Goal: Task Accomplishment & Management: Use online tool/utility

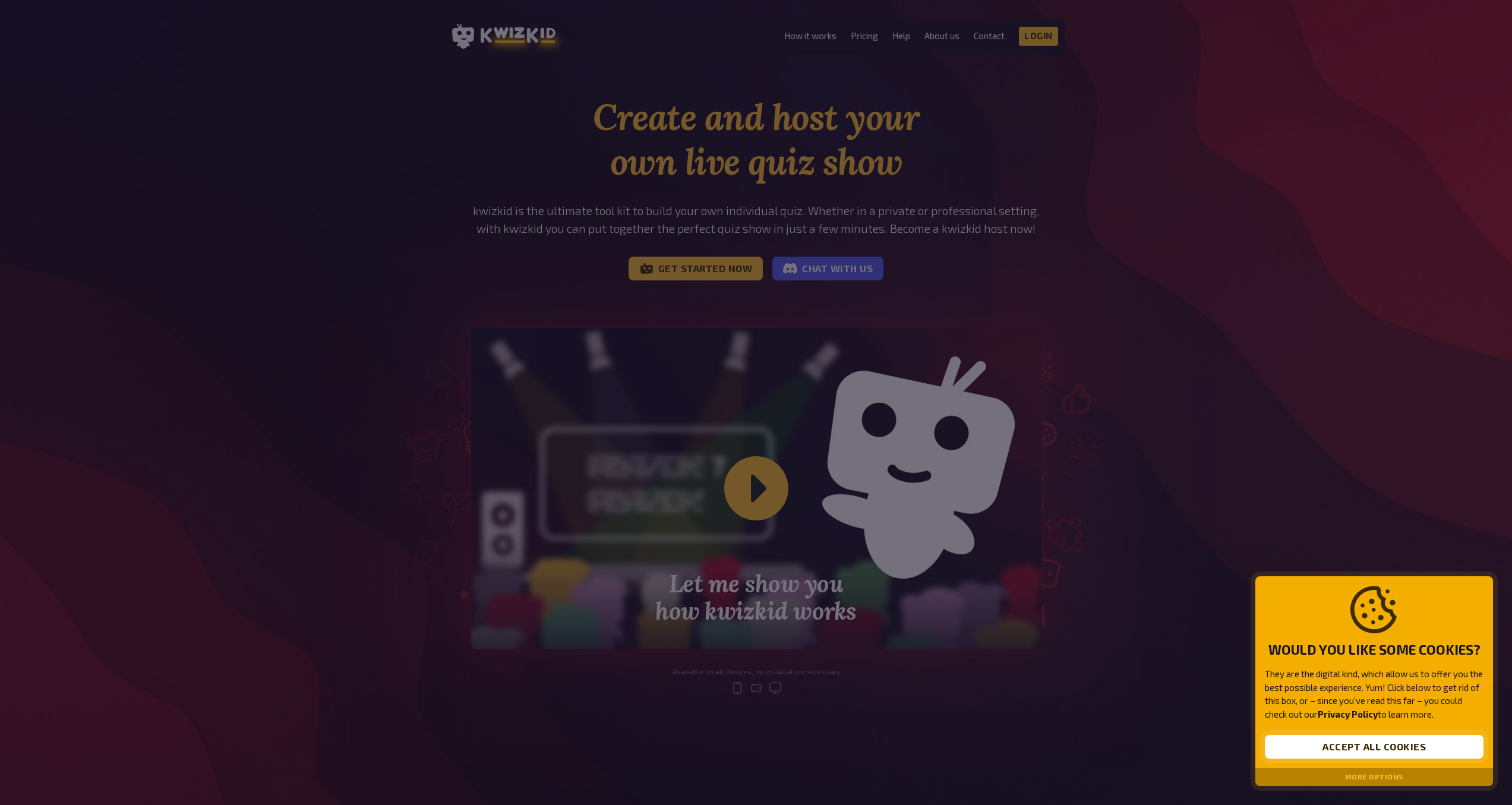
click at [1343, 752] on button "Accept all cookies" at bounding box center [1374, 747] width 218 height 24
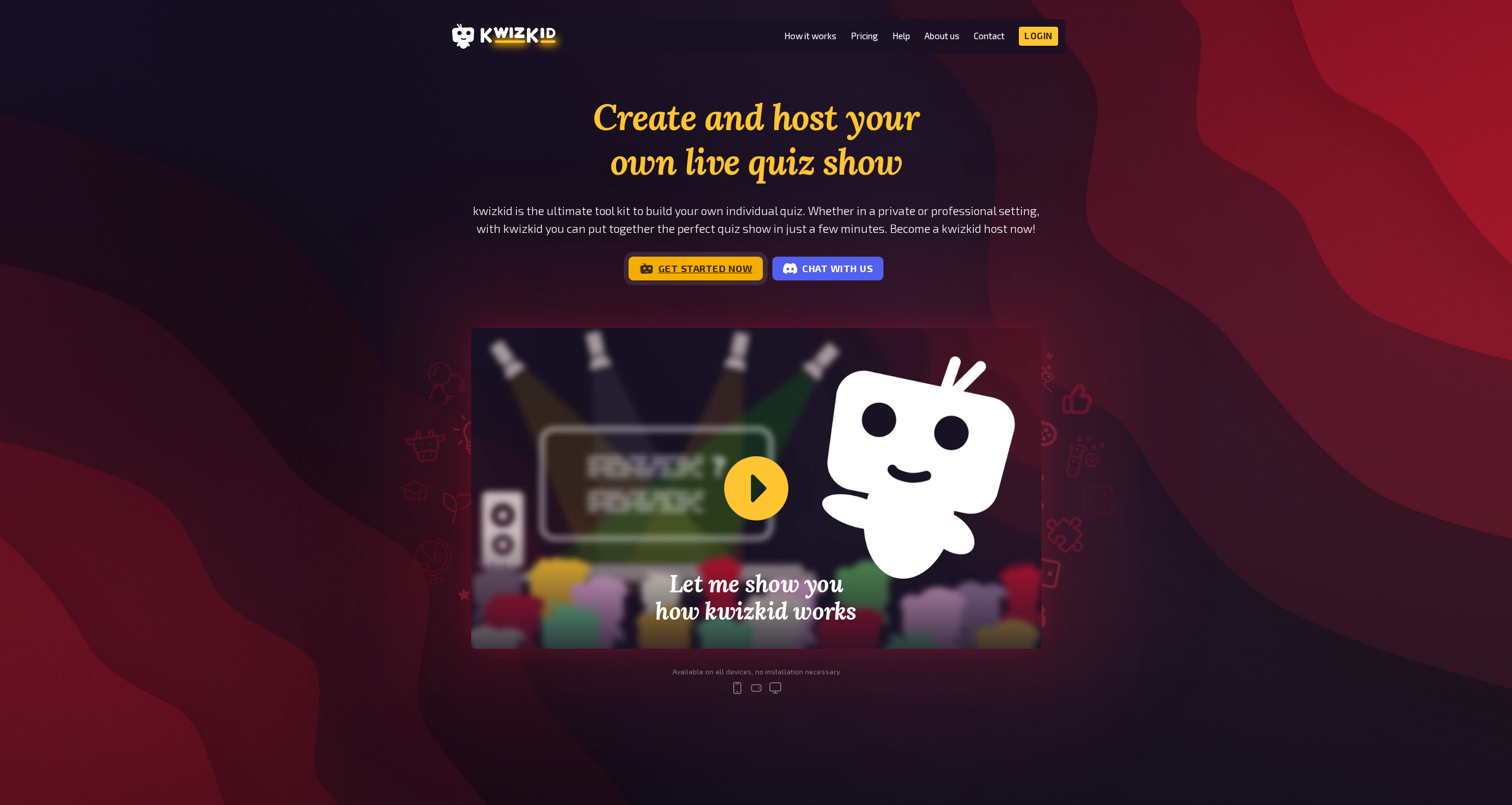
click at [664, 269] on link "Get started now" at bounding box center [695, 269] width 134 height 24
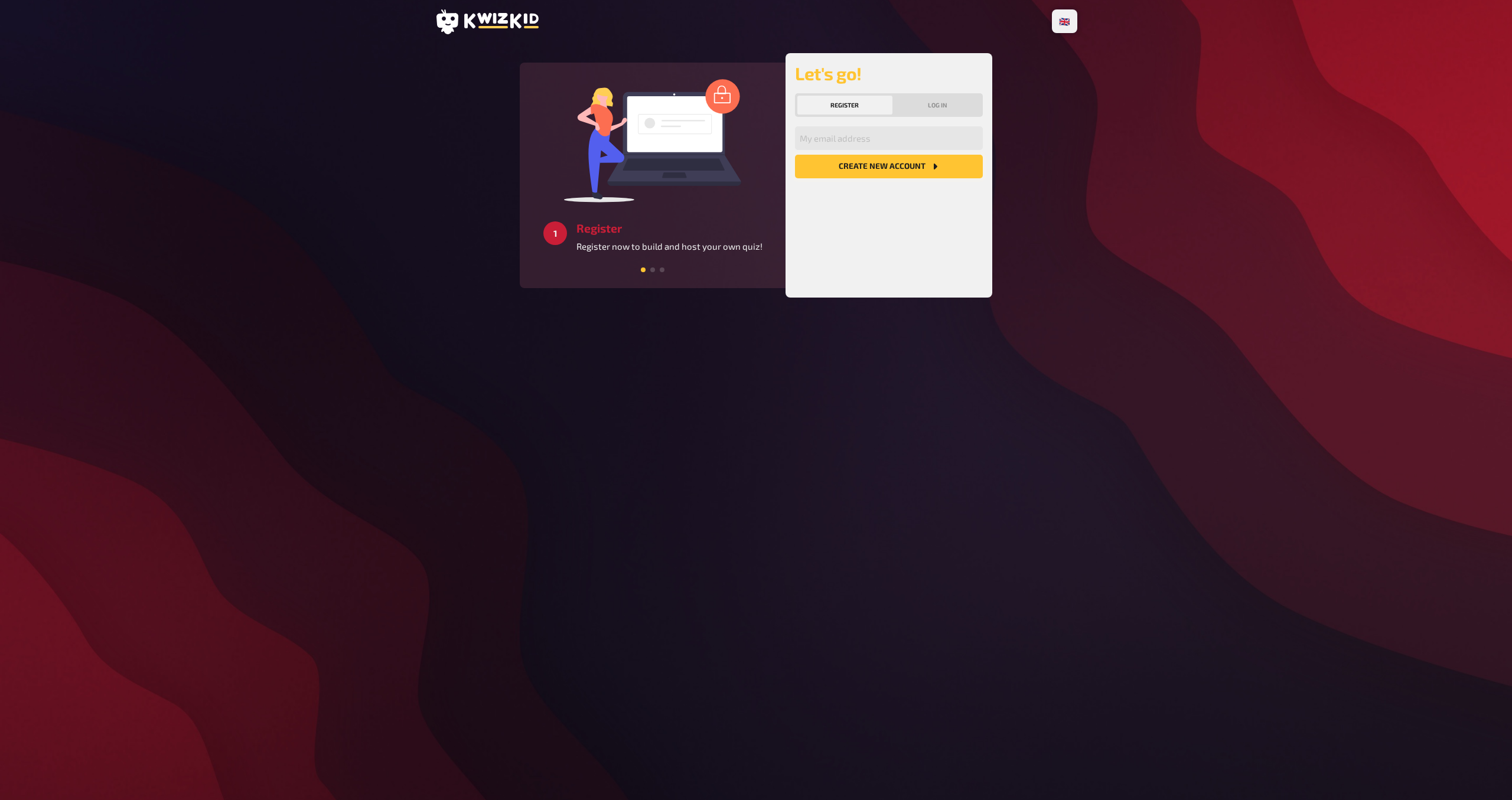
click at [856, 169] on button "Create new account" at bounding box center [889, 166] width 188 height 24
click at [864, 170] on button "Create new account" at bounding box center [889, 166] width 188 height 24
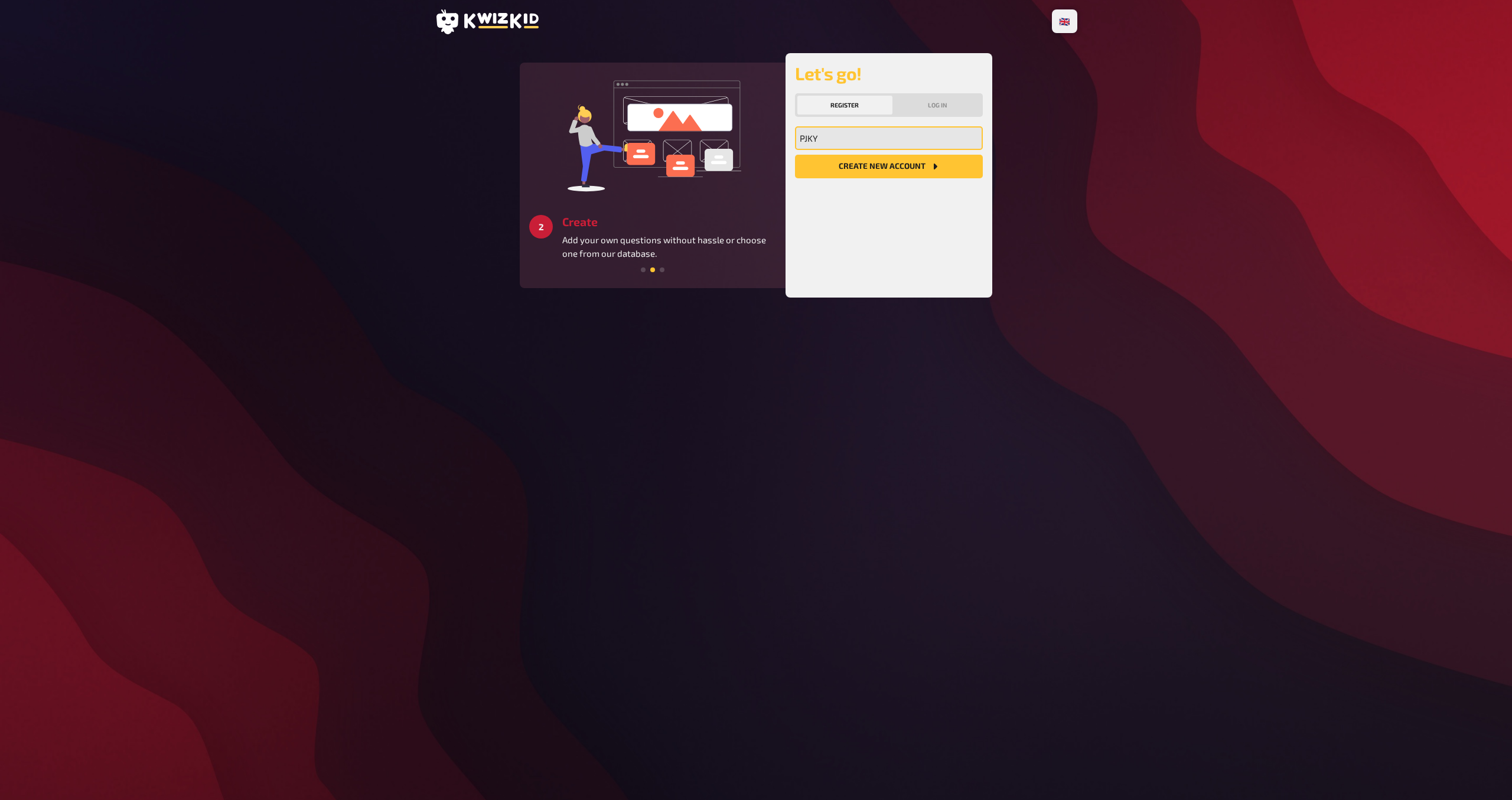
click at [850, 143] on input "PJKY" at bounding box center [889, 139] width 188 height 24
type input "P"
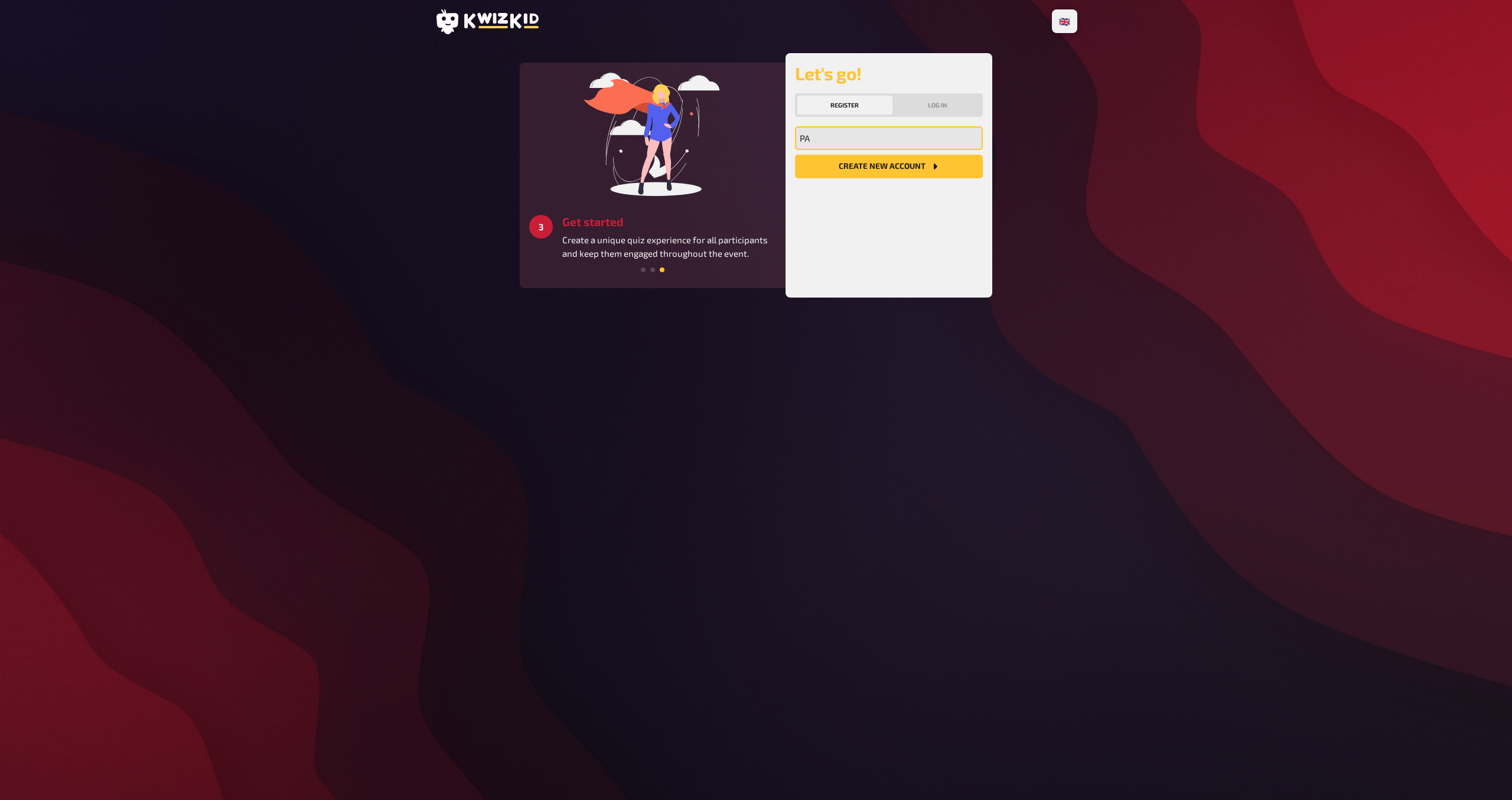
type input "P"
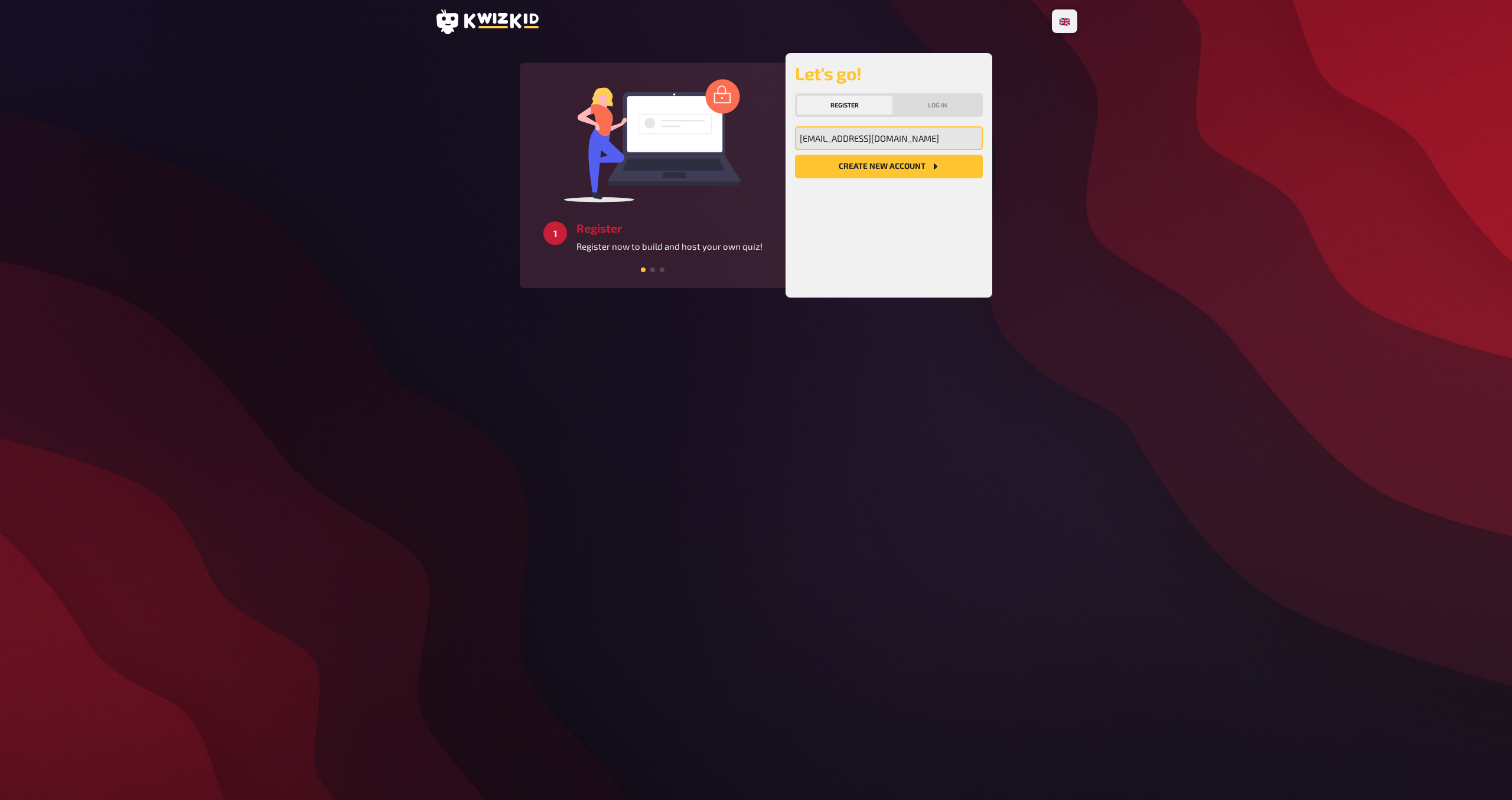
type input "[EMAIL_ADDRESS][DOMAIN_NAME]"
click at [886, 166] on button "Create new account" at bounding box center [889, 166] width 188 height 24
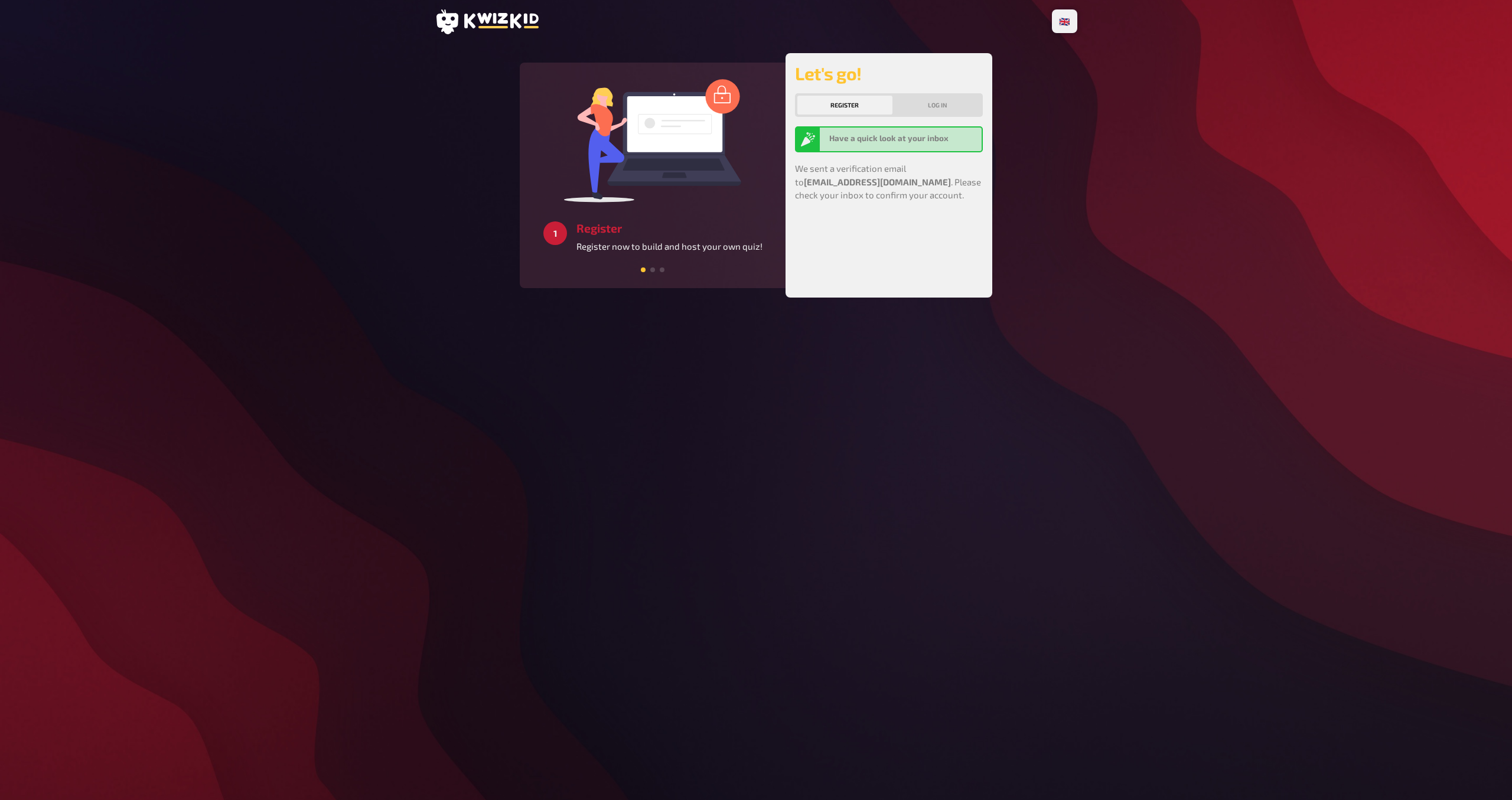
click at [829, 148] on div "Have a quick look at your inbox" at bounding box center [889, 140] width 188 height 26
click at [840, 172] on p "We sent a verification email to [EMAIL_ADDRESS][DOMAIN_NAME] . Please check you…" at bounding box center [889, 181] width 188 height 41
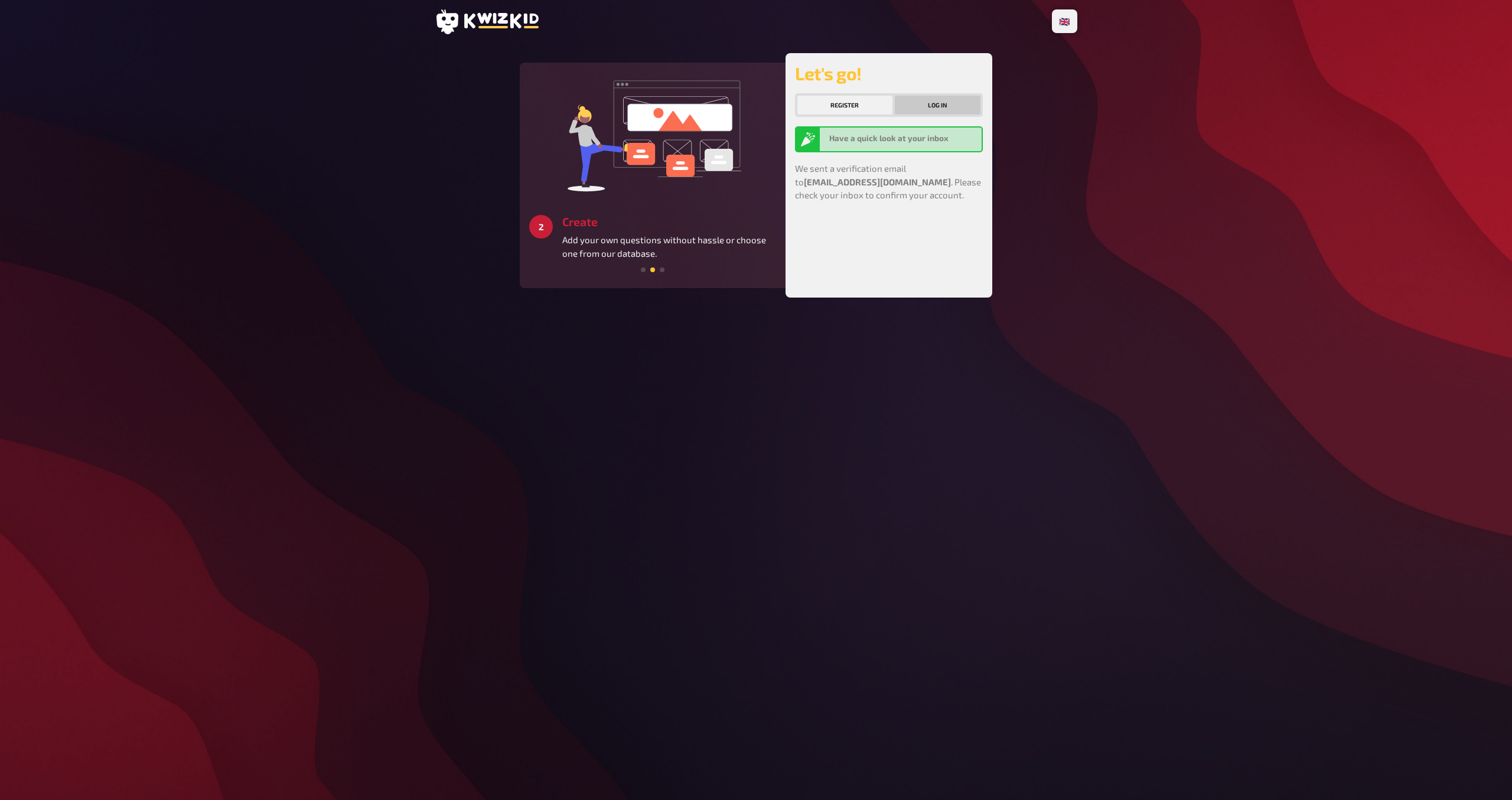
click at [960, 100] on button "Log in" at bounding box center [938, 105] width 86 height 19
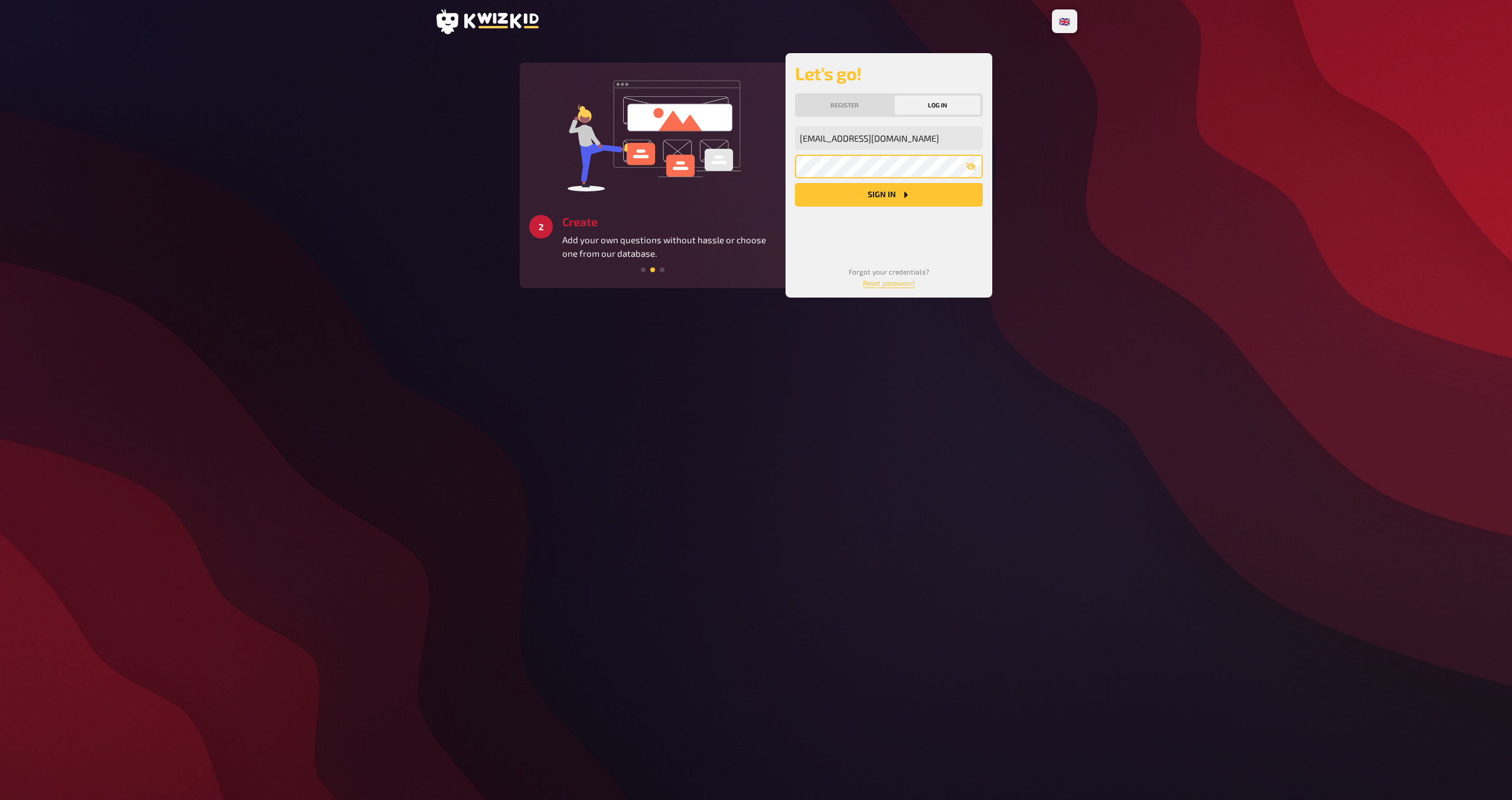
click at [795, 183] on button "Sign in" at bounding box center [889, 195] width 188 height 24
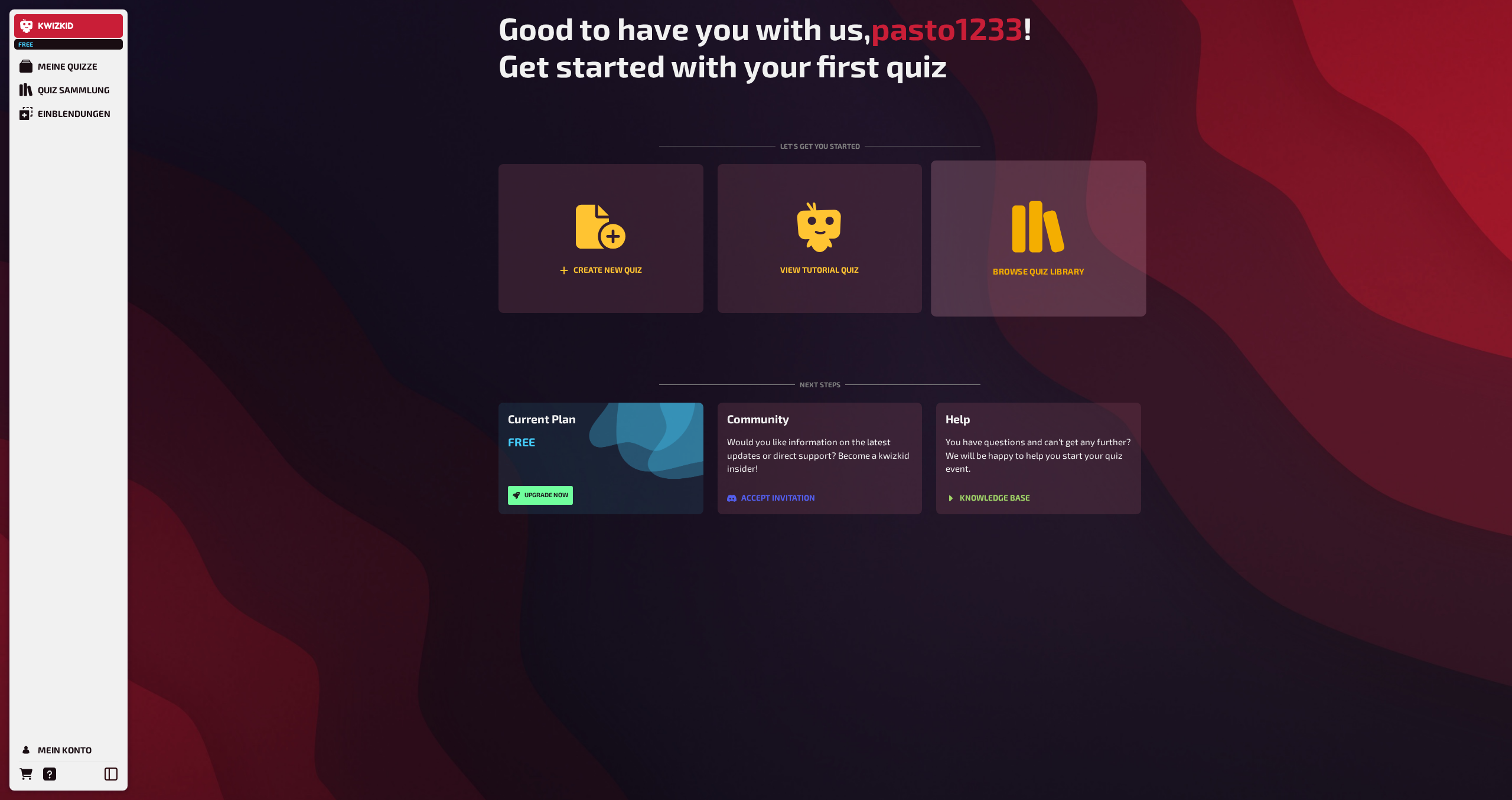
click at [1033, 268] on div "Browse Quiz Library" at bounding box center [1039, 272] width 91 height 8
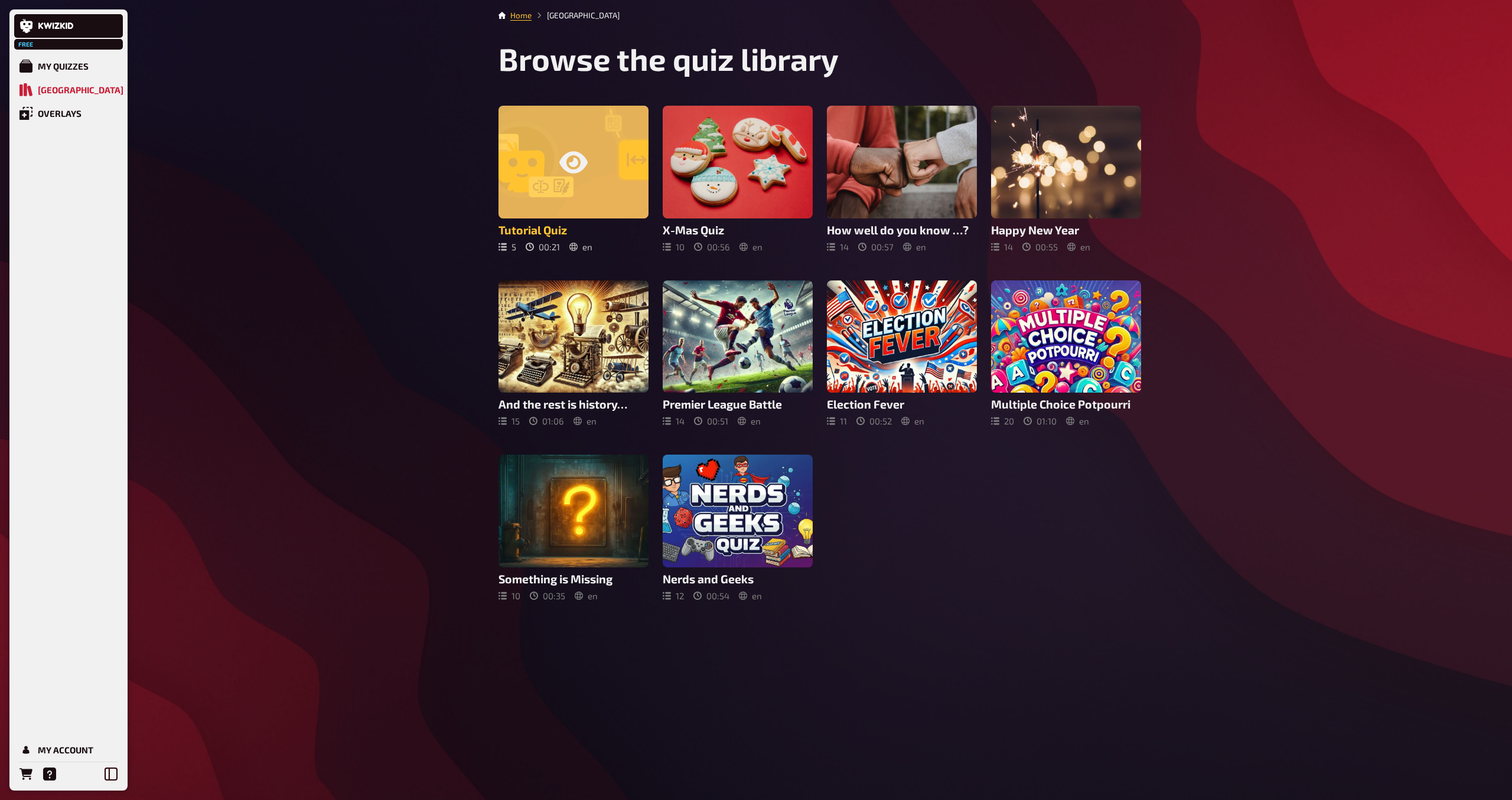
click at [542, 185] on div at bounding box center [572, 162] width 150 height 113
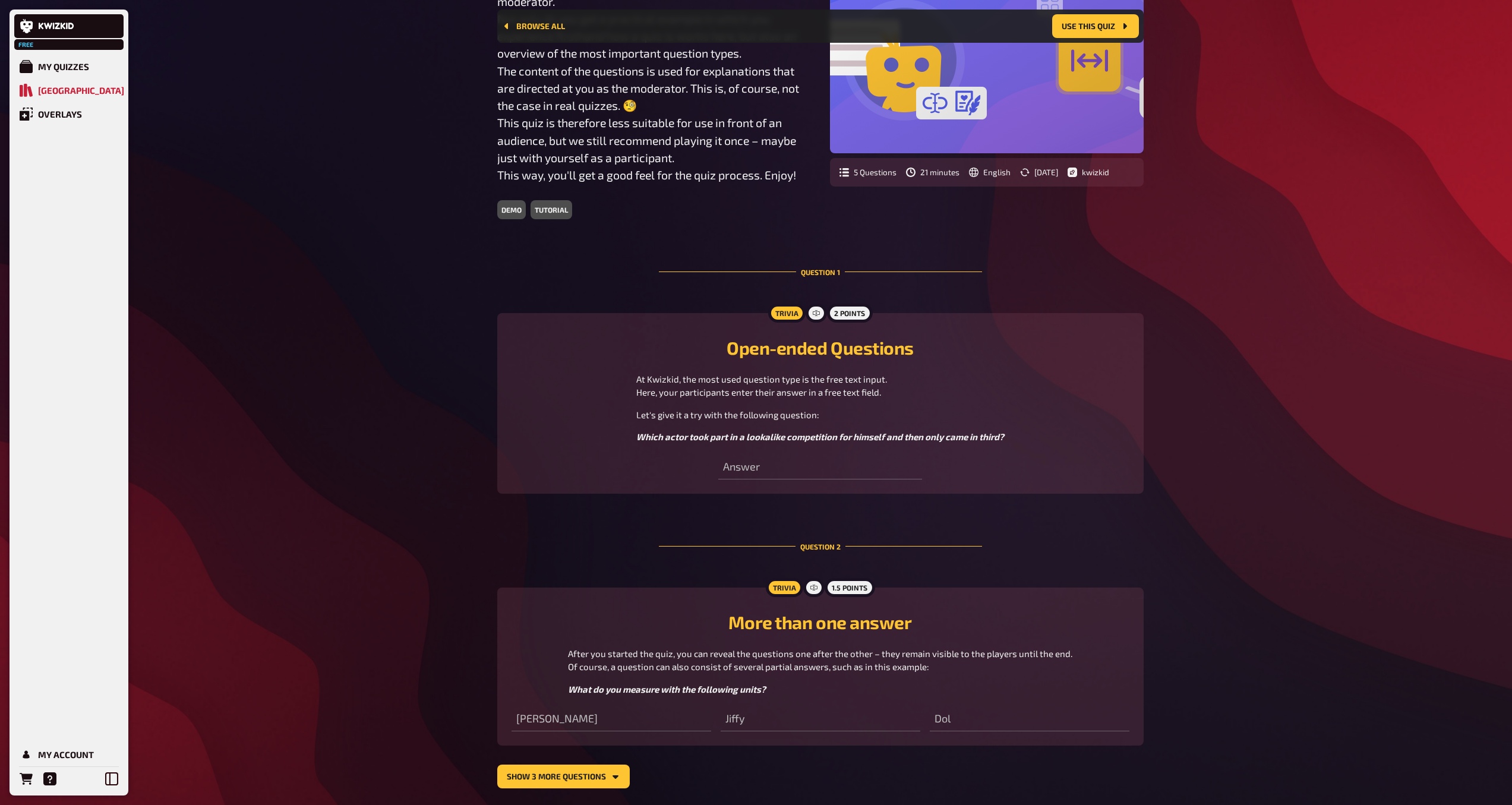
scroll to position [195, 0]
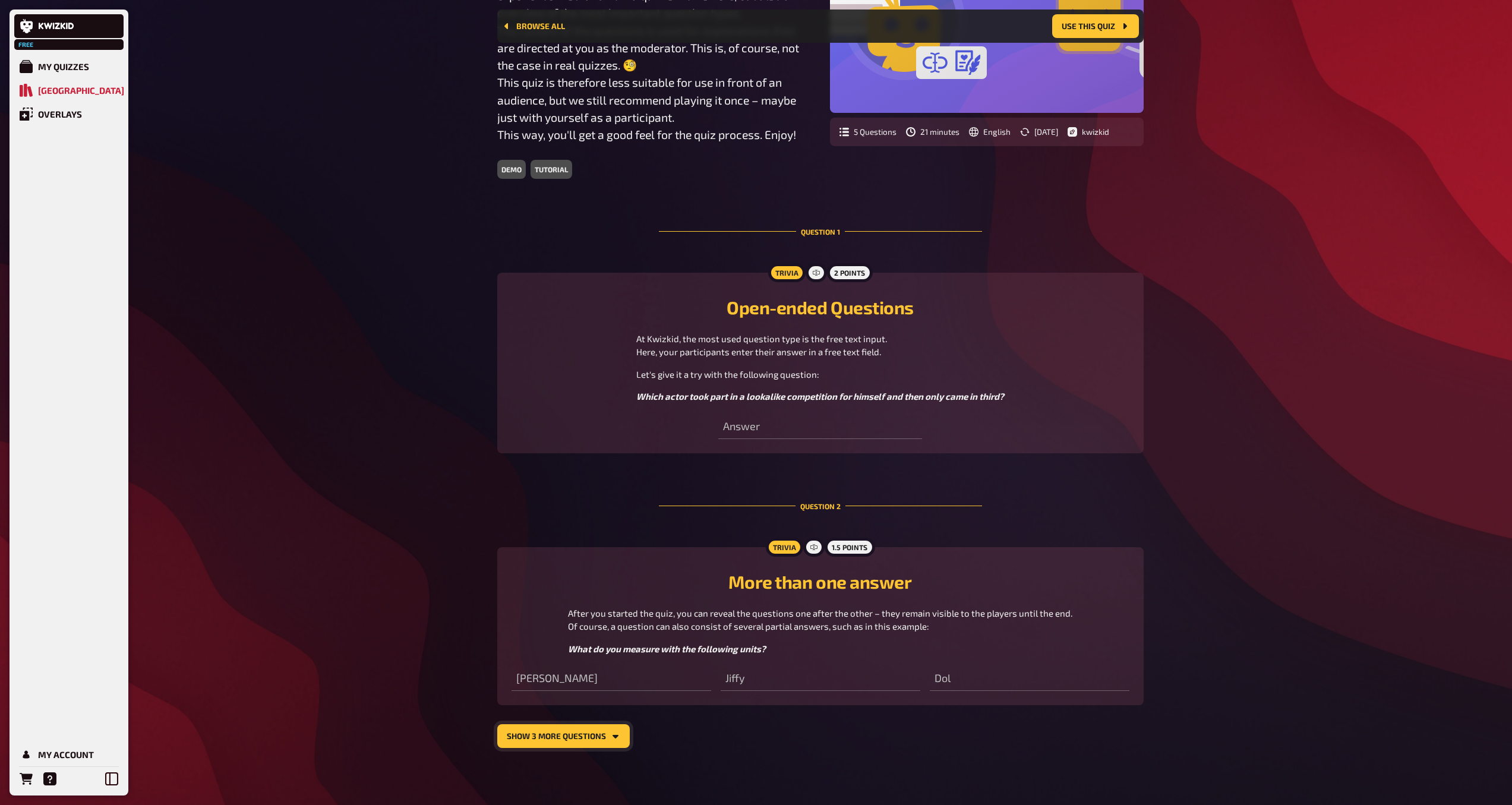
click at [578, 738] on button "show 3 more questions" at bounding box center [563, 736] width 132 height 24
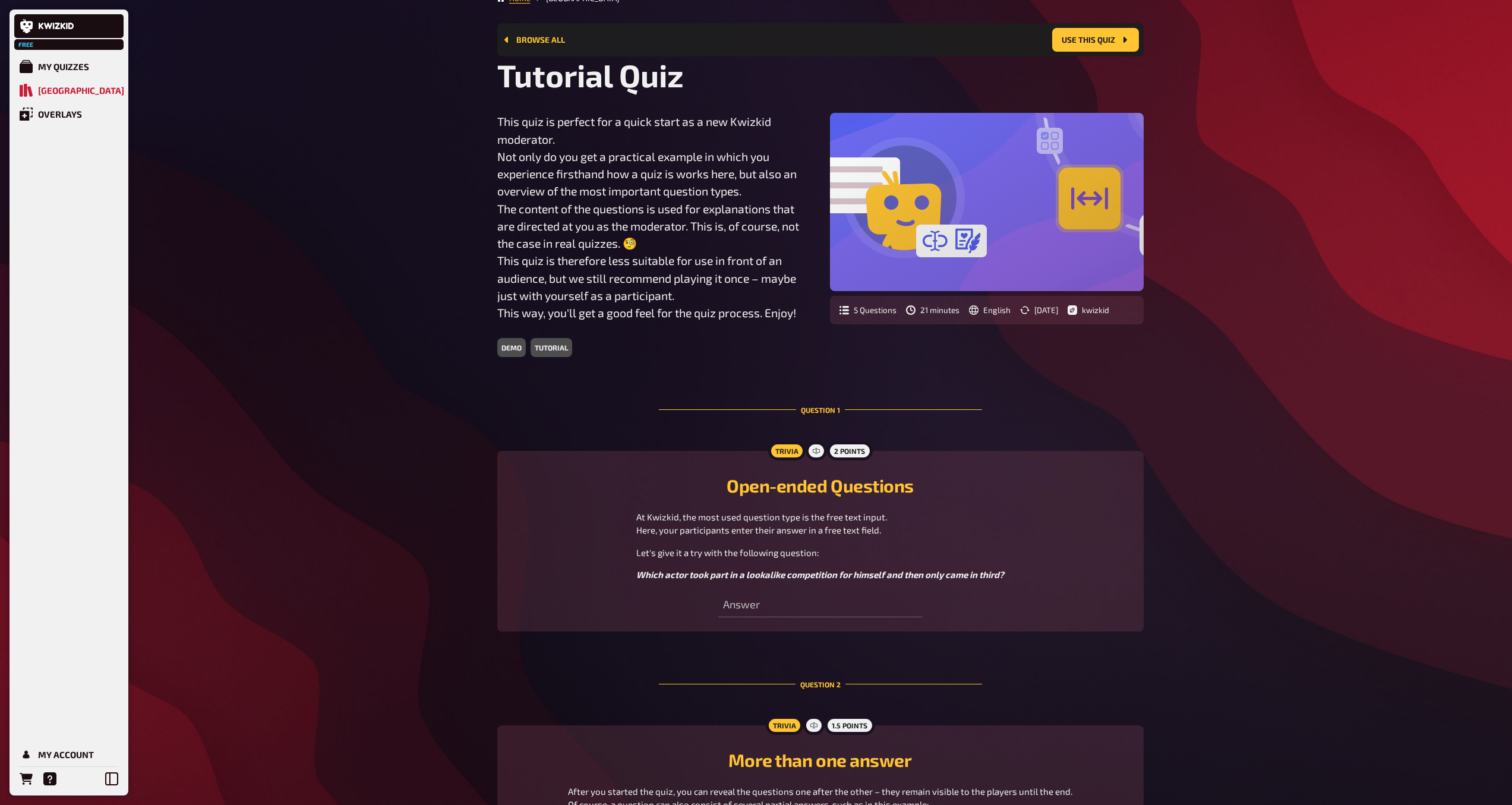
scroll to position [0, 0]
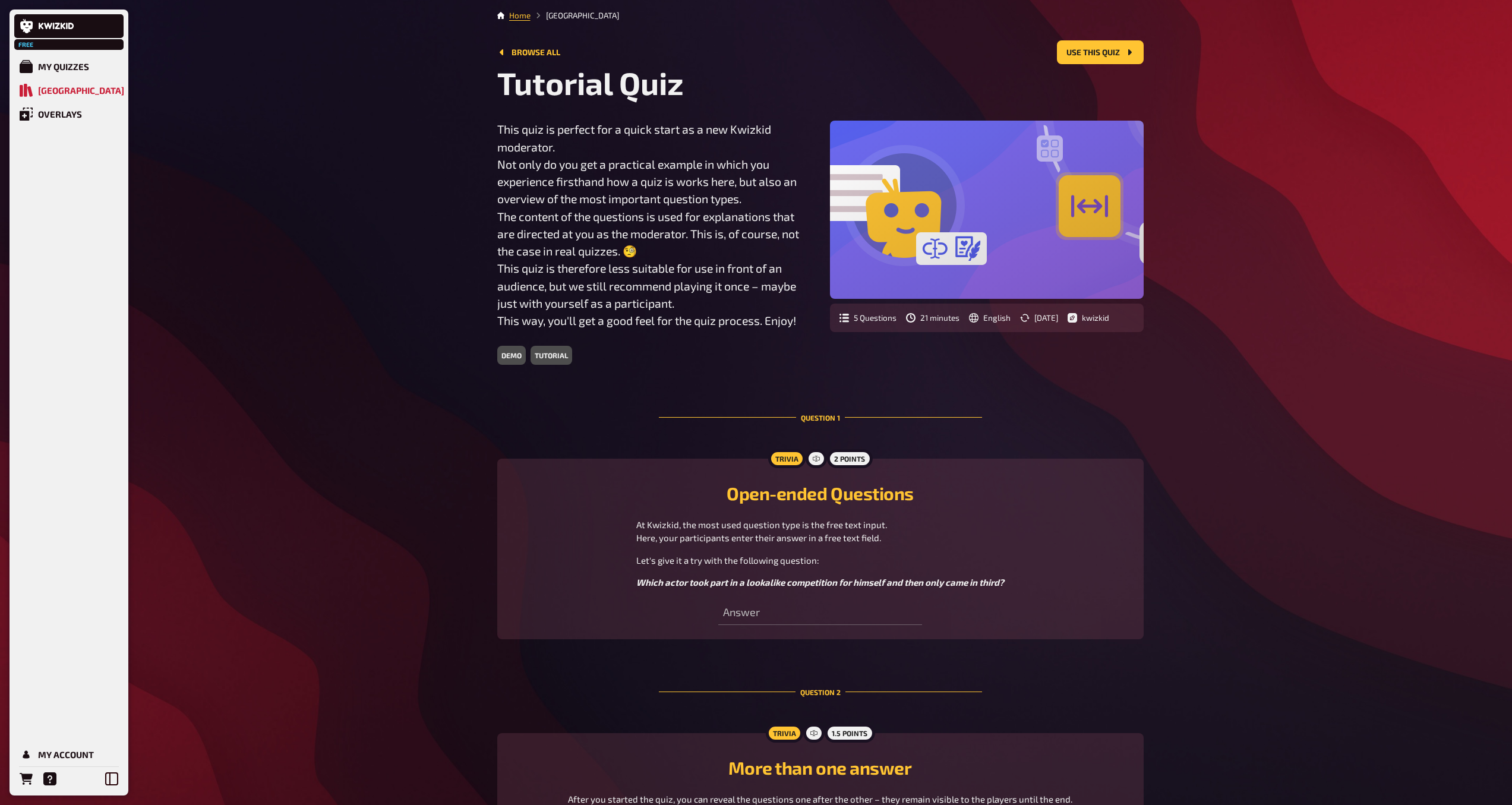
click at [510, 357] on div "demo" at bounding box center [511, 355] width 29 height 19
click at [838, 735] on div "1.5 points" at bounding box center [850, 732] width 50 height 19
click at [1103, 205] on div at bounding box center [986, 209] width 314 height 178
click at [1090, 54] on button "Use this quiz" at bounding box center [1100, 53] width 87 height 24
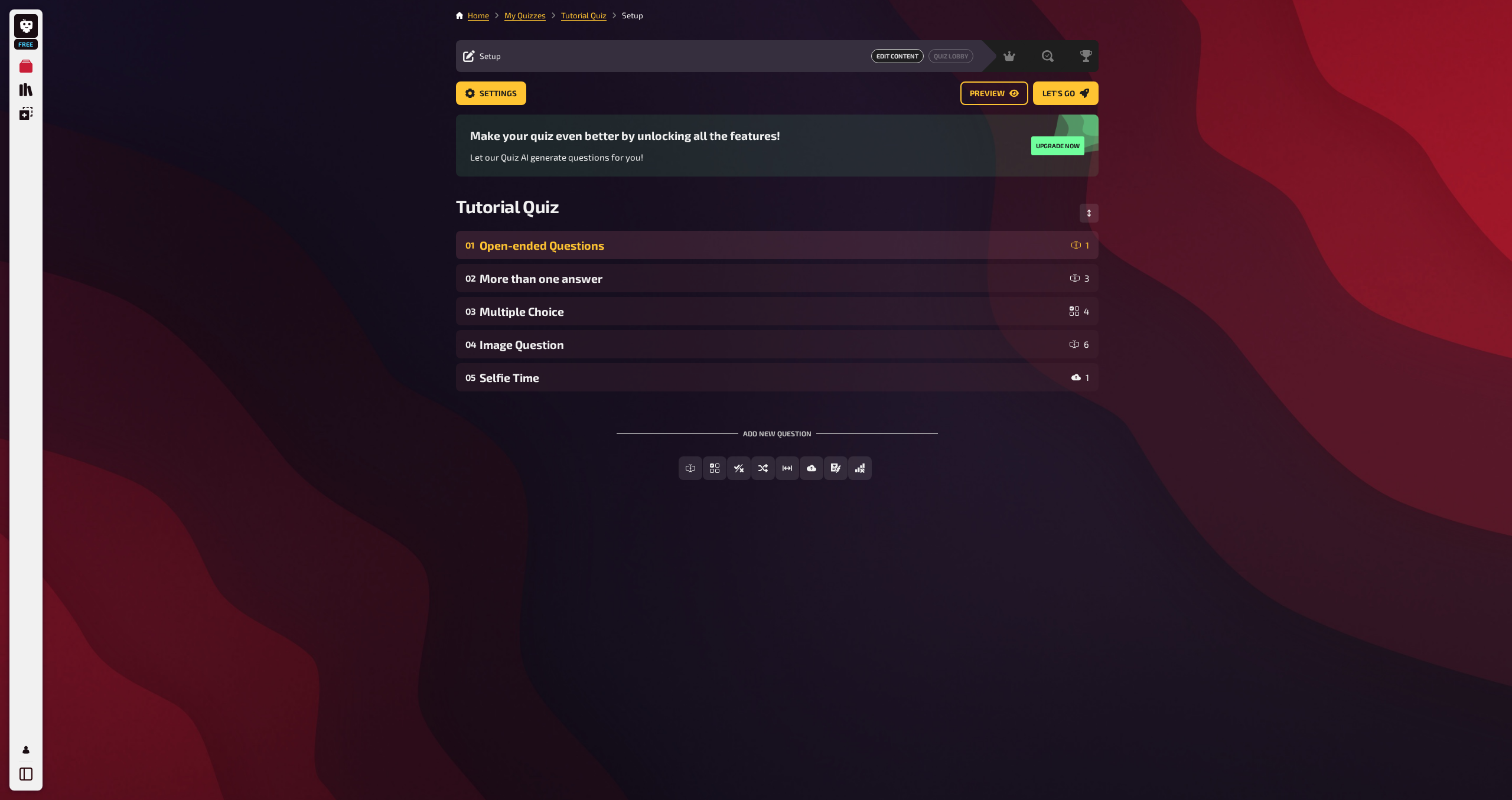
click at [637, 245] on div "Open-ended Questions" at bounding box center [772, 246] width 587 height 14
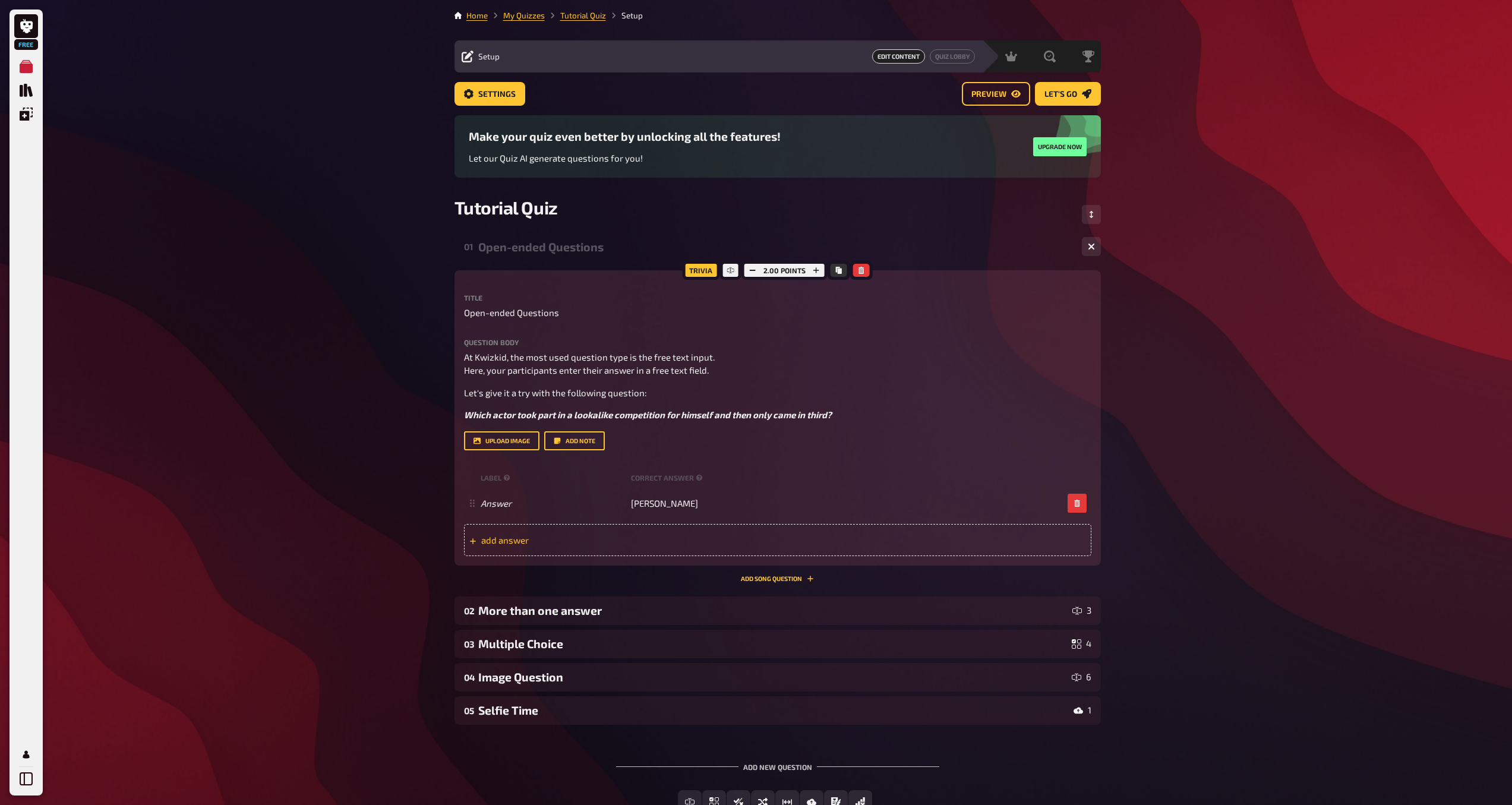
drag, startPoint x: 556, startPoint y: 535, endPoint x: 550, endPoint y: 538, distance: 6.7
click at [556, 535] on span "add answer" at bounding box center [573, 540] width 184 height 11
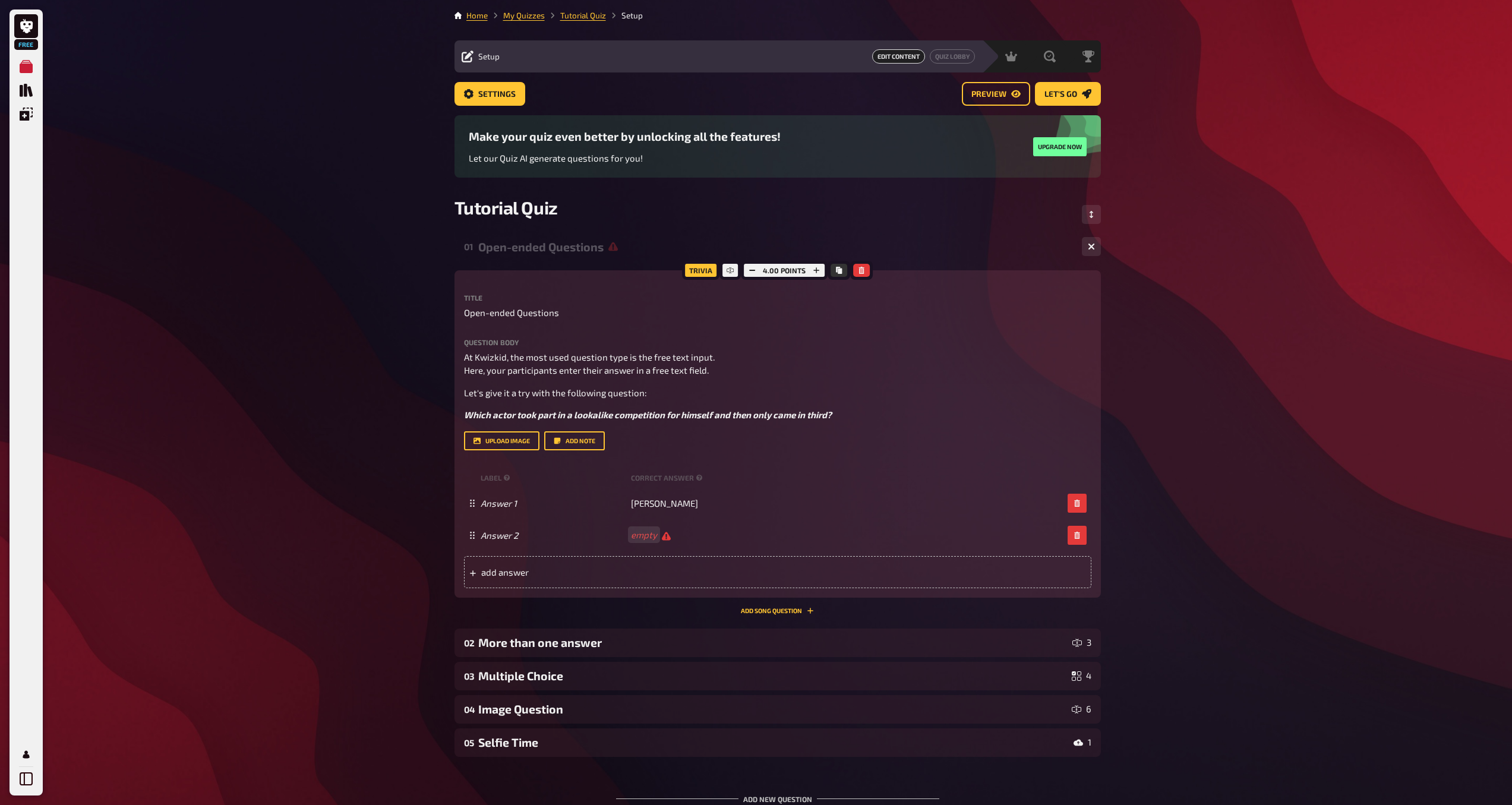
click at [415, 511] on div "Free My Quizzes Quiz Library Overlays My Account Home My Quizzes Tutorial Quiz …" at bounding box center [756, 461] width 1512 height 923
click at [1160, 248] on div "Free My Quizzes Quiz Library Overlays My Account Home My Quizzes Tutorial Quiz …" at bounding box center [756, 461] width 1512 height 923
click at [1096, 245] on button "button" at bounding box center [1091, 246] width 19 height 19
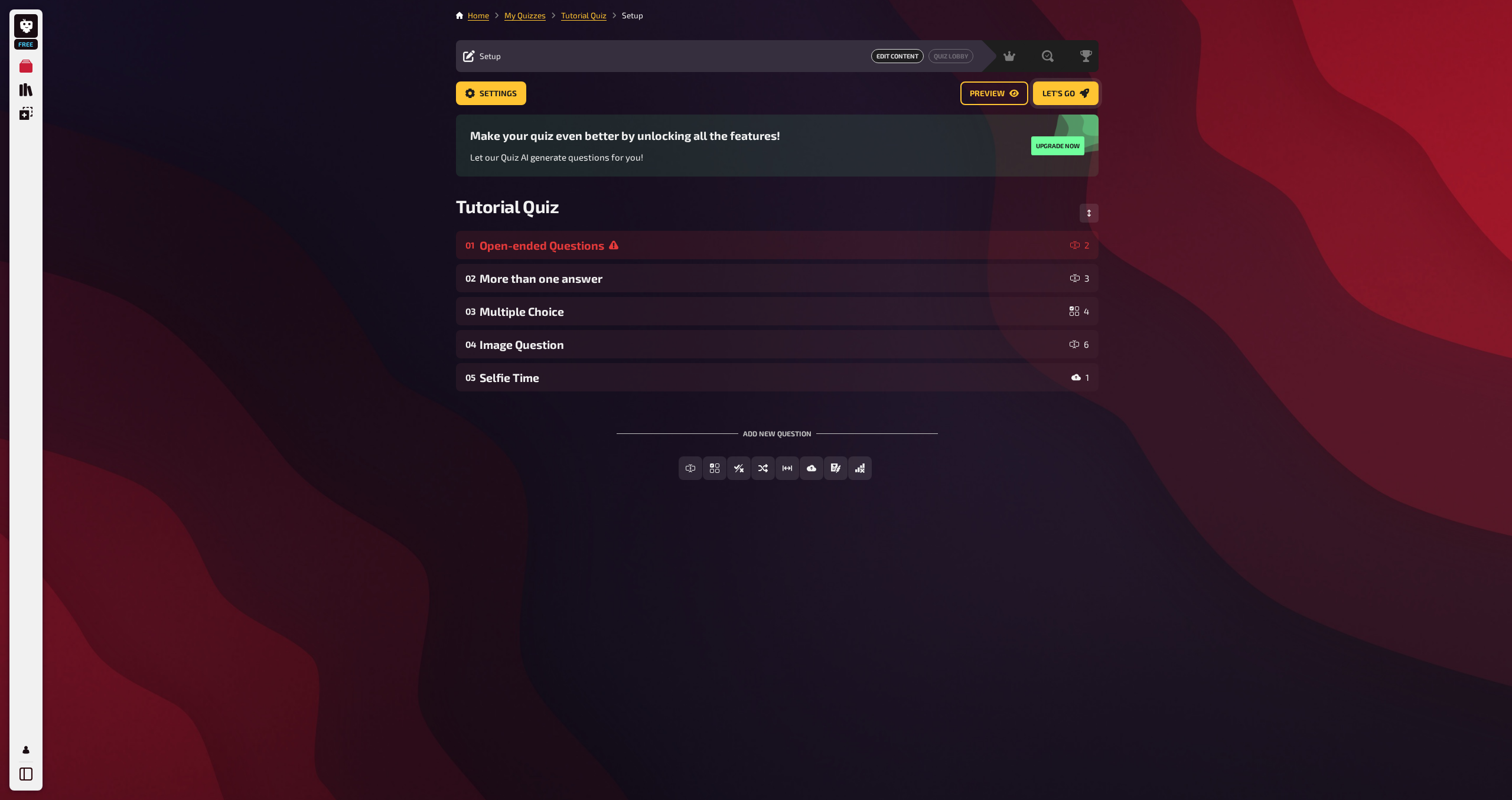
click at [1061, 90] on span "Let's go" at bounding box center [1058, 94] width 33 height 8
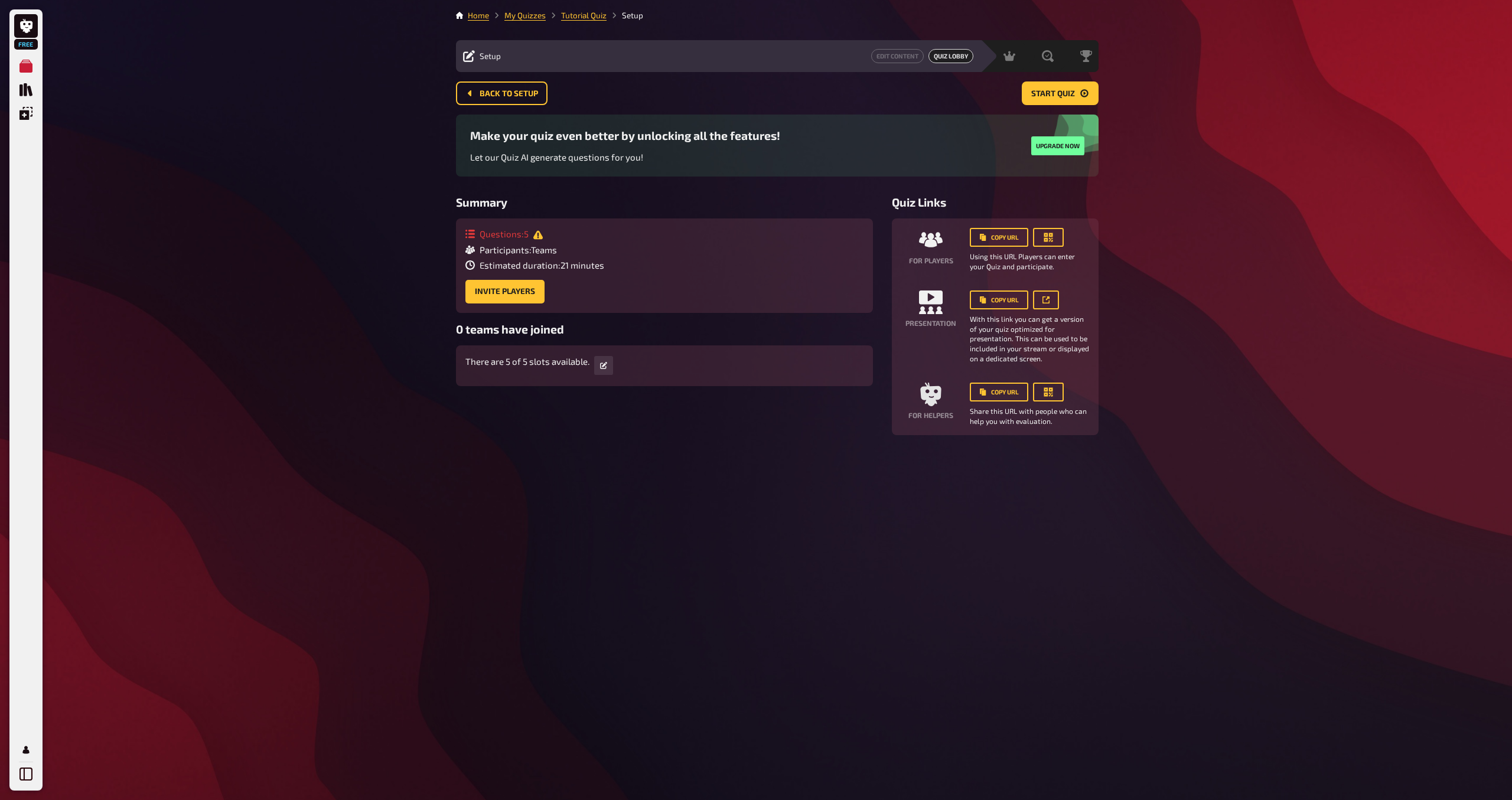
click at [707, 409] on div "Summary Questions : 5 Participants : Teams Estimated duration : 21 minutes Invi…" at bounding box center [663, 315] width 417 height 240
click at [493, 96] on span "Back to setup" at bounding box center [508, 94] width 58 height 8
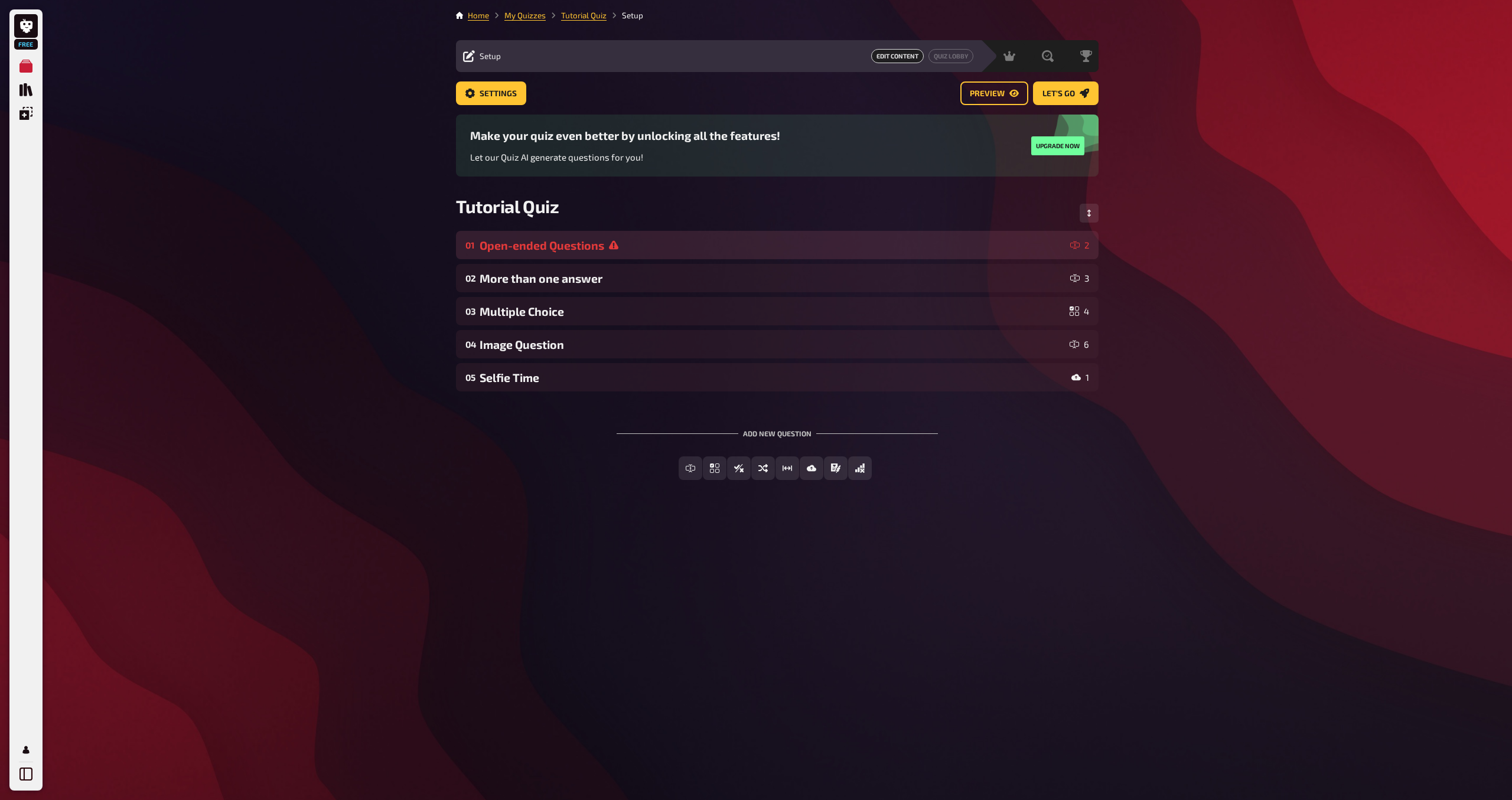
click at [1013, 242] on div "Open-ended Questions" at bounding box center [772, 246] width 586 height 14
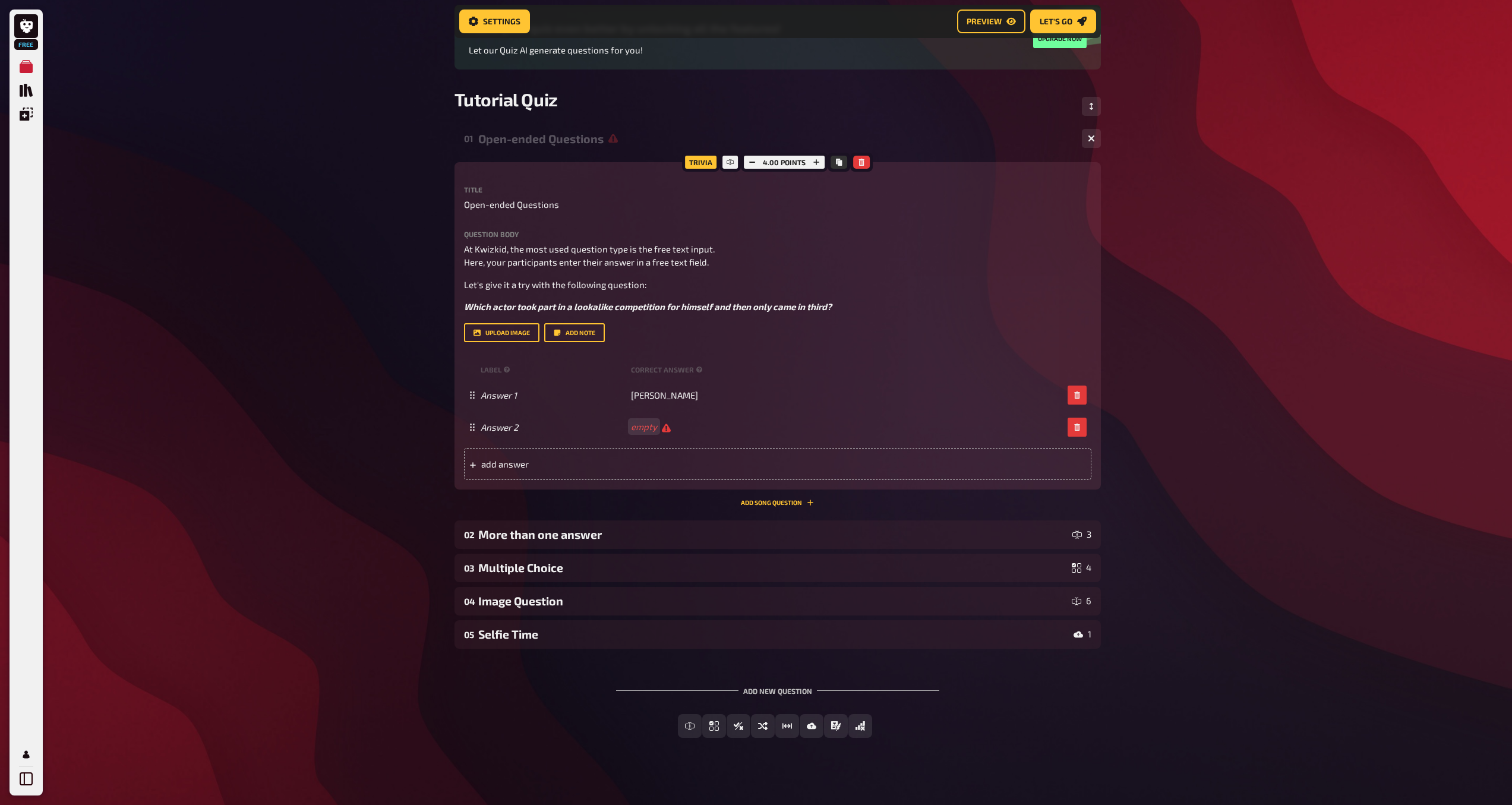
scroll to position [122, 0]
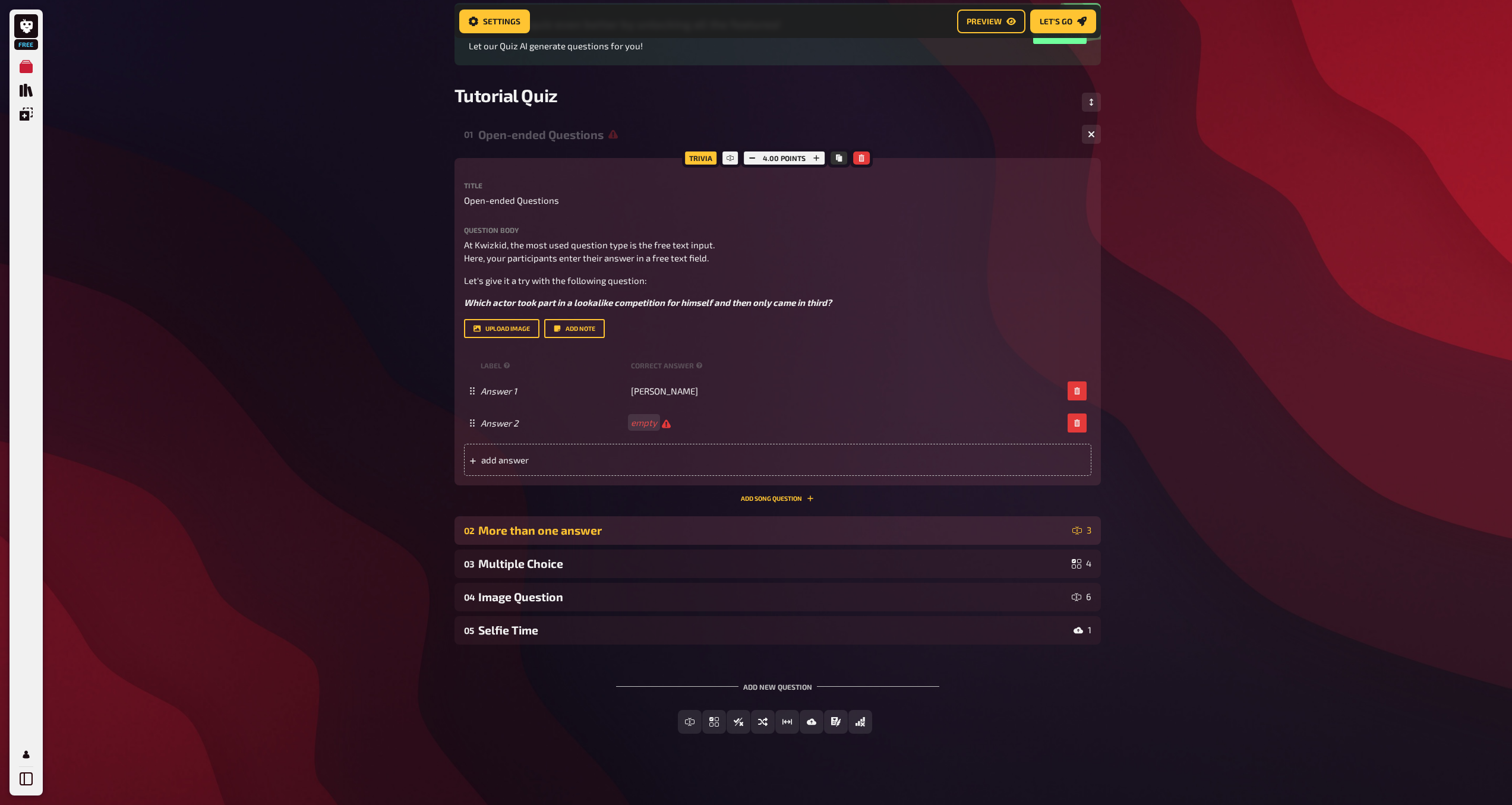
click at [863, 527] on div "More than one answer" at bounding box center [773, 530] width 590 height 14
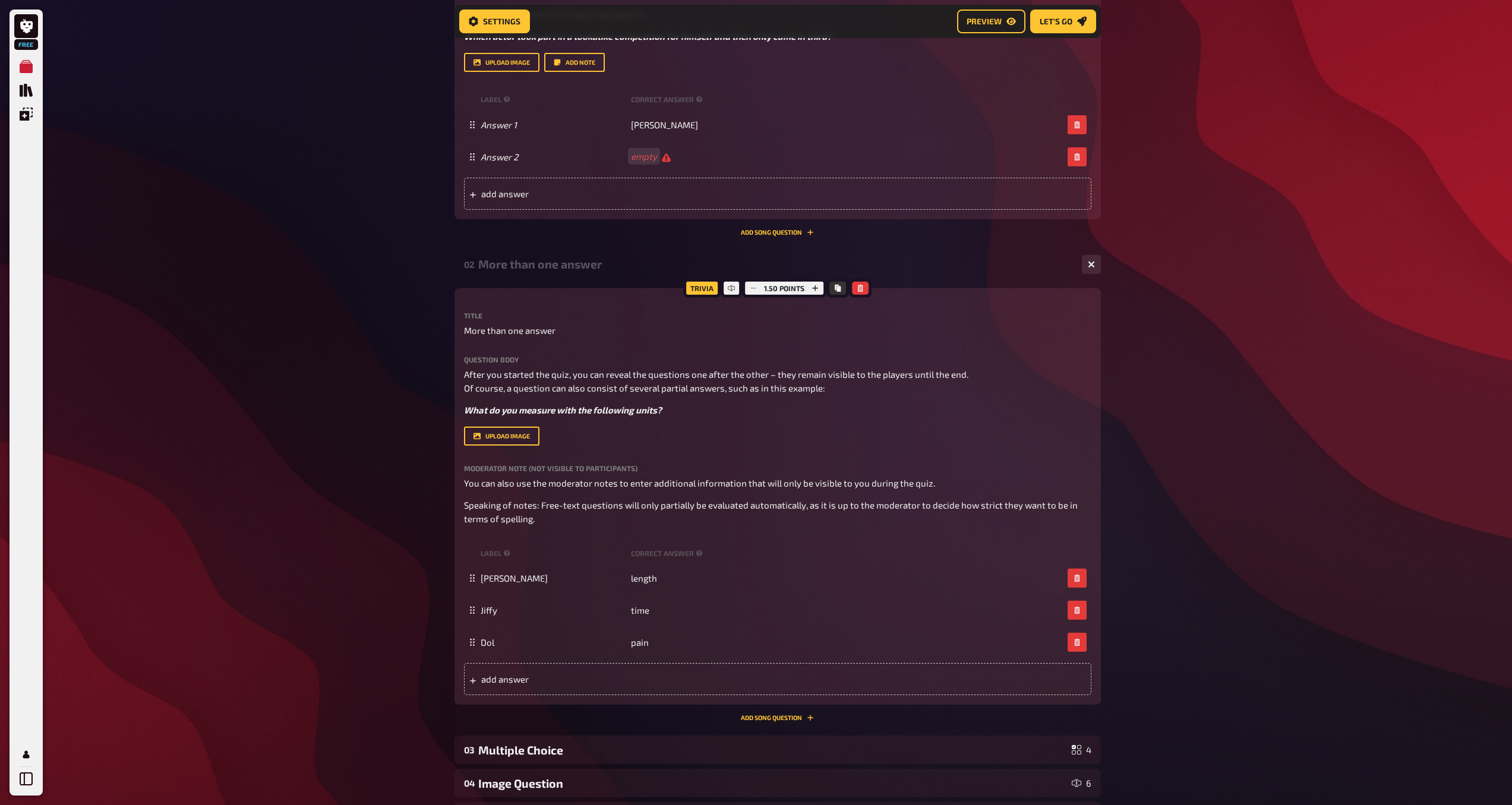
scroll to position [387, 0]
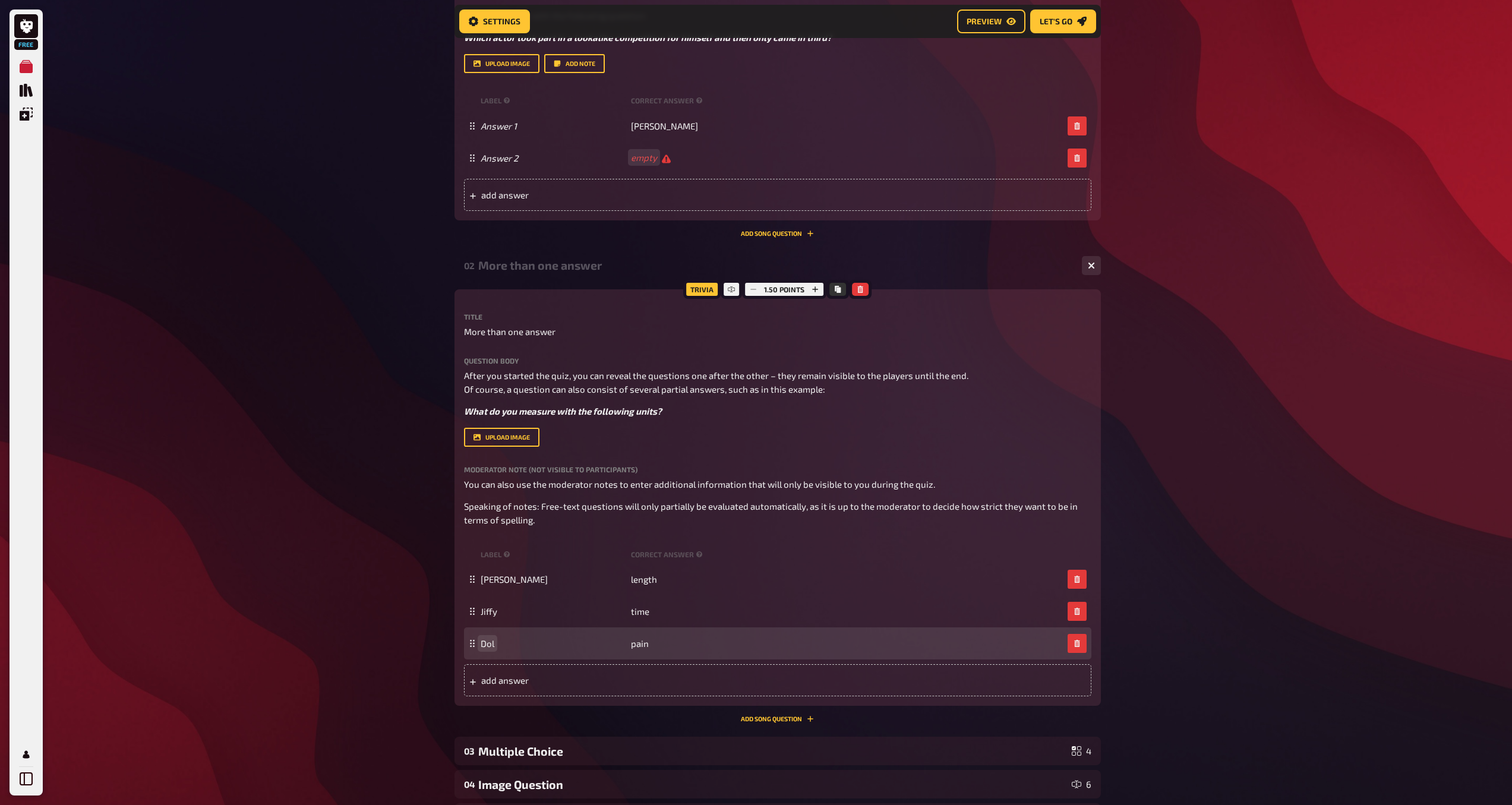
click at [489, 643] on span "Dol" at bounding box center [487, 644] width 14 height 11
click at [637, 649] on span "pain" at bounding box center [639, 644] width 18 height 11
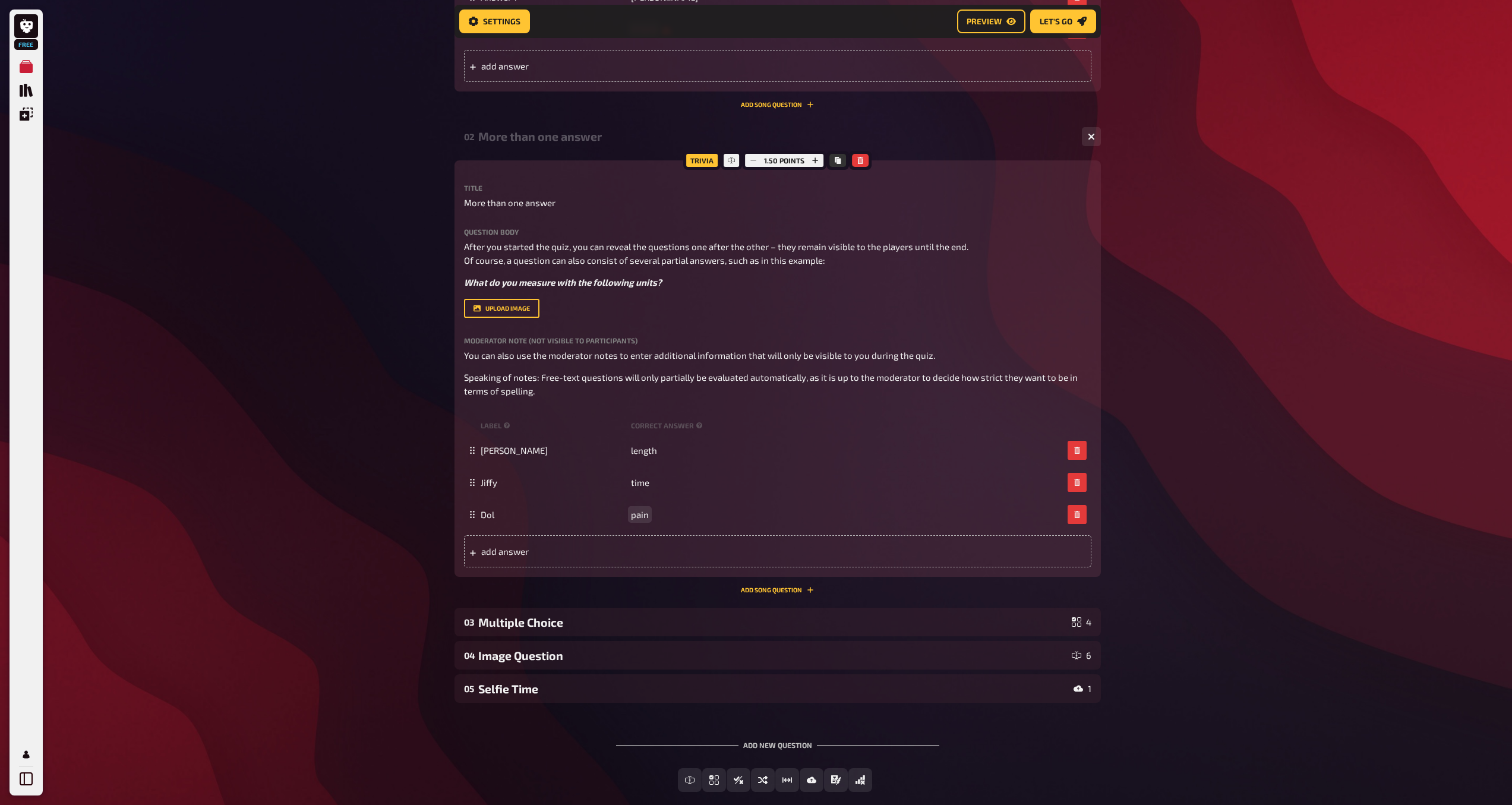
scroll to position [579, 0]
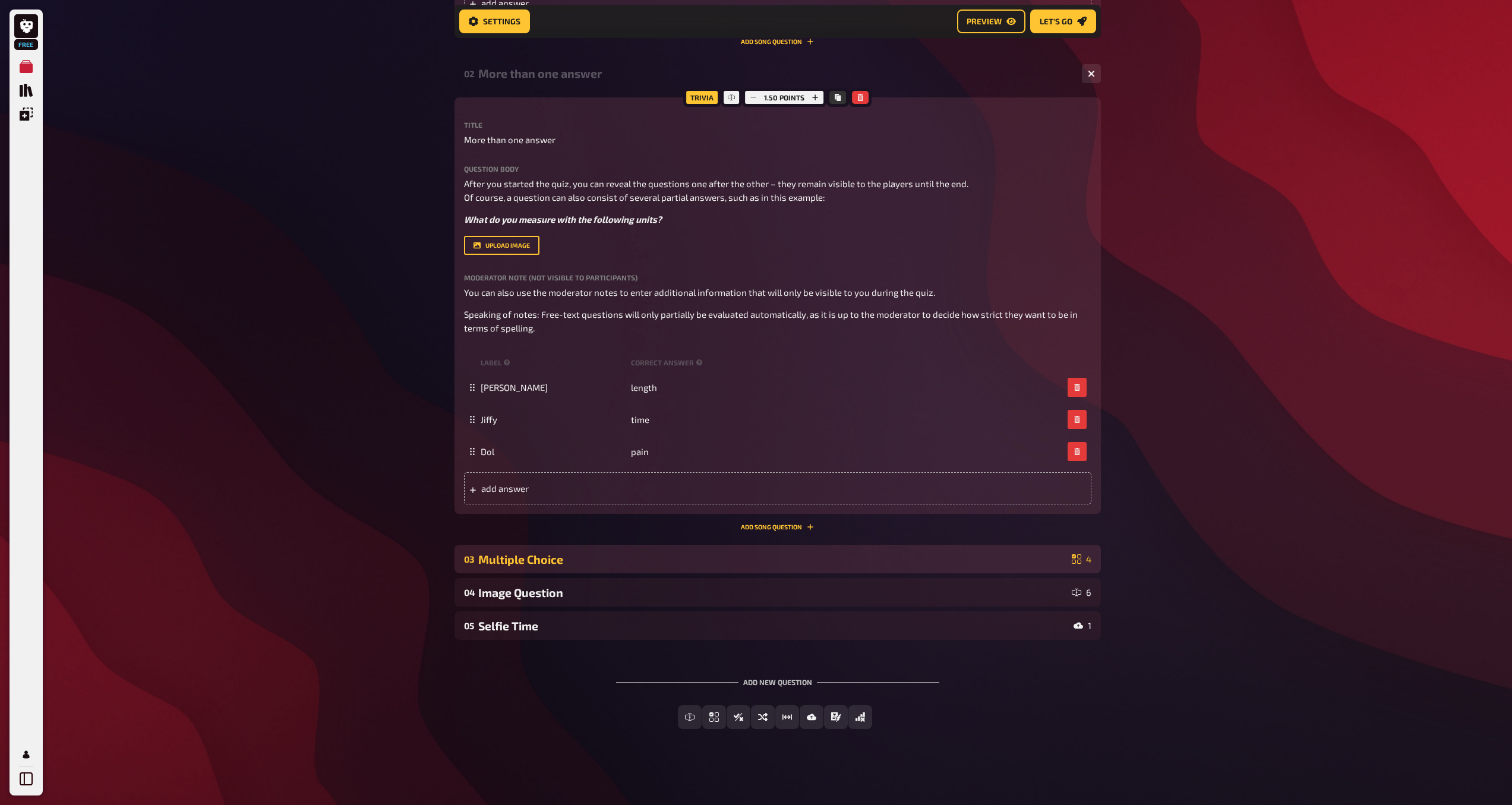
click at [720, 563] on div "Multiple Choice" at bounding box center [772, 560] width 589 height 14
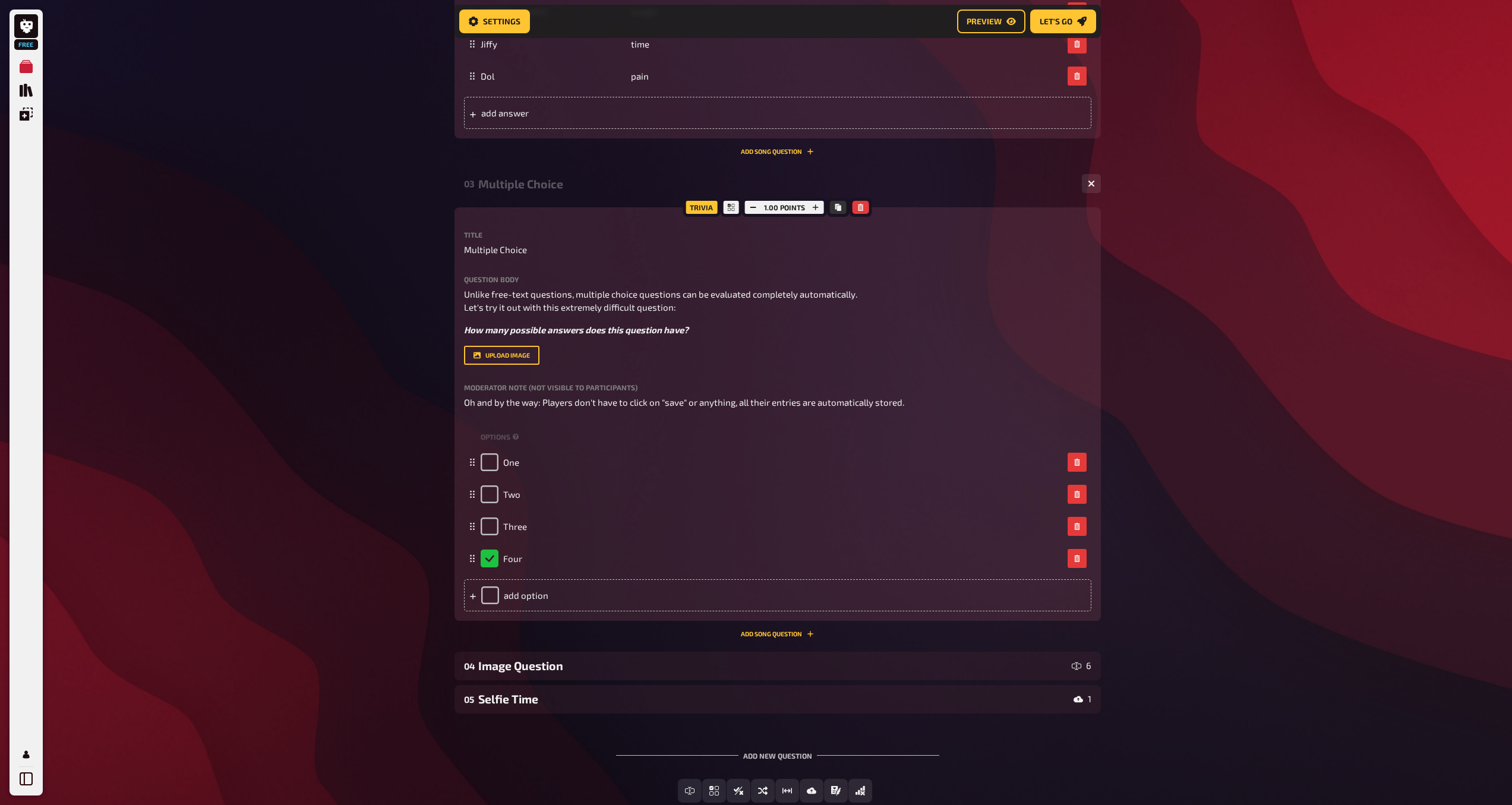
scroll to position [953, 0]
click at [1054, 672] on div "Image Question" at bounding box center [772, 668] width 589 height 14
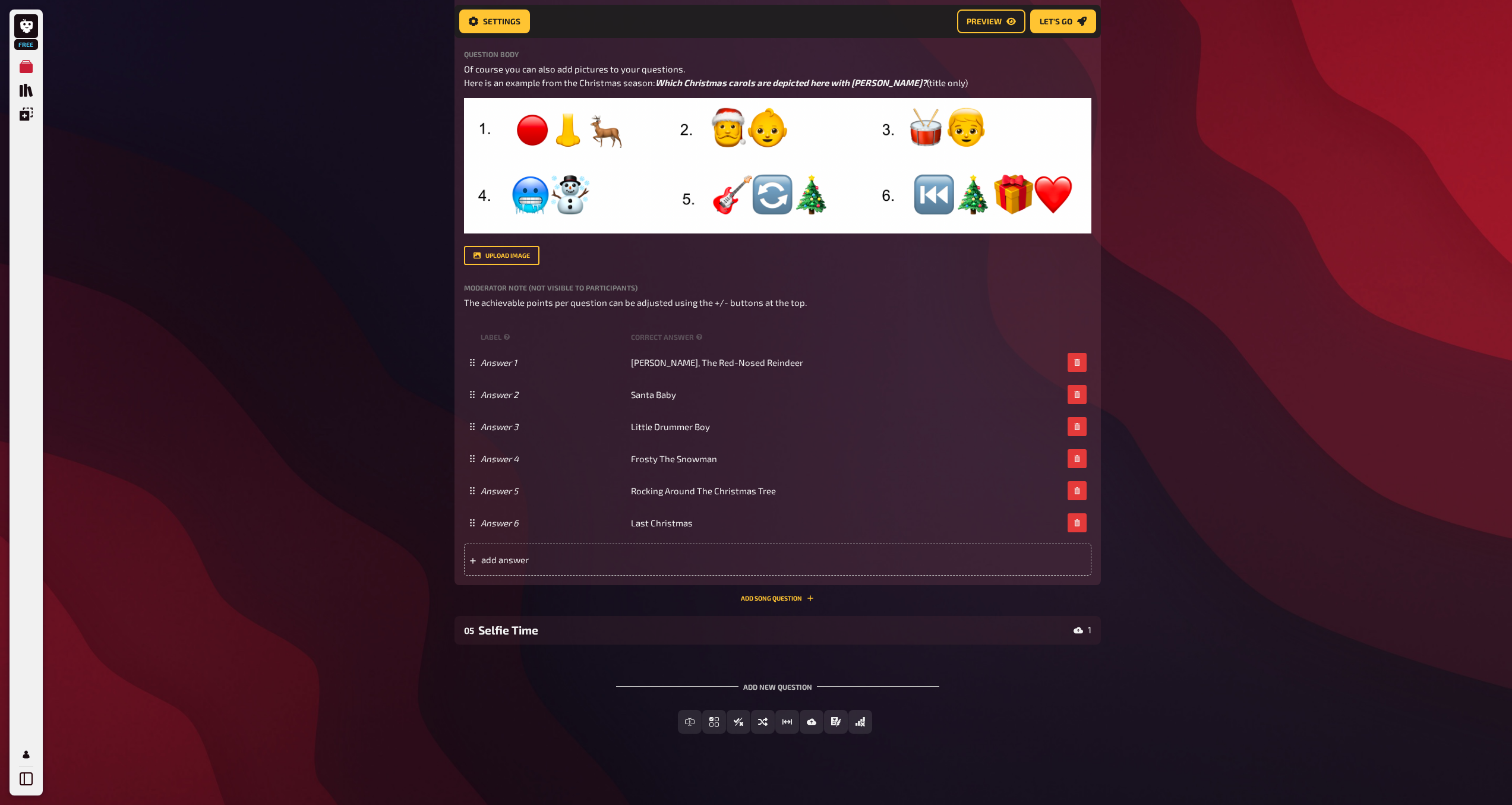
scroll to position [1706, 0]
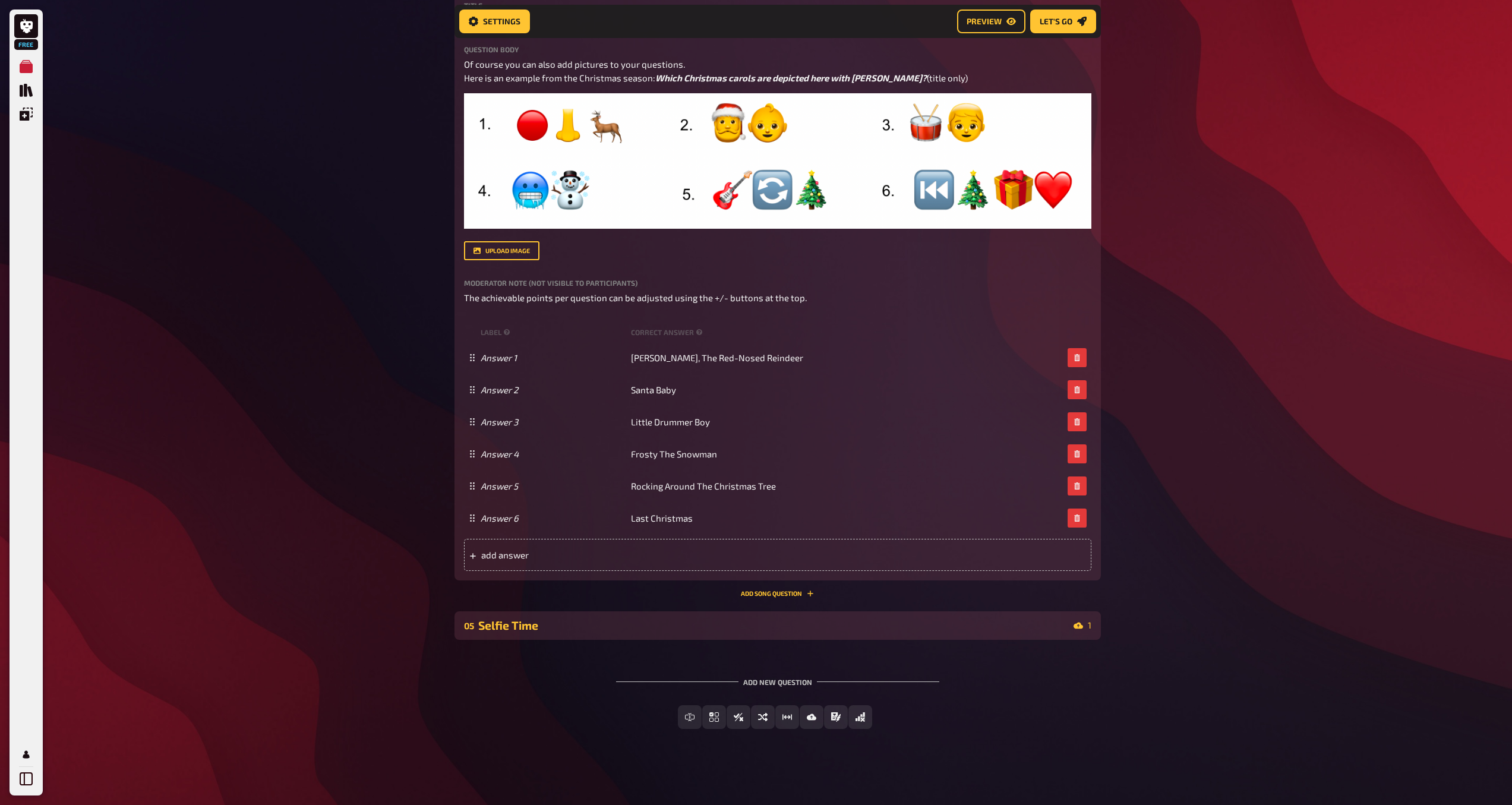
click at [1029, 634] on div "05 Selfie Time 1" at bounding box center [777, 626] width 646 height 29
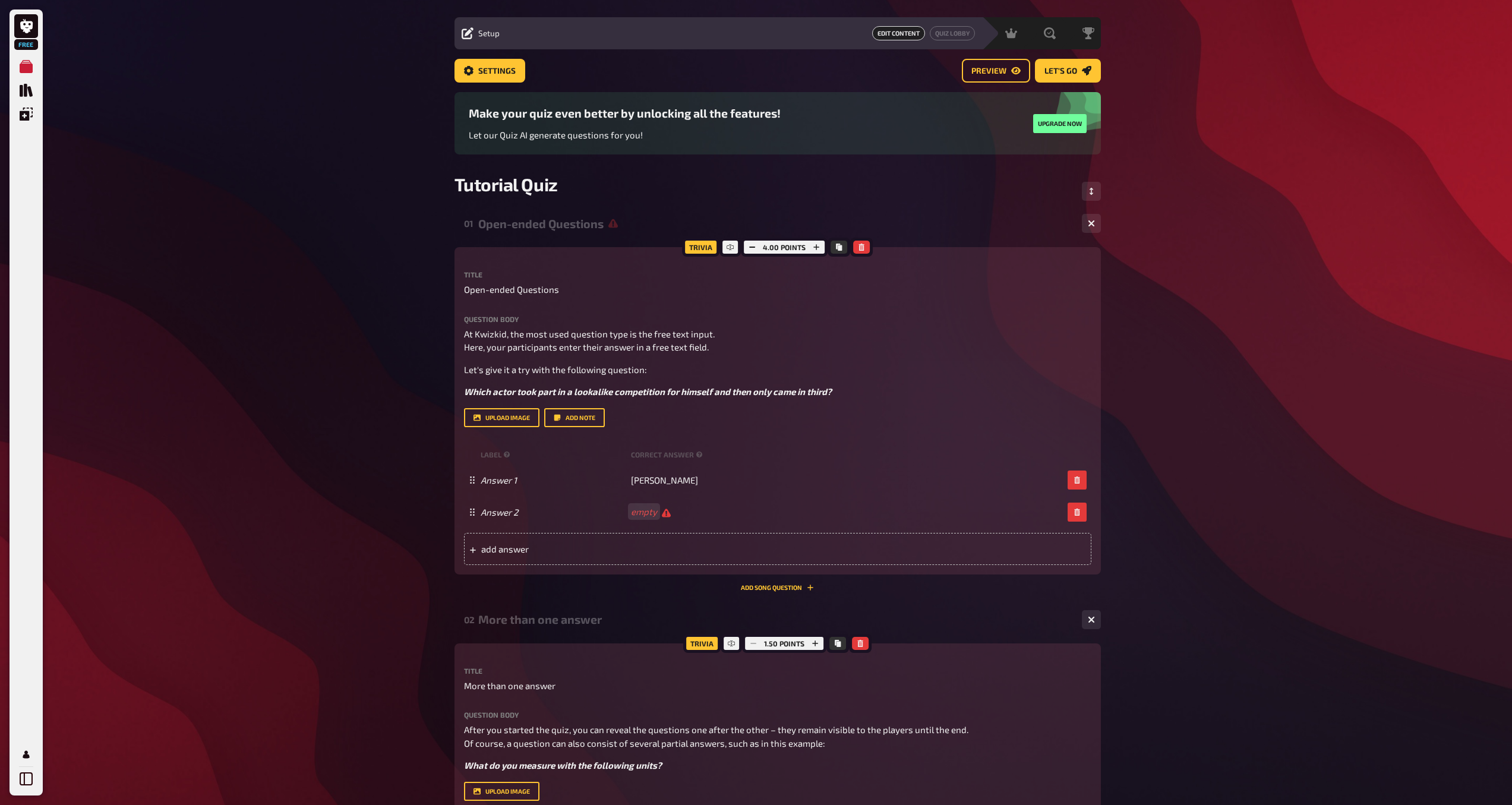
scroll to position [0, 0]
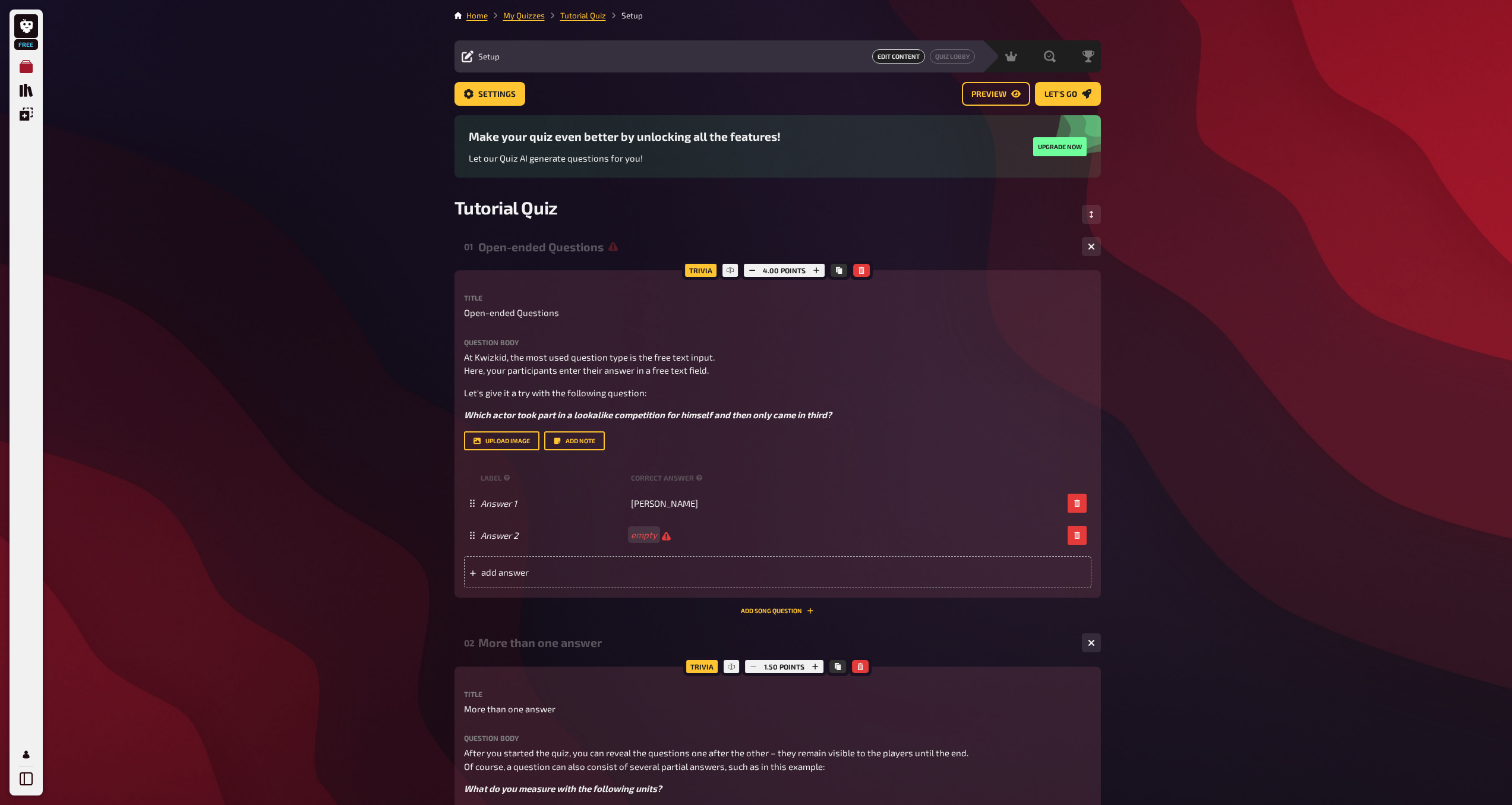
click at [23, 64] on icon "My Quizzes" at bounding box center [26, 66] width 13 height 13
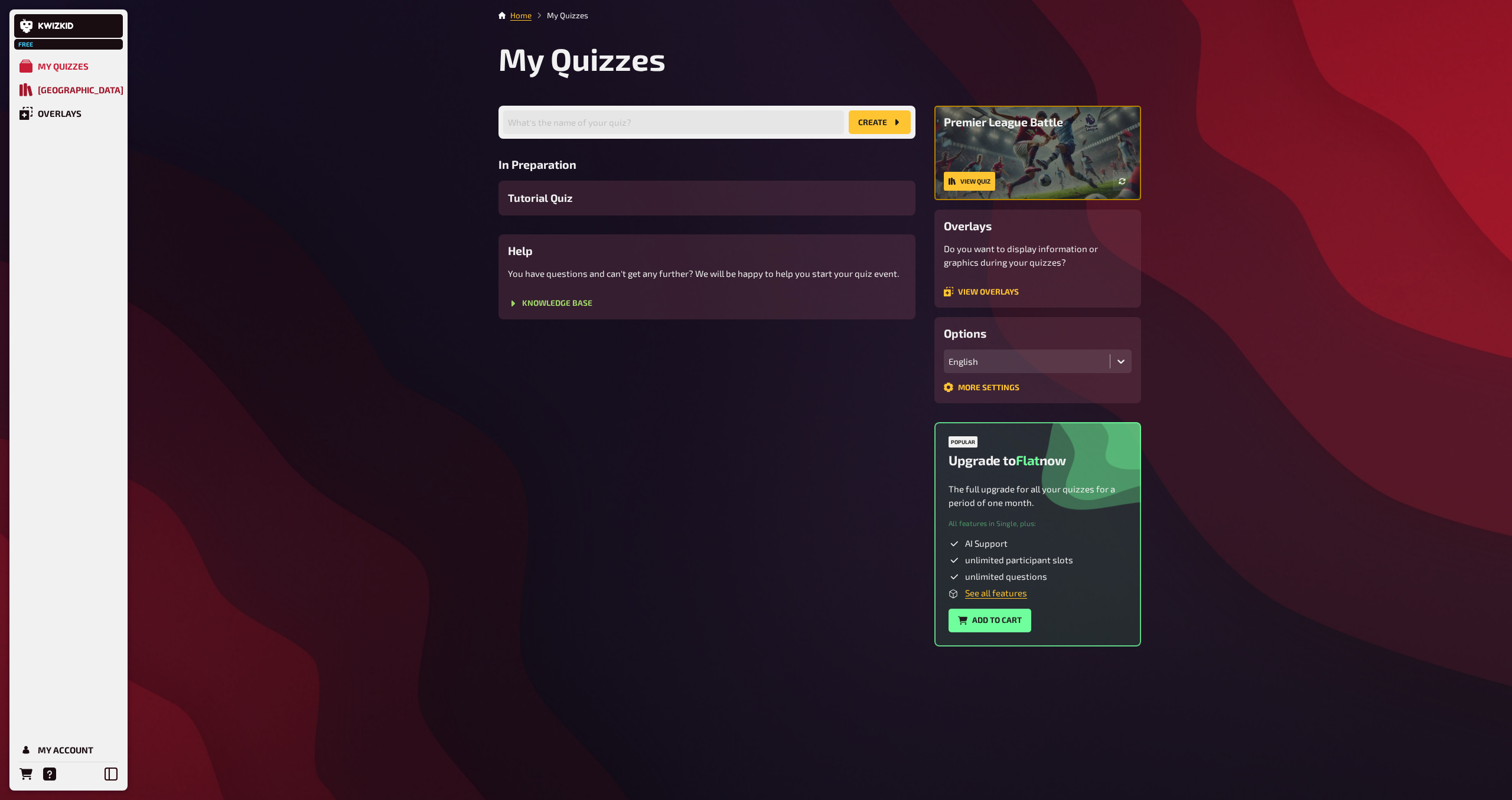
click at [58, 89] on div "[GEOGRAPHIC_DATA]" at bounding box center [80, 89] width 85 height 11
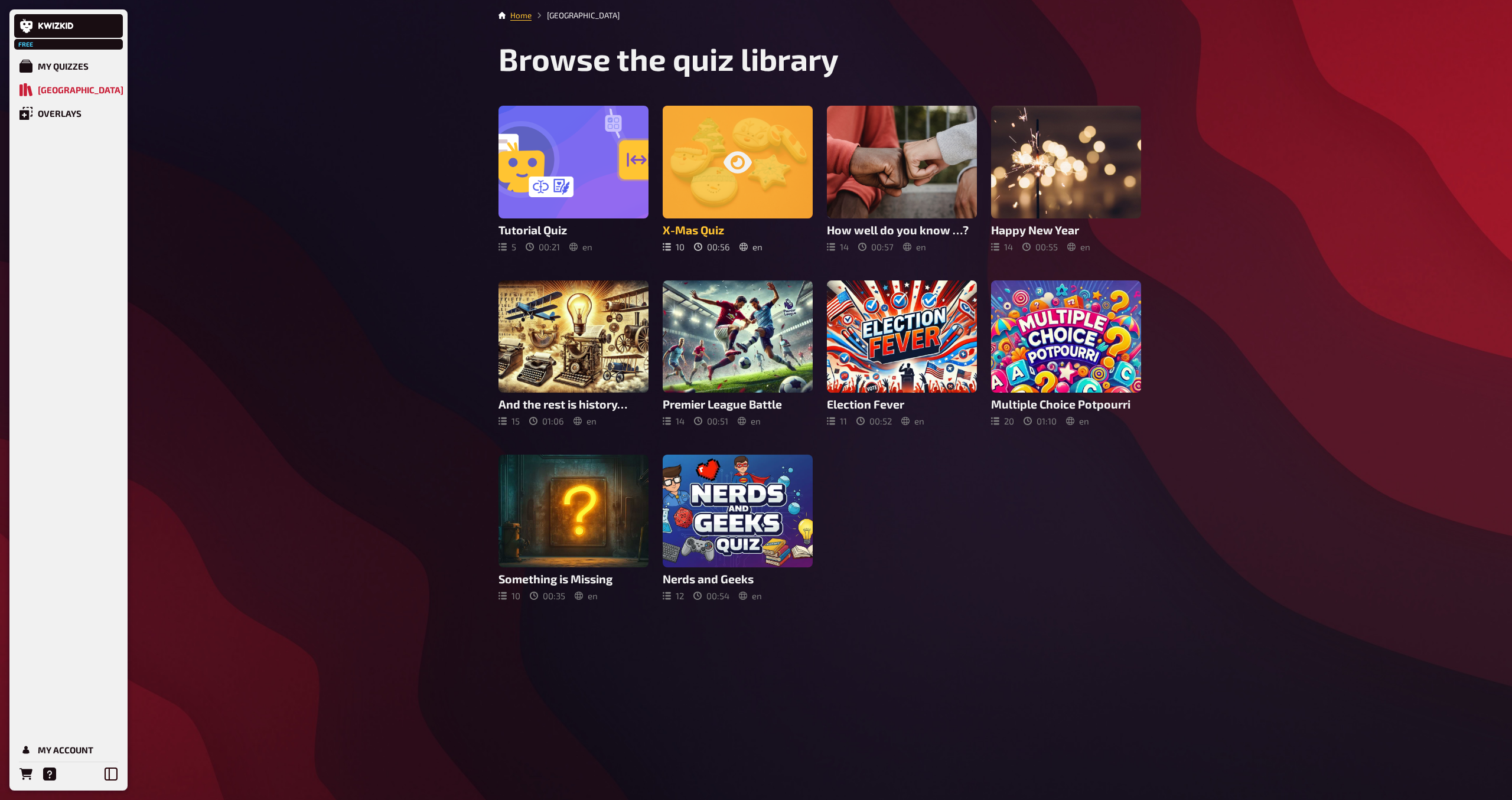
click at [707, 165] on div at bounding box center [737, 162] width 150 height 113
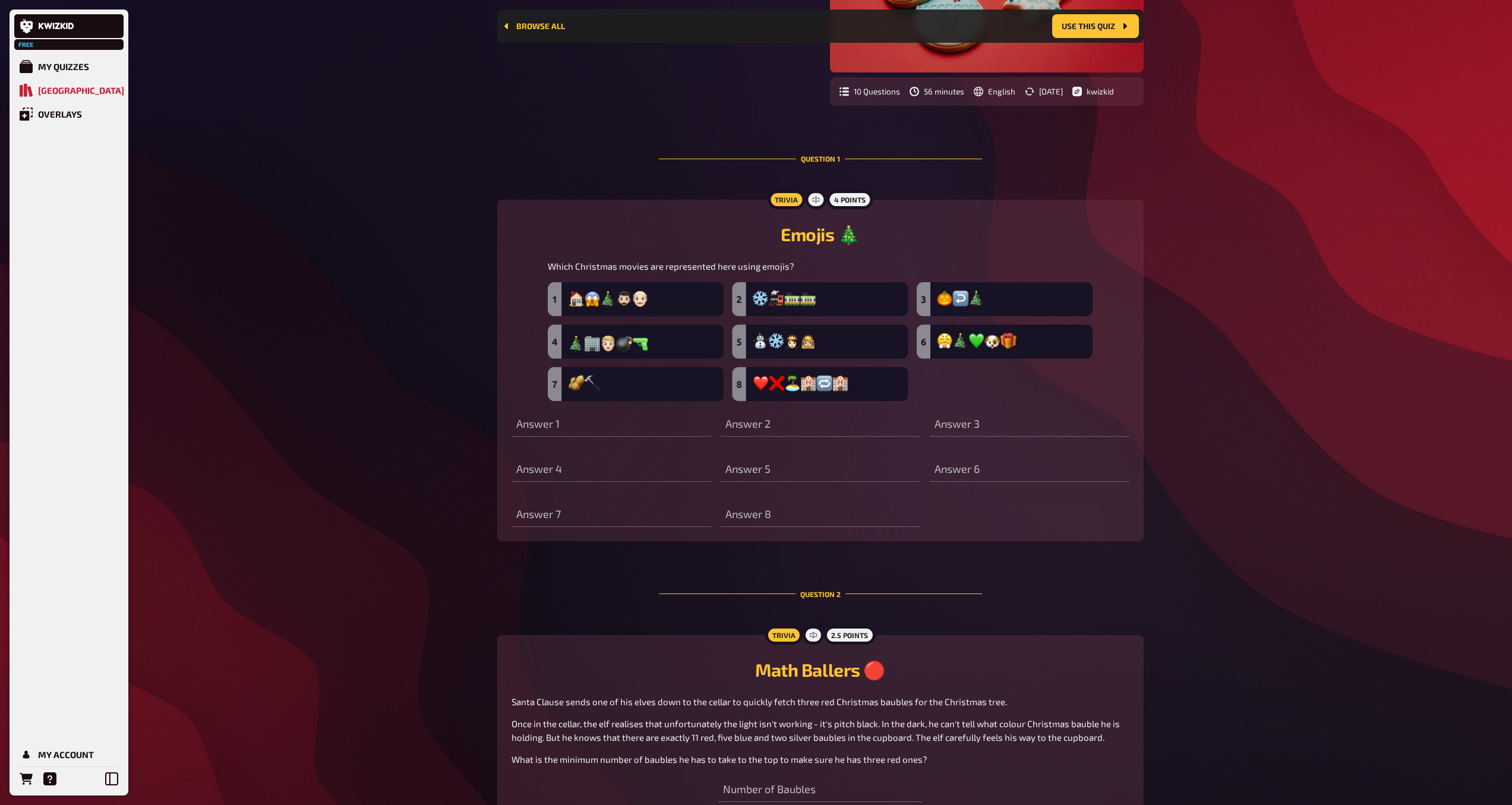
scroll to position [230, 0]
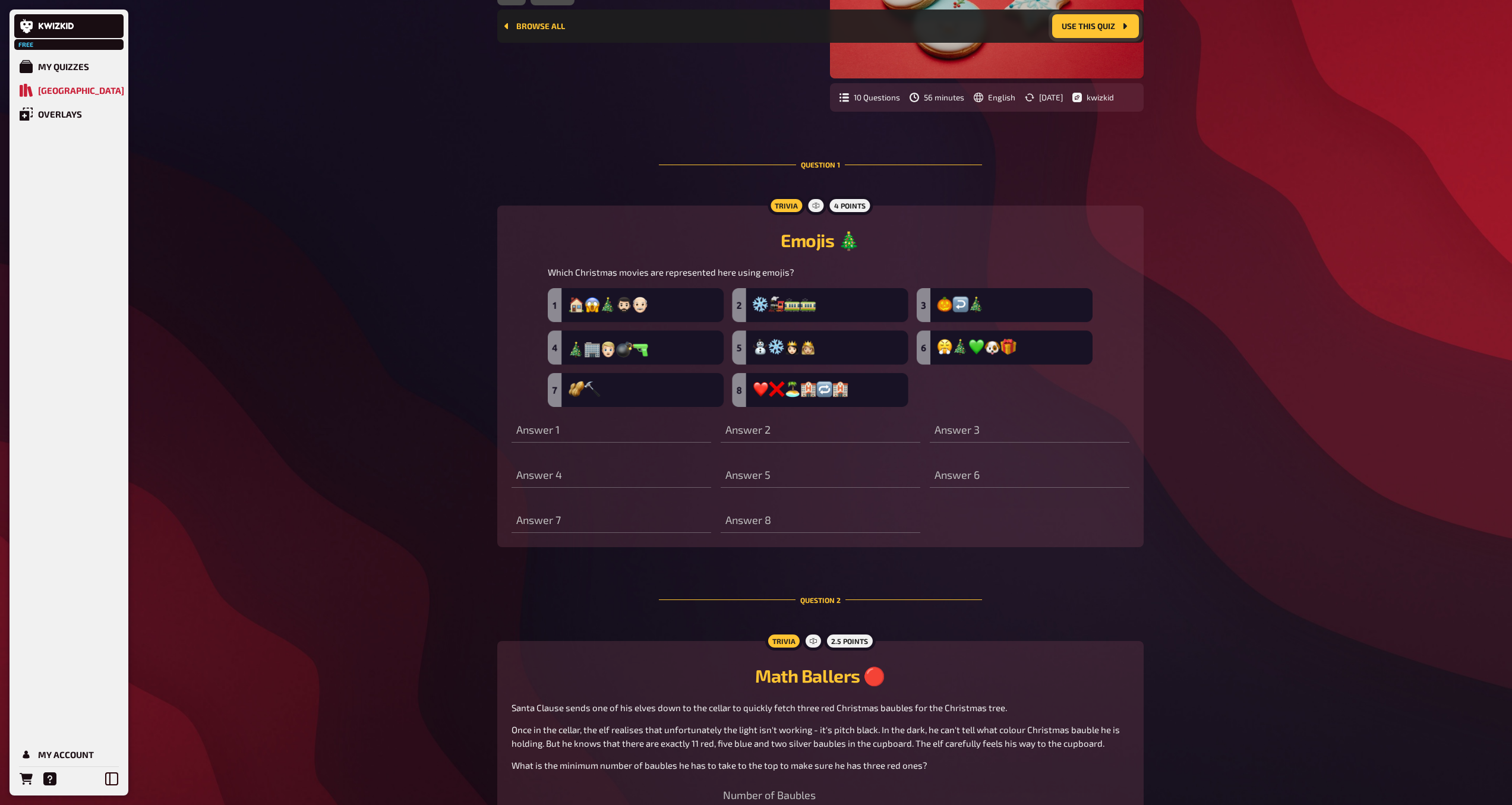
click at [1087, 25] on button "Use this quiz" at bounding box center [1095, 26] width 87 height 24
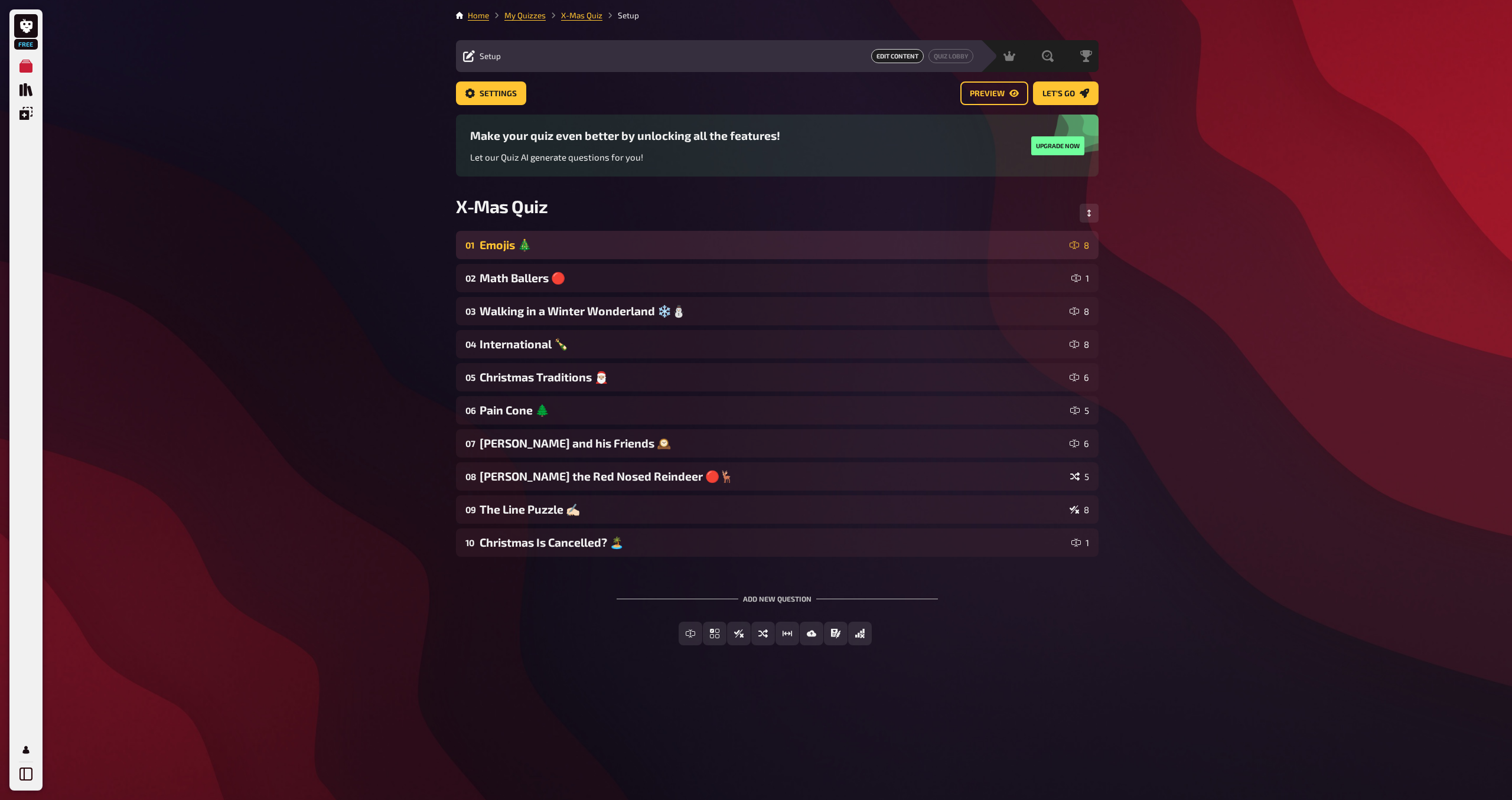
click at [794, 249] on div "Emojis 🎄" at bounding box center [771, 245] width 585 height 14
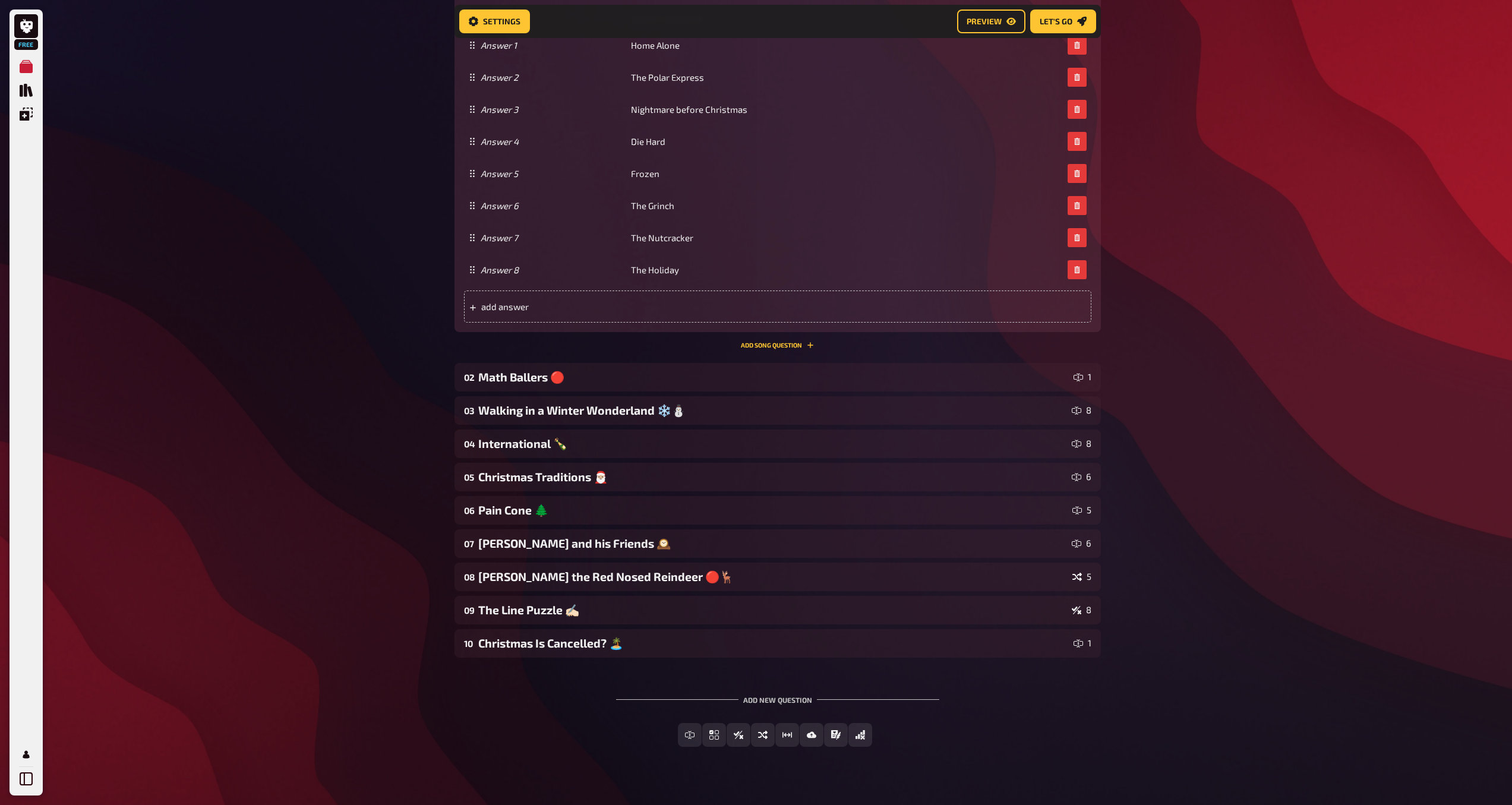
scroll to position [577, 0]
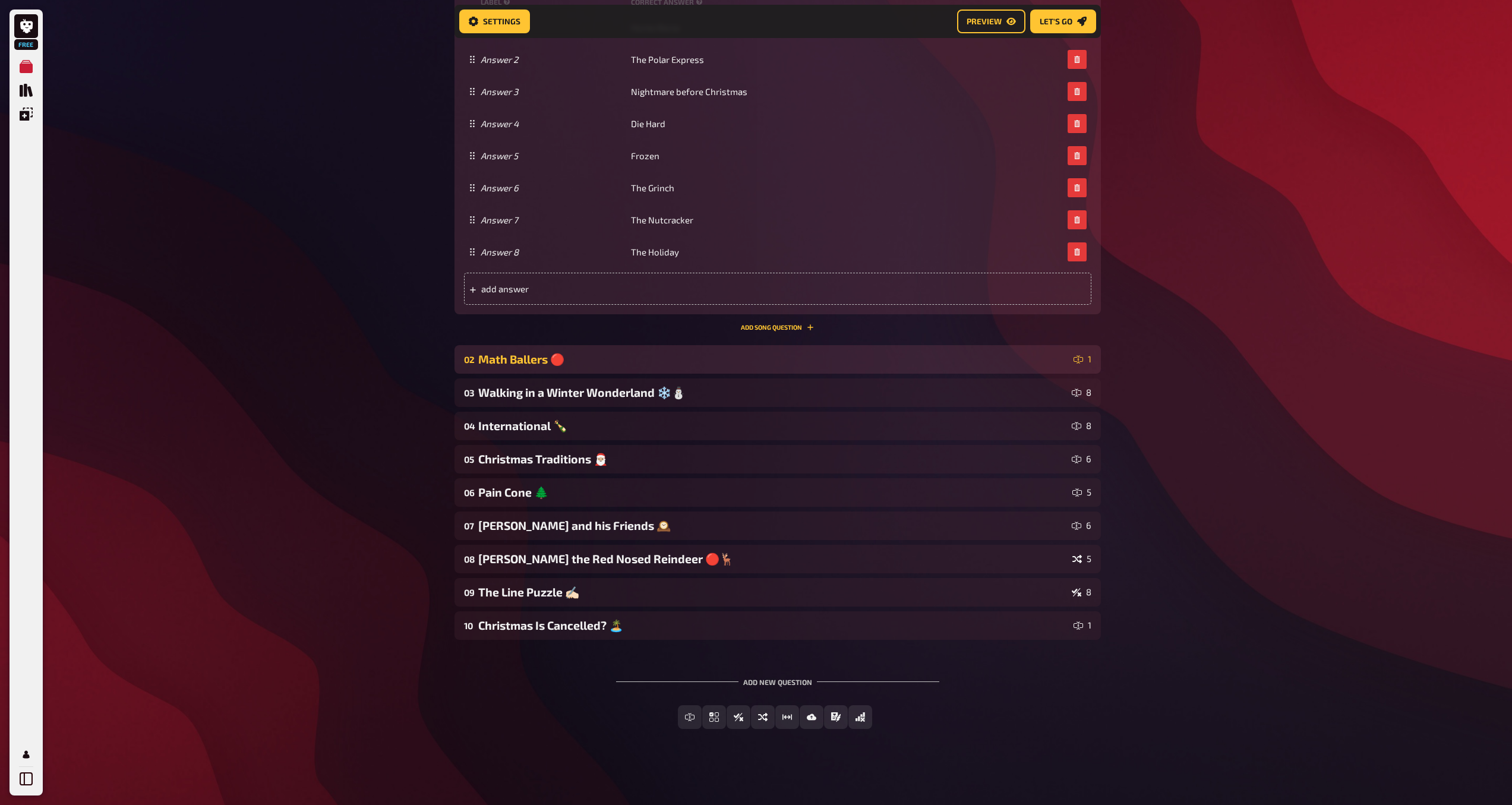
click at [800, 359] on div "Math Ballers 🔴" at bounding box center [773, 360] width 591 height 14
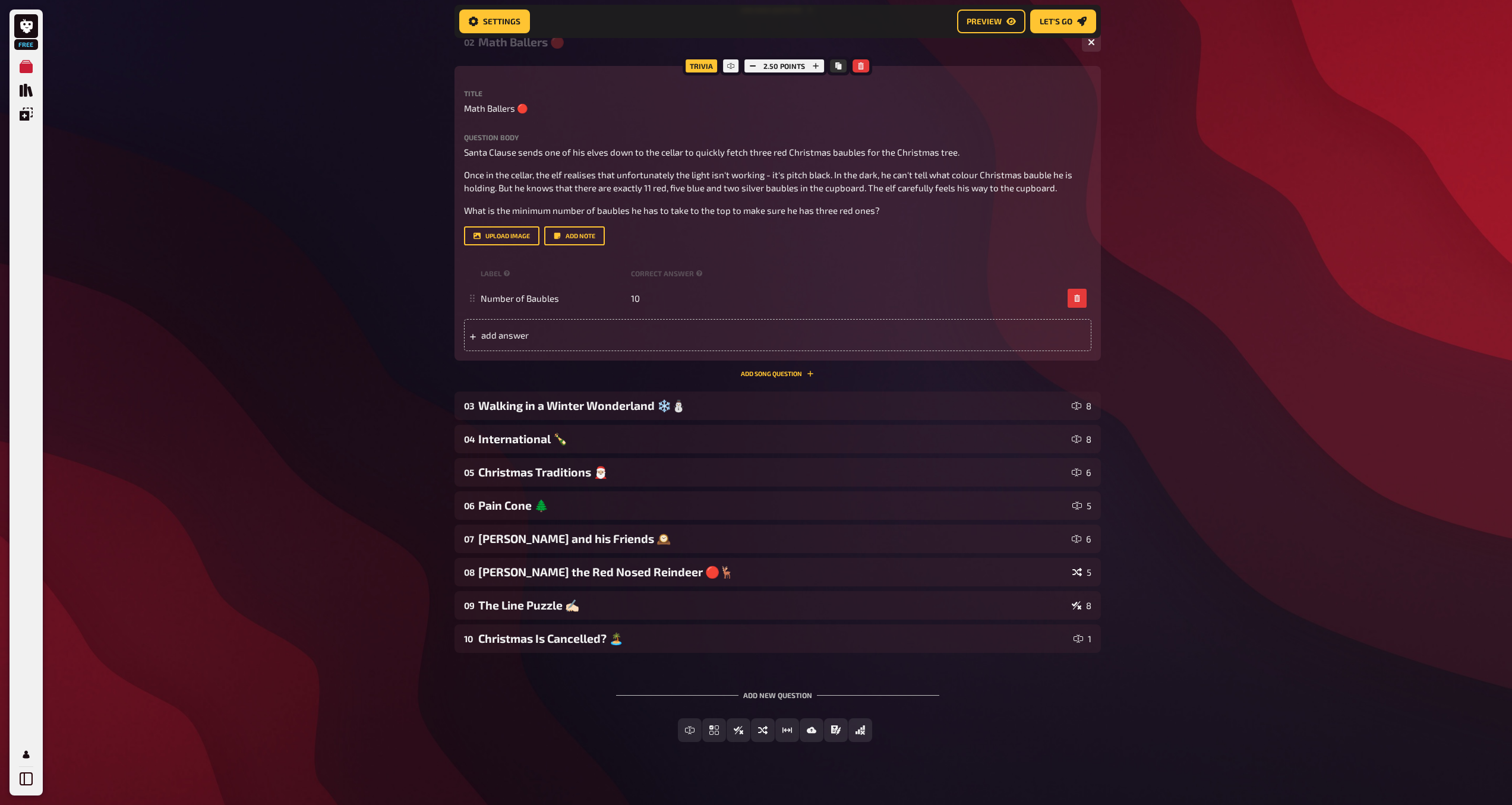
scroll to position [907, 0]
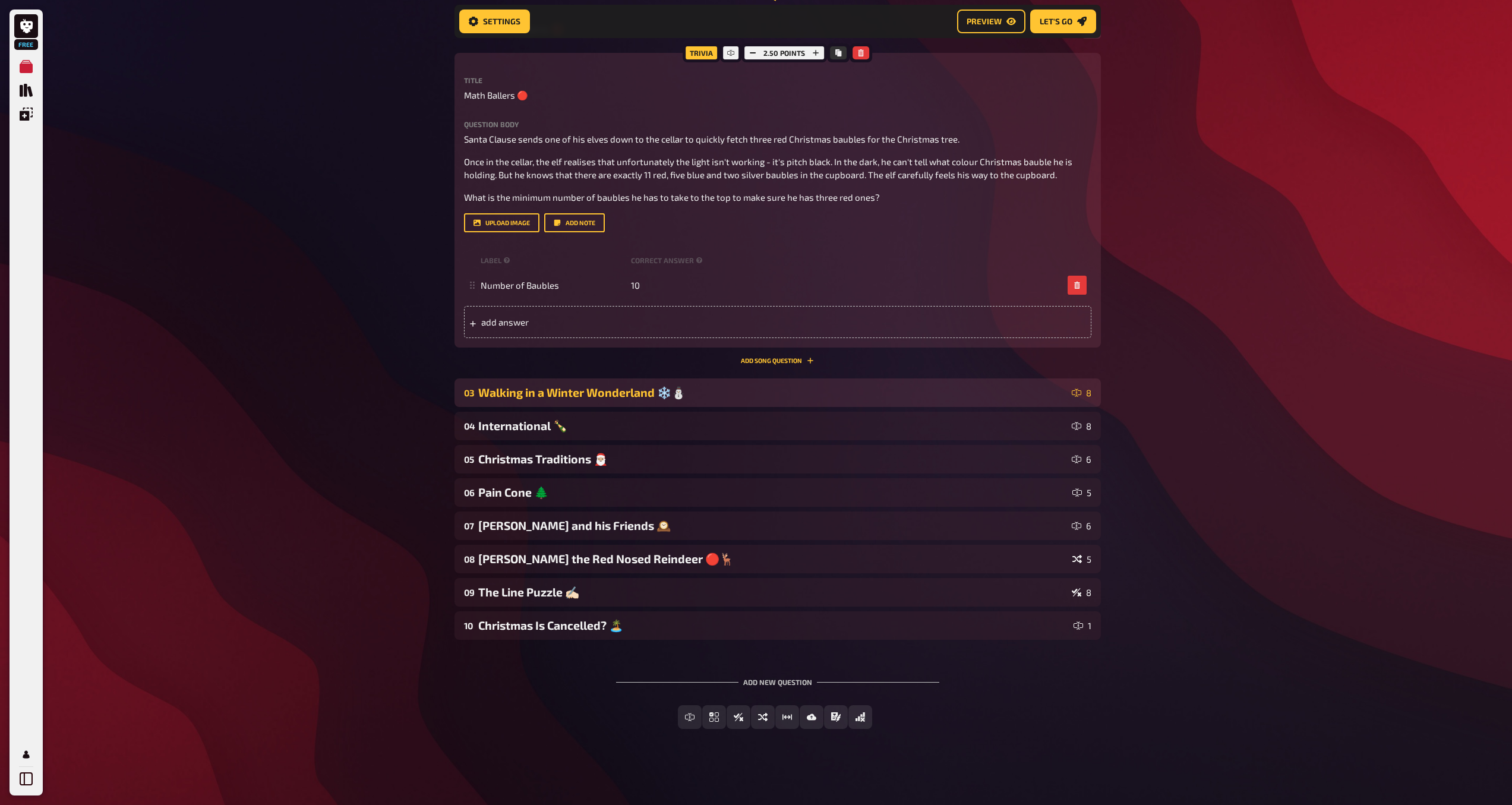
click at [1058, 397] on div "Walking in a Winter Wonderland ❄️⛄️" at bounding box center [772, 393] width 589 height 14
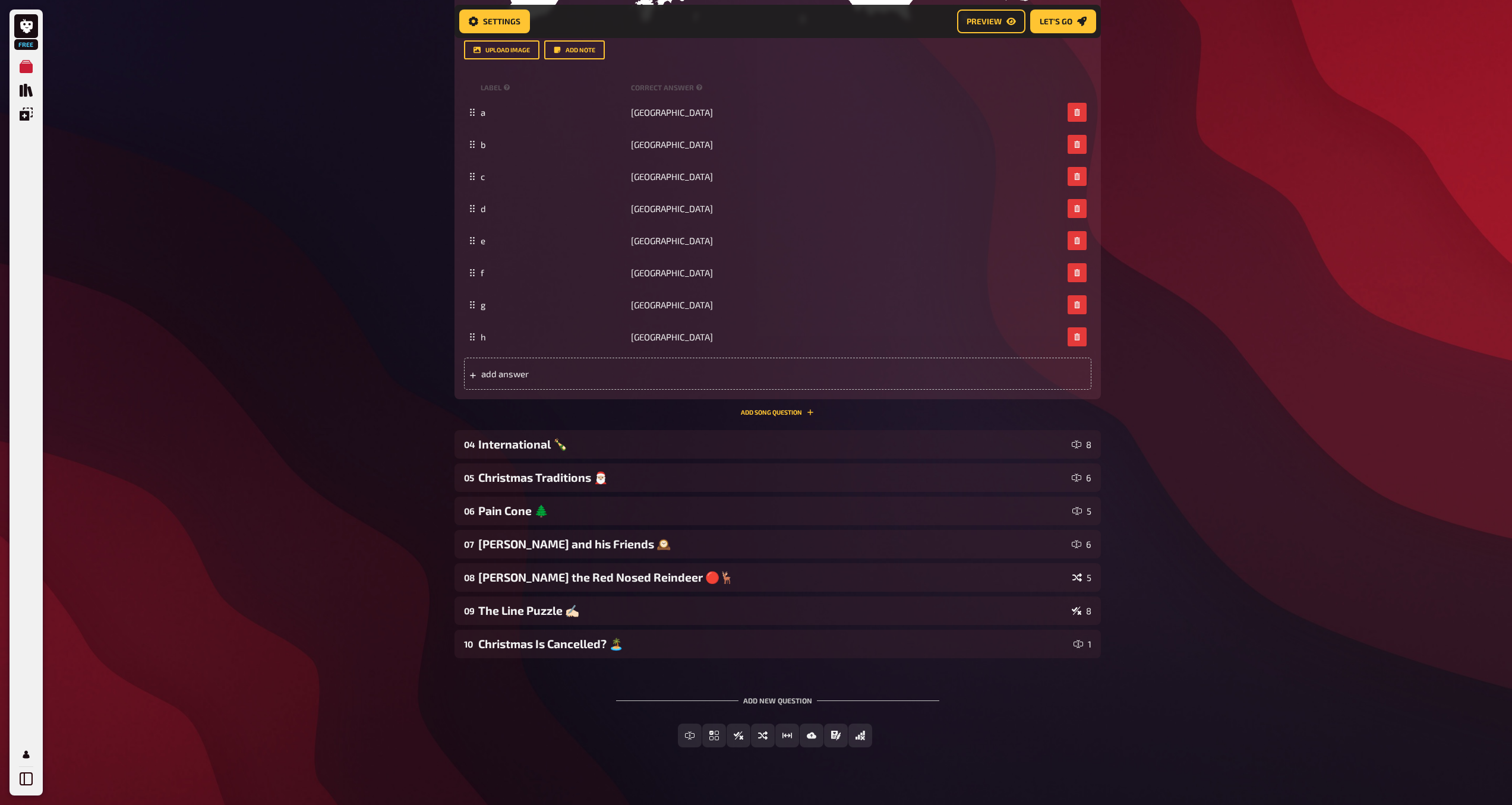
scroll to position [1723, 0]
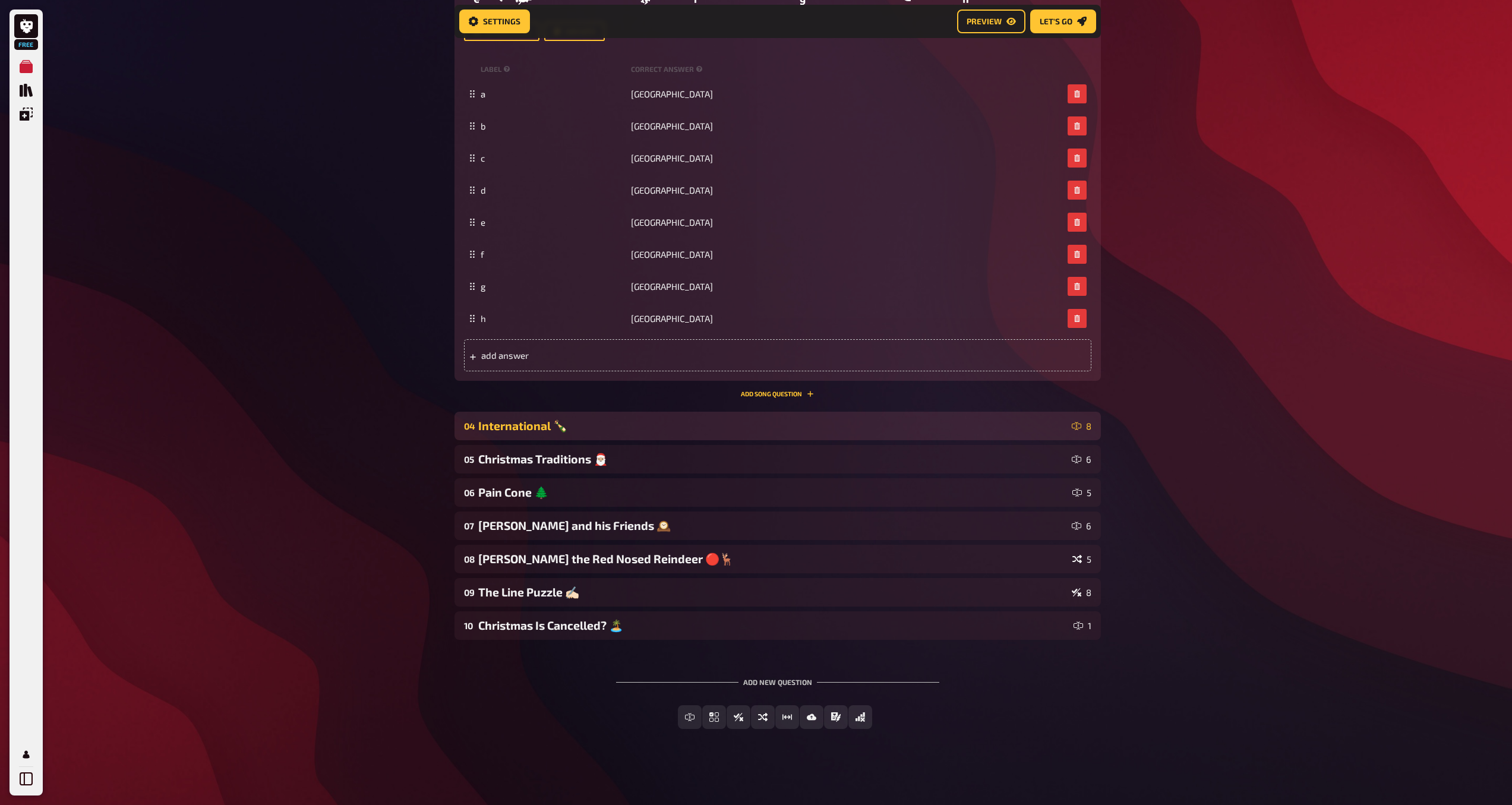
click at [928, 426] on div "International 🍾" at bounding box center [772, 425] width 589 height 14
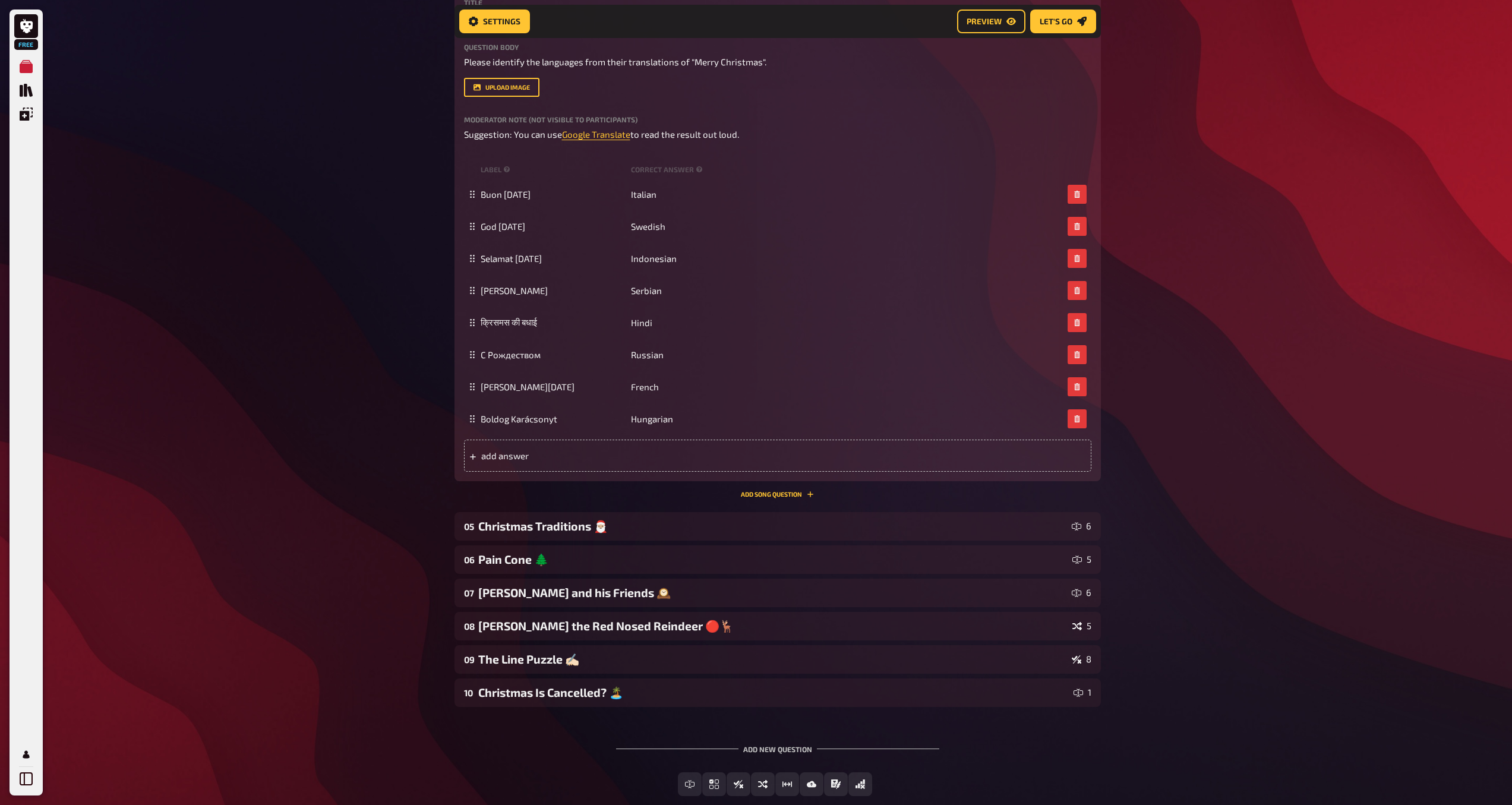
scroll to position [2265, 0]
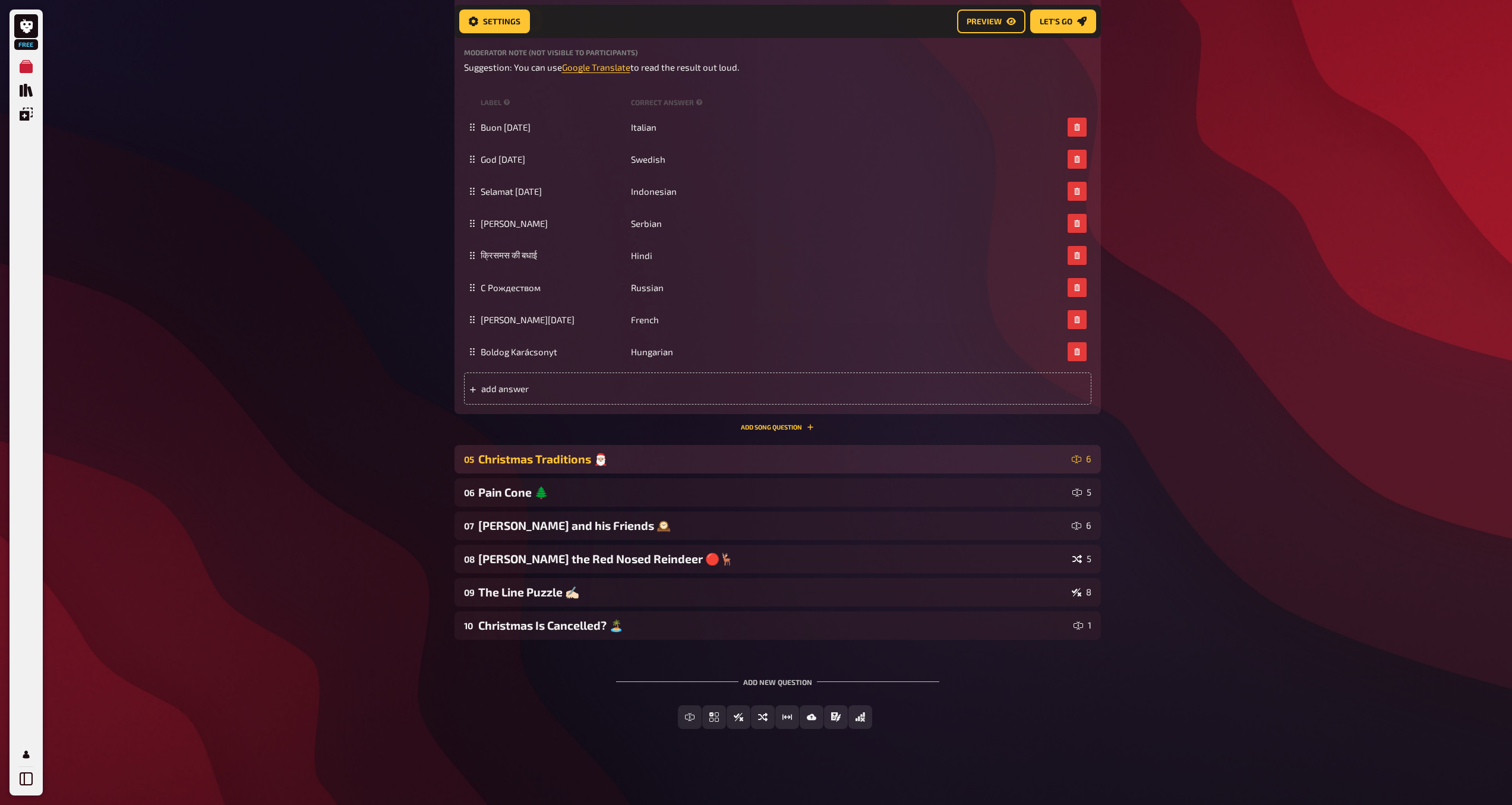
click at [883, 454] on div "Christmas Traditions 🎅🏼" at bounding box center [772, 459] width 589 height 14
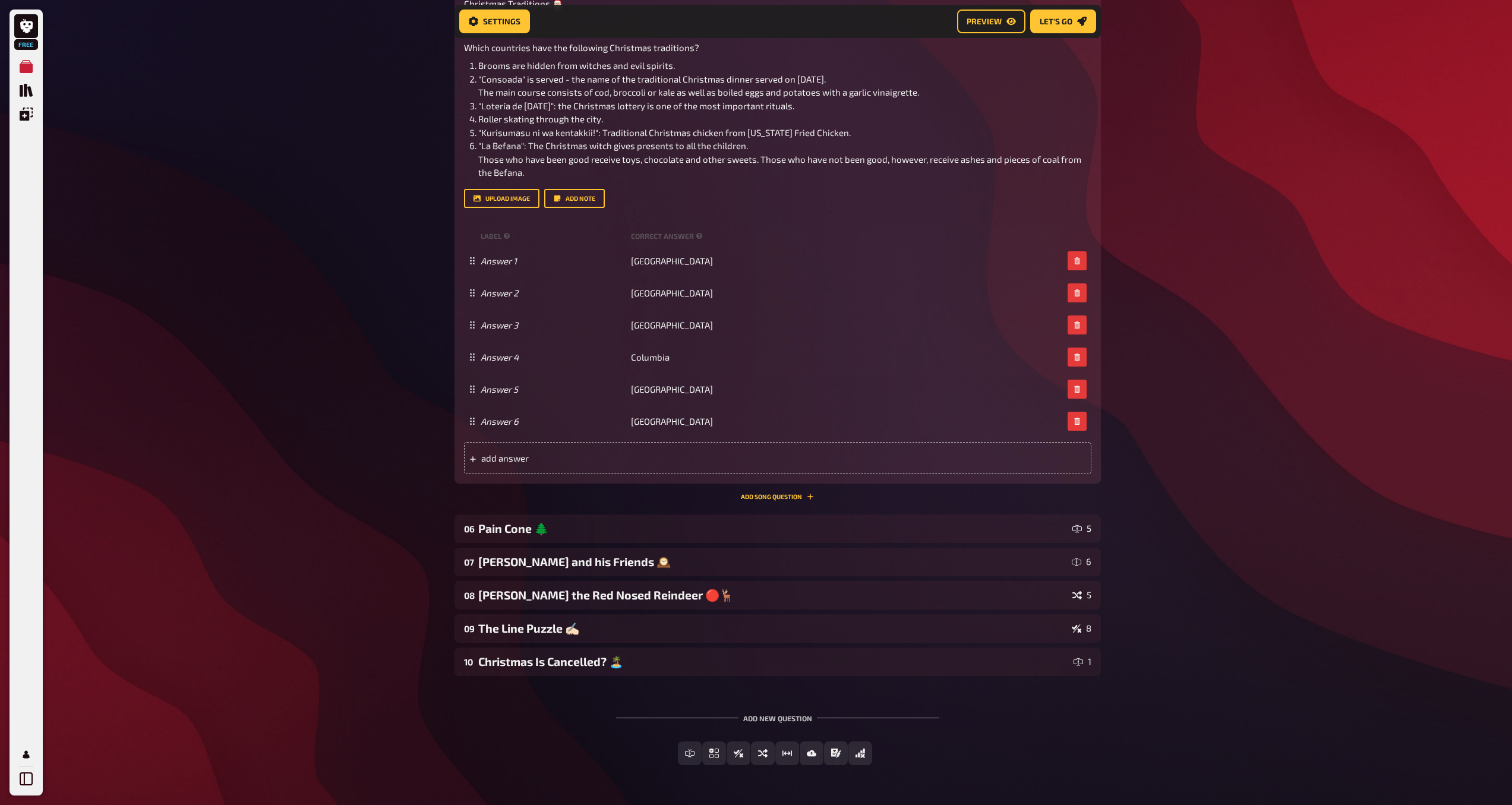
scroll to position [2822, 0]
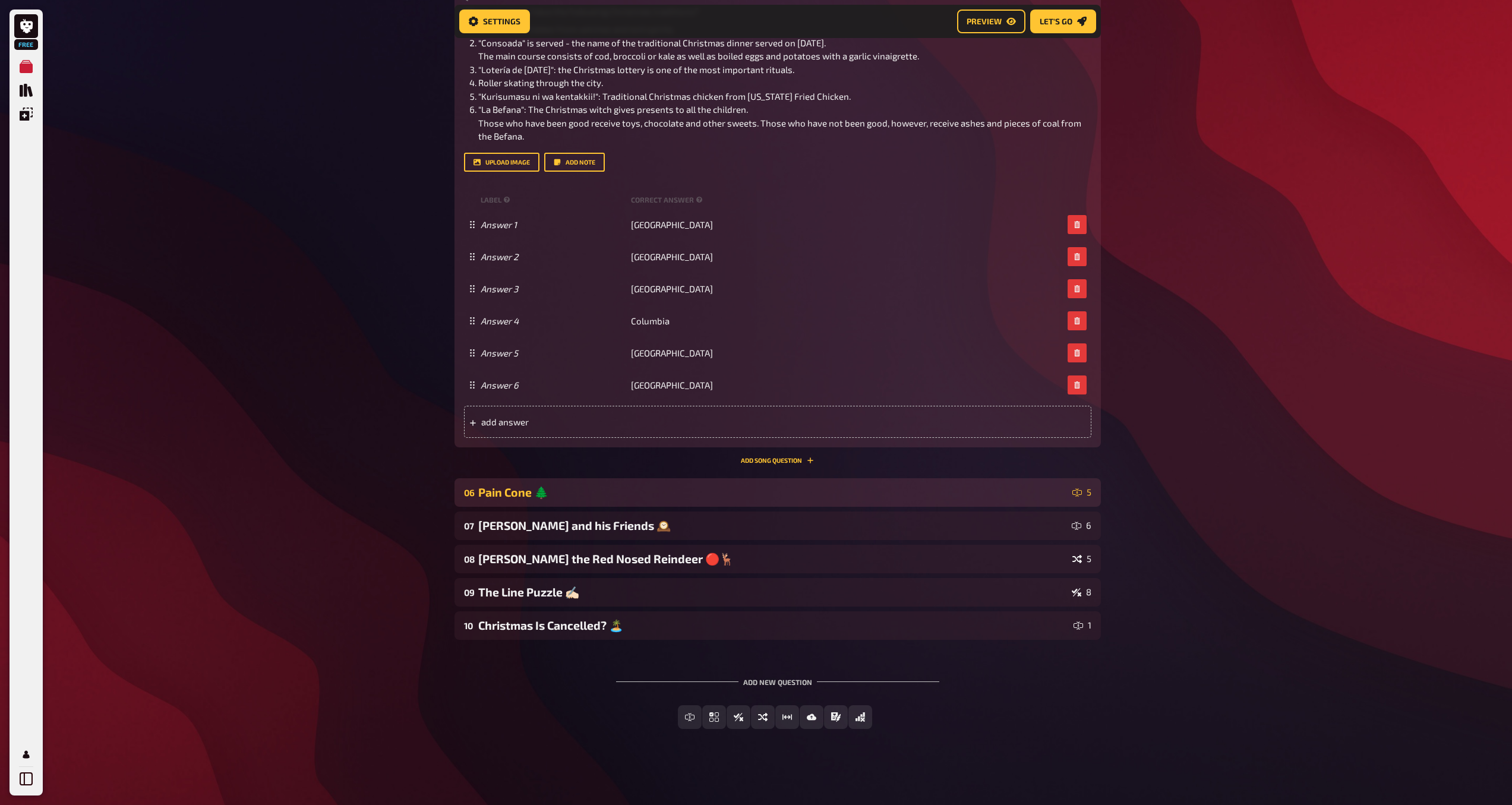
click at [1049, 500] on div "Pain Cone 🌲" at bounding box center [773, 492] width 590 height 14
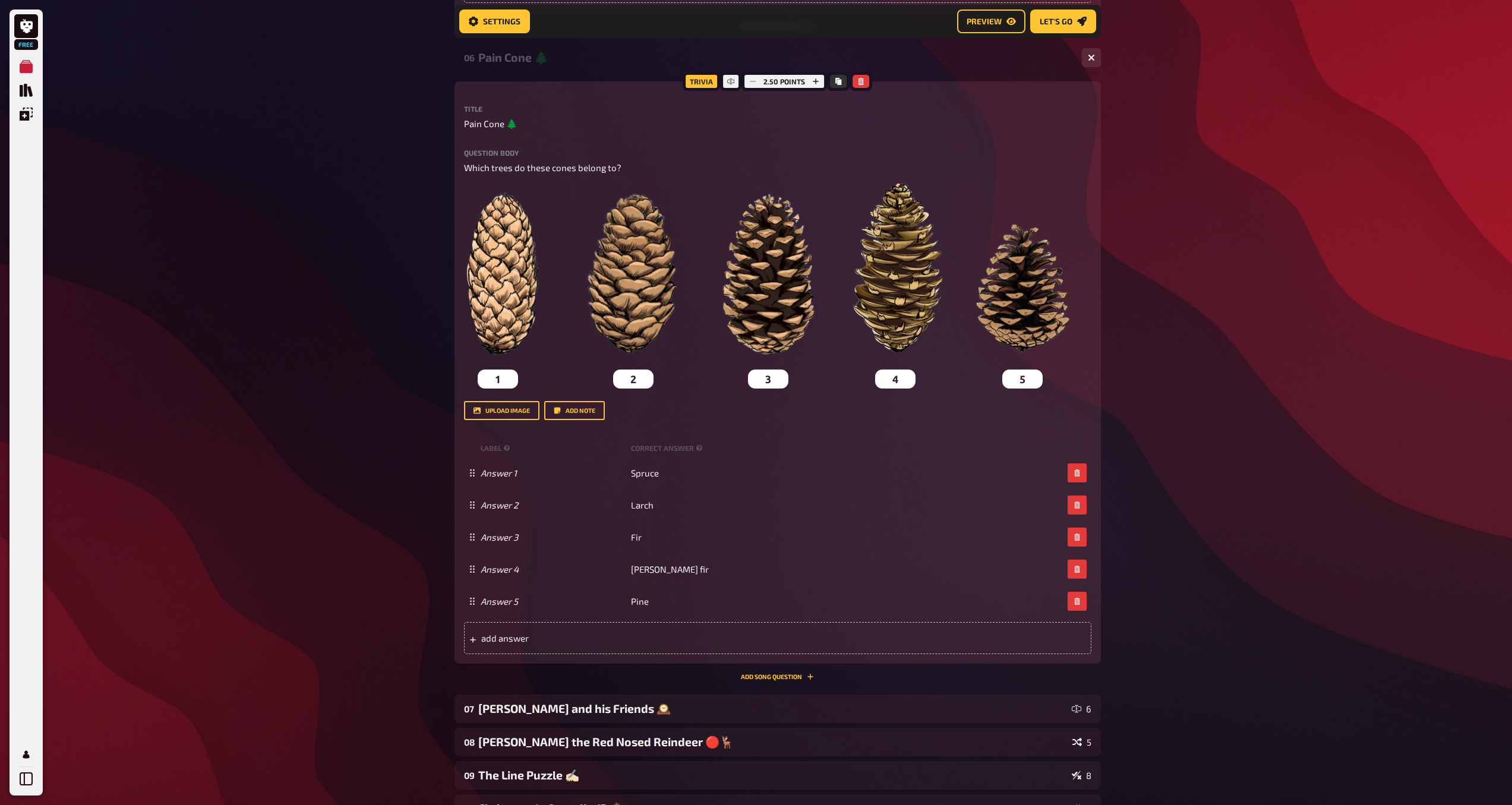
scroll to position [3440, 0]
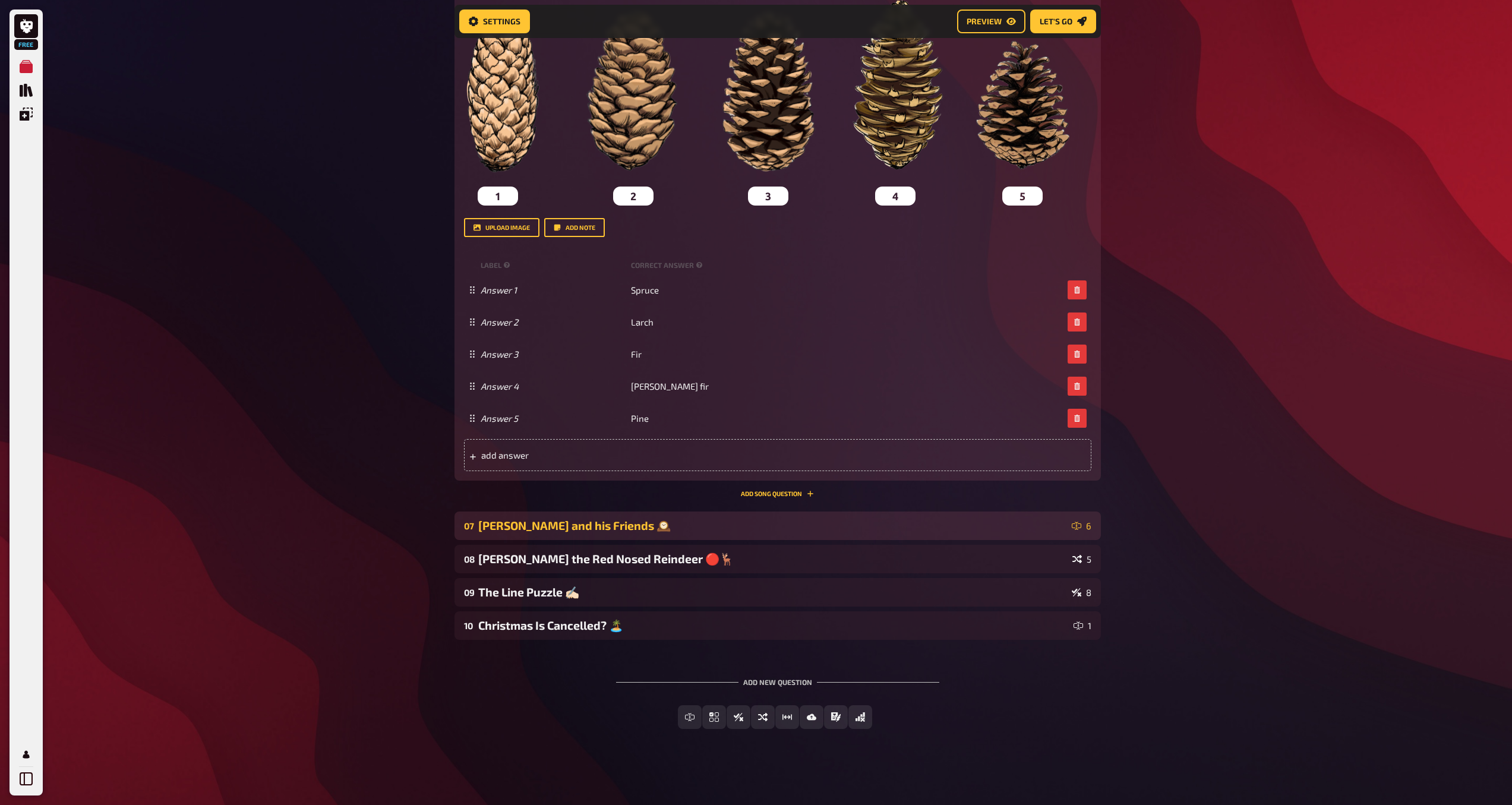
click at [896, 528] on div "[PERSON_NAME] and his Friends 🕰️" at bounding box center [772, 526] width 589 height 14
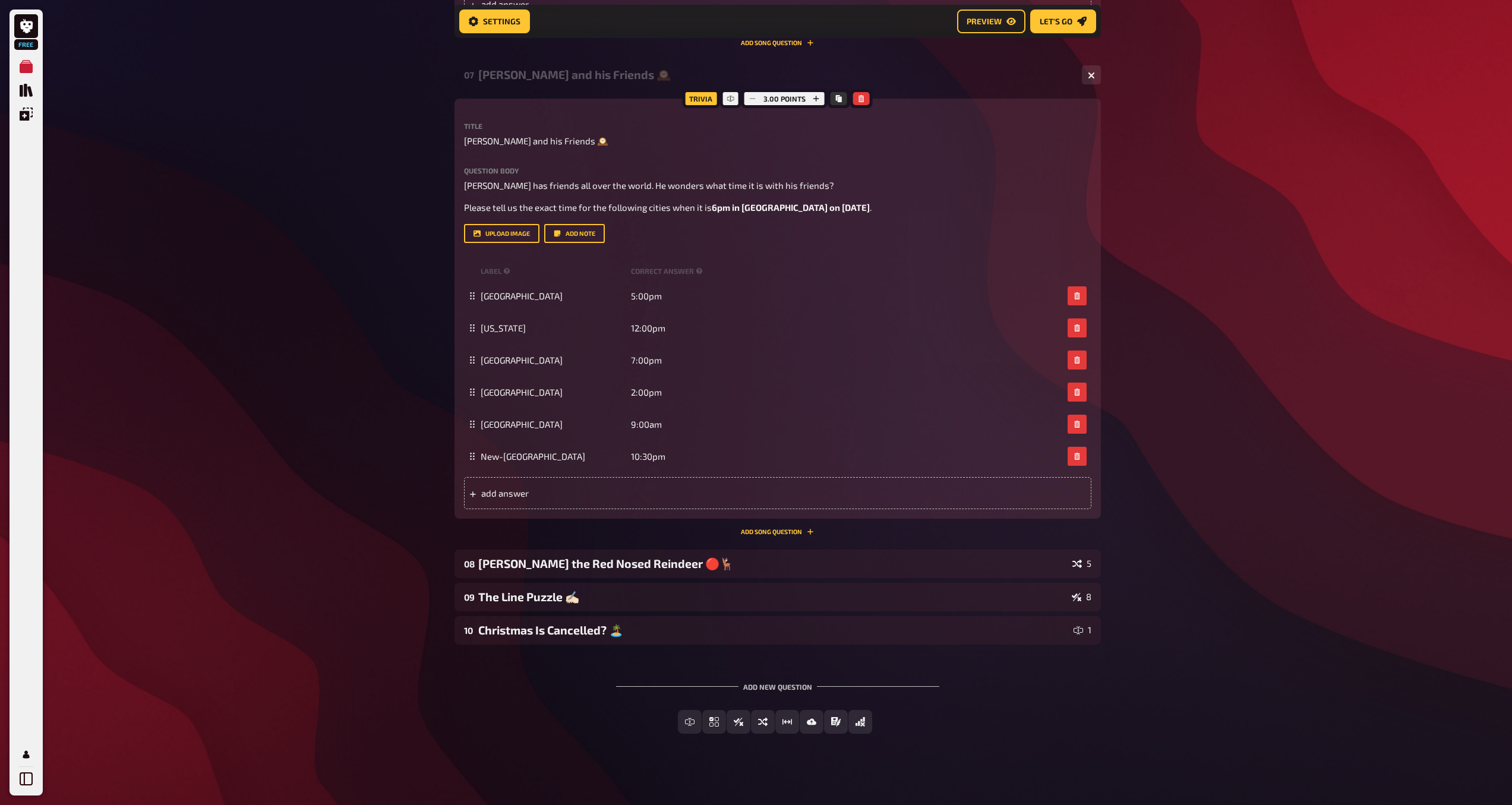
scroll to position [3896, 0]
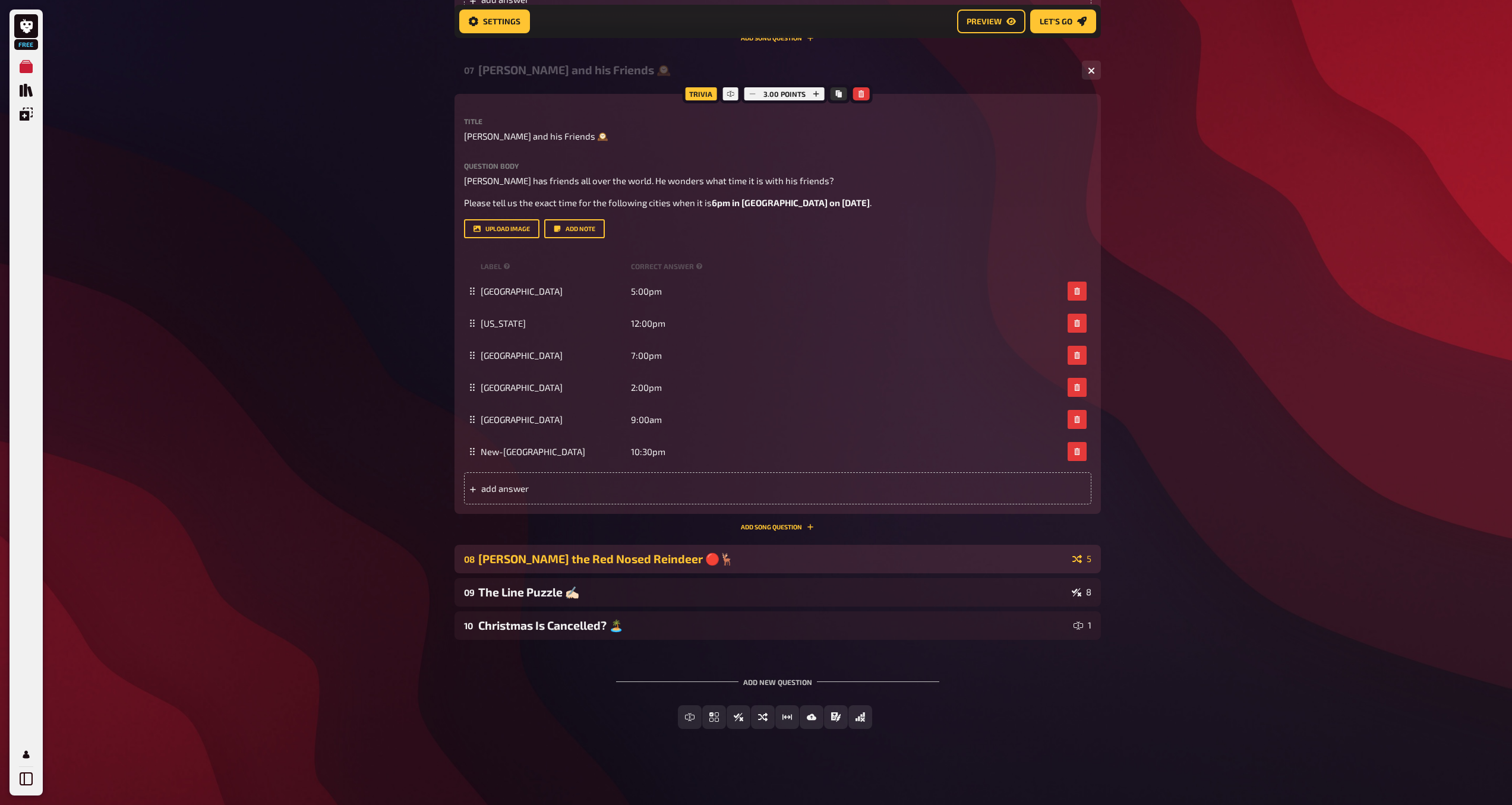
click at [1025, 554] on div "[PERSON_NAME] the Red Nosed Reindeer 🔴🦌" at bounding box center [773, 559] width 590 height 14
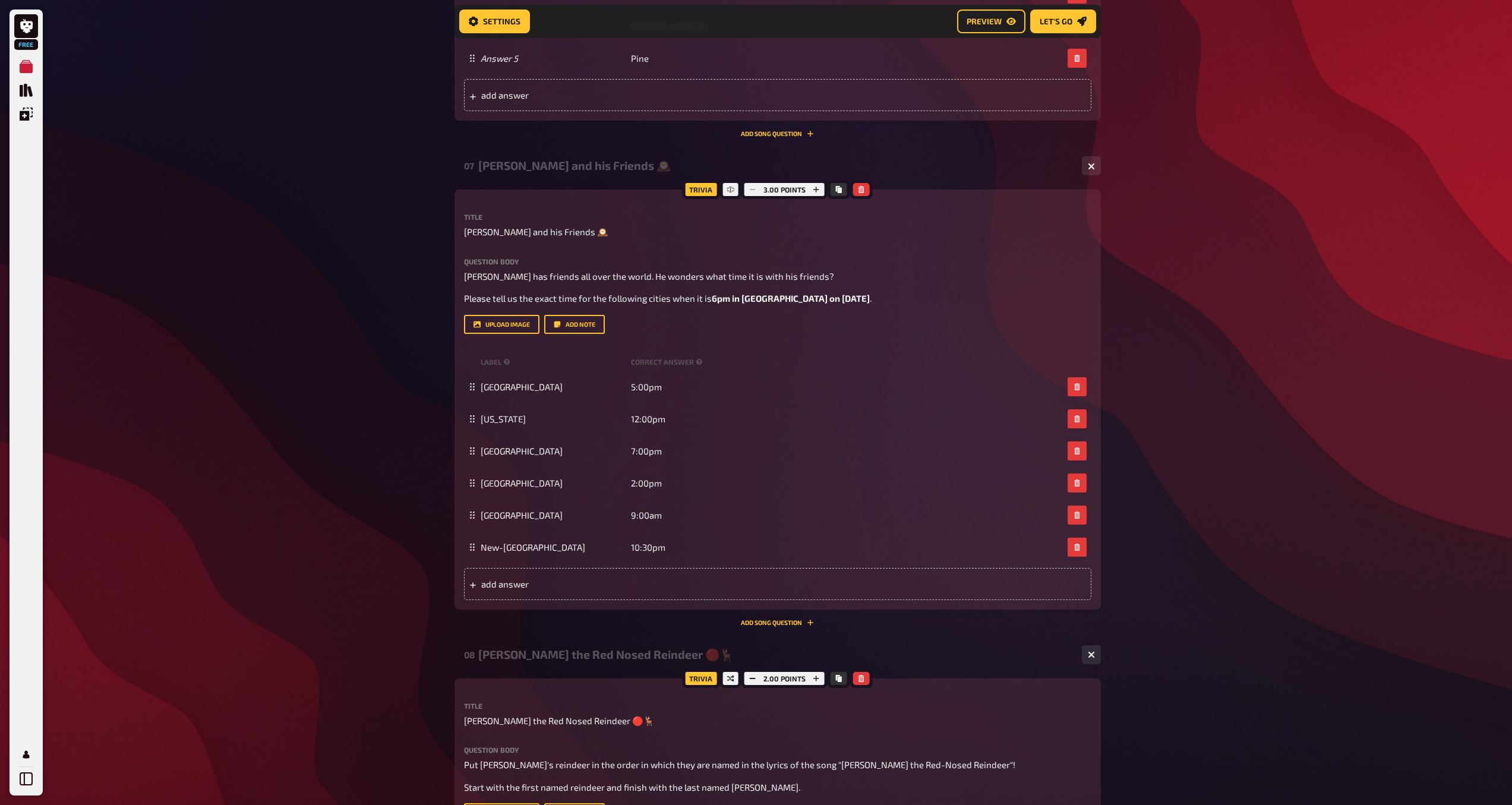
scroll to position [4319, 0]
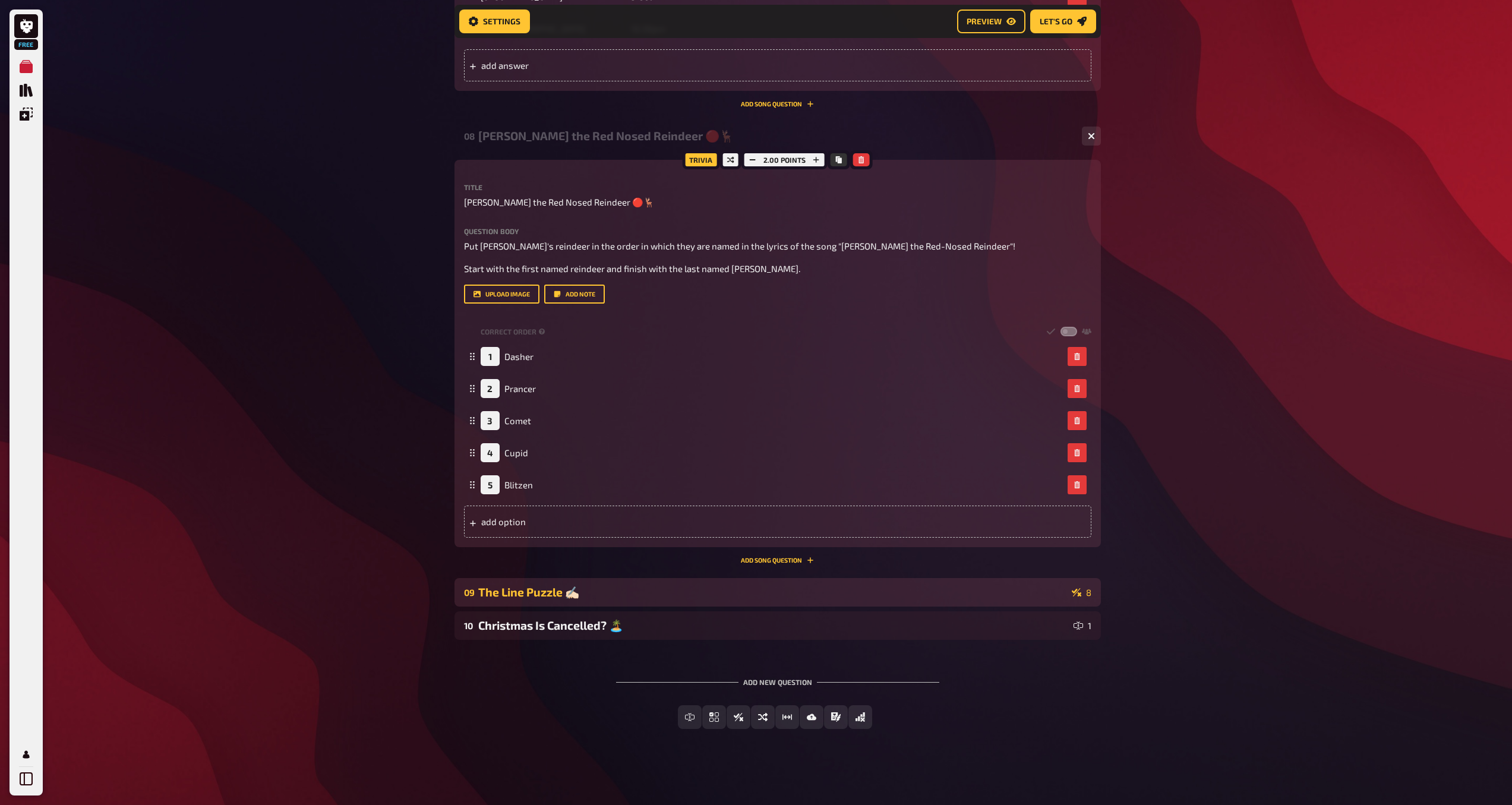
click at [1024, 599] on div "The Line Puzzle ✍🏻" at bounding box center [772, 592] width 589 height 14
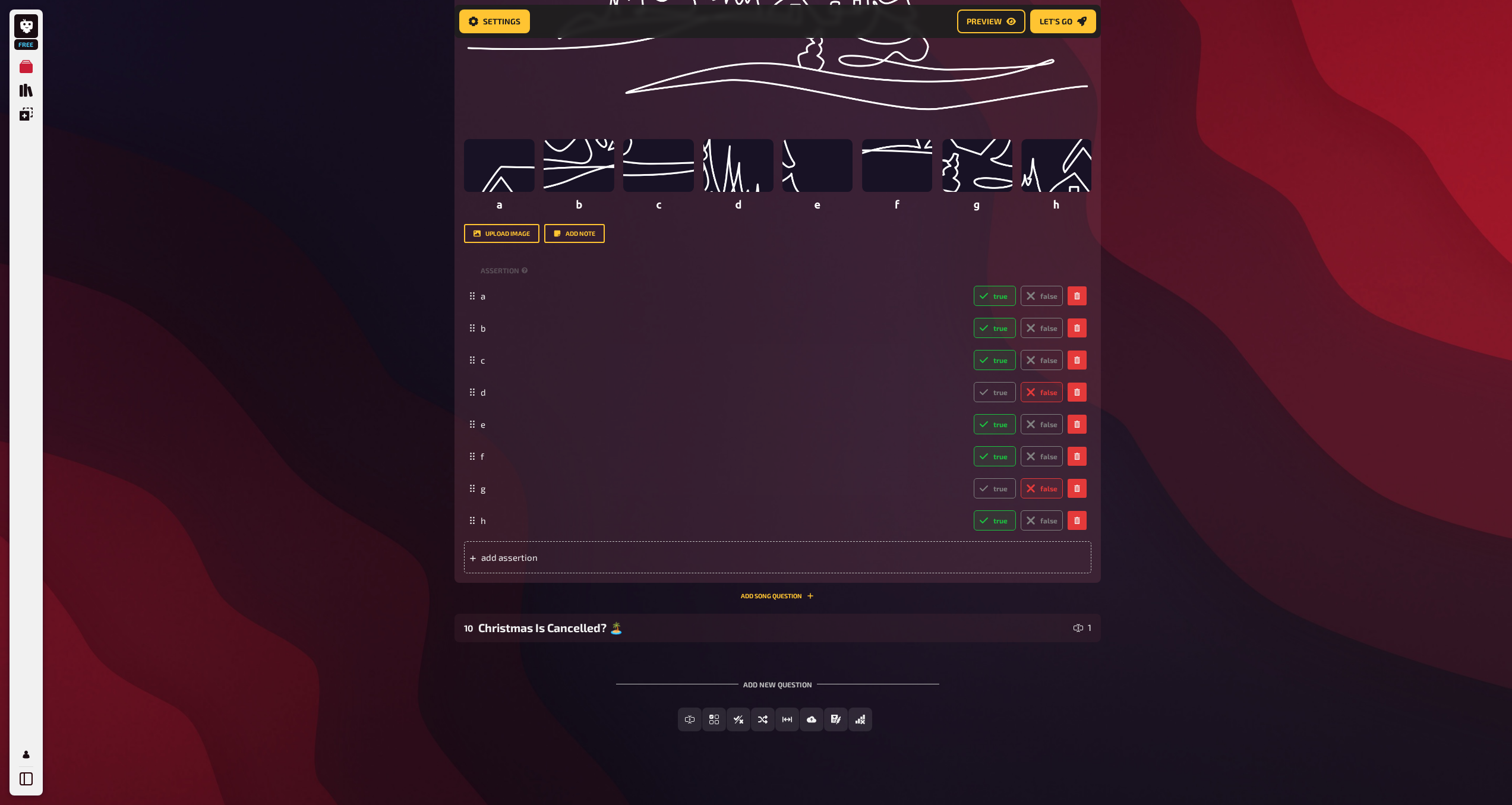
scroll to position [5160, 0]
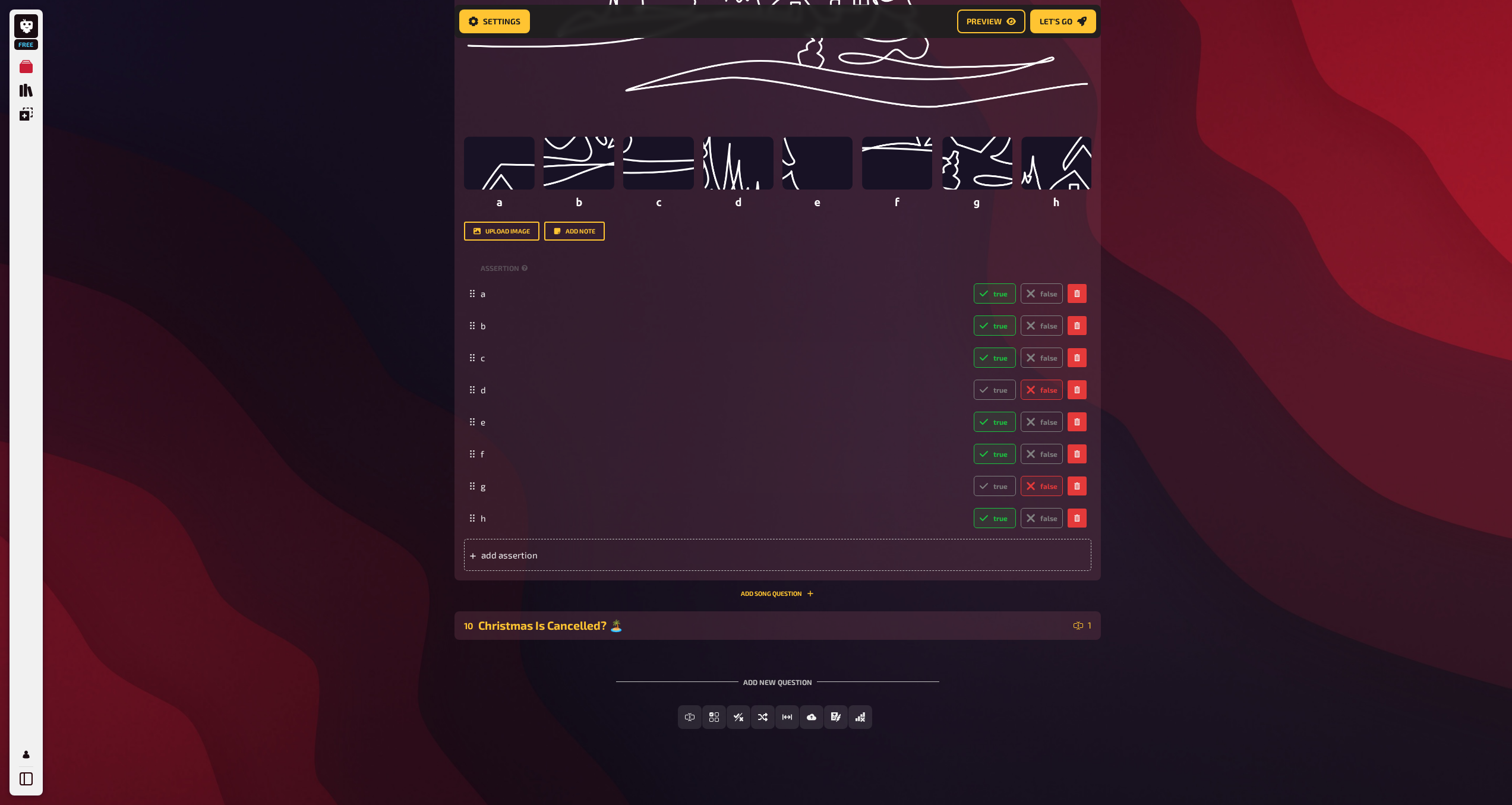
click at [1046, 628] on div "Christmas Is Cancelled? 🏝️" at bounding box center [773, 626] width 591 height 14
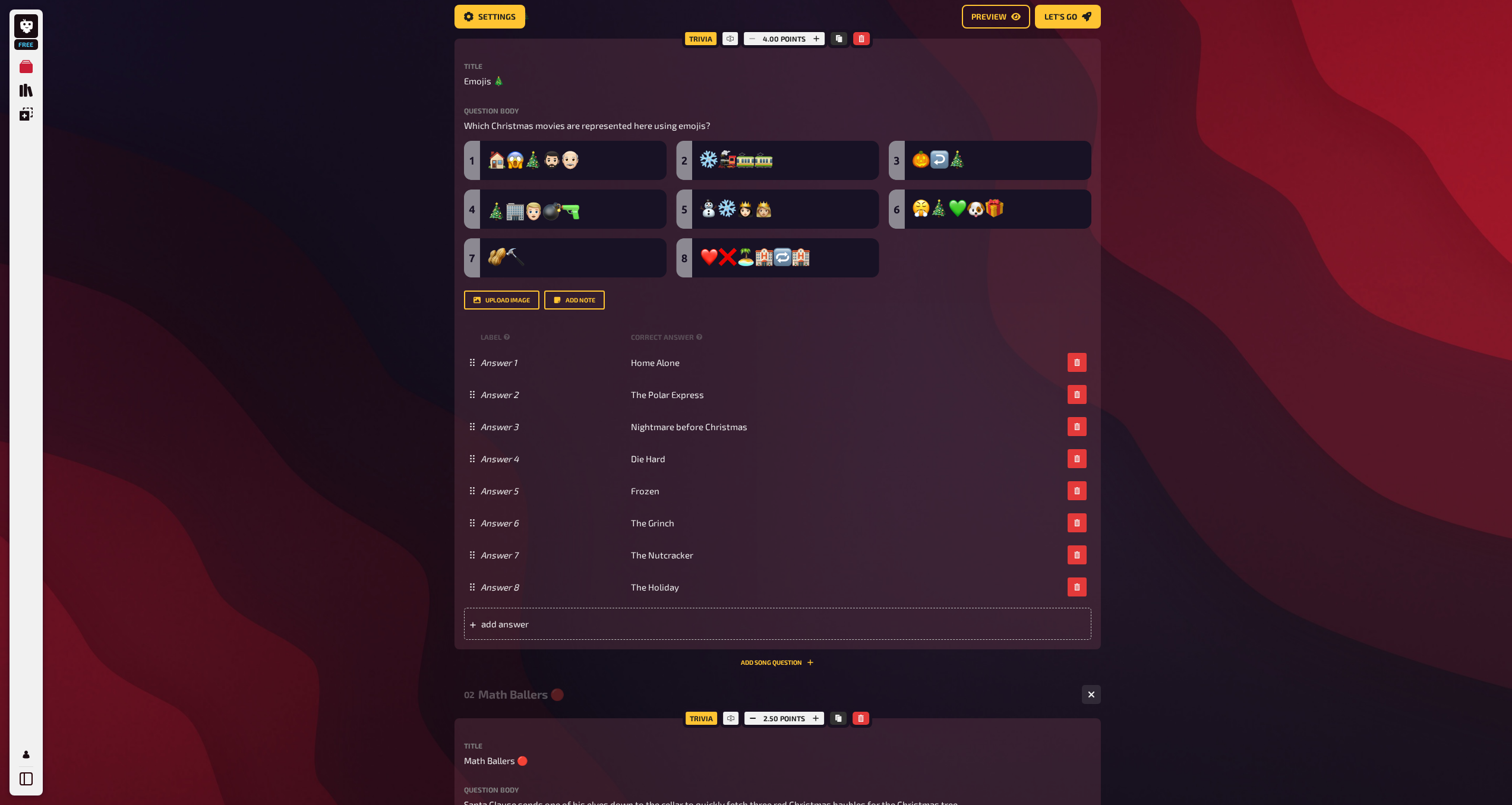
scroll to position [0, 0]
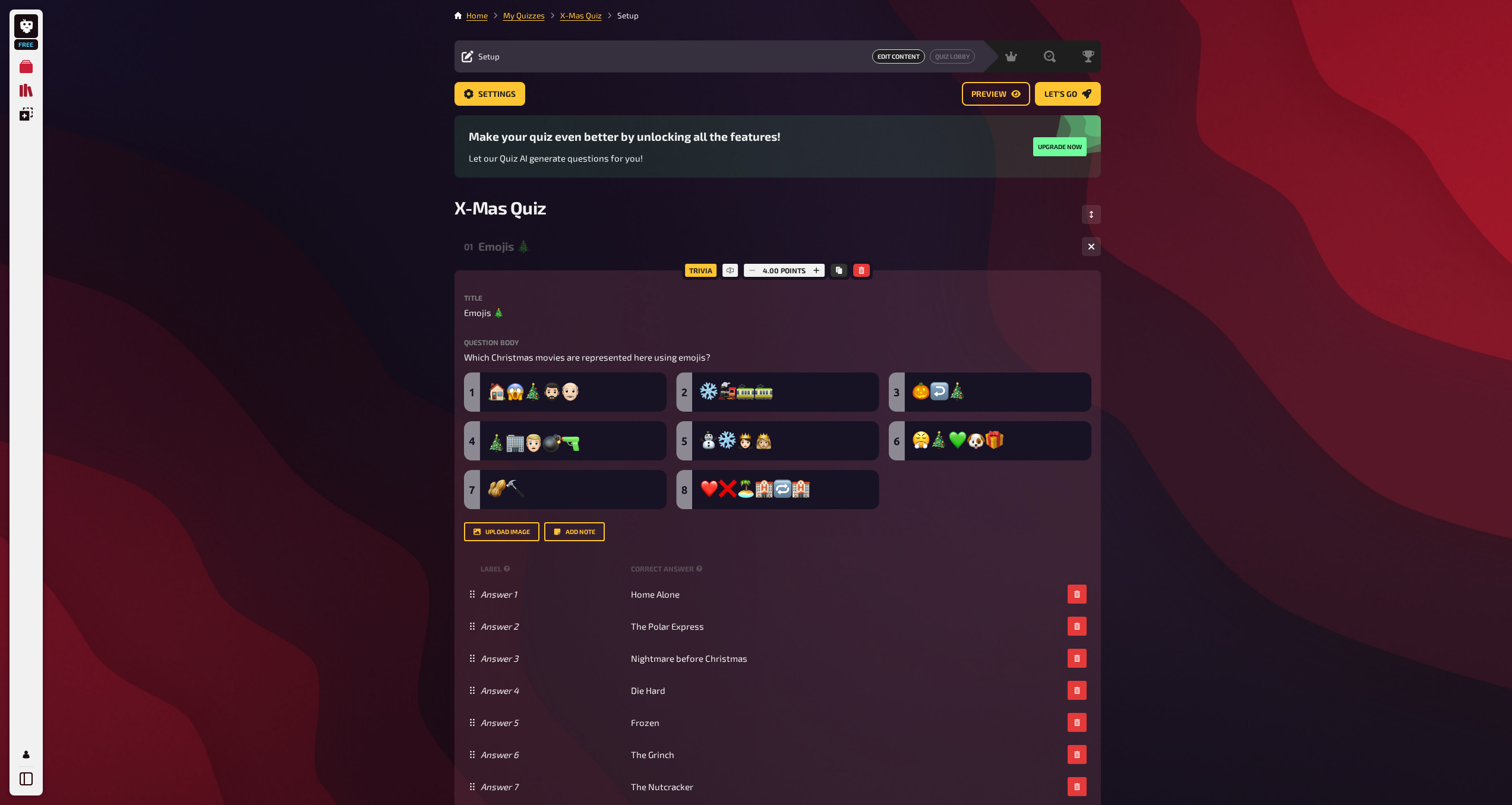
click at [23, 94] on icon "Quiz Library" at bounding box center [26, 90] width 13 height 13
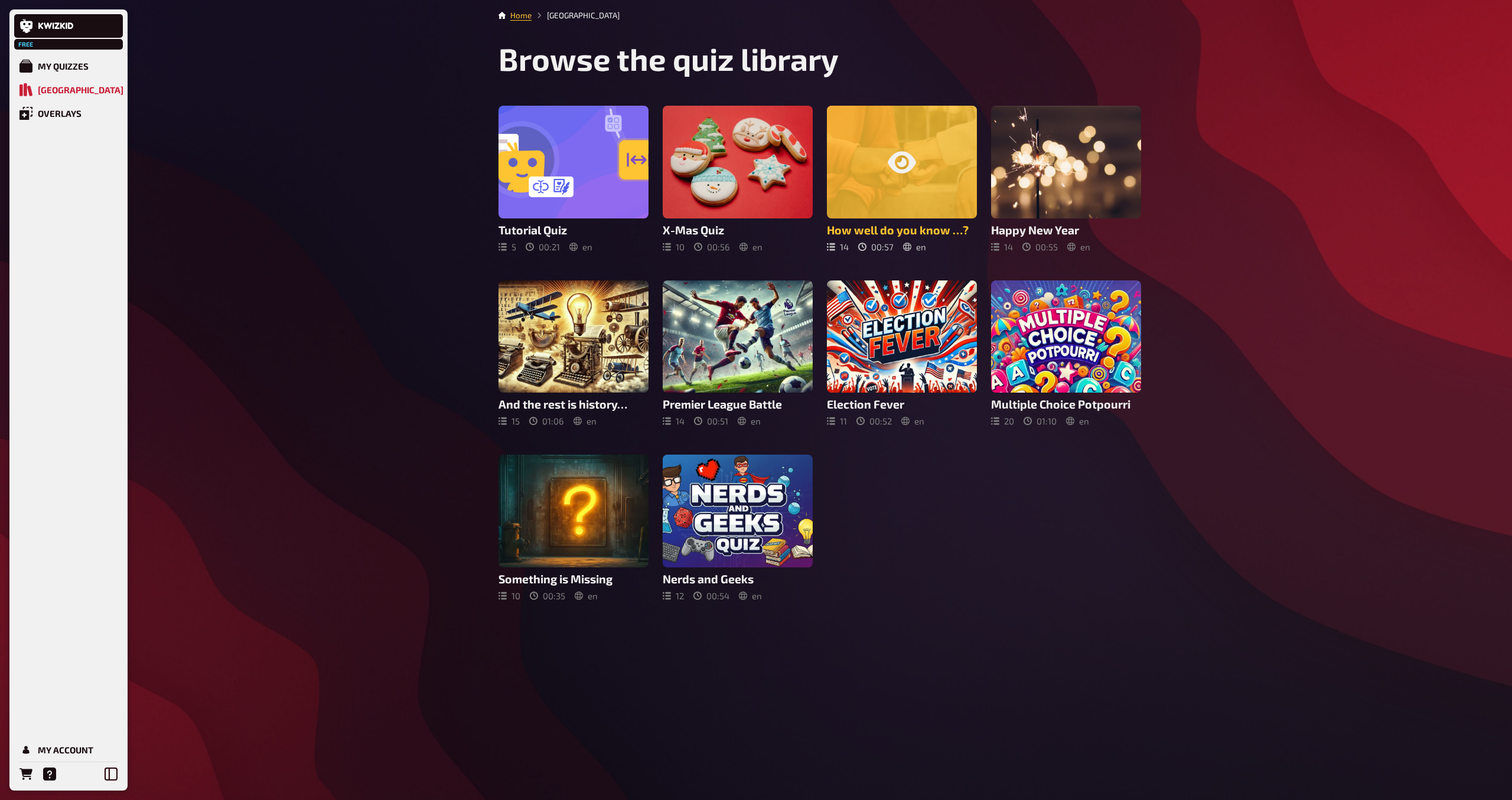
click at [873, 168] on div at bounding box center [901, 162] width 150 height 113
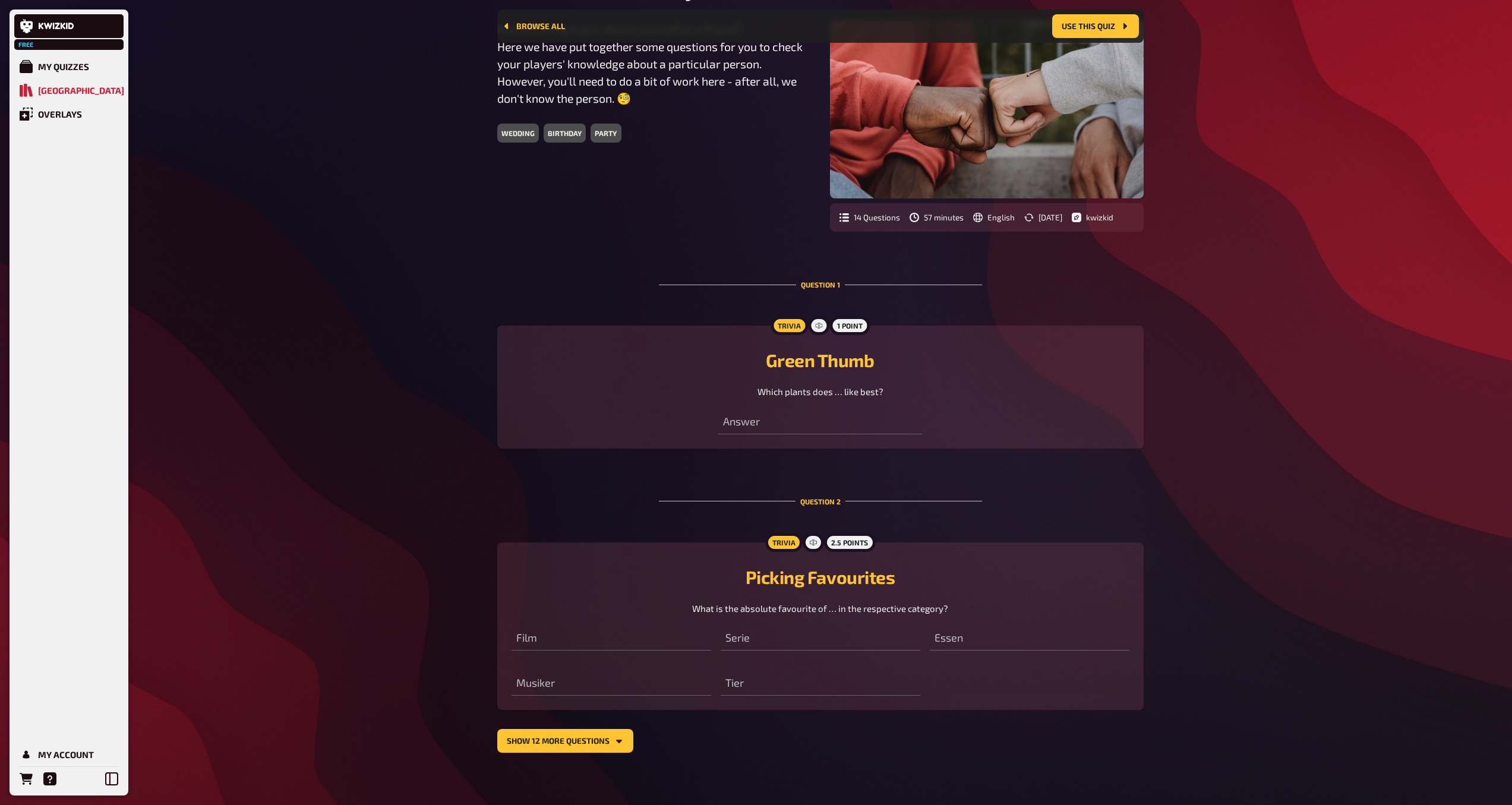
scroll to position [115, 0]
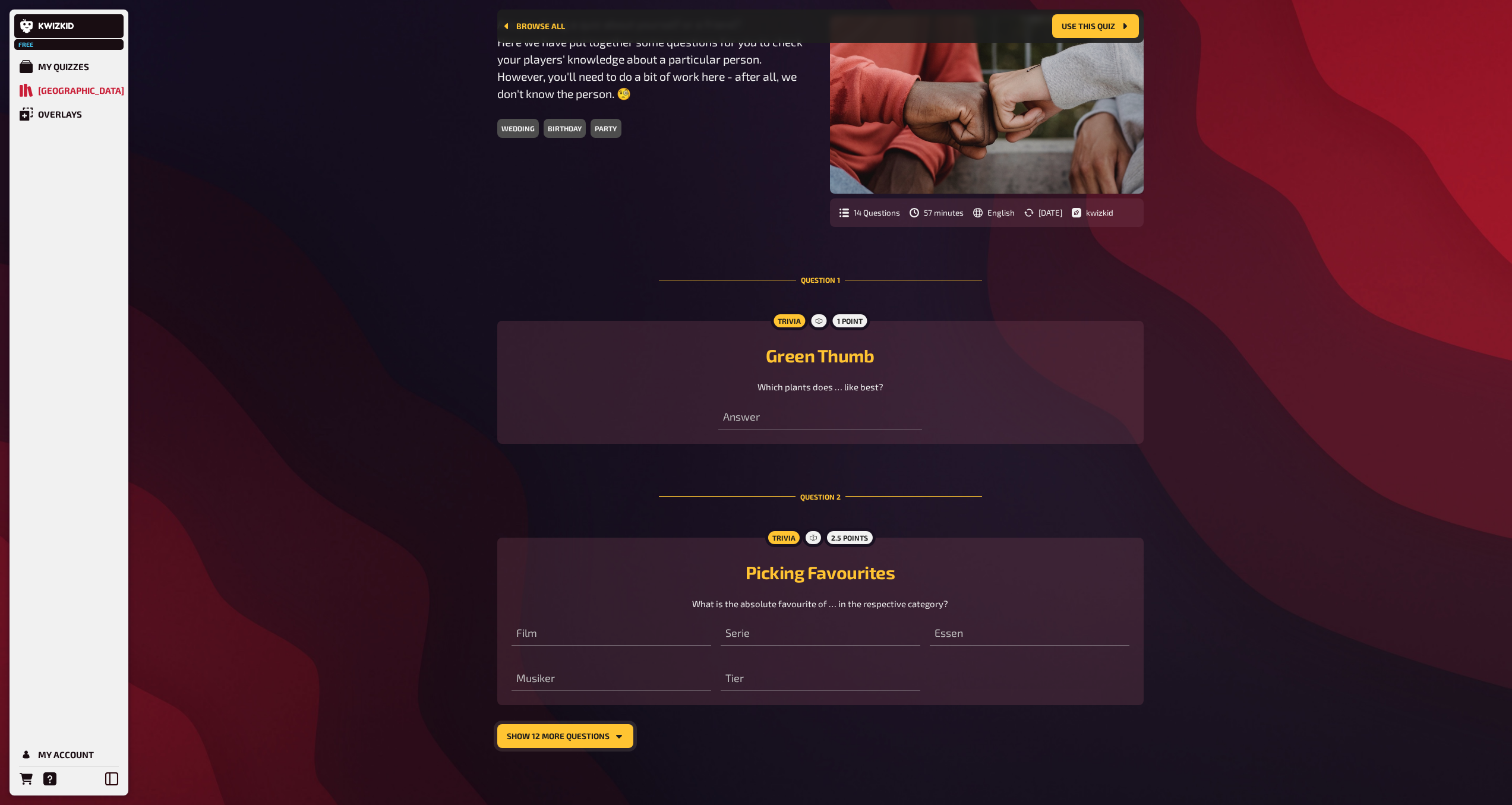
click at [506, 745] on button "show 12 more questions" at bounding box center [565, 736] width 136 height 24
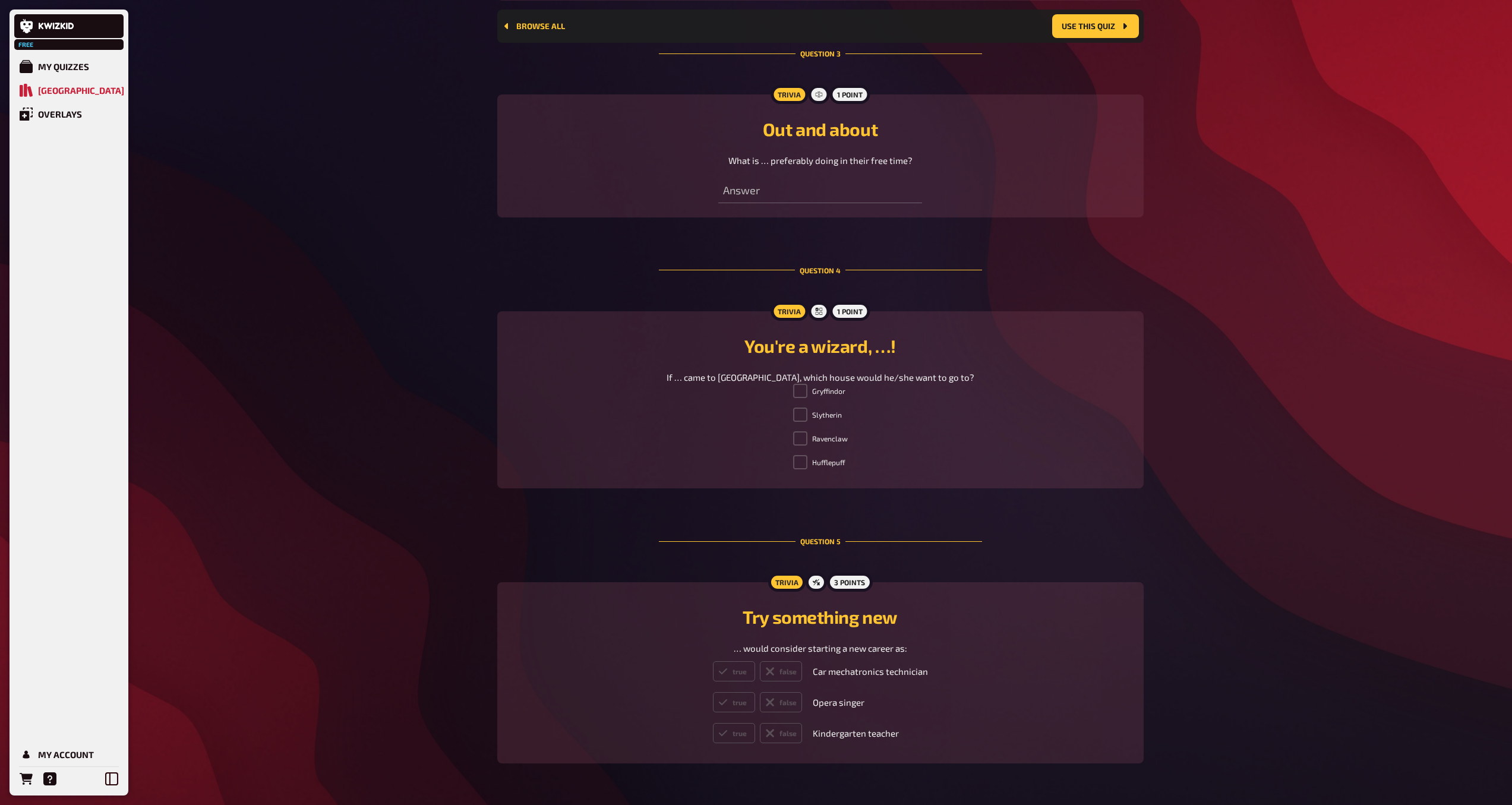
scroll to position [2231, 0]
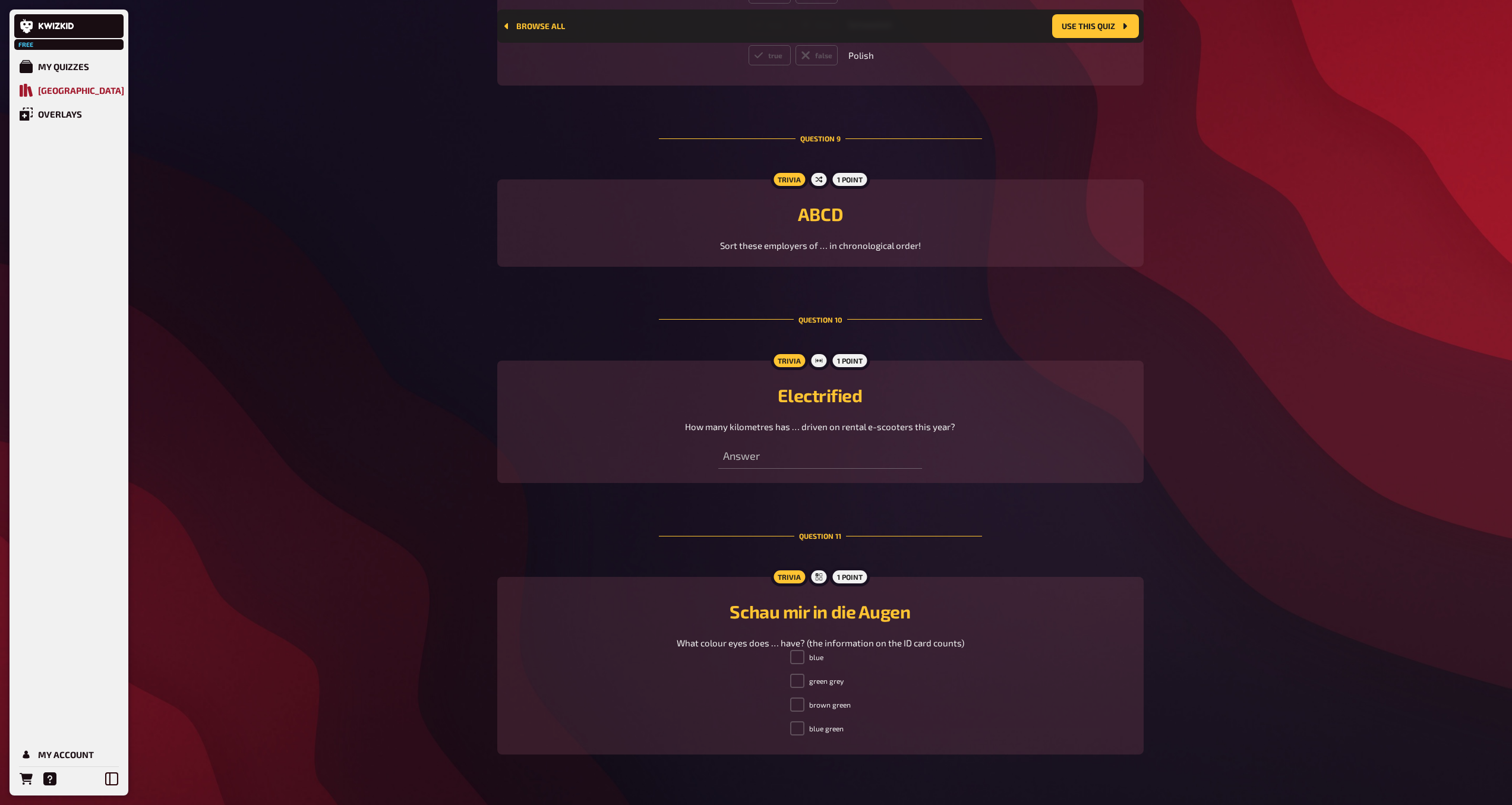
click at [86, 88] on div "[GEOGRAPHIC_DATA]" at bounding box center [81, 90] width 86 height 11
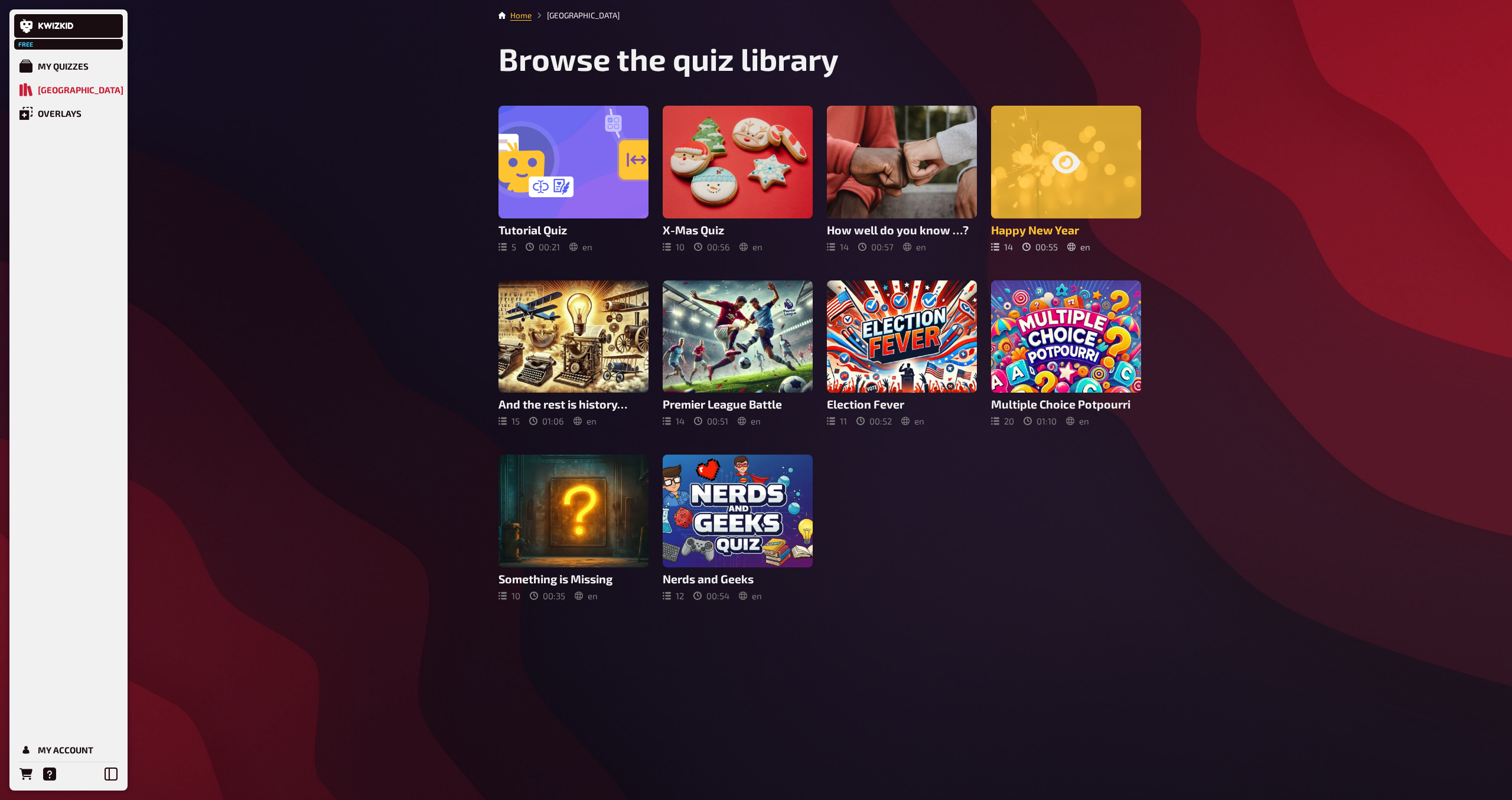
click at [1044, 175] on div at bounding box center [1065, 162] width 150 height 113
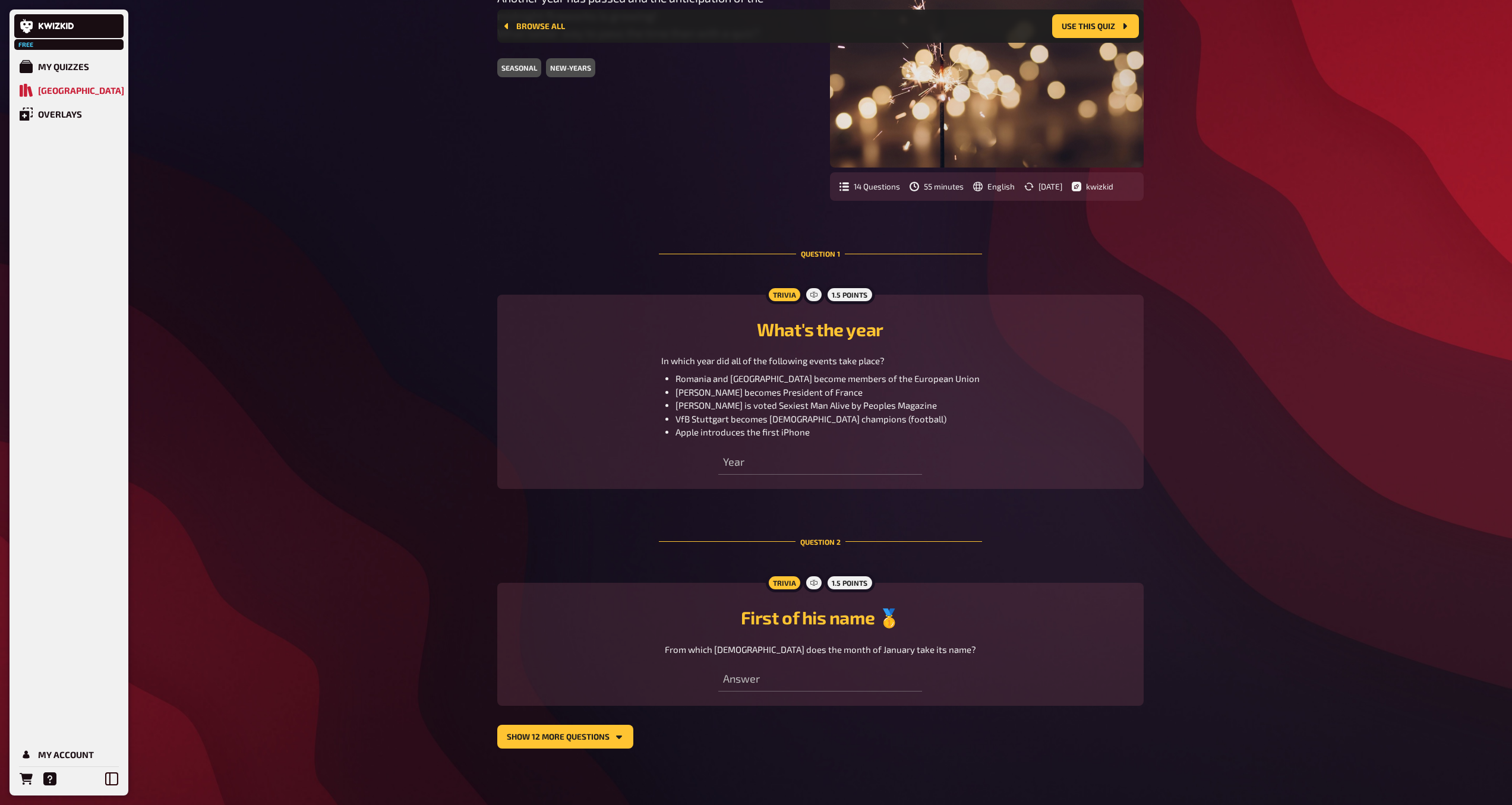
scroll to position [142, 0]
click at [568, 740] on button "show 12 more questions" at bounding box center [565, 736] width 136 height 24
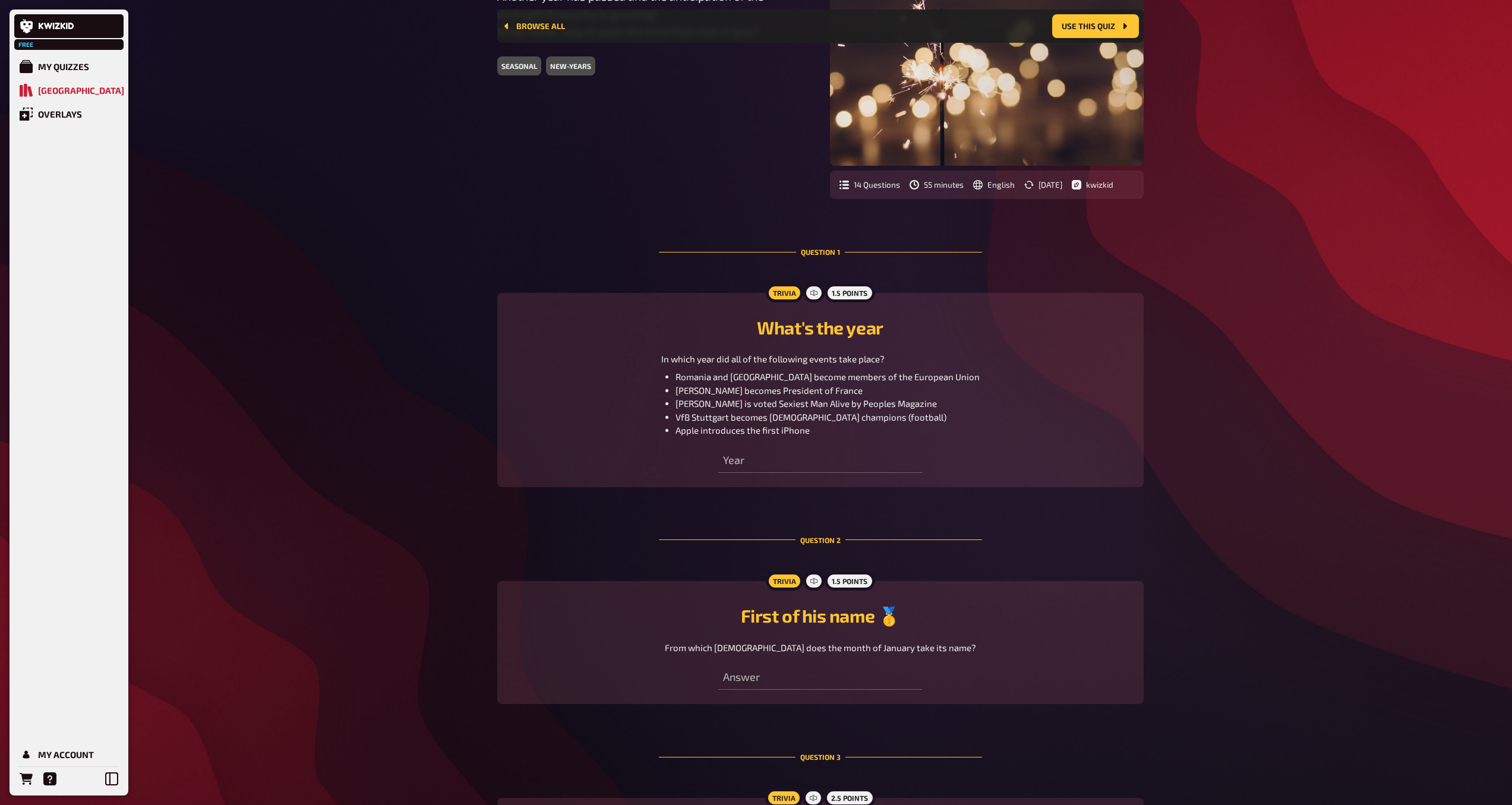
drag, startPoint x: 843, startPoint y: 575, endPoint x: 855, endPoint y: 500, distance: 76.0
click at [843, 575] on div "1.5 points" at bounding box center [850, 581] width 50 height 19
click at [812, 292] on icon at bounding box center [813, 292] width 7 height 7
click at [814, 292] on icon at bounding box center [813, 292] width 7 height 7
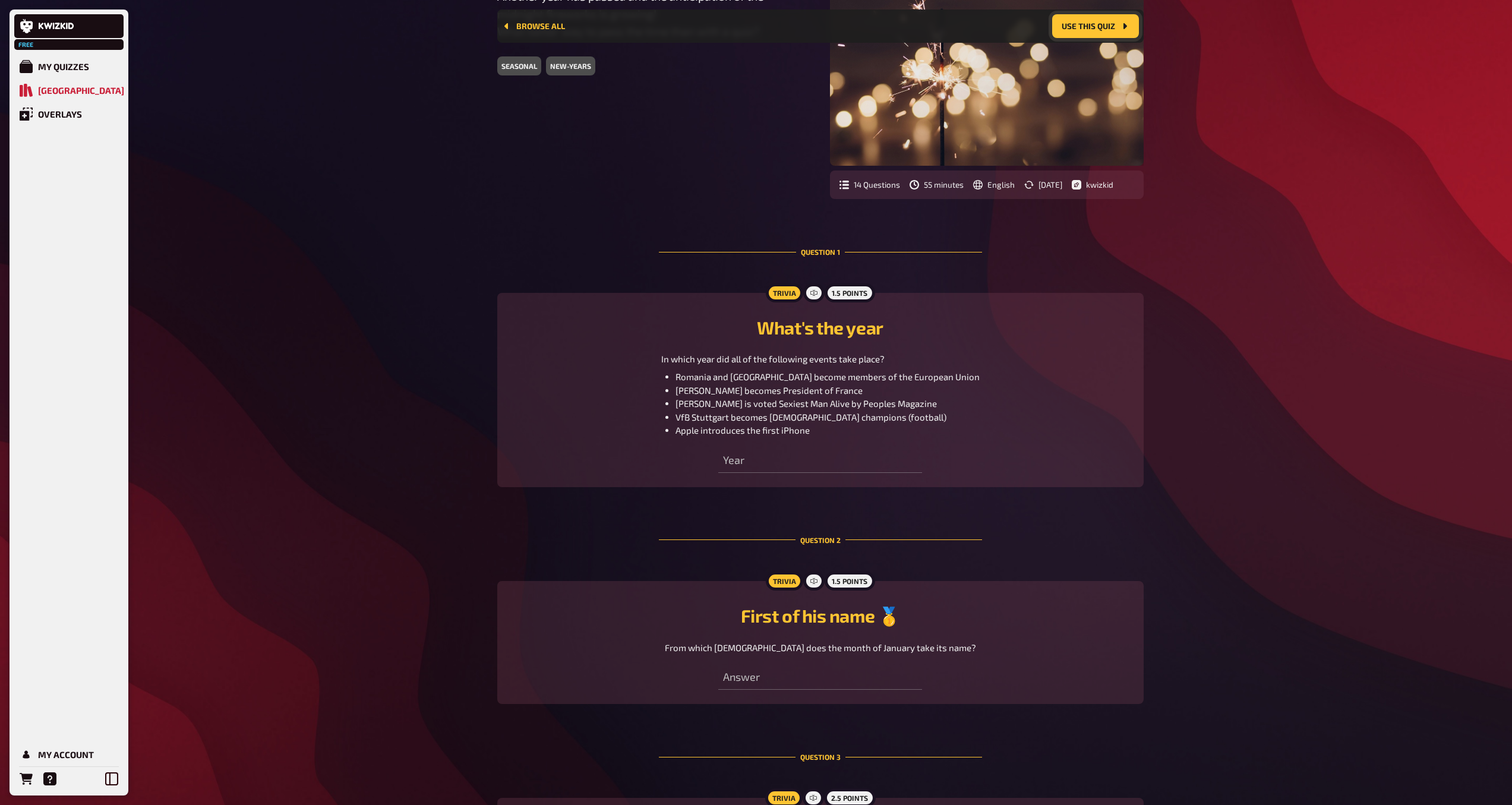
click at [1106, 26] on button "Use this quiz" at bounding box center [1095, 26] width 87 height 24
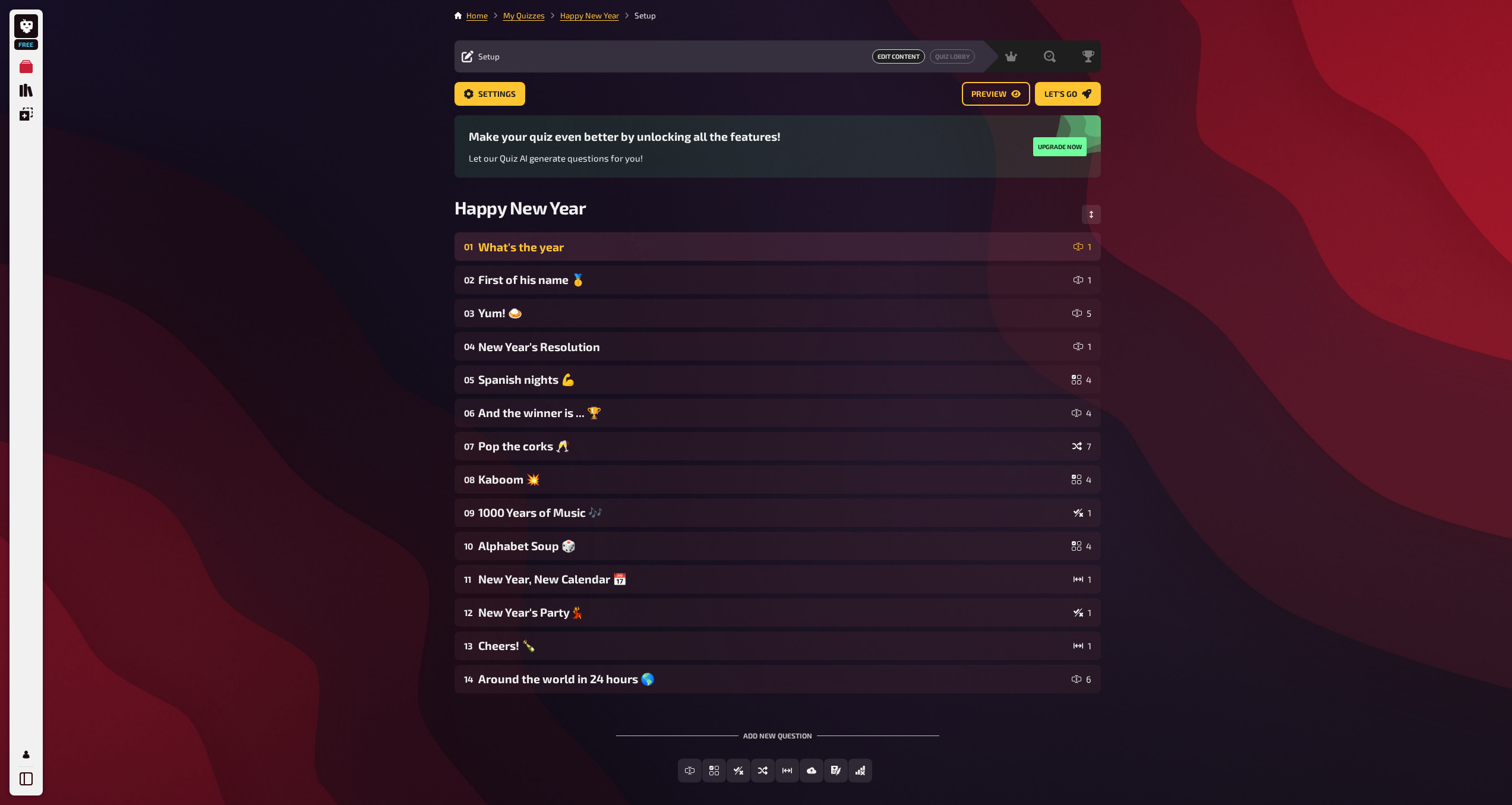
click at [954, 252] on div "What's the year" at bounding box center [773, 247] width 591 height 14
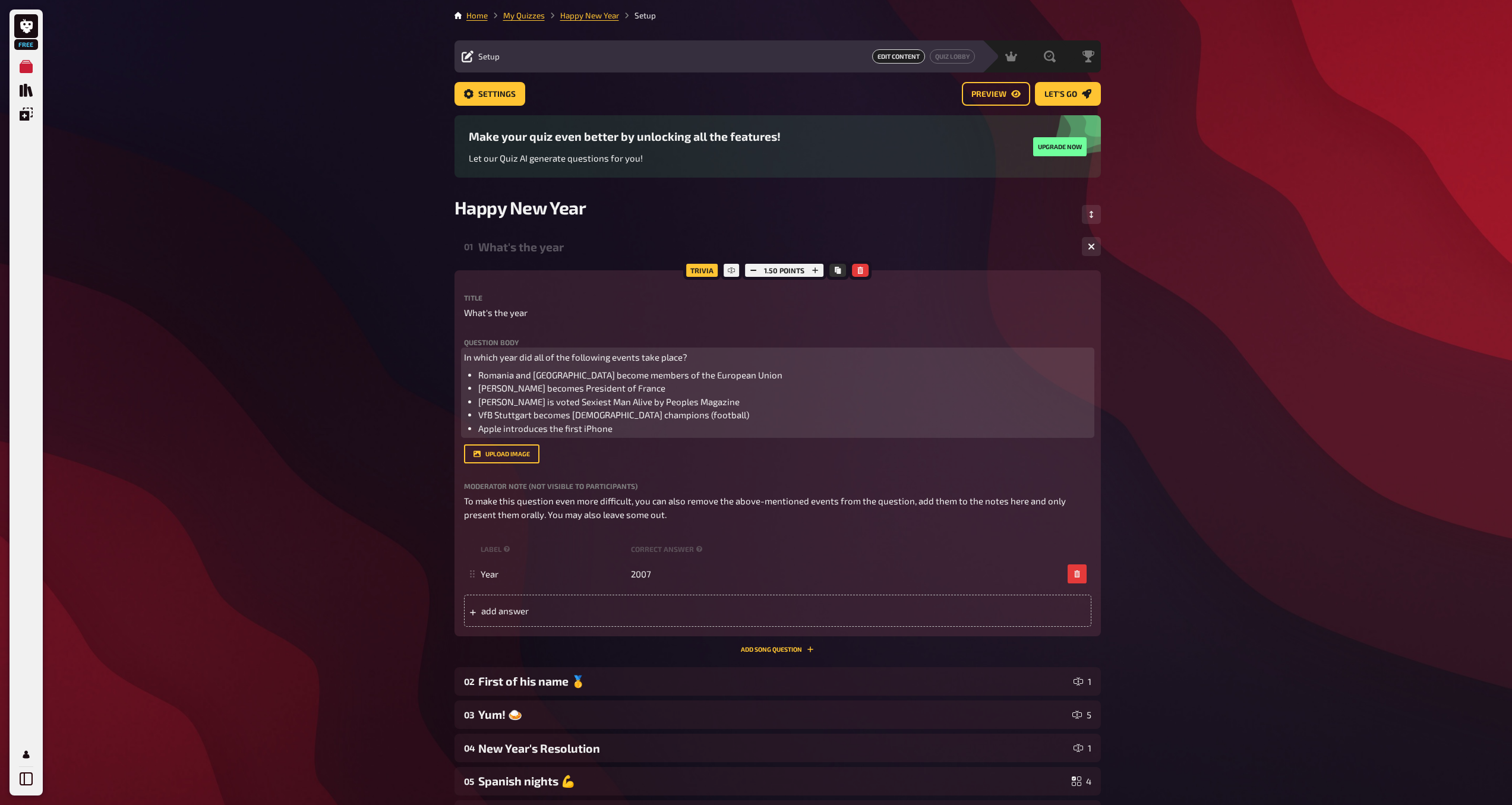
click at [883, 375] on li "Romania and [GEOGRAPHIC_DATA] become members of the European Union" at bounding box center [784, 376] width 613 height 14
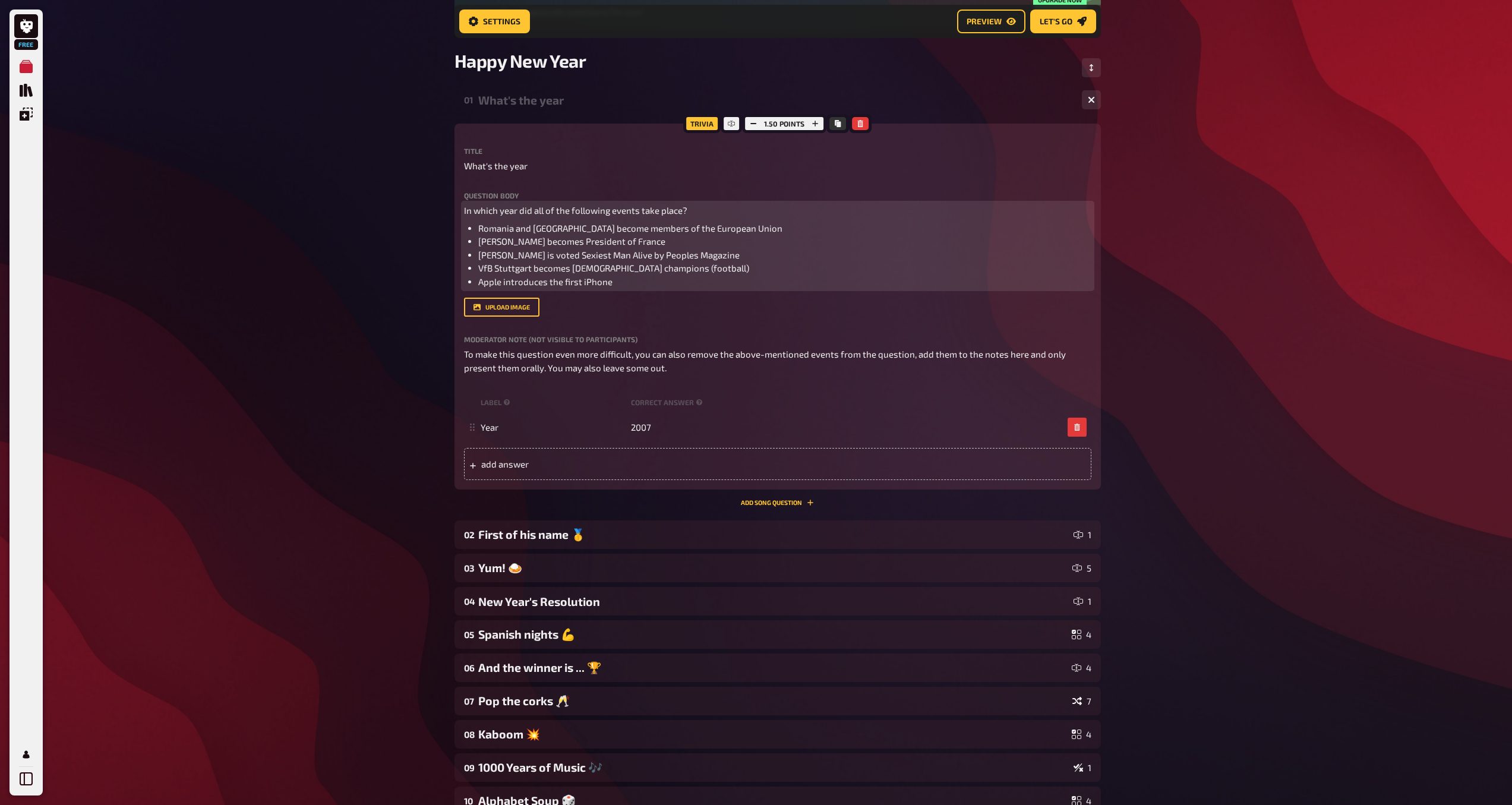
scroll to position [153, 0]
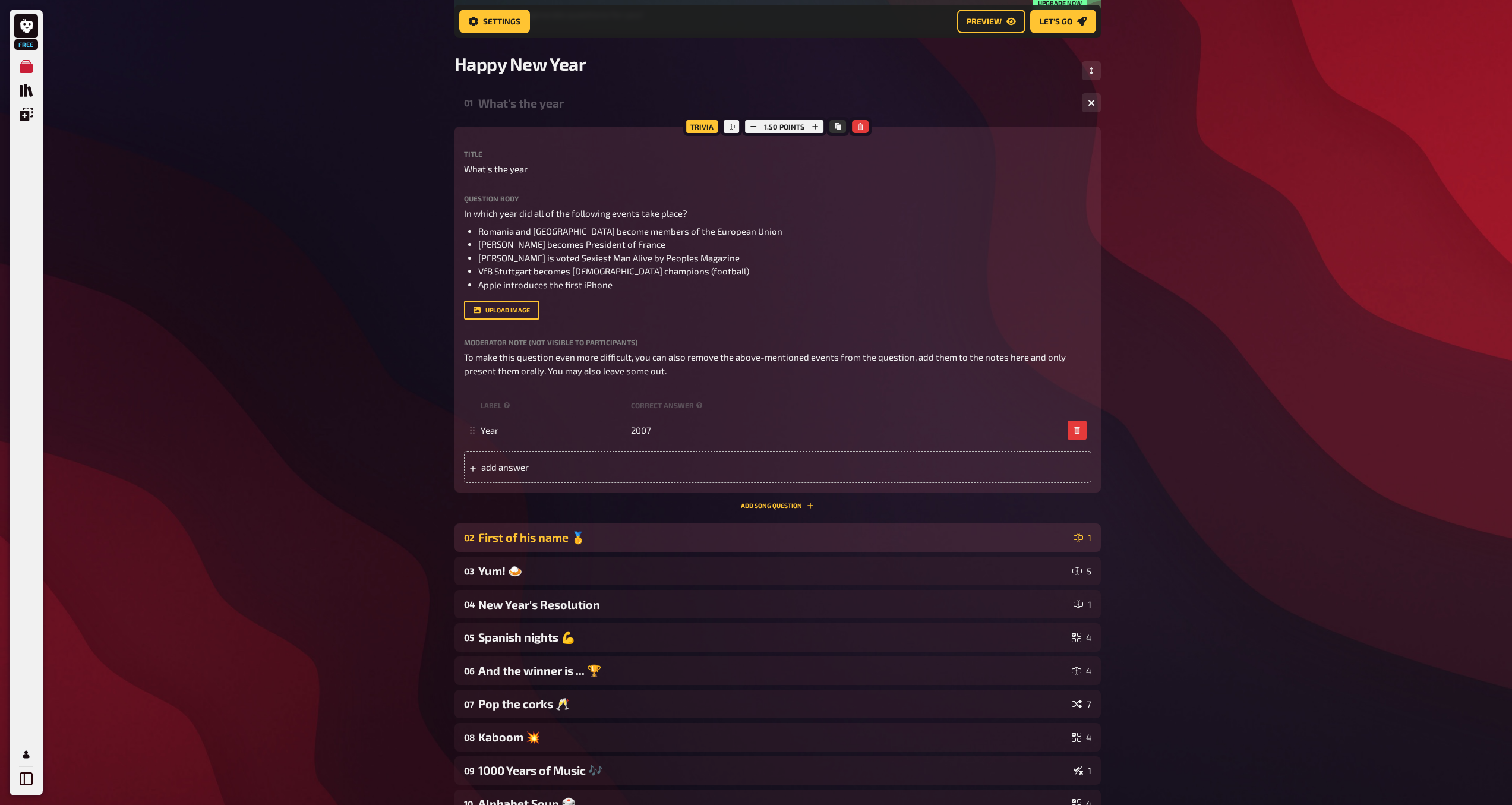
click at [1004, 540] on div "First of his name 🥇" at bounding box center [773, 538] width 591 height 14
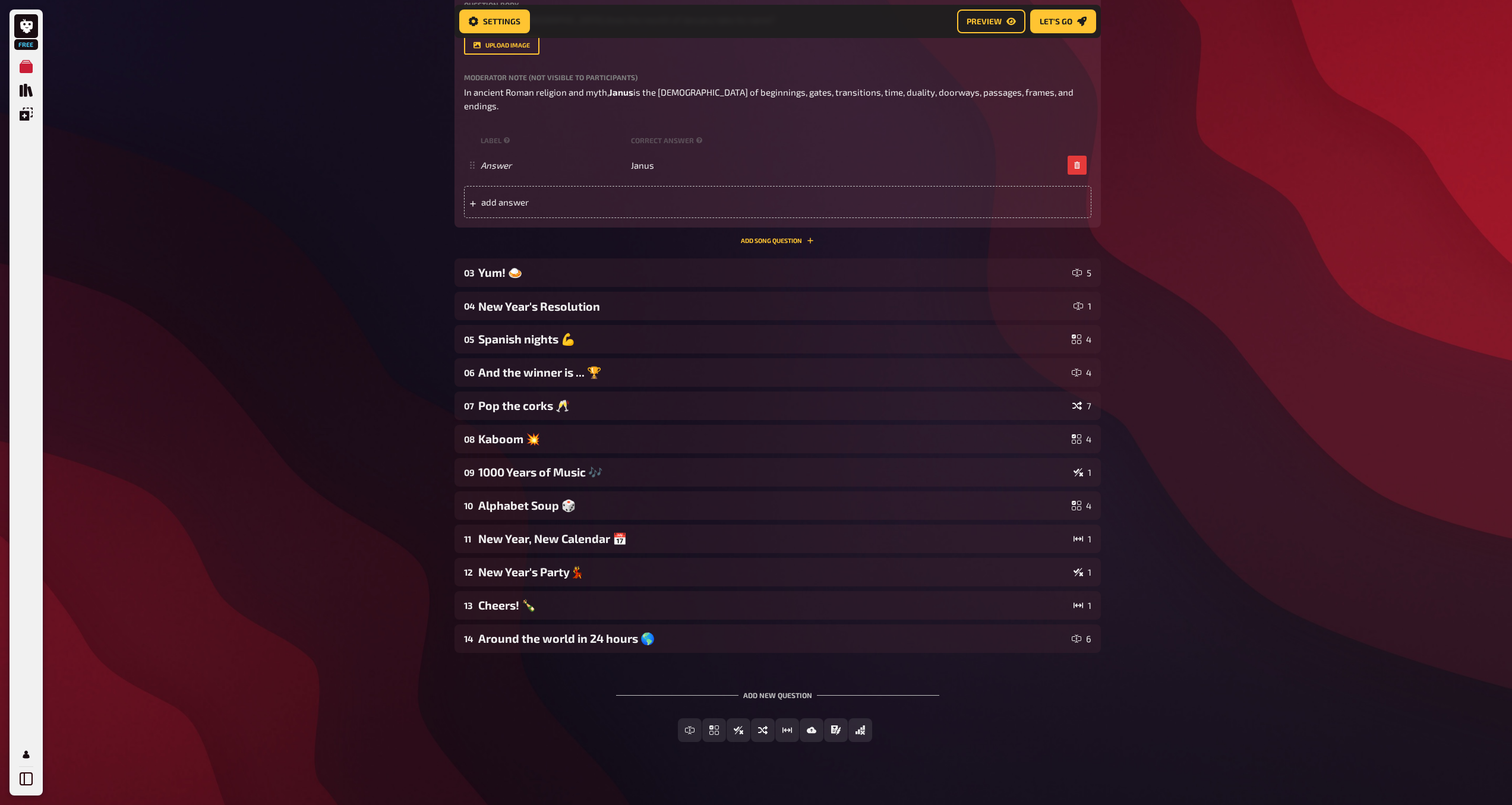
scroll to position [778, 0]
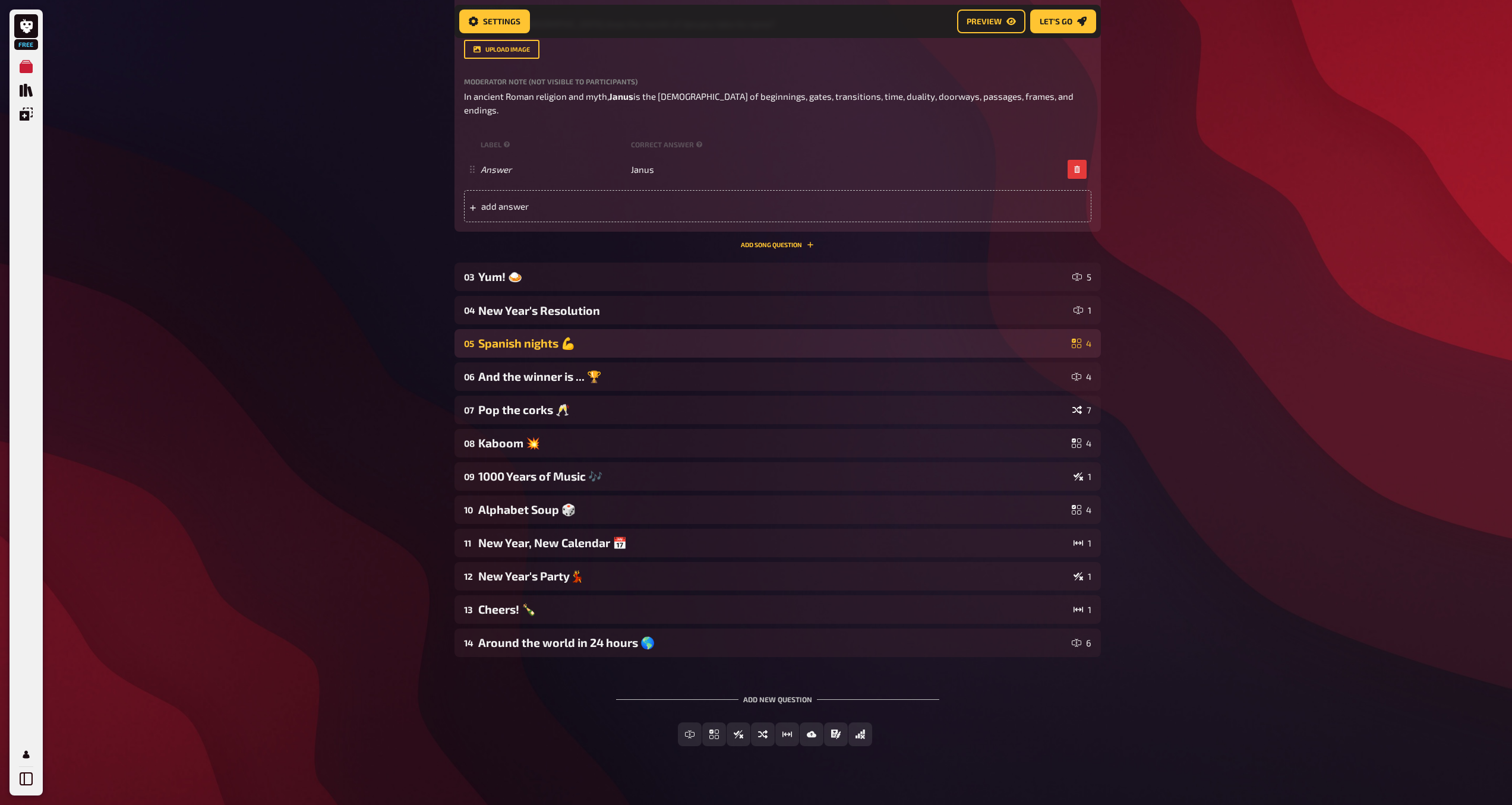
drag, startPoint x: 1032, startPoint y: 504, endPoint x: 945, endPoint y: 335, distance: 190.1
click at [1031, 474] on div "01 What's the year 1 Trivia 1.50 points Title What's the year Question body In …" at bounding box center [777, 61] width 646 height 1194
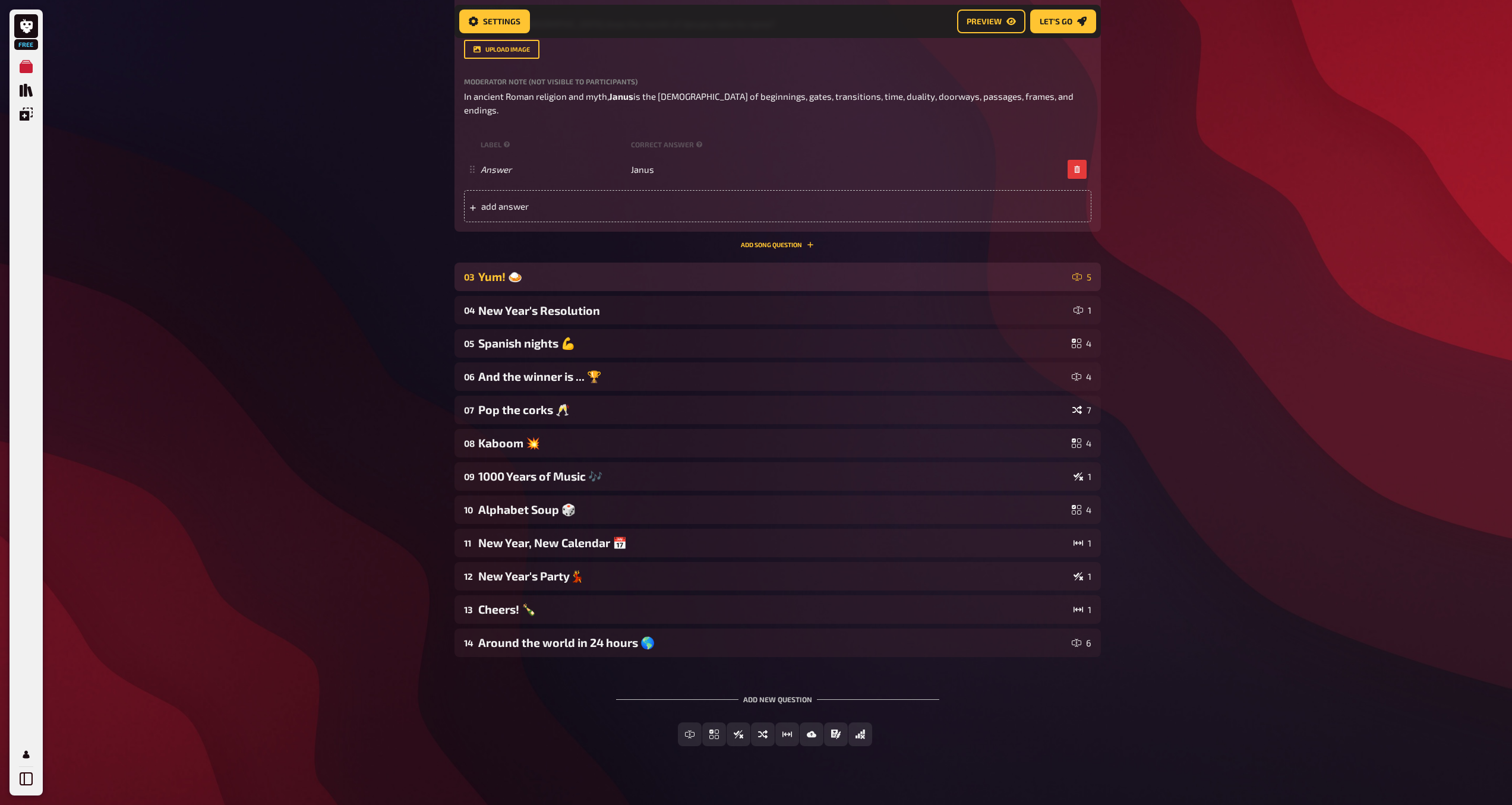
click at [931, 270] on div "Yum! 🍛" at bounding box center [773, 277] width 590 height 14
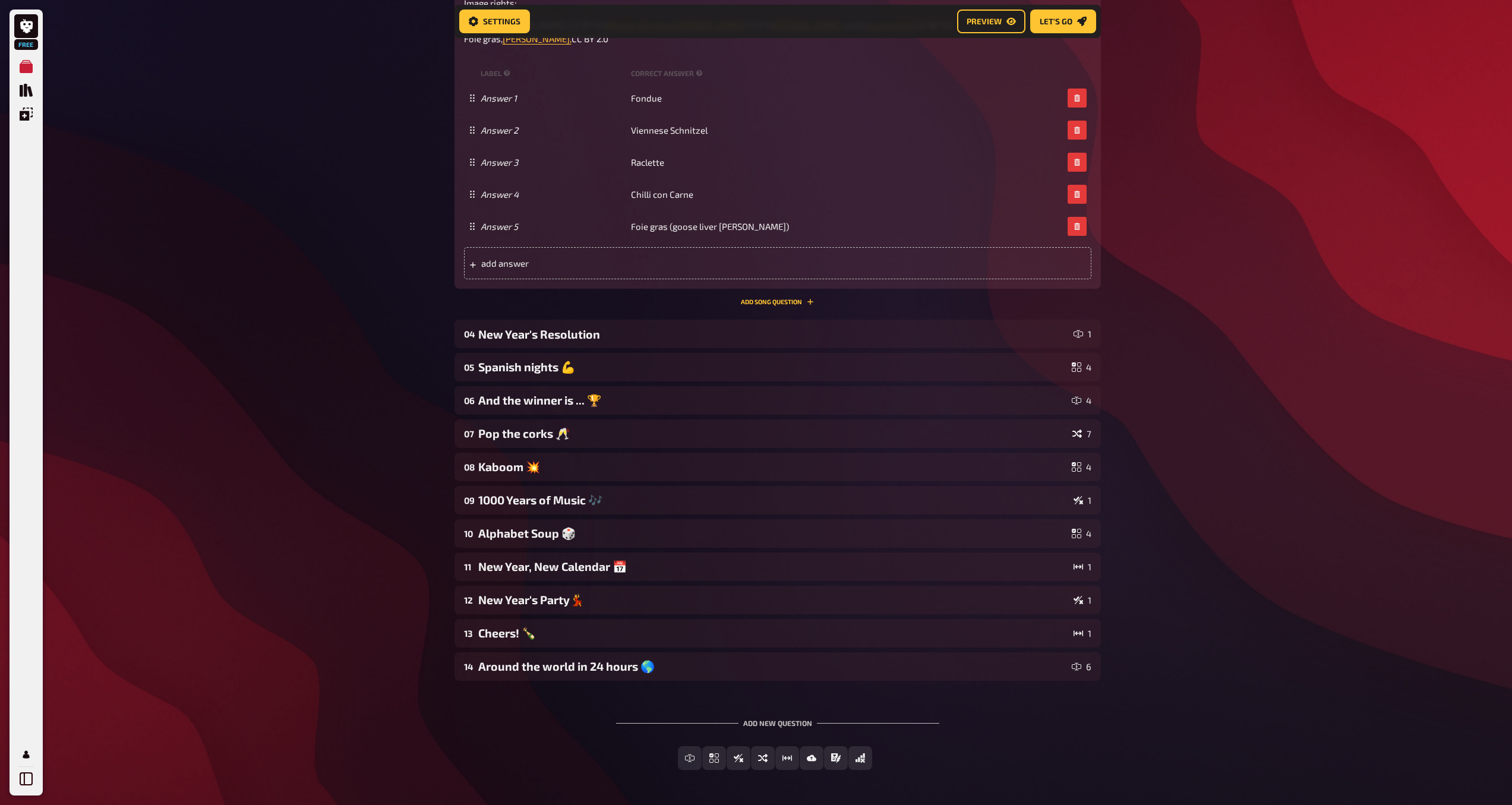
scroll to position [1609, 0]
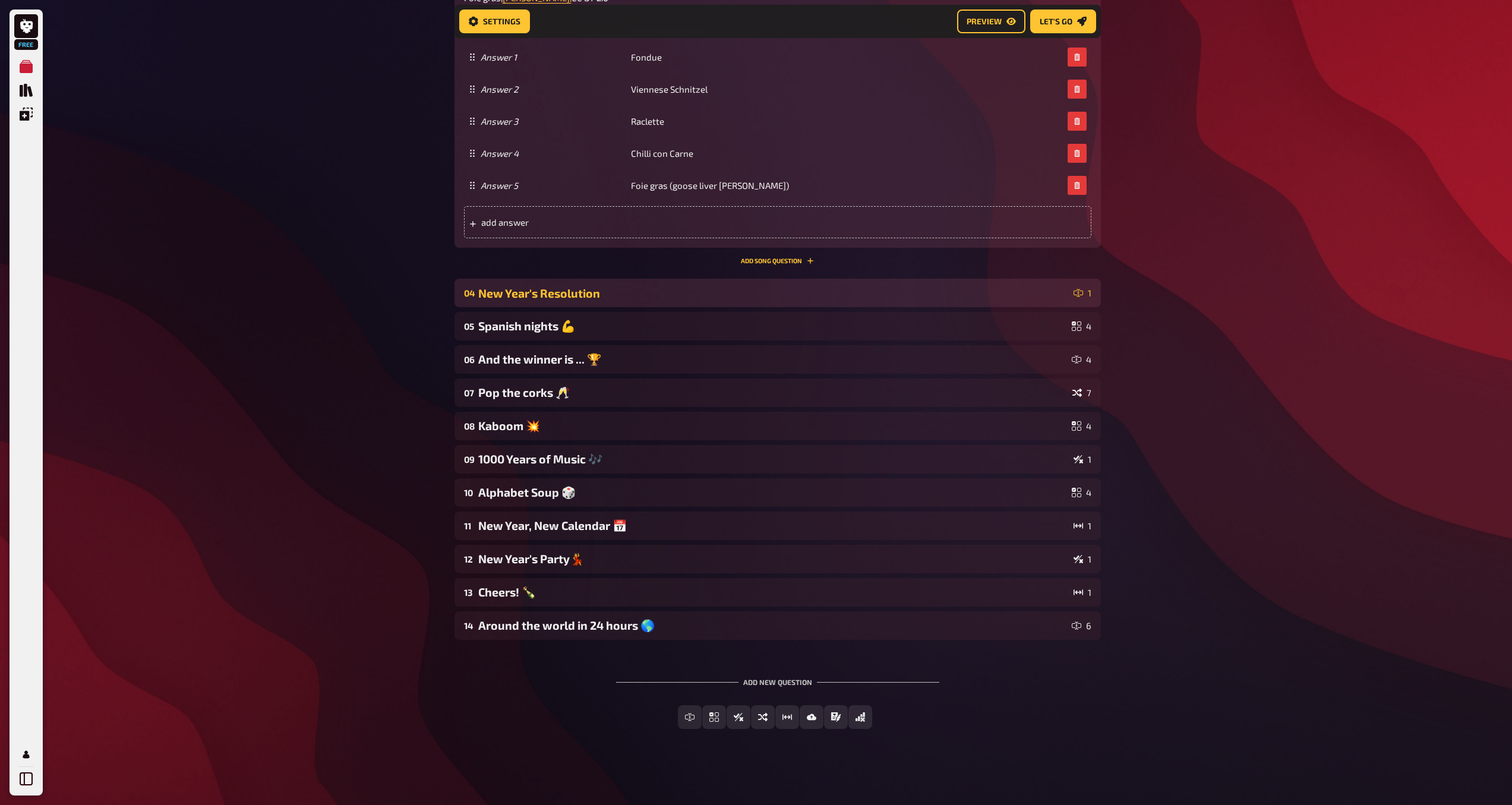
click at [990, 288] on div "New Year's Resolution" at bounding box center [773, 293] width 591 height 14
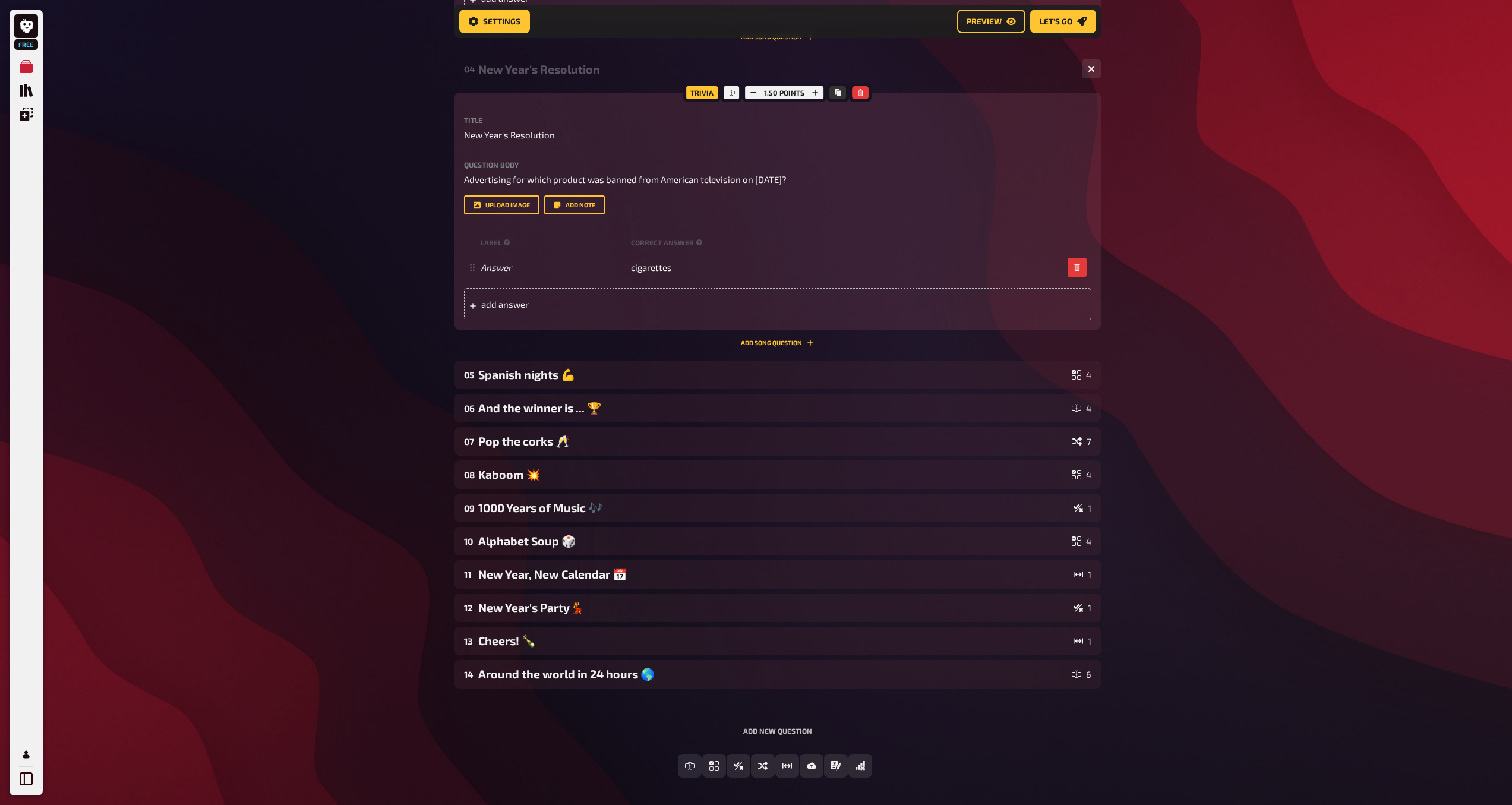
scroll to position [1882, 0]
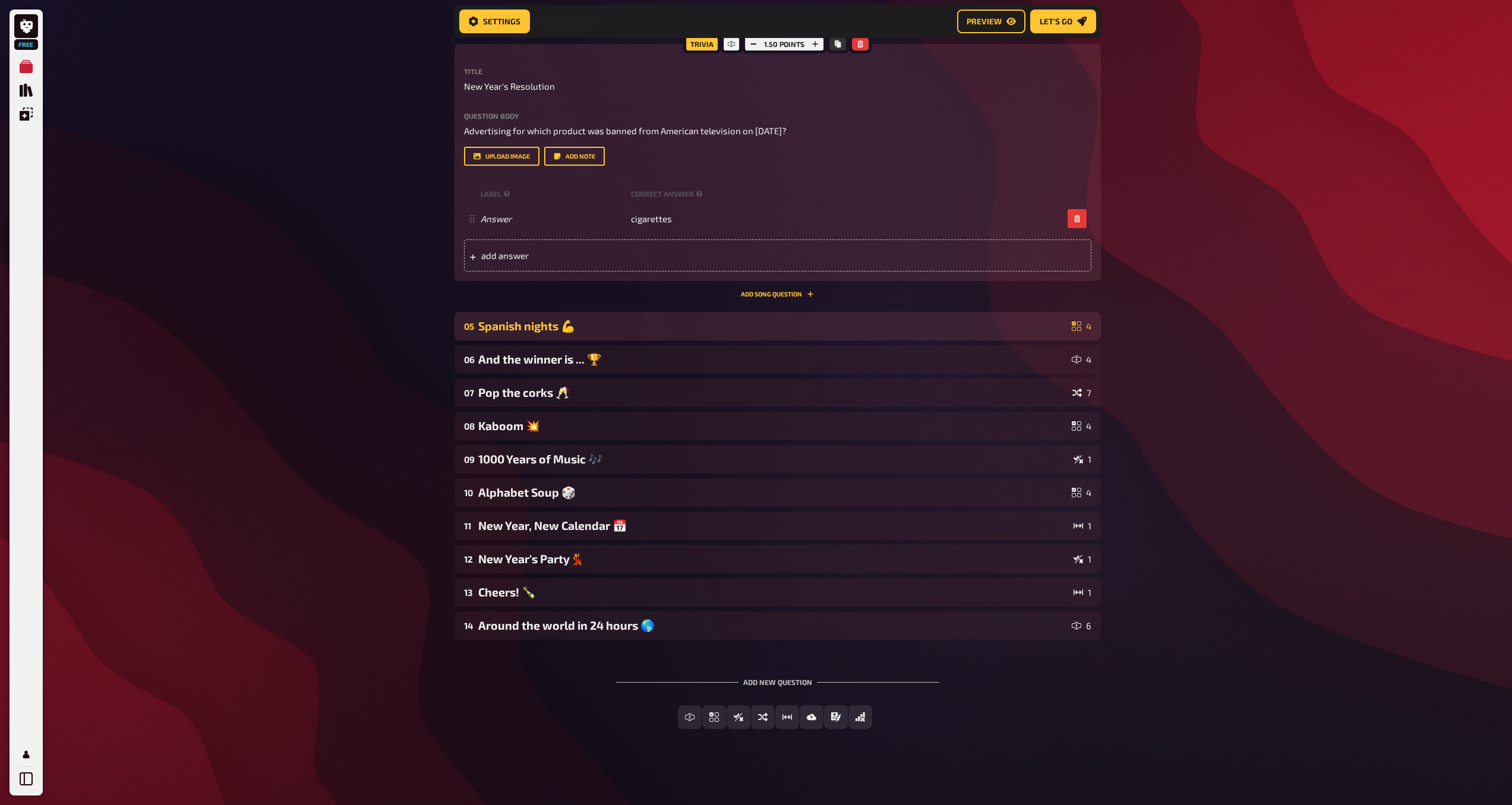
click at [681, 332] on div "Spanish nights 💪" at bounding box center [772, 326] width 589 height 14
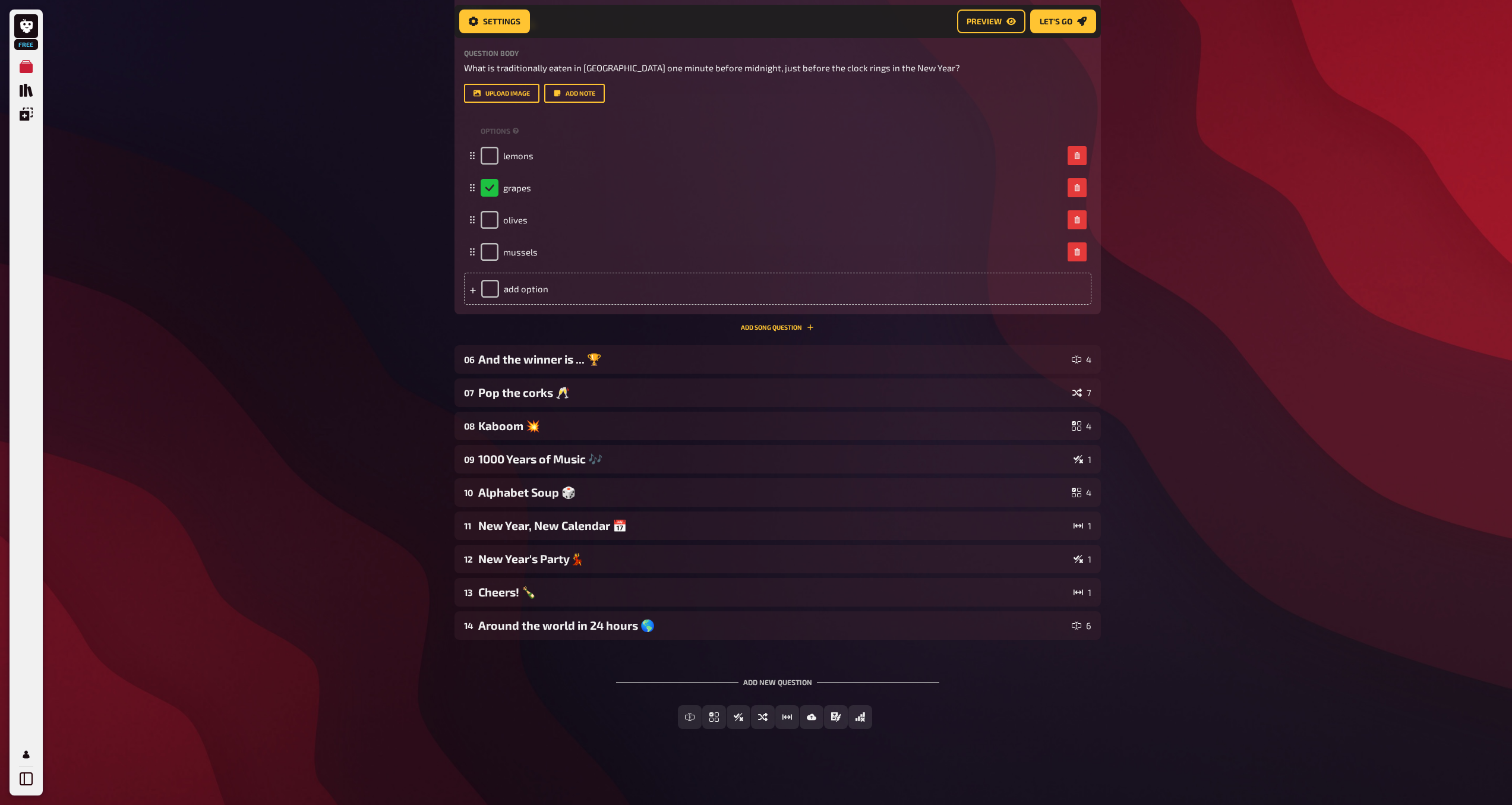
scroll to position [2251, 0]
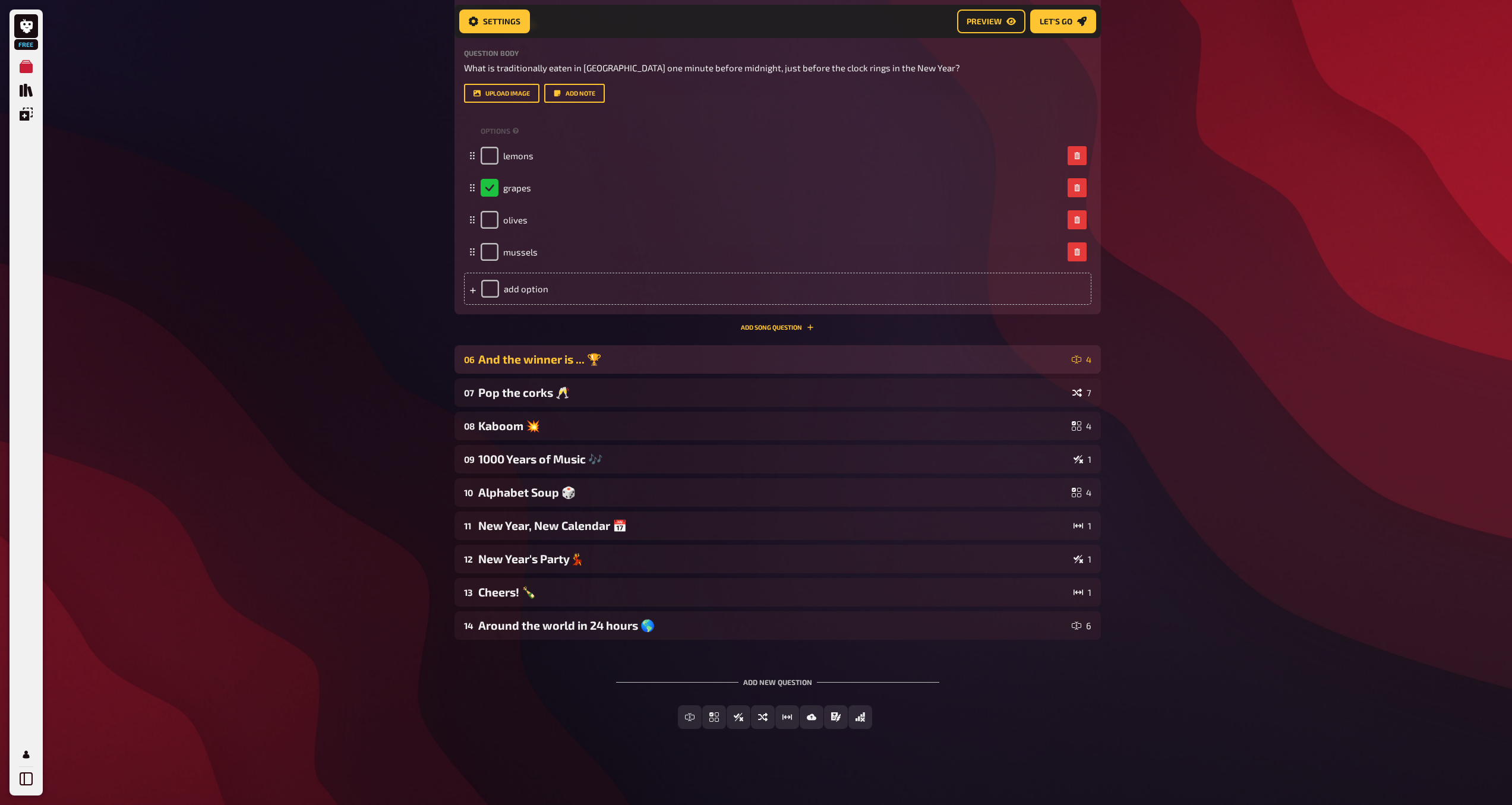
click at [704, 356] on div "And the winner is ... 🏆" at bounding box center [772, 360] width 589 height 14
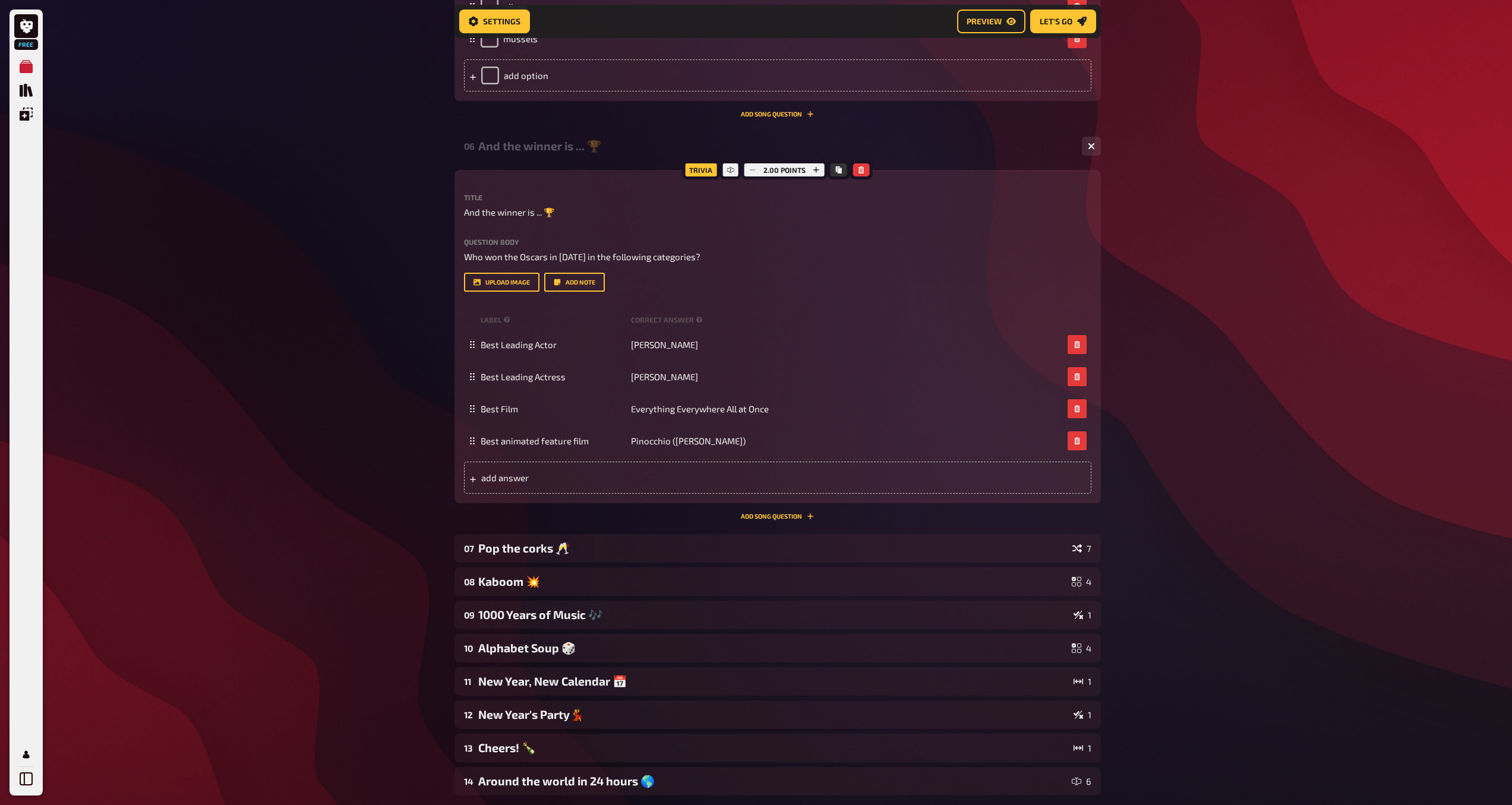
scroll to position [2468, 0]
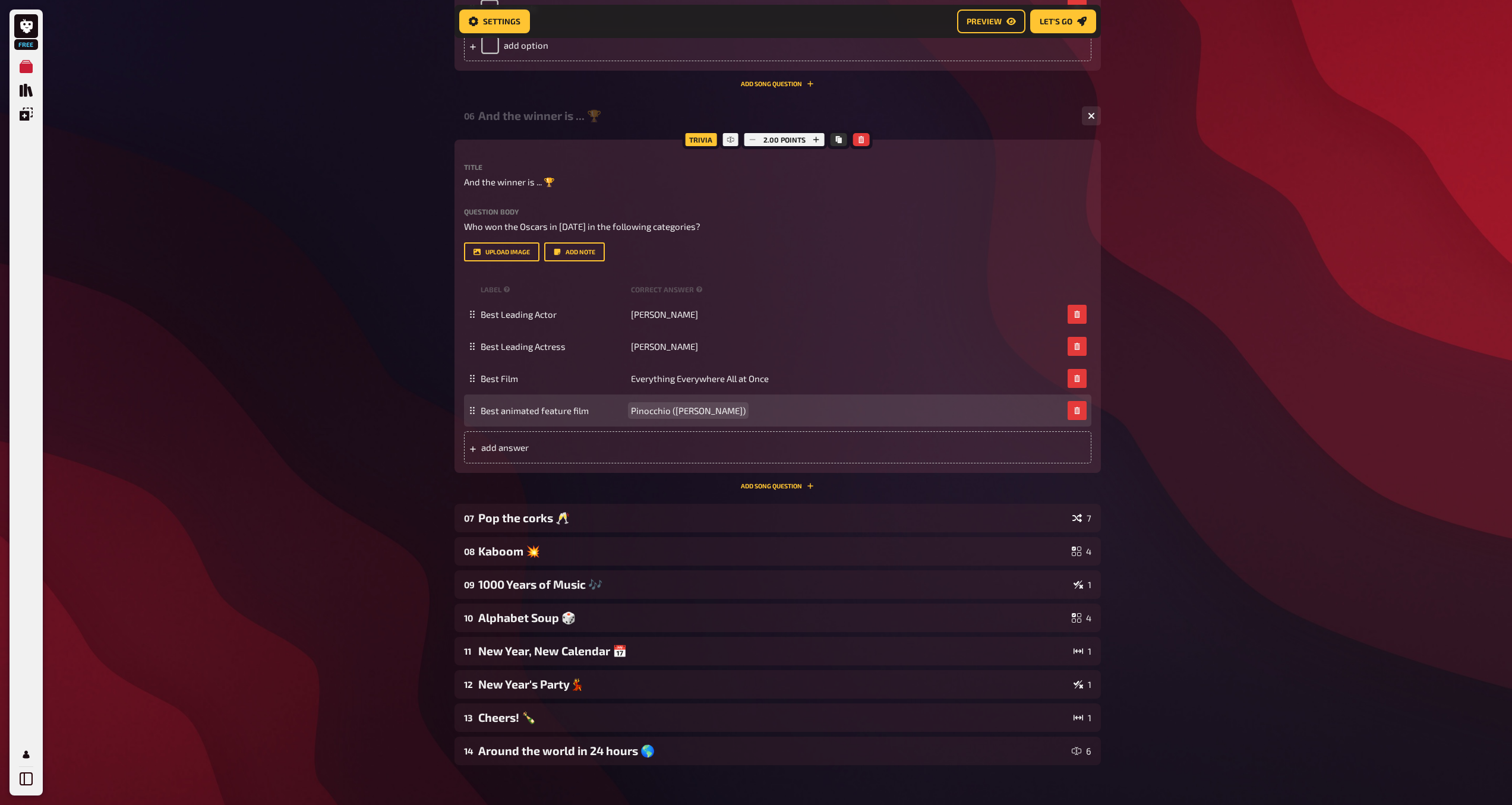
click at [716, 415] on span "Pinocchio ([PERSON_NAME])" at bounding box center [687, 410] width 115 height 11
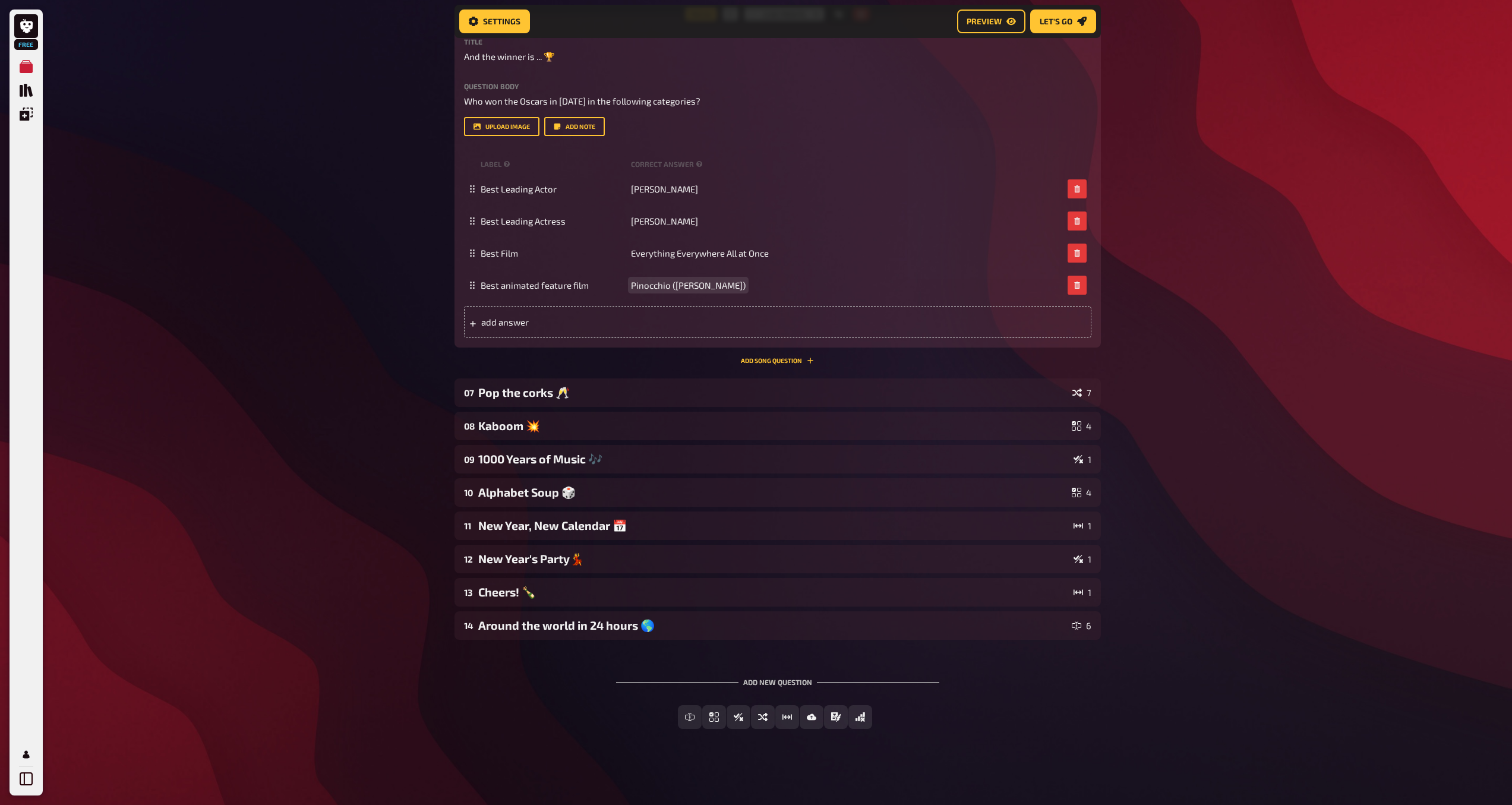
scroll to position [2620, 0]
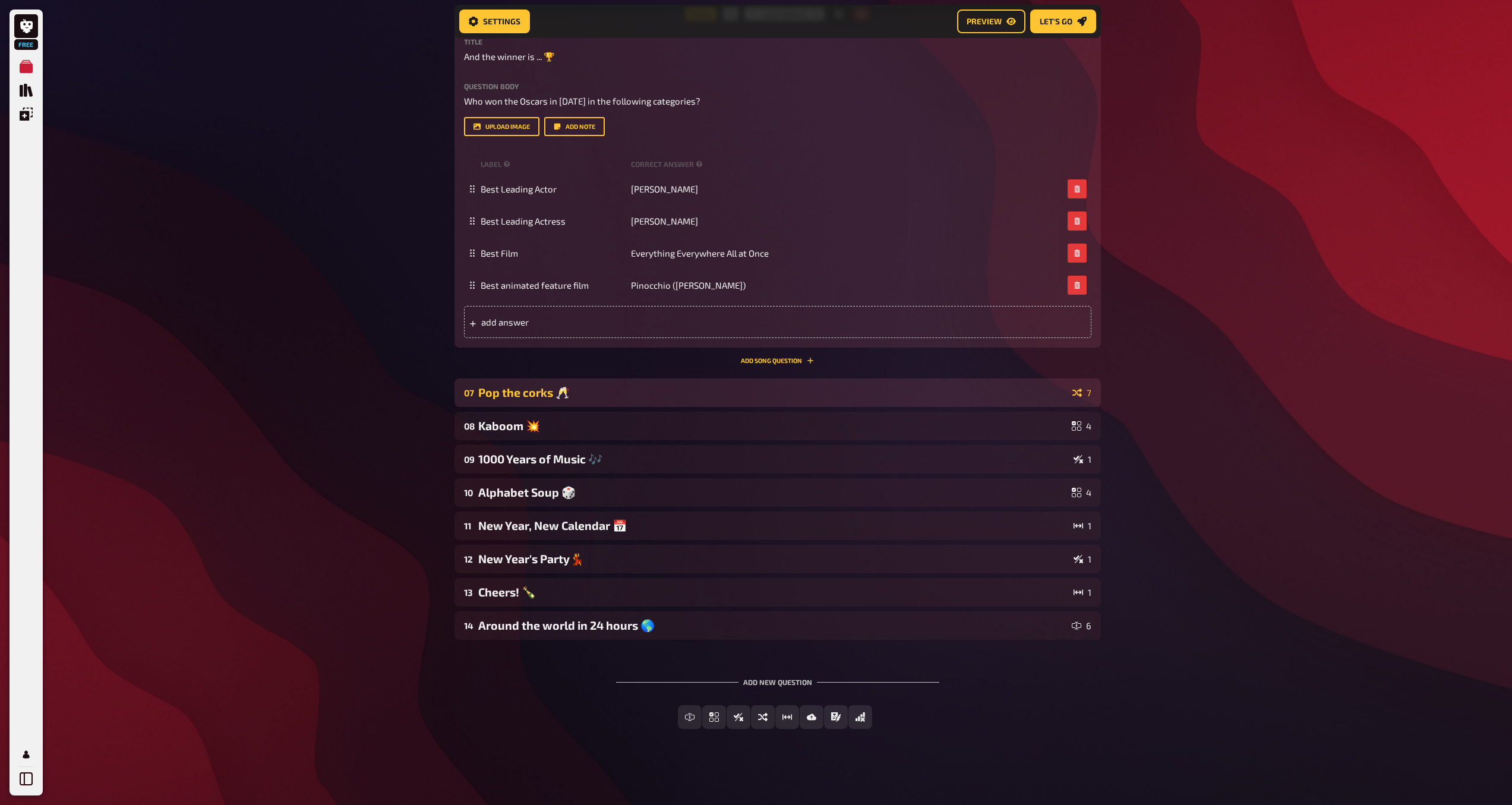
click at [933, 390] on div "Pop the corks 🥂" at bounding box center [773, 393] width 590 height 14
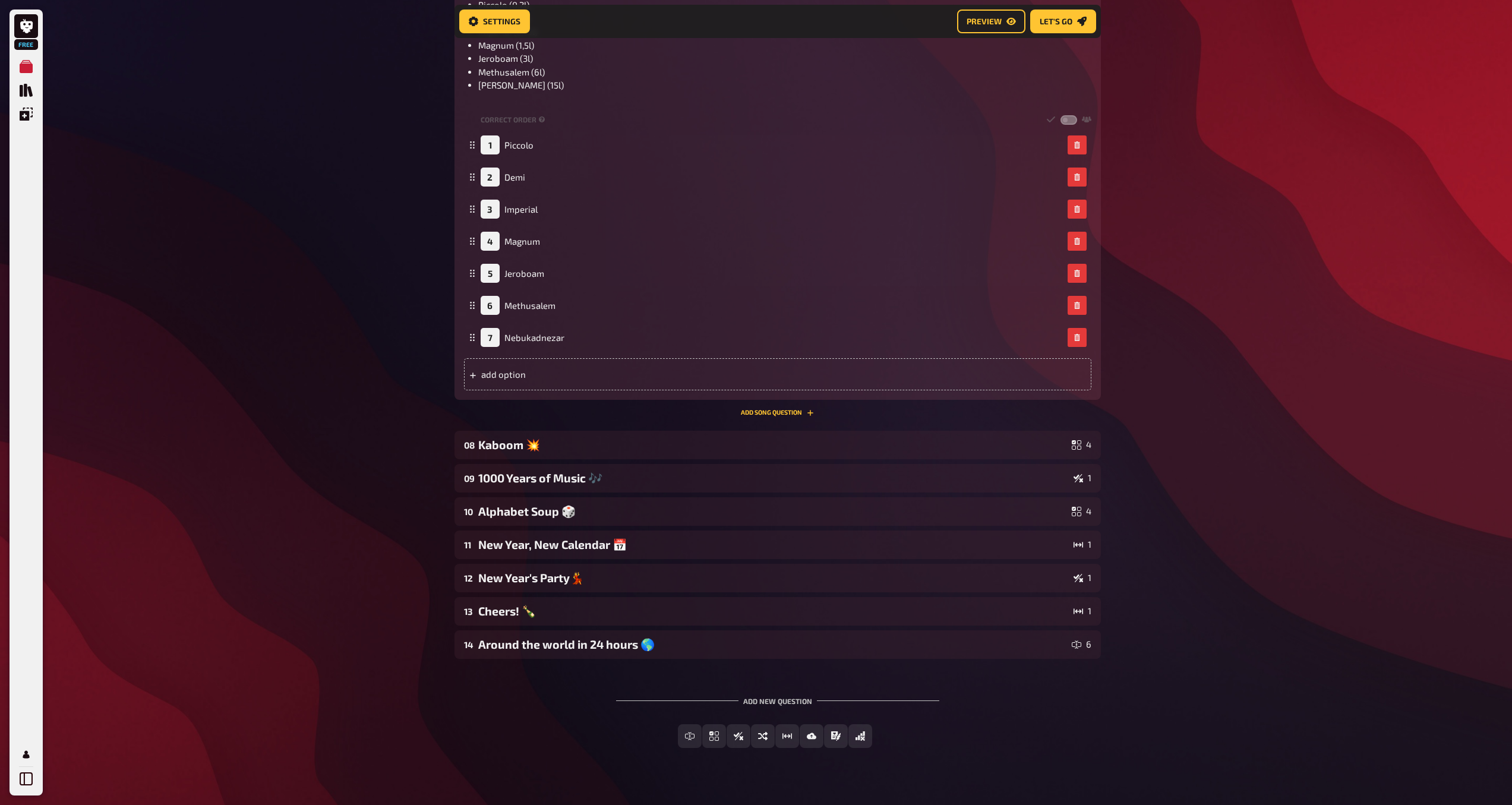
scroll to position [3486, 0]
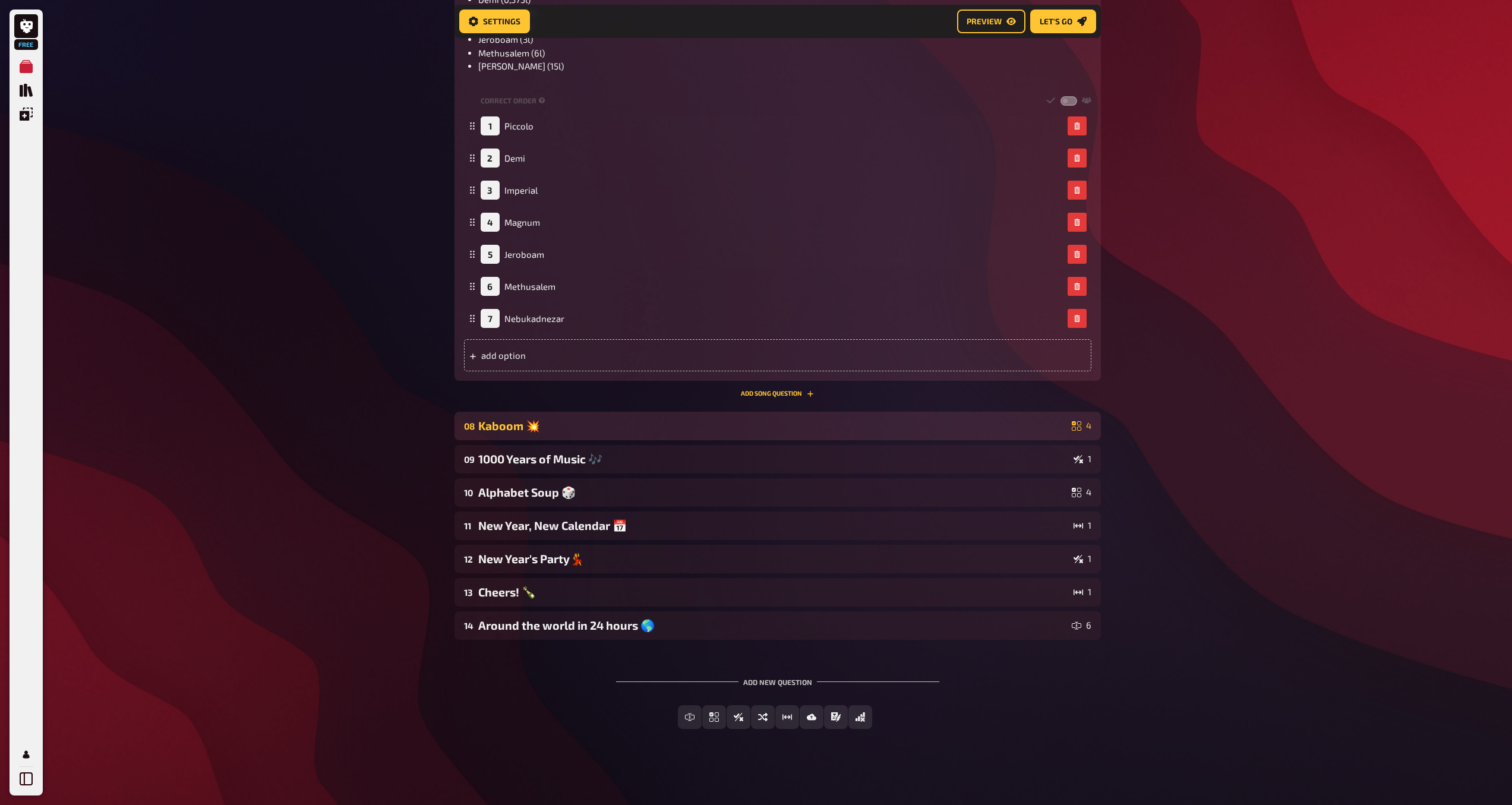
click at [577, 426] on div "Kaboom 💥" at bounding box center [772, 425] width 589 height 14
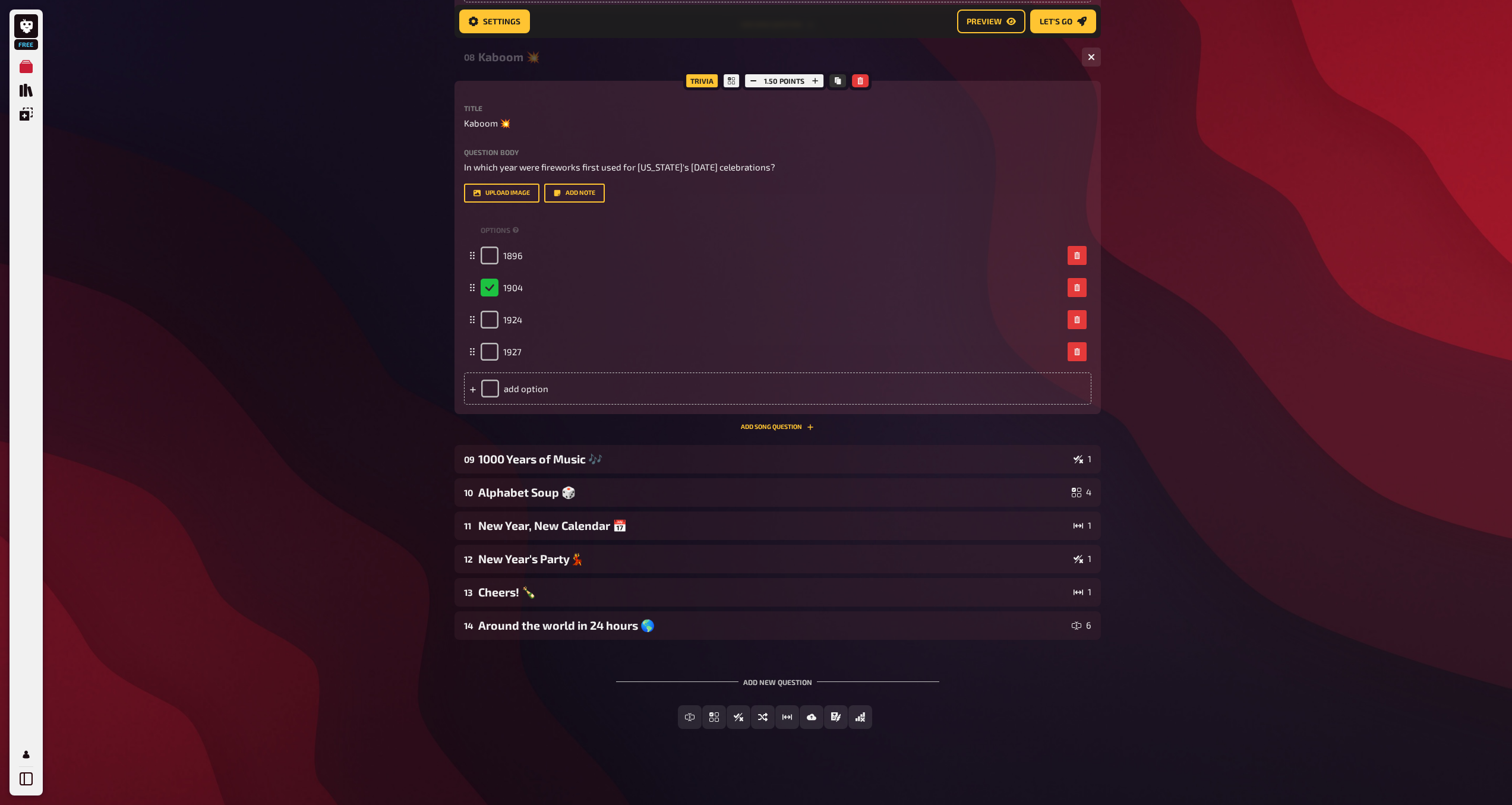
scroll to position [3855, 0]
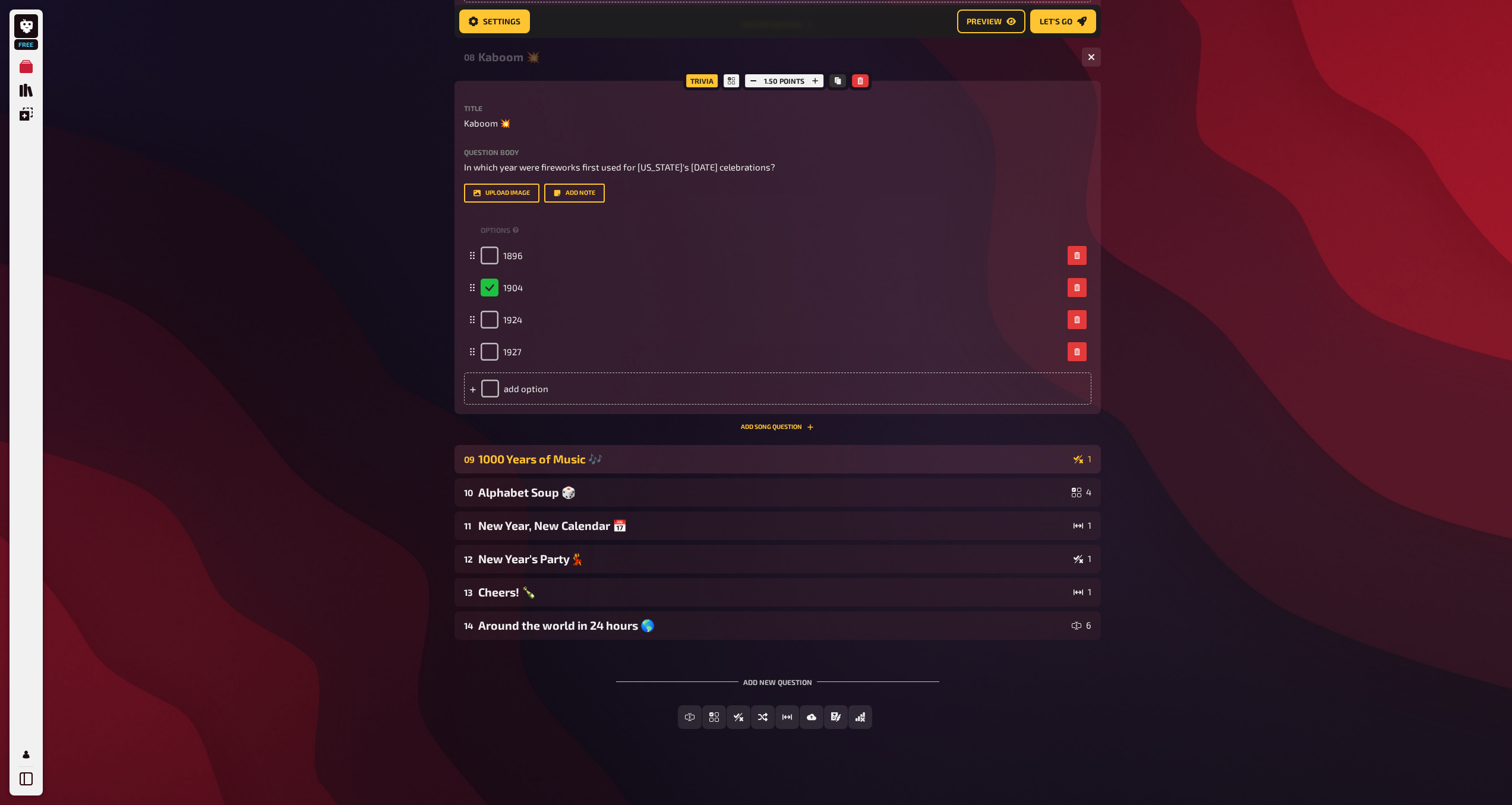
click at [911, 466] on div "1000 Years of Music 🎶" at bounding box center [773, 459] width 591 height 14
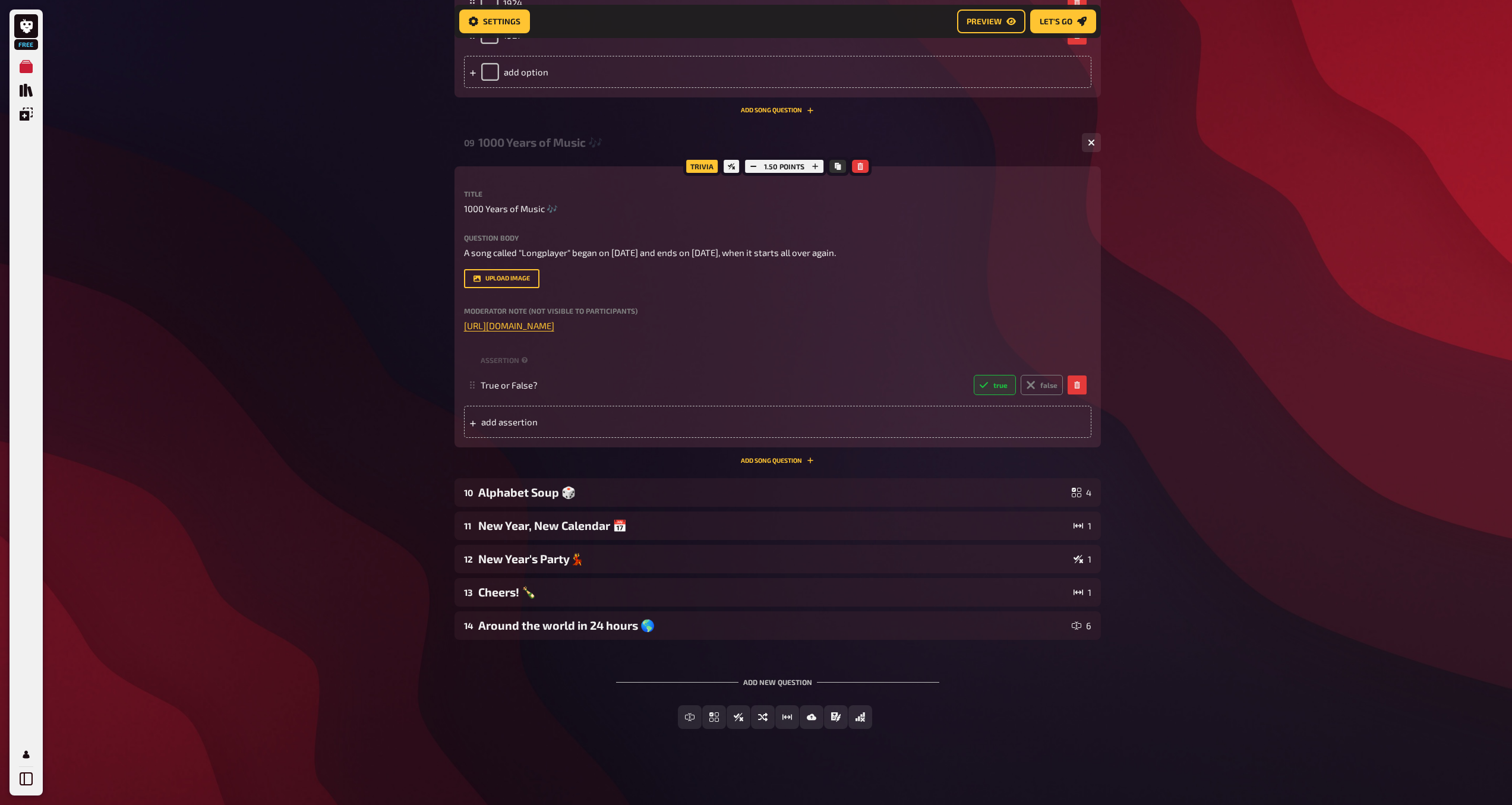
scroll to position [4171, 0]
click at [554, 328] on span "[URL][DOMAIN_NAME]" at bounding box center [509, 325] width 91 height 11
click at [554, 329] on span "[URL][DOMAIN_NAME]" at bounding box center [509, 325] width 91 height 11
click at [575, 320] on button "button" at bounding box center [573, 329] width 19 height 19
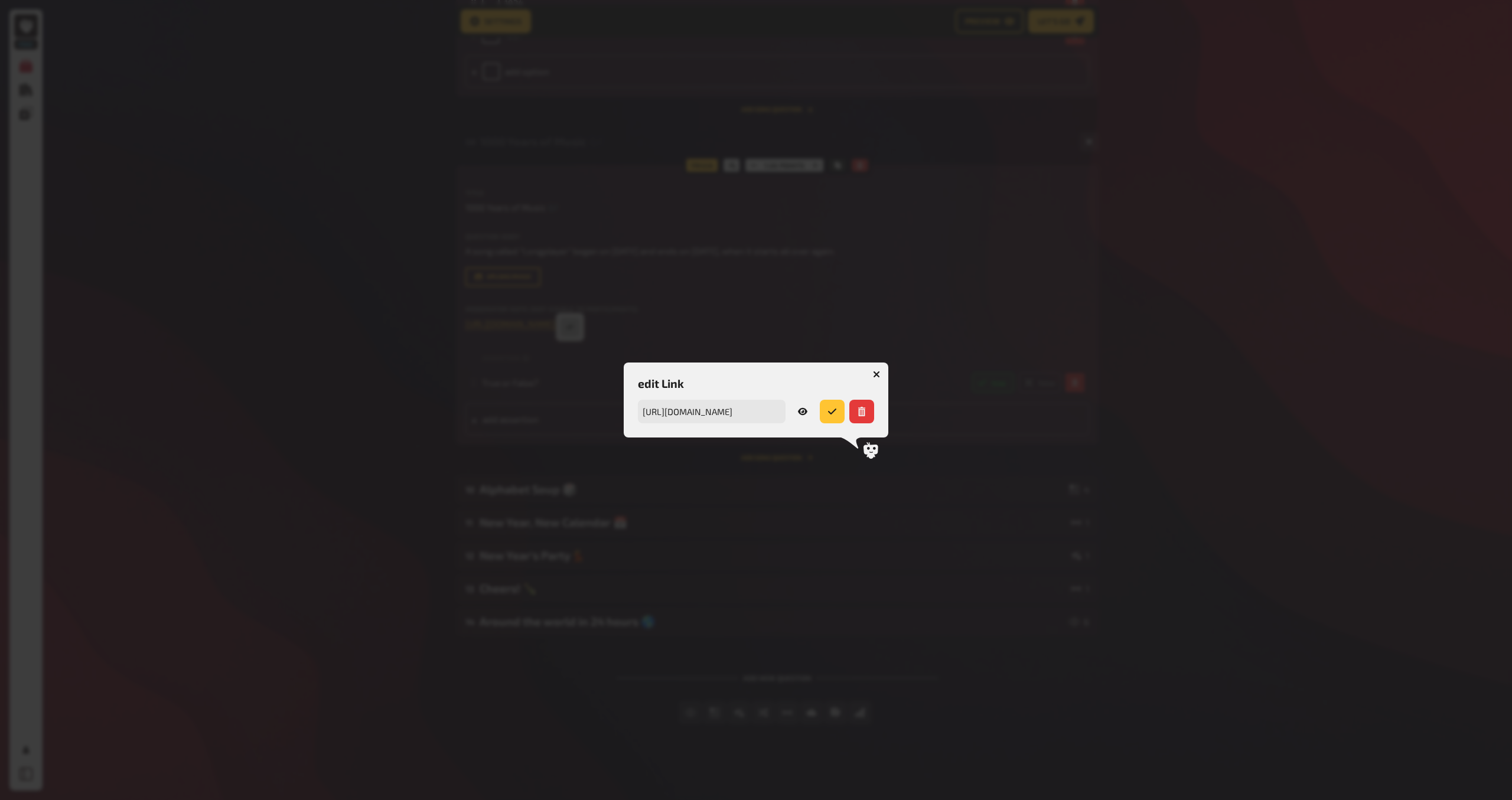
click at [876, 375] on icon "button" at bounding box center [875, 374] width 7 height 7
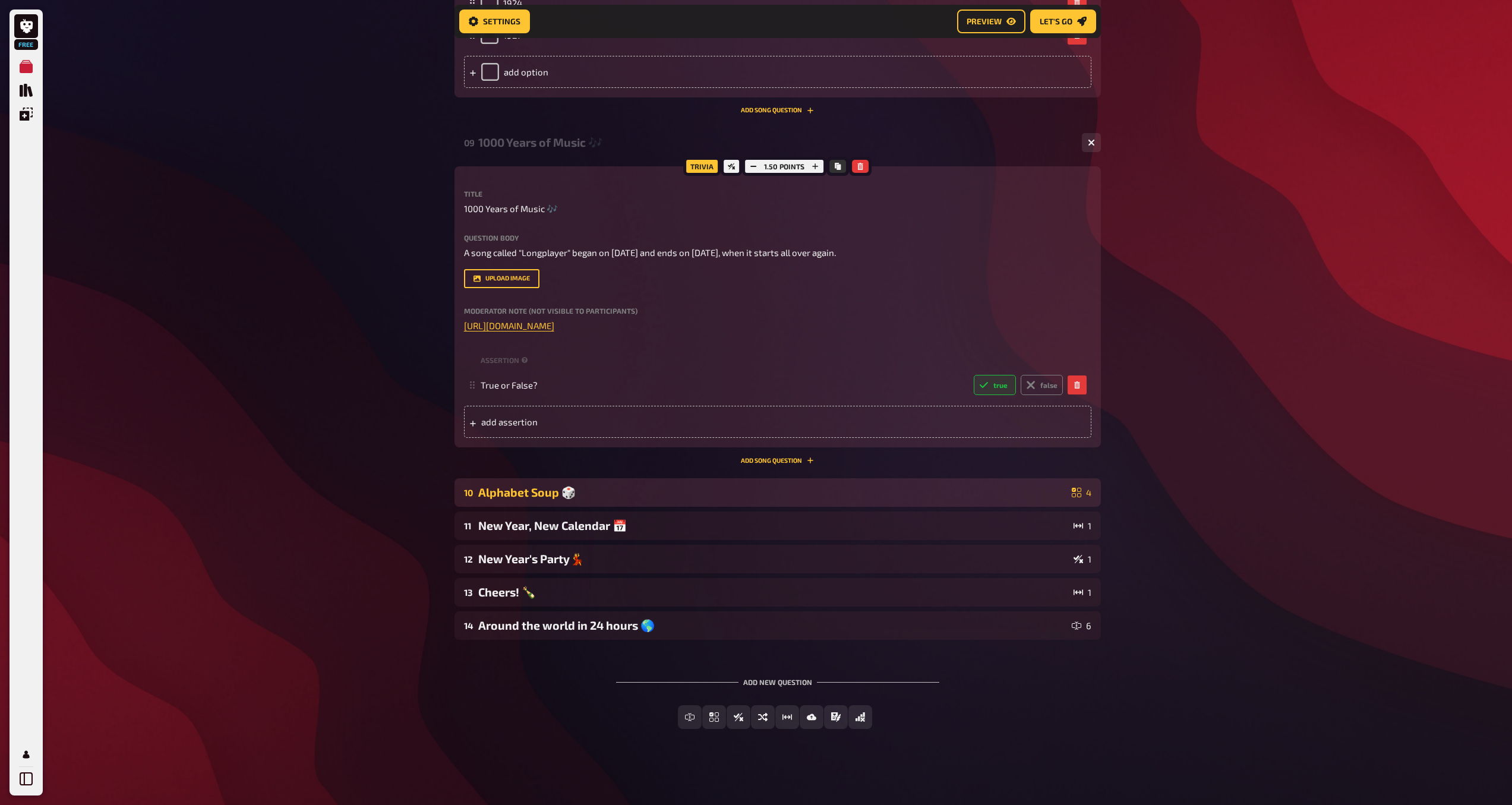
click at [692, 488] on div "Alphabet Soup 🎲" at bounding box center [772, 492] width 589 height 14
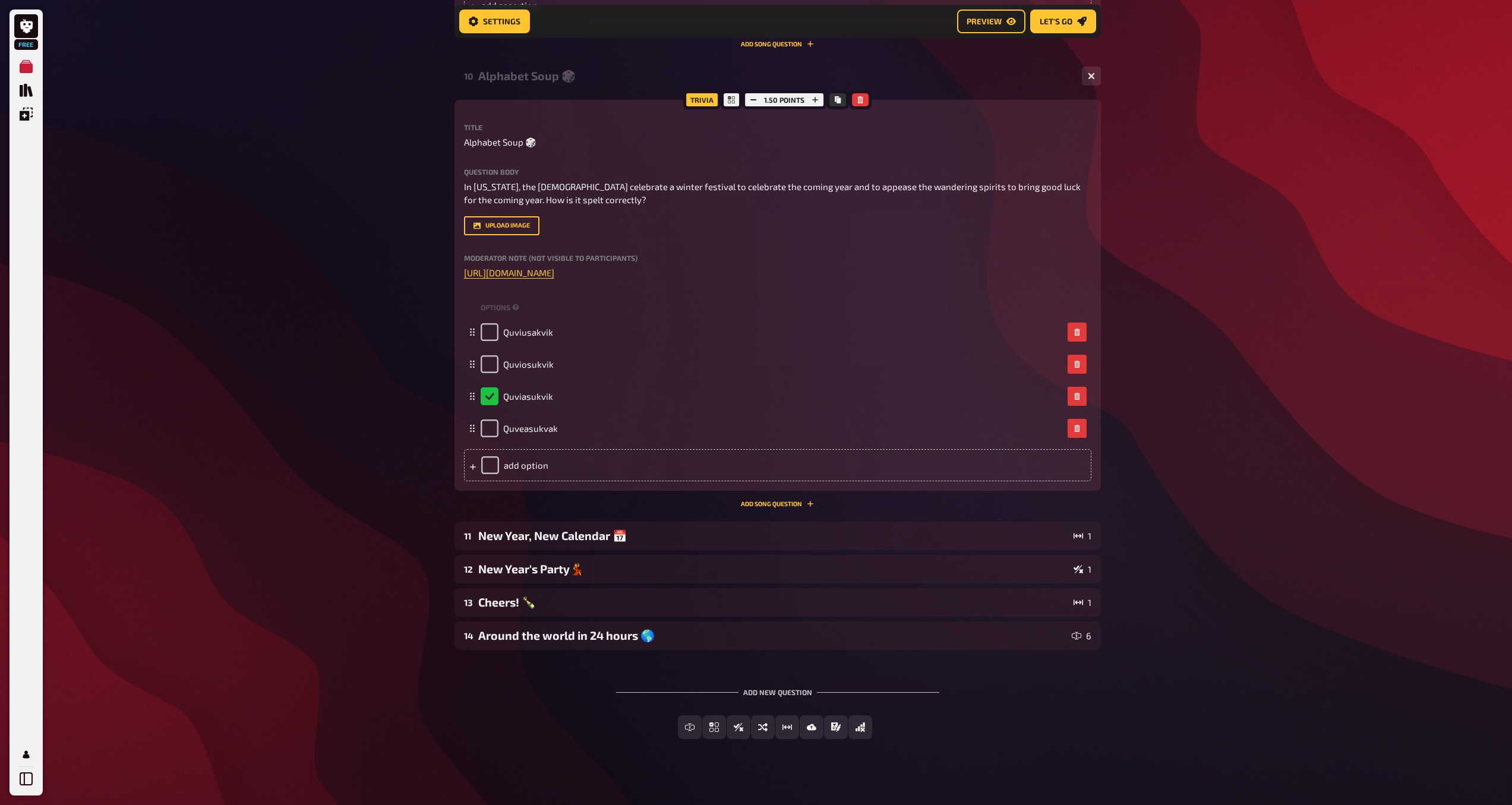
scroll to position [4599, 0]
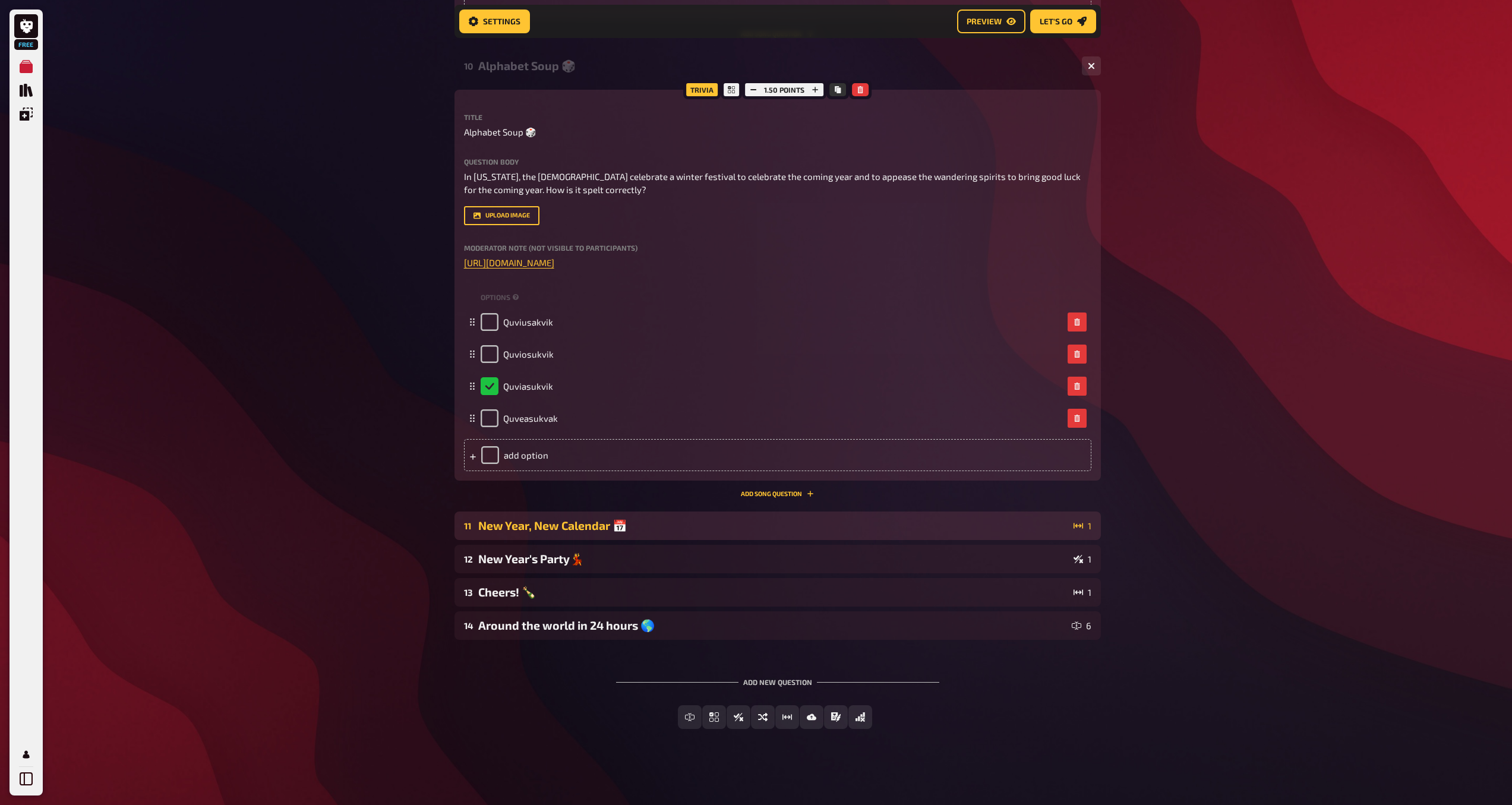
click at [860, 531] on div "New Year, New Calendar 📅" at bounding box center [773, 526] width 591 height 14
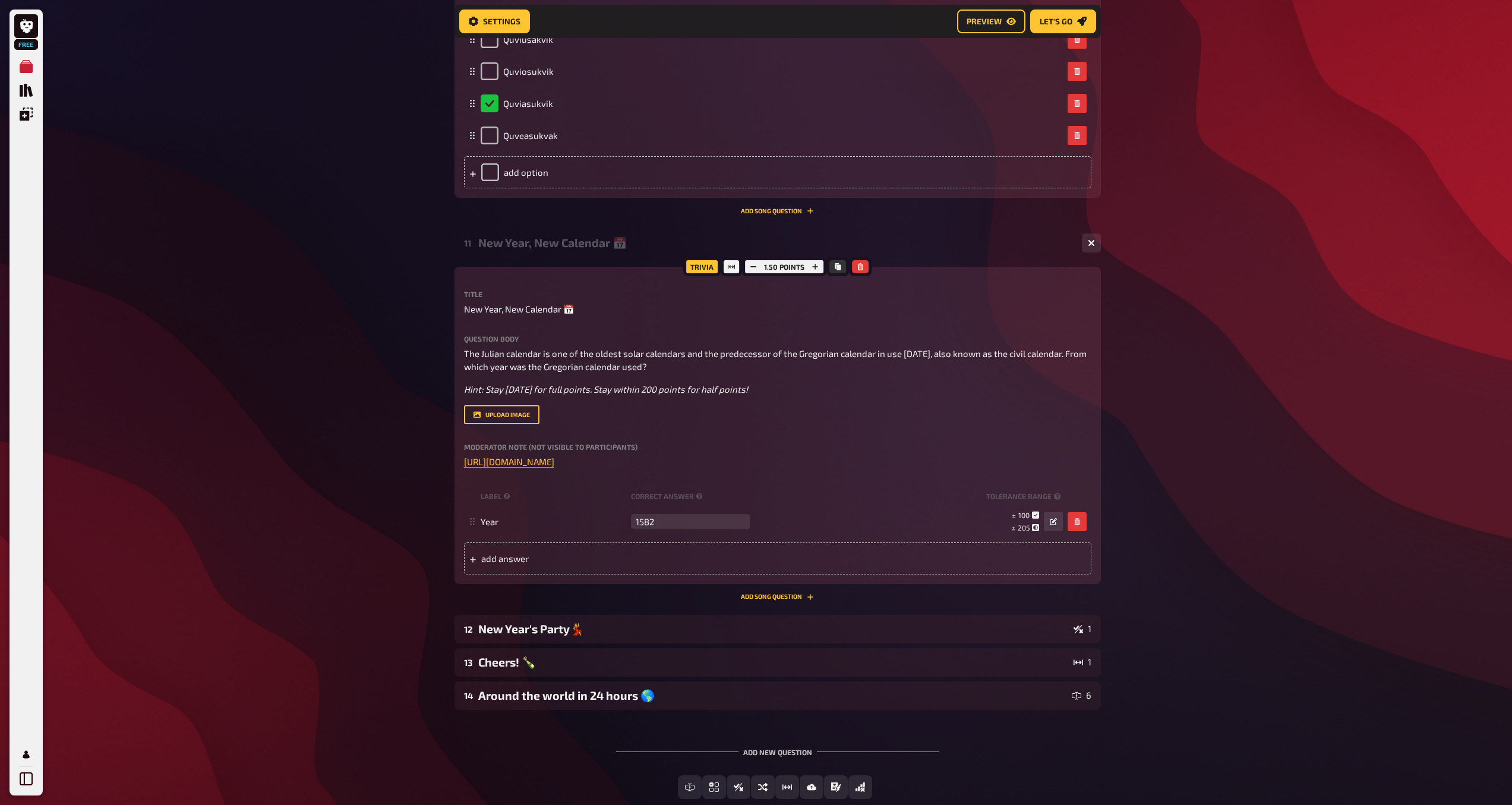
scroll to position [4952, 0]
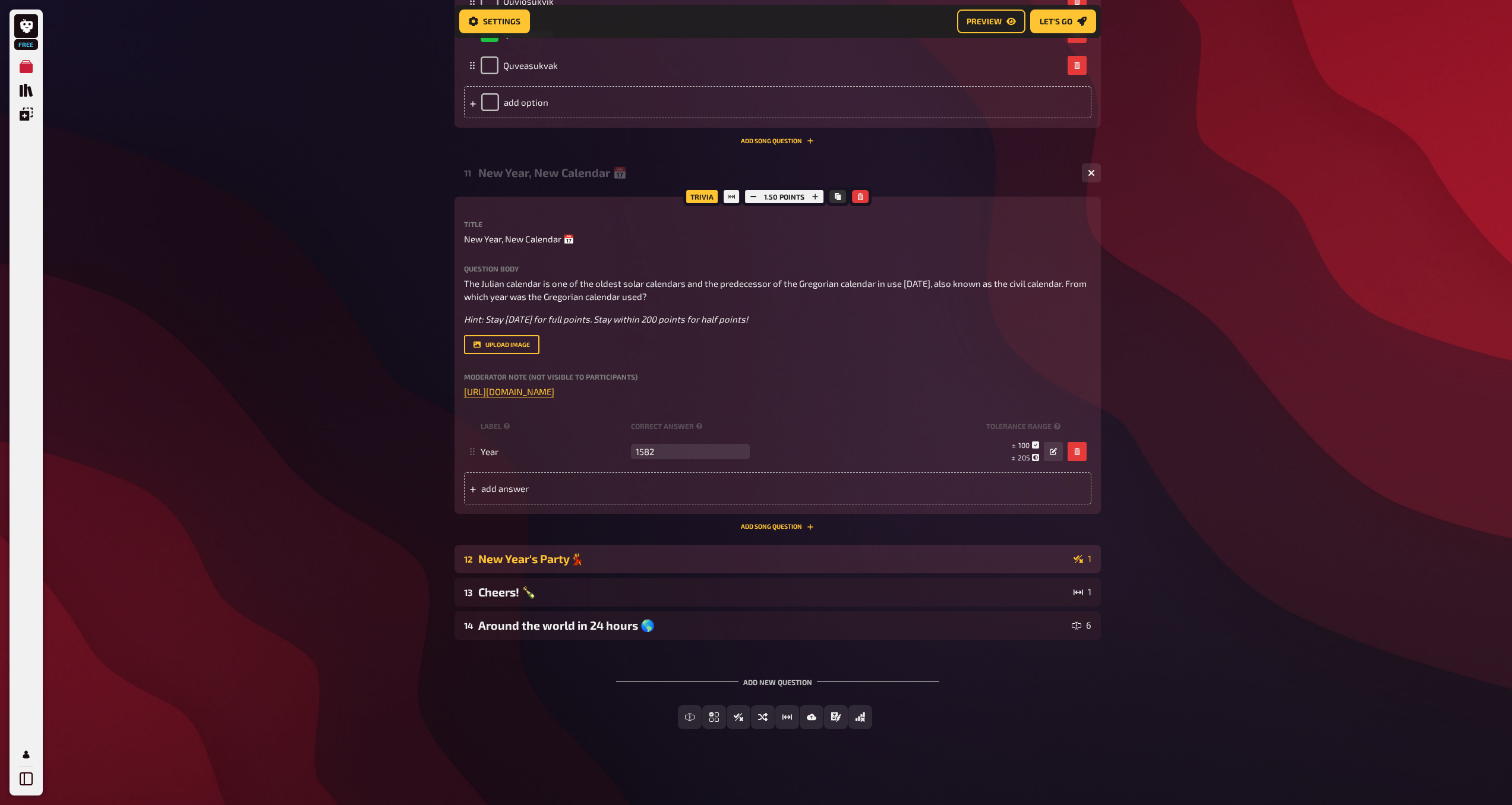
click at [782, 566] on div "New Year's Party💃" at bounding box center [773, 559] width 591 height 14
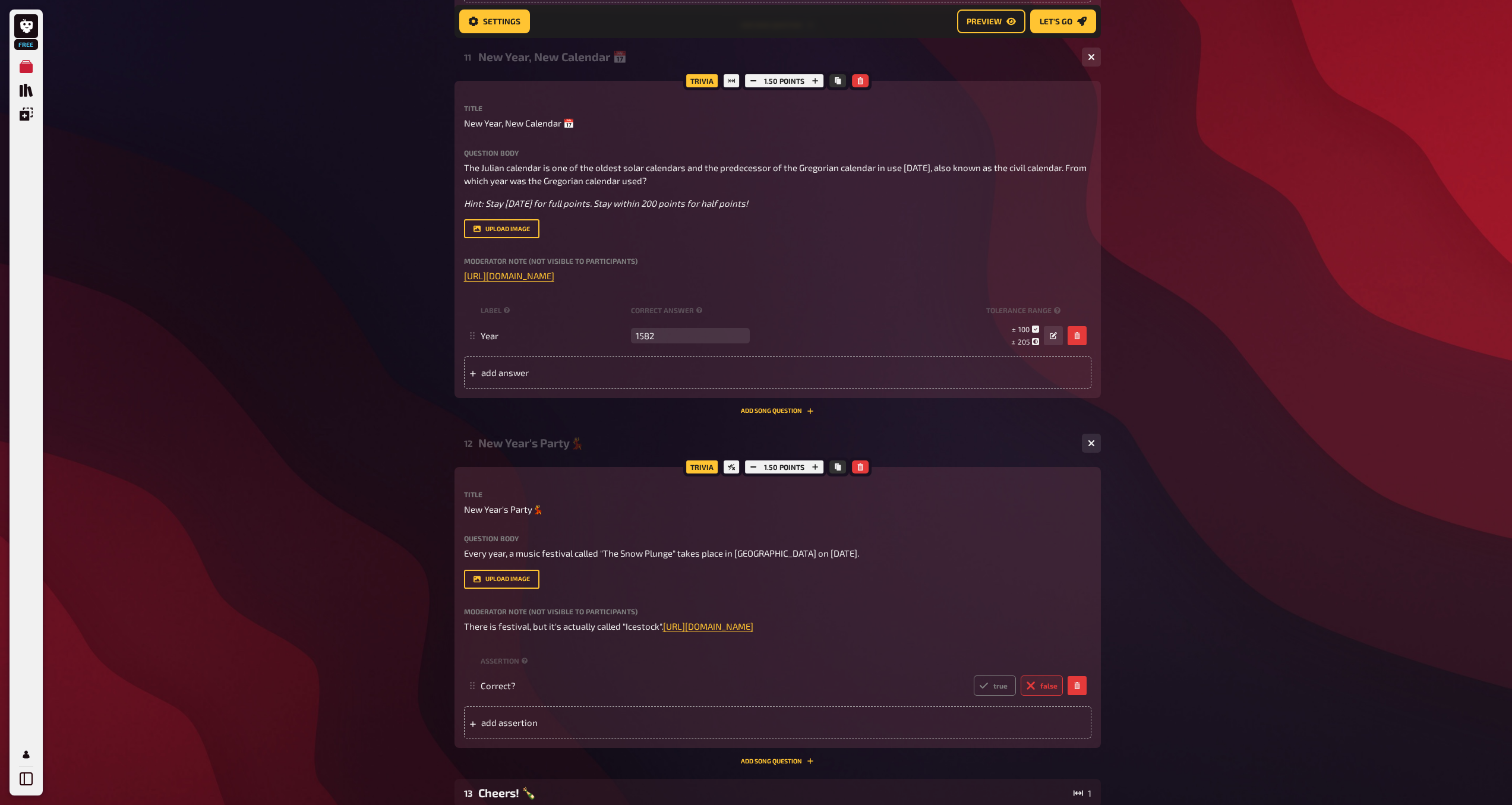
scroll to position [5281, 0]
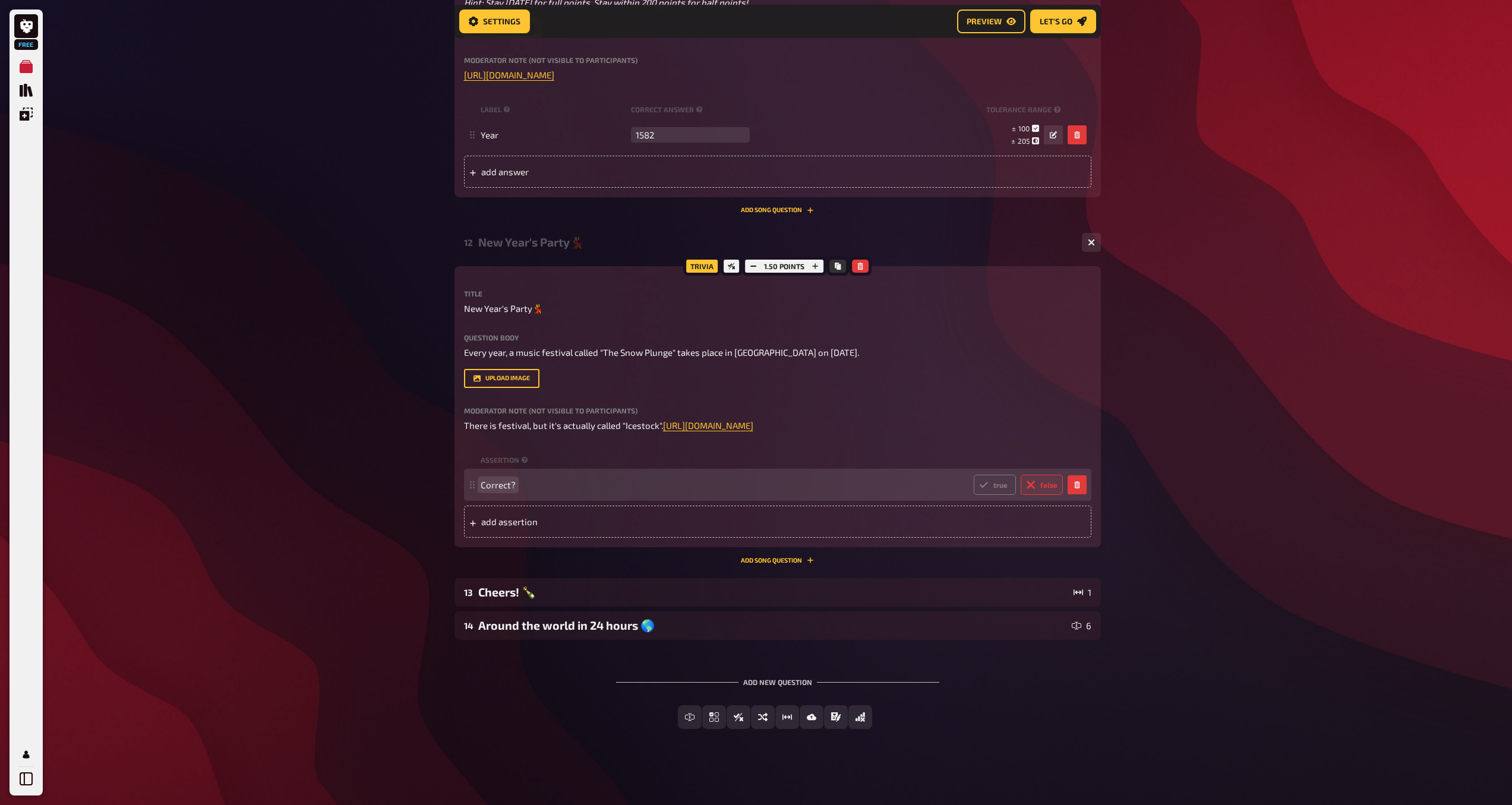
click at [504, 486] on span "Correct?" at bounding box center [497, 484] width 35 height 11
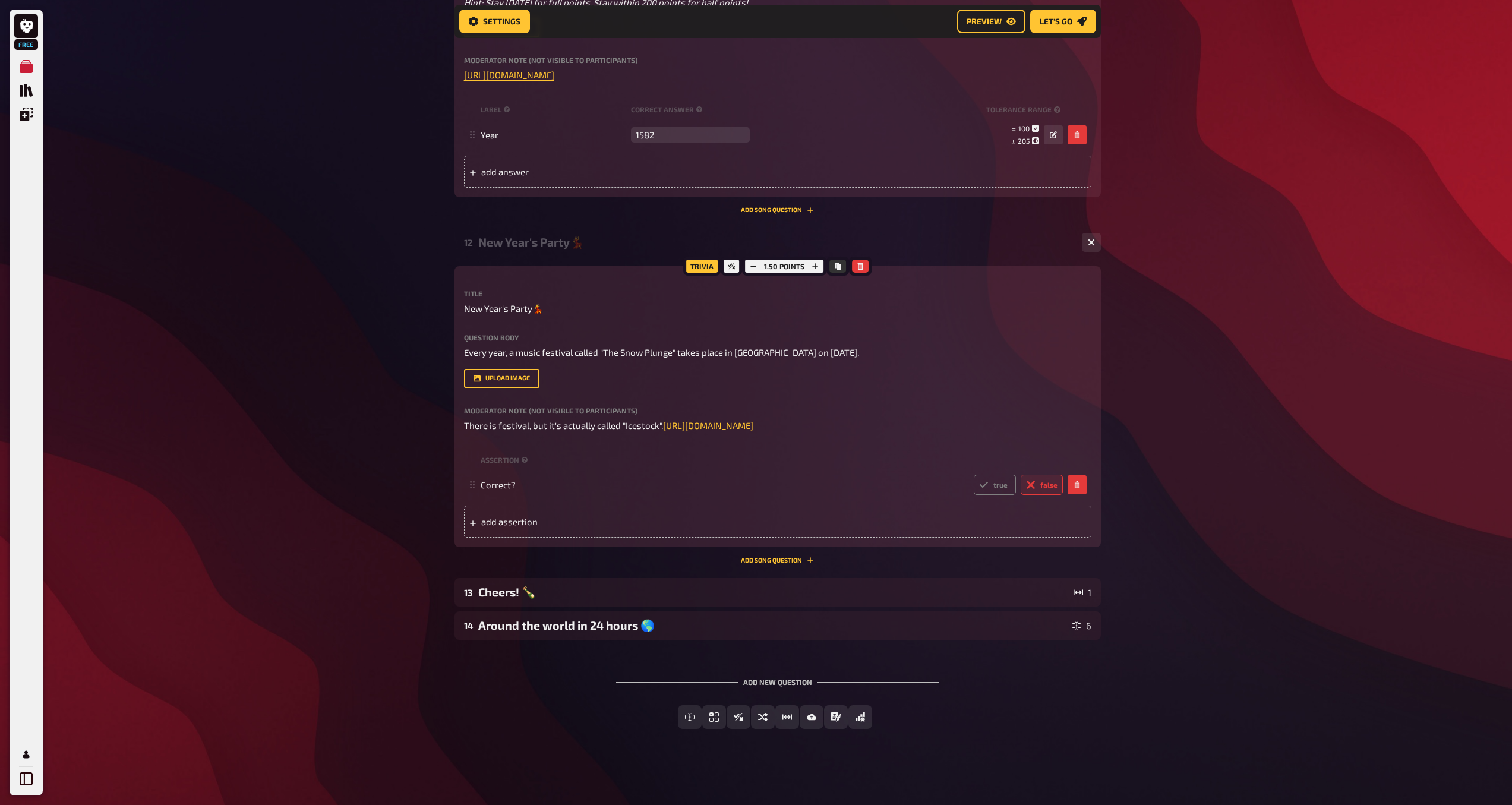
click at [772, 441] on div "Title New Year's Party💃 Question body Every year, a music festival called "The …" at bounding box center [778, 413] width 628 height 248
click at [985, 585] on div "Cheers! 🍾" at bounding box center [773, 592] width 591 height 14
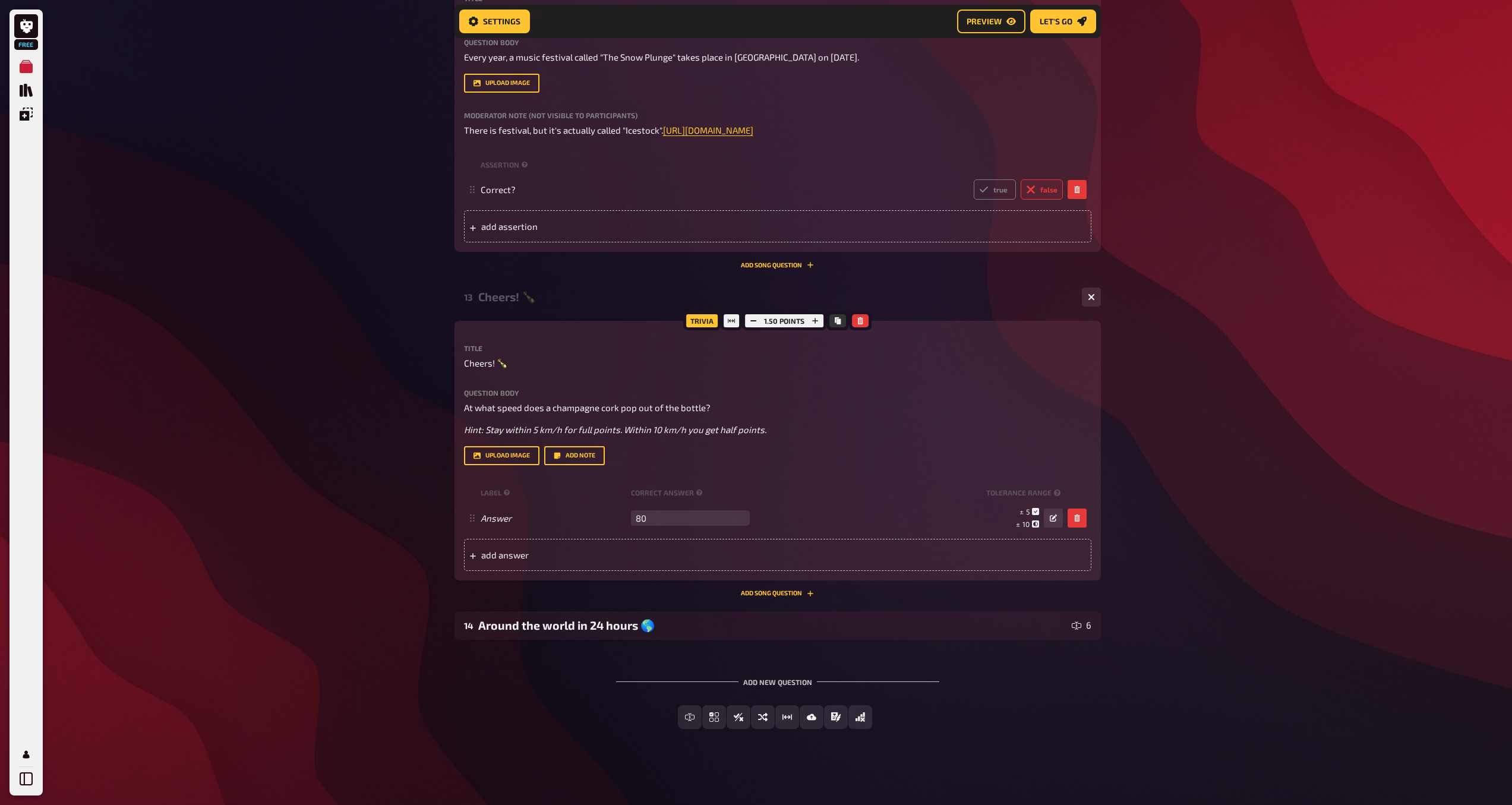
scroll to position [5576, 0]
click at [703, 625] on div "Around the world in 24 hours 🌎" at bounding box center [772, 626] width 589 height 14
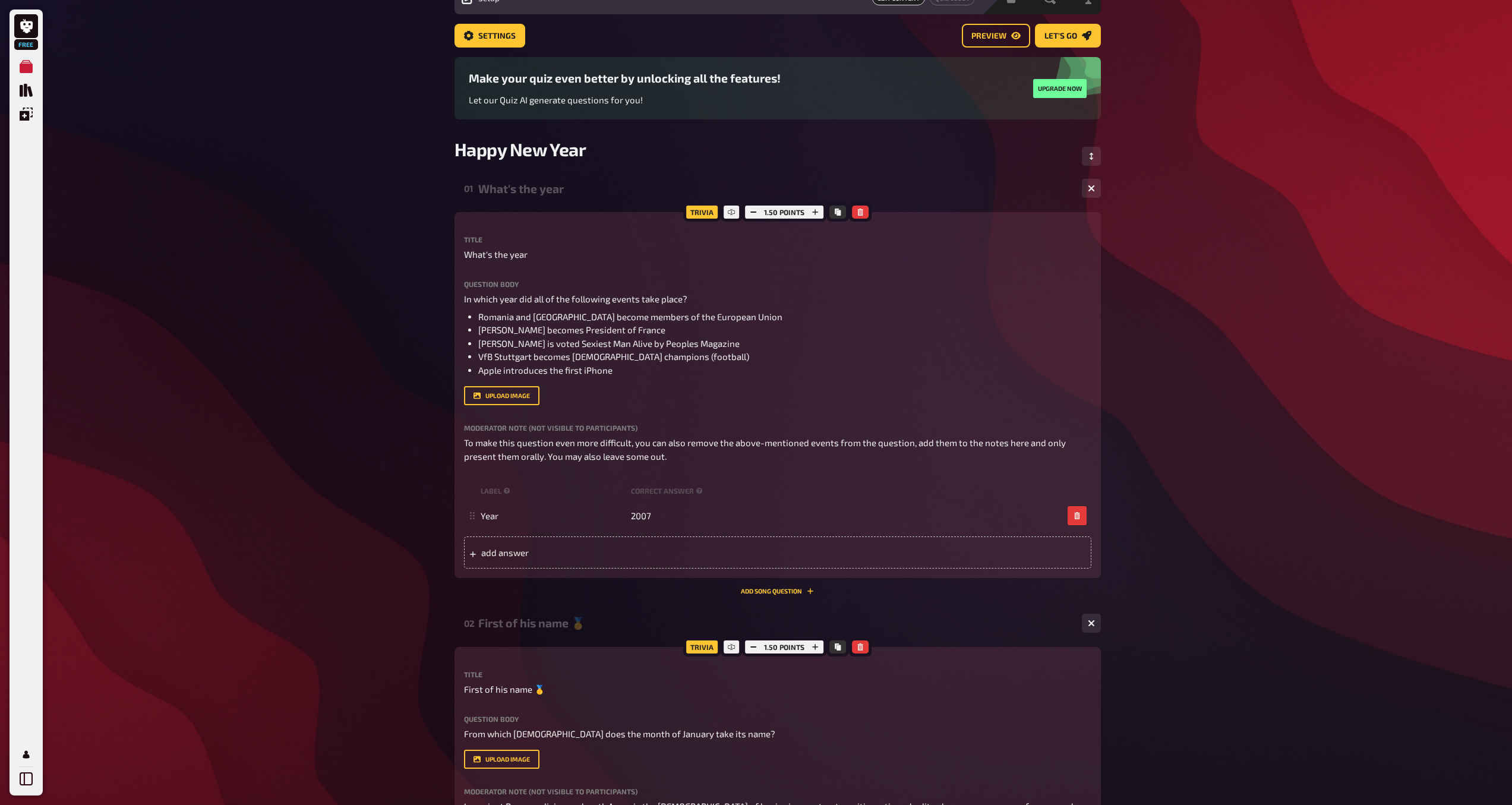
scroll to position [48, 0]
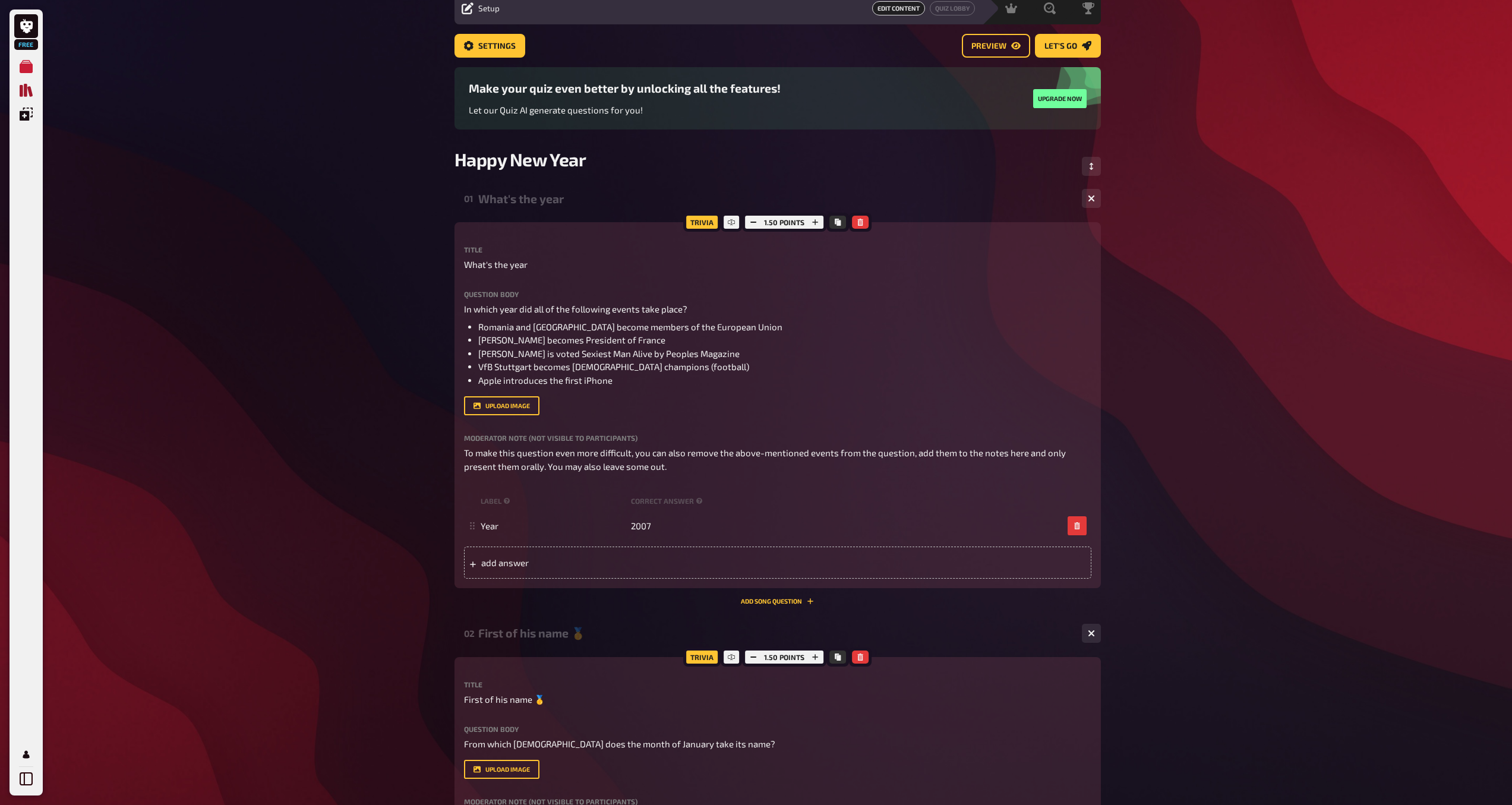
click at [24, 90] on icon "Quiz Library" at bounding box center [26, 90] width 13 height 13
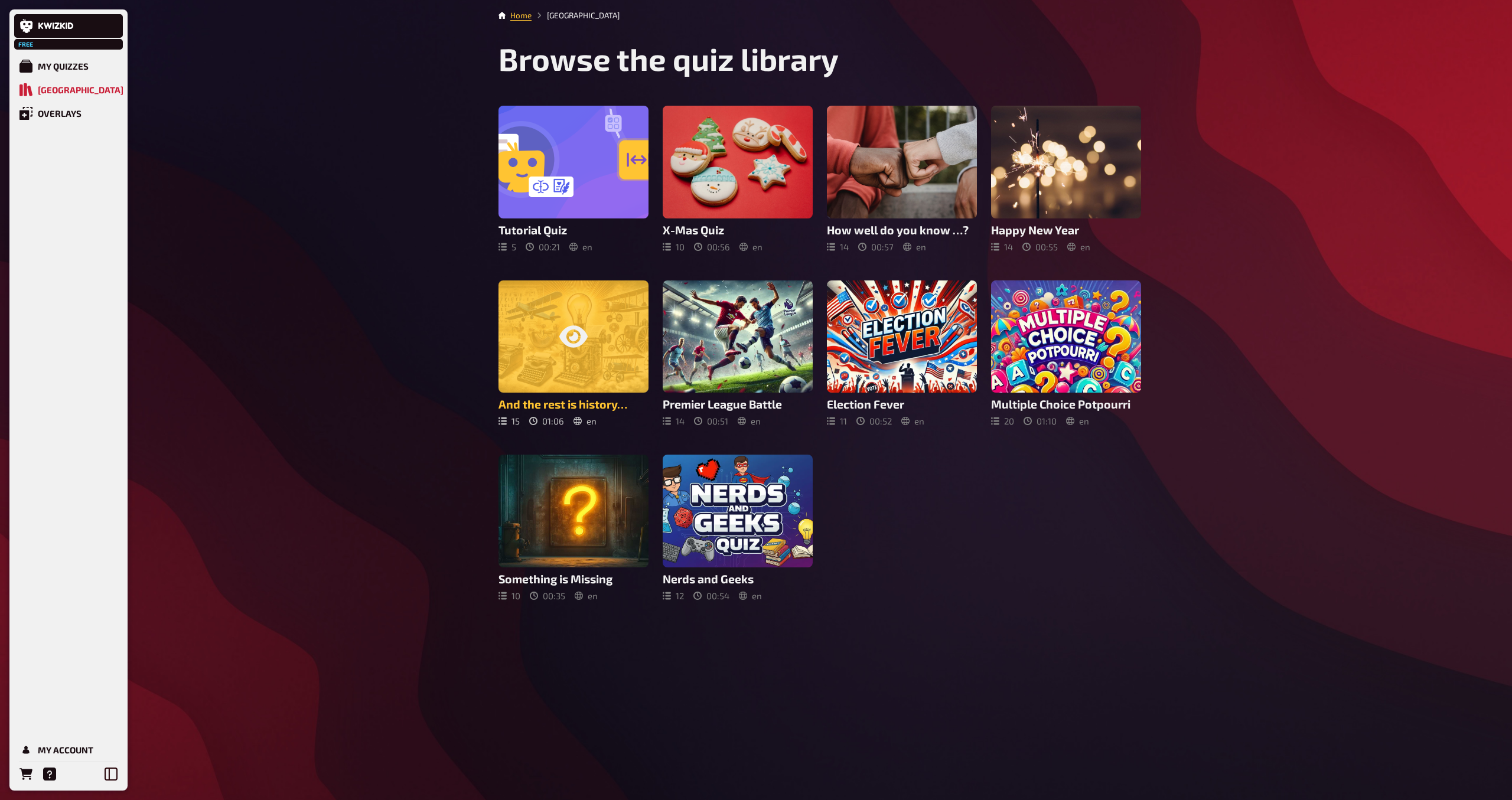
click at [591, 354] on div at bounding box center [572, 337] width 150 height 113
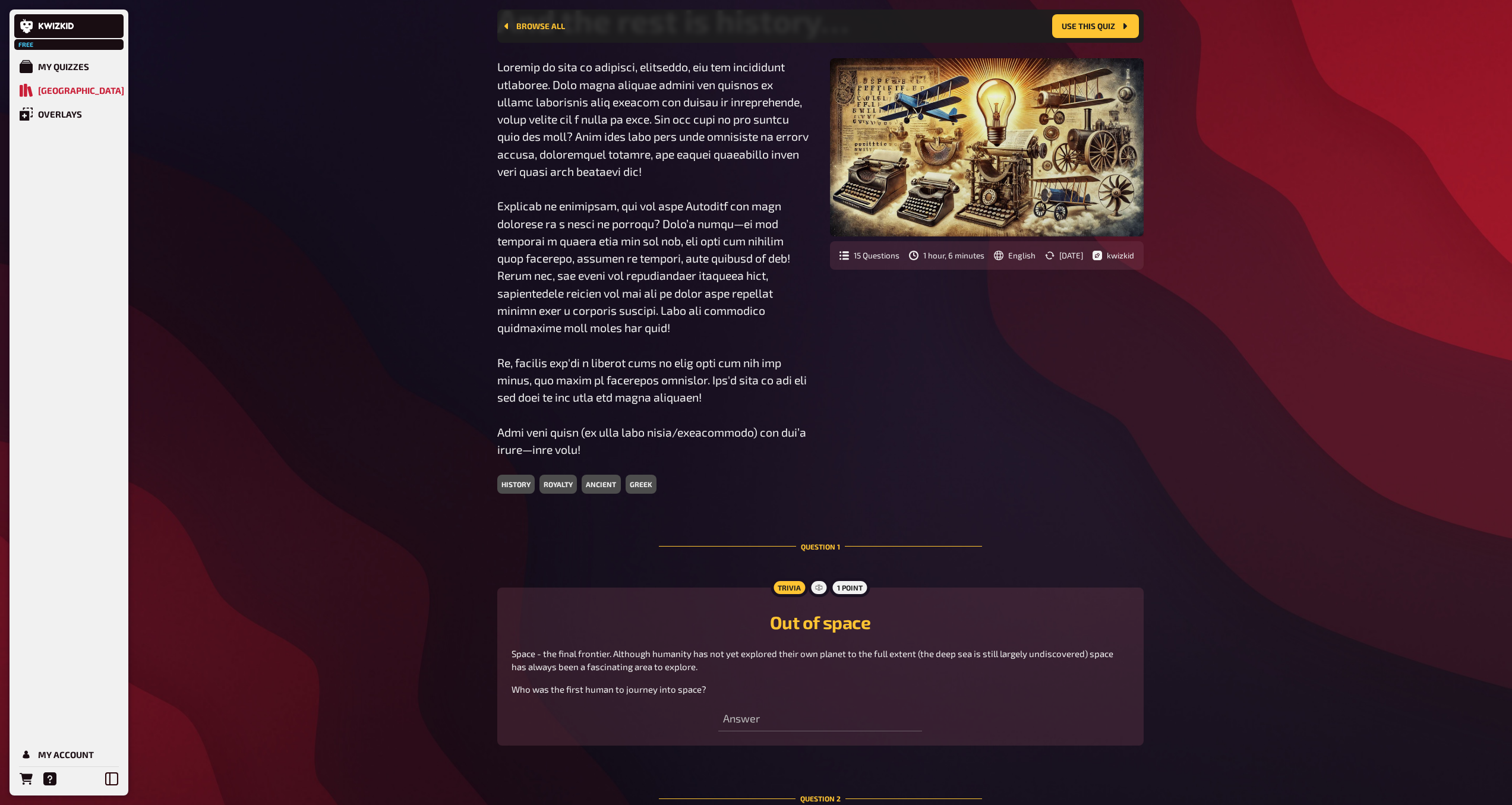
scroll to position [73, 0]
drag, startPoint x: 1520, startPoint y: 470, endPoint x: 1514, endPoint y: 545, distance: 75.2
click at [1512, 548] on html "Free My Quizzes Quiz Library Overlays My Account Home Quiz Library Browse all U…" at bounding box center [756, 512] width 1512 height 1170
click at [1085, 28] on button "Use this quiz" at bounding box center [1095, 26] width 87 height 24
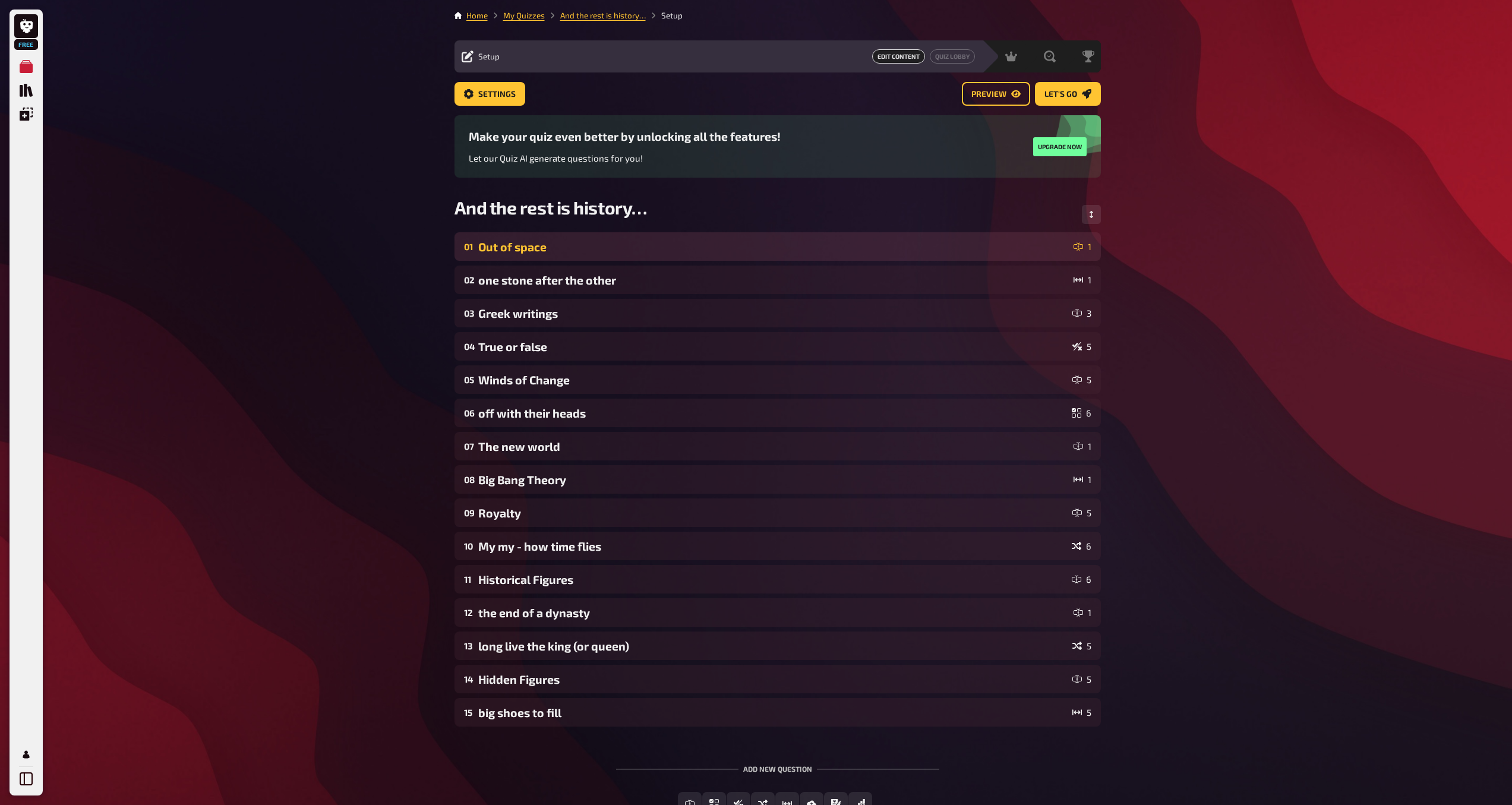
click at [688, 251] on div "Out of space" at bounding box center [773, 247] width 591 height 14
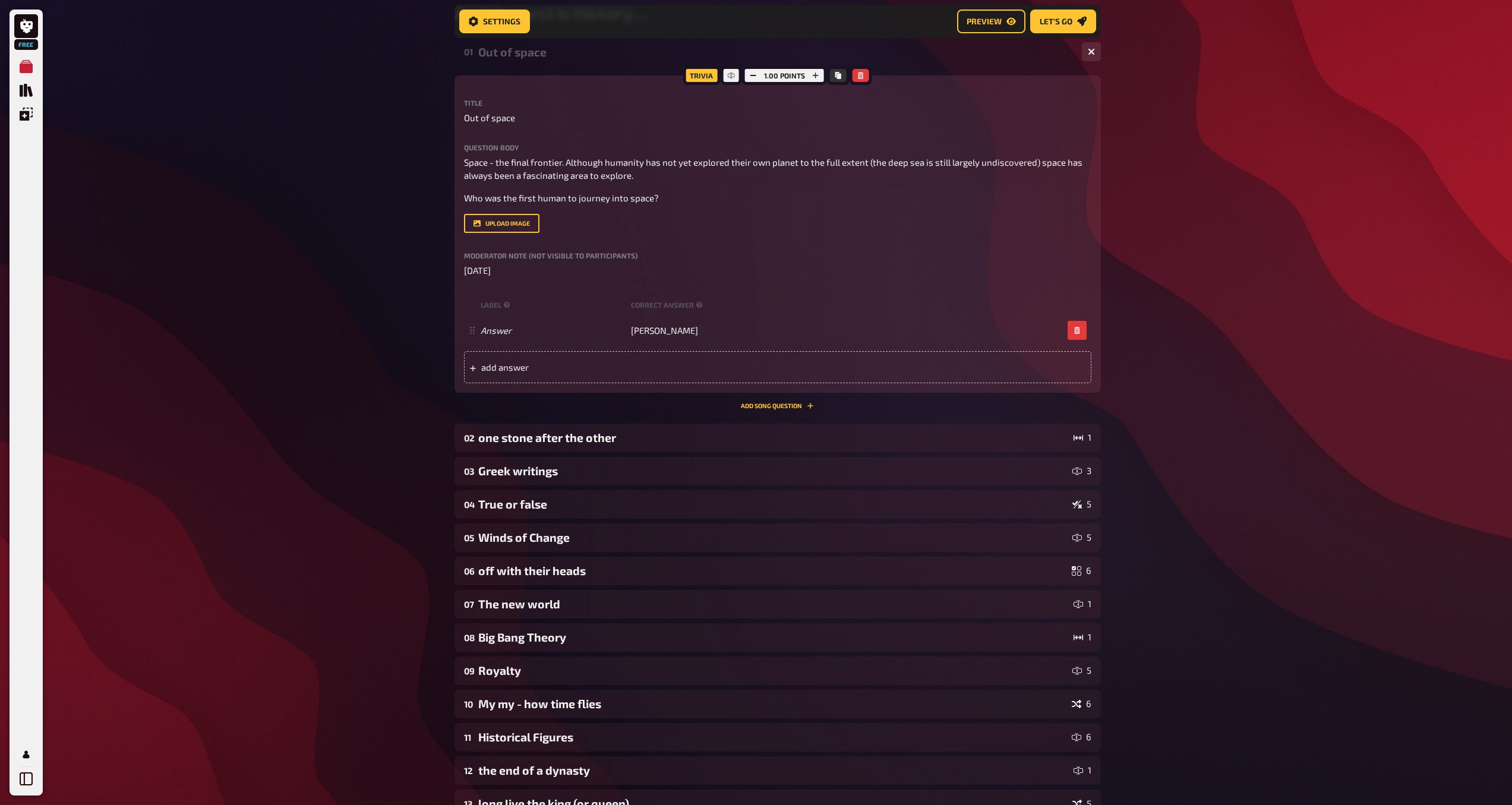
scroll to position [263, 0]
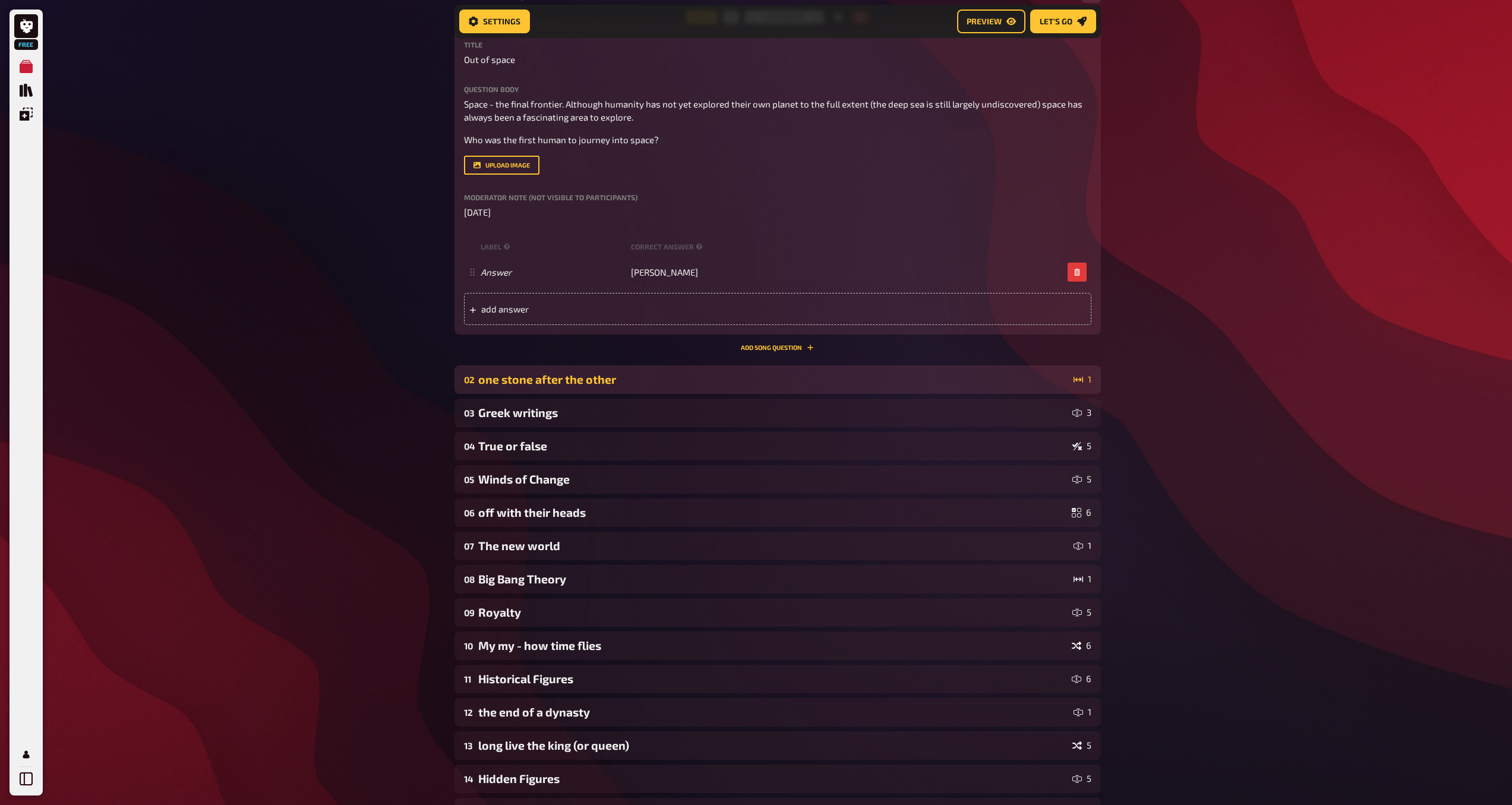
click at [944, 387] on div "02 one stone after the other 1" at bounding box center [777, 380] width 646 height 29
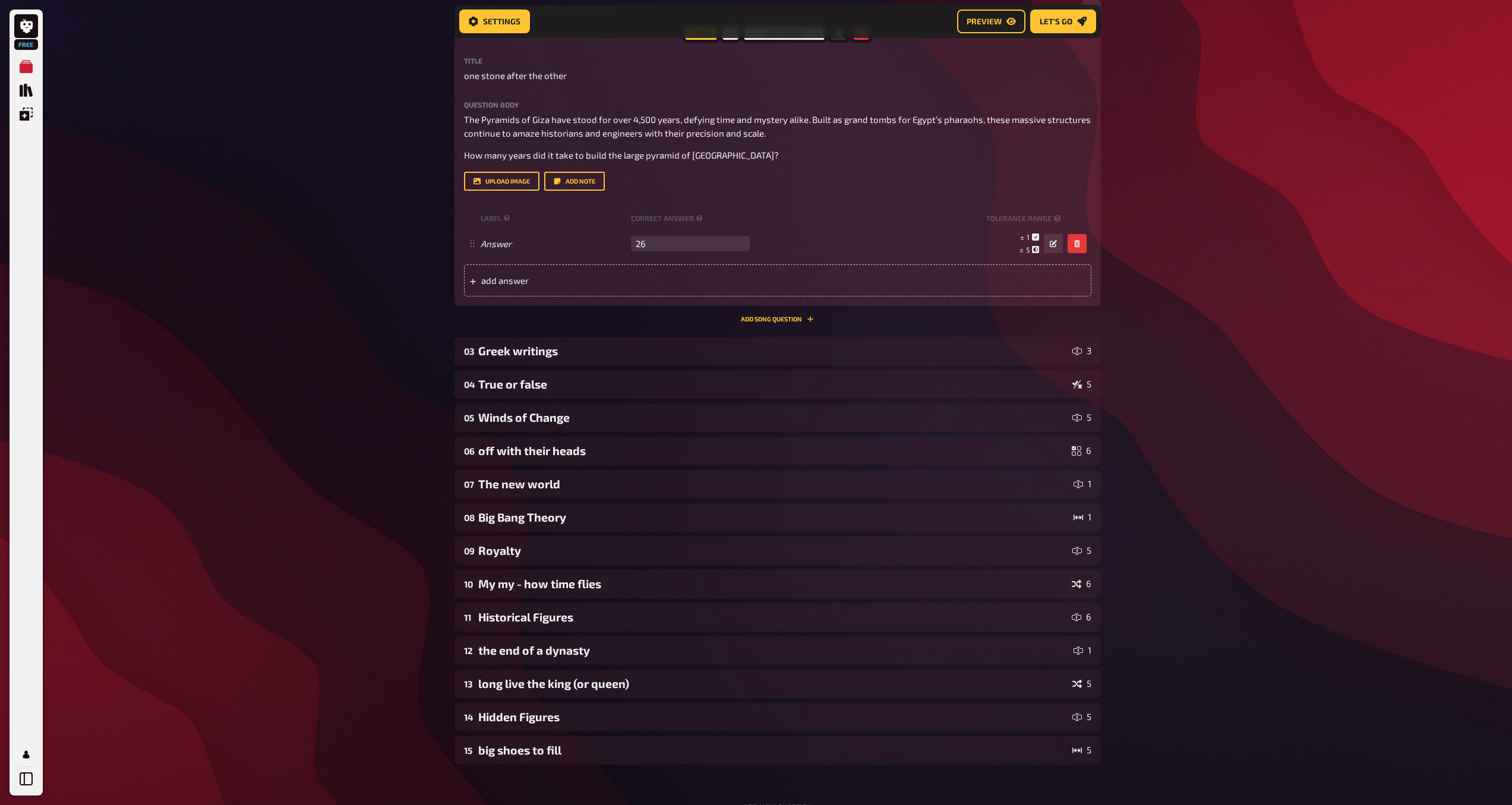
scroll to position [630, 0]
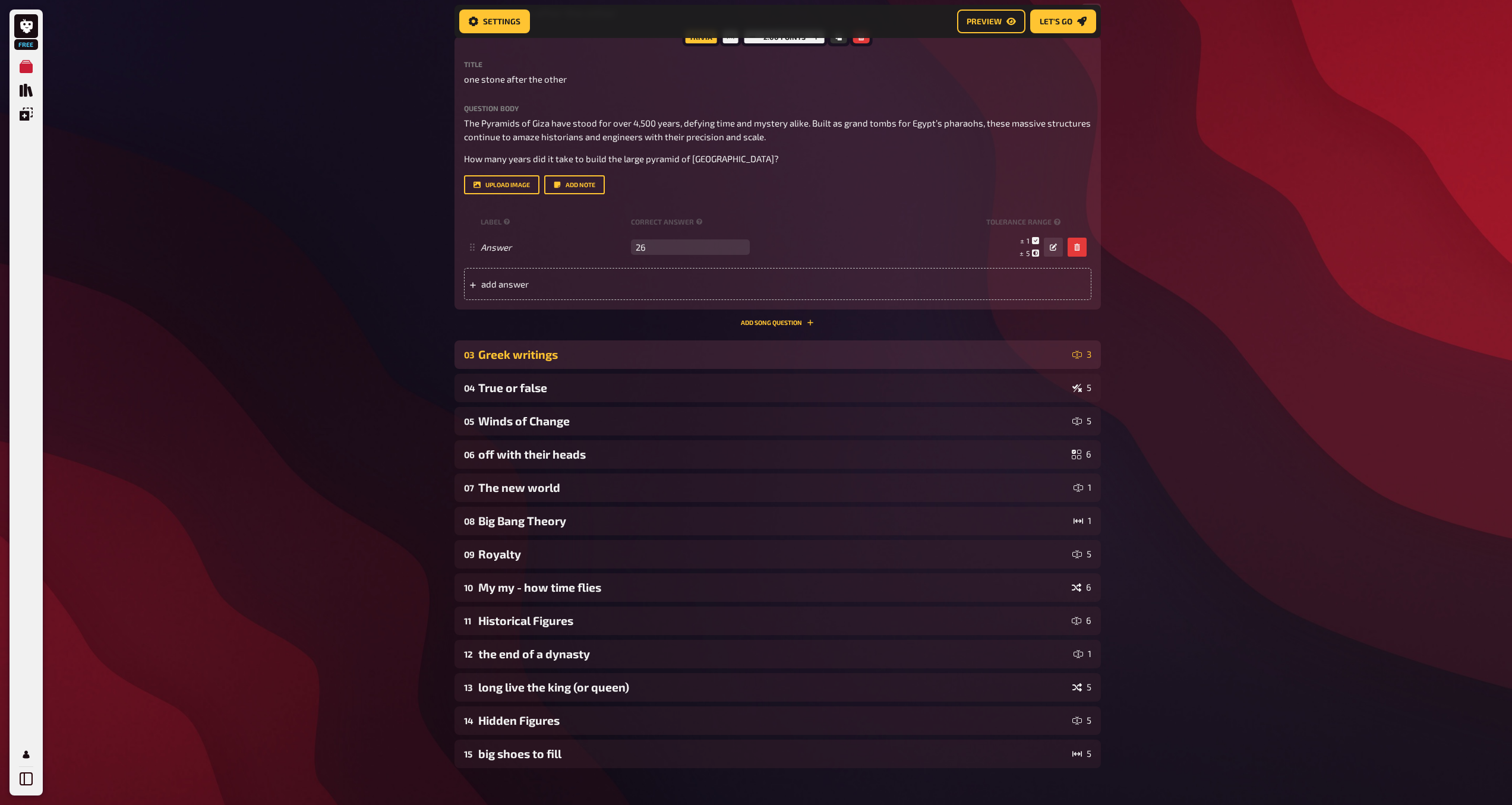
click at [652, 356] on div "Greek writings" at bounding box center [773, 355] width 590 height 14
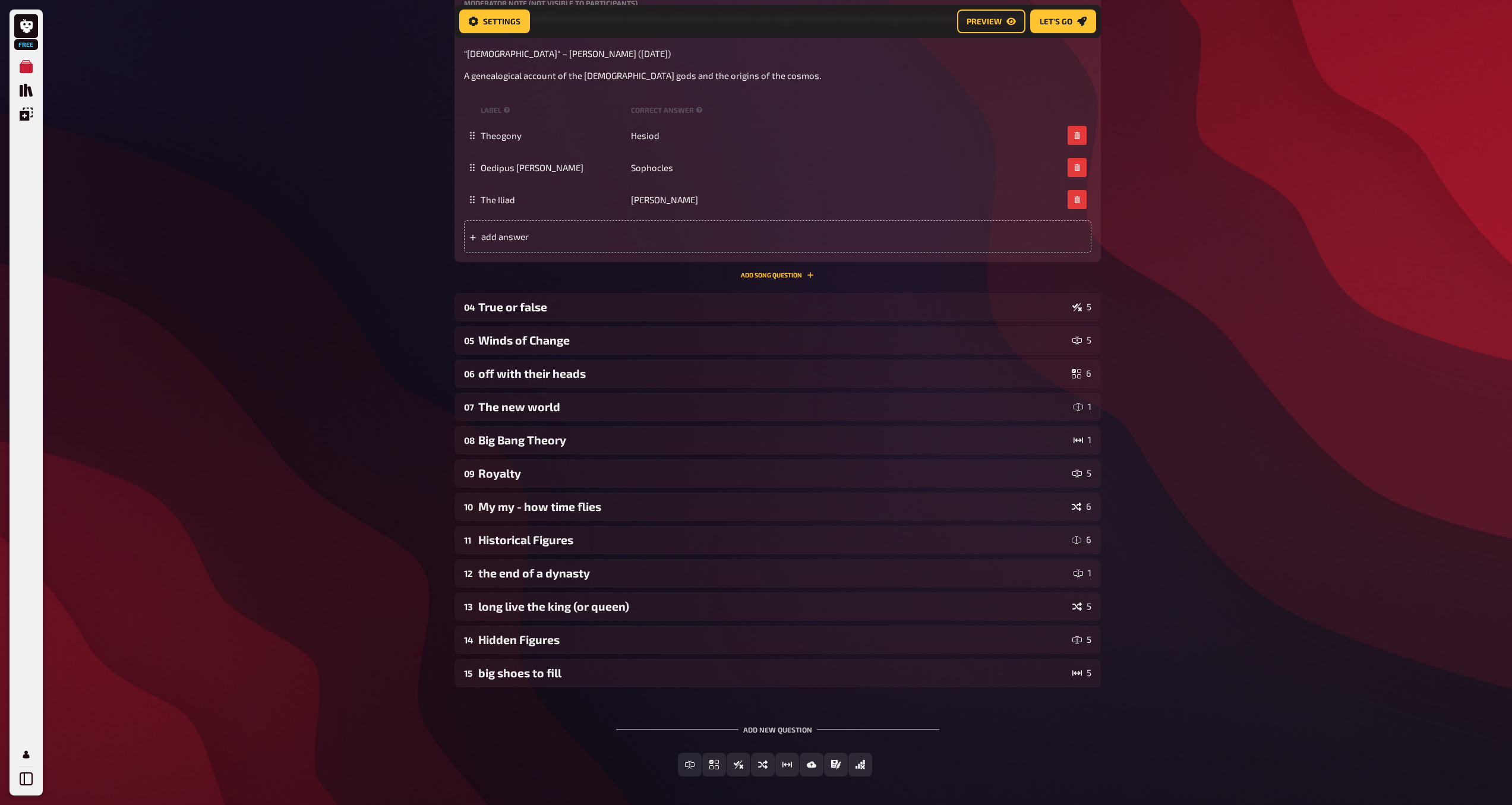
scroll to position [1146, 0]
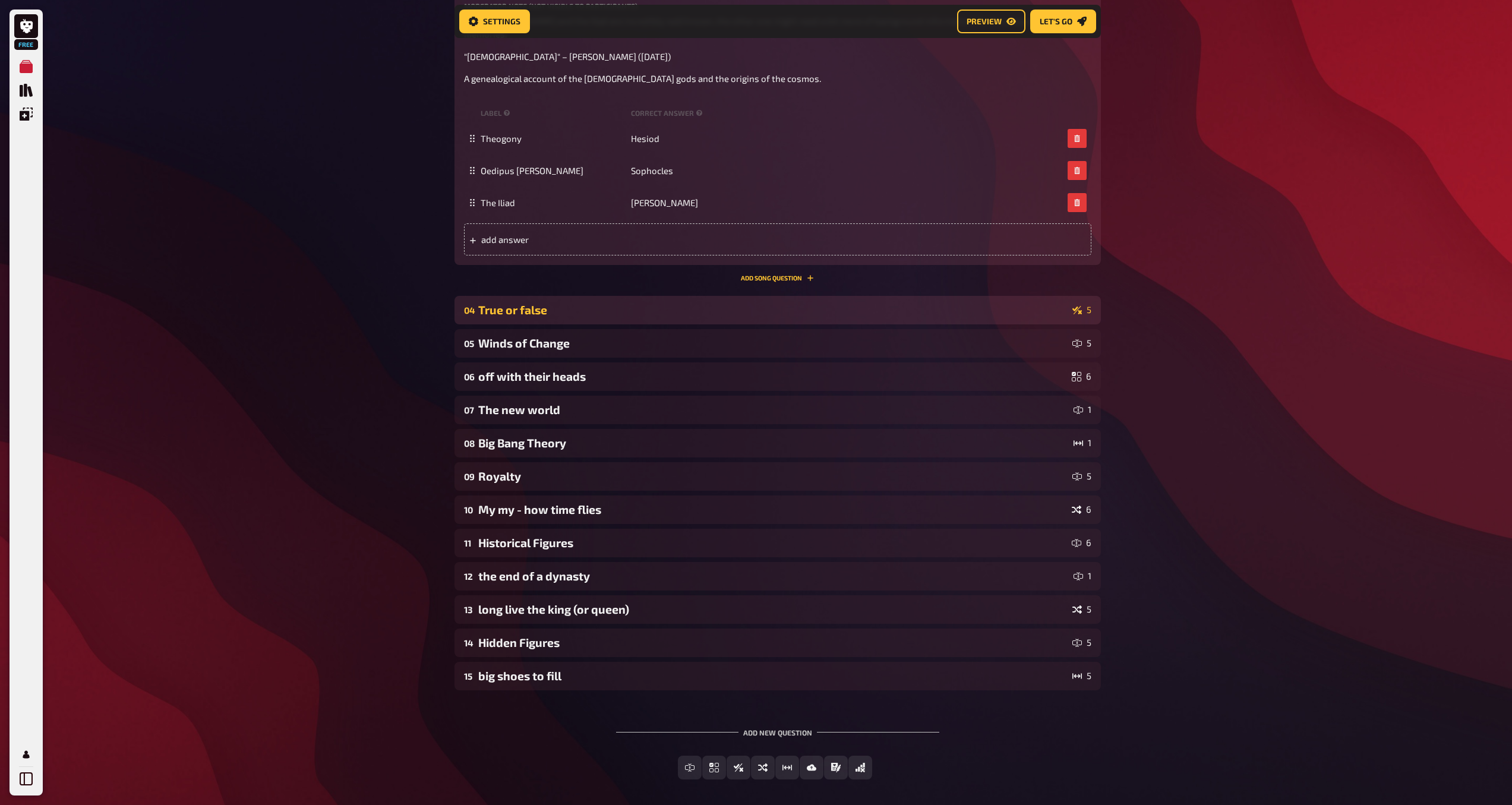
click at [815, 313] on div "True or false" at bounding box center [773, 310] width 590 height 14
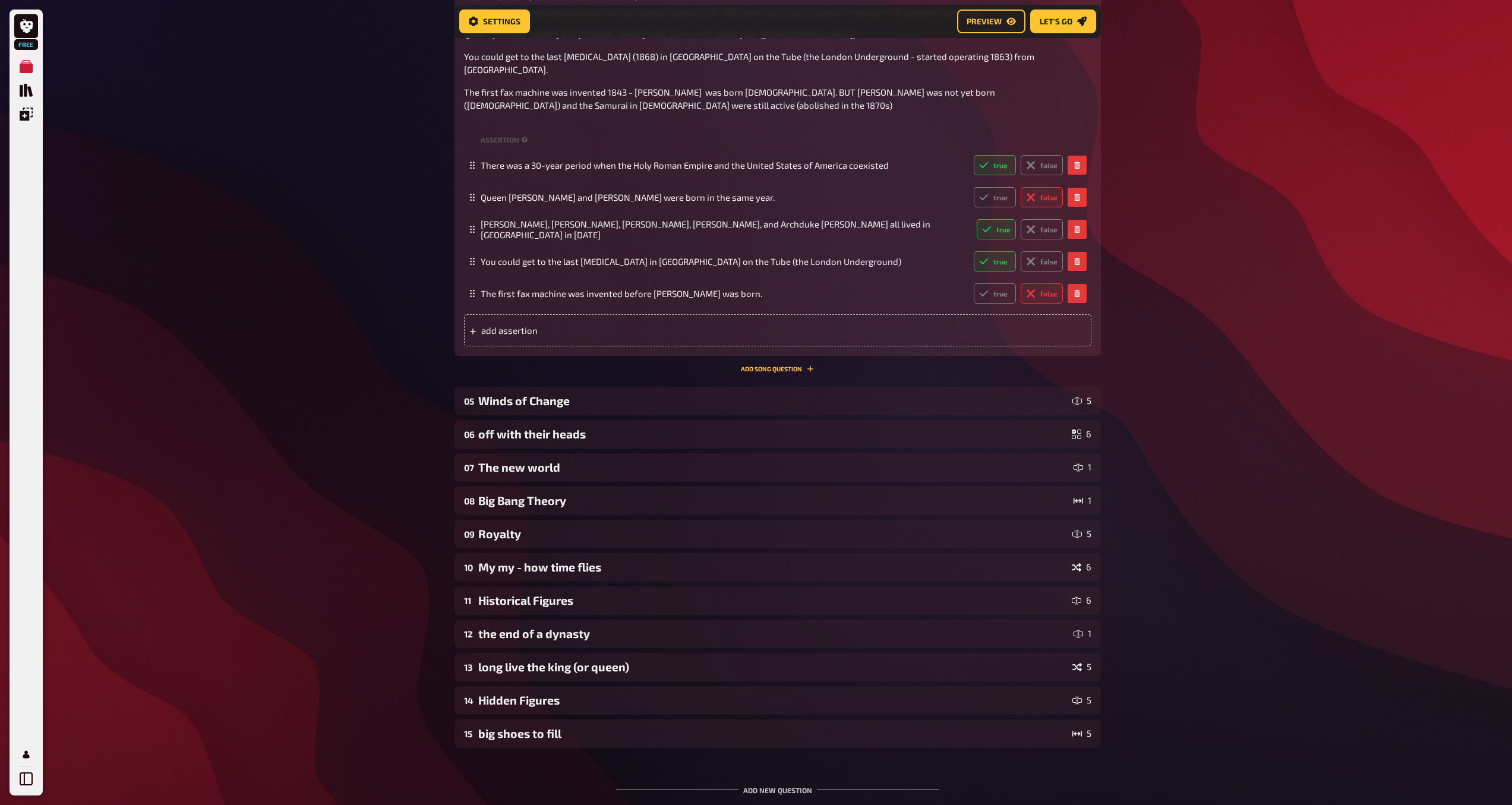
scroll to position [1736, 0]
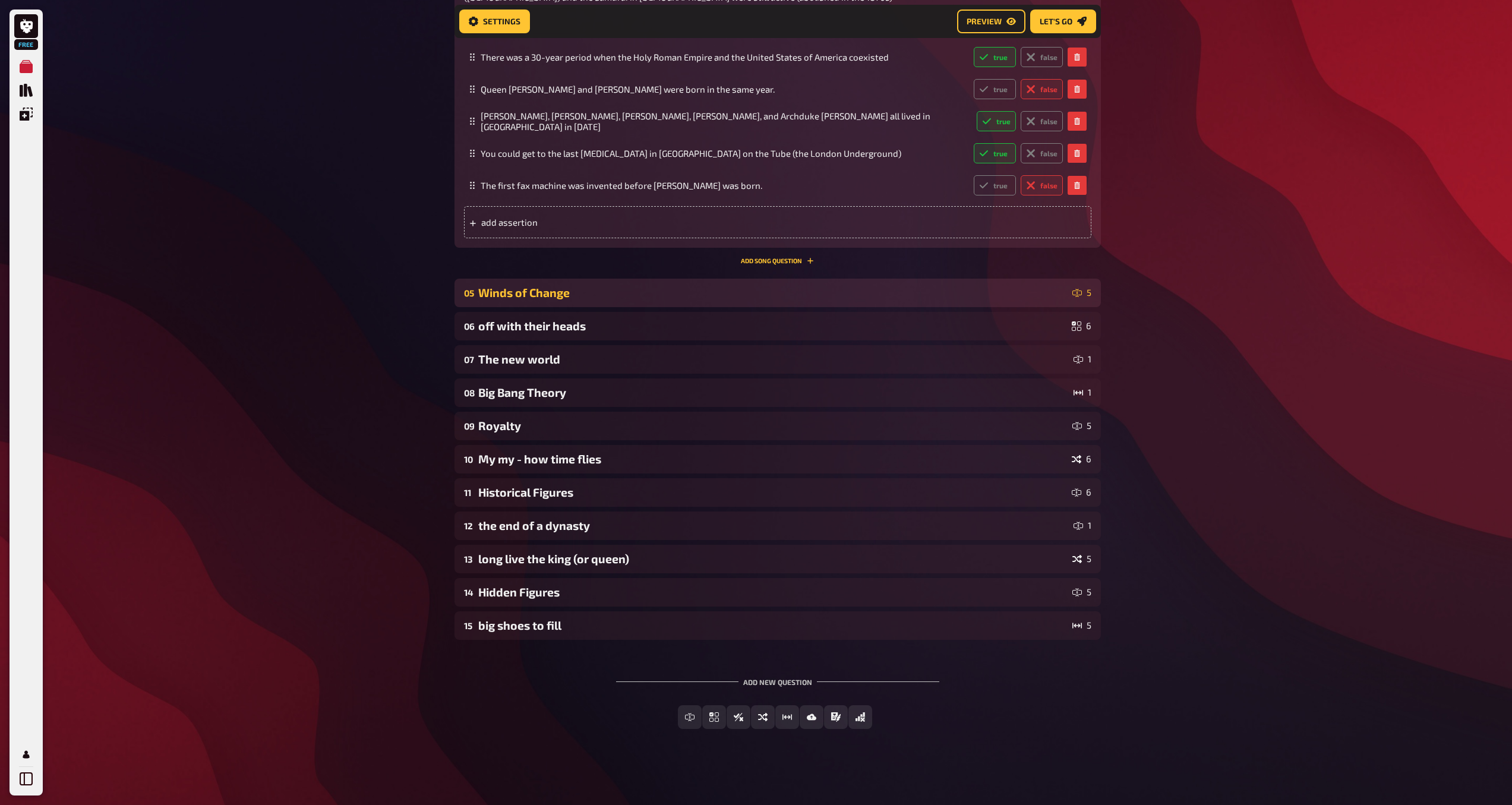
click at [809, 304] on div "05 Winds of Change 5" at bounding box center [777, 293] width 646 height 29
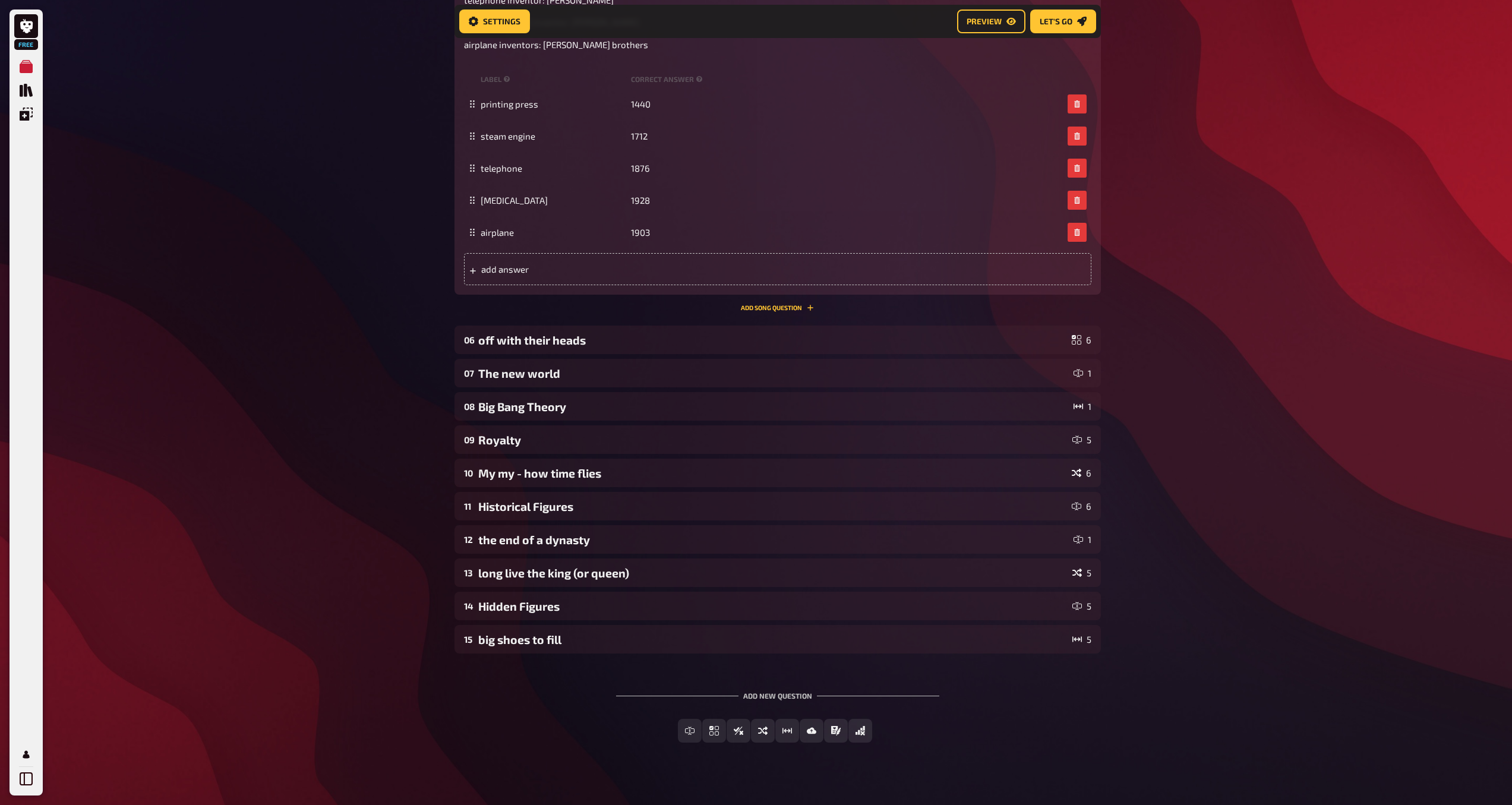
scroll to position [2248, 0]
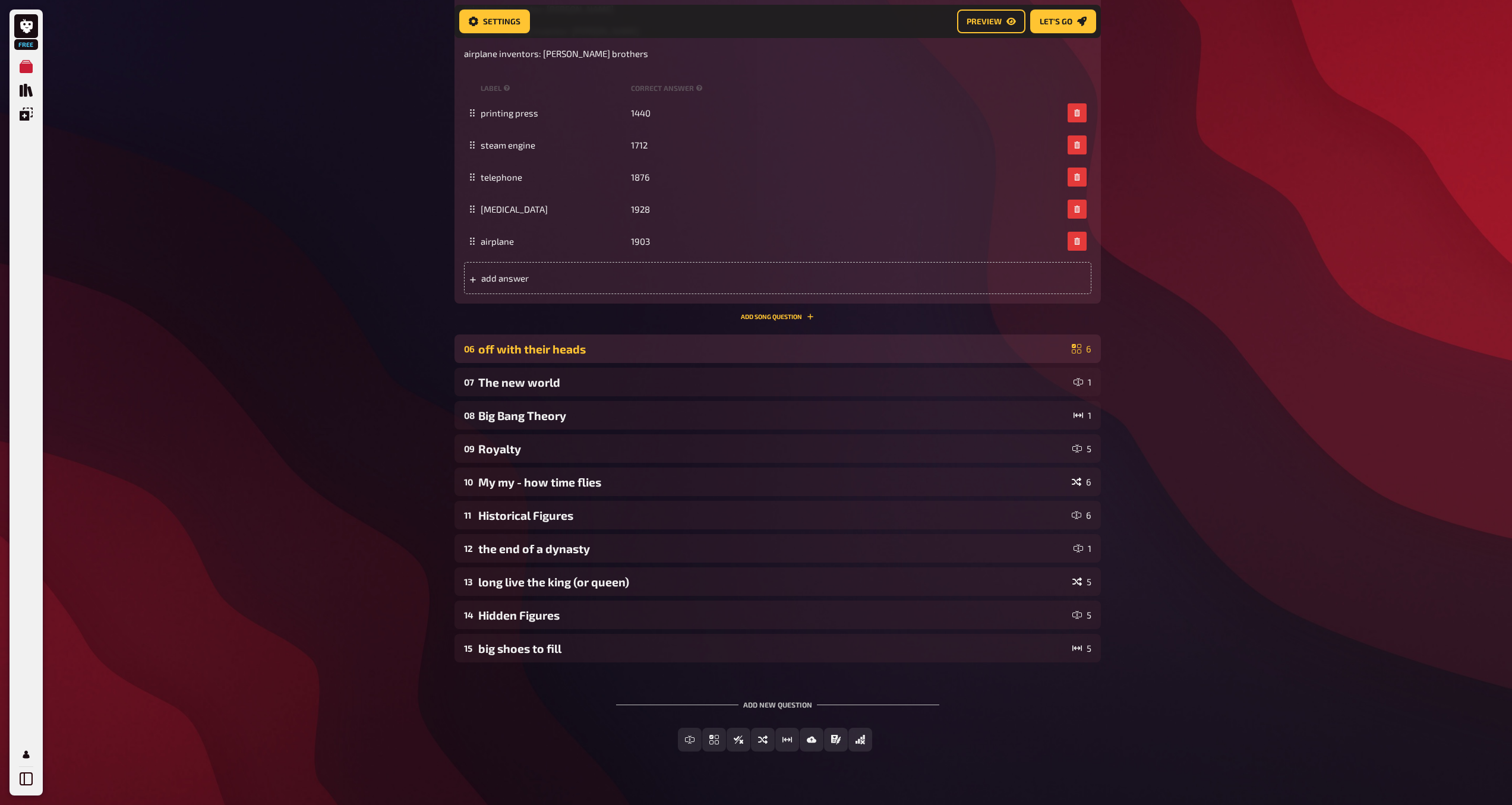
click at [871, 351] on div "off with their heads" at bounding box center [772, 350] width 589 height 14
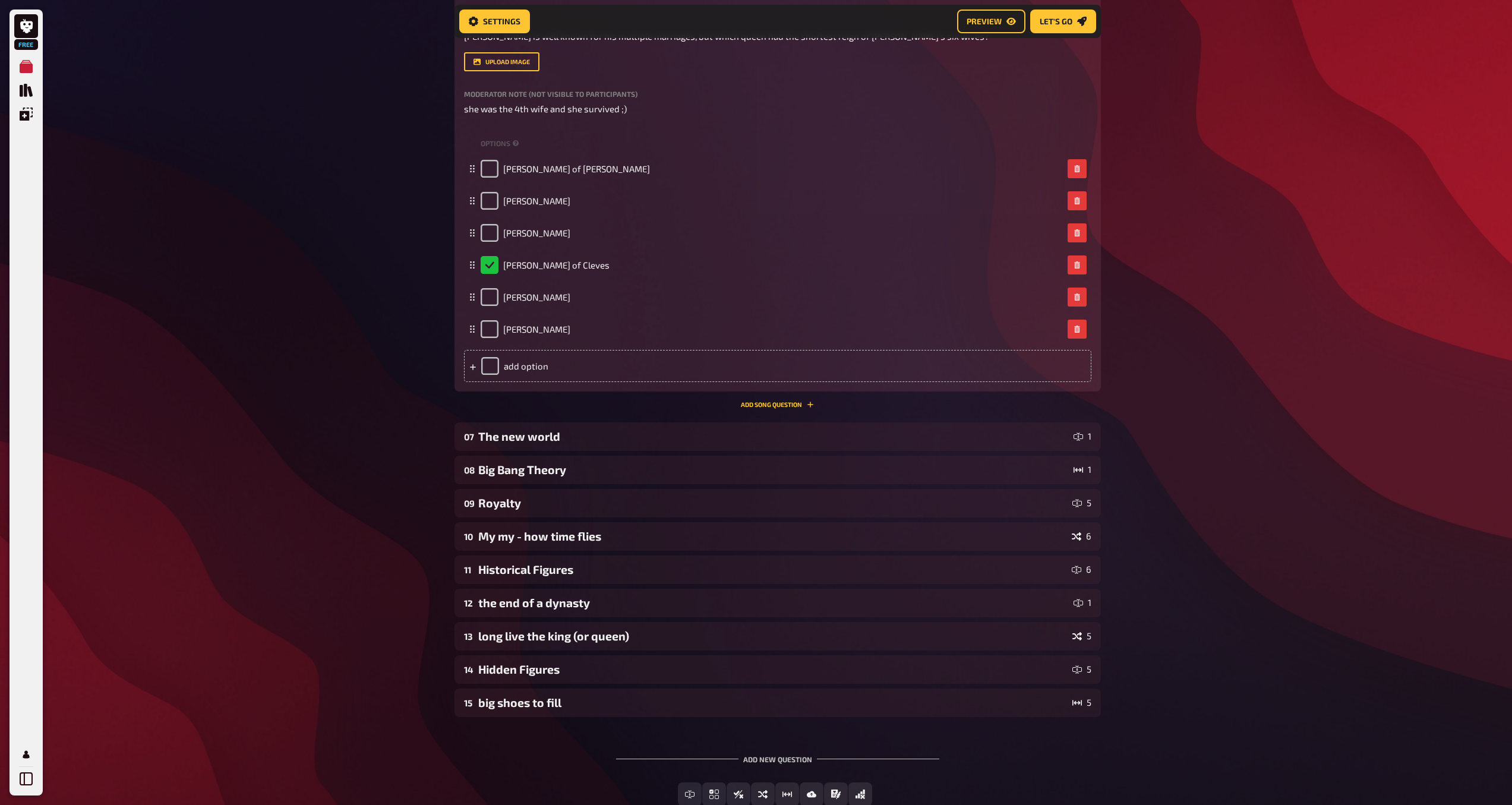
scroll to position [2748, 0]
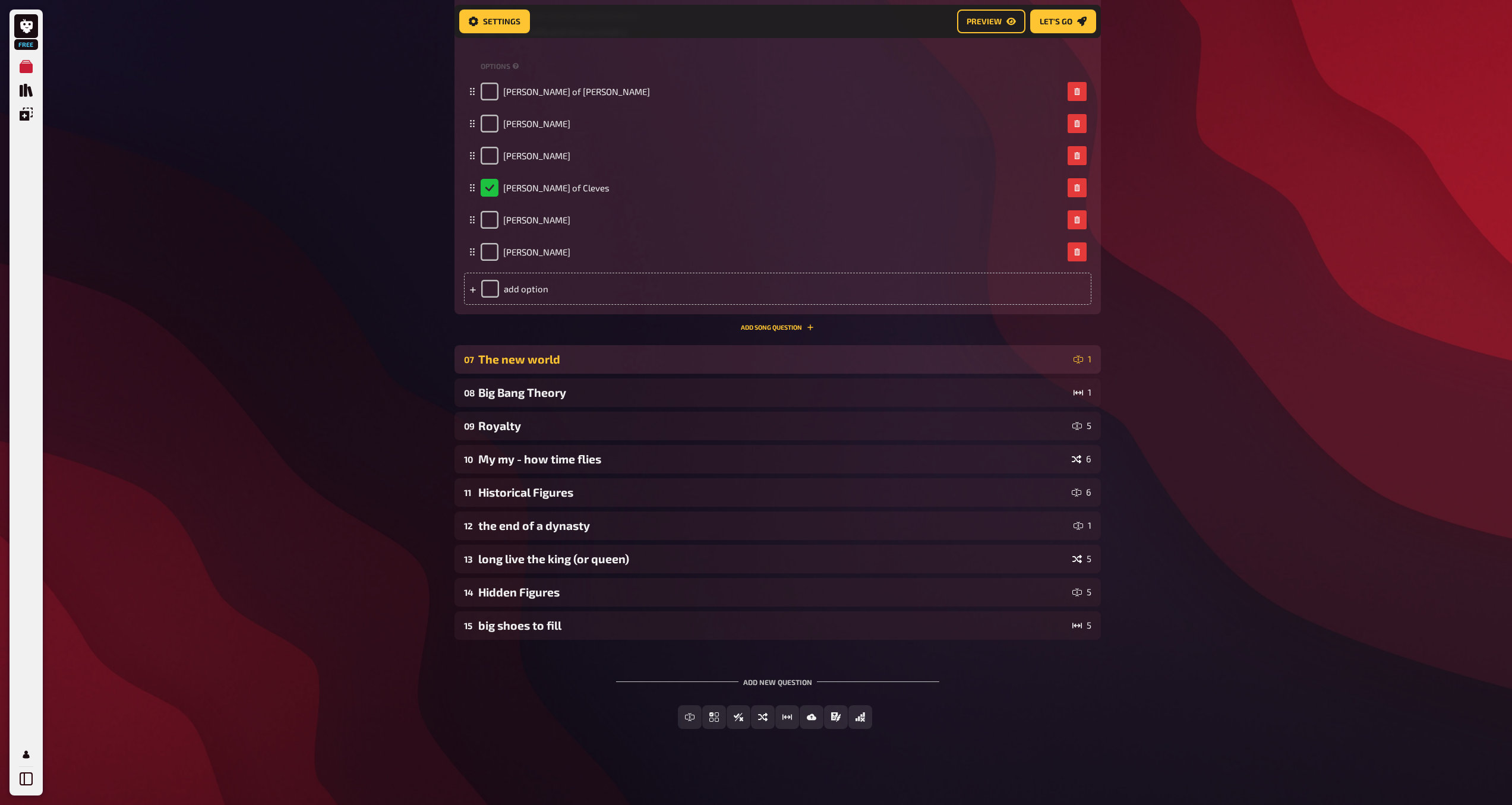
click at [939, 371] on div "07 The new world 1" at bounding box center [777, 360] width 646 height 29
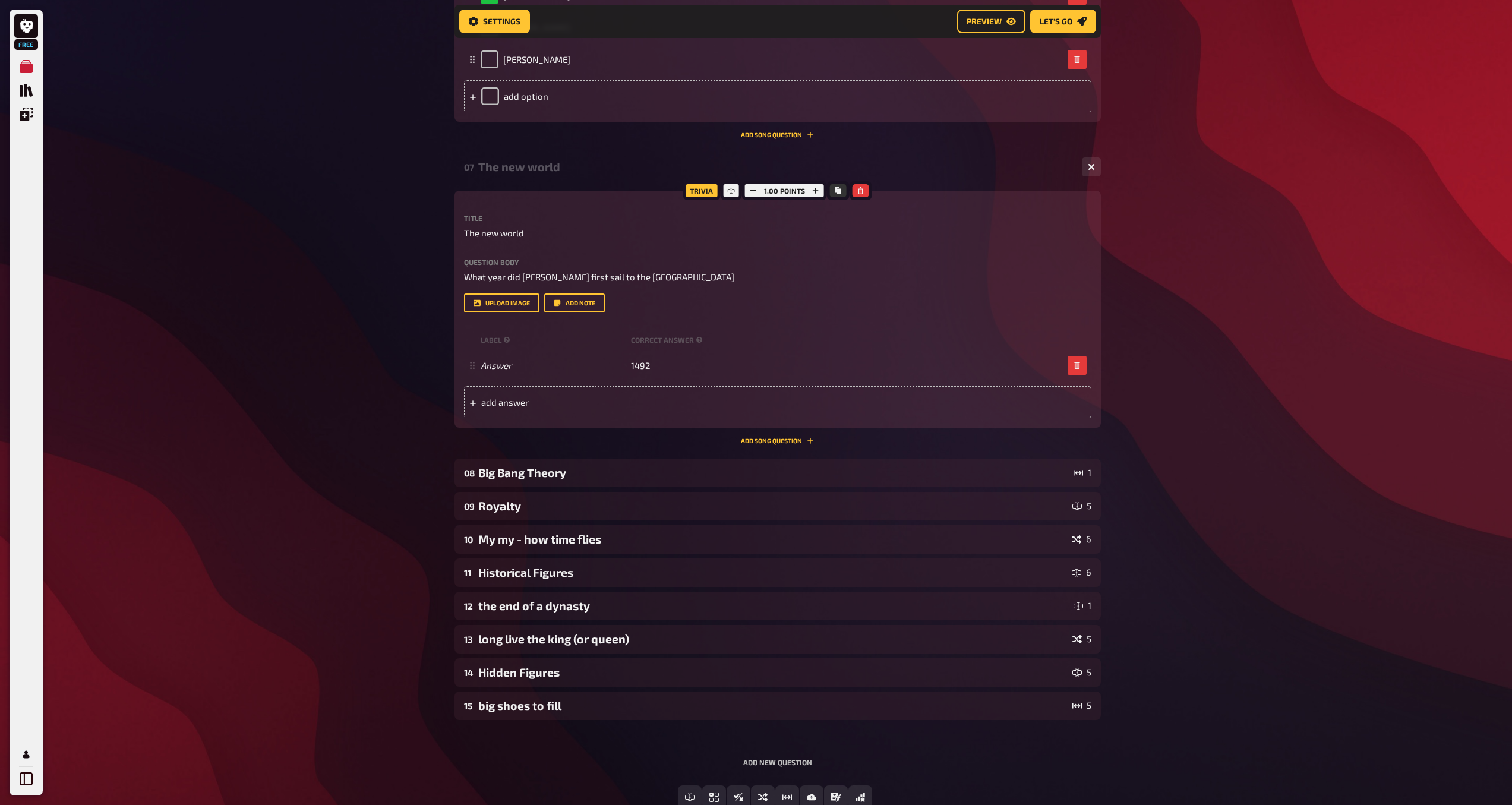
scroll to position [3020, 0]
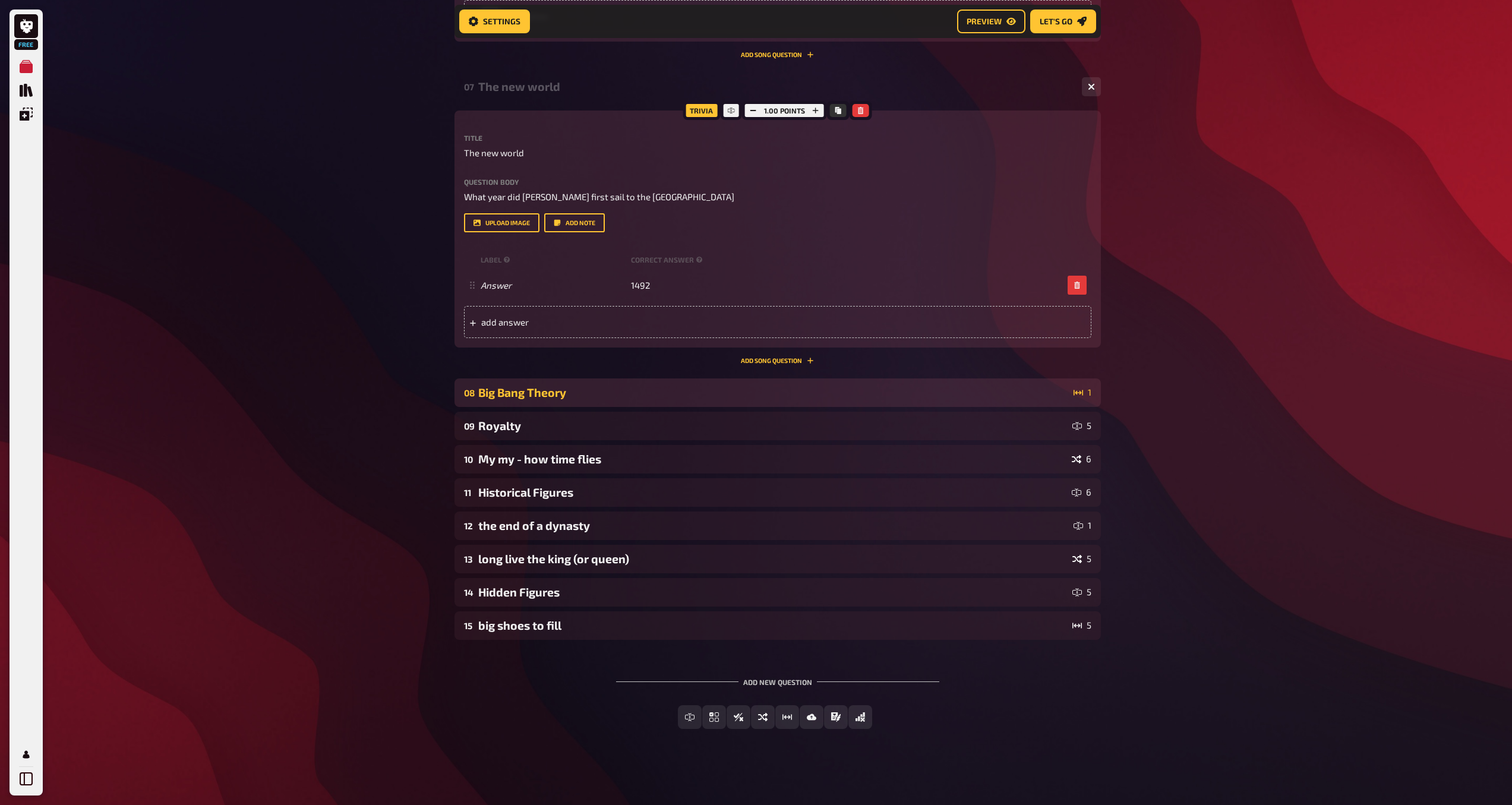
click at [1010, 395] on div "Big Bang Theory" at bounding box center [773, 393] width 591 height 14
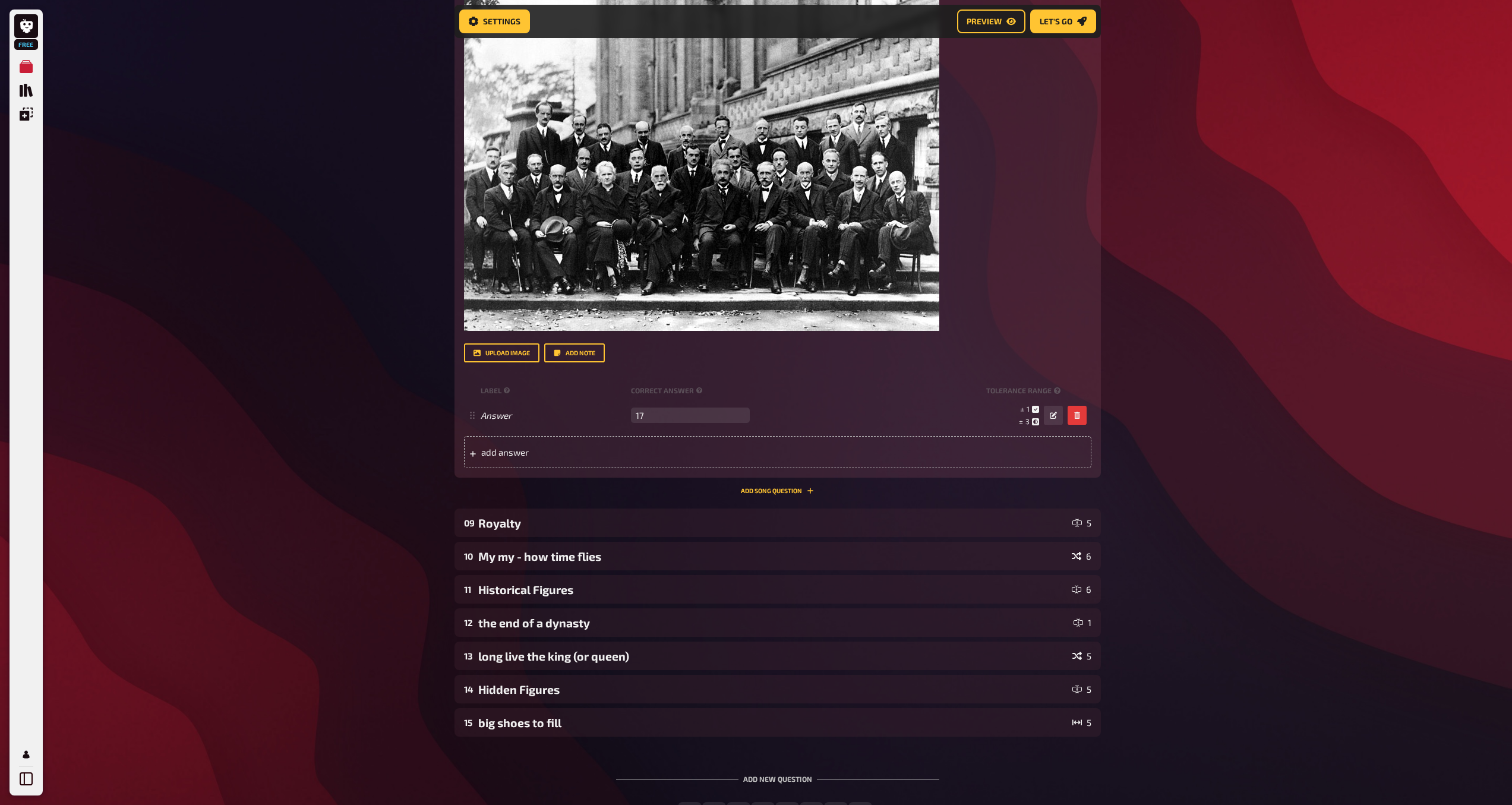
scroll to position [3684, 0]
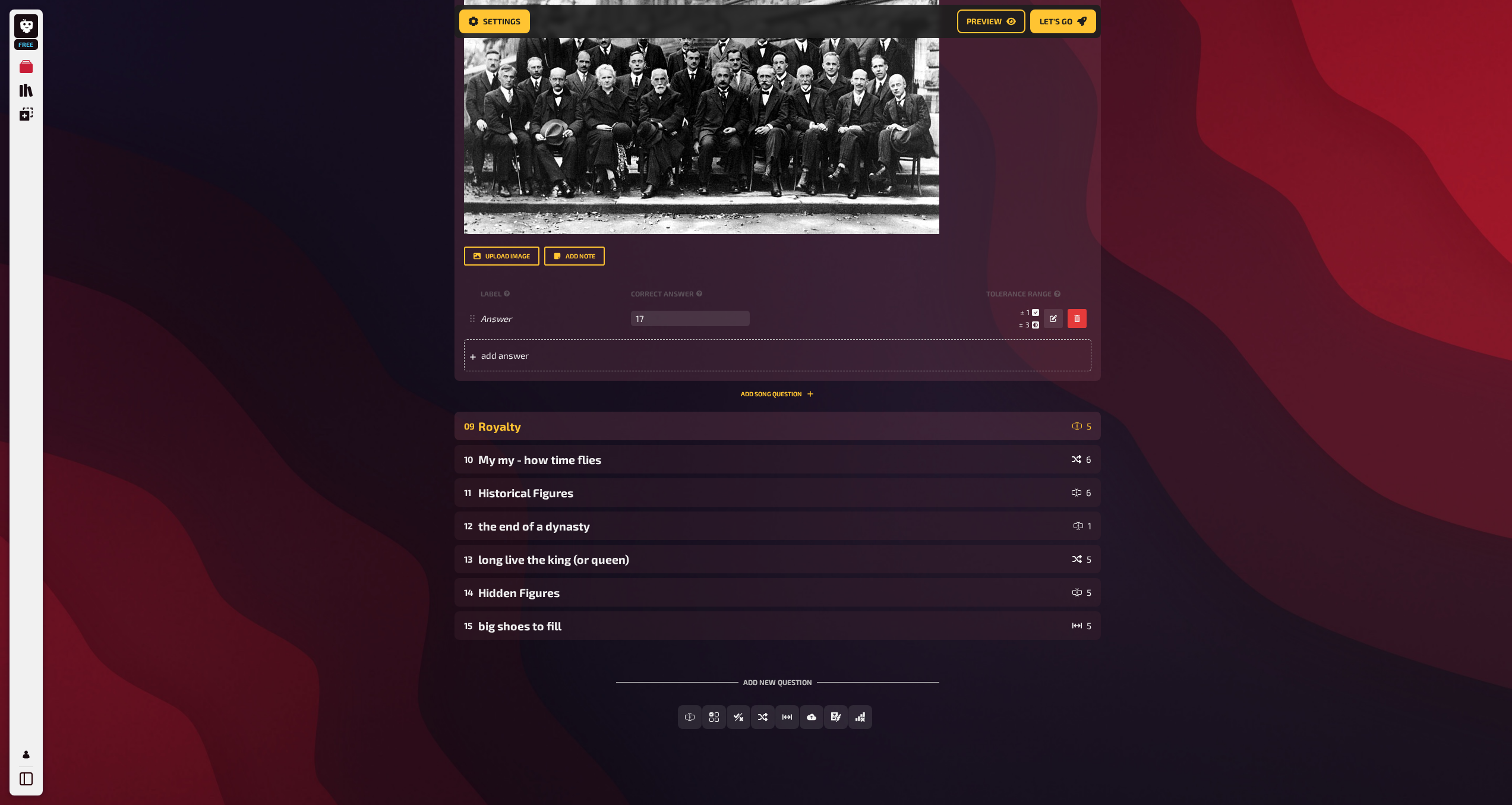
click at [958, 428] on div "Royalty" at bounding box center [773, 426] width 590 height 14
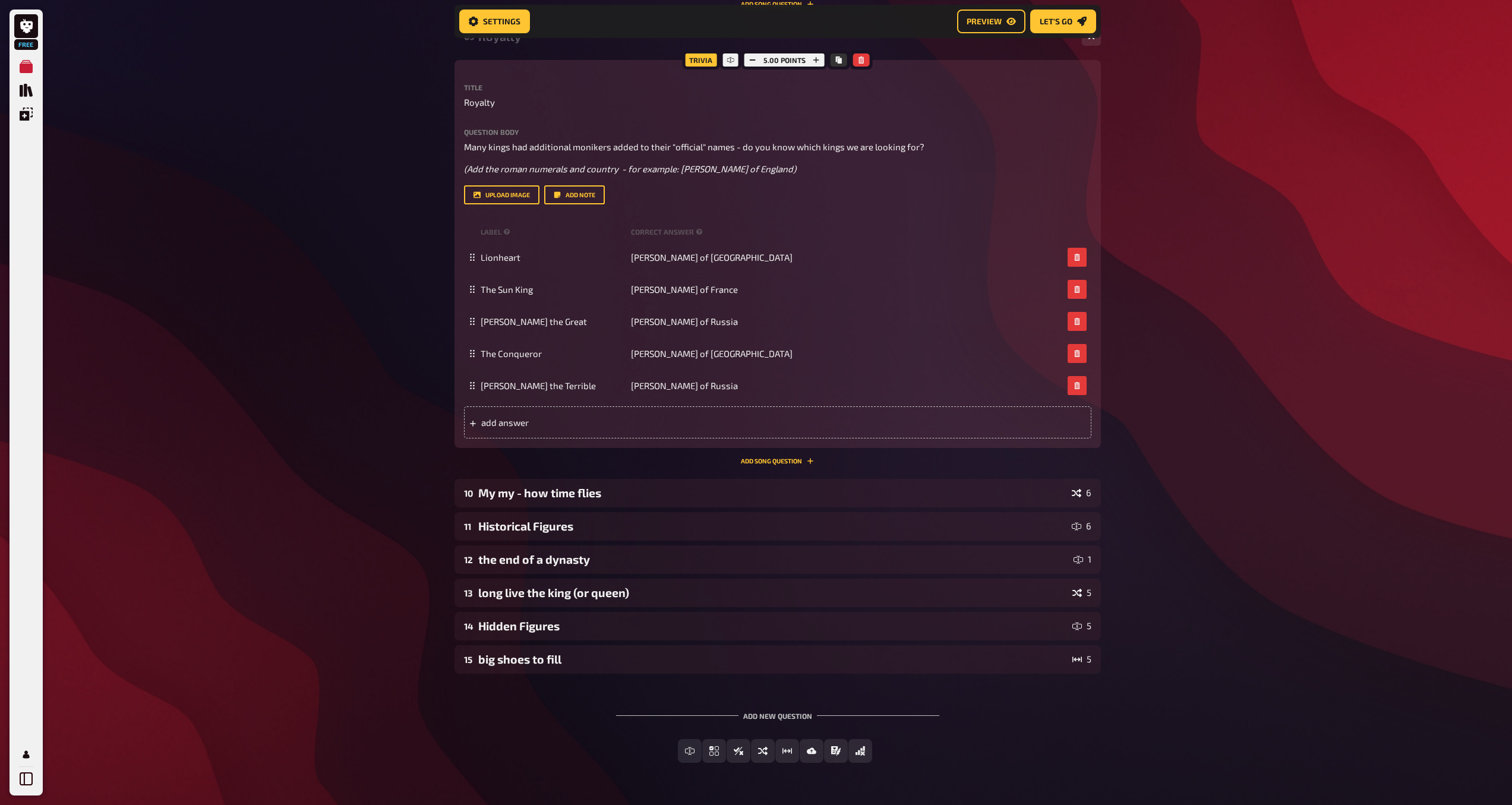
scroll to position [4109, 0]
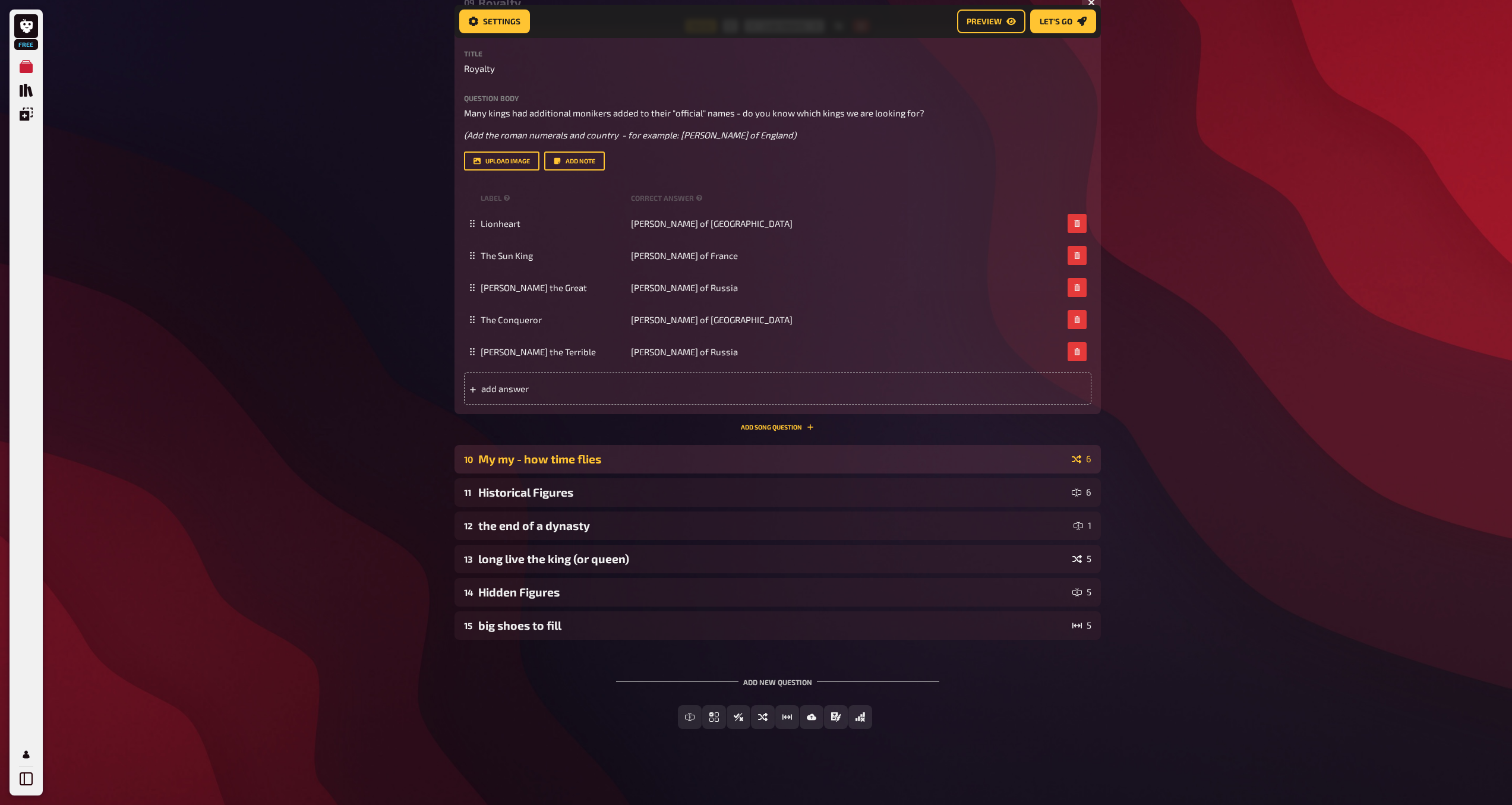
click at [539, 464] on div "My my - how time flies" at bounding box center [772, 459] width 589 height 14
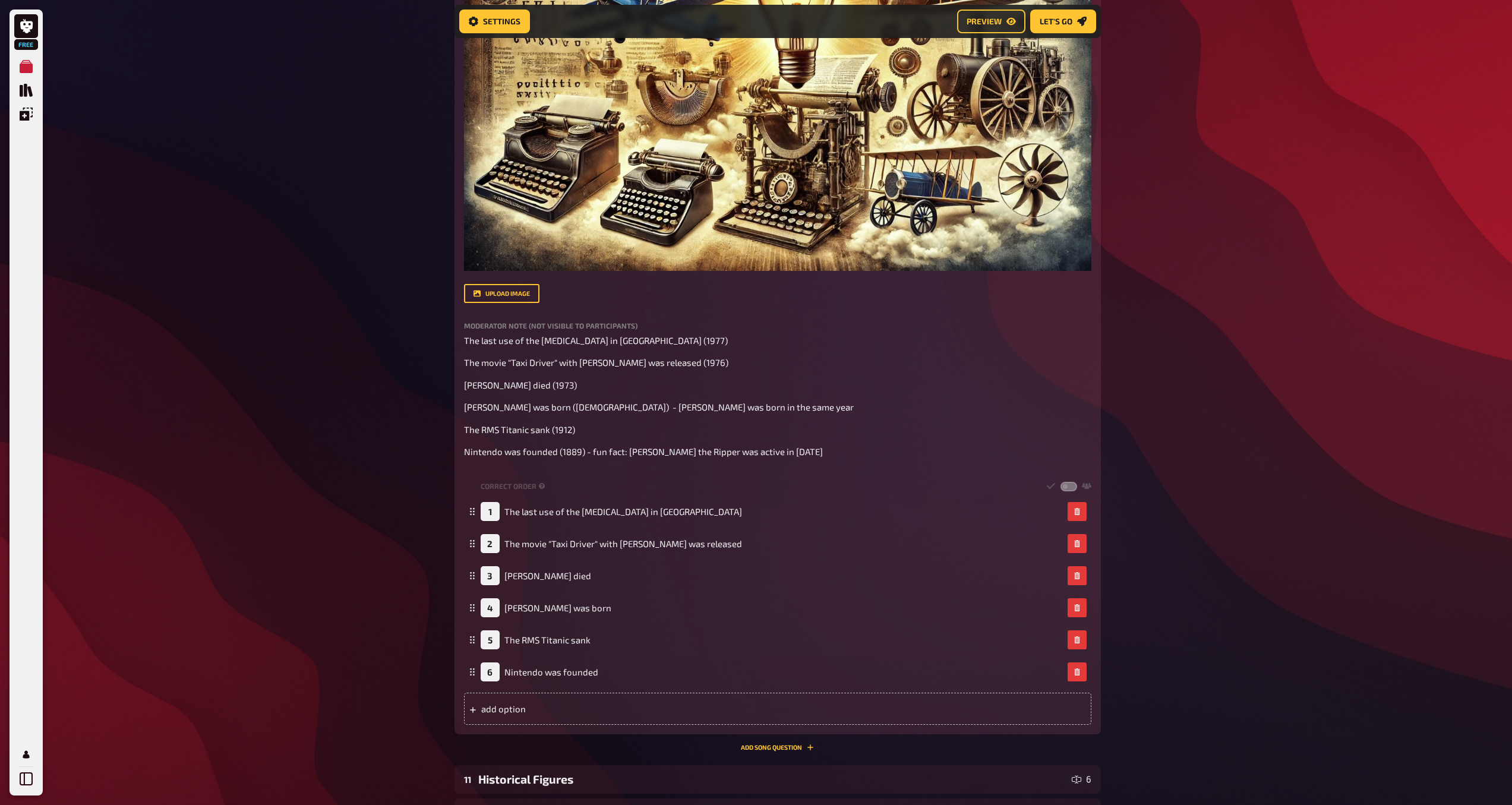
scroll to position [4805, 0]
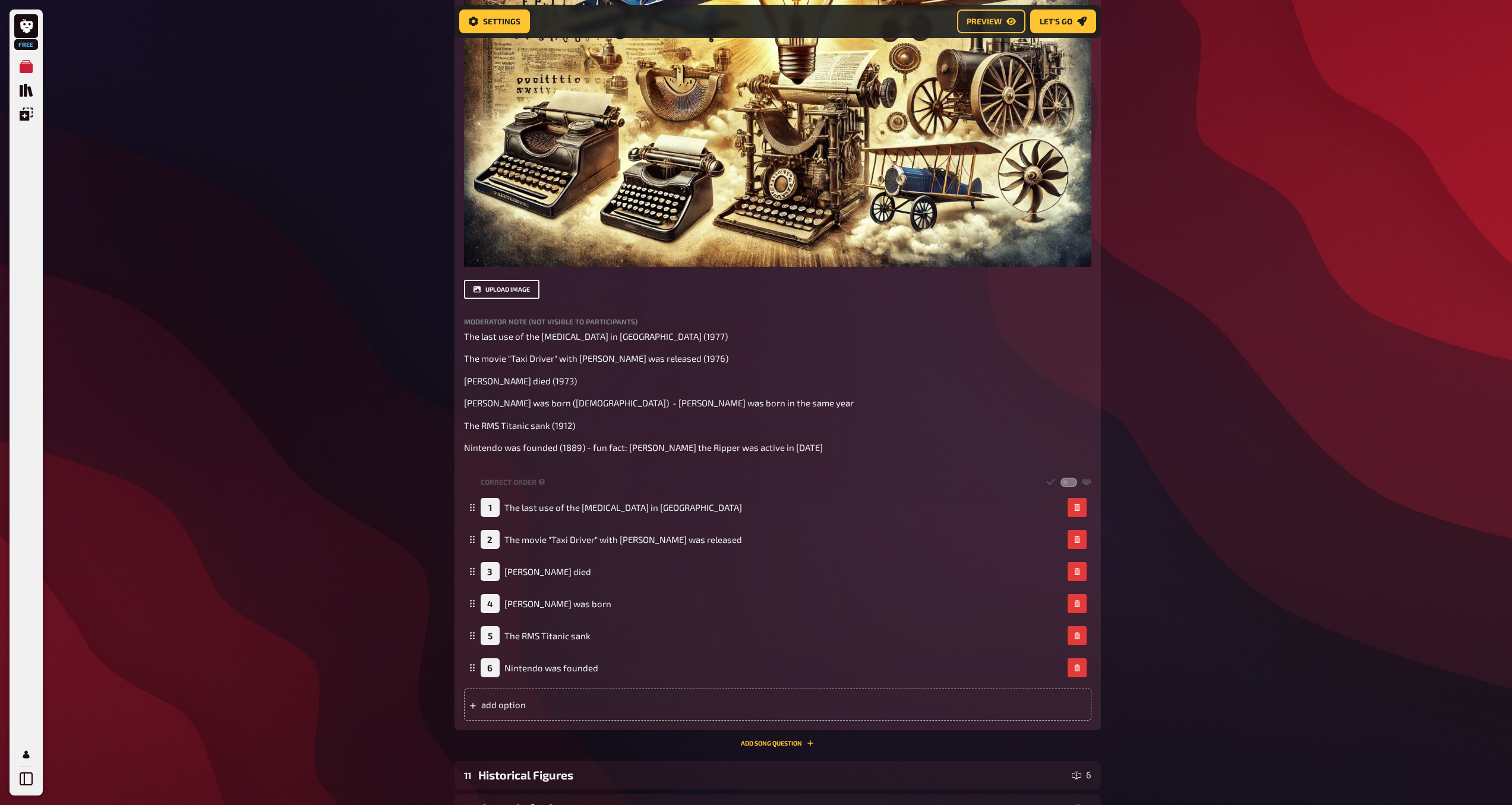
click at [516, 294] on button "upload image" at bounding box center [502, 289] width 76 height 19
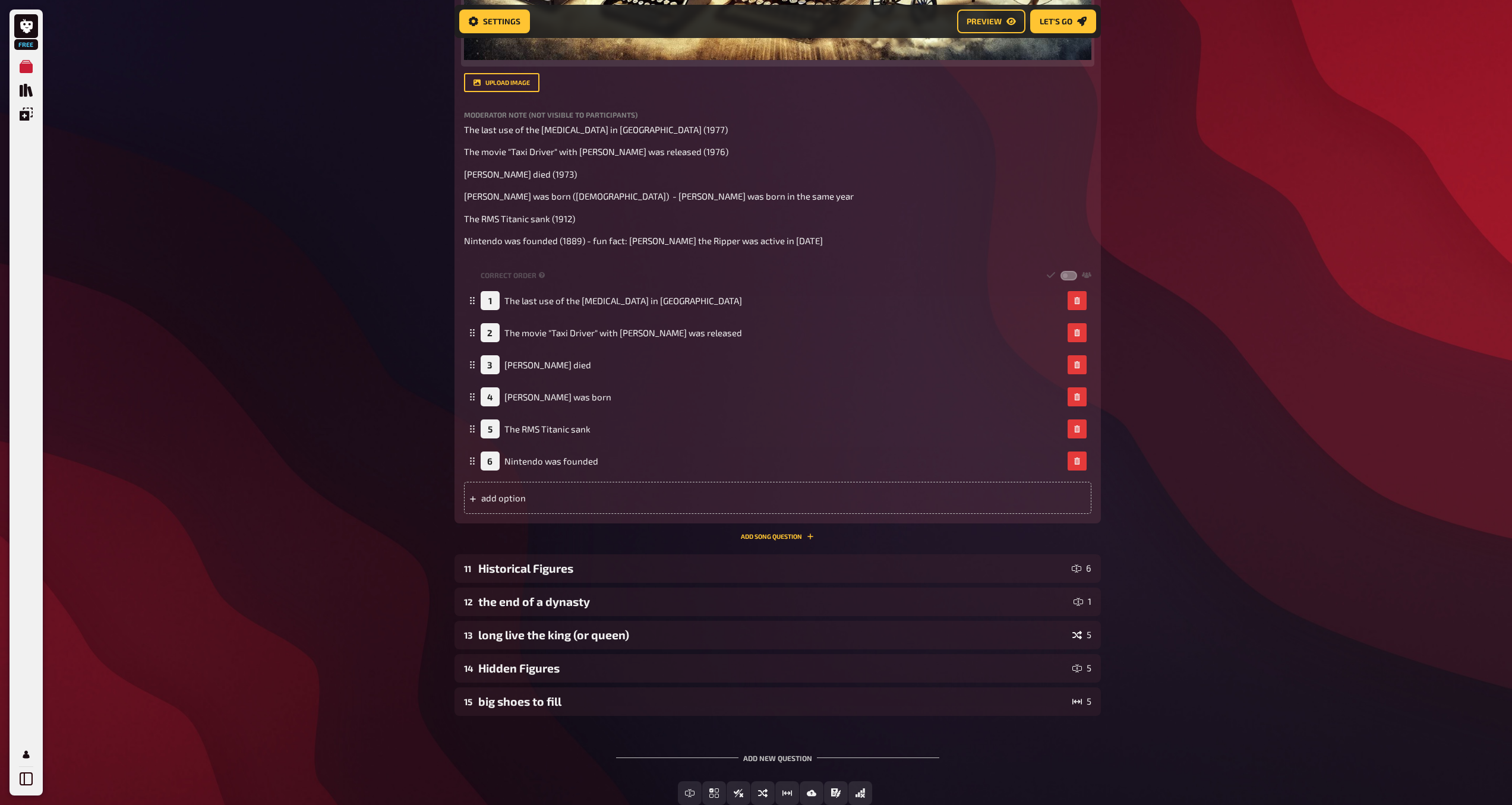
scroll to position [5088, 0]
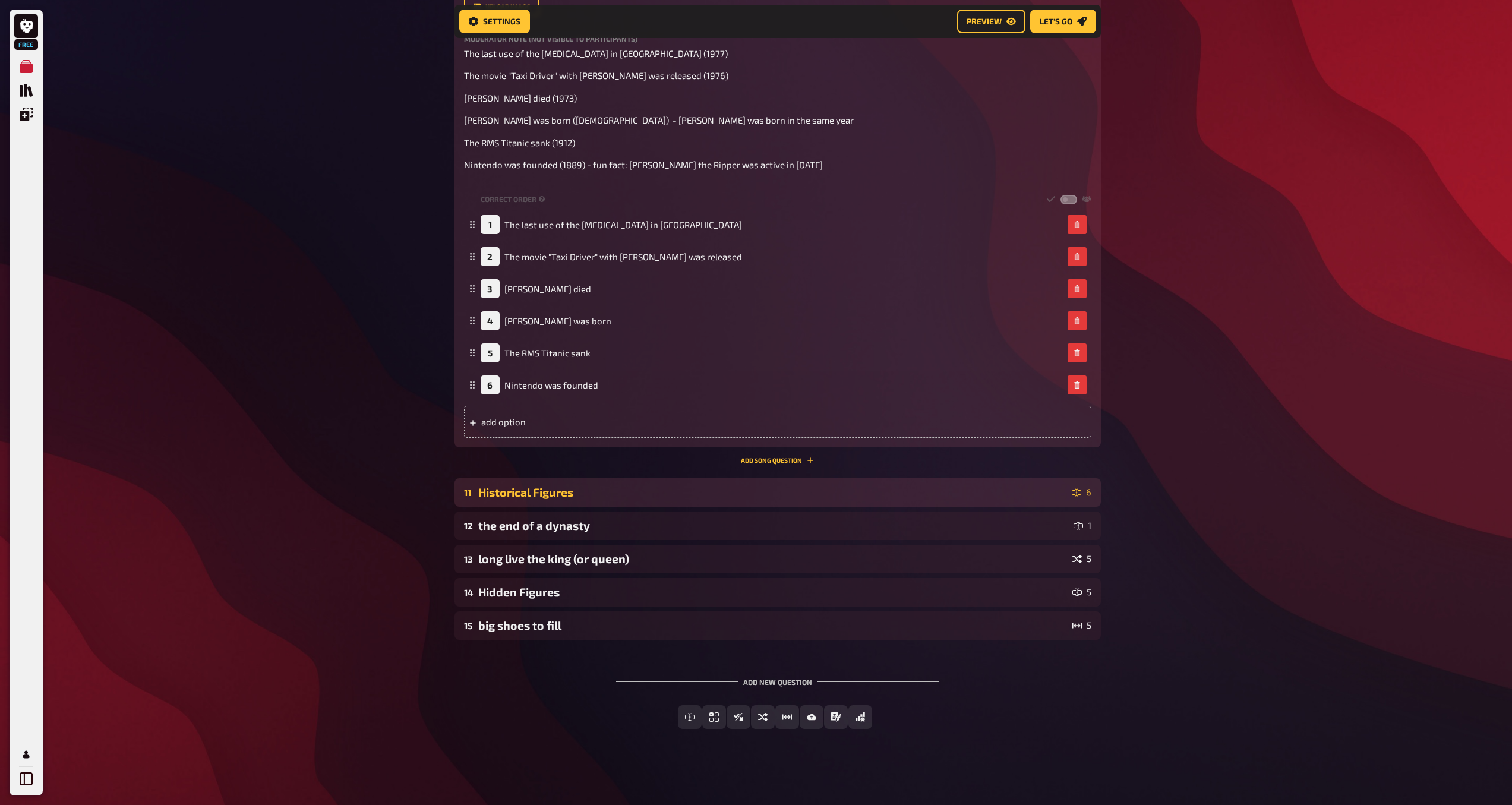
click at [913, 497] on div "Historical Figures" at bounding box center [772, 492] width 589 height 14
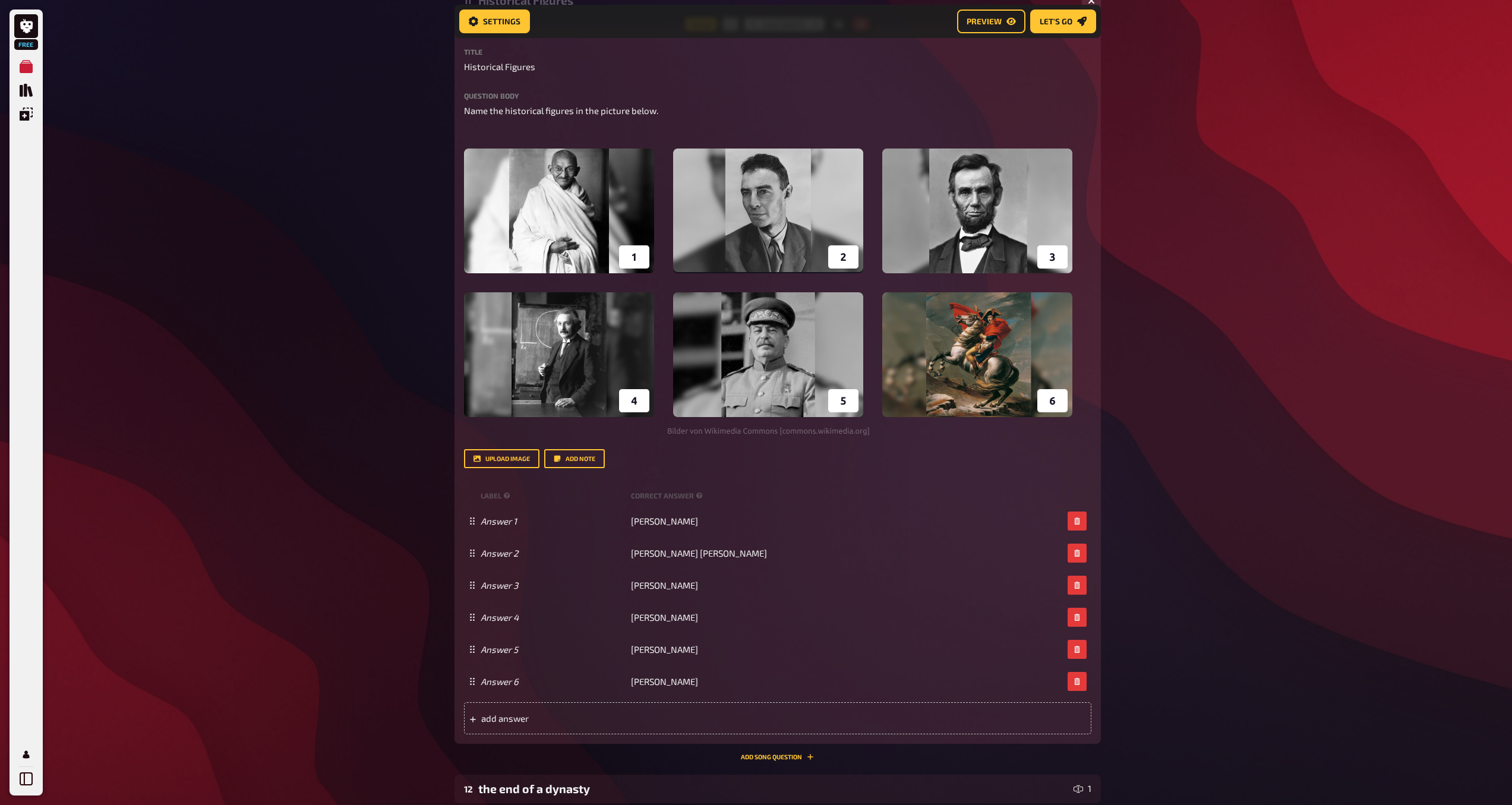
scroll to position [5585, 0]
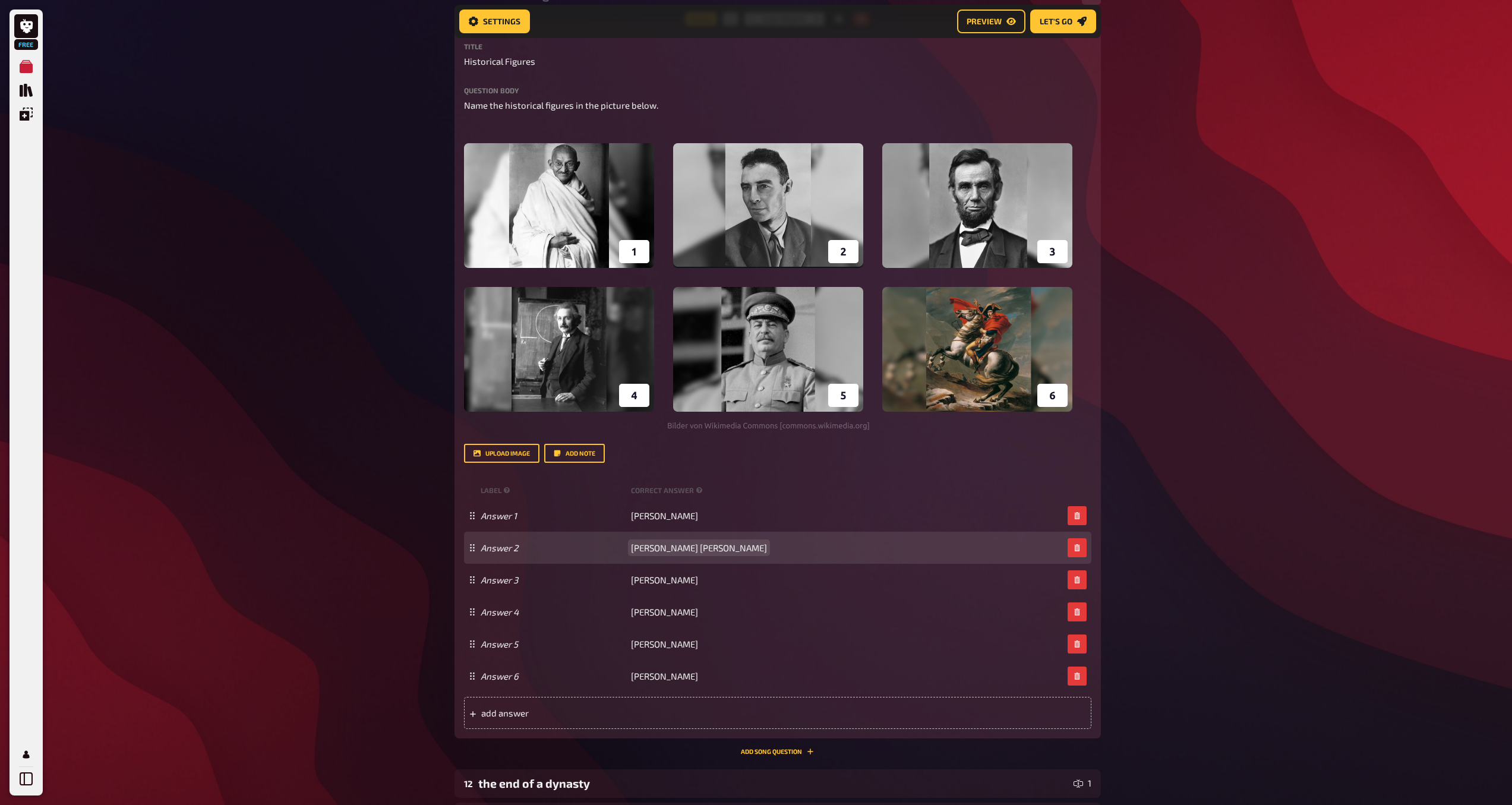
click at [652, 547] on span "[PERSON_NAME] [PERSON_NAME]" at bounding box center [698, 548] width 136 height 11
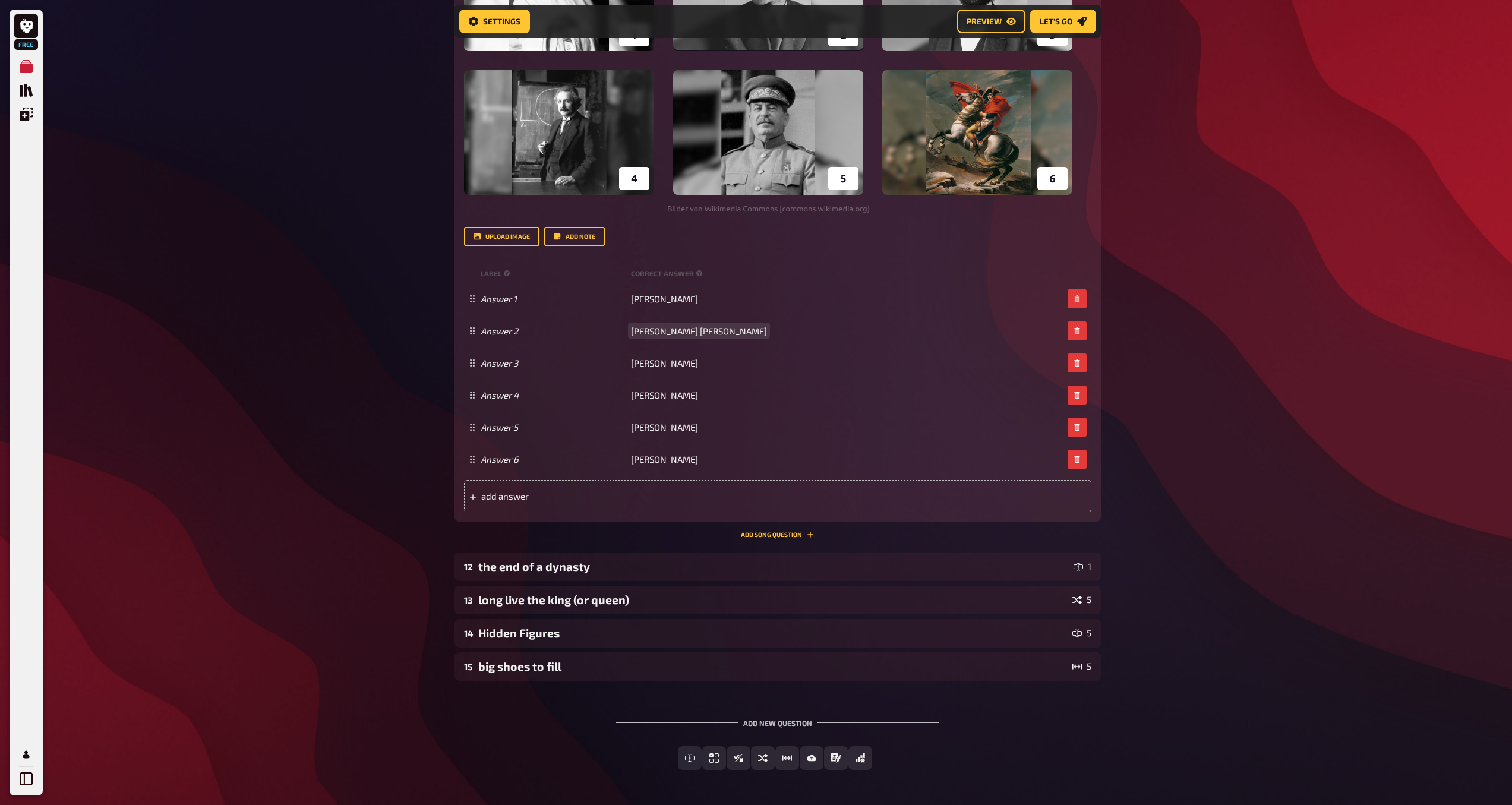
scroll to position [5843, 0]
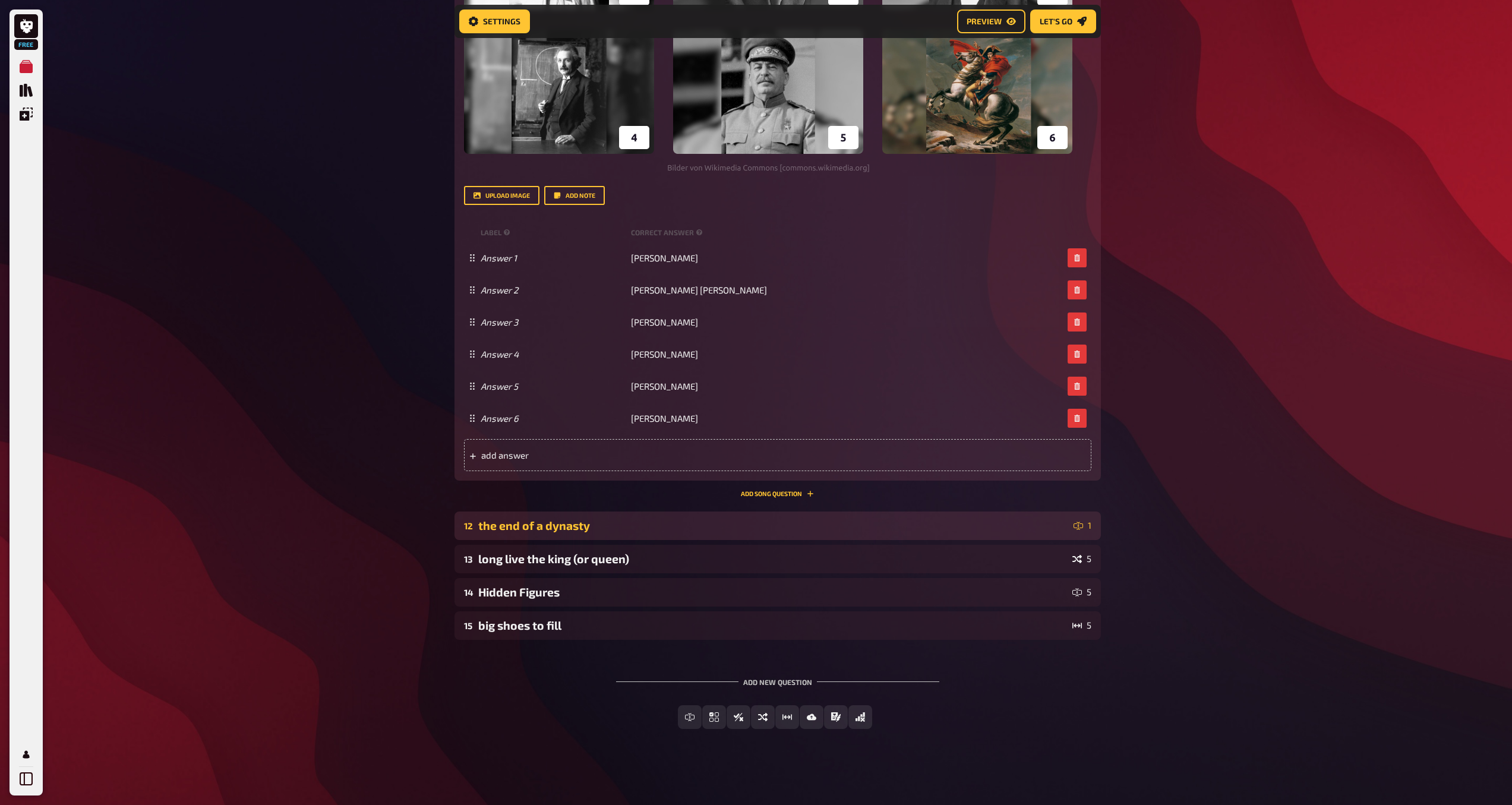
click at [670, 529] on div "the end of a dynasty" at bounding box center [773, 526] width 591 height 14
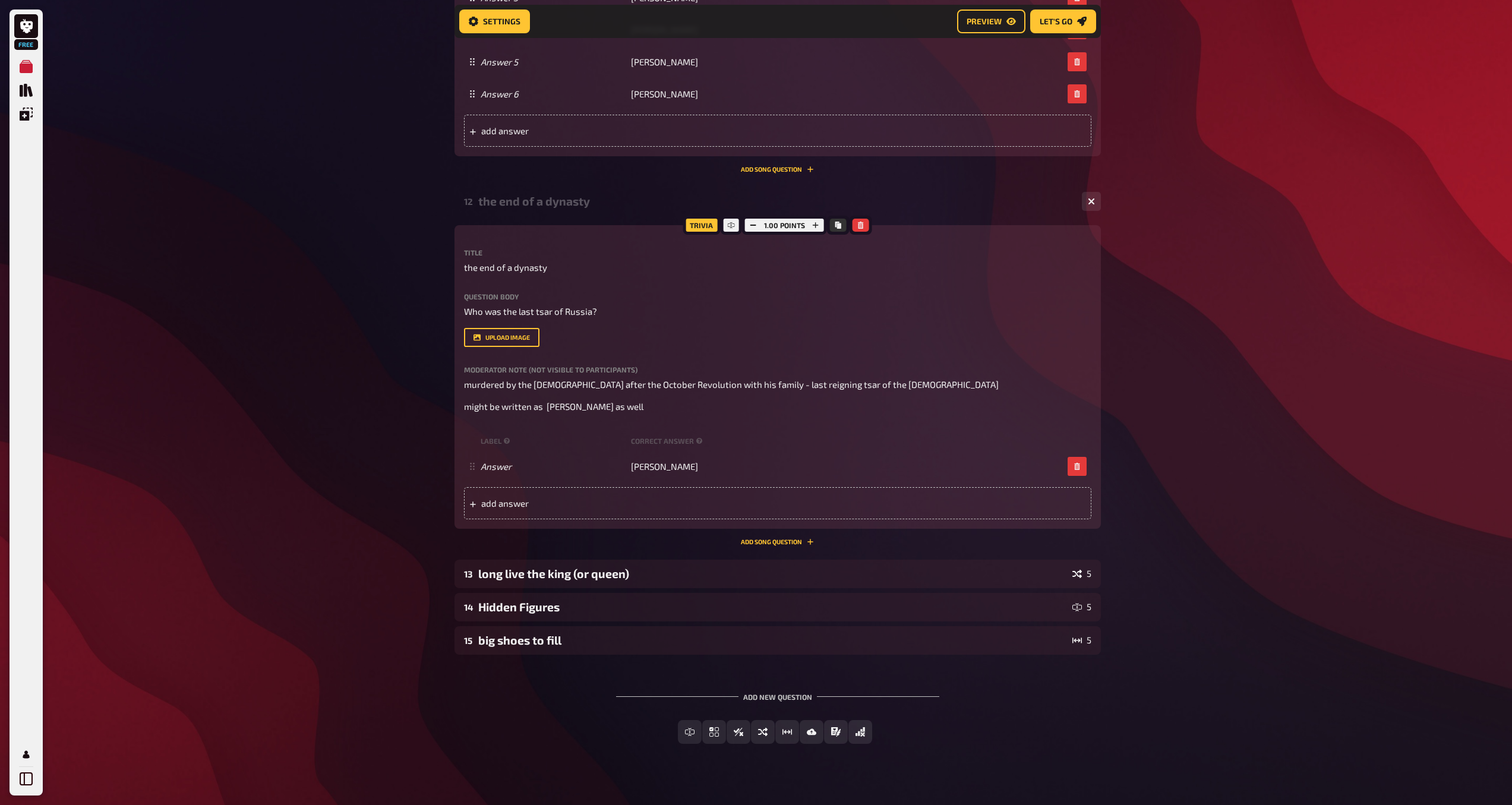
scroll to position [6183, 0]
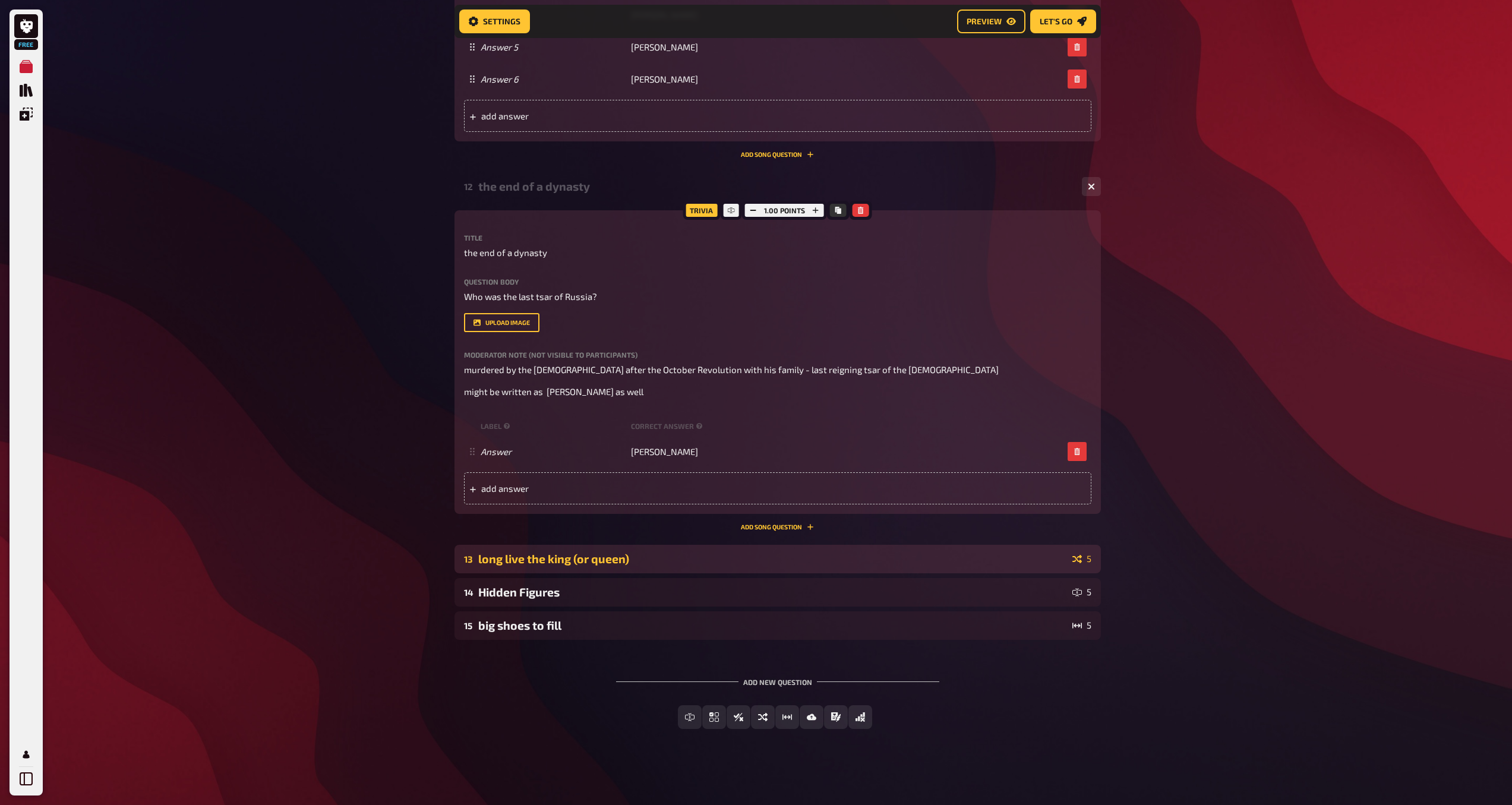
click at [1031, 564] on div "long live the king (or queen)" at bounding box center [773, 559] width 590 height 14
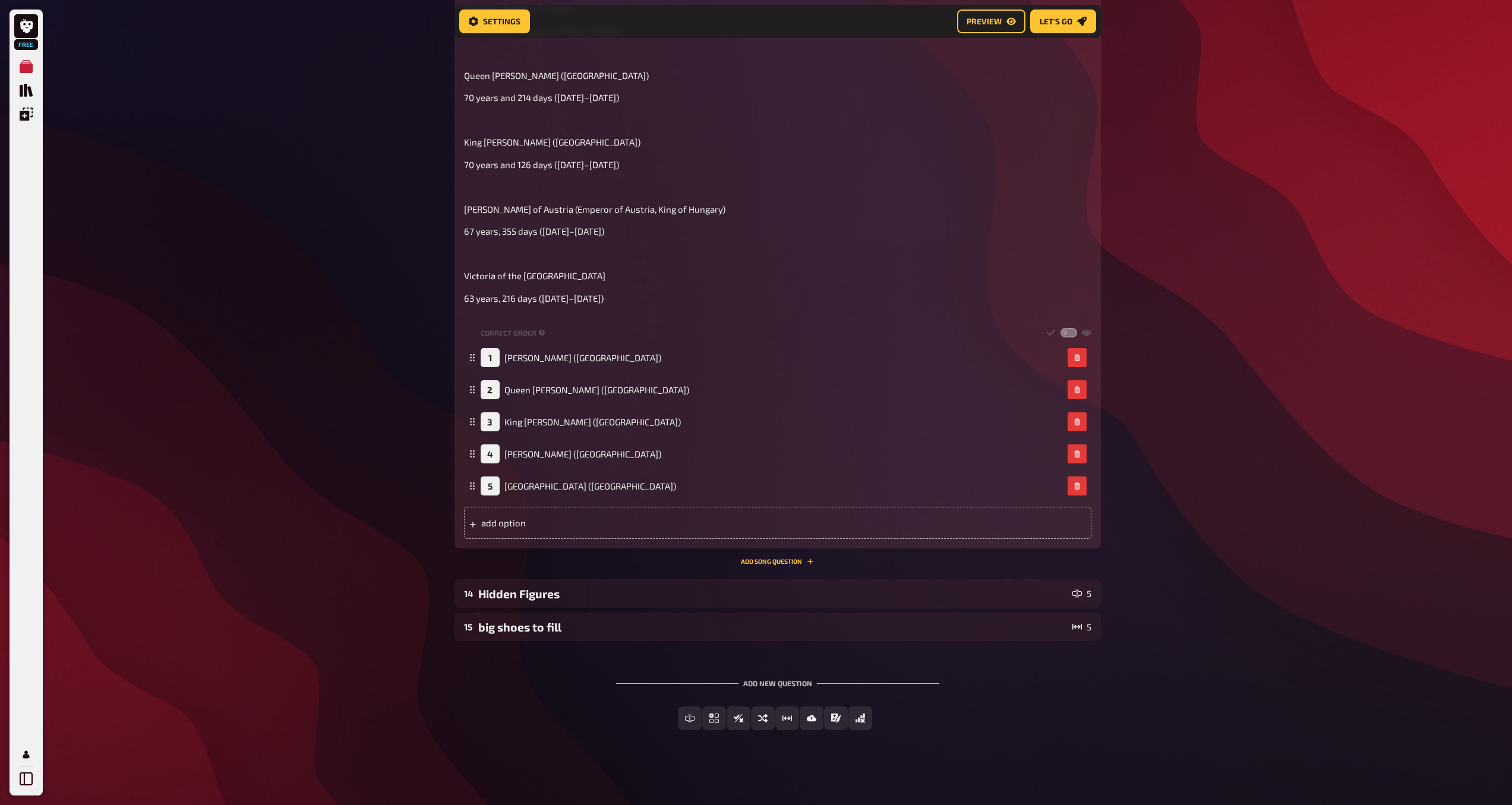
scroll to position [6939, 0]
click at [1002, 587] on div "Hidden Figures" at bounding box center [773, 593] width 590 height 14
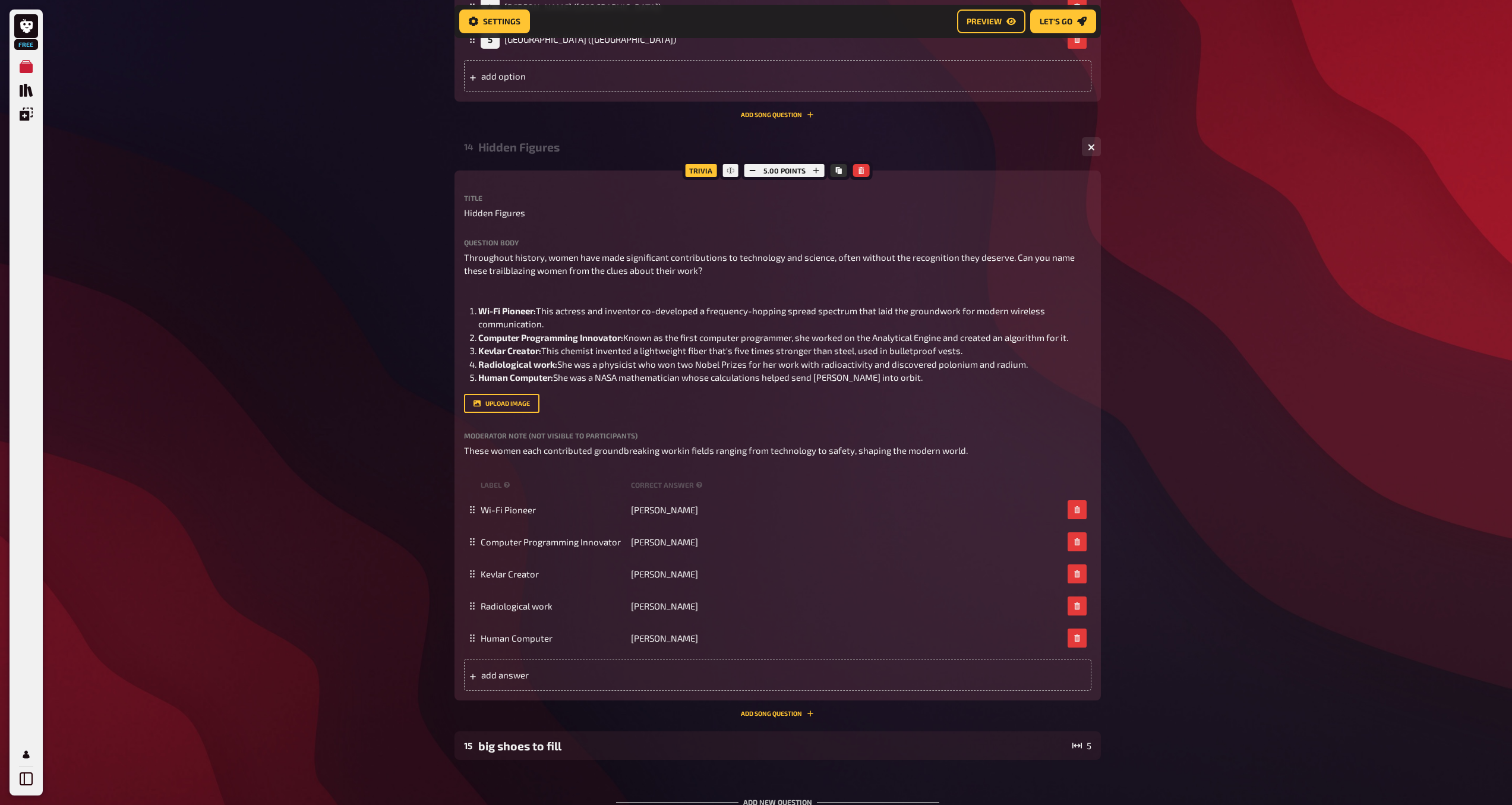
scroll to position [7505, 0]
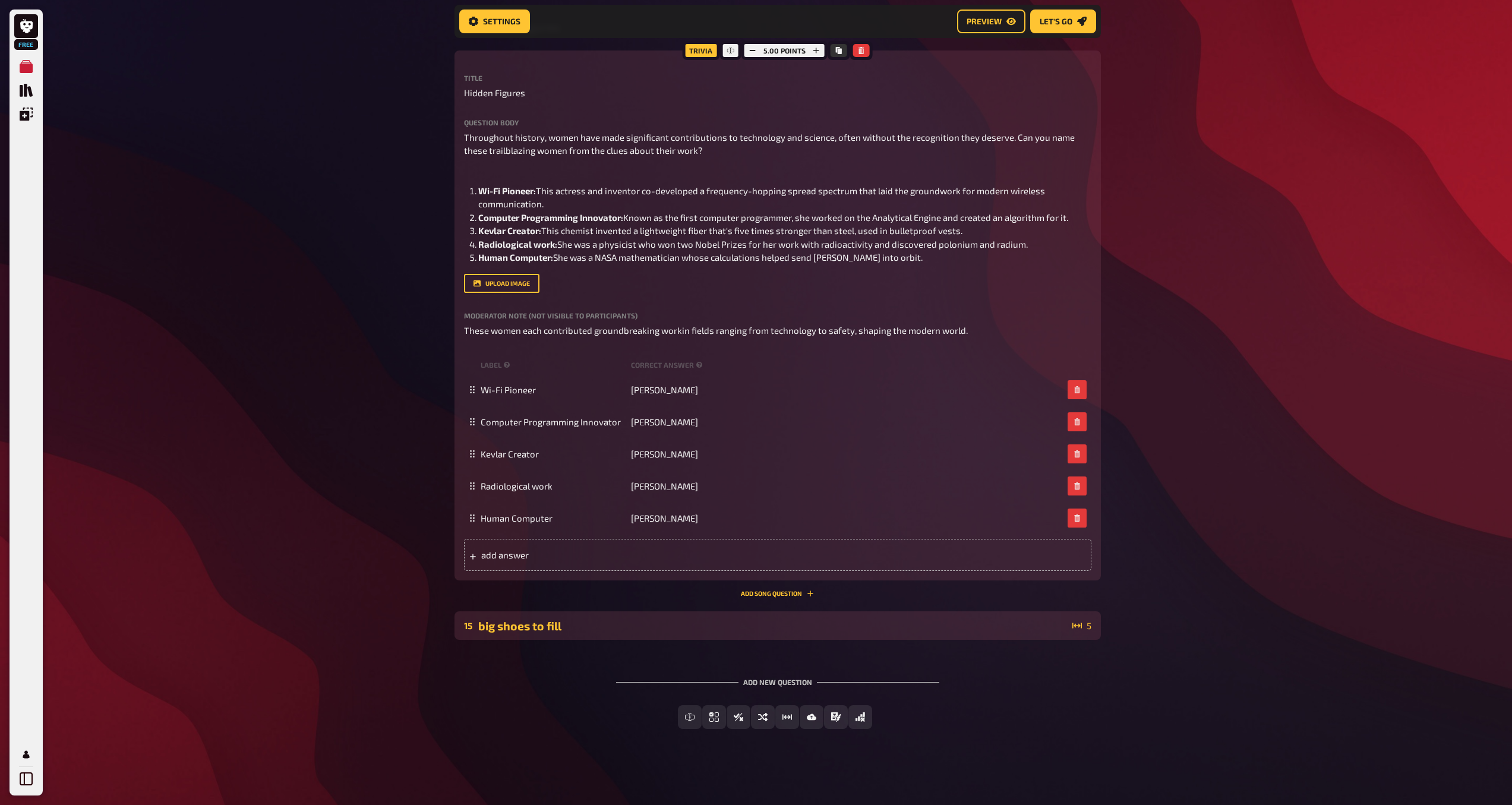
click at [662, 620] on div "big shoes to fill" at bounding box center [773, 626] width 590 height 14
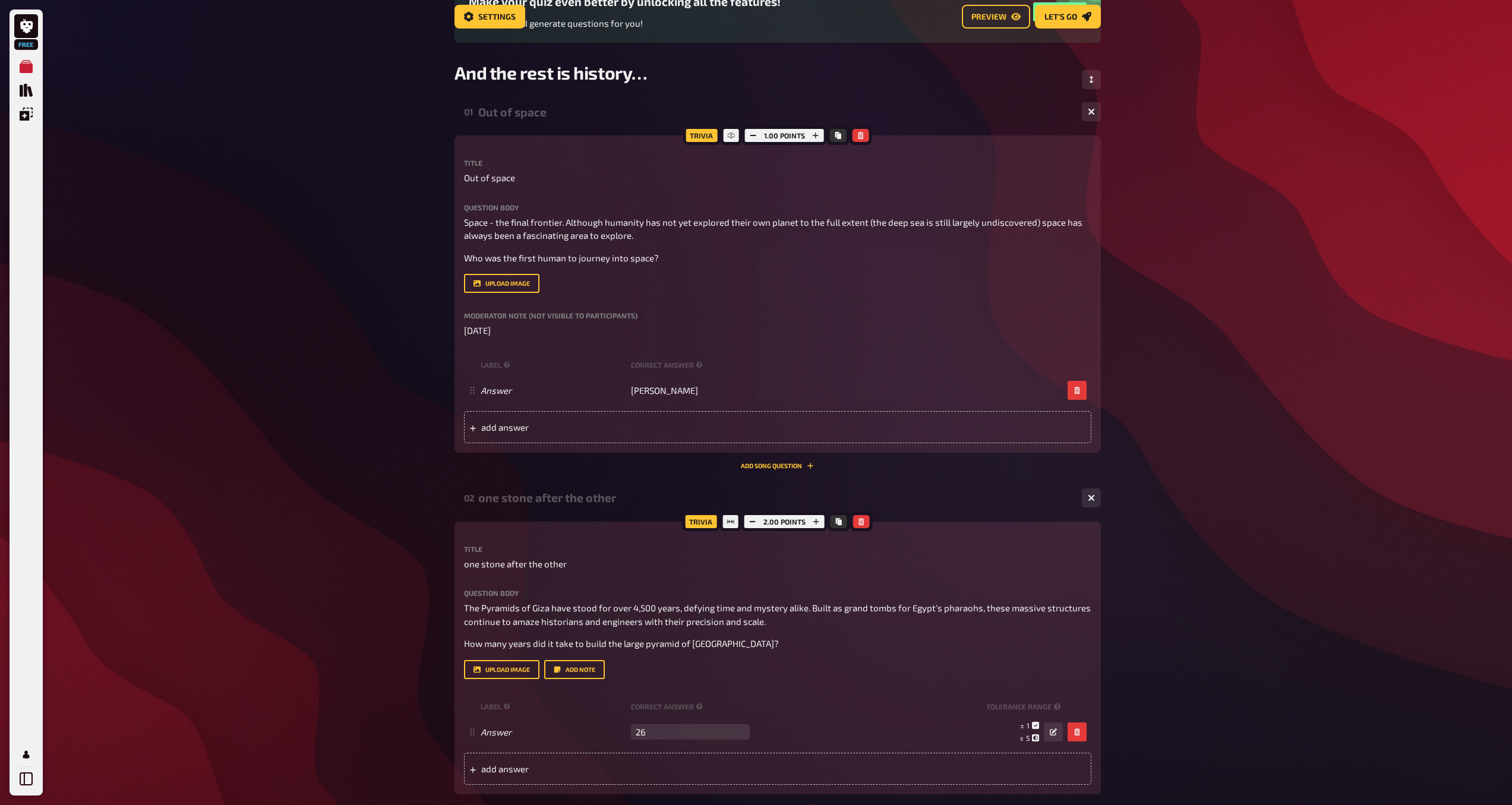
scroll to position [0, 0]
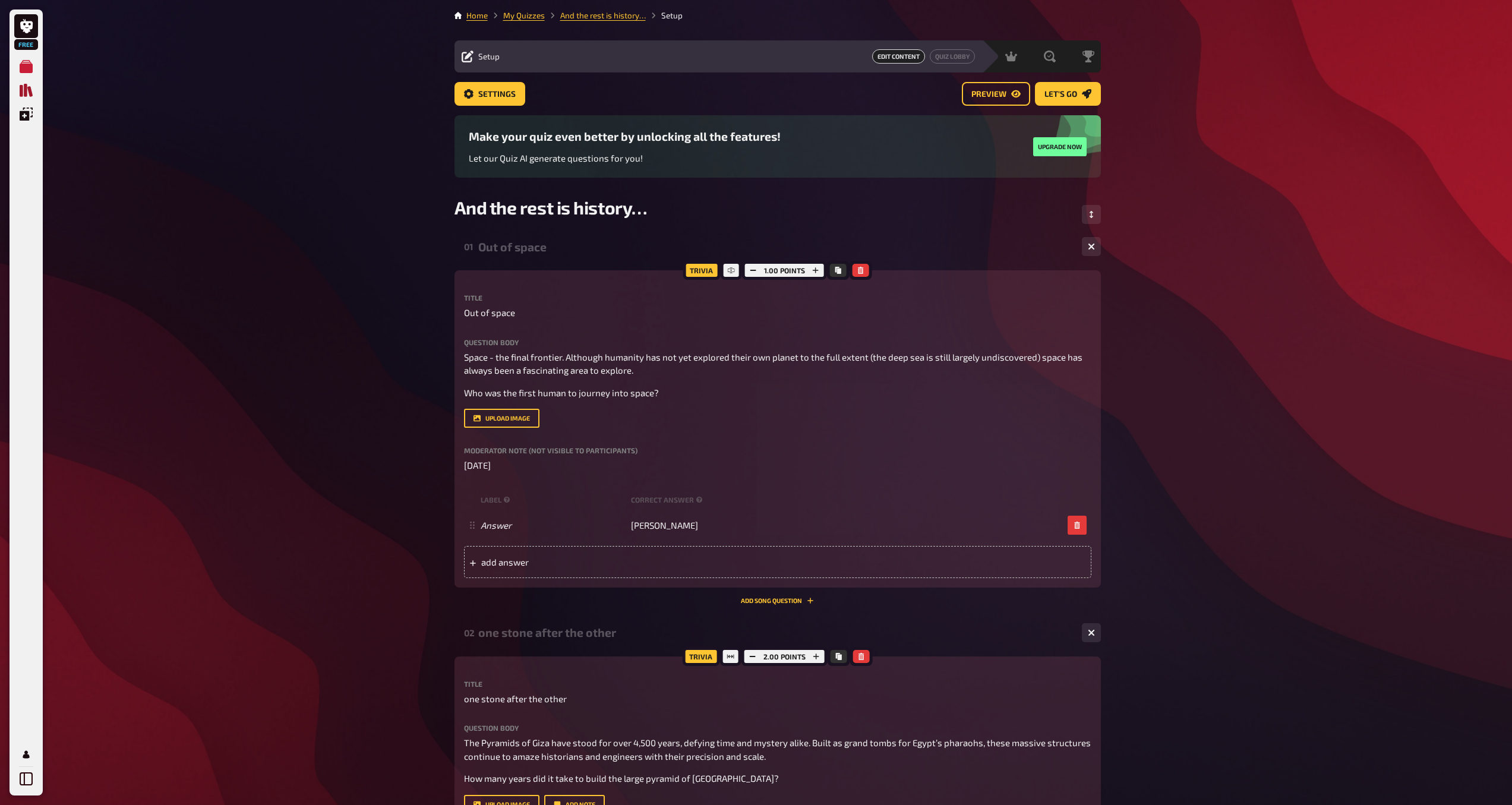
click at [29, 92] on icon "Quiz Library" at bounding box center [26, 90] width 13 height 13
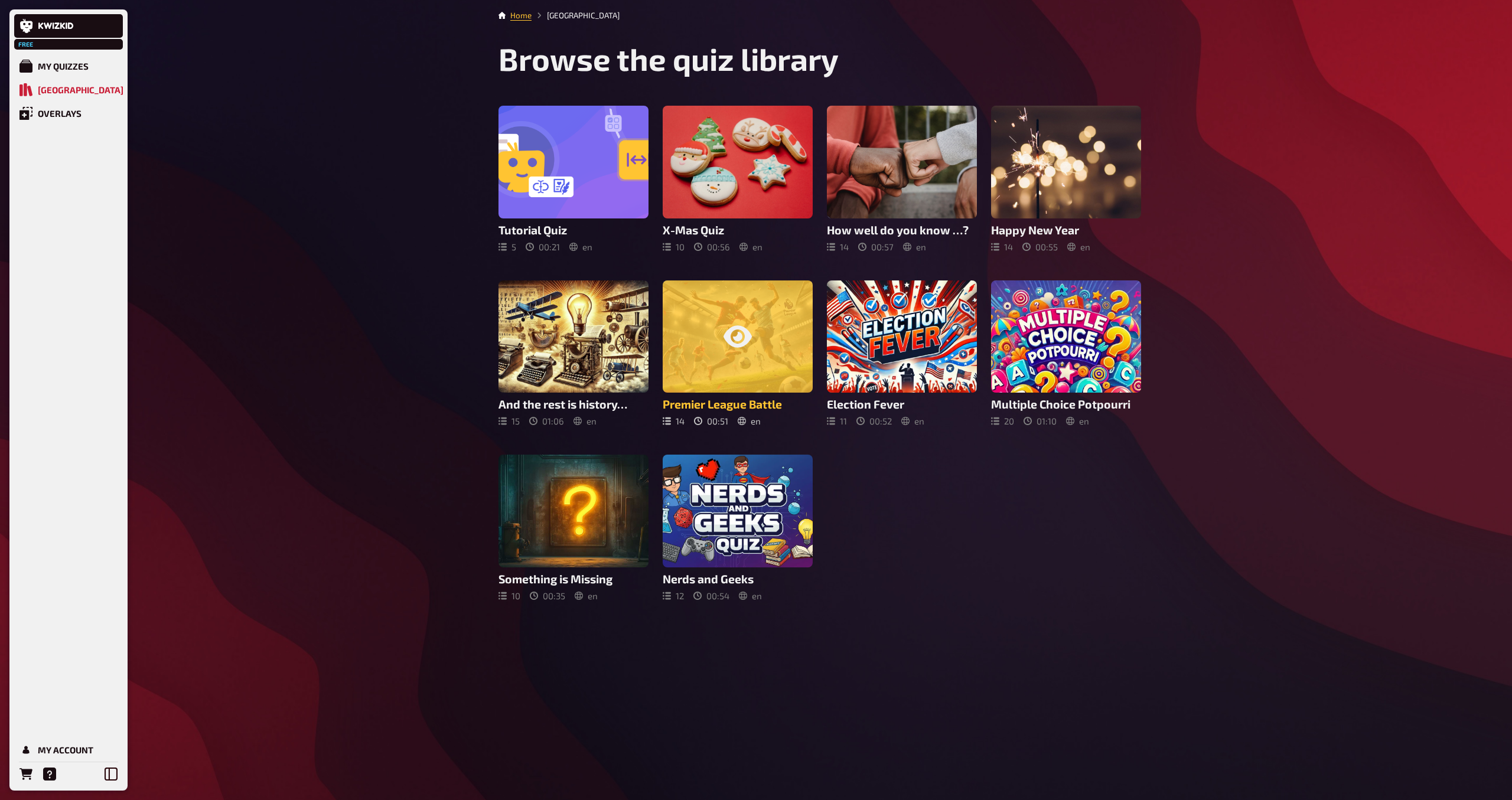
click at [720, 366] on div at bounding box center [737, 337] width 150 height 113
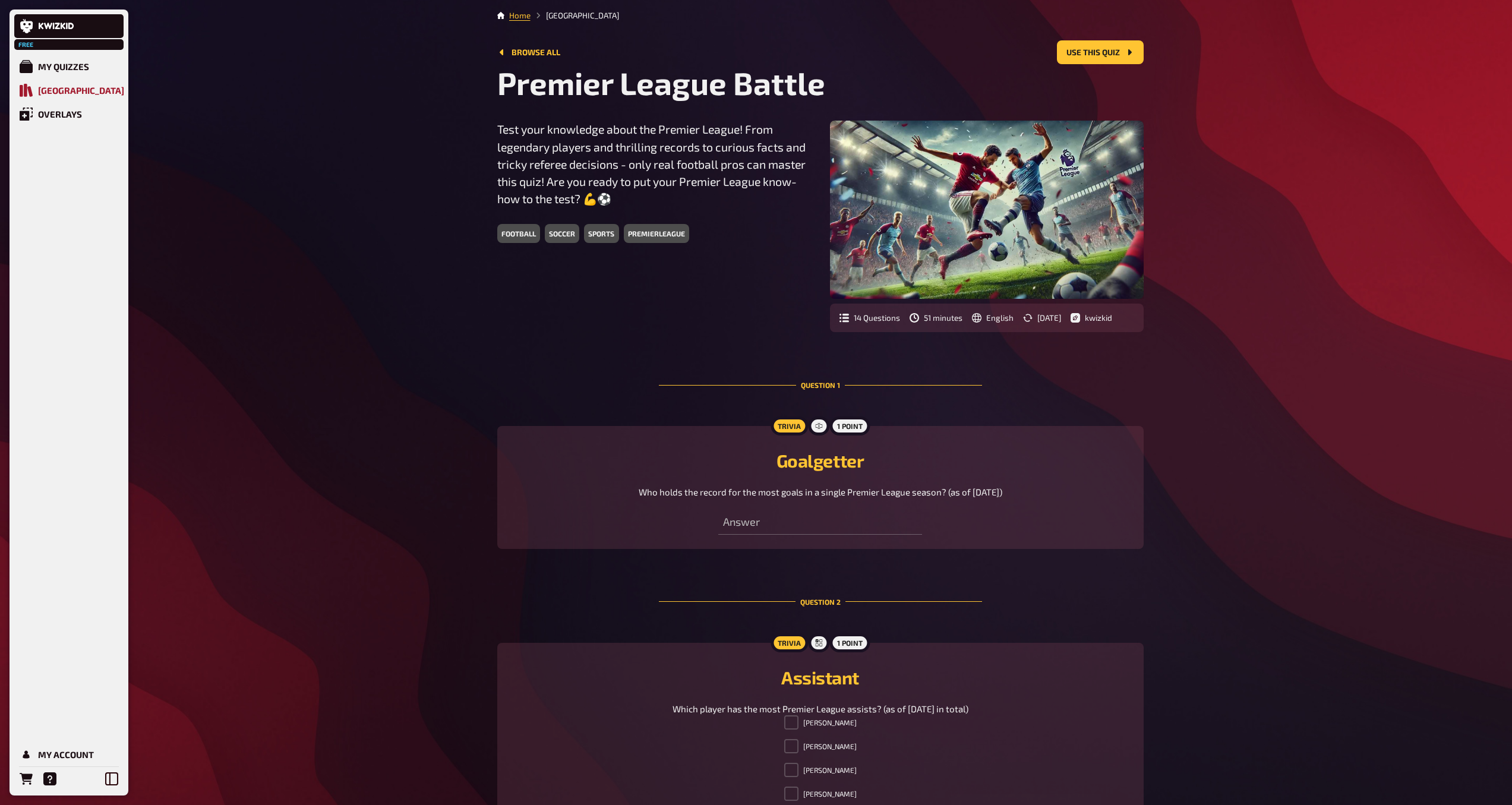
click at [40, 88] on div "[GEOGRAPHIC_DATA]" at bounding box center [81, 90] width 86 height 11
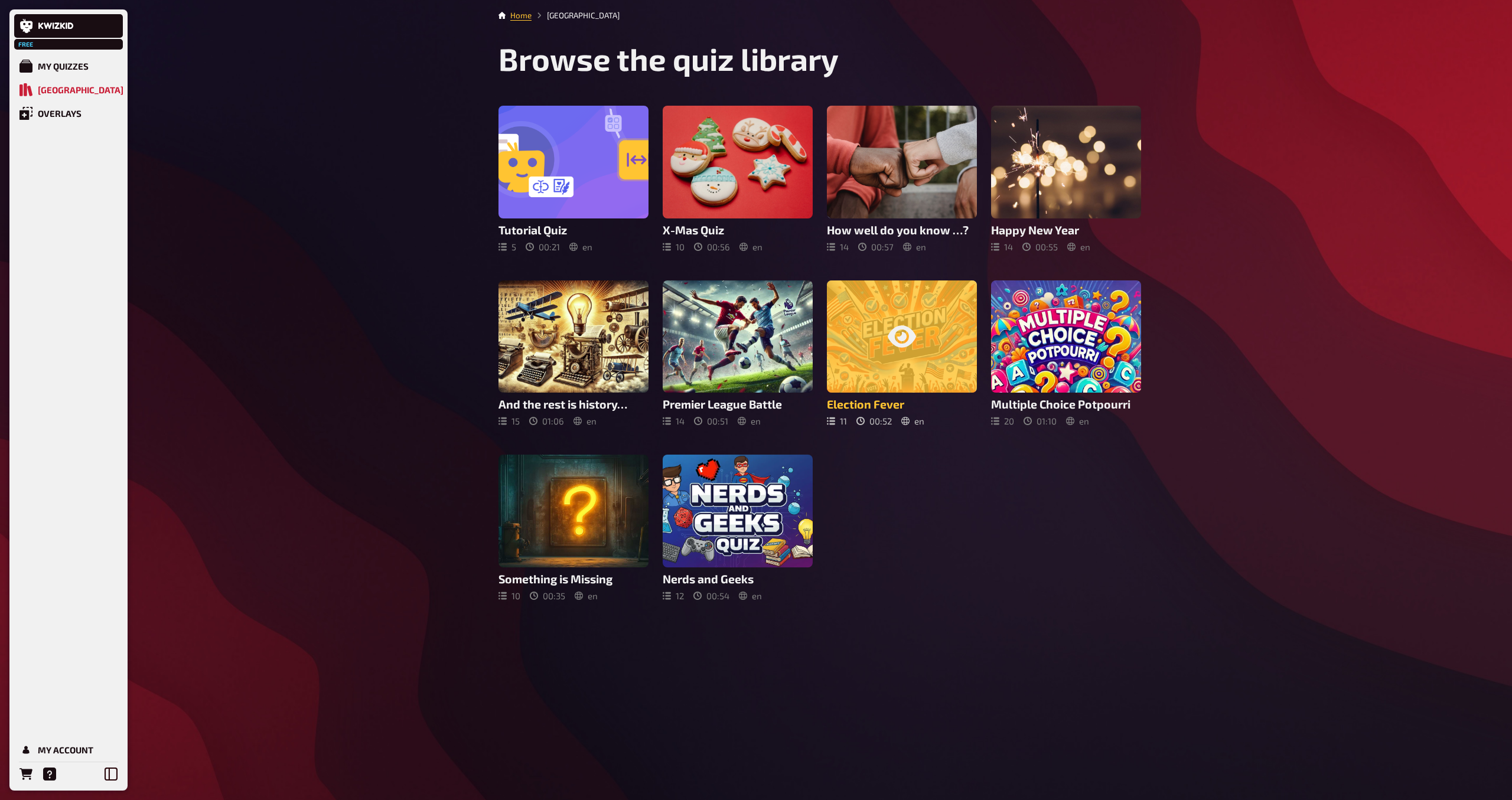
click at [859, 312] on div at bounding box center [901, 337] width 150 height 113
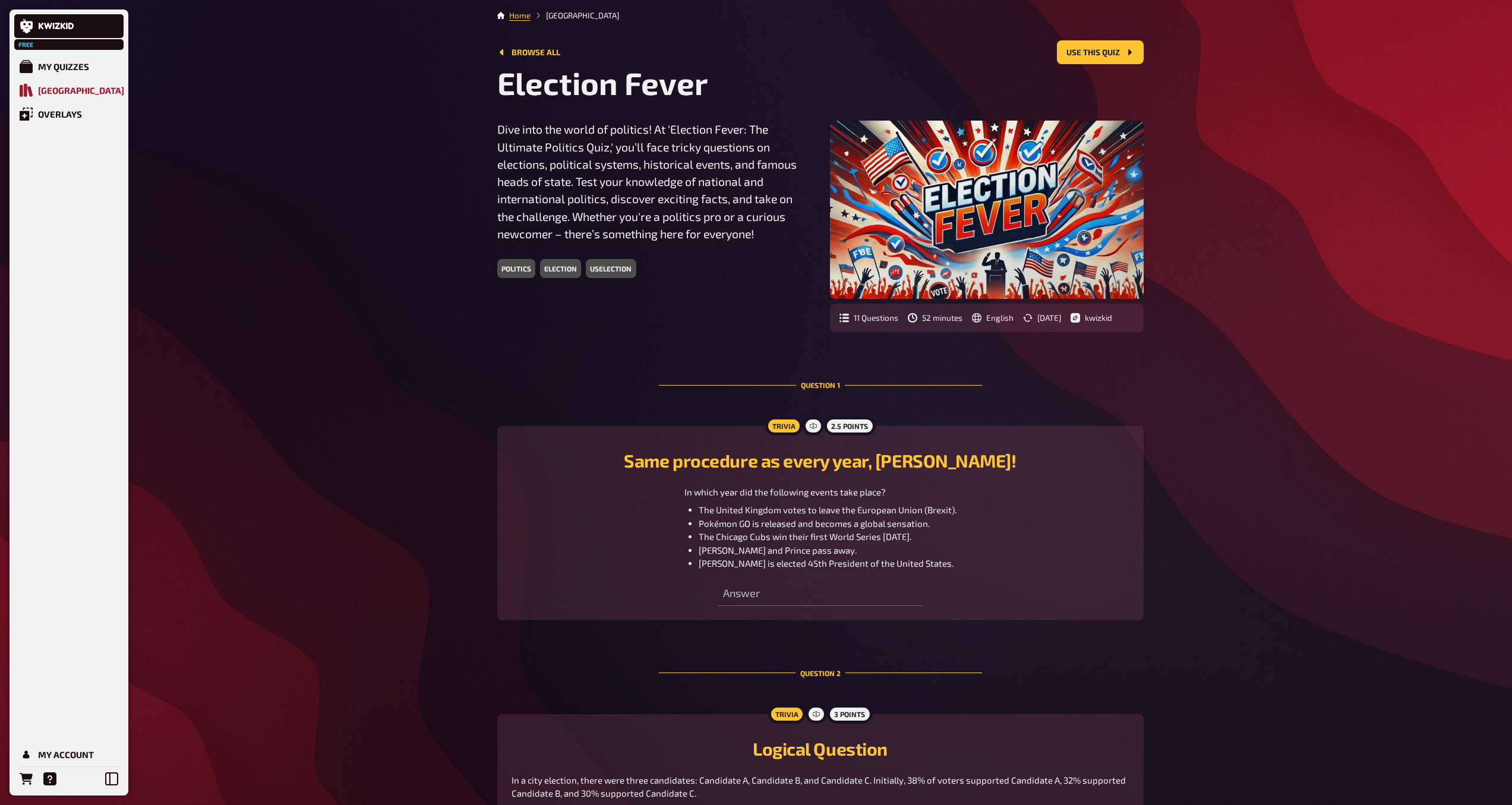
click at [57, 91] on div "[GEOGRAPHIC_DATA]" at bounding box center [81, 90] width 86 height 11
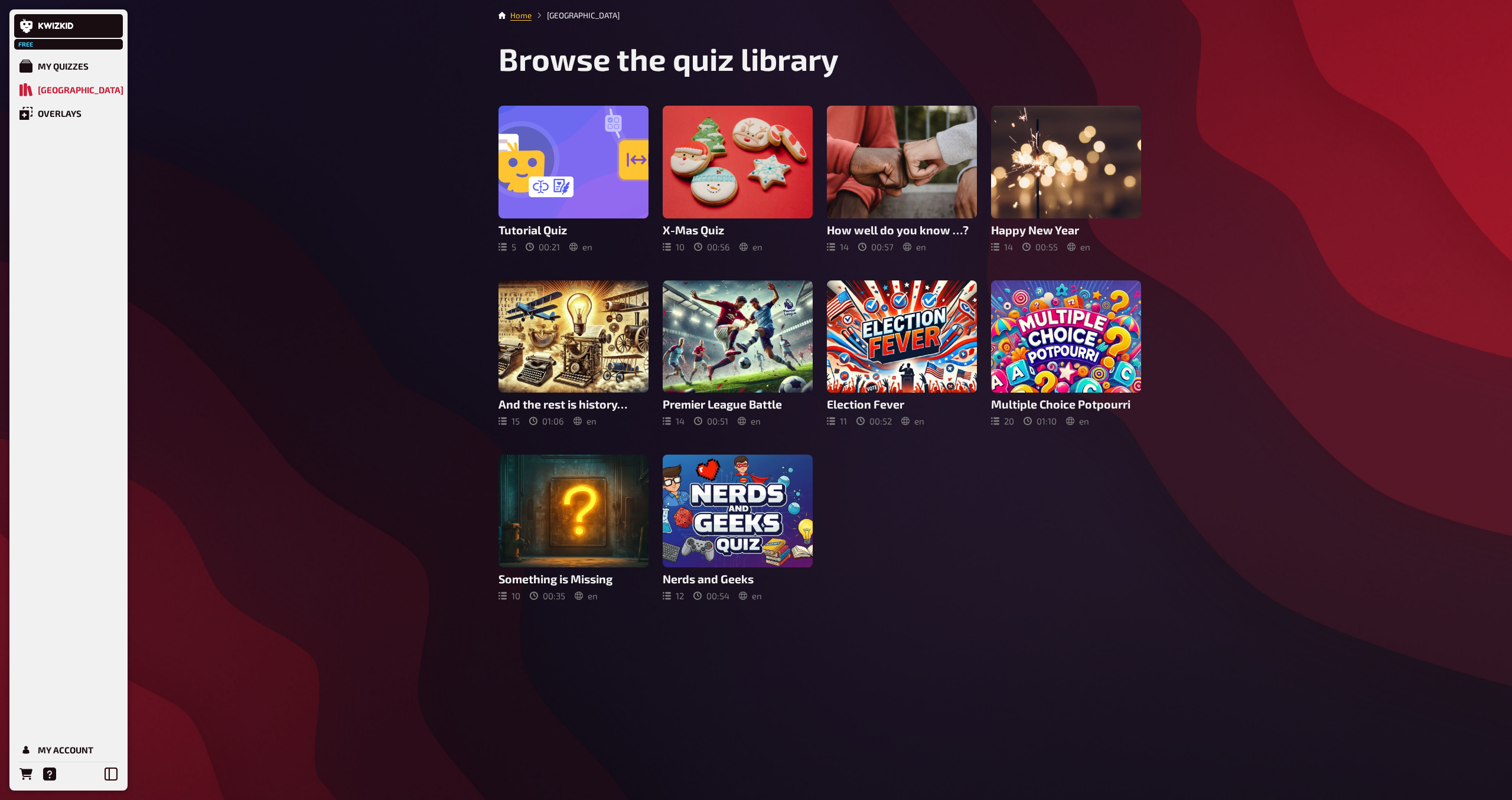
click at [1095, 351] on div at bounding box center [1065, 337] width 150 height 113
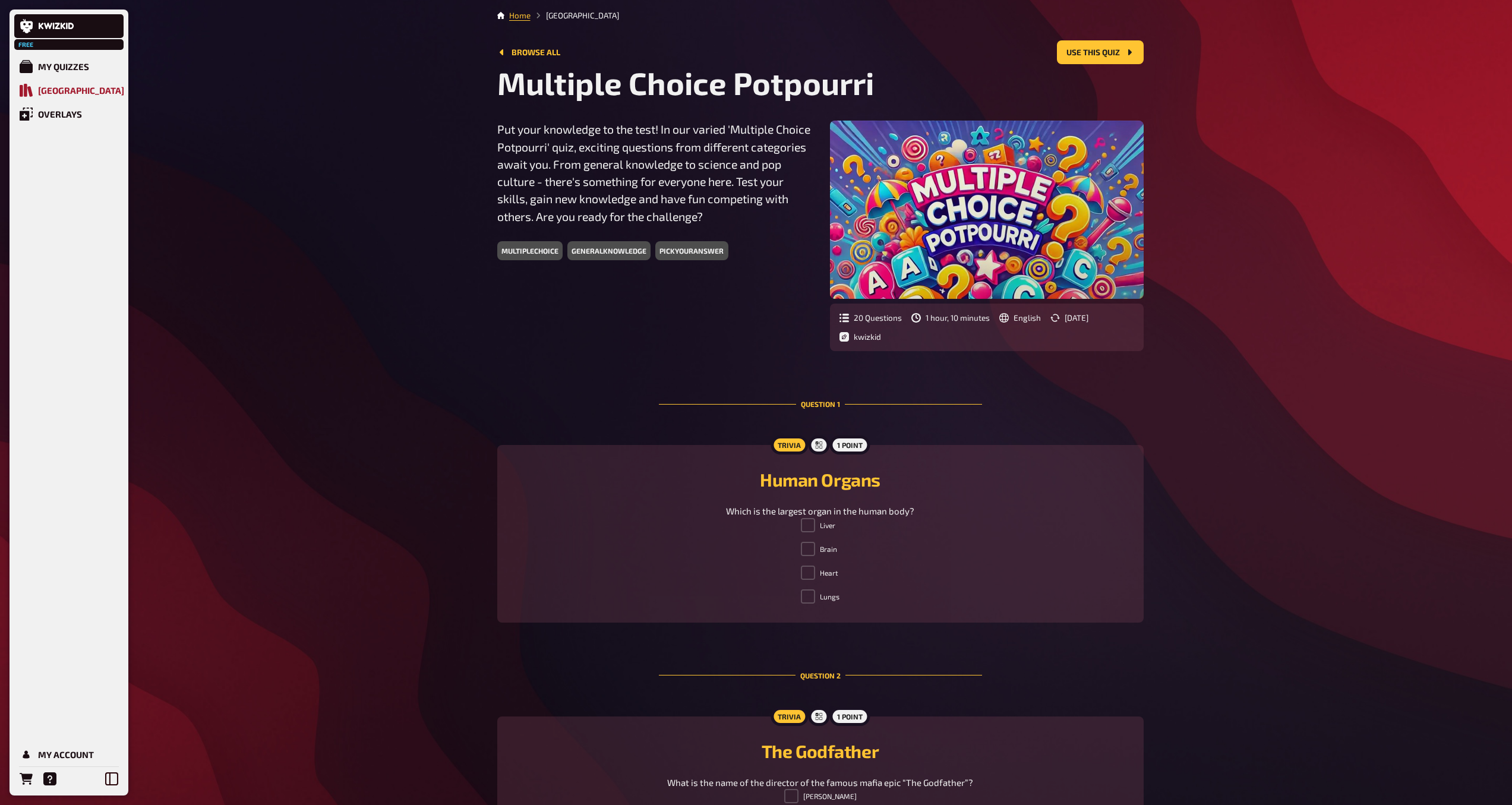
click at [81, 90] on div "[GEOGRAPHIC_DATA]" at bounding box center [81, 90] width 86 height 11
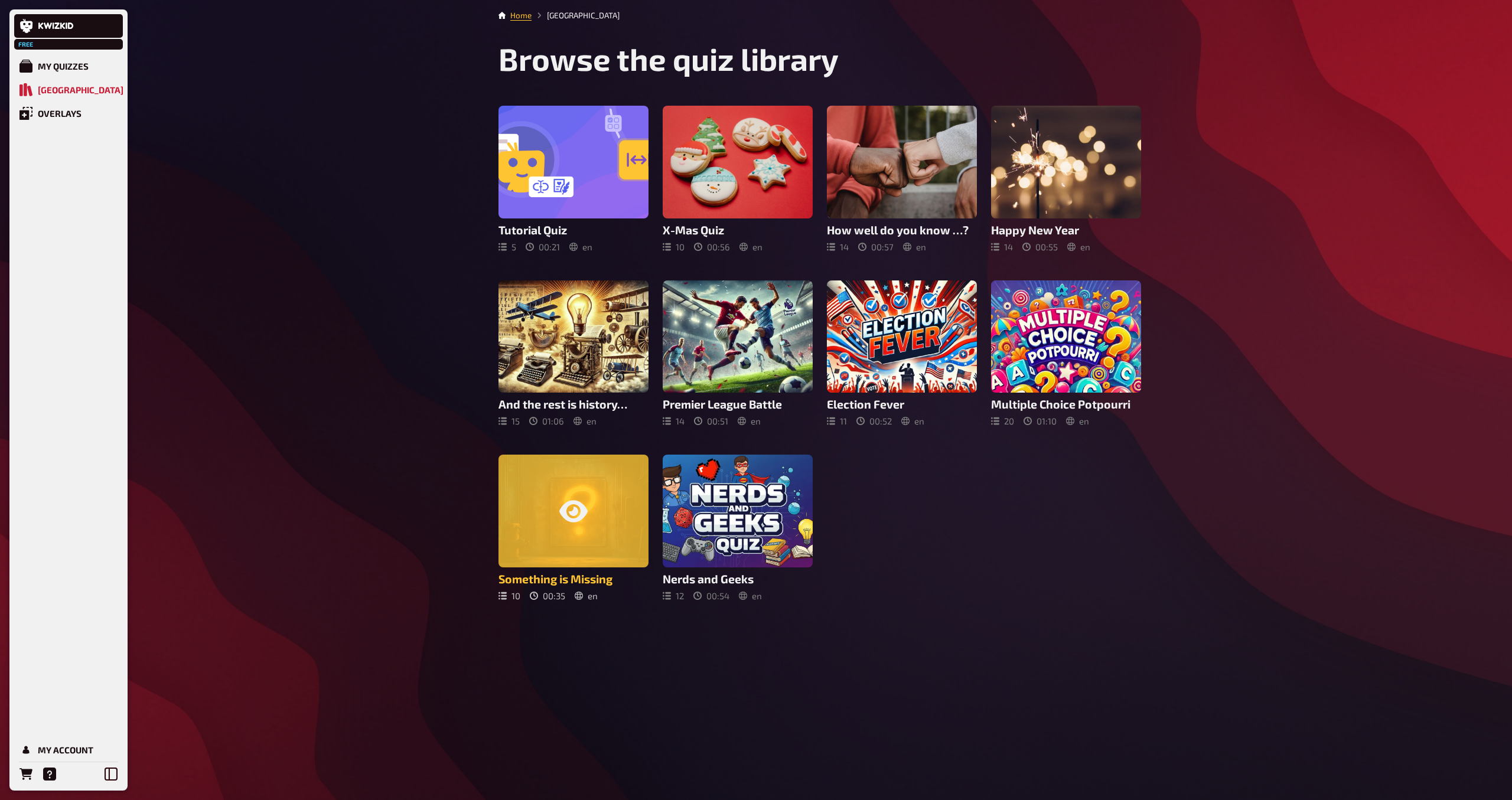
click at [604, 509] on div at bounding box center [572, 511] width 150 height 113
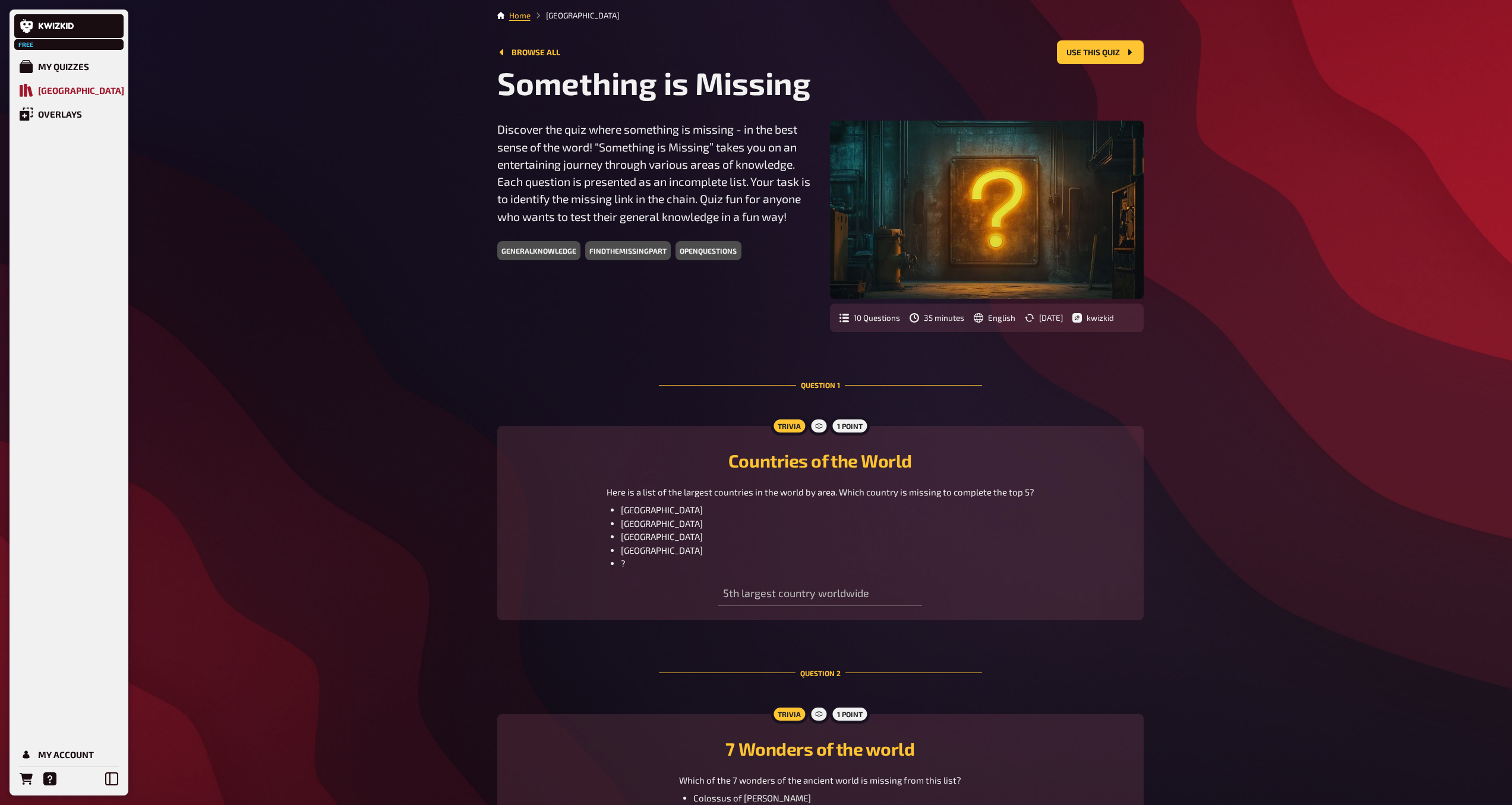
click at [83, 91] on div "[GEOGRAPHIC_DATA]" at bounding box center [81, 90] width 86 height 11
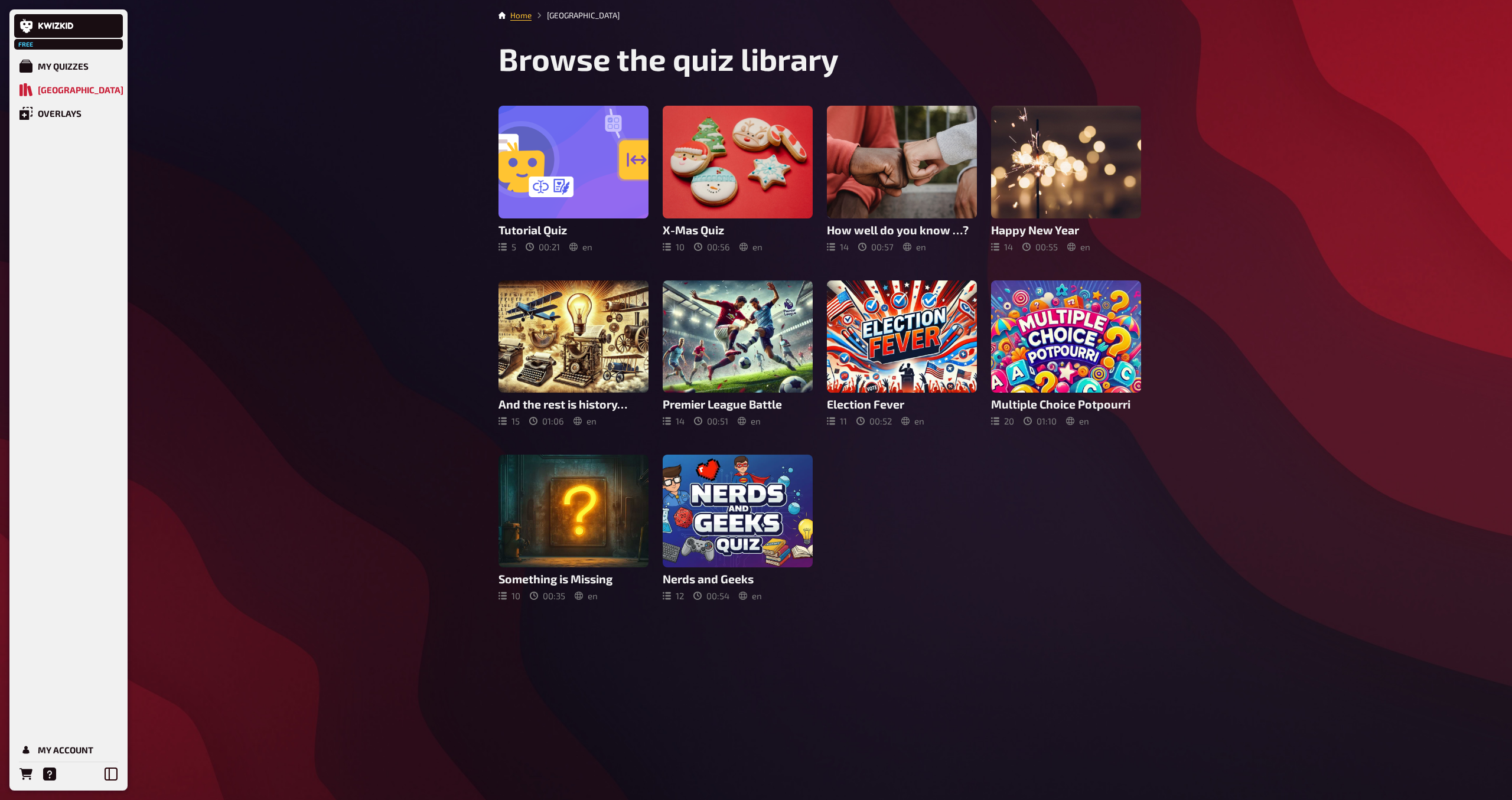
click at [682, 469] on div at bounding box center [737, 511] width 150 height 113
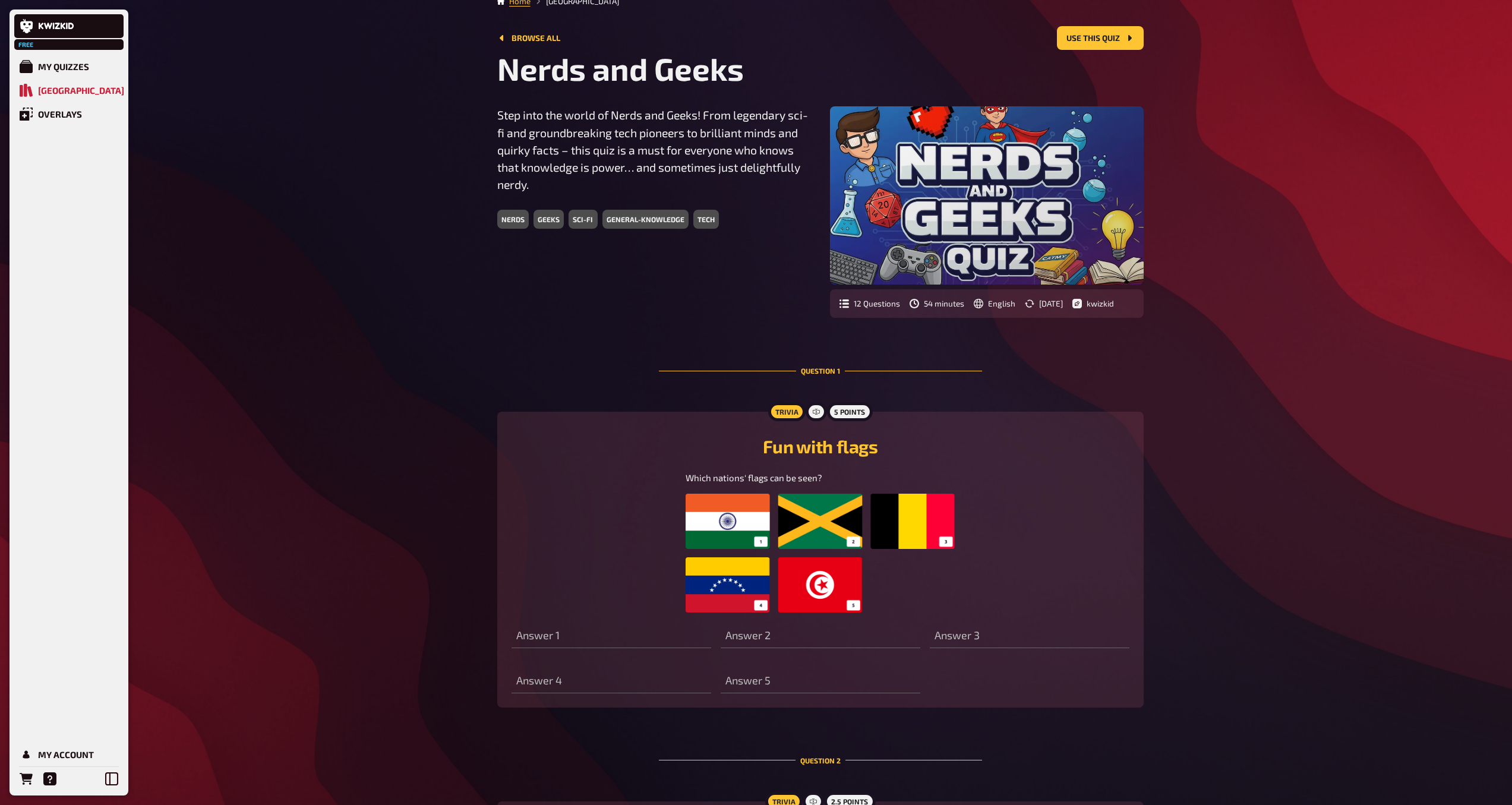
scroll to position [10, 0]
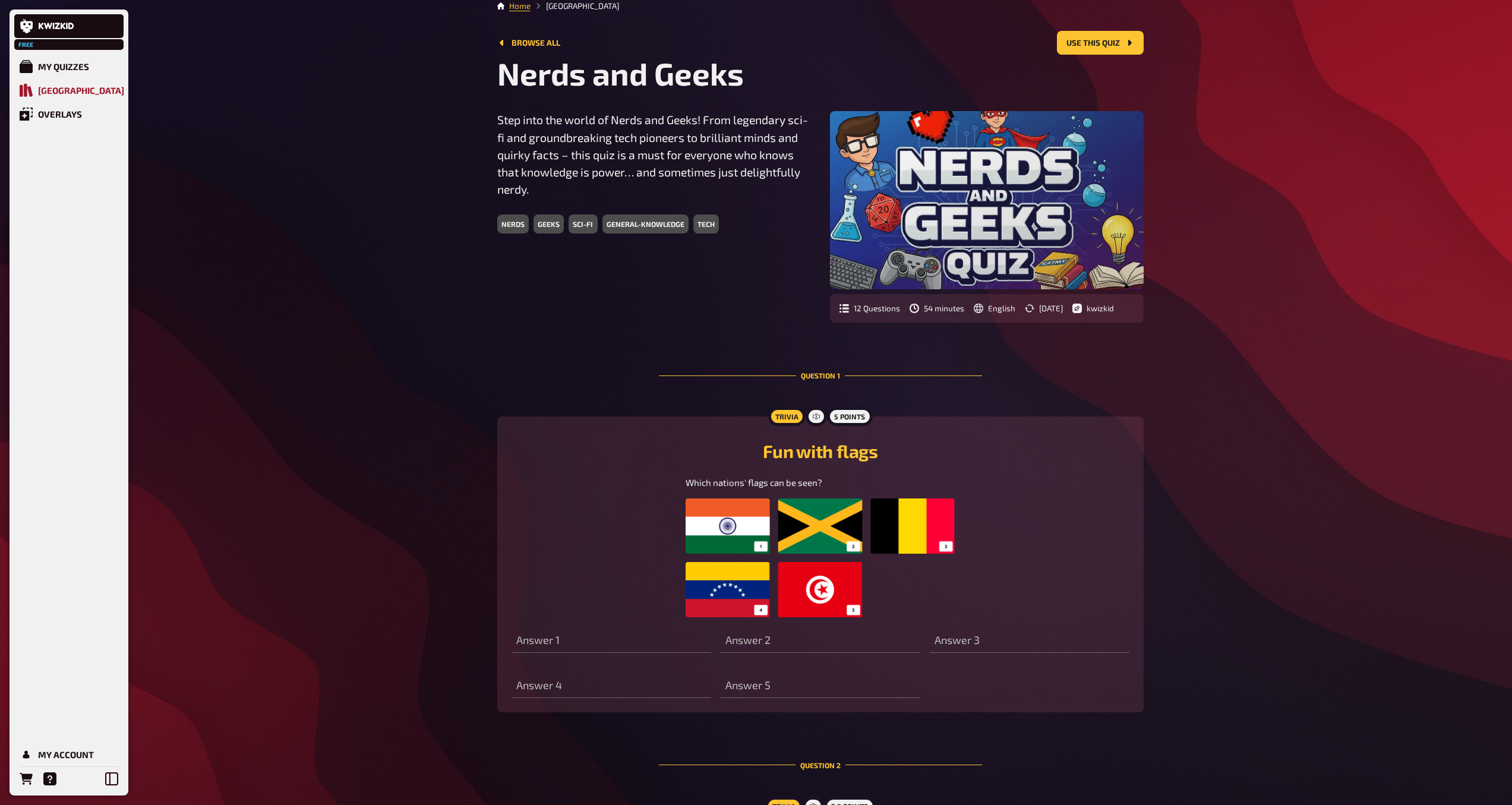
click at [63, 90] on div "[GEOGRAPHIC_DATA]" at bounding box center [81, 90] width 86 height 11
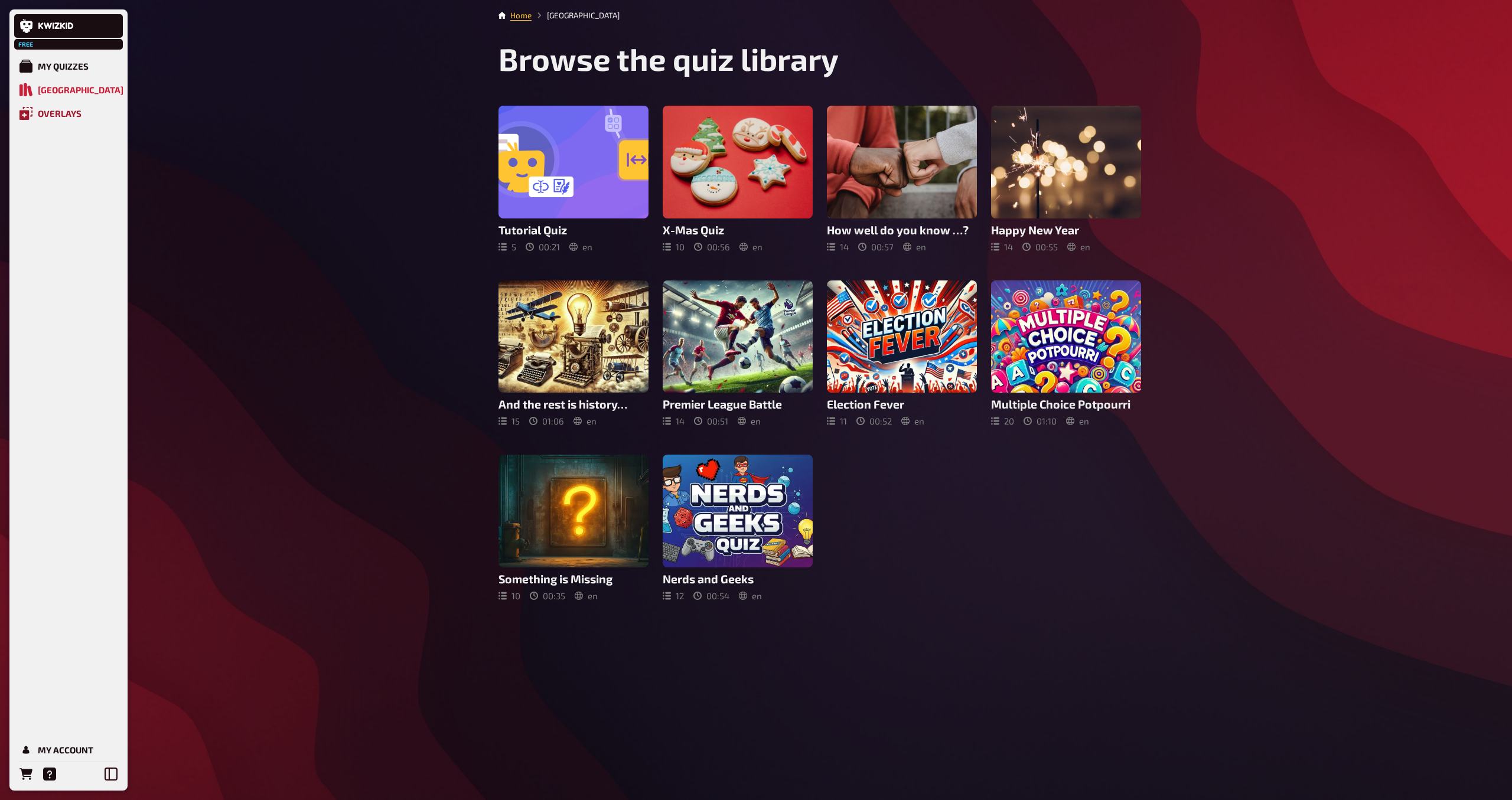
click at [58, 115] on div "Overlays" at bounding box center [59, 113] width 44 height 11
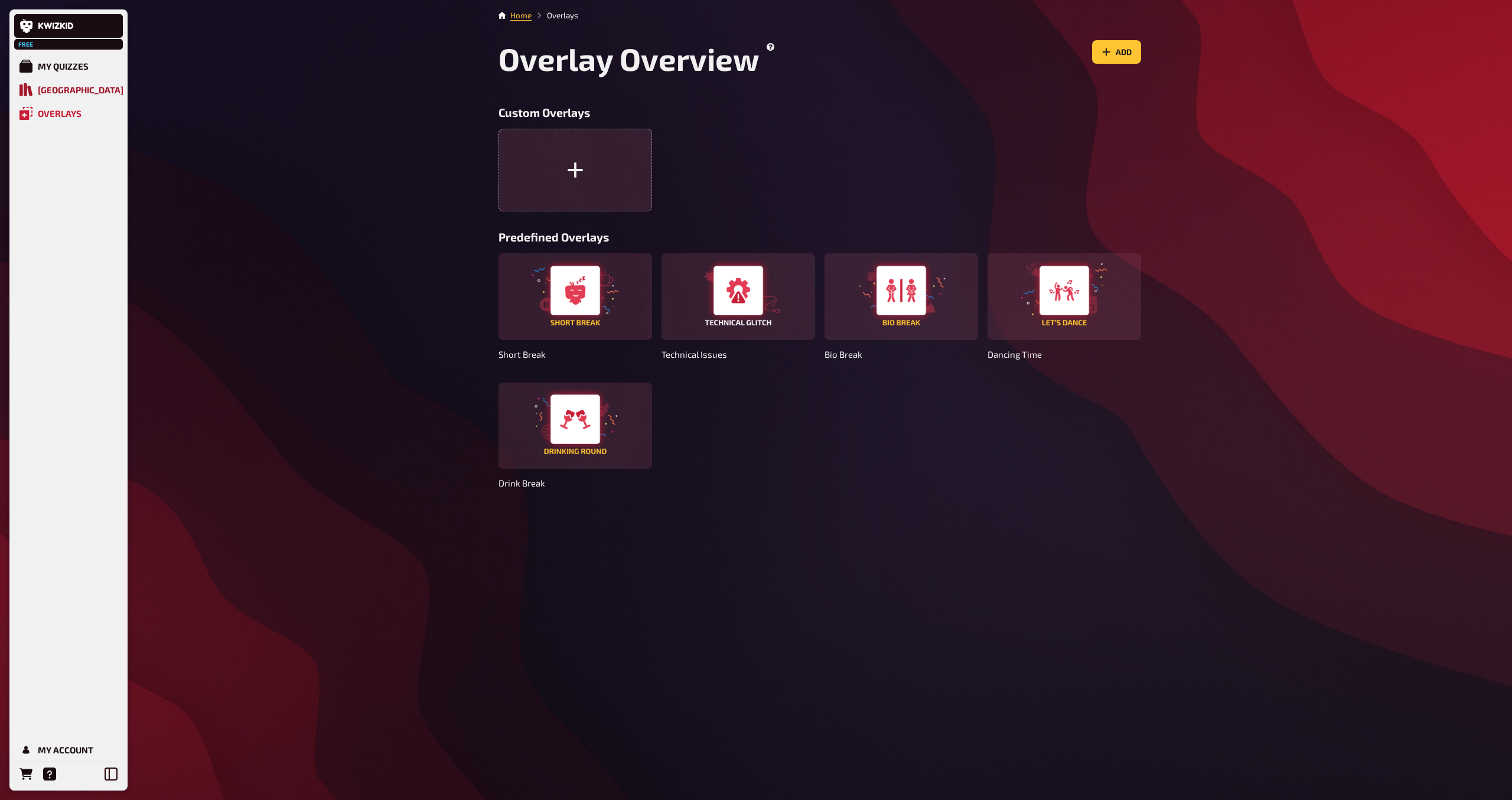
click at [56, 87] on div "[GEOGRAPHIC_DATA]" at bounding box center [80, 89] width 85 height 11
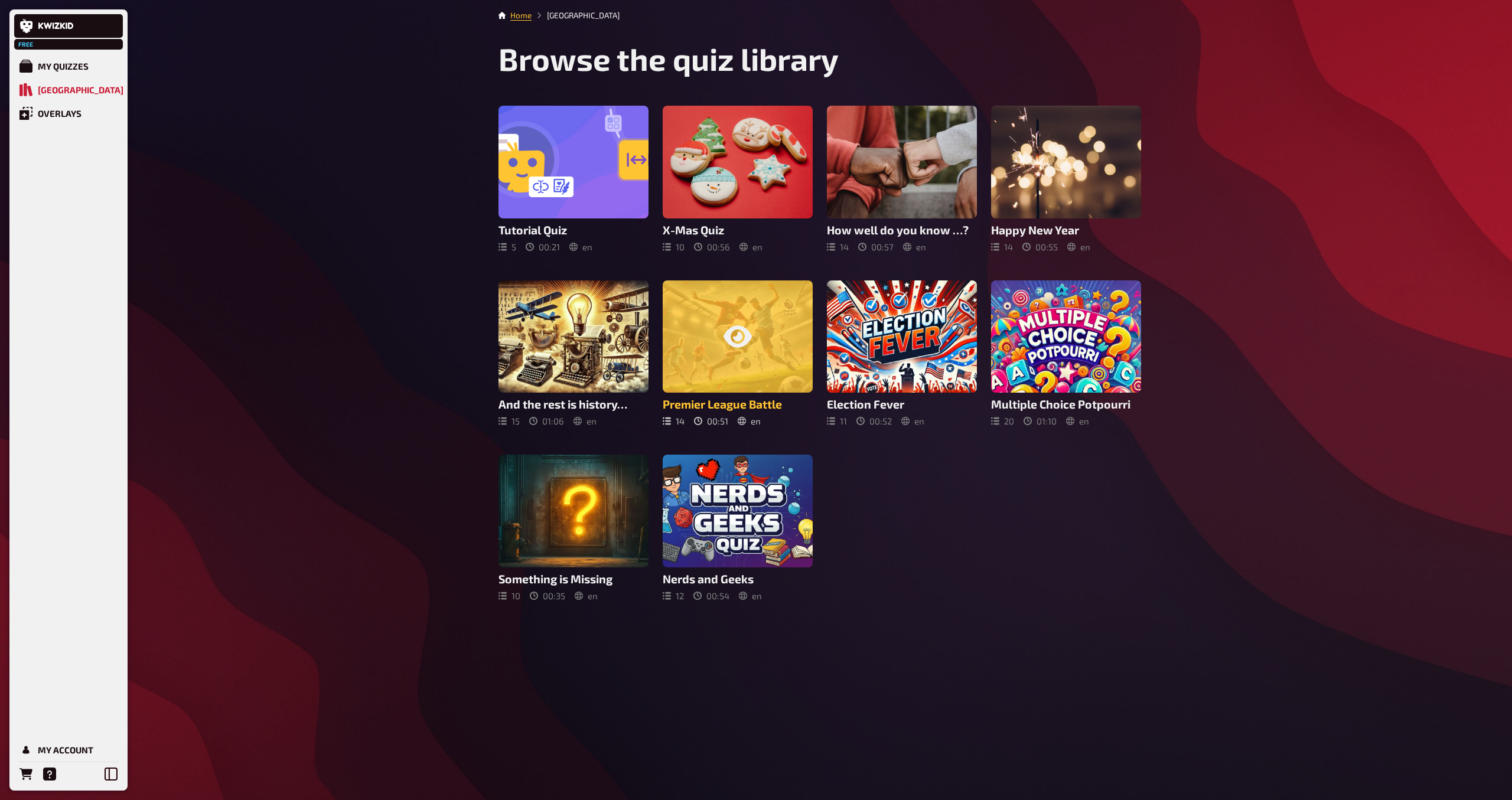
click at [723, 310] on div at bounding box center [737, 337] width 150 height 113
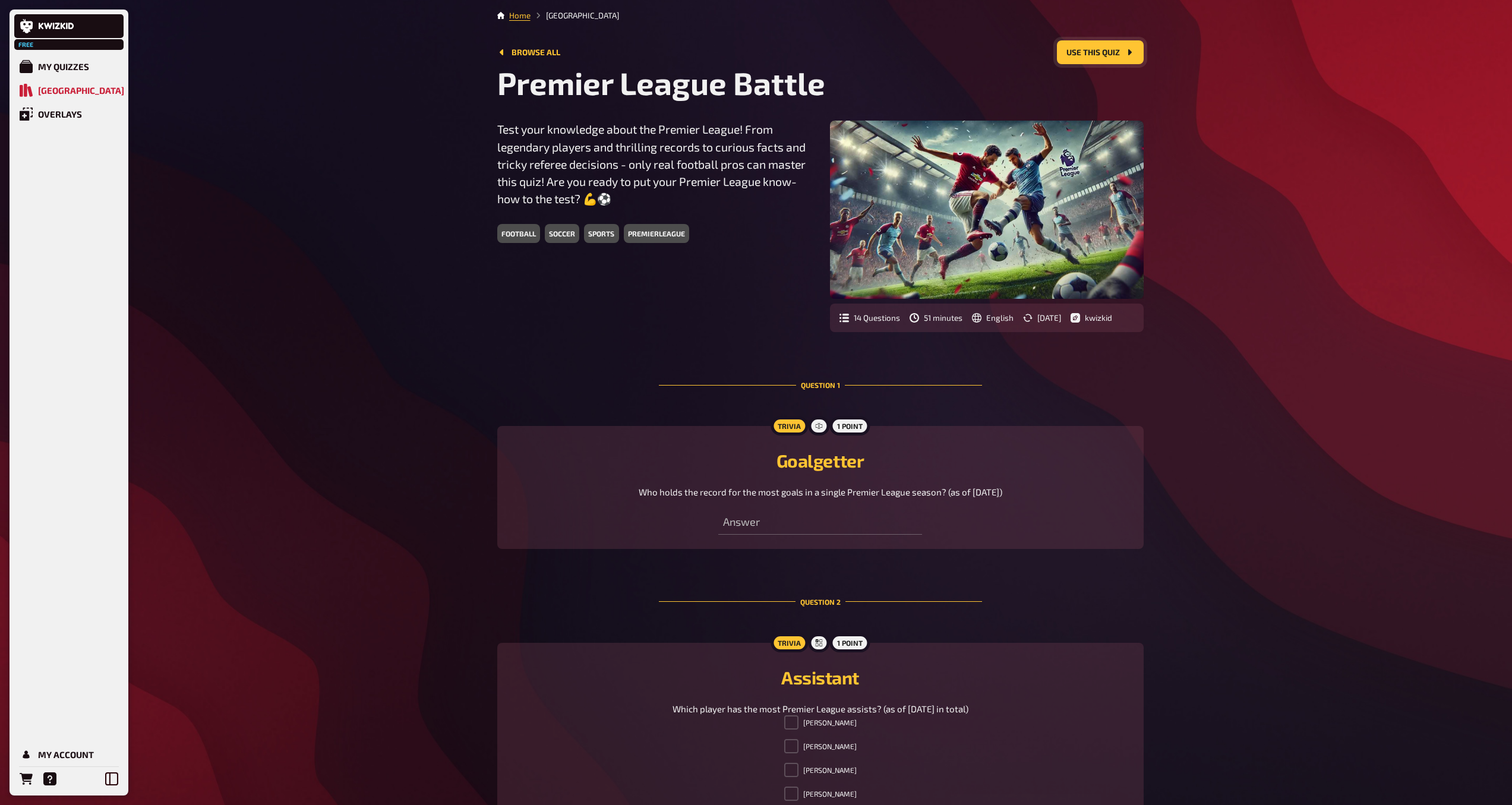
click at [1105, 63] on button "Use this quiz" at bounding box center [1100, 53] width 87 height 24
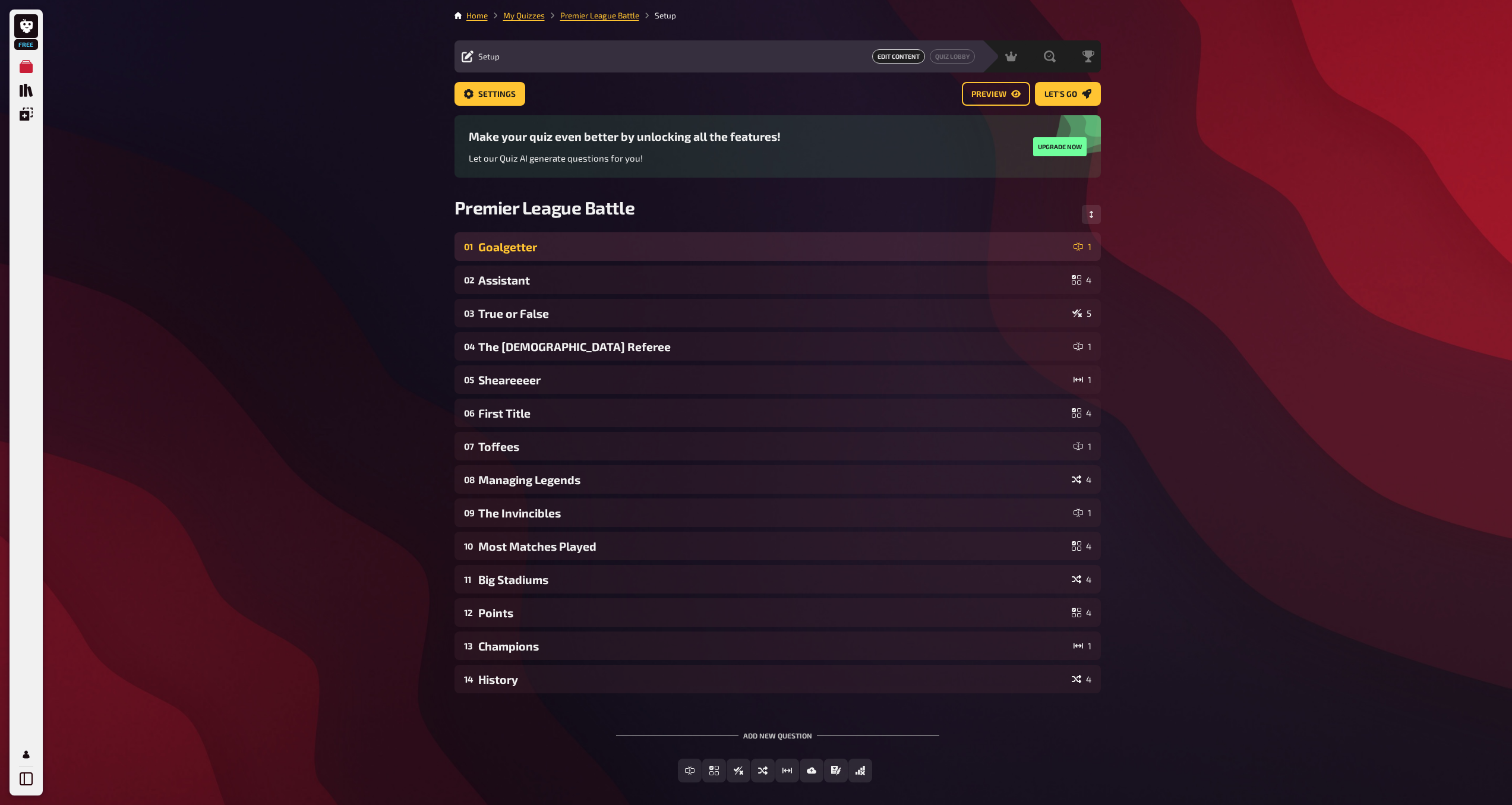
click at [846, 248] on div "Goalgetter" at bounding box center [773, 247] width 591 height 14
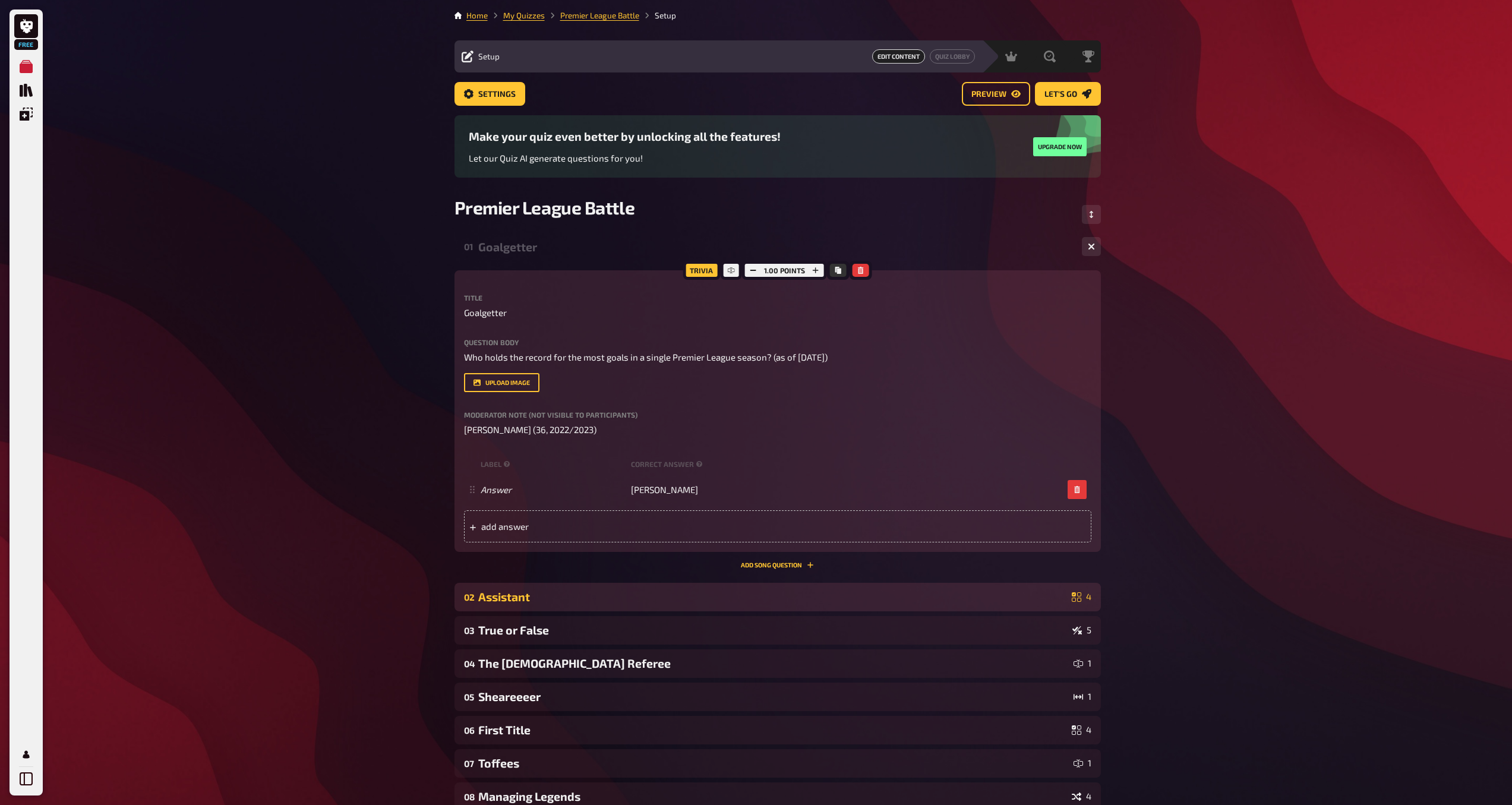
click at [801, 593] on div "Assistant" at bounding box center [772, 597] width 589 height 14
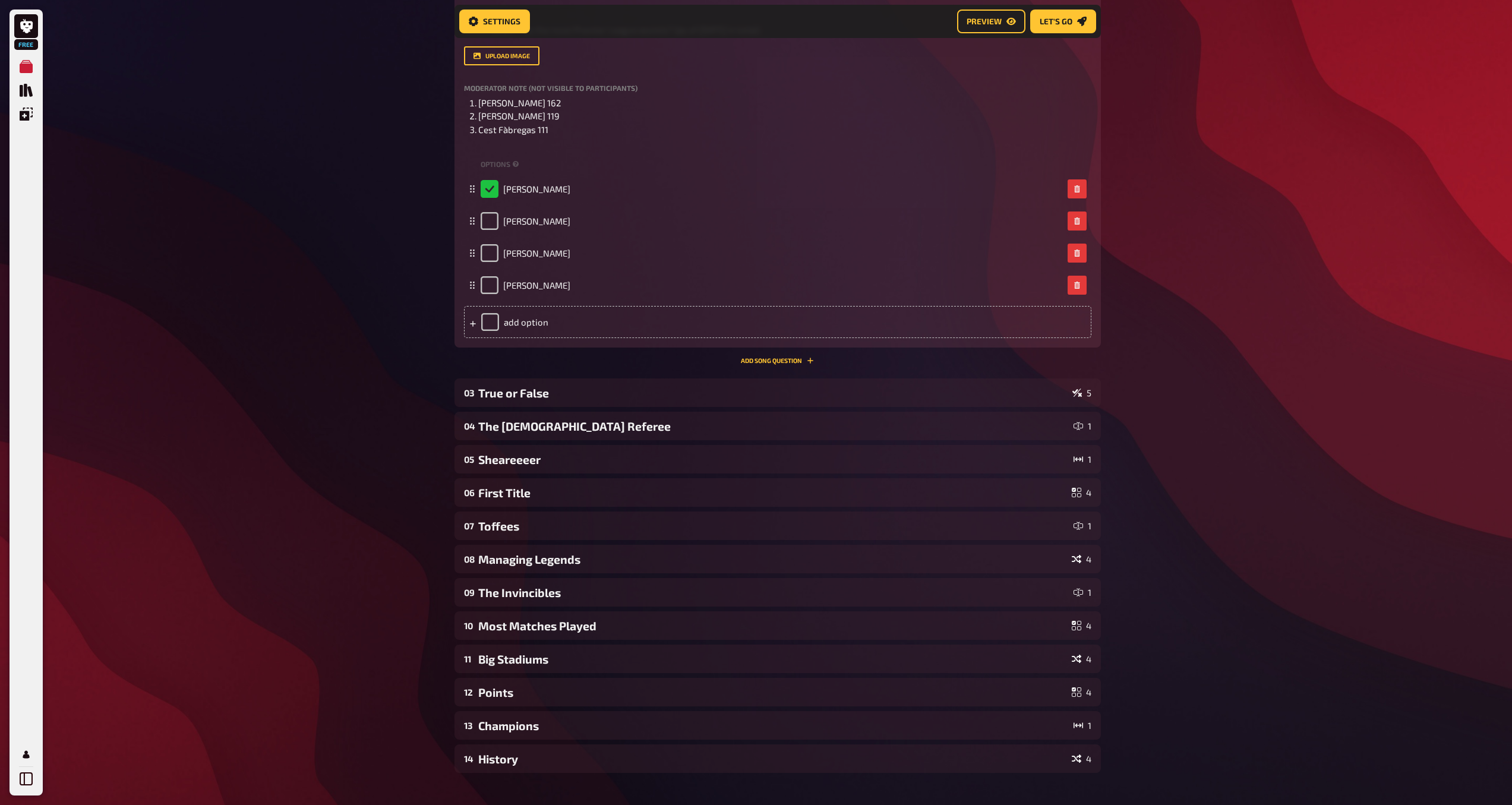
scroll to position [784, 0]
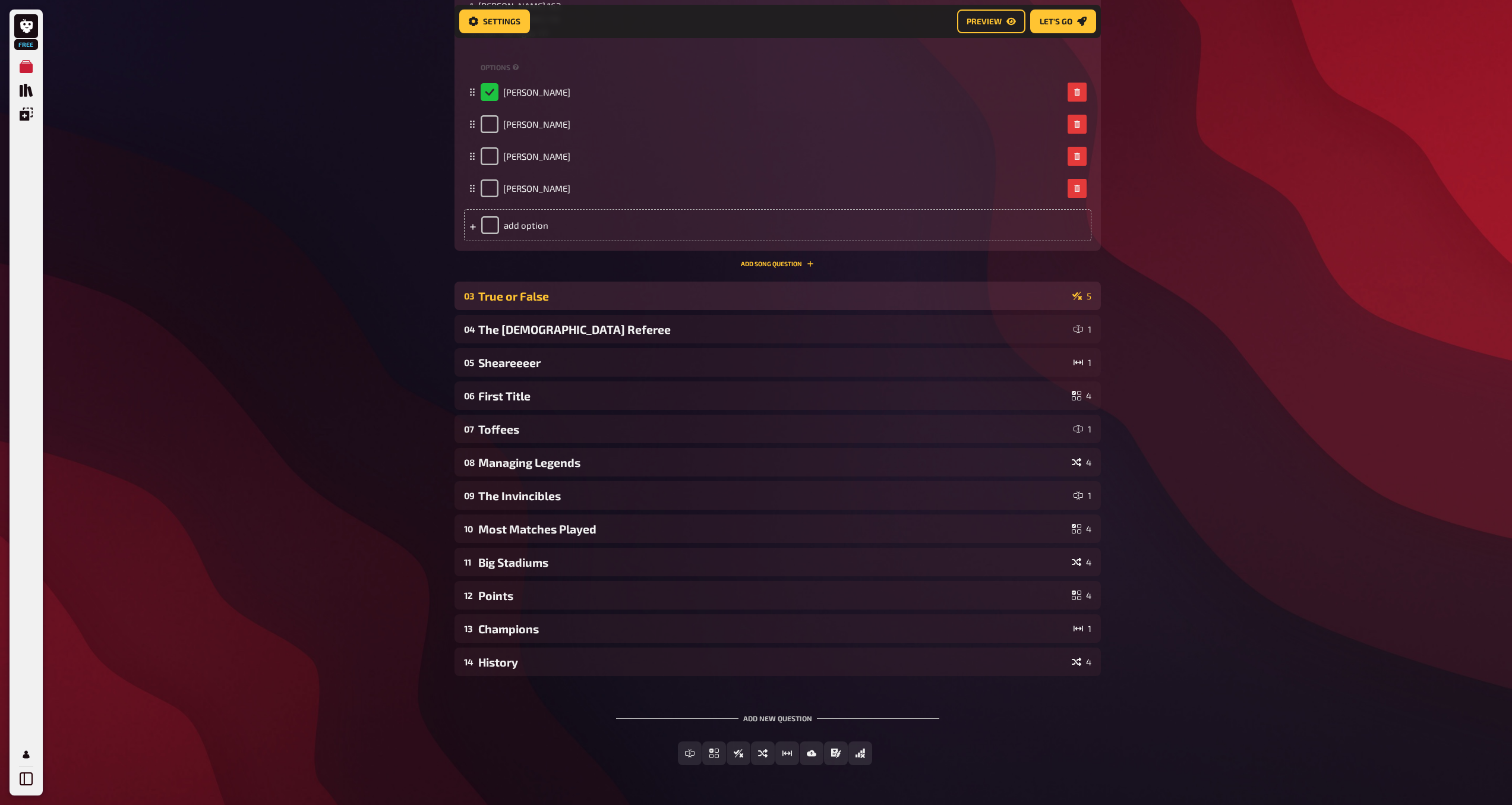
click at [729, 289] on div "True or False" at bounding box center [773, 296] width 590 height 14
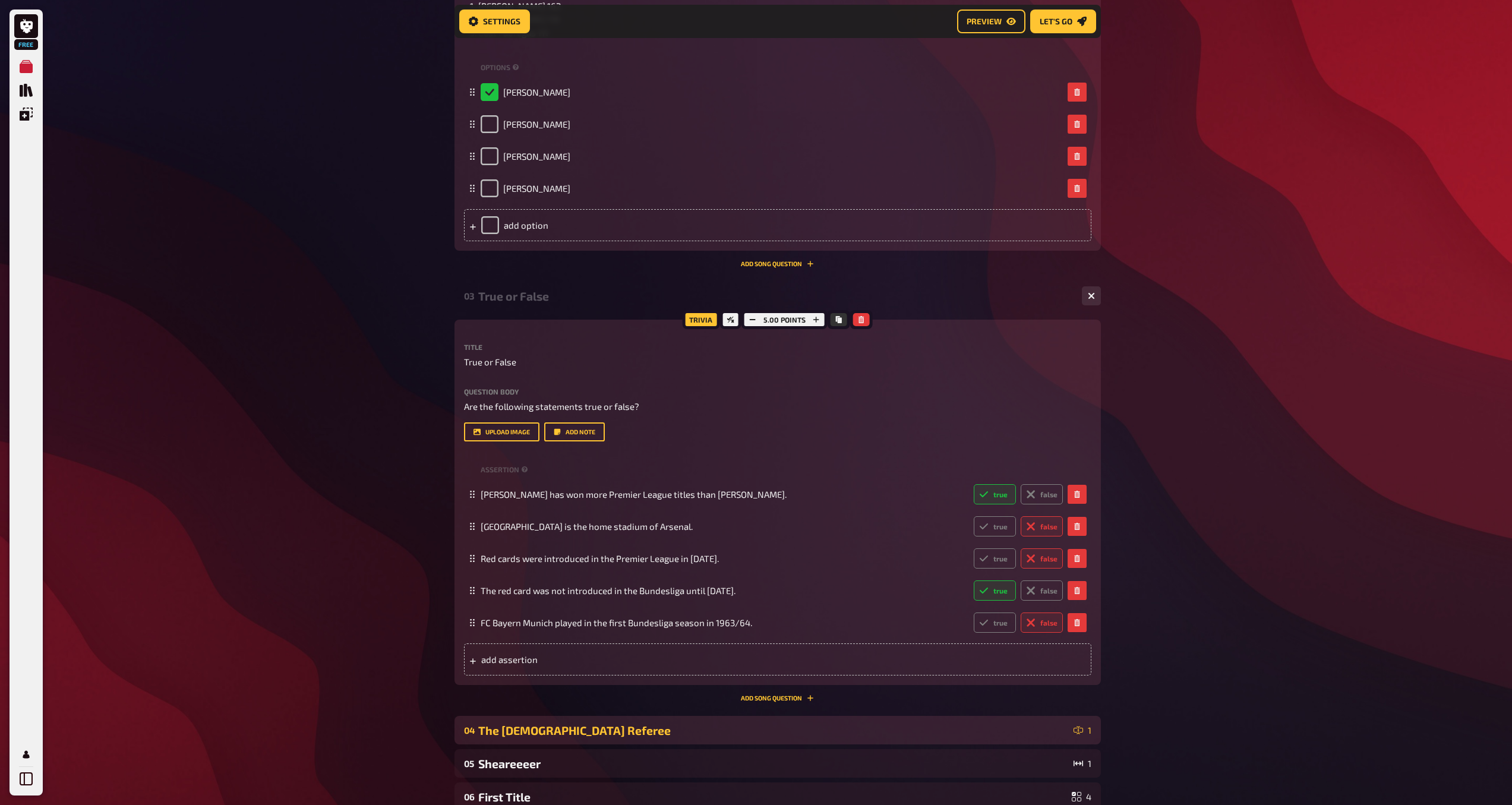
click at [944, 731] on div "The [DEMOGRAPHIC_DATA] Referee" at bounding box center [773, 730] width 591 height 14
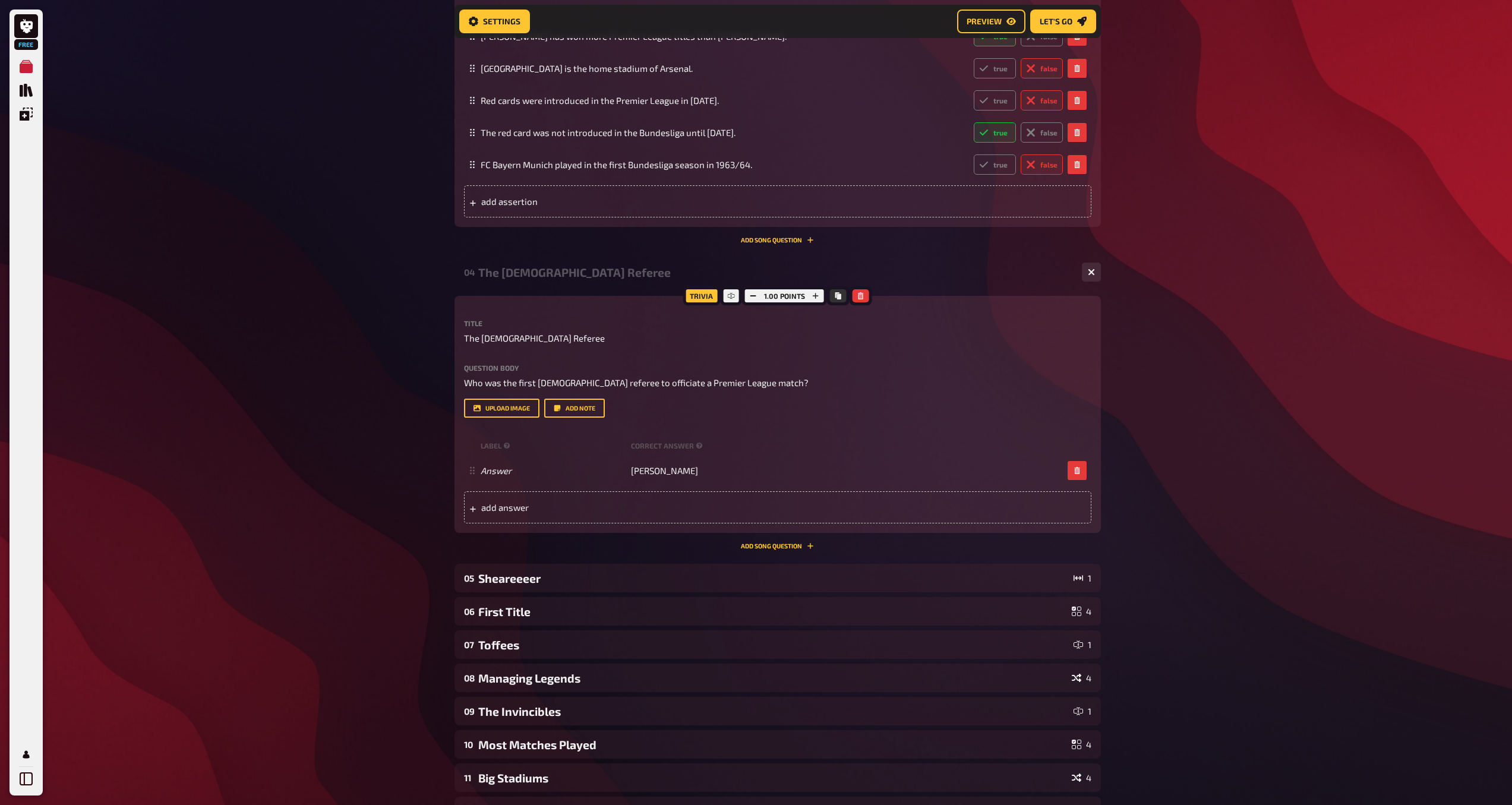
scroll to position [1296, 0]
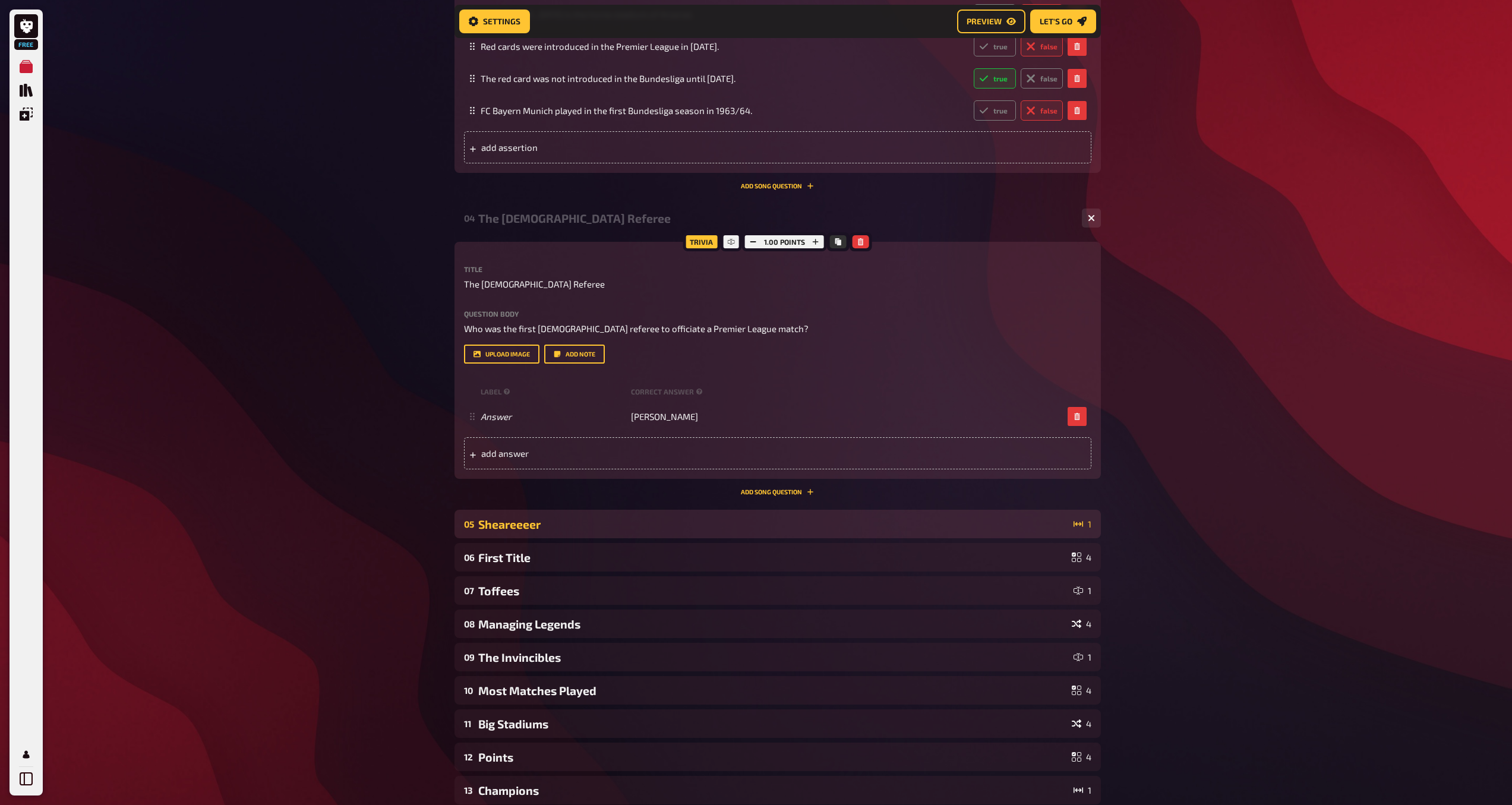
click at [947, 529] on div "Sheareeeer" at bounding box center [773, 524] width 591 height 14
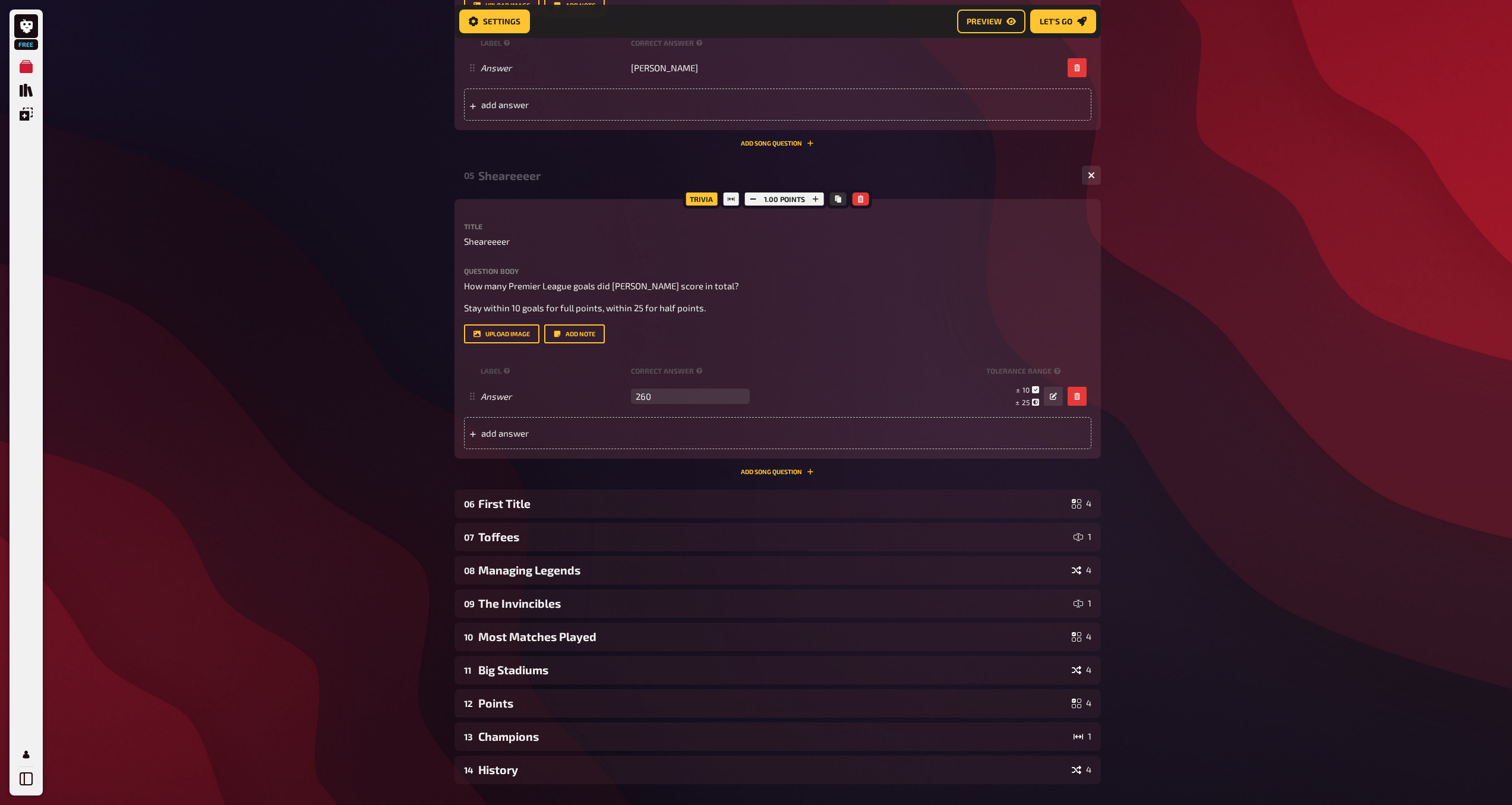
scroll to position [1789, 0]
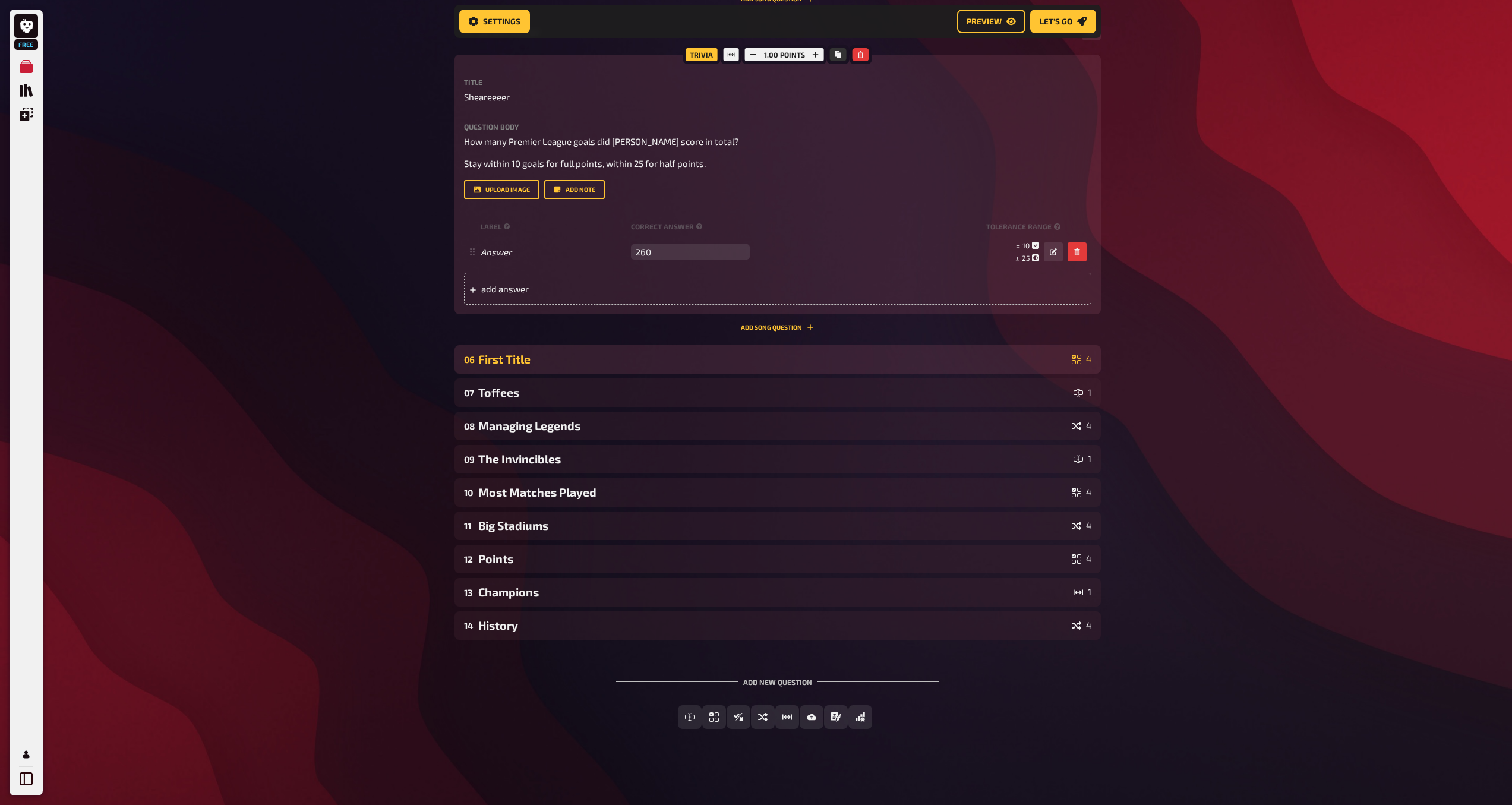
click at [829, 365] on div "First Title" at bounding box center [772, 360] width 589 height 14
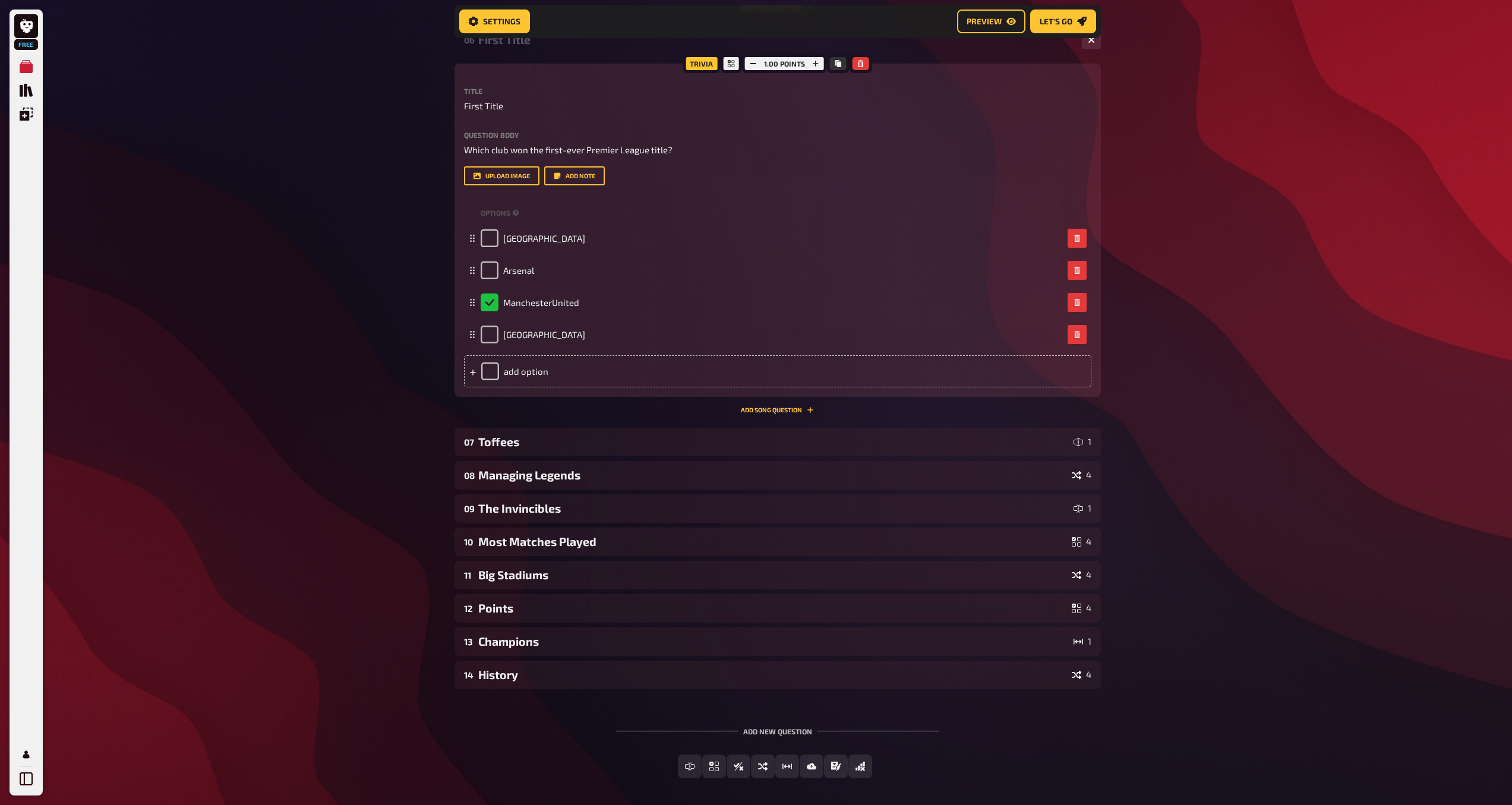
scroll to position [2158, 0]
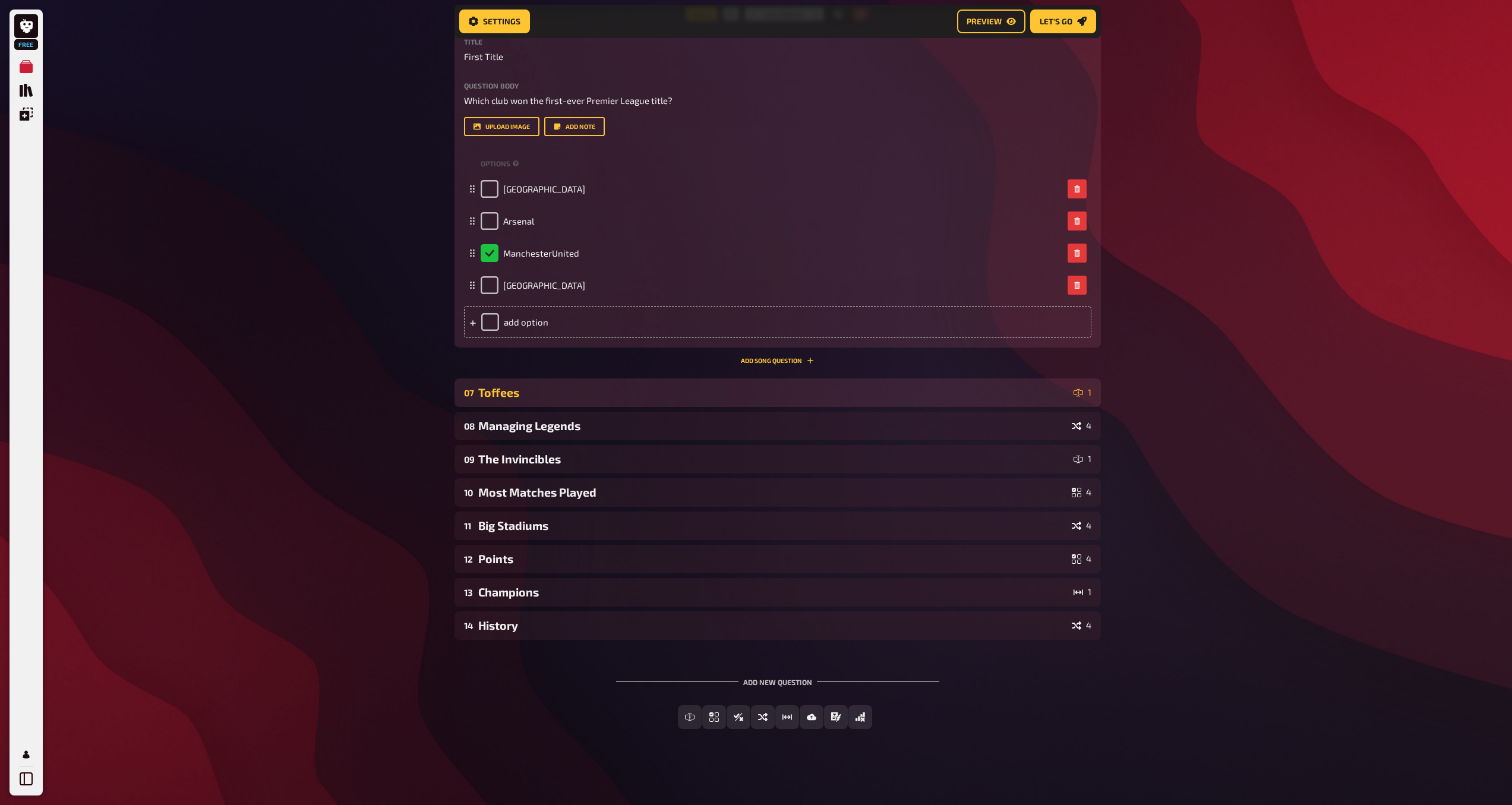
click at [624, 396] on div "Toffees" at bounding box center [773, 393] width 591 height 14
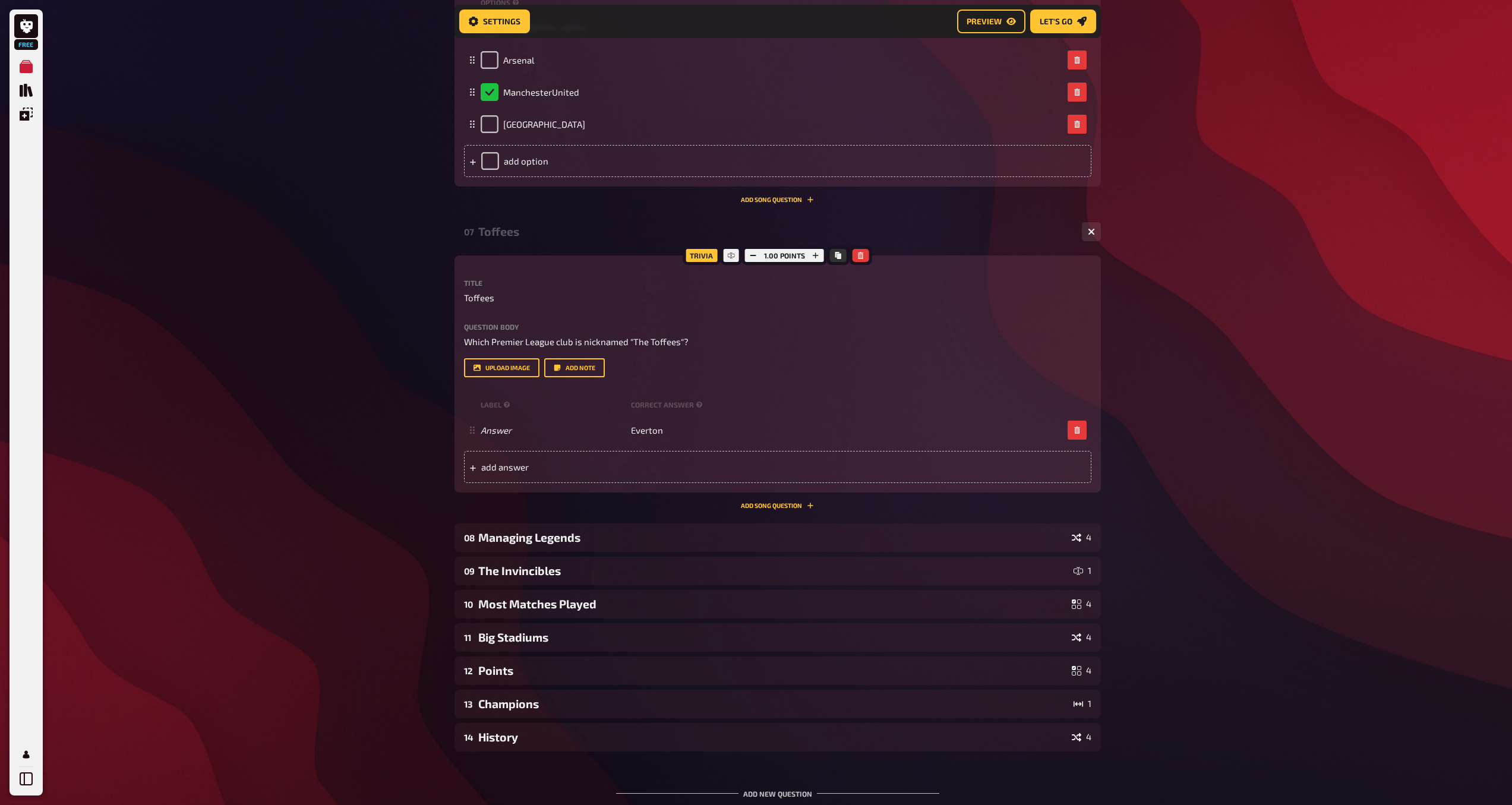
scroll to position [2431, 0]
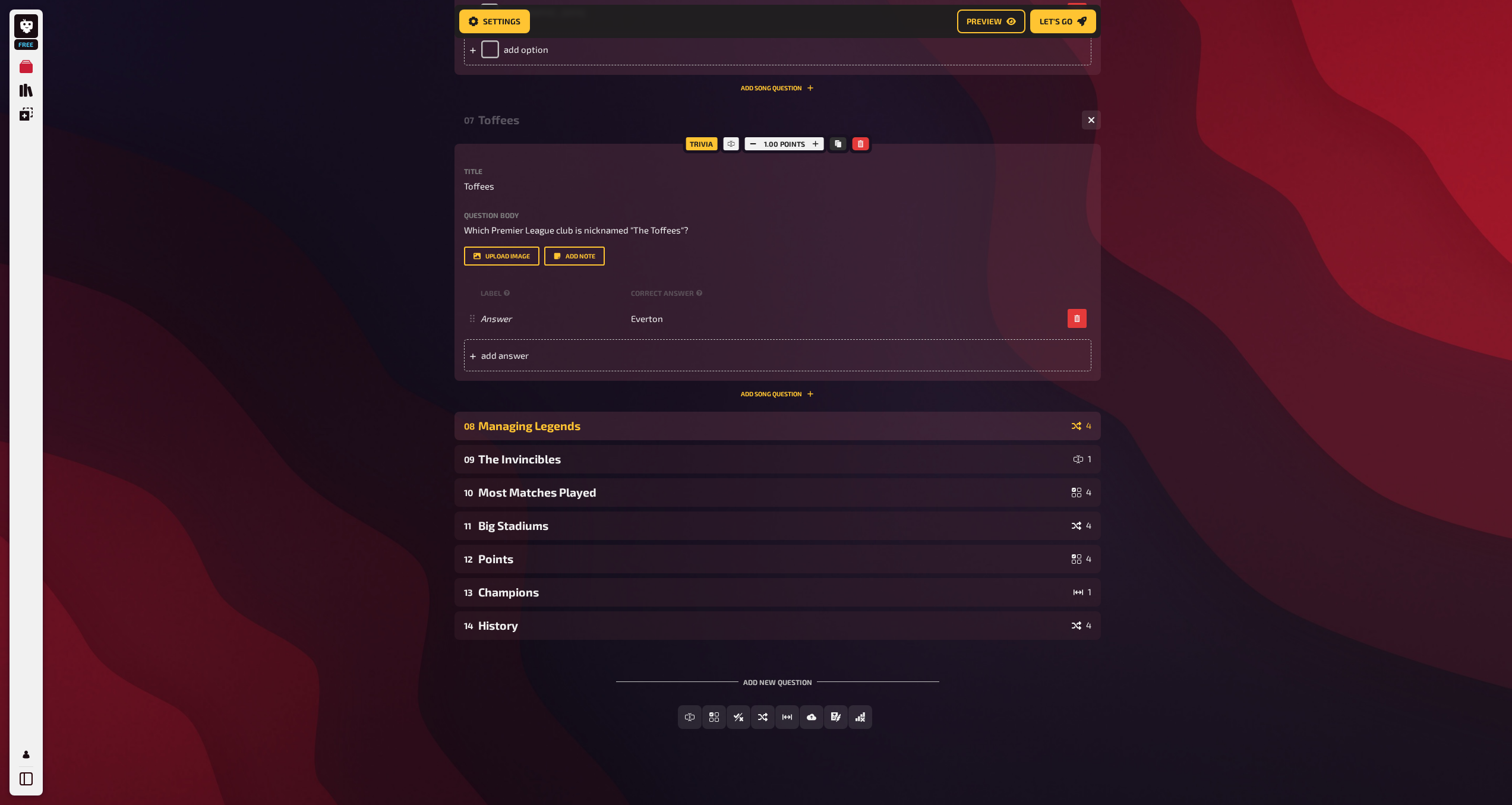
drag, startPoint x: 1038, startPoint y: 430, endPoint x: 1045, endPoint y: 423, distance: 9.9
click at [1039, 427] on div "Managing Legends" at bounding box center [772, 425] width 589 height 14
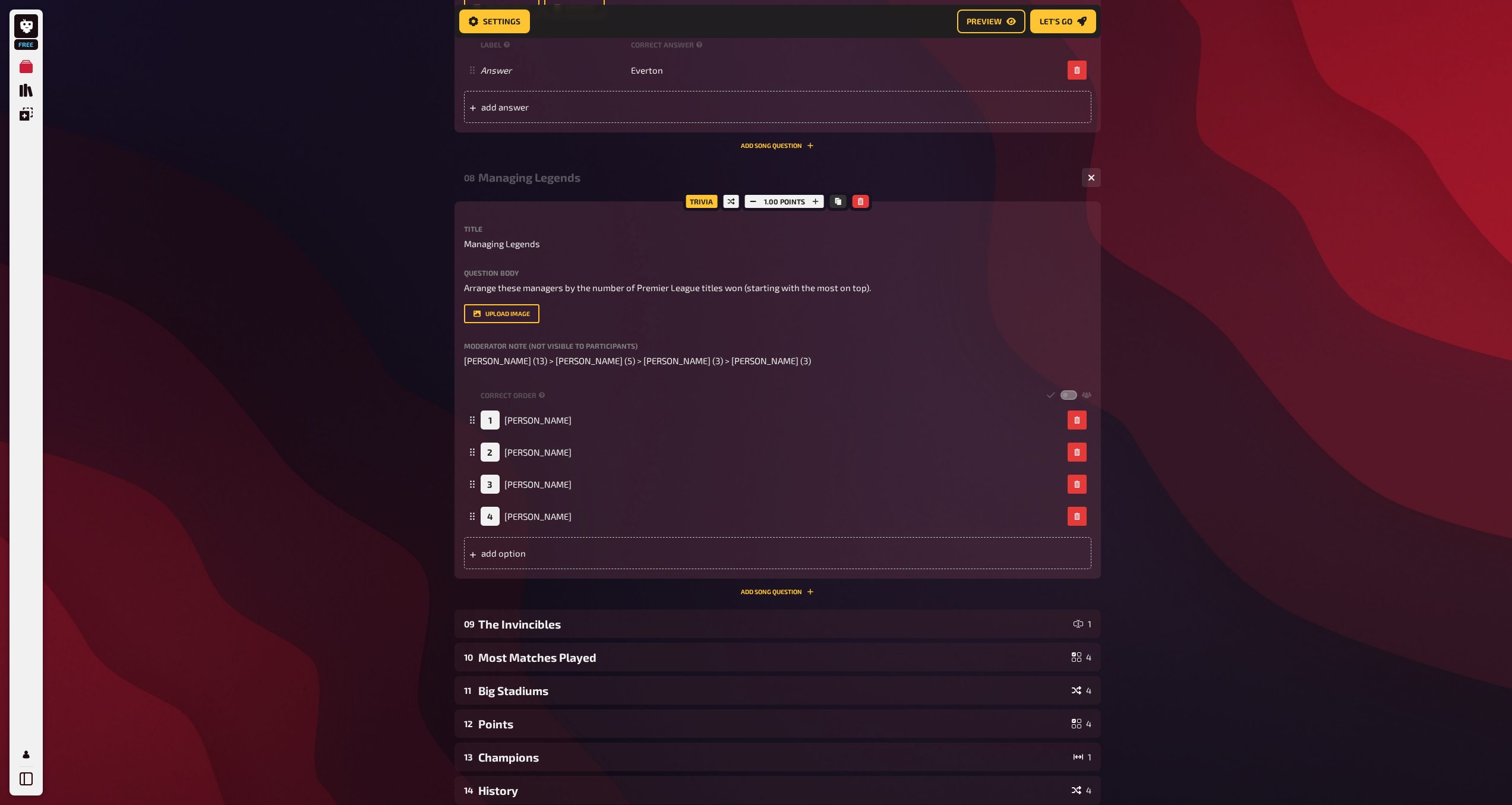
scroll to position [2706, 0]
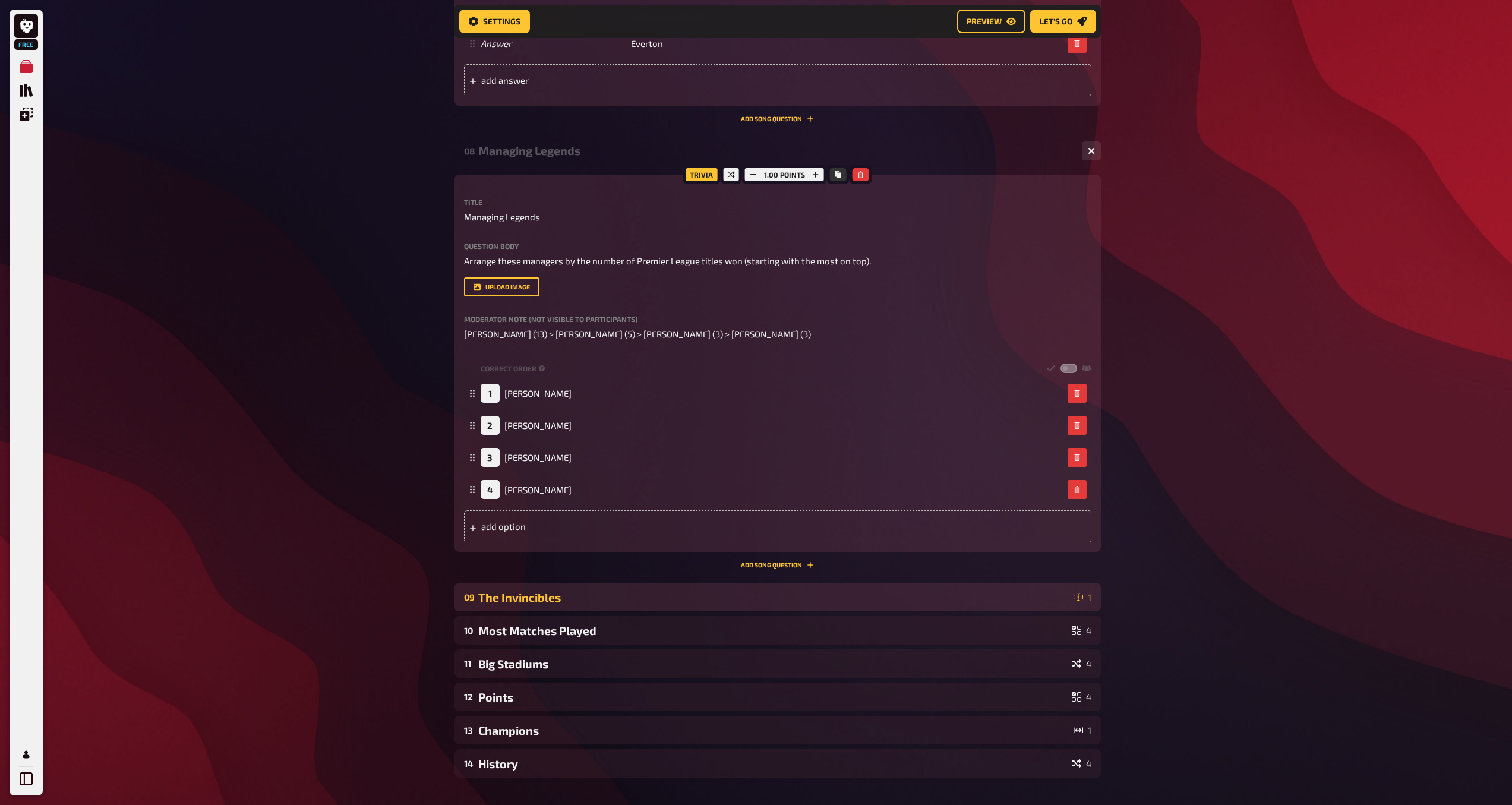
click at [956, 593] on div "The Invincibles" at bounding box center [773, 598] width 591 height 14
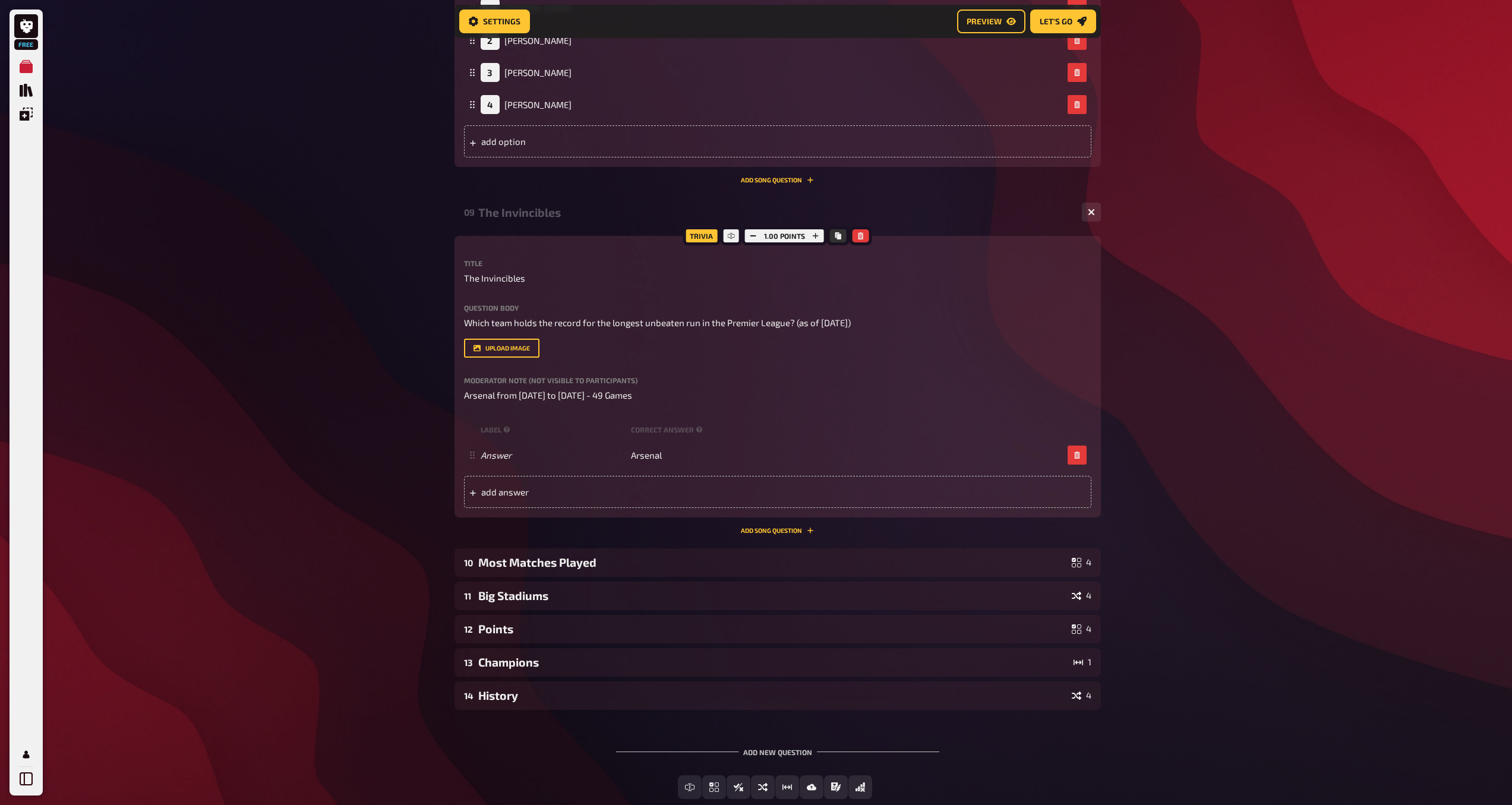
scroll to position [3161, 0]
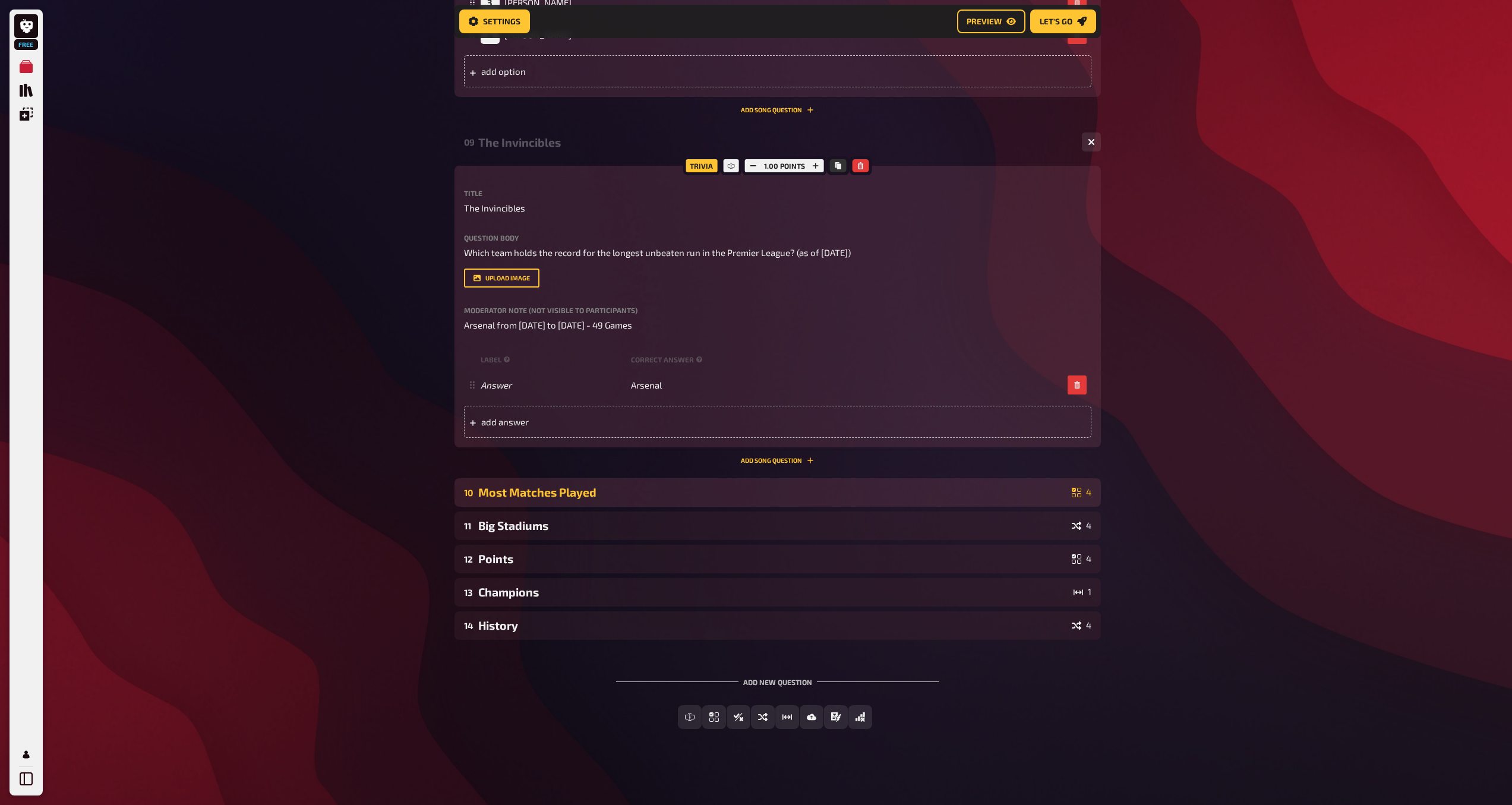
click at [714, 505] on div "10 Most Matches Played 4" at bounding box center [777, 492] width 646 height 29
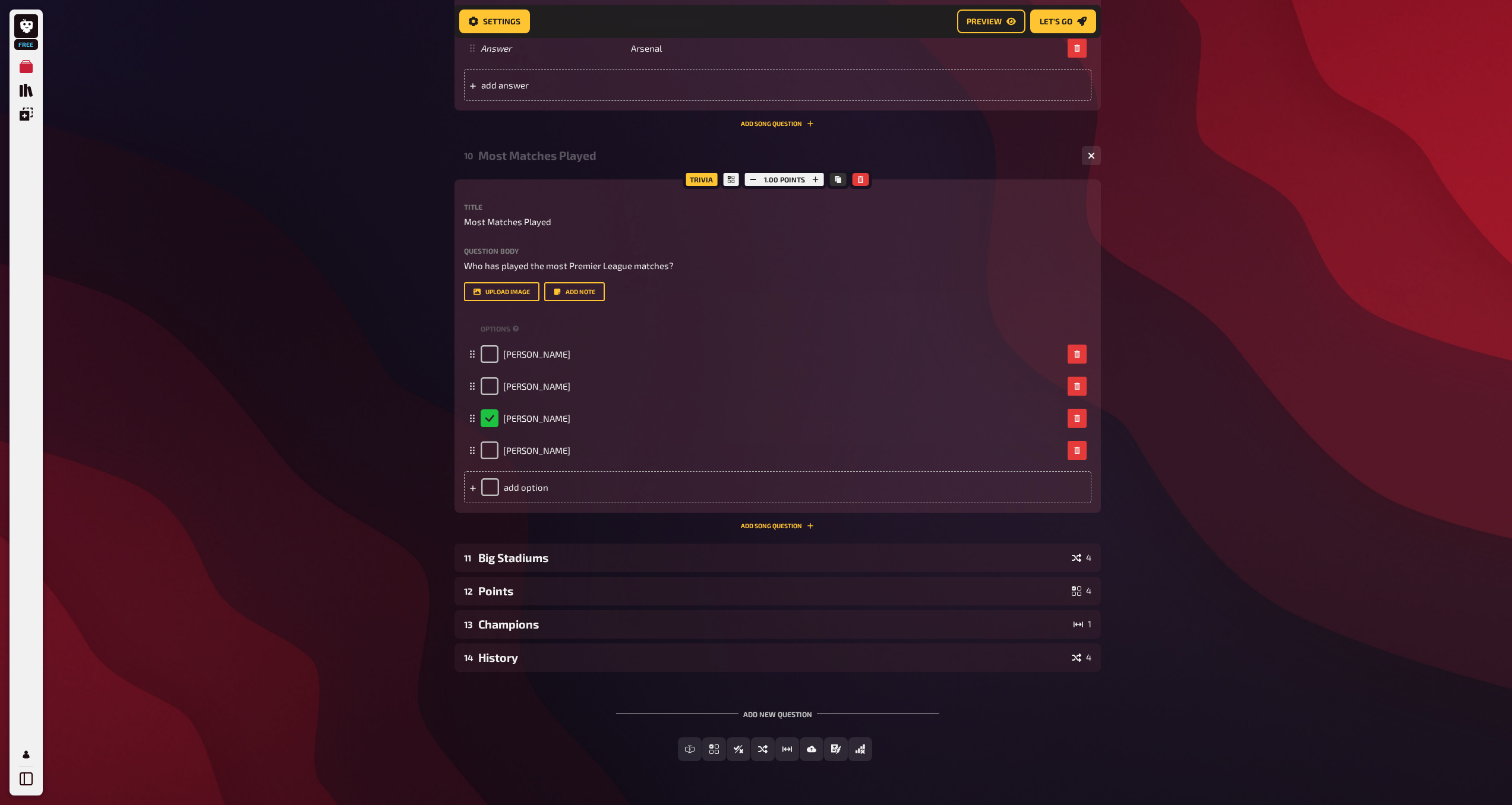
scroll to position [3530, 0]
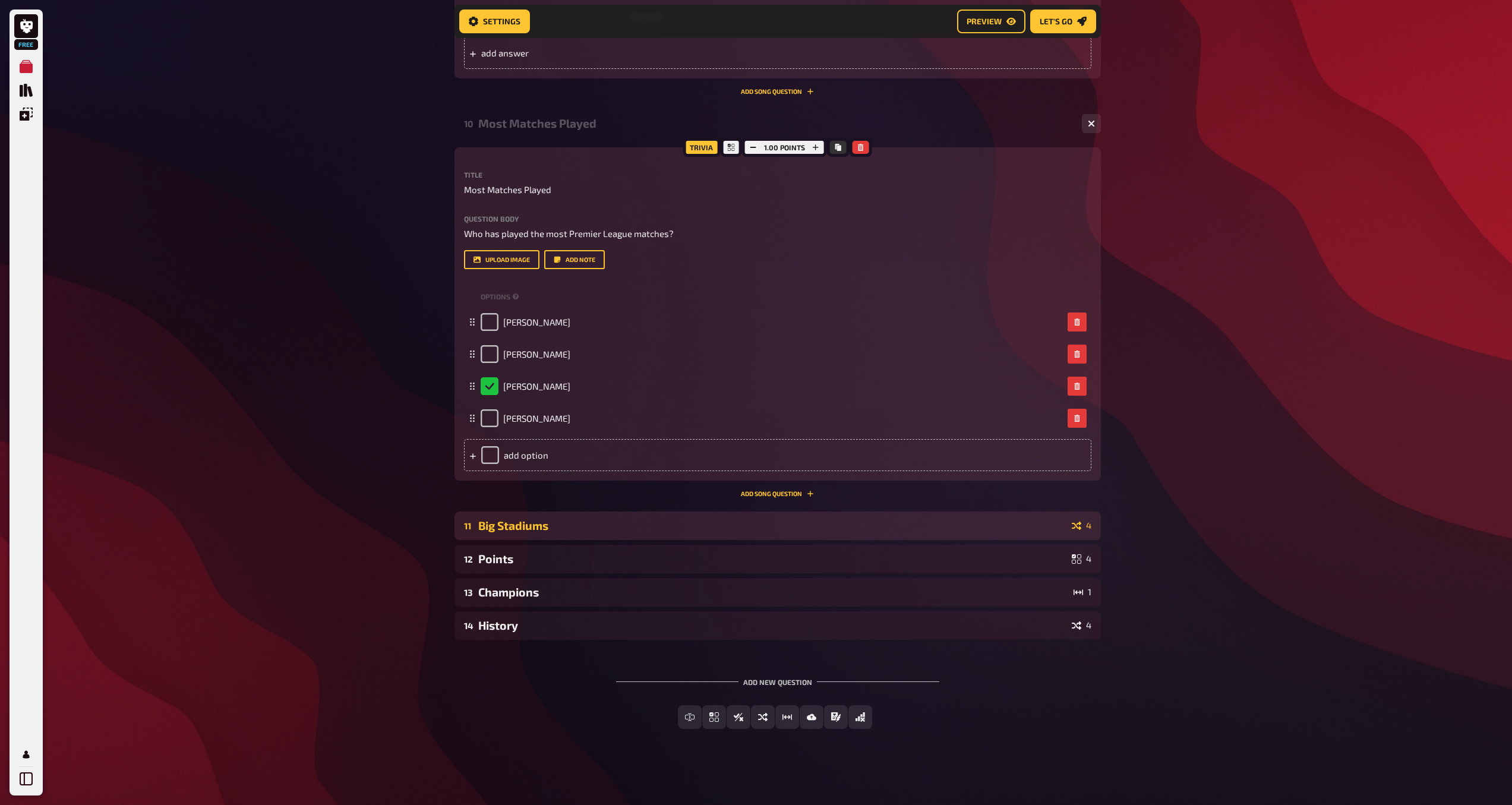
drag, startPoint x: 984, startPoint y: 528, endPoint x: 1010, endPoint y: 516, distance: 28.6
click at [984, 528] on div "Big Stadiums" at bounding box center [772, 526] width 589 height 14
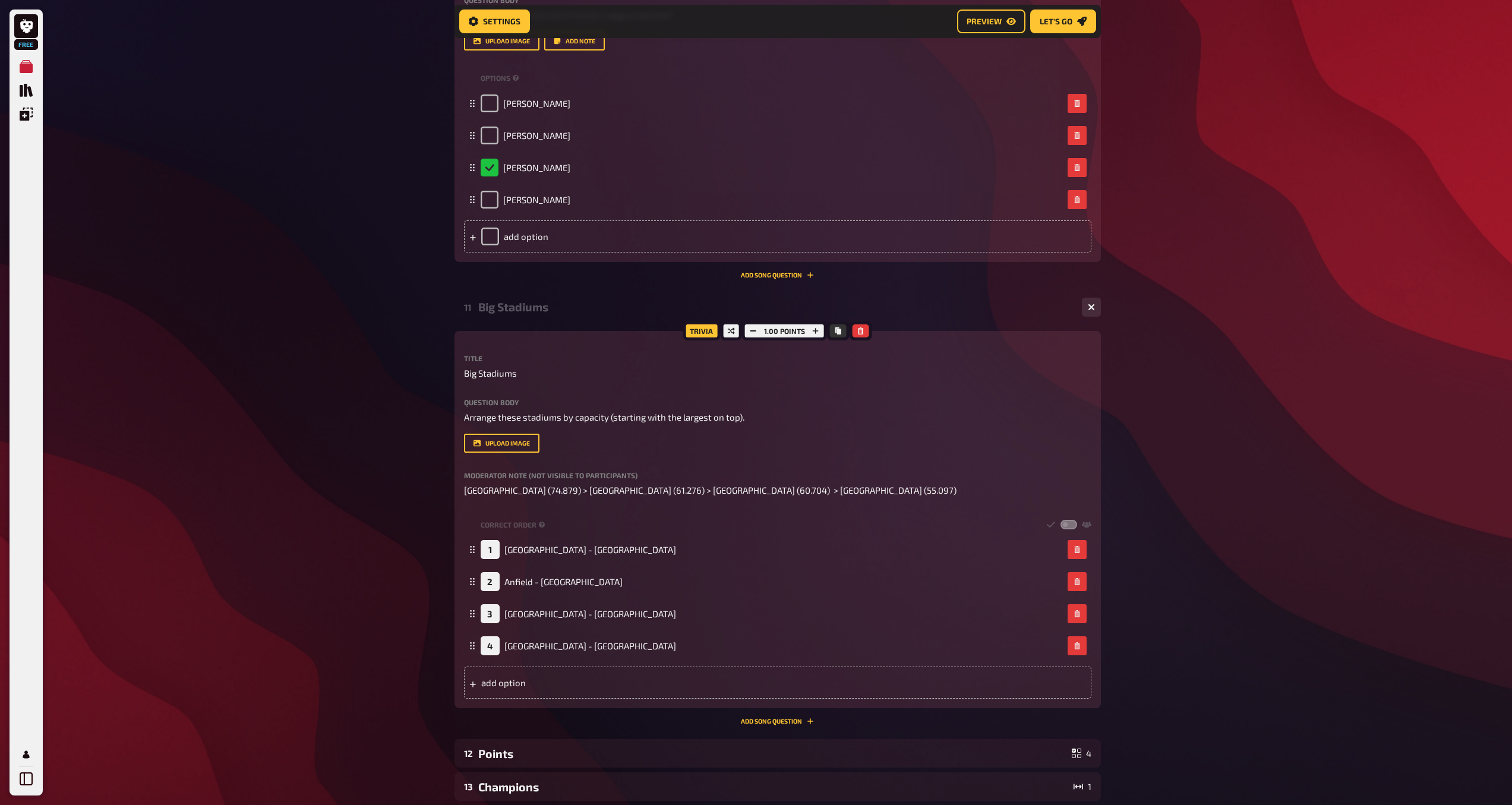
scroll to position [3943, 0]
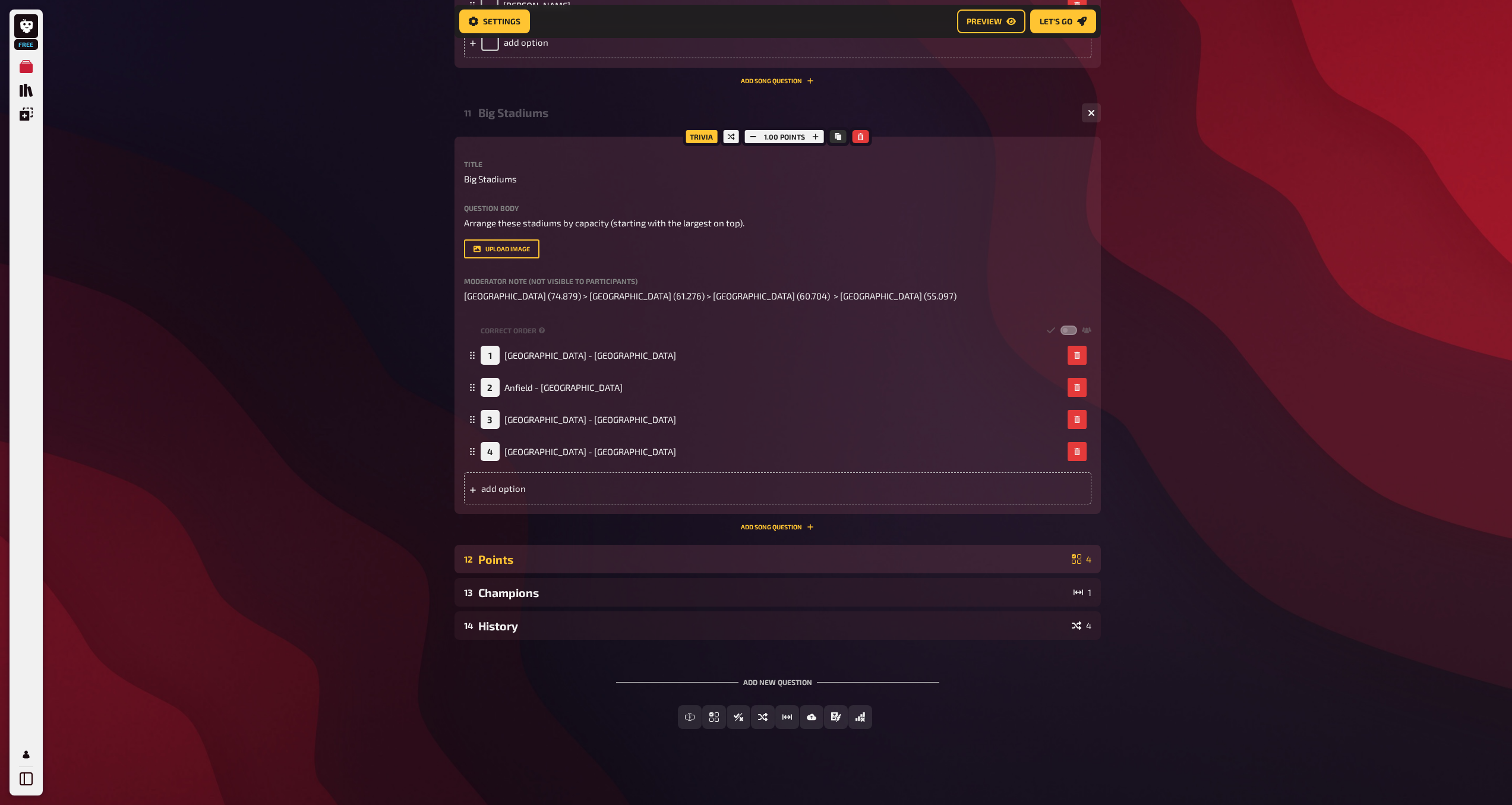
drag, startPoint x: 1015, startPoint y: 557, endPoint x: 1021, endPoint y: 556, distance: 6.1
click at [1015, 557] on div "Points" at bounding box center [772, 560] width 589 height 14
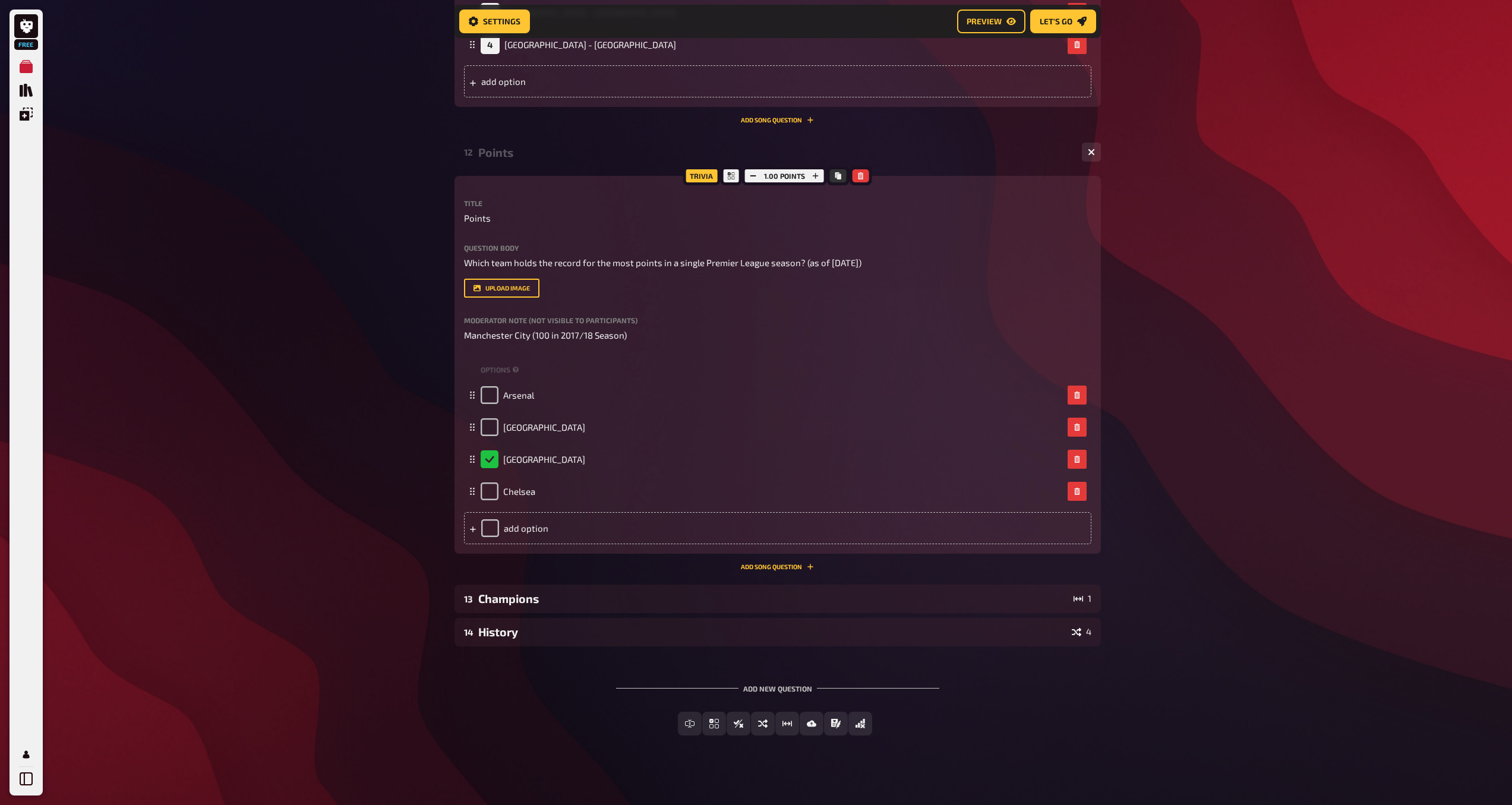
scroll to position [4347, 0]
drag, startPoint x: 984, startPoint y: 600, endPoint x: 987, endPoint y: 586, distance: 14.3
click at [984, 600] on div "Champions" at bounding box center [773, 603] width 591 height 14
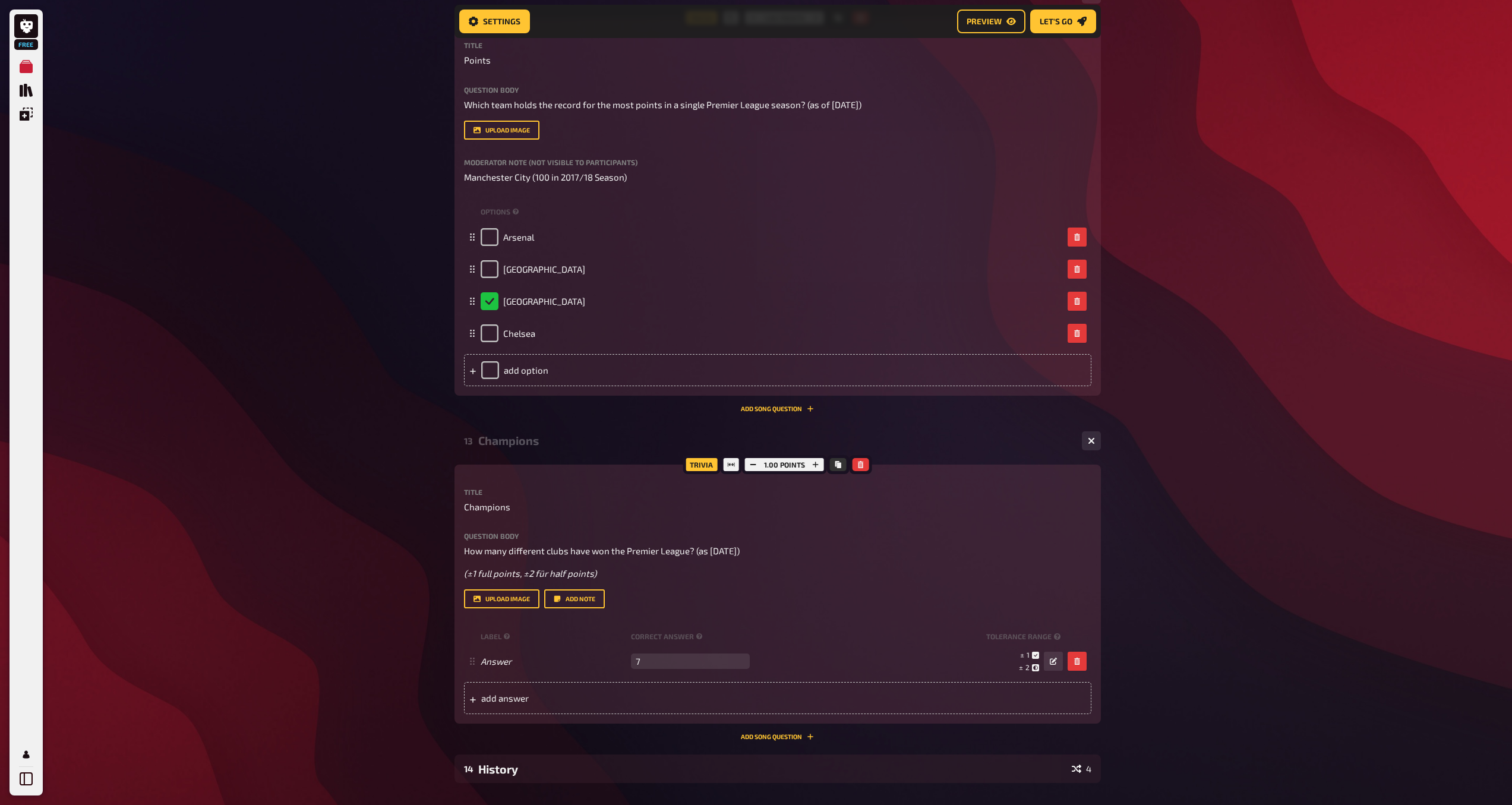
scroll to position [4625, 0]
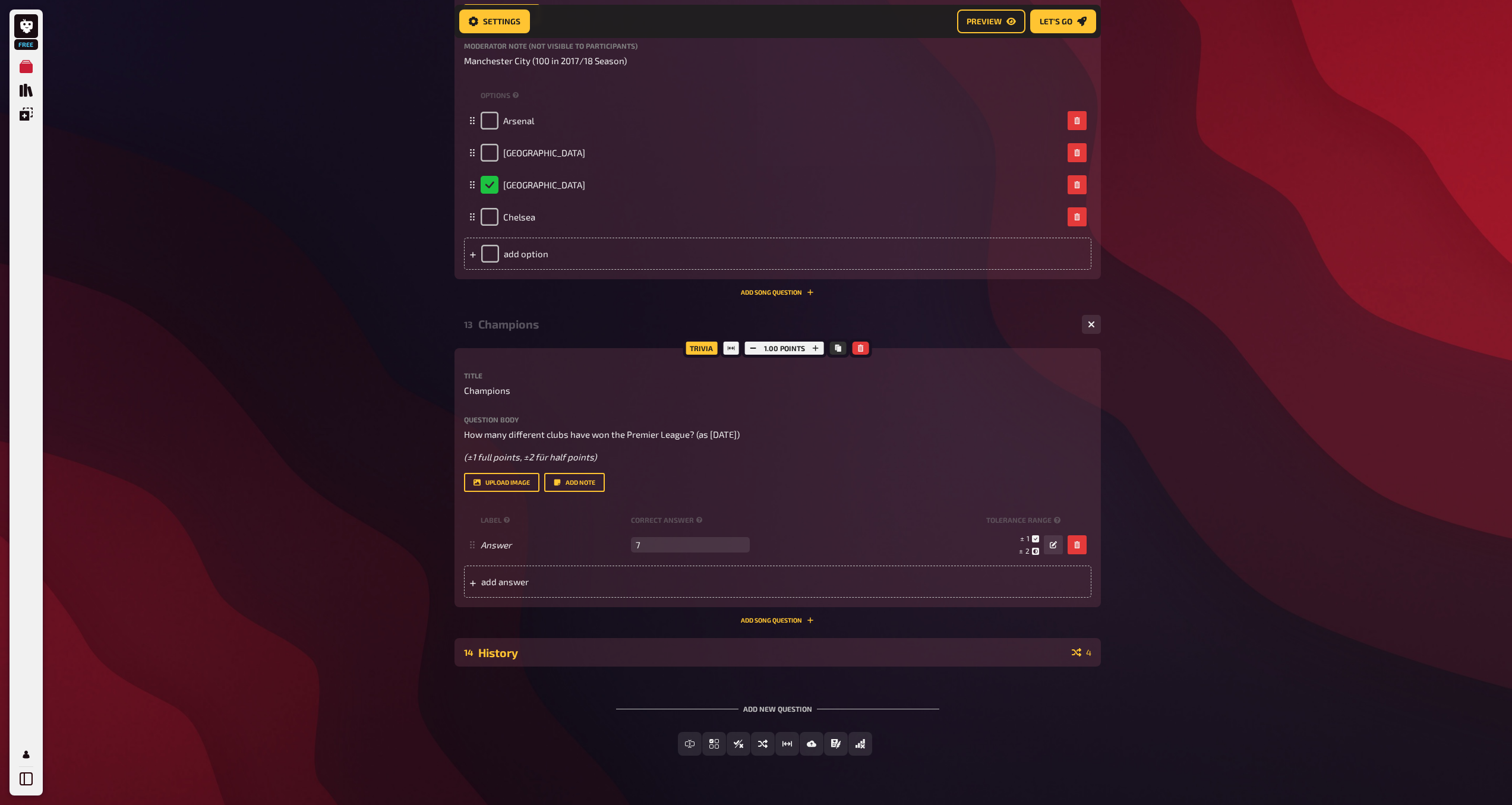
click at [997, 659] on div "History" at bounding box center [772, 653] width 589 height 14
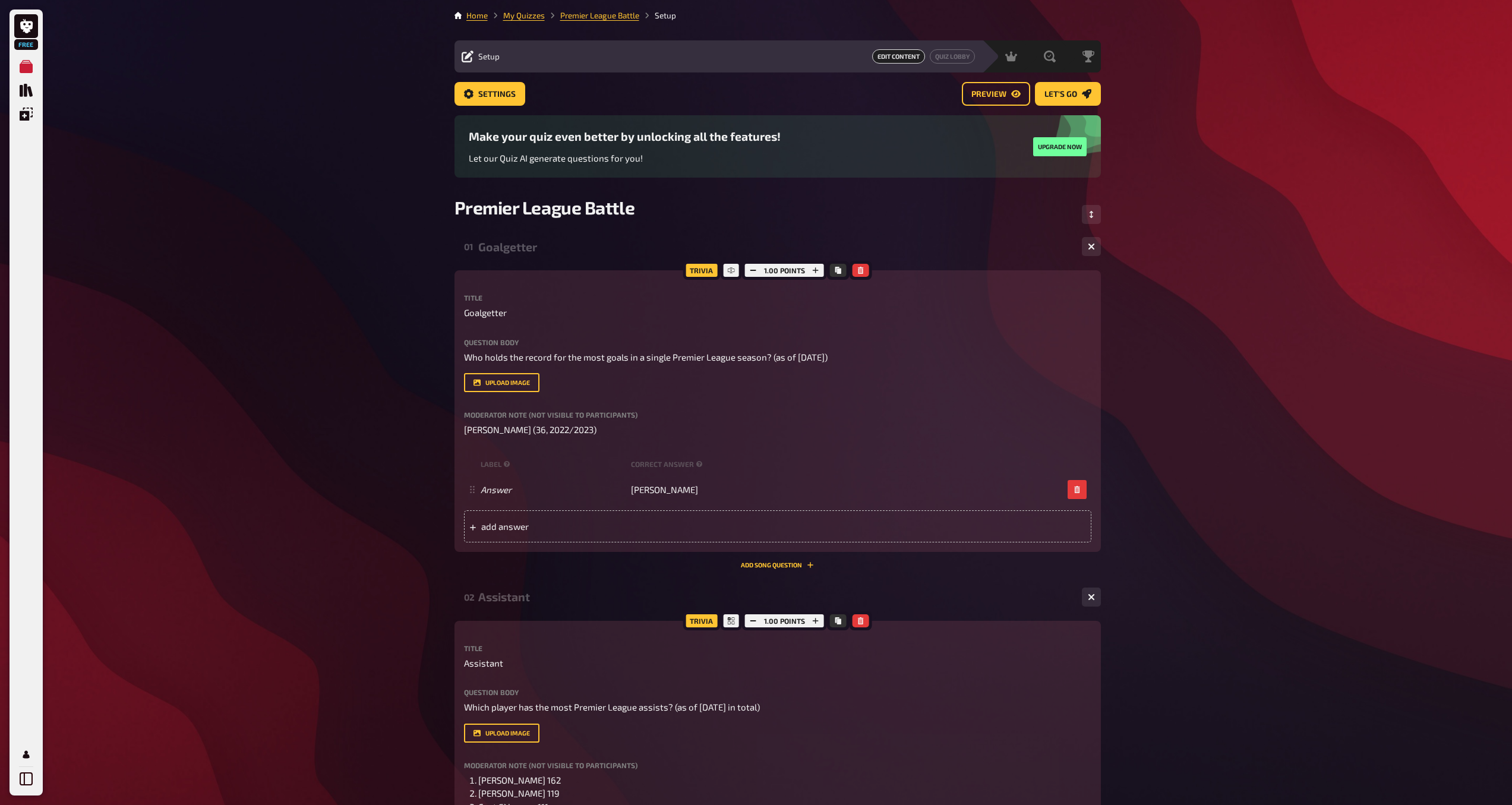
scroll to position [9, 0]
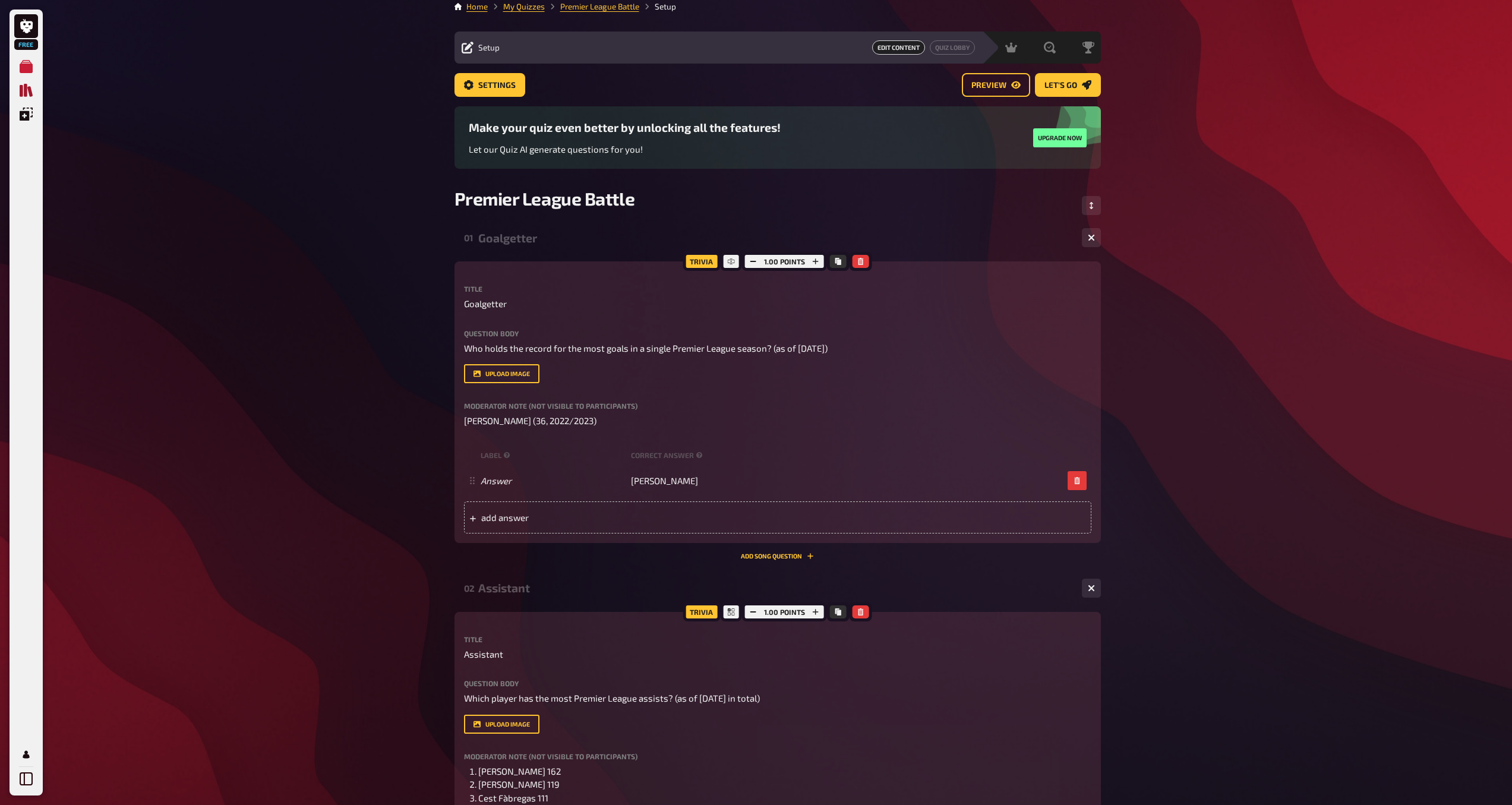
click at [23, 89] on icon "Quiz Library" at bounding box center [26, 90] width 13 height 13
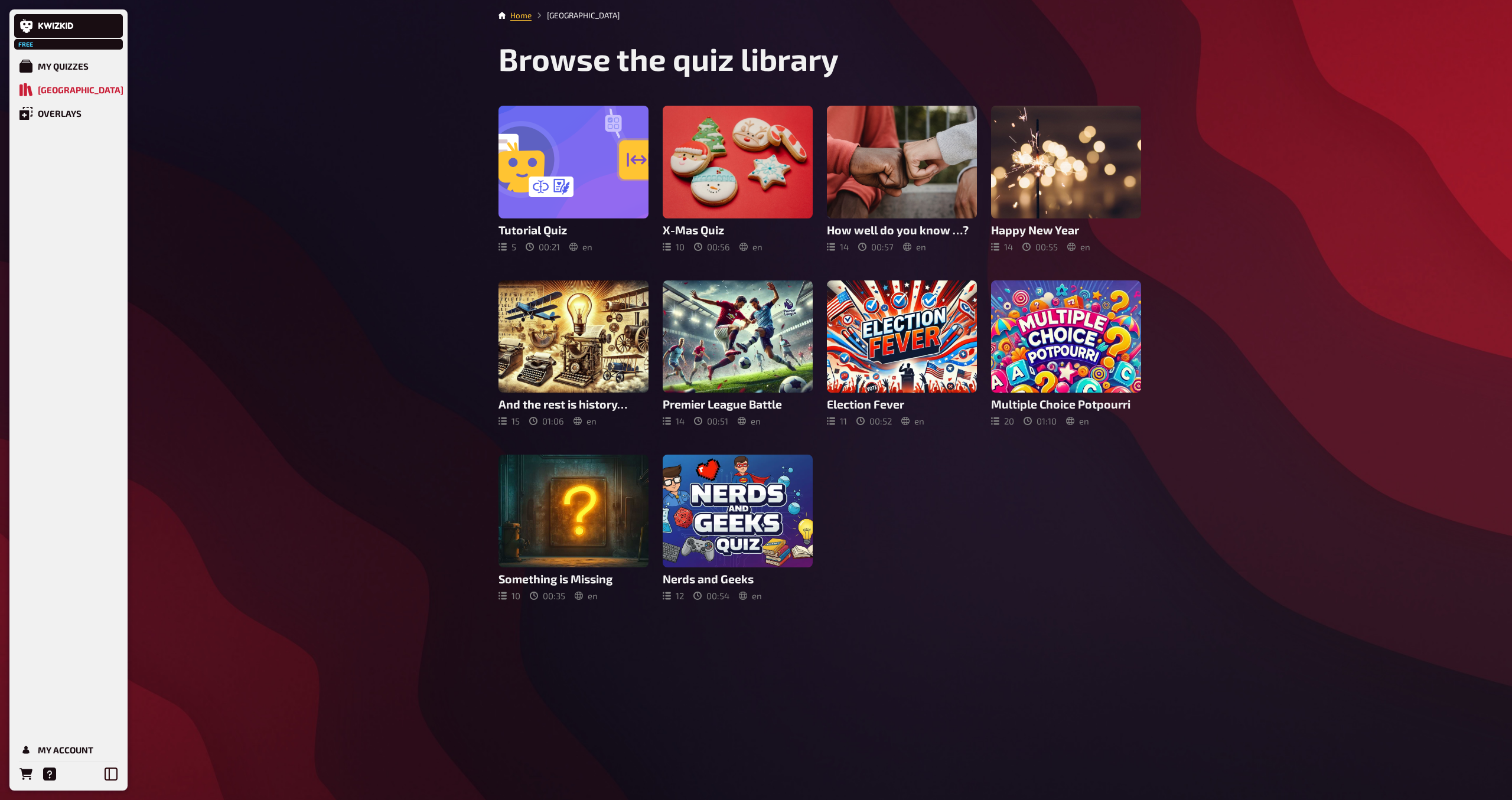
click at [881, 348] on div at bounding box center [901, 337] width 150 height 113
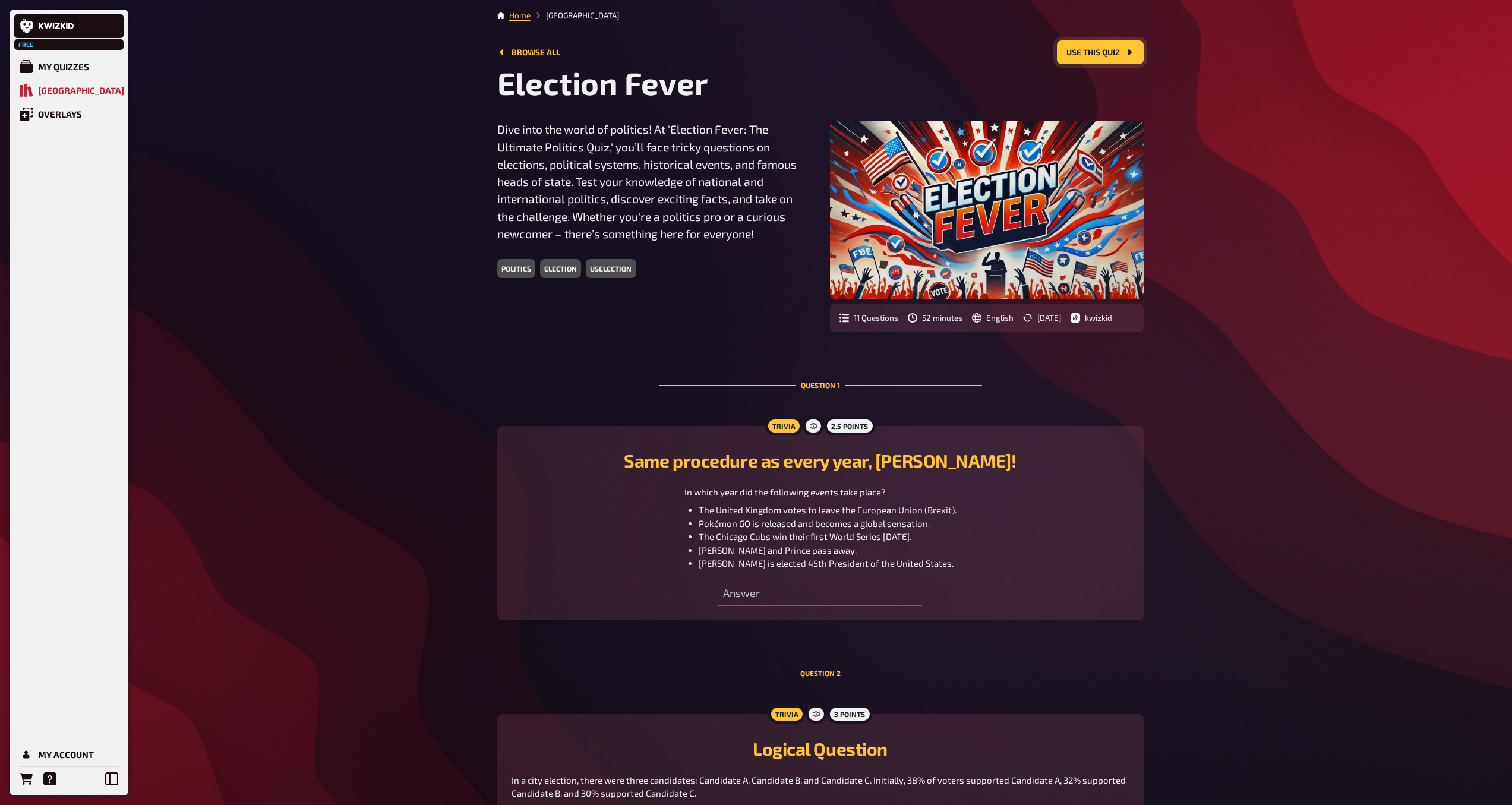
click at [1084, 53] on button "Use this quiz" at bounding box center [1100, 53] width 87 height 24
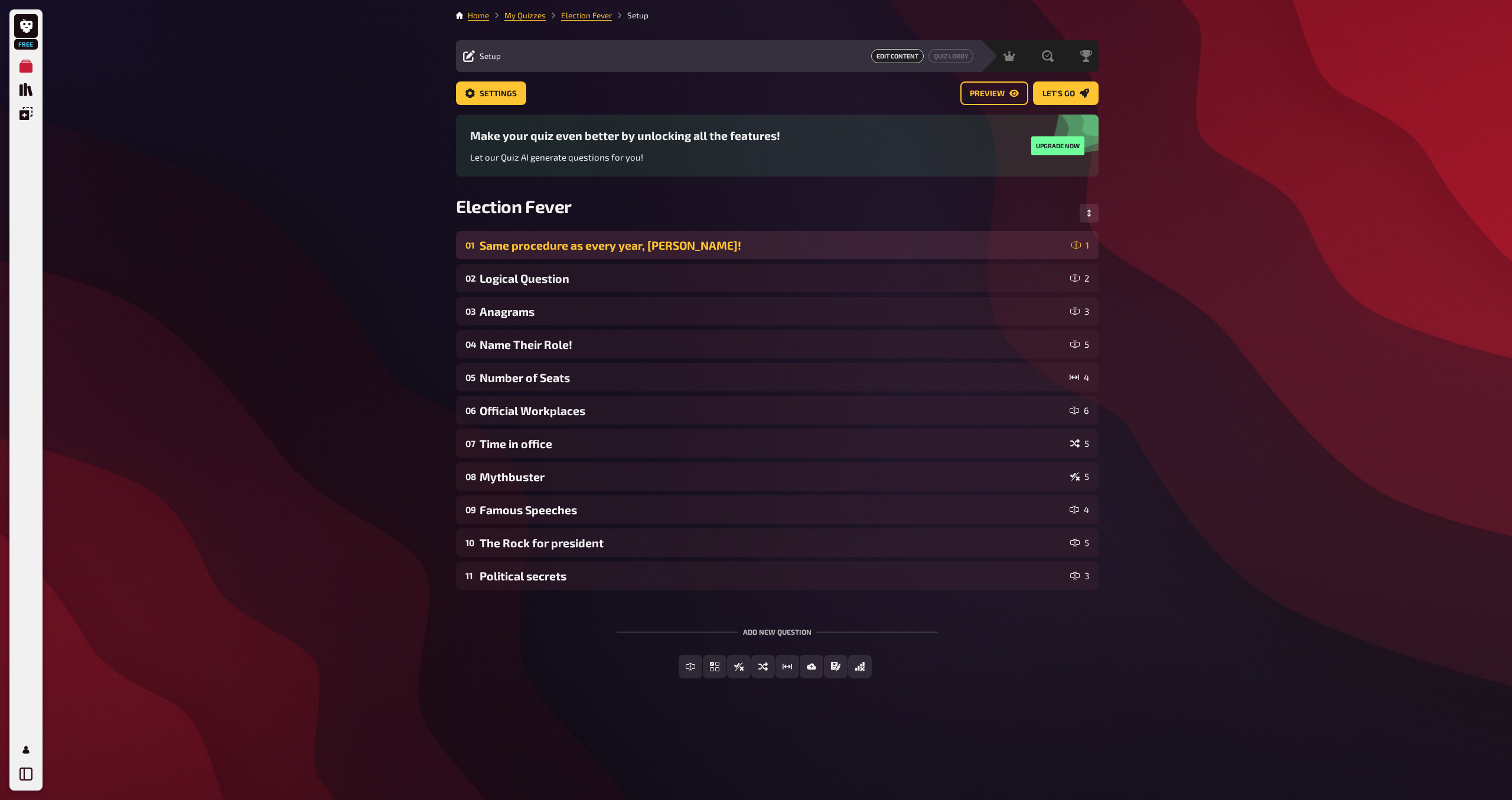
drag, startPoint x: 874, startPoint y: 248, endPoint x: 883, endPoint y: 259, distance: 14.2
click at [874, 248] on div "Same procedure as every year, [PERSON_NAME]!" at bounding box center [772, 246] width 587 height 14
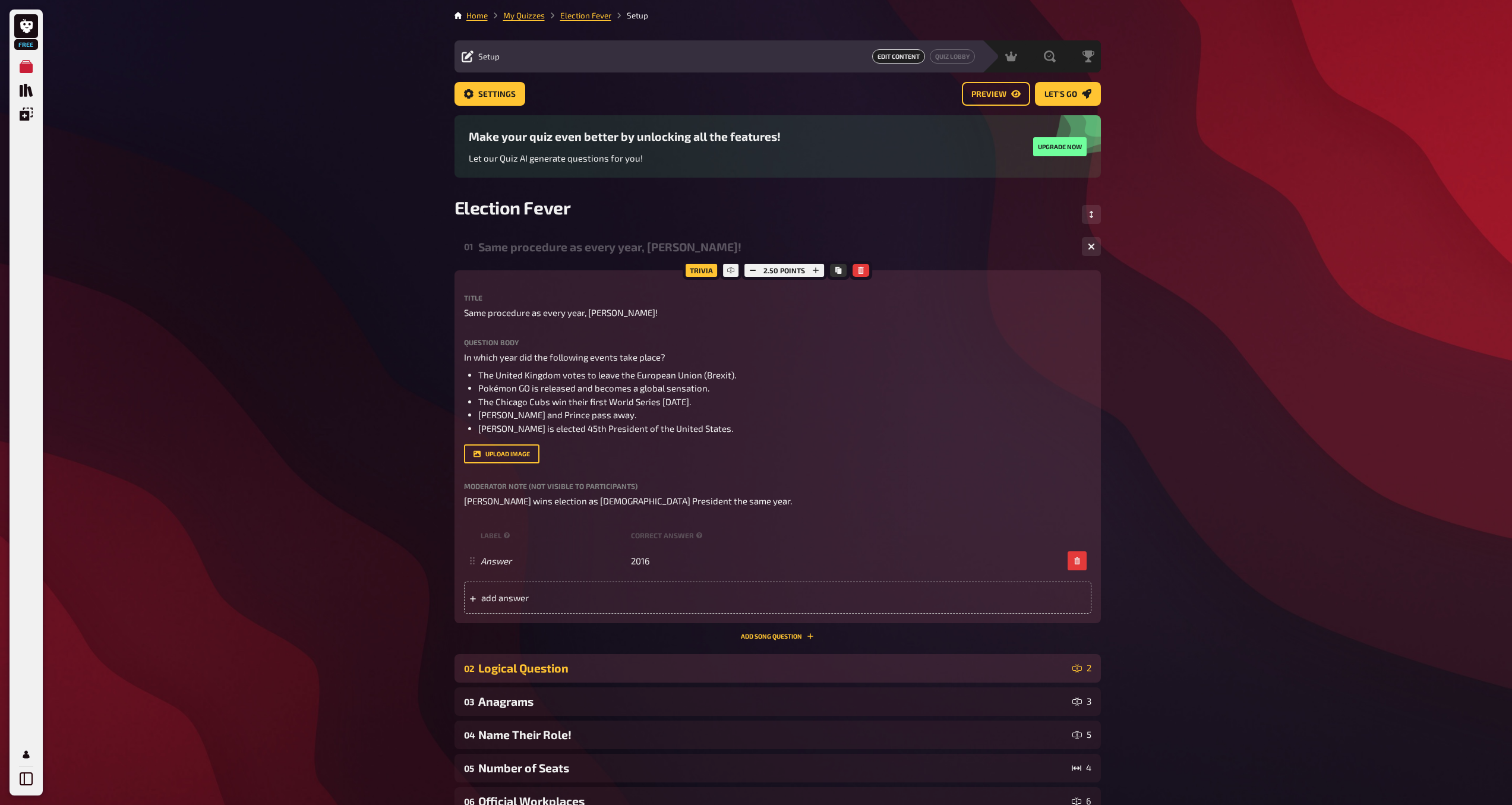
click at [966, 671] on div "Logical Question" at bounding box center [773, 669] width 590 height 14
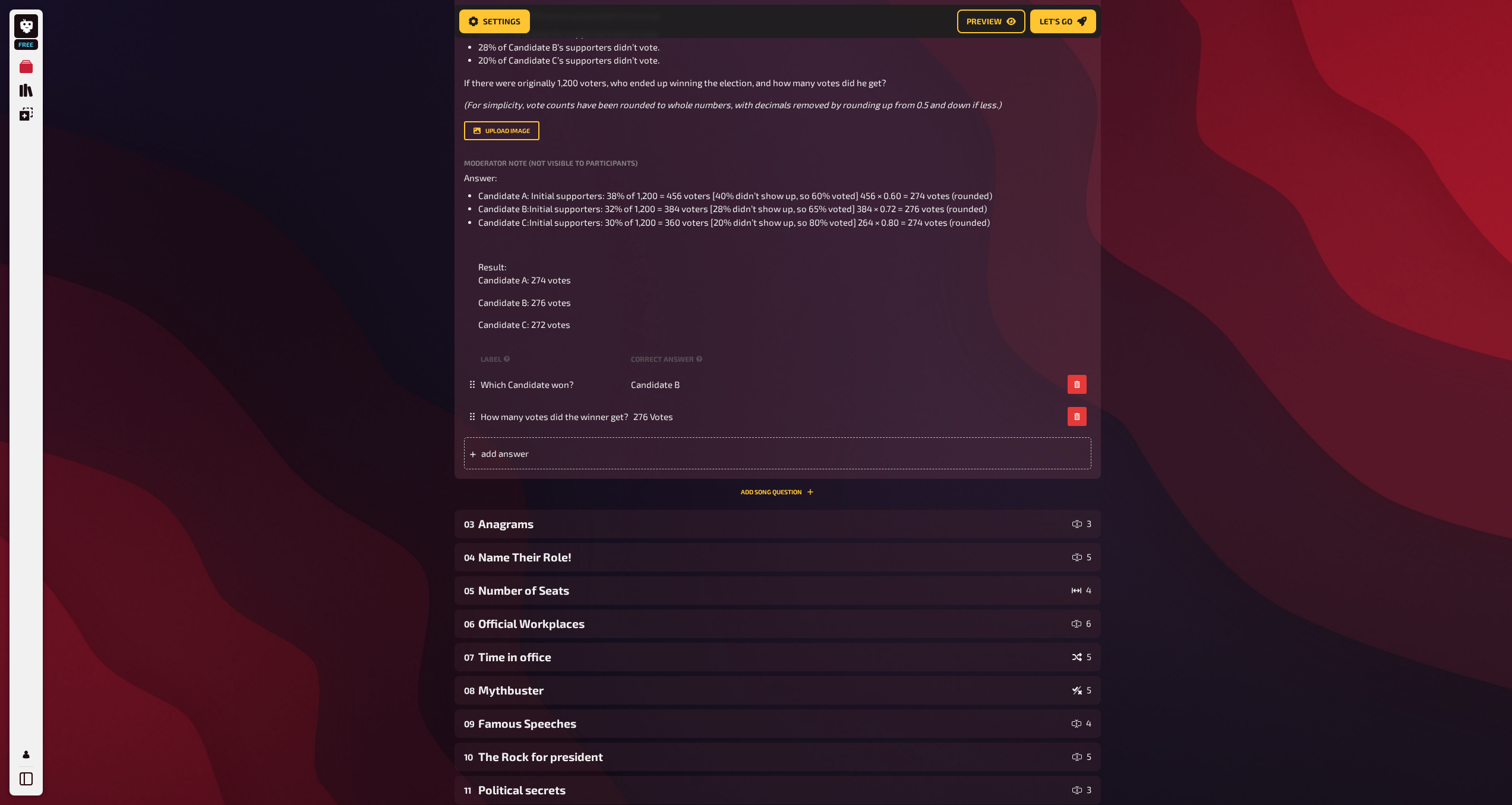
scroll to position [844, 0]
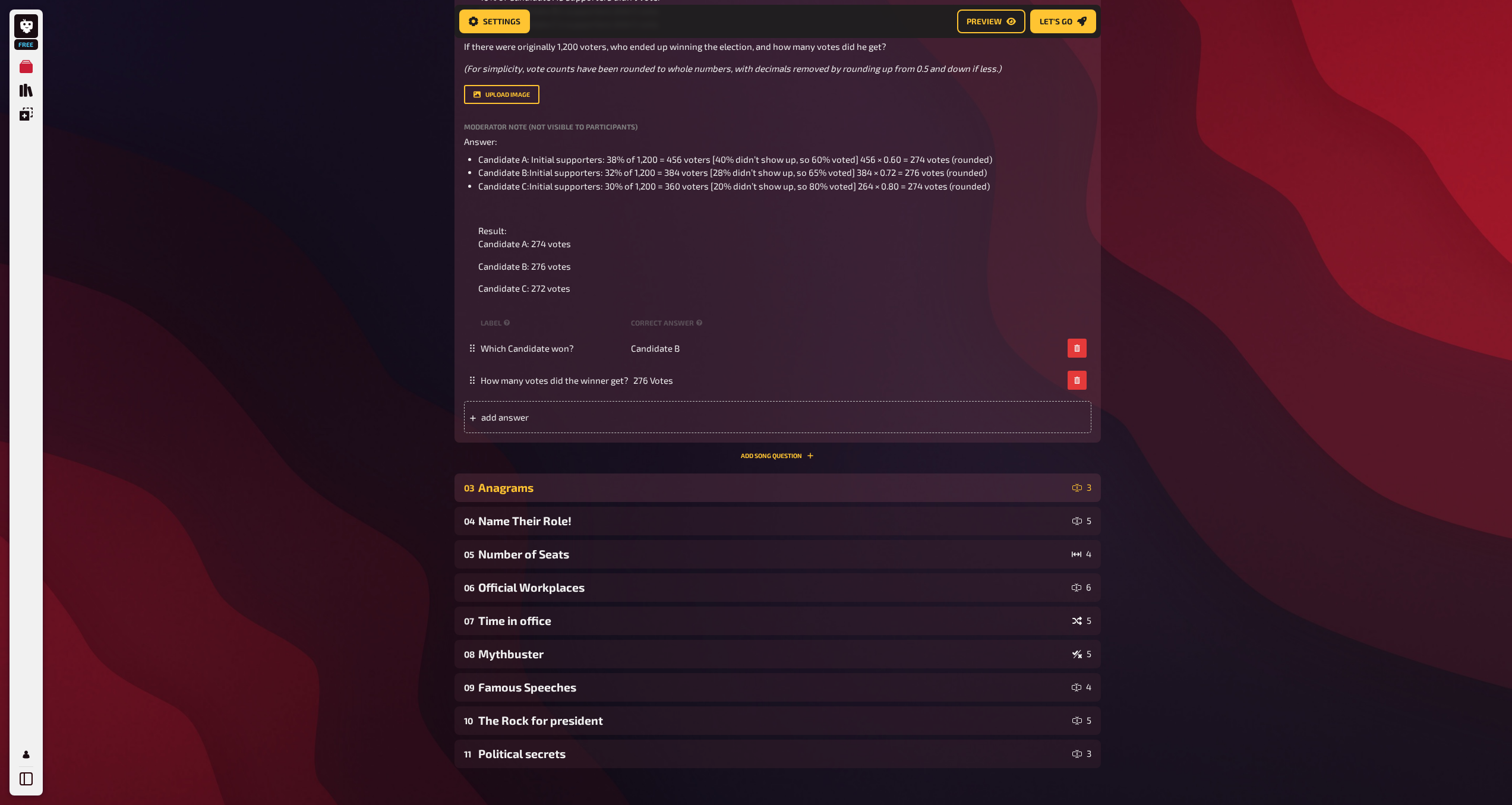
click at [867, 486] on div "Anagrams" at bounding box center [773, 487] width 590 height 14
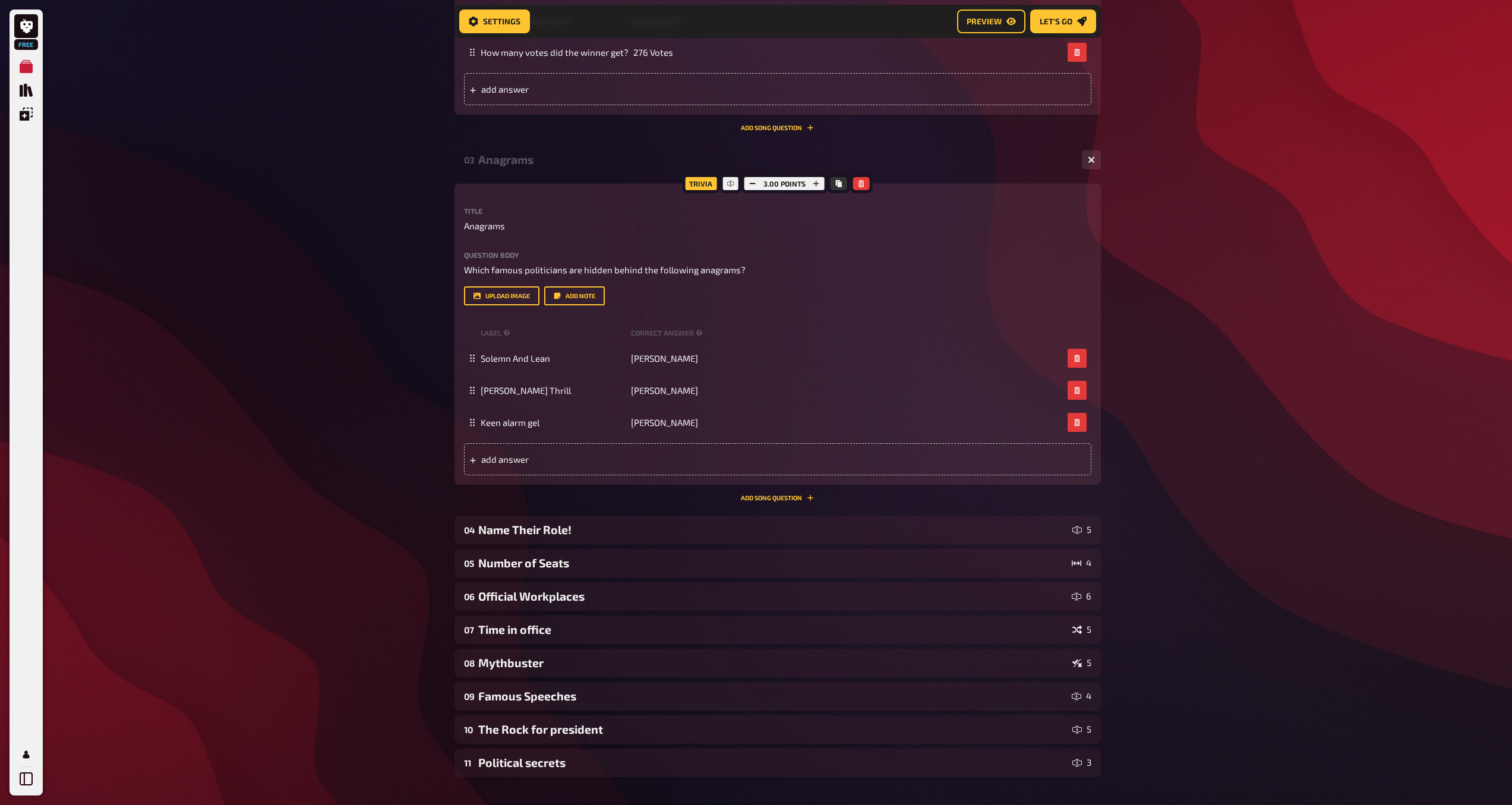
scroll to position [1309, 0]
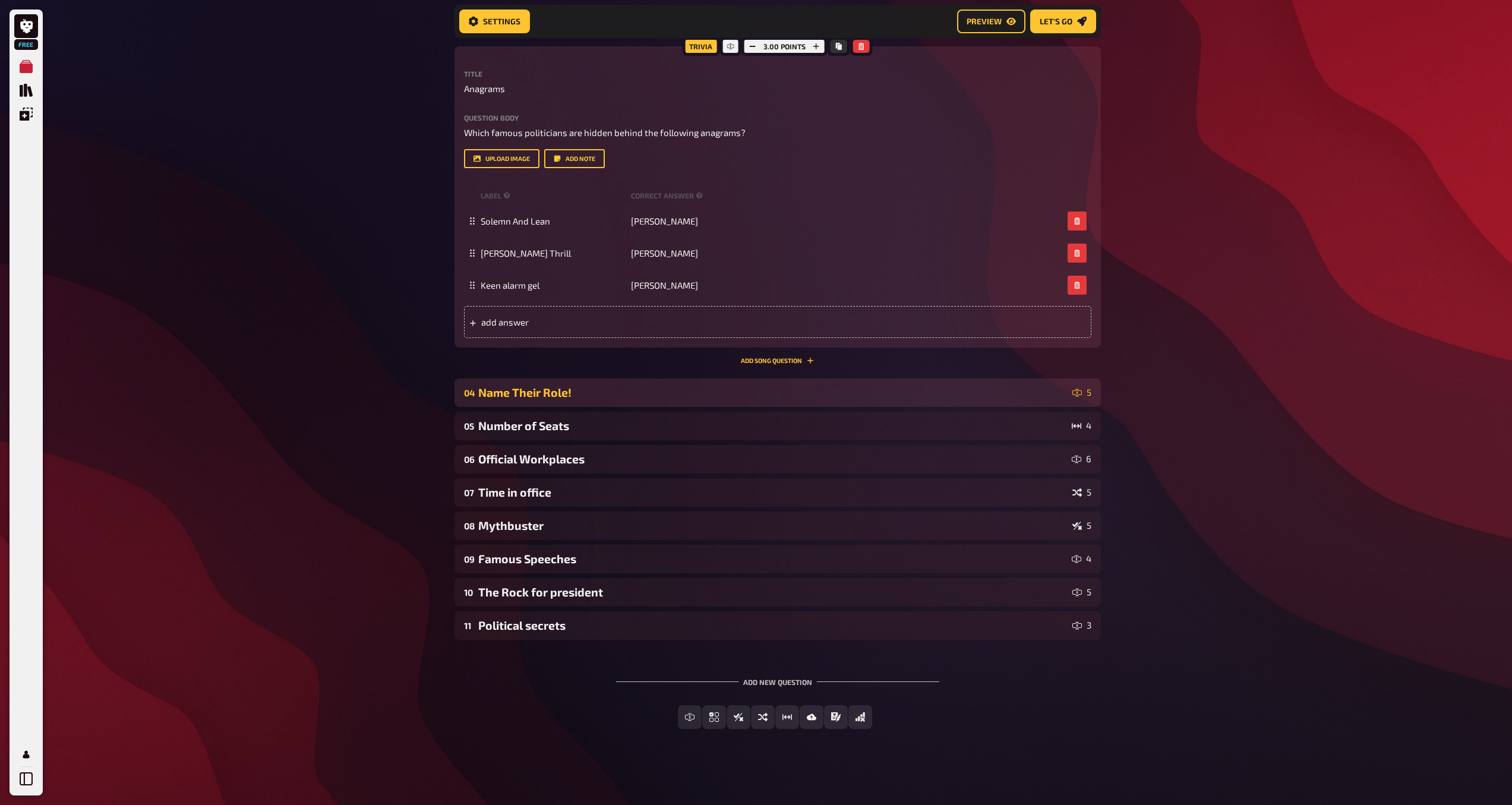
click at [1007, 398] on div "Name Their Role!" at bounding box center [773, 393] width 590 height 14
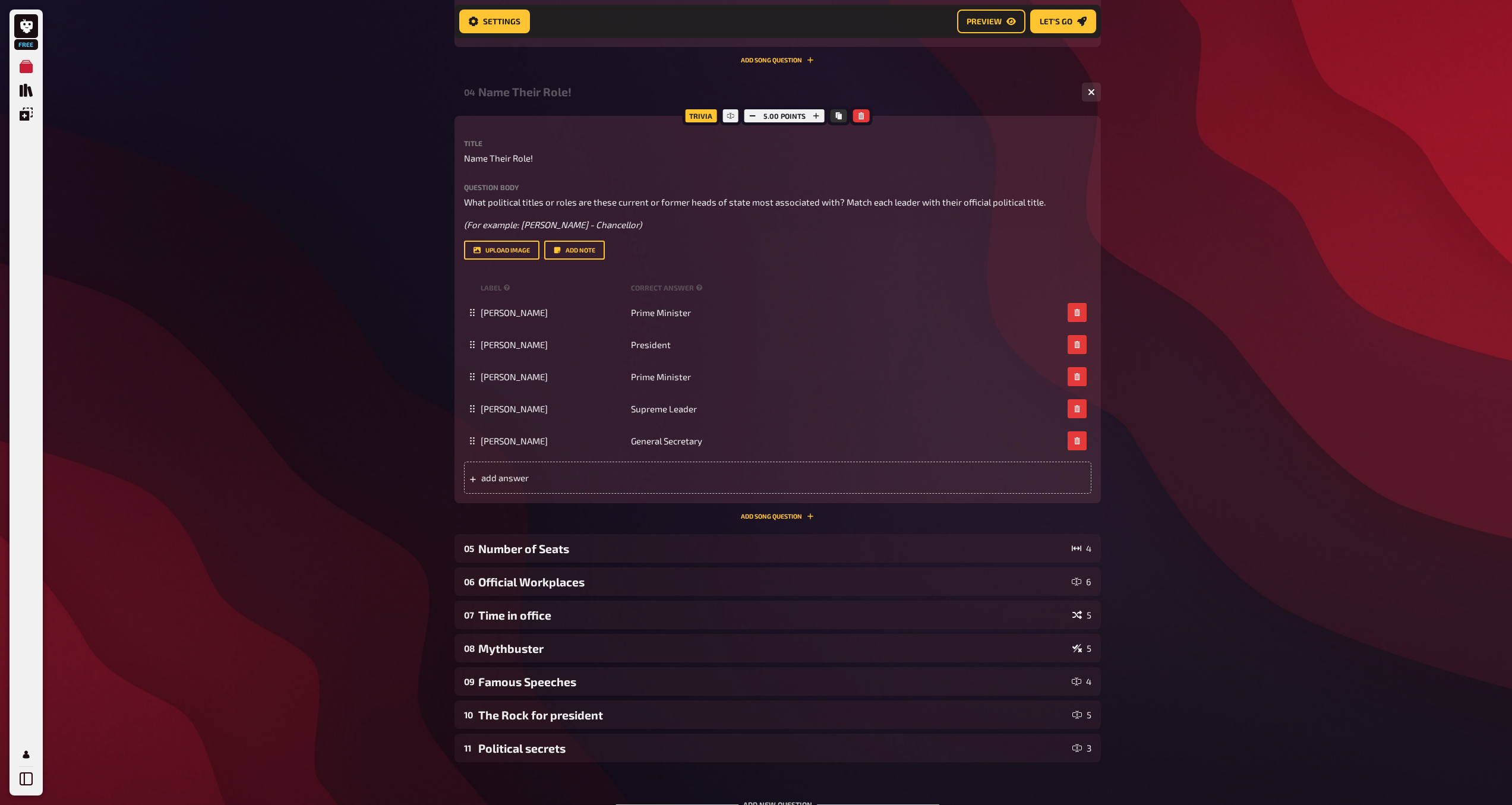
scroll to position [1733, 0]
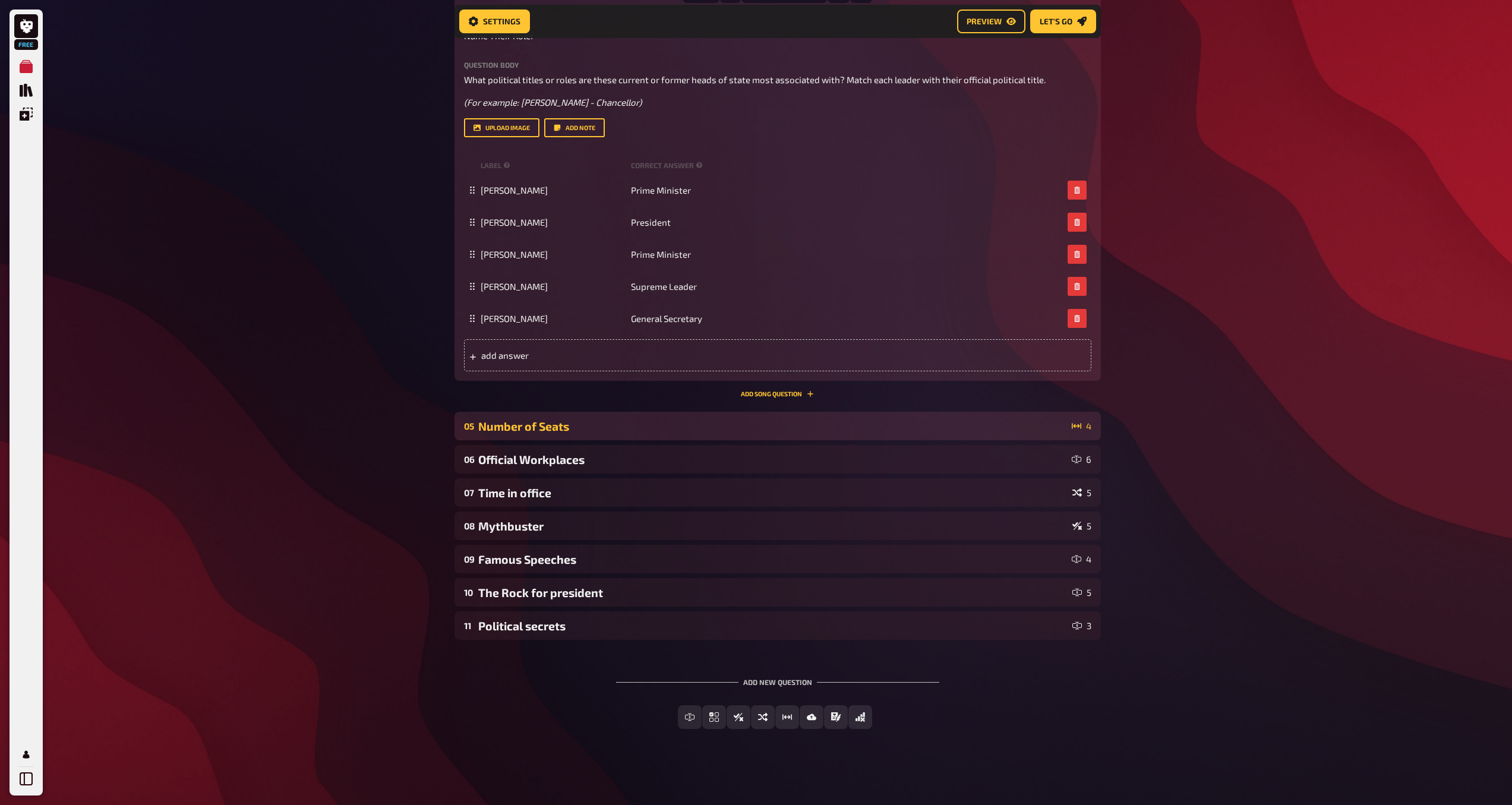
click at [963, 430] on div "Number of Seats" at bounding box center [772, 426] width 589 height 14
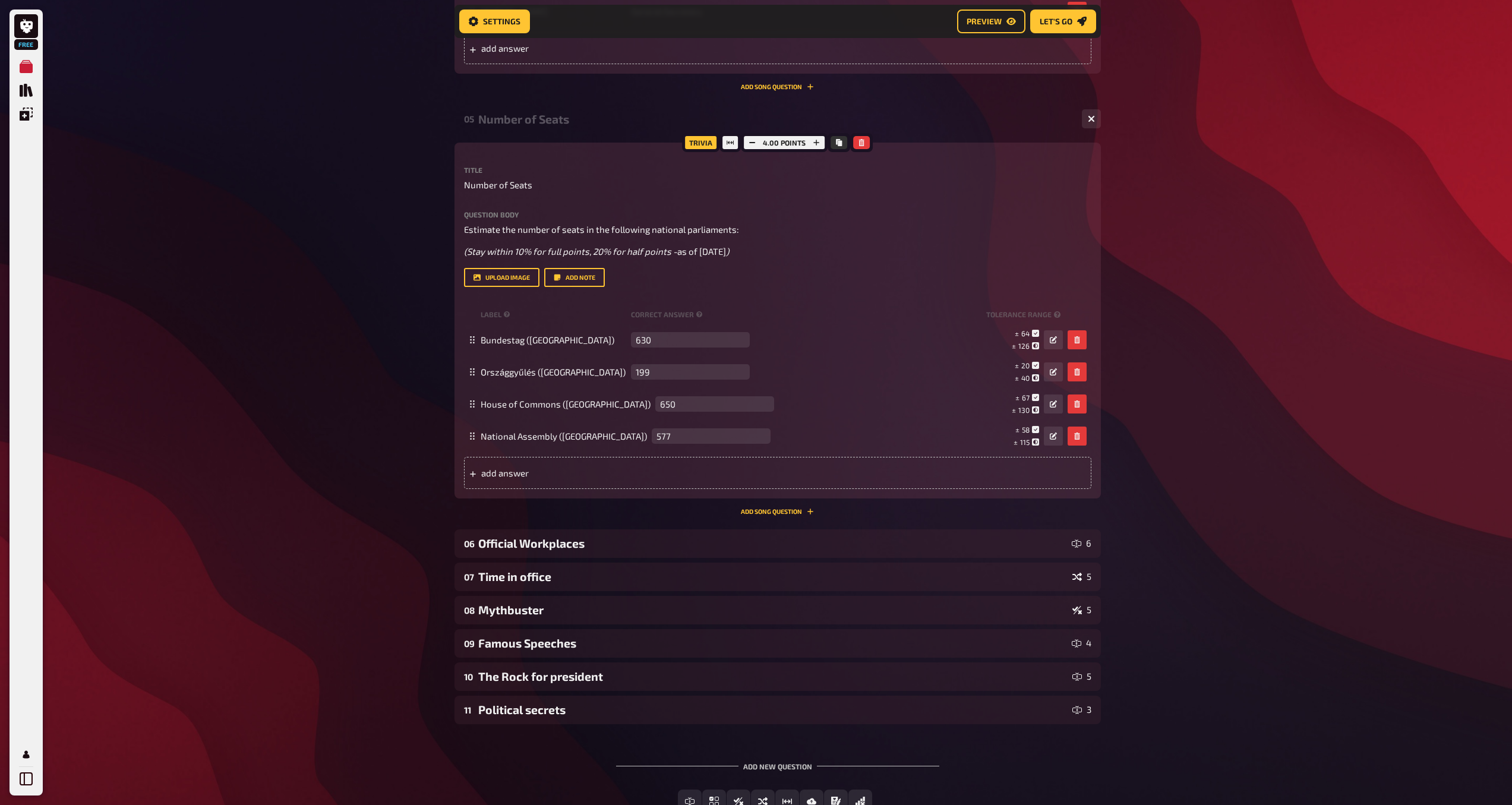
scroll to position [2124, 0]
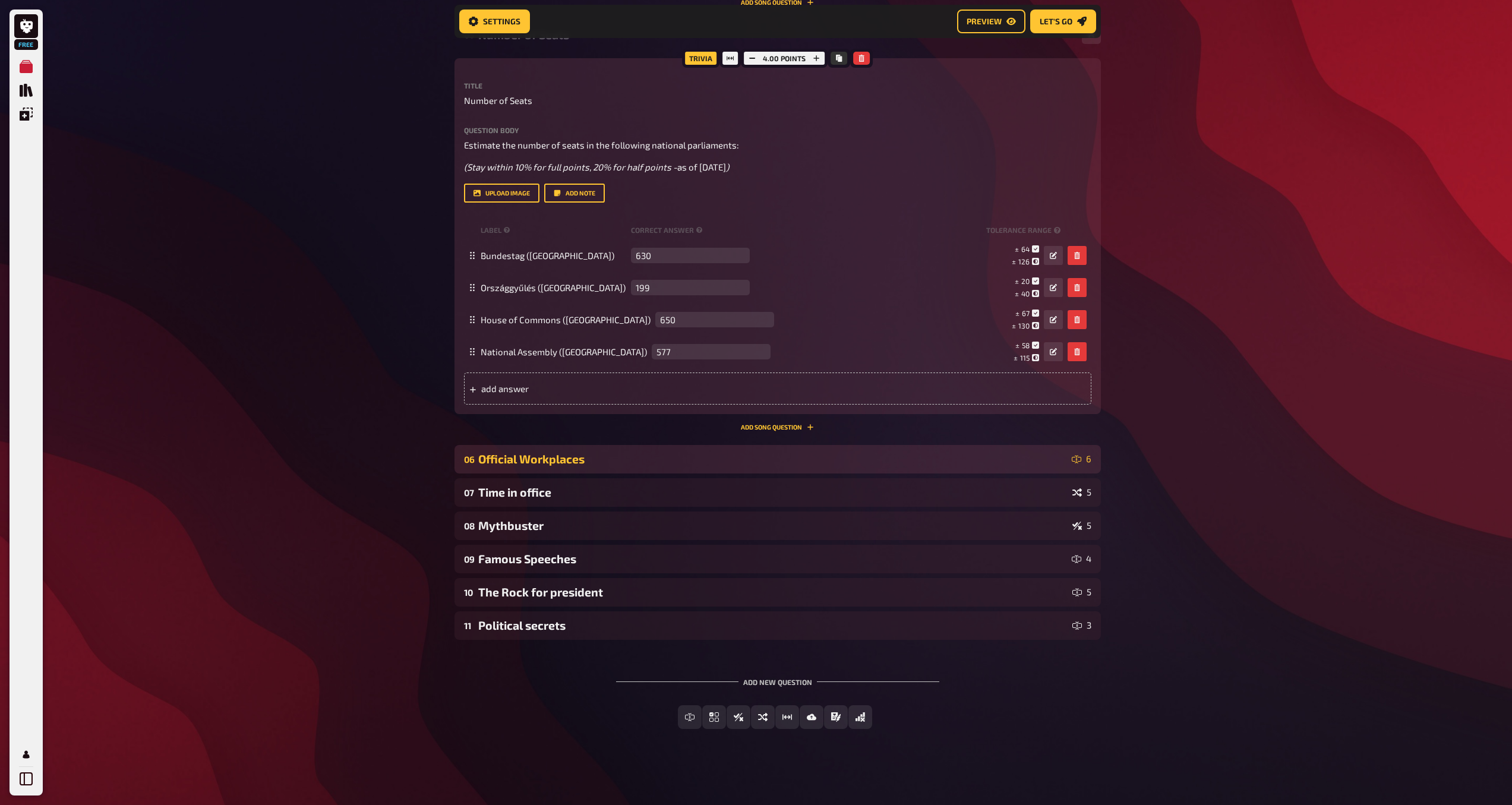
click at [995, 462] on div "Official Workplaces" at bounding box center [772, 459] width 589 height 14
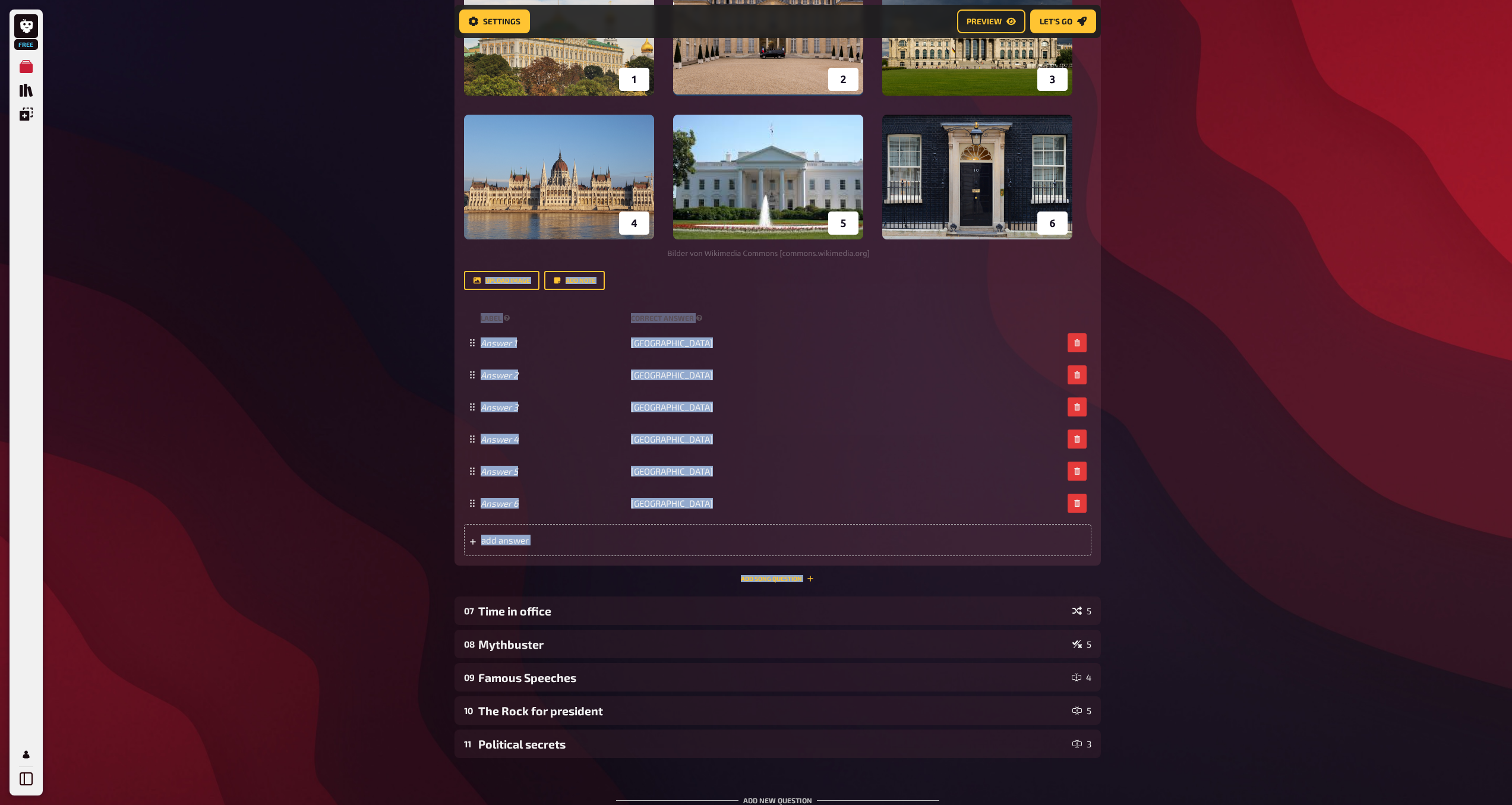
scroll to position [2870, 0]
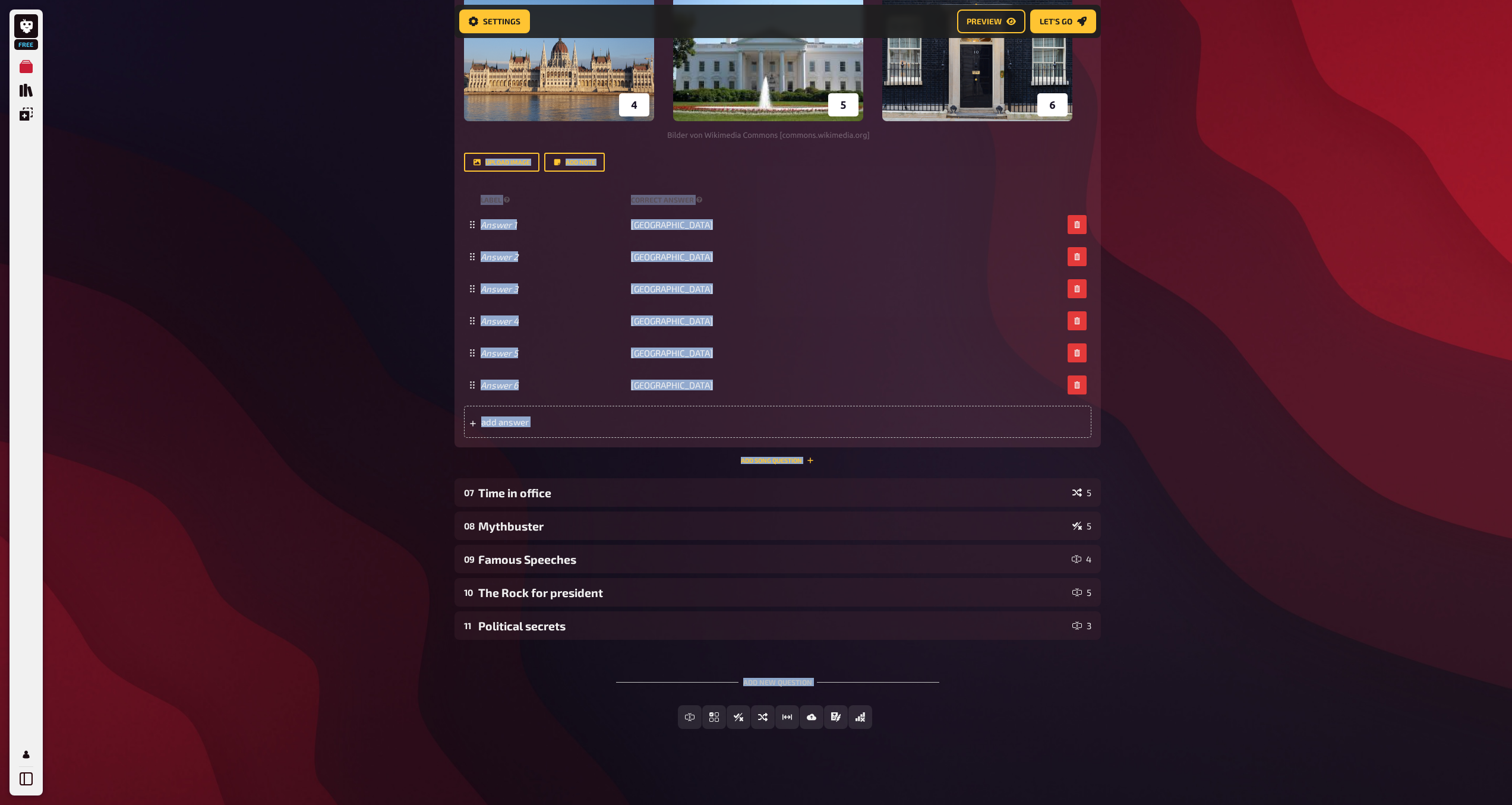
drag, startPoint x: 1520, startPoint y: 546, endPoint x: 1506, endPoint y: 717, distance: 171.6
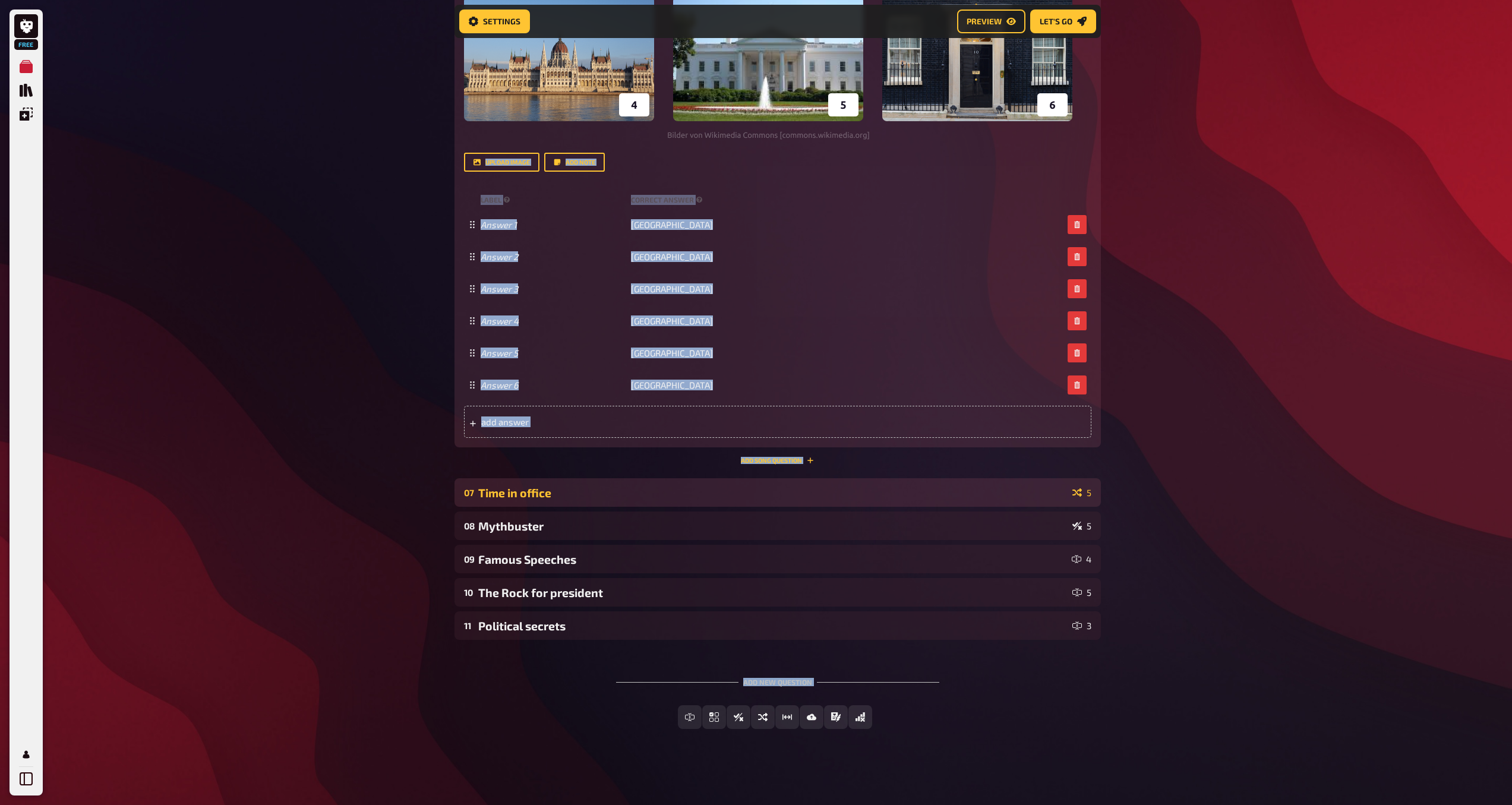
drag, startPoint x: 968, startPoint y: 486, endPoint x: 989, endPoint y: 481, distance: 21.6
click at [968, 486] on div "Time in office" at bounding box center [773, 493] width 590 height 14
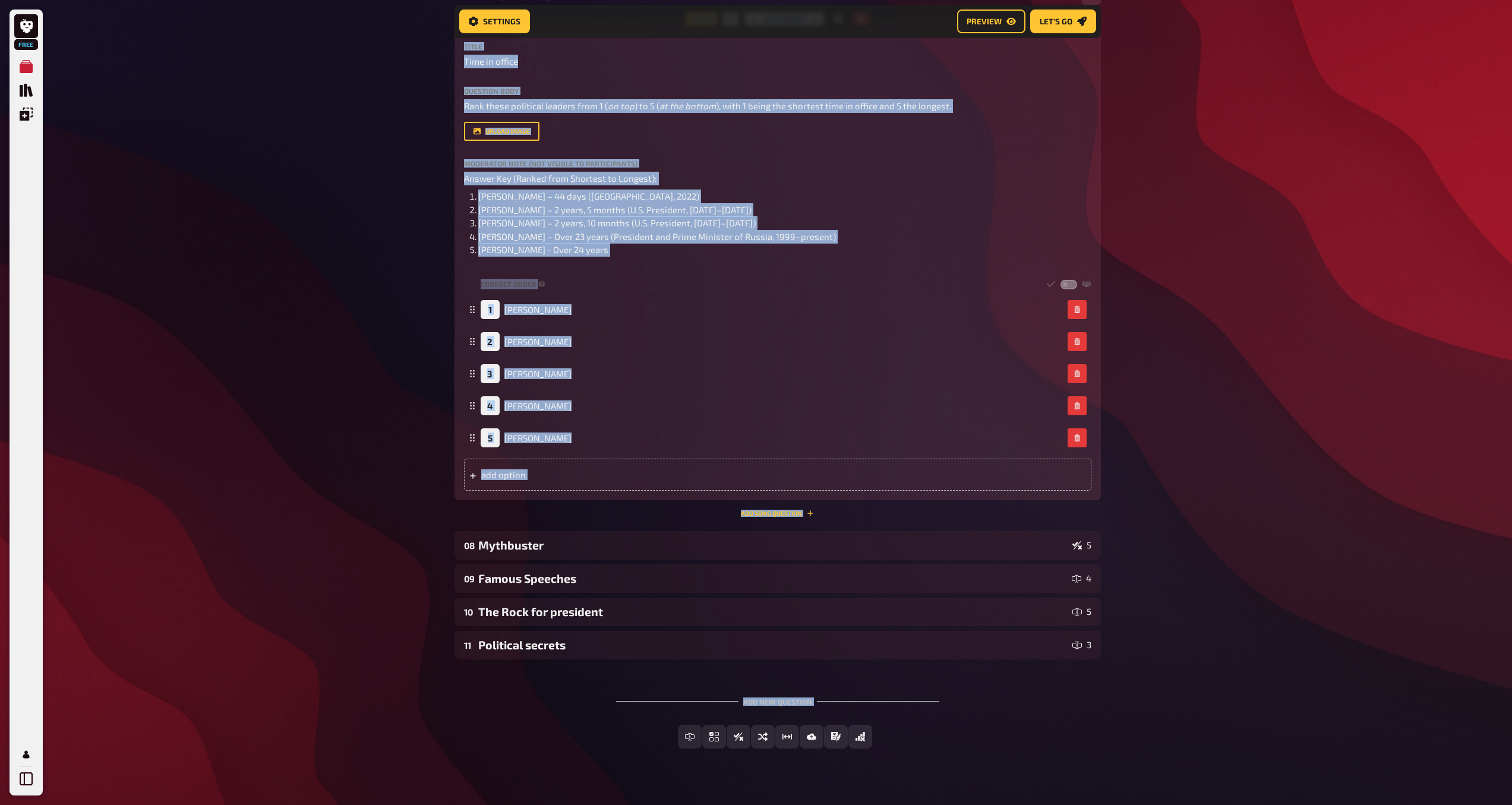
scroll to position [3386, 0]
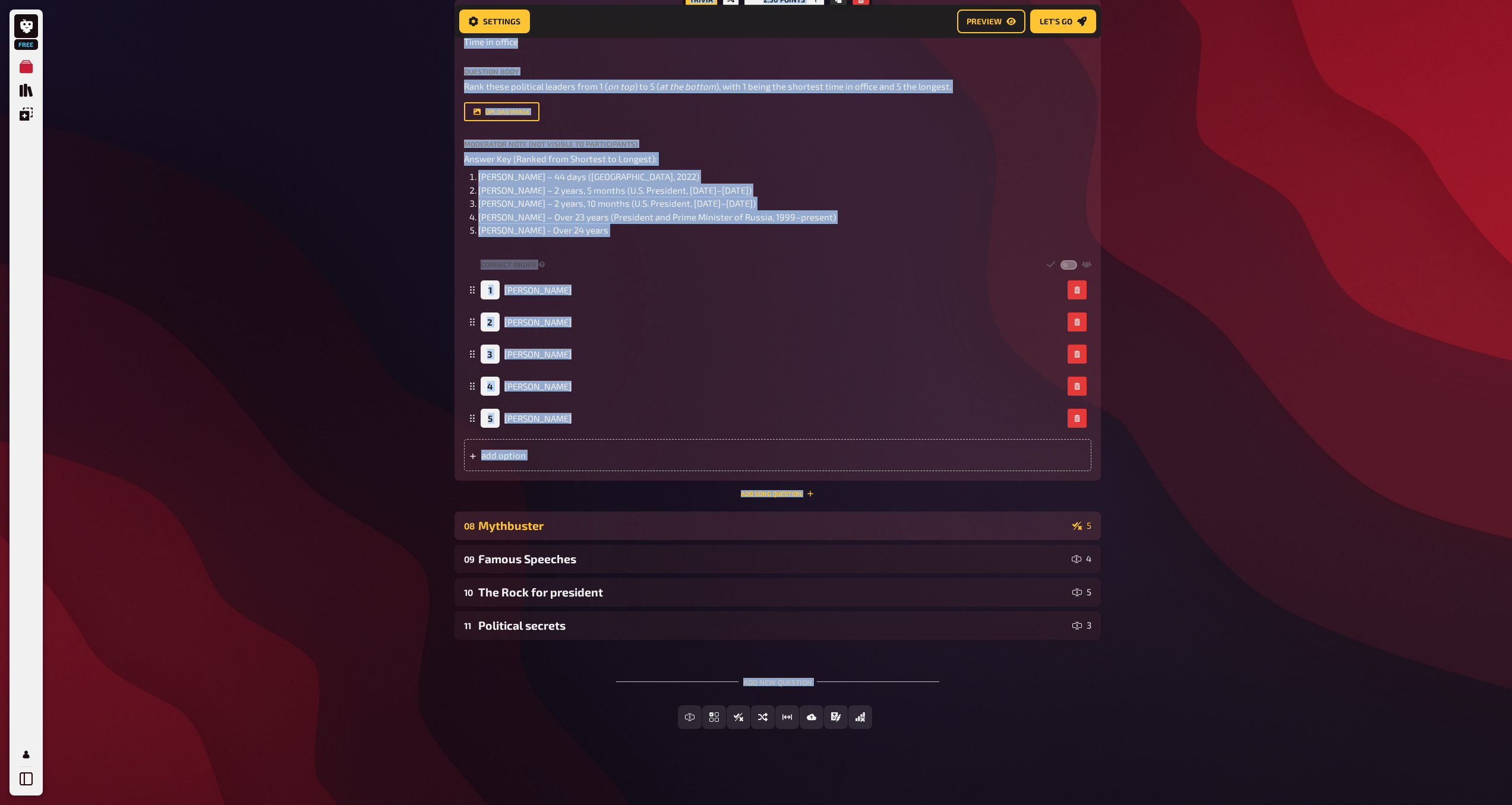
click at [1038, 528] on div "Mythbuster" at bounding box center [773, 526] width 590 height 14
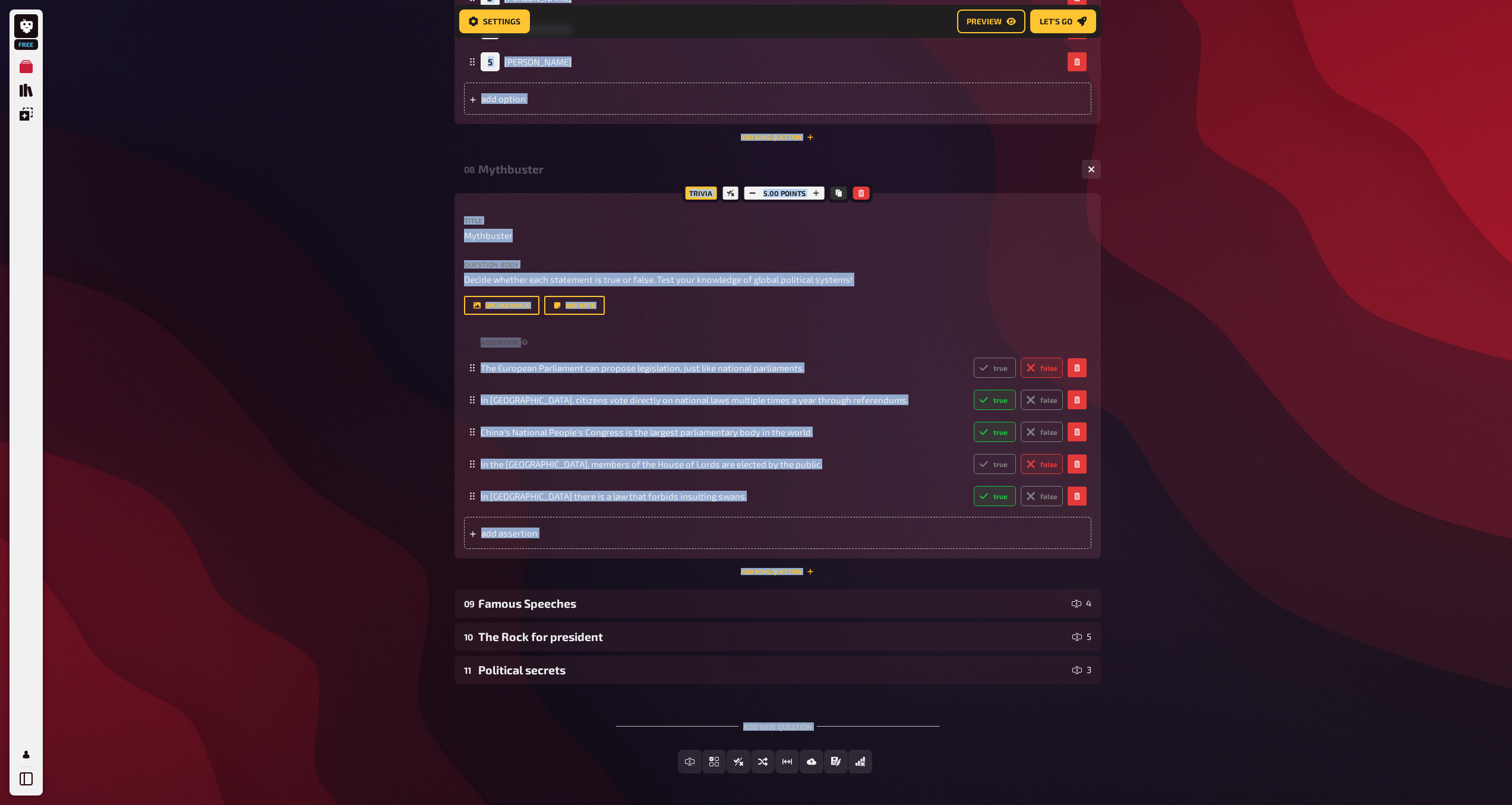
scroll to position [3788, 0]
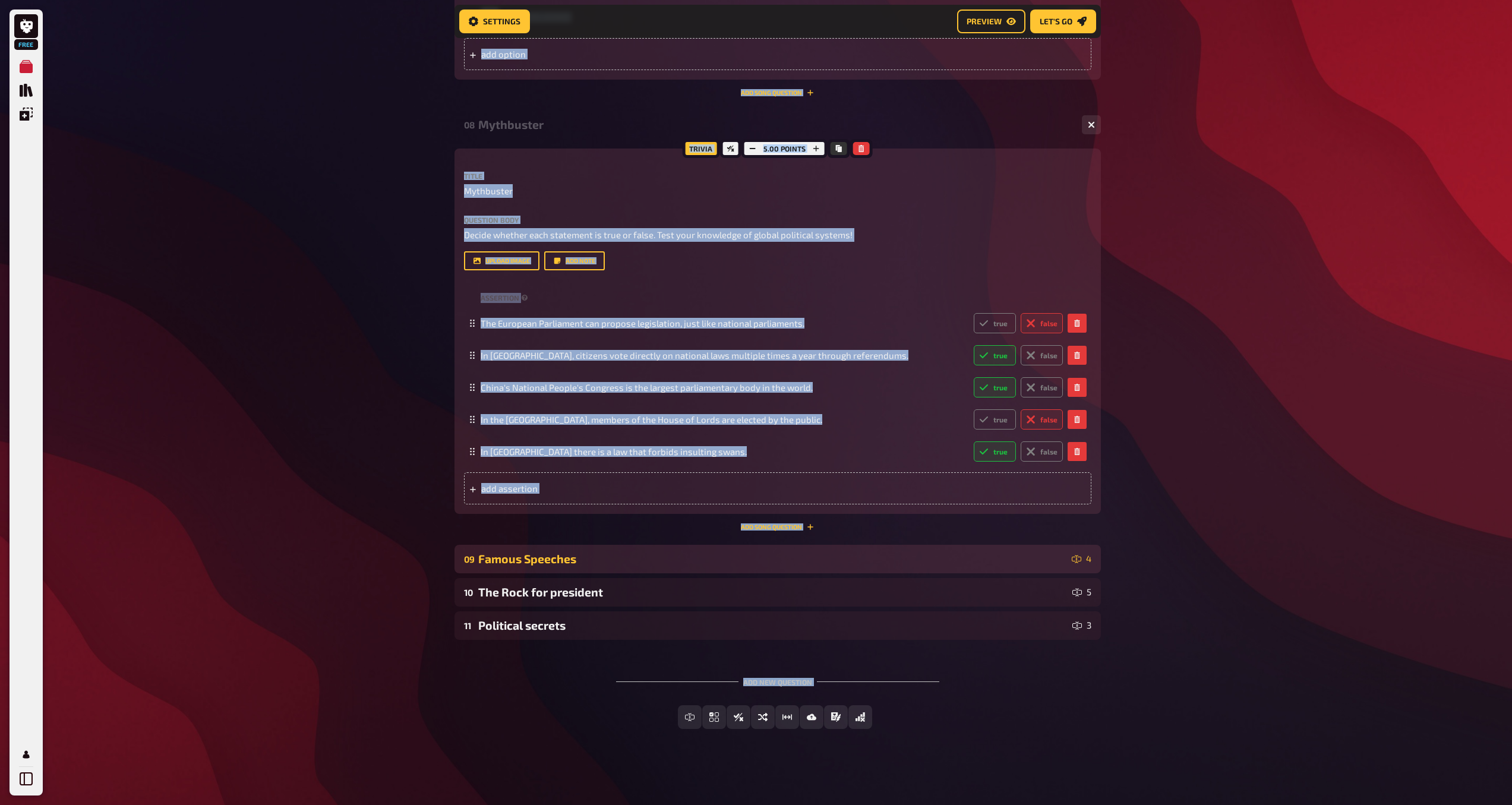
click at [1006, 560] on div "Famous Speeches" at bounding box center [772, 559] width 589 height 14
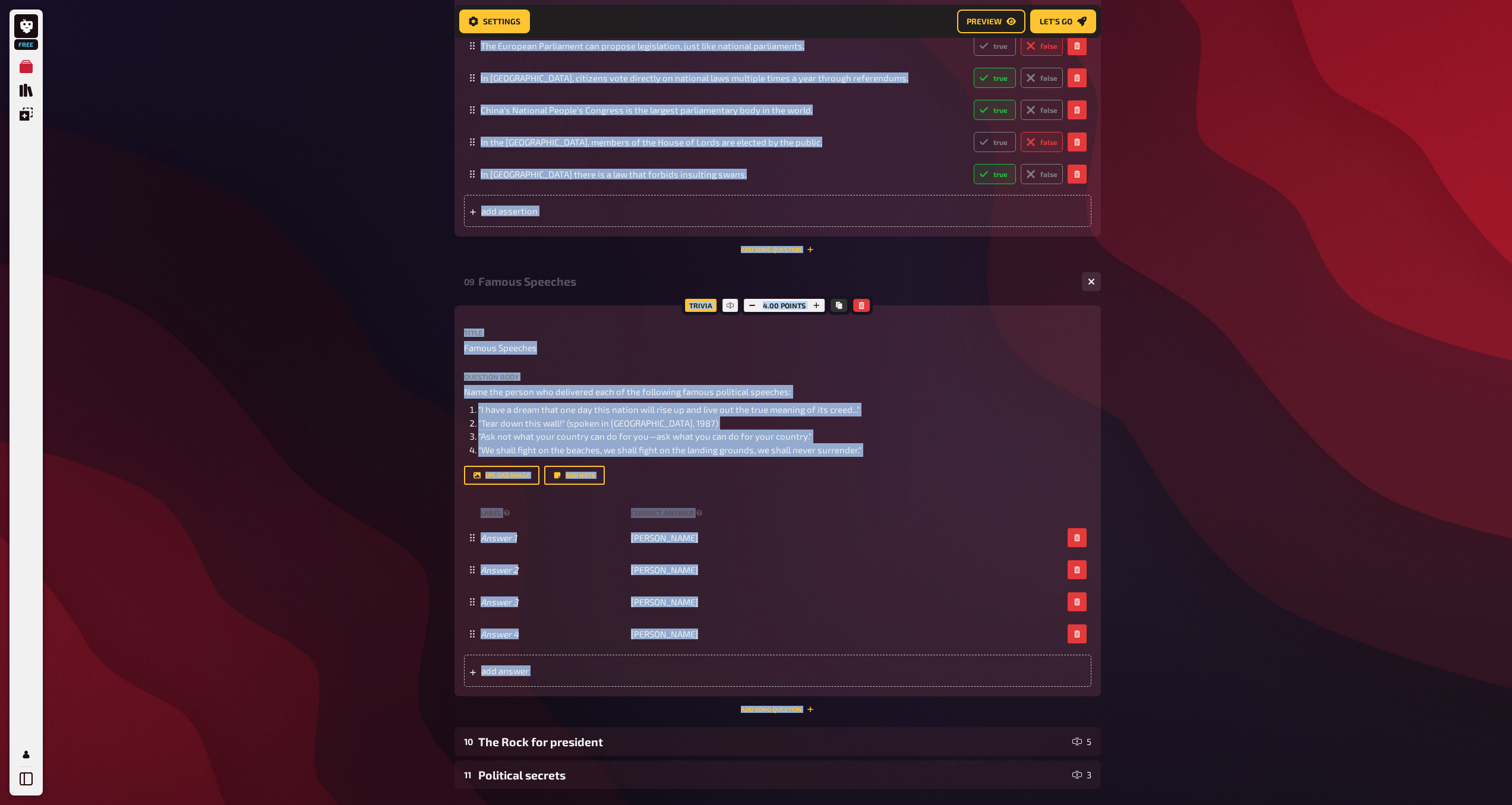
scroll to position [4215, 0]
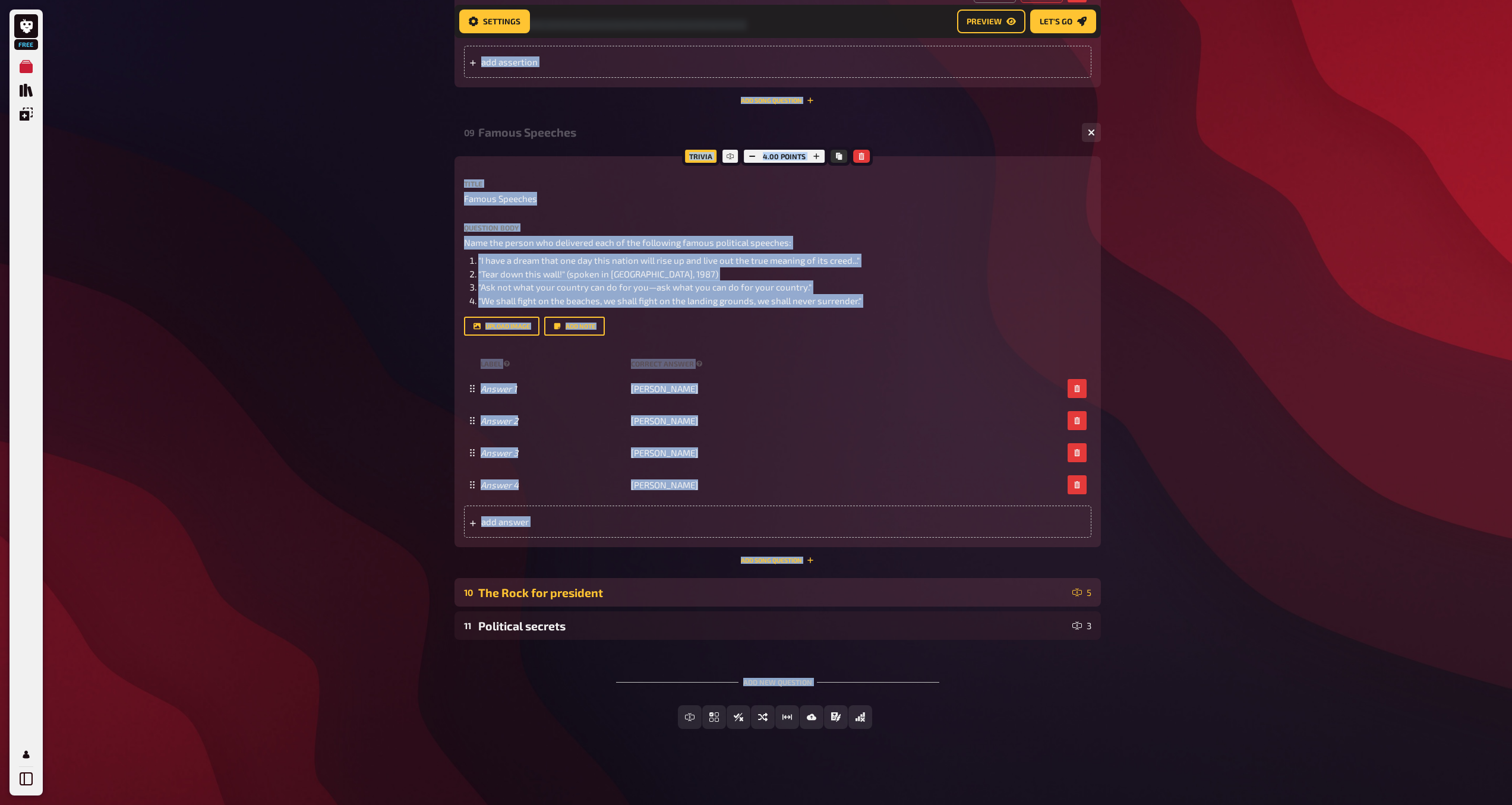
click at [1034, 599] on div "10 The Rock for president 5" at bounding box center [777, 592] width 646 height 29
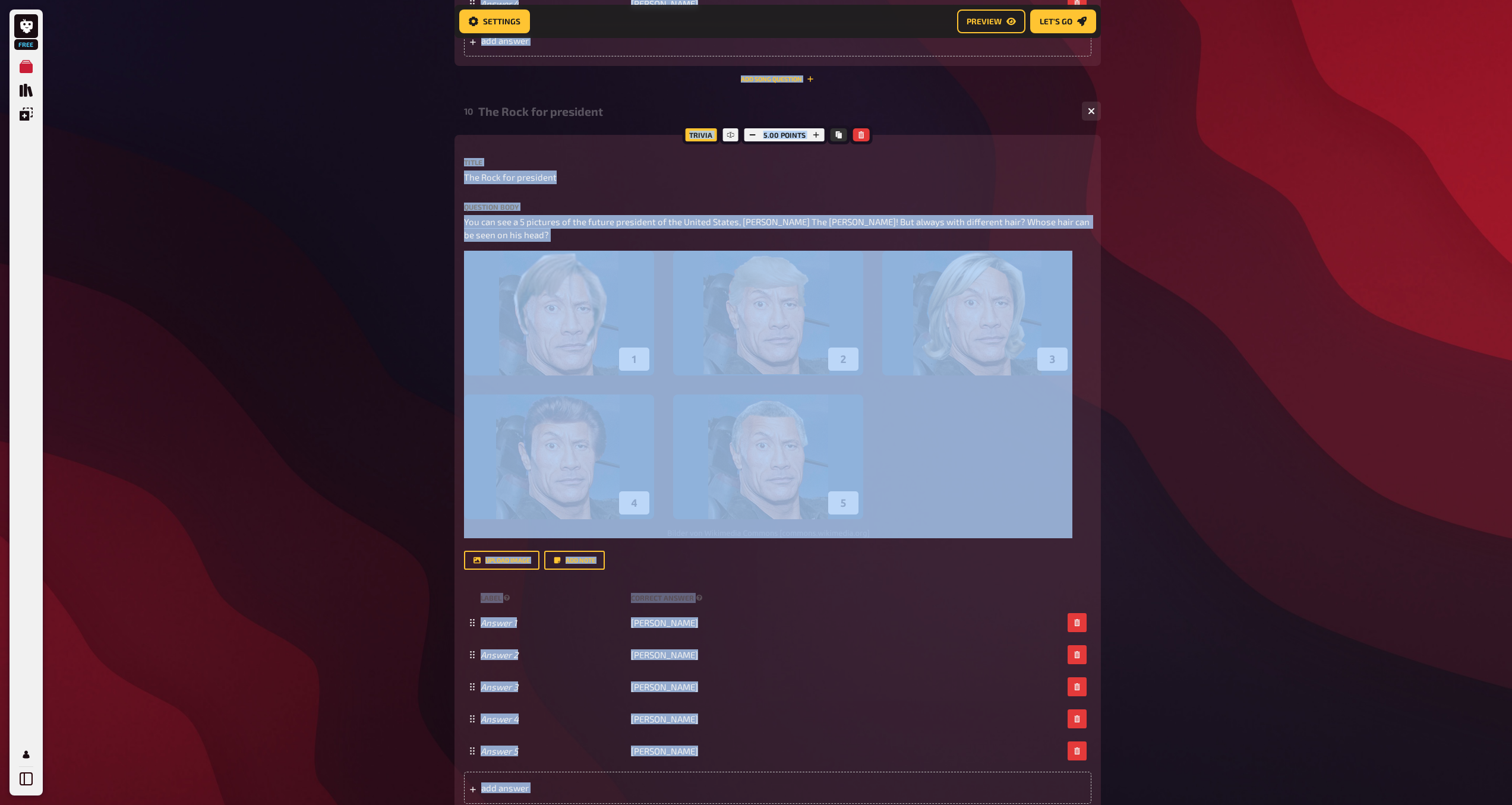
scroll to position [4943, 0]
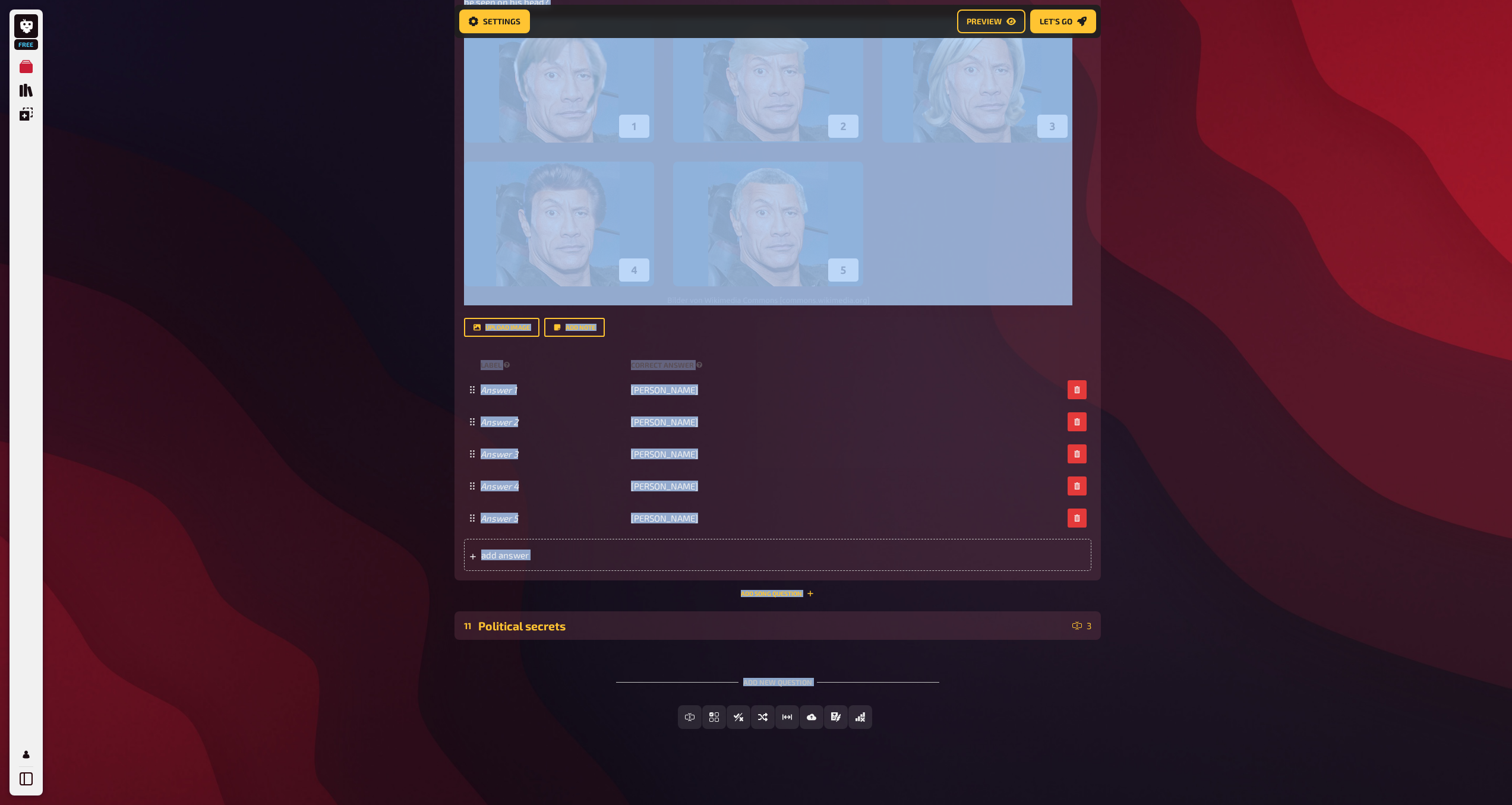
click at [1029, 633] on div "11 Political secrets 3" at bounding box center [777, 626] width 646 height 29
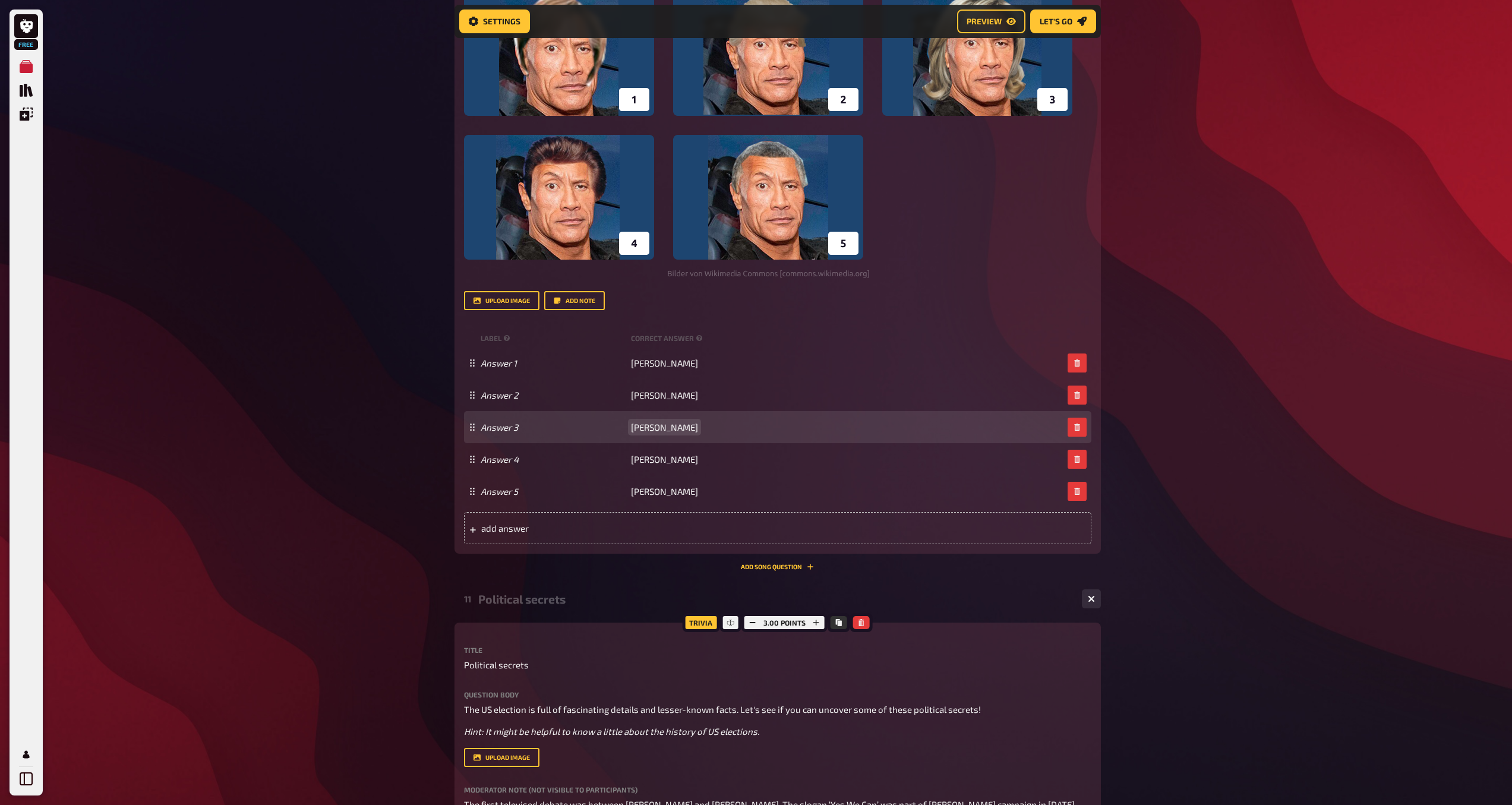
click at [996, 432] on div "Answer 3 [PERSON_NAME]" at bounding box center [771, 426] width 582 height 11
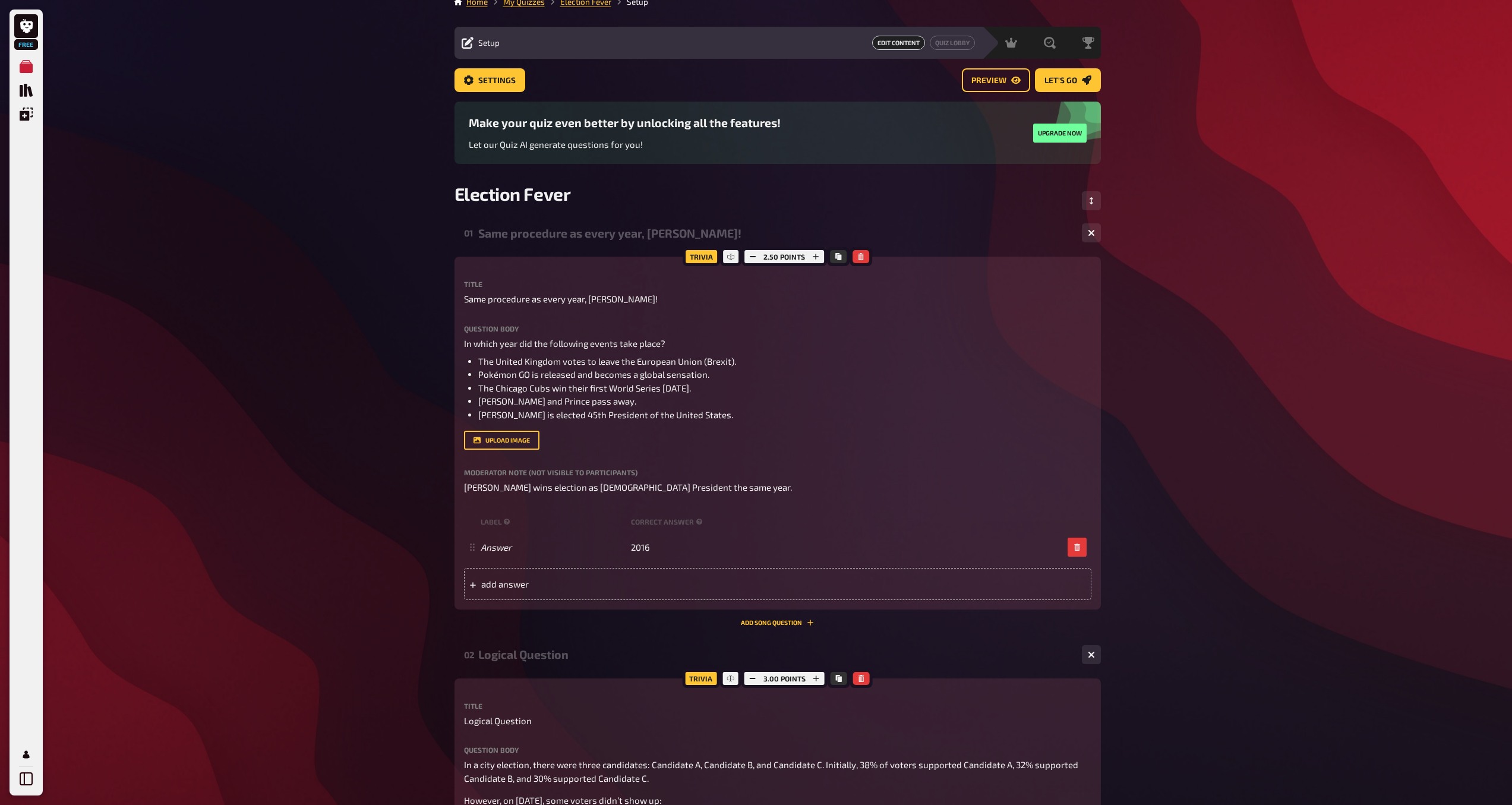
scroll to position [0, 0]
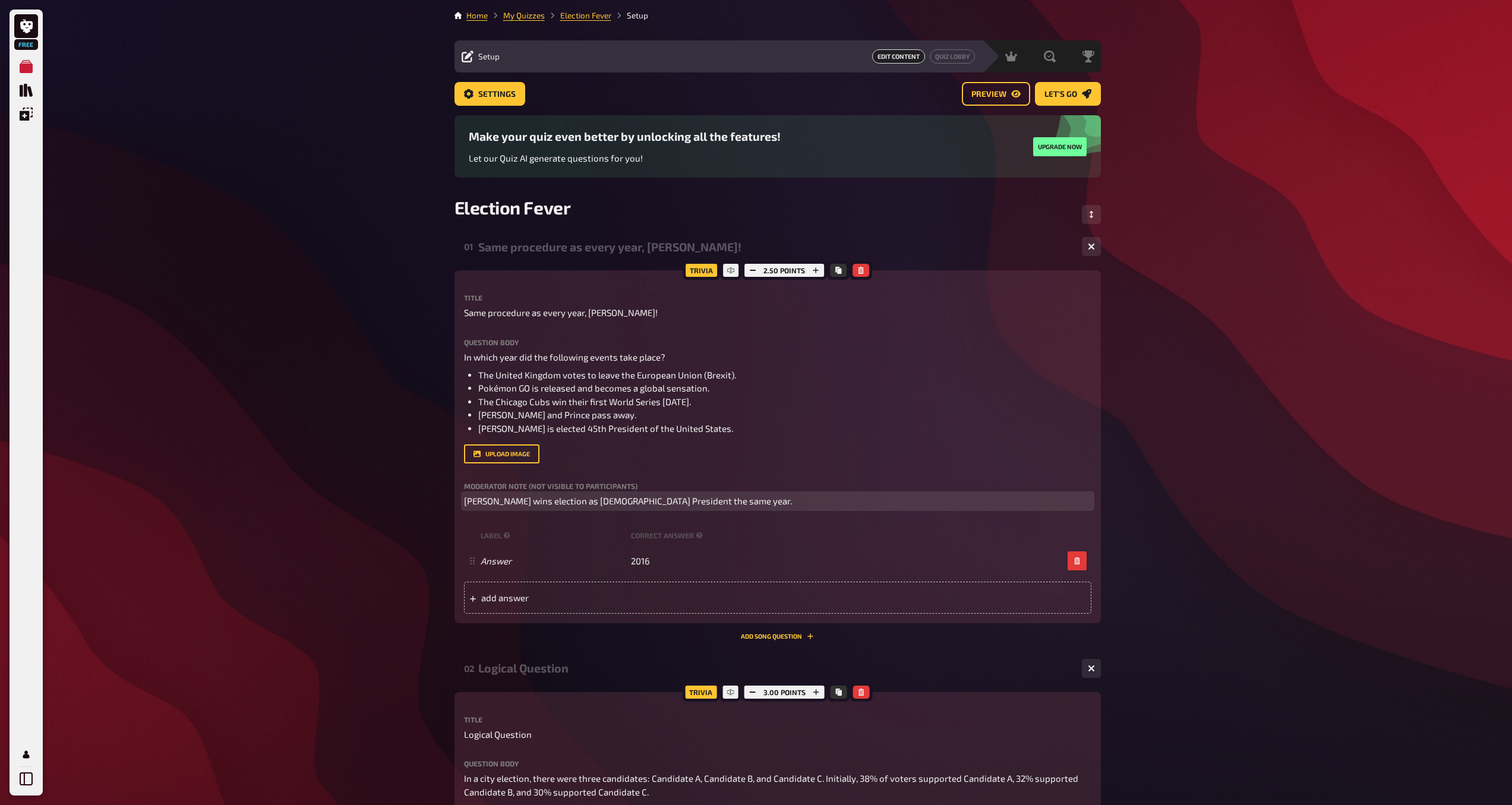
click at [776, 502] on p "[PERSON_NAME] wins election as [DEMOGRAPHIC_DATA] President the same year." at bounding box center [778, 501] width 628 height 14
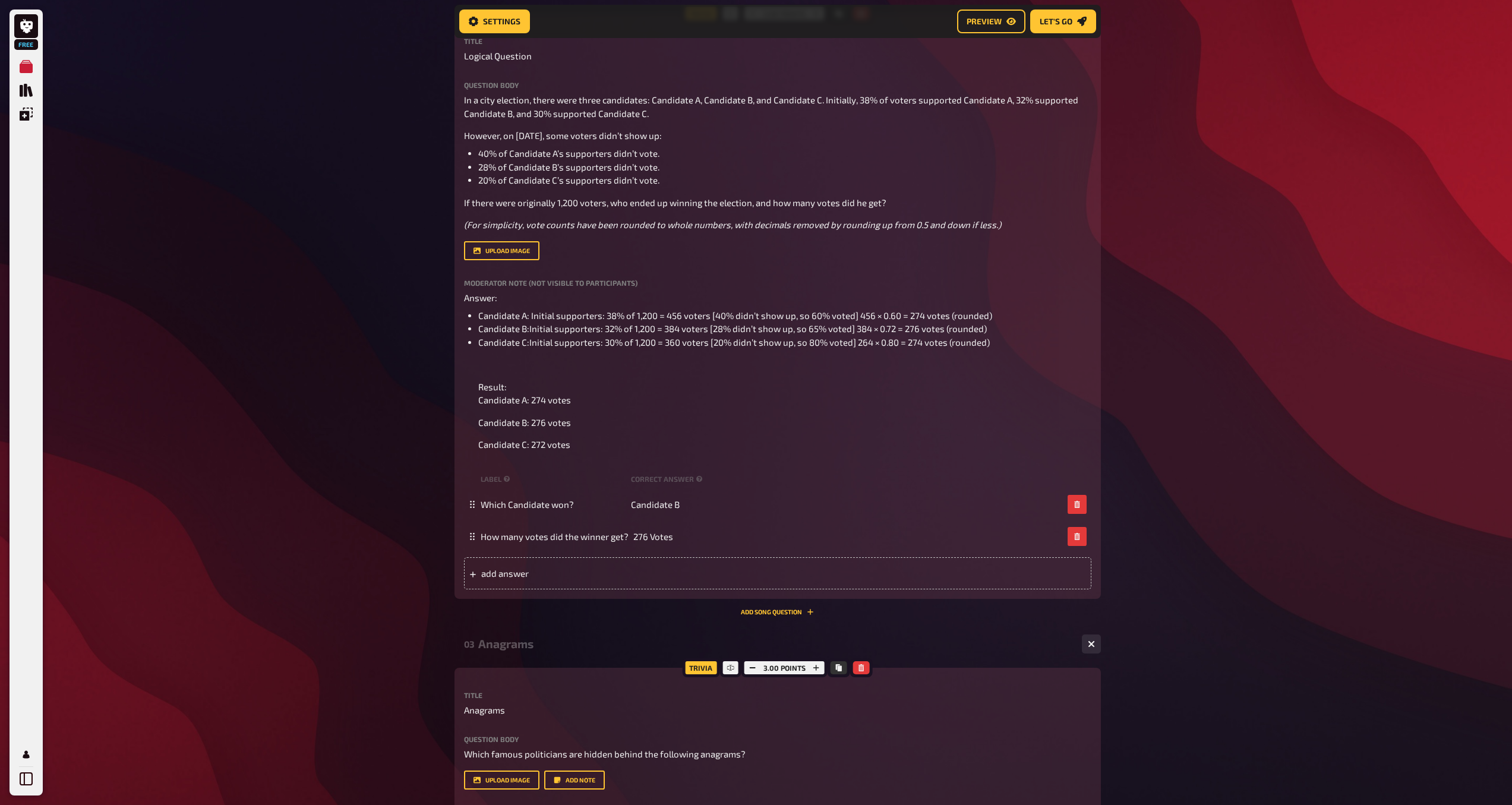
scroll to position [692, 0]
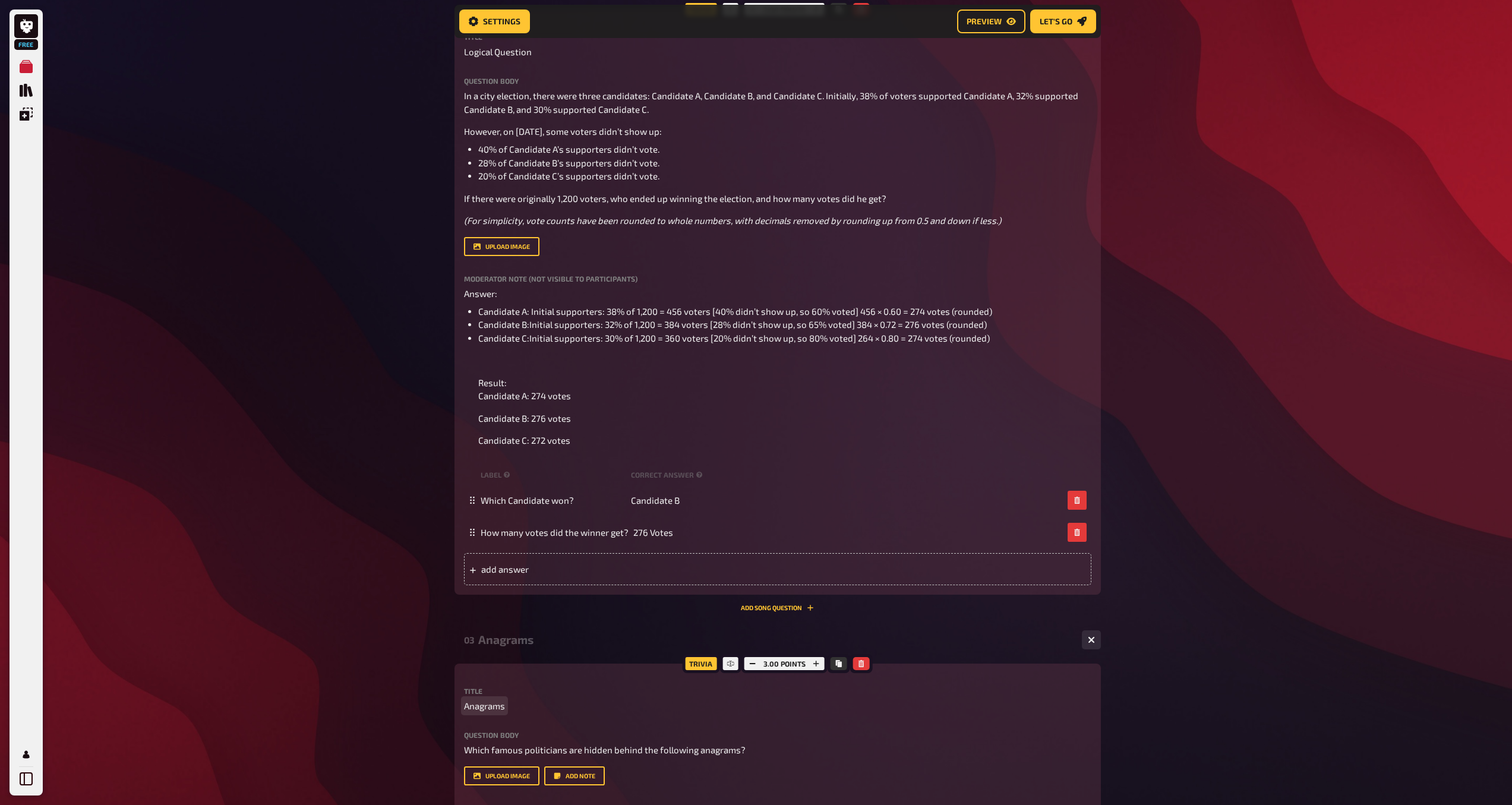
drag, startPoint x: 1081, startPoint y: 710, endPoint x: 1188, endPoint y: 684, distance: 110.1
click at [1080, 680] on div "Trivia 3.00 points Title Anagrams Question body Which famous politicians are hi…" at bounding box center [777, 814] width 646 height 301
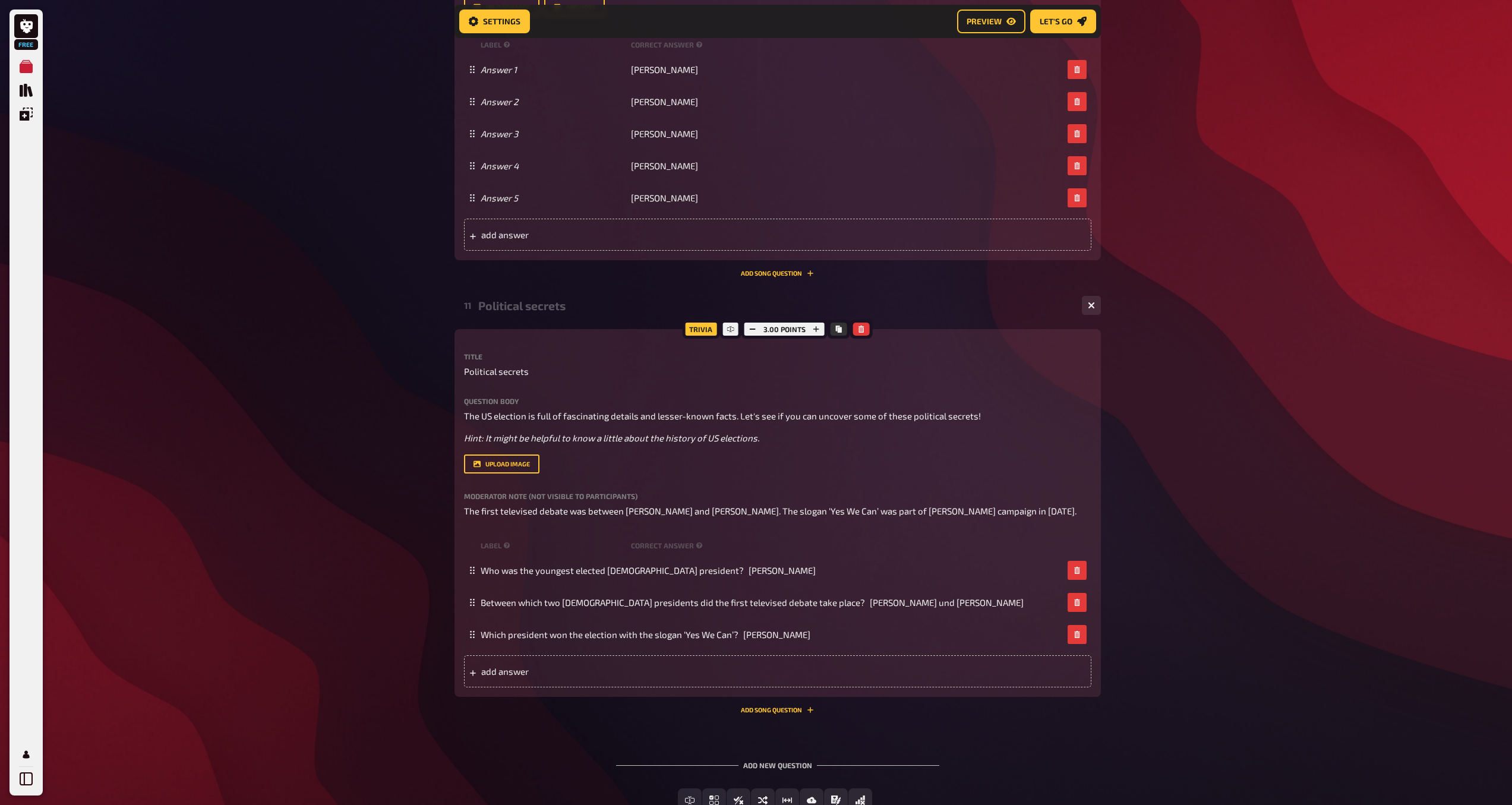
scroll to position [5346, 0]
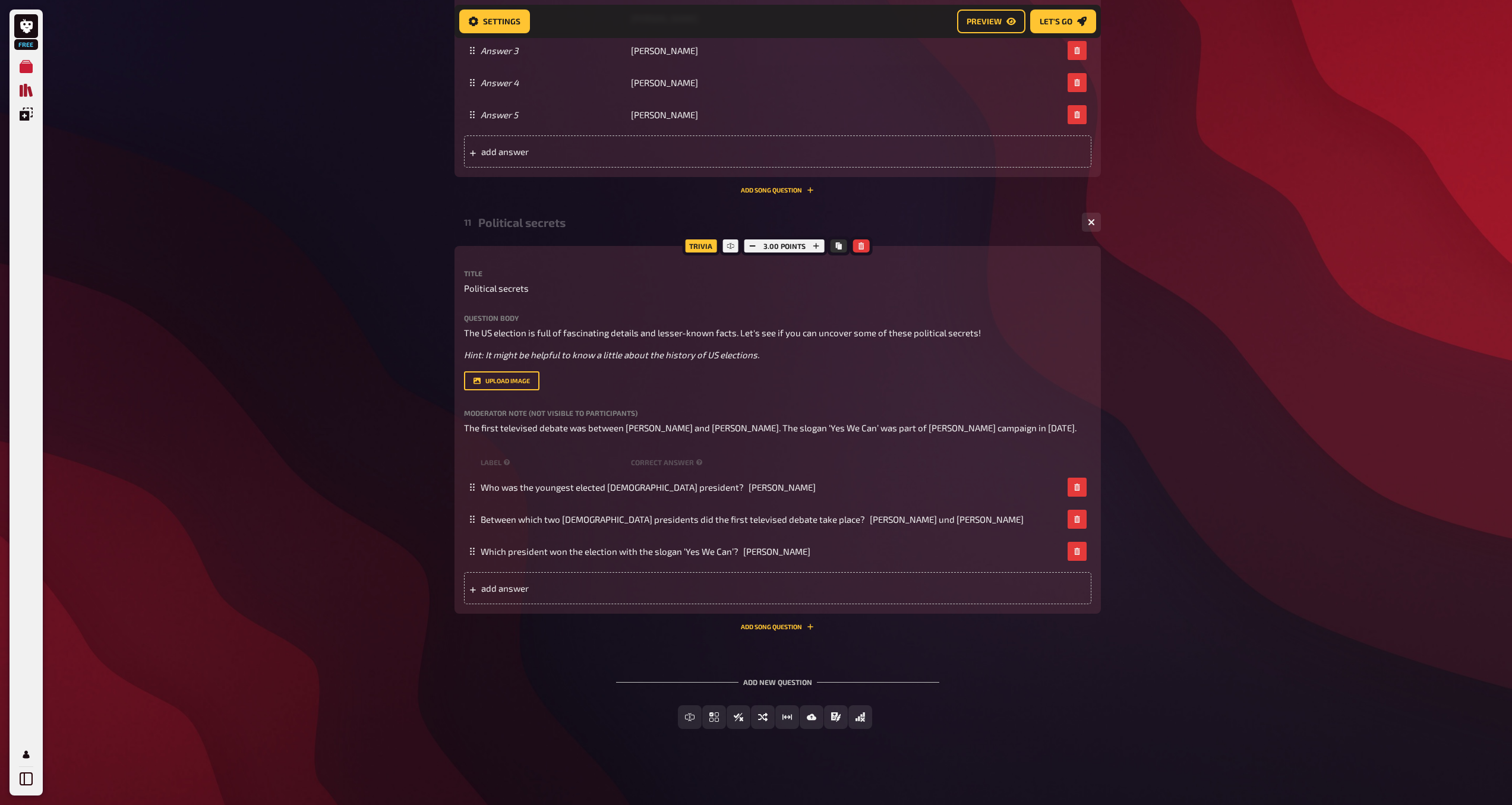
click at [26, 90] on icon "Quiz Library" at bounding box center [26, 90] width 13 height 13
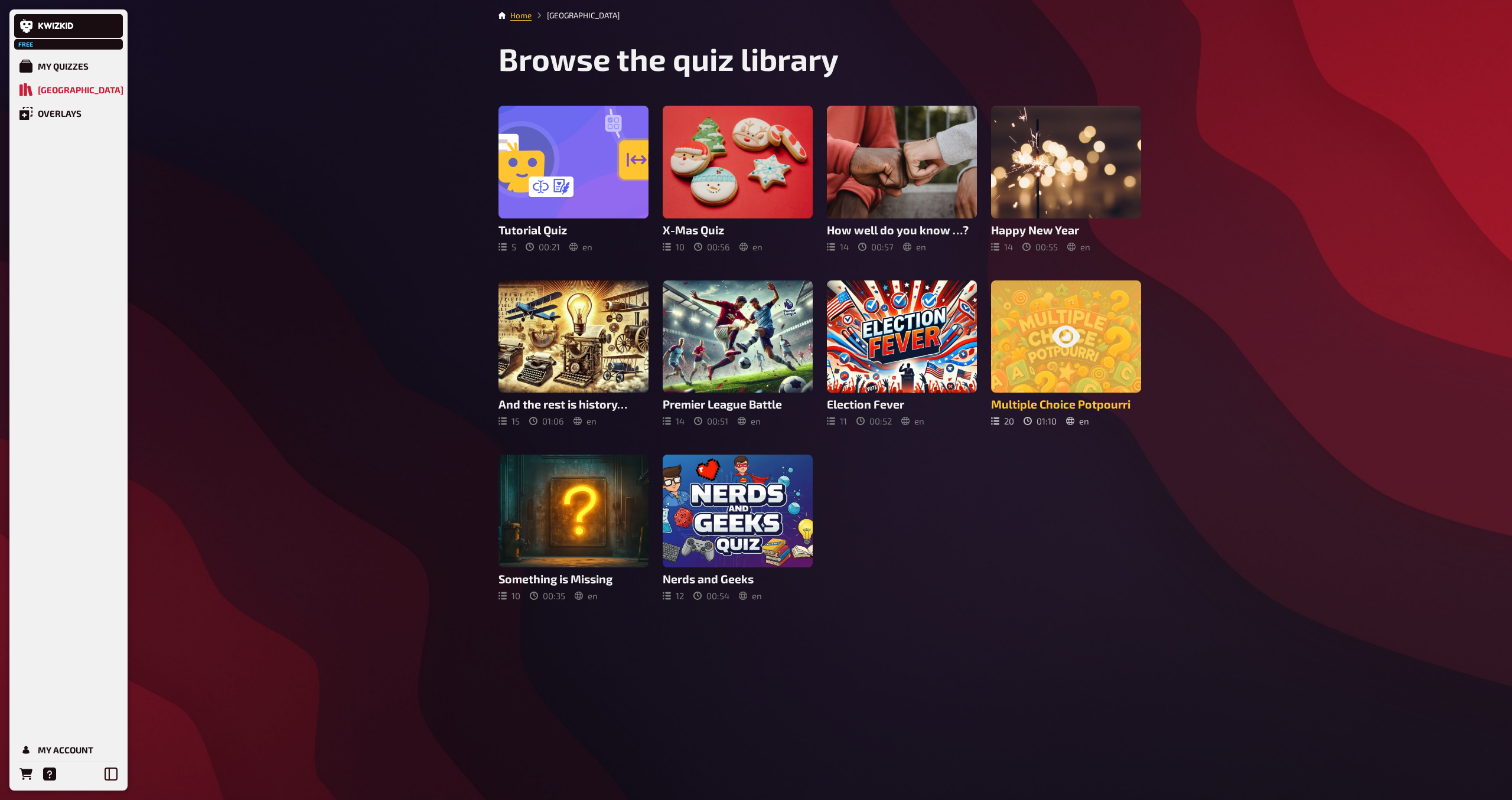
click at [1059, 350] on icon at bounding box center [1065, 337] width 29 height 29
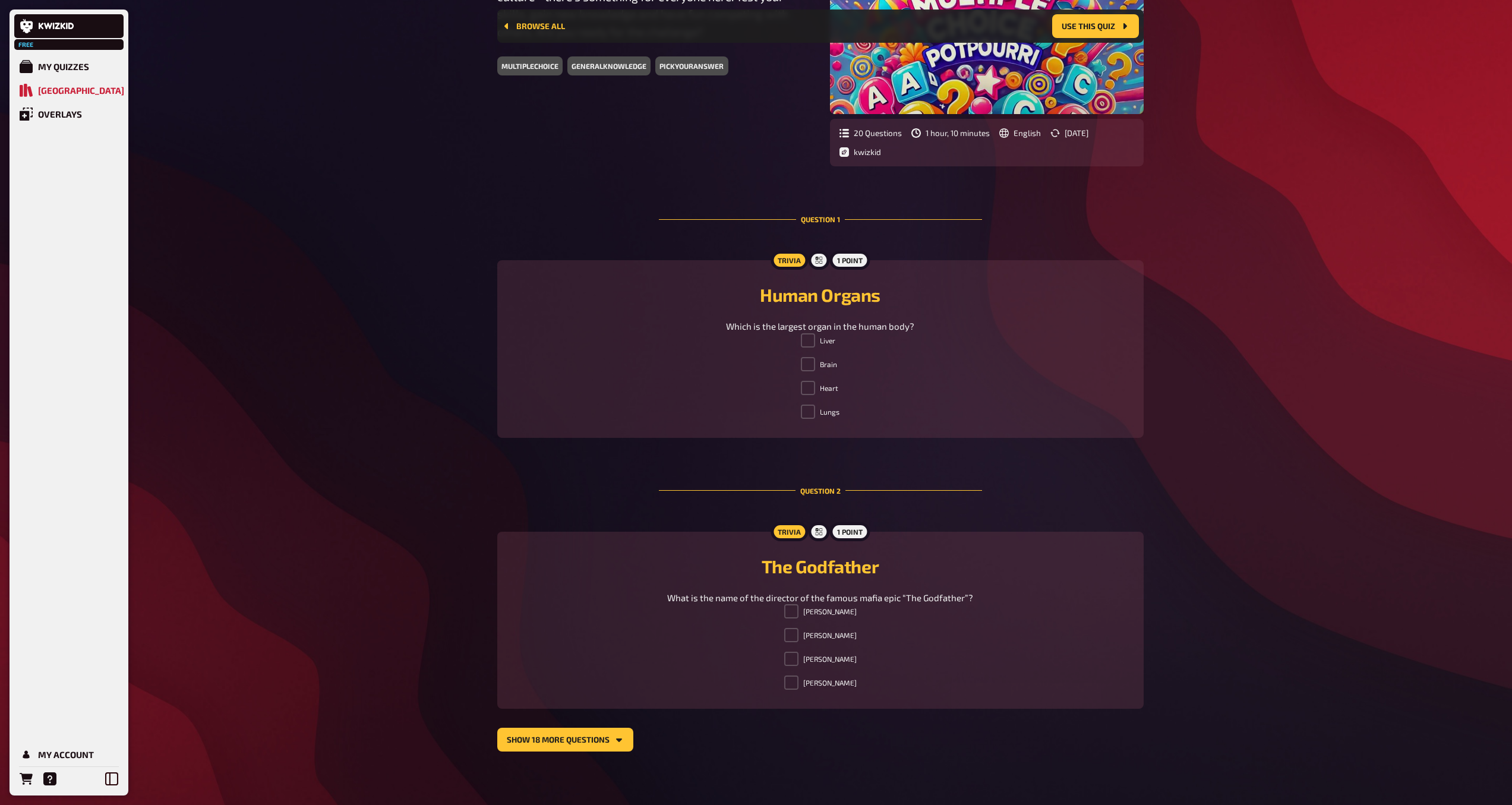
scroll to position [198, 0]
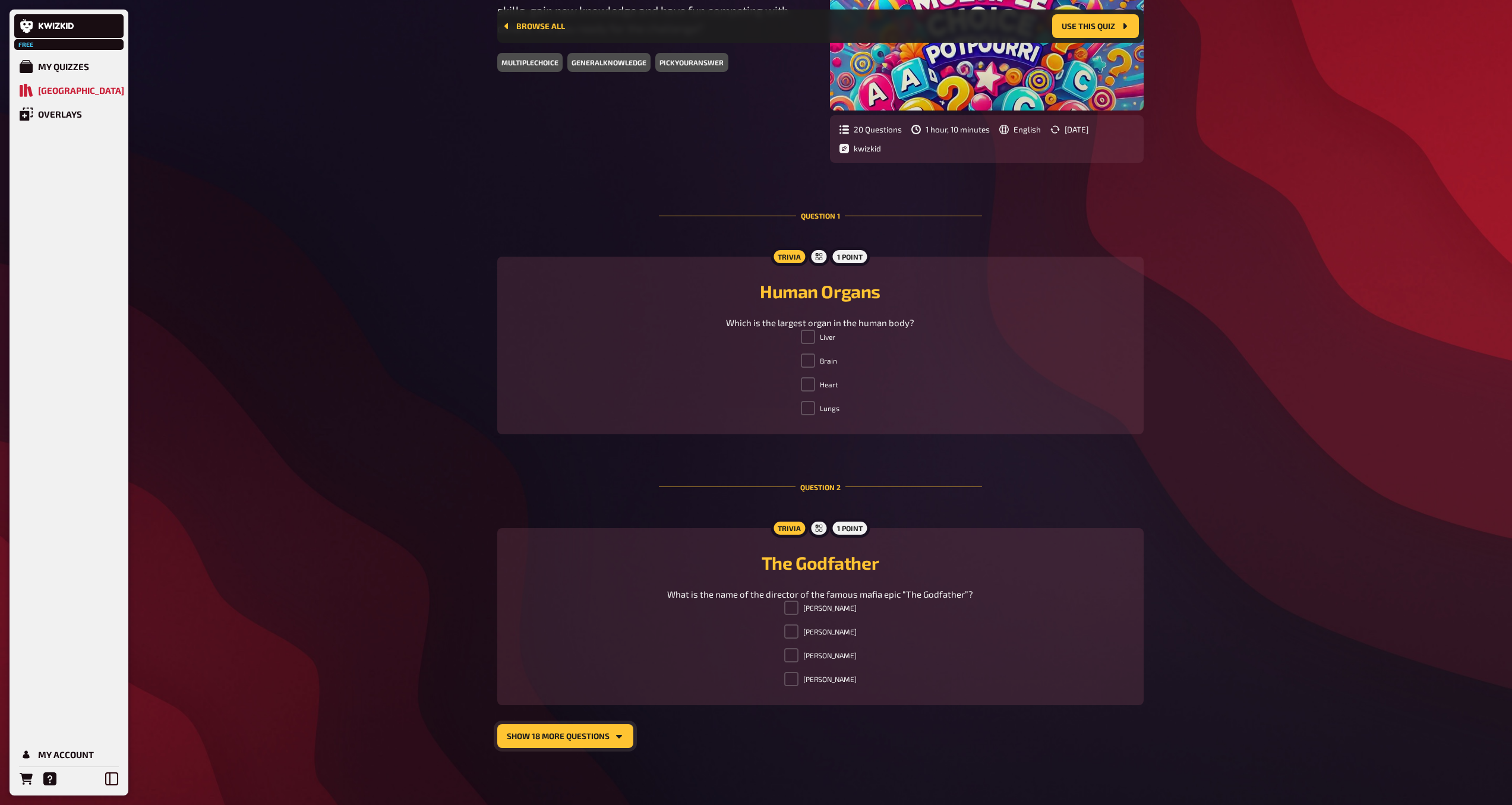
click at [525, 740] on button "show 18 more questions" at bounding box center [565, 736] width 136 height 24
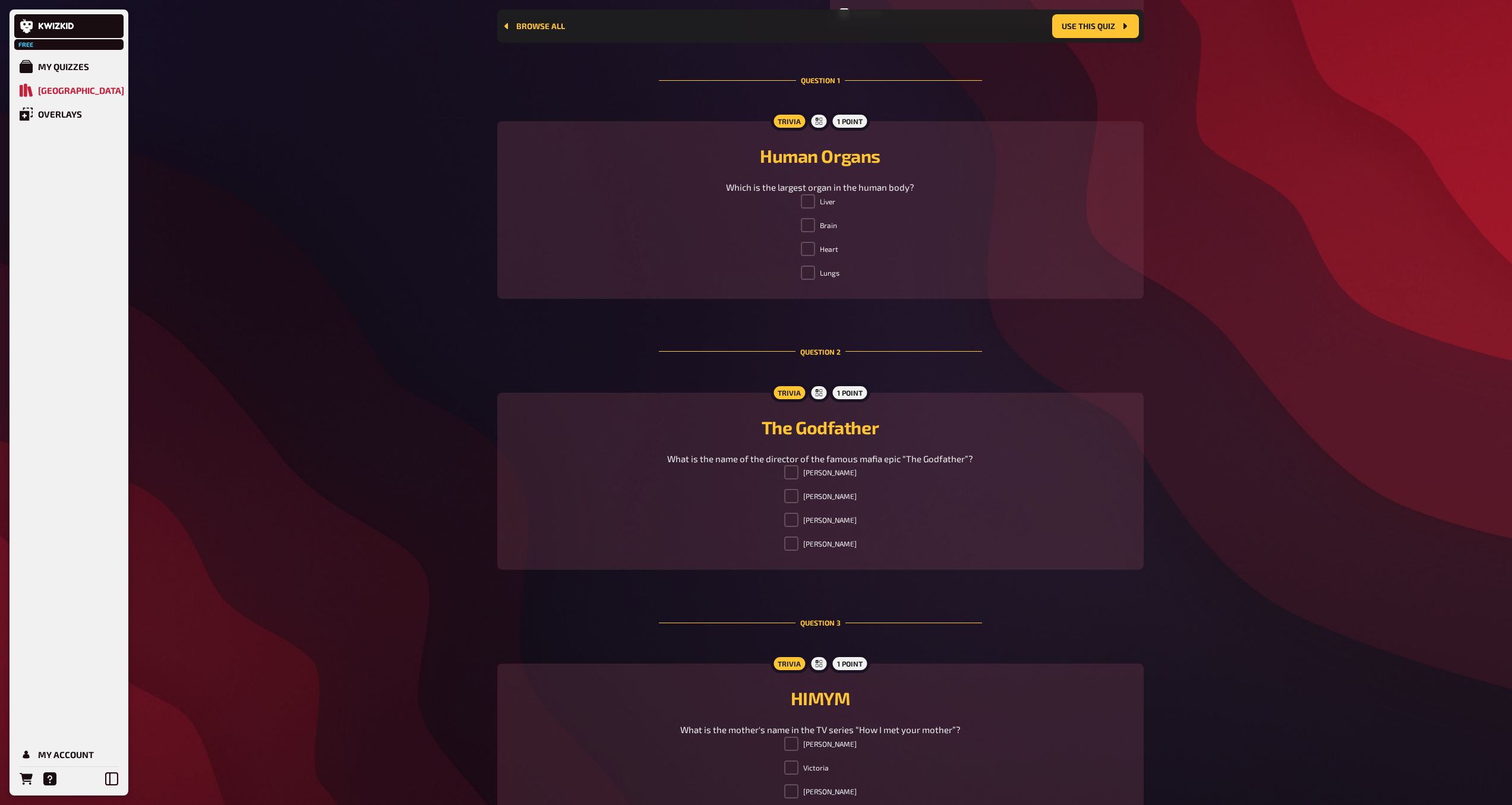
scroll to position [325, 0]
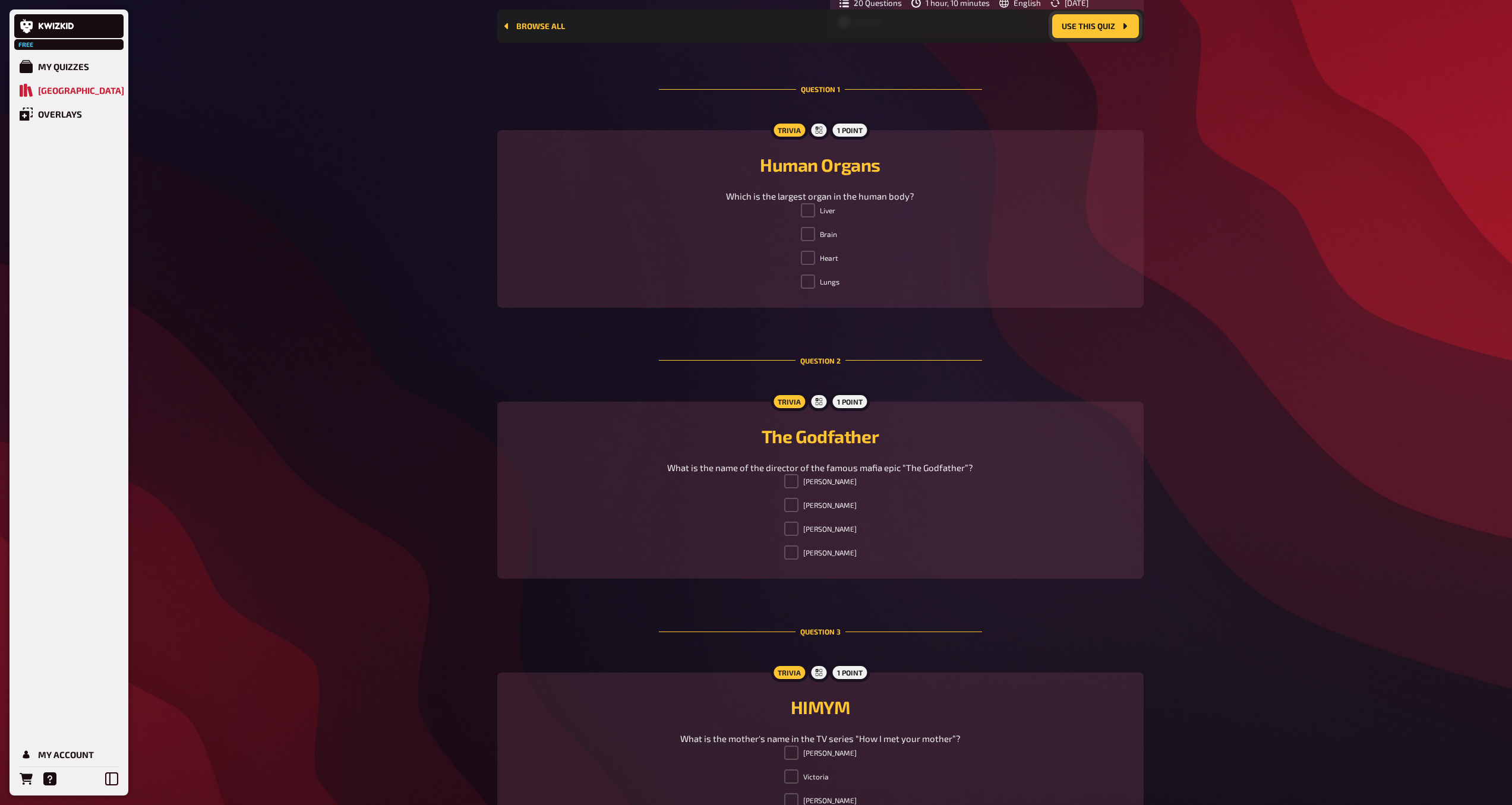
click at [1084, 24] on button "Use this quiz" at bounding box center [1095, 26] width 87 height 24
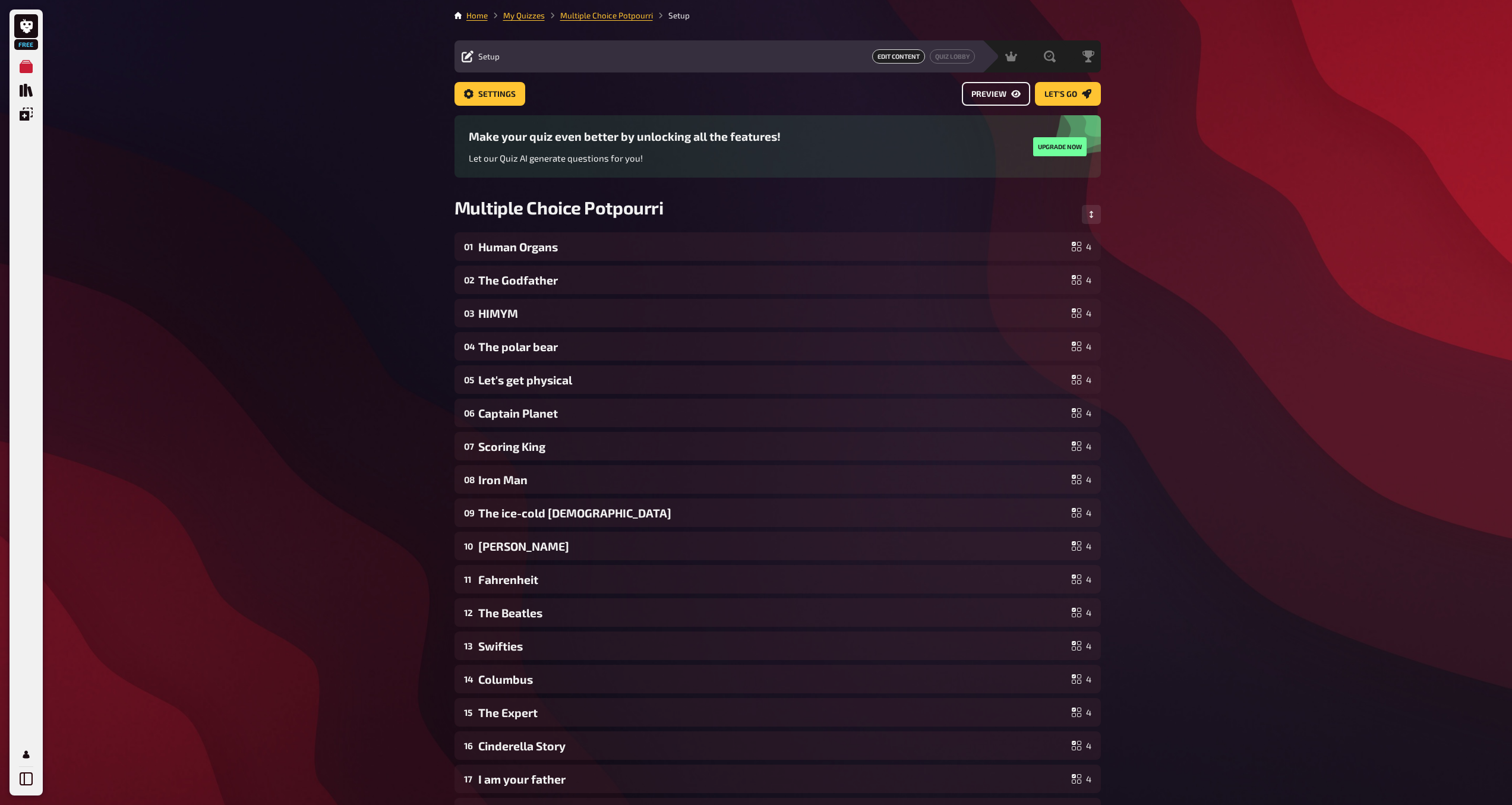
click at [998, 98] on span "Preview" at bounding box center [988, 95] width 35 height 8
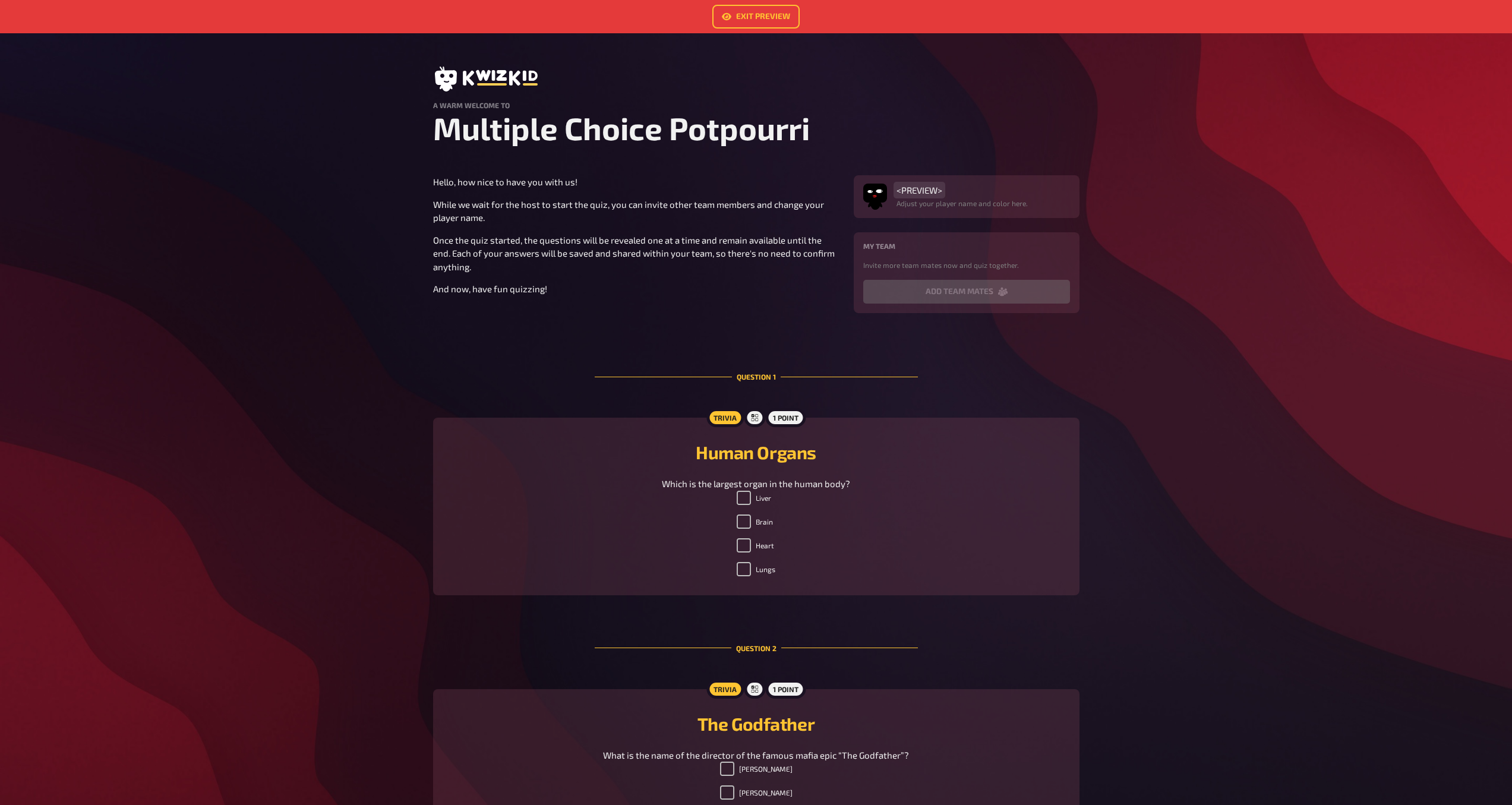
click at [907, 191] on span "<PREVIEW>" at bounding box center [919, 189] width 46 height 11
click at [774, 418] on div "1 point" at bounding box center [786, 417] width 40 height 19
click at [523, 101] on h4 "A warm welcome to" at bounding box center [756, 105] width 646 height 8
click at [747, 10] on link "Exit Preview" at bounding box center [756, 17] width 88 height 24
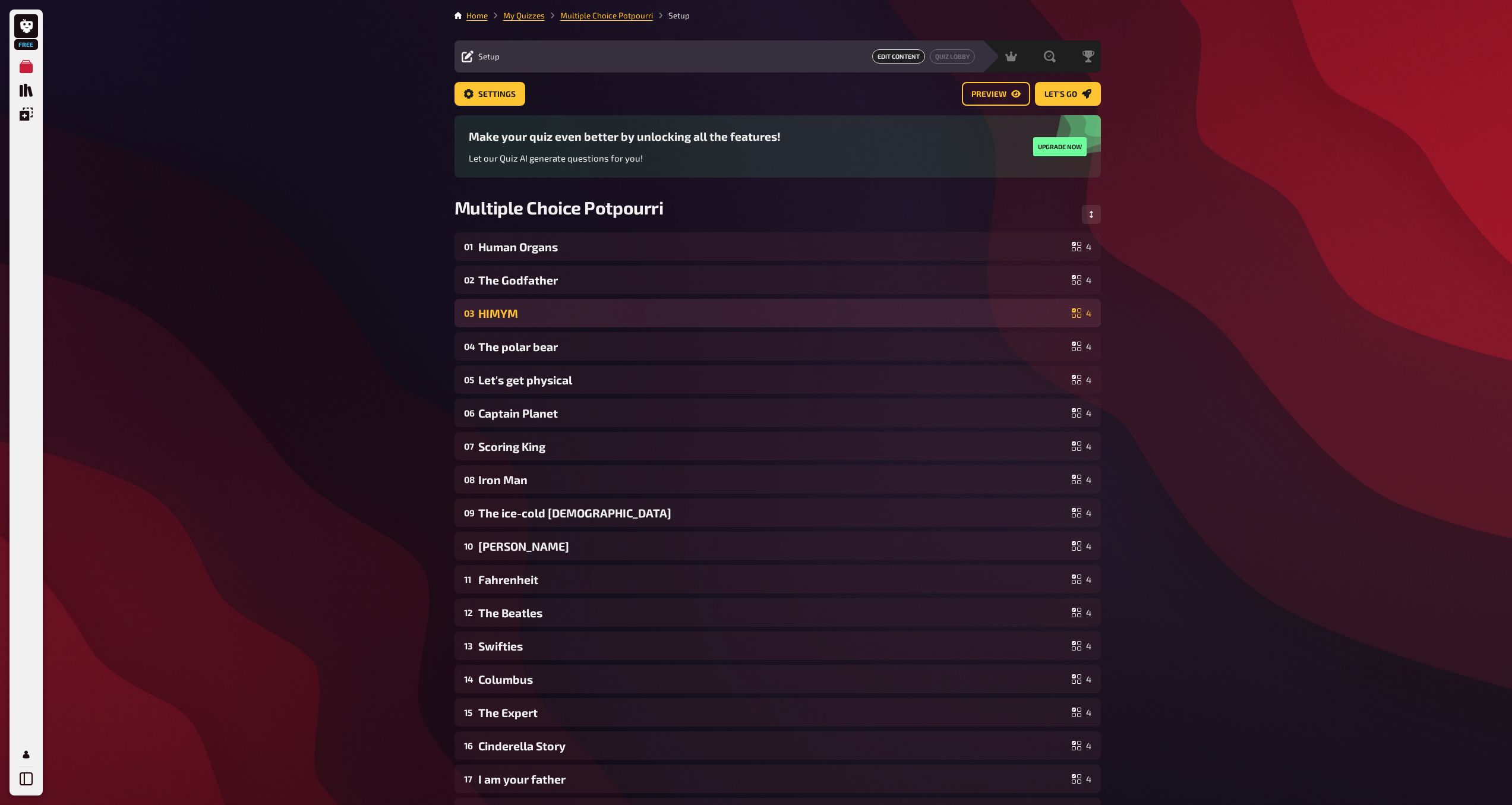
click at [906, 318] on div "HIMYM" at bounding box center [772, 314] width 589 height 14
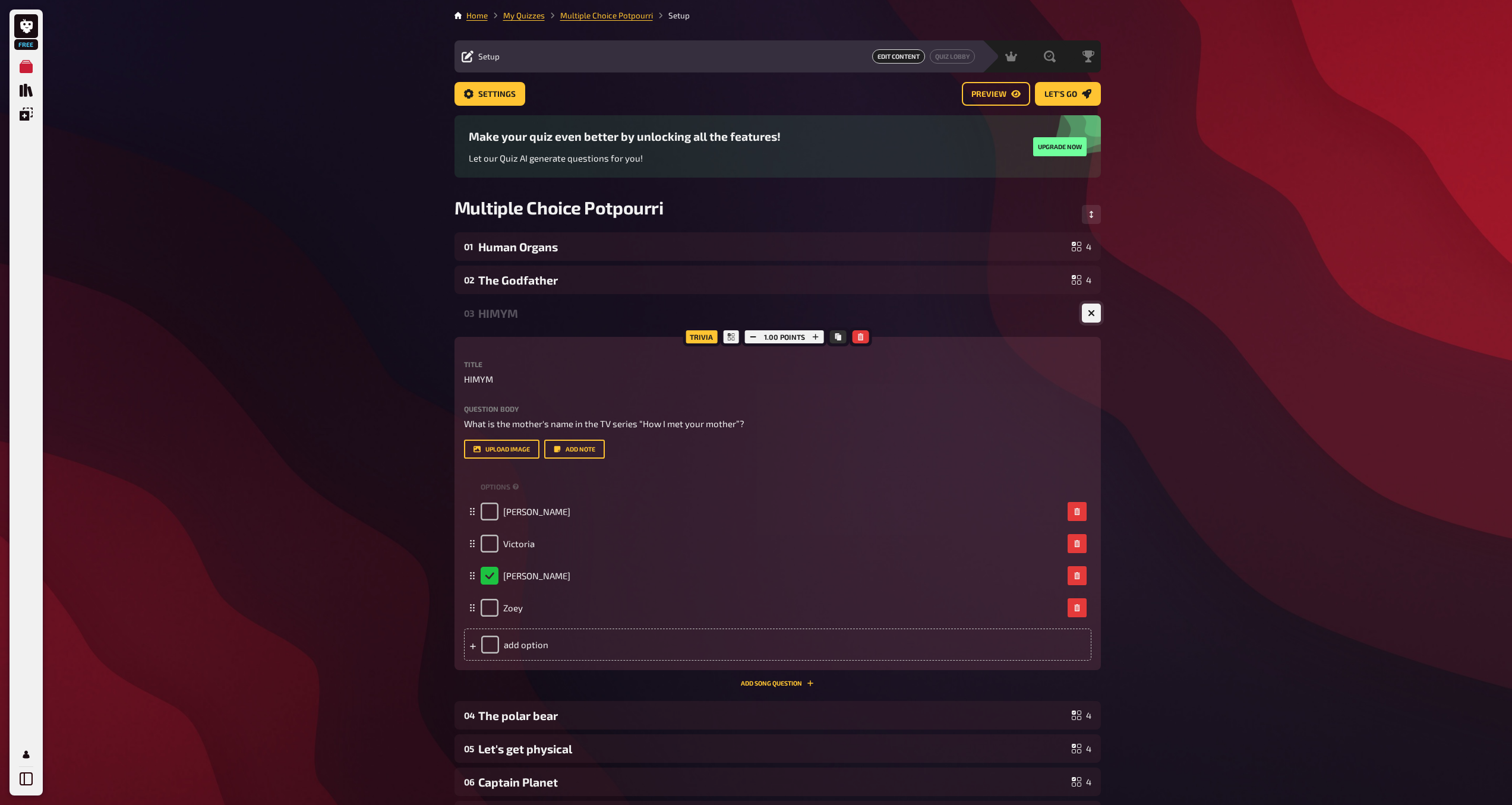
drag, startPoint x: 1090, startPoint y: 317, endPoint x: 1077, endPoint y: 321, distance: 13.6
click at [1090, 317] on button "button" at bounding box center [1091, 313] width 19 height 19
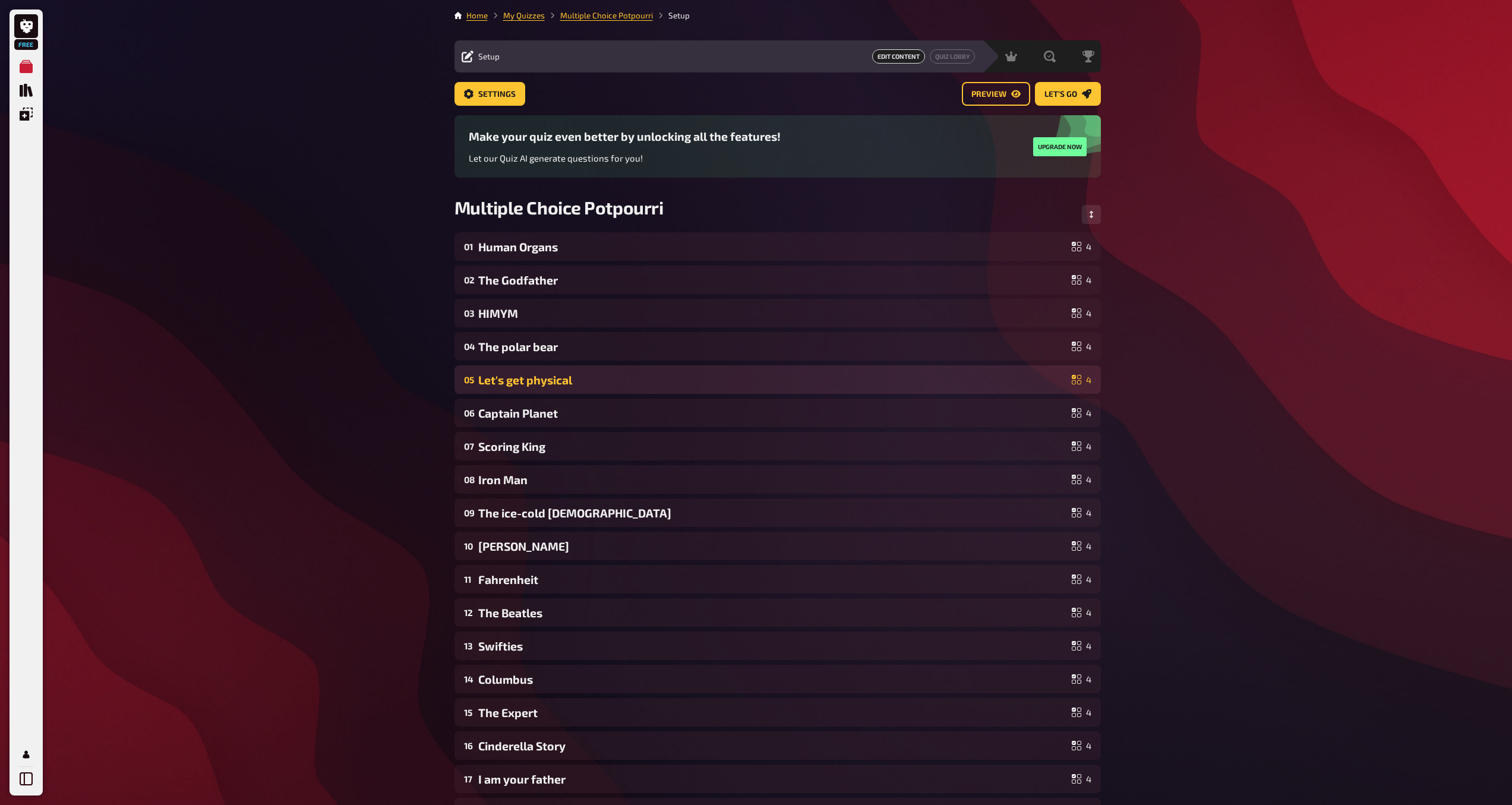
click at [754, 380] on div "Let's get physical" at bounding box center [772, 381] width 589 height 14
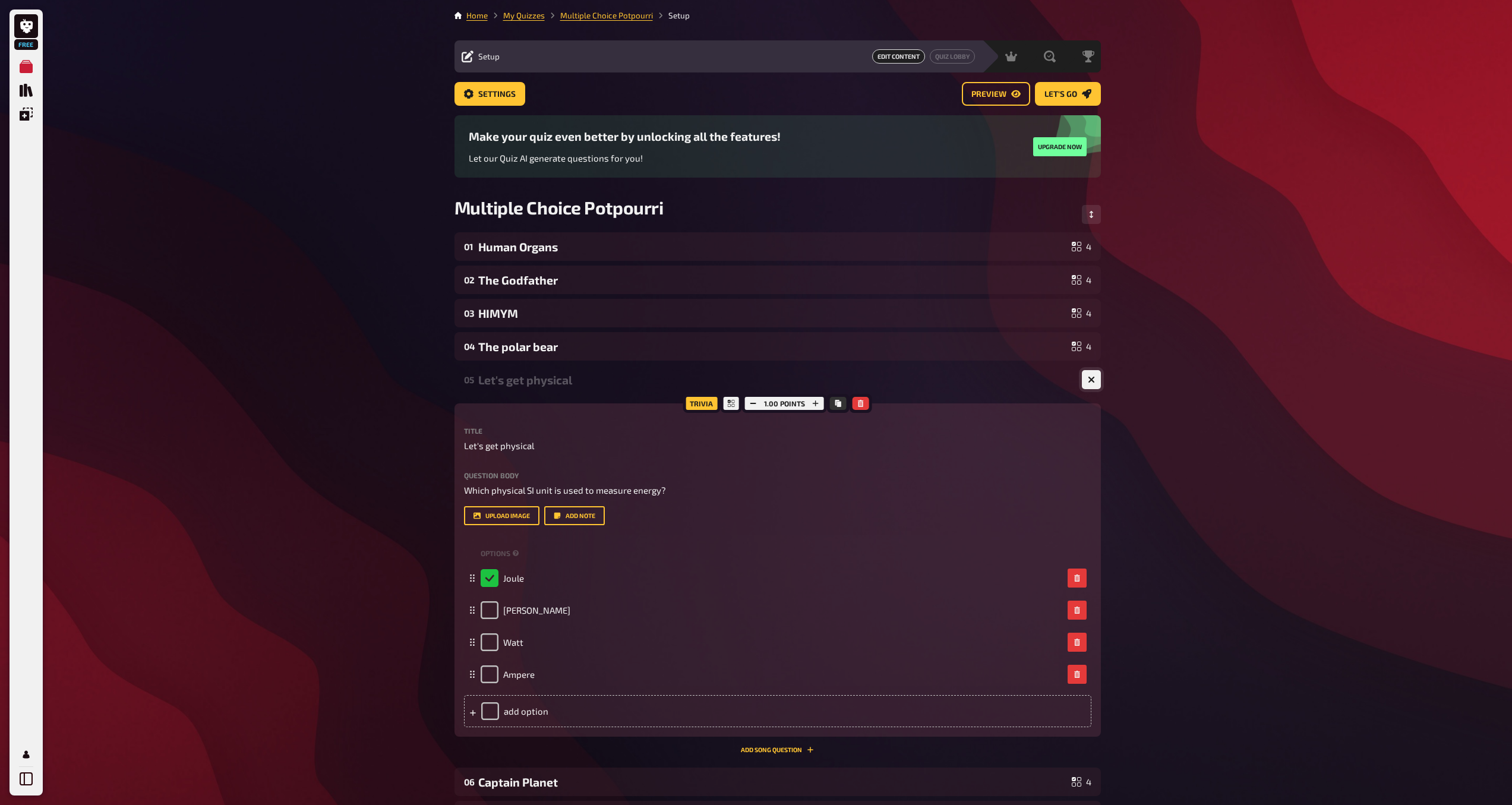
click at [1093, 383] on icon "button" at bounding box center [1091, 380] width 7 height 7
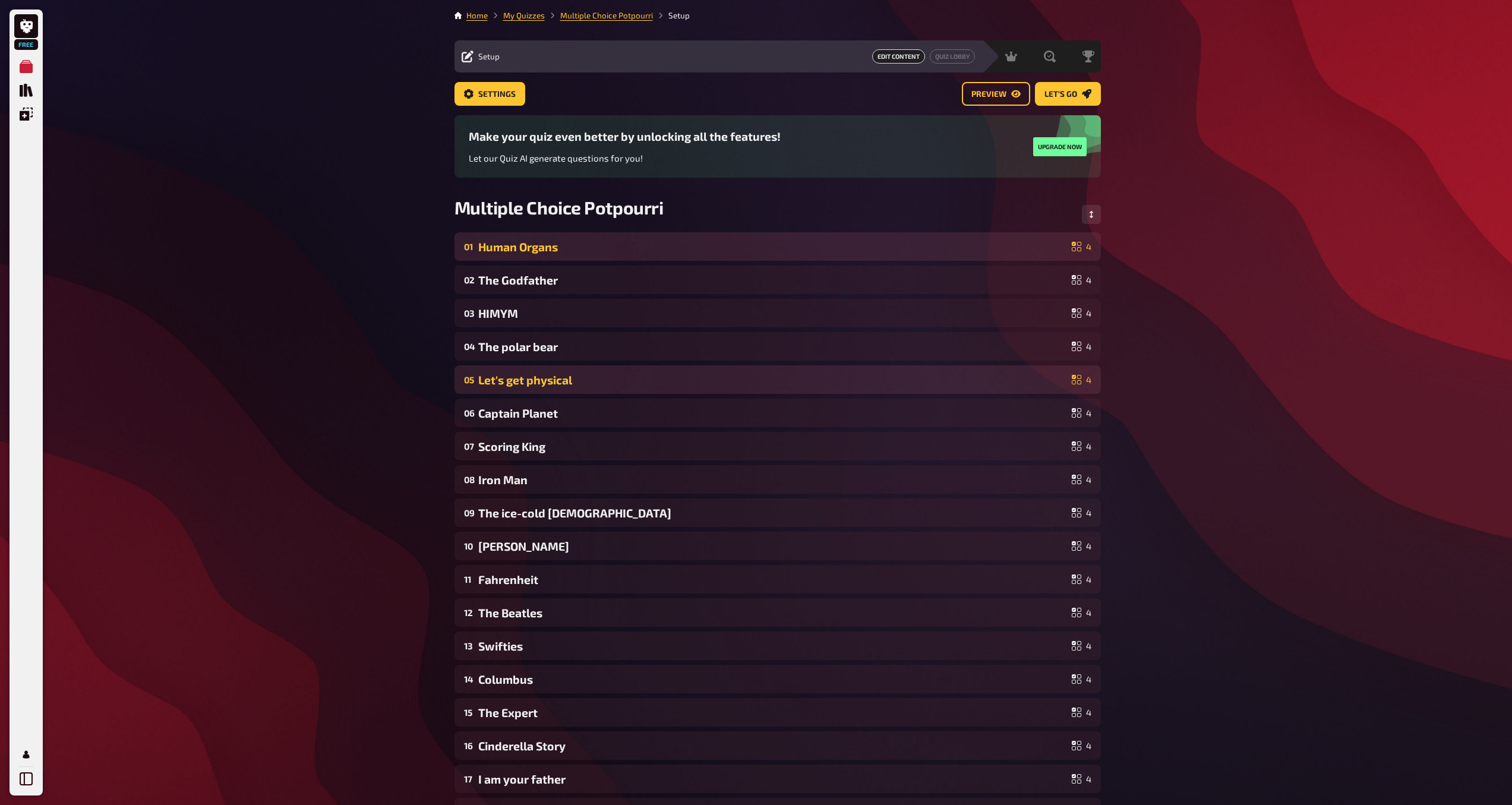
click at [1042, 248] on div "Human Organs" at bounding box center [772, 247] width 589 height 14
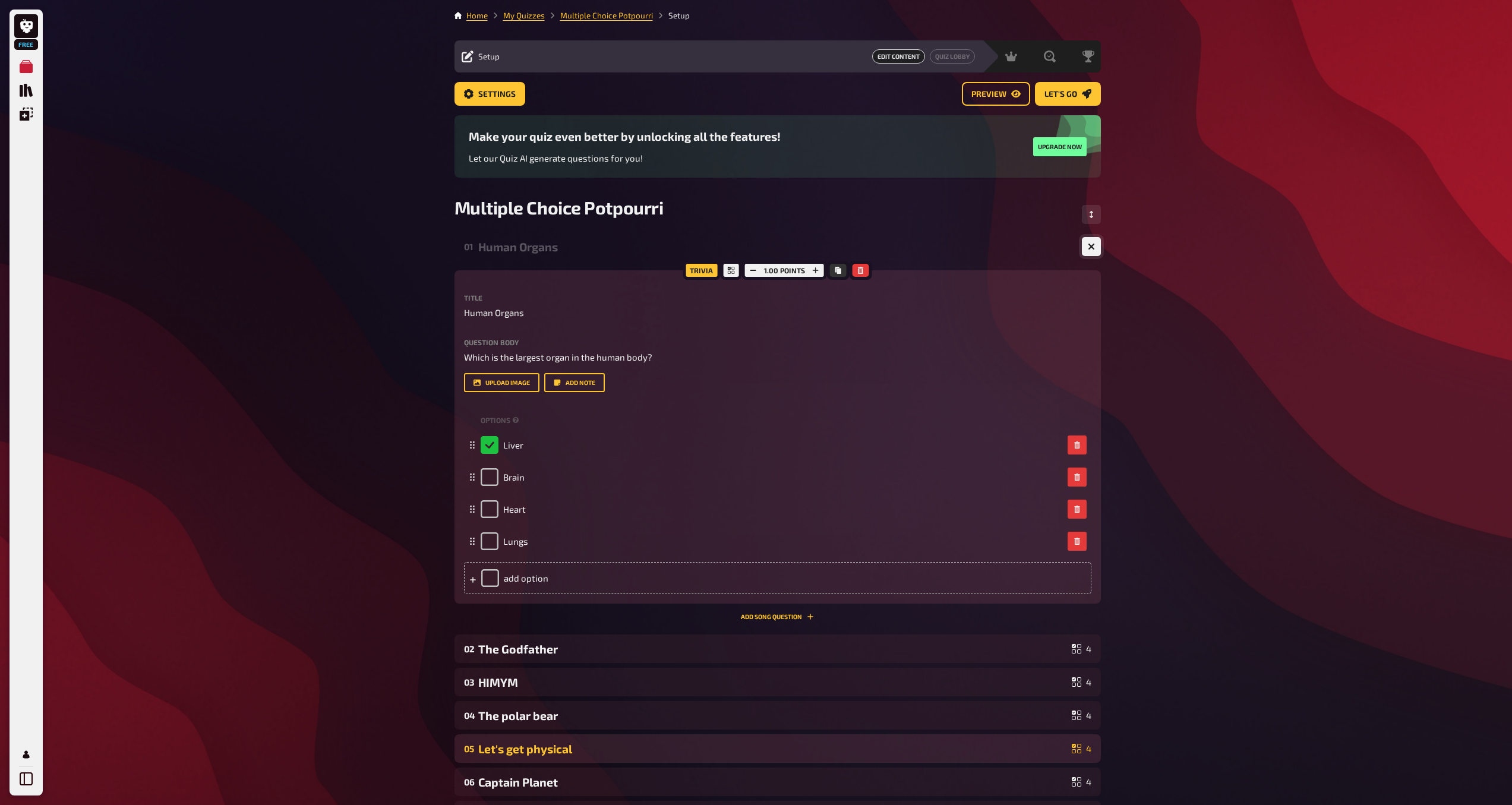
click at [1093, 245] on icon "button" at bounding box center [1091, 246] width 11 height 11
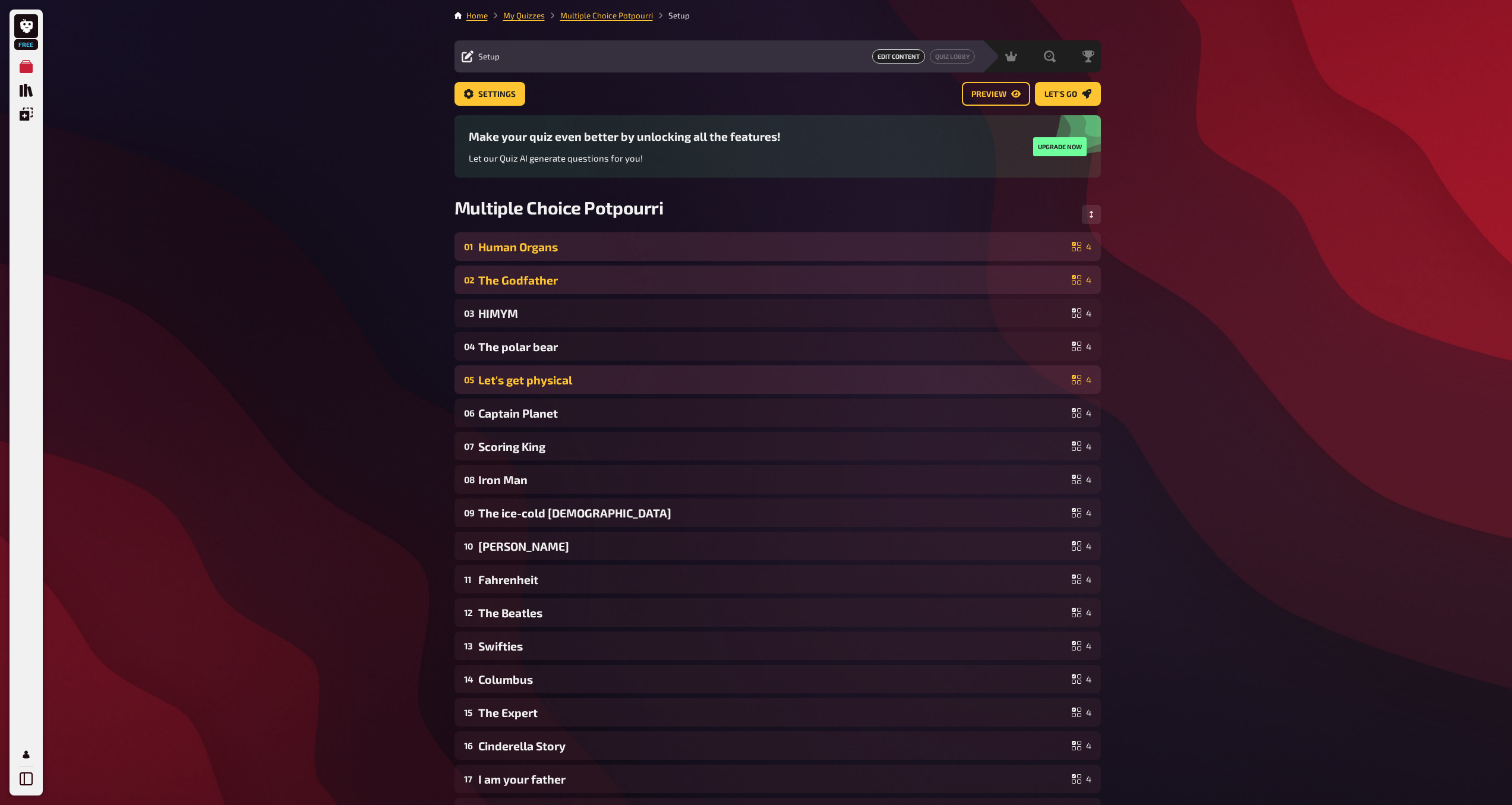
click at [1090, 283] on div "4" at bounding box center [1082, 280] width 20 height 10
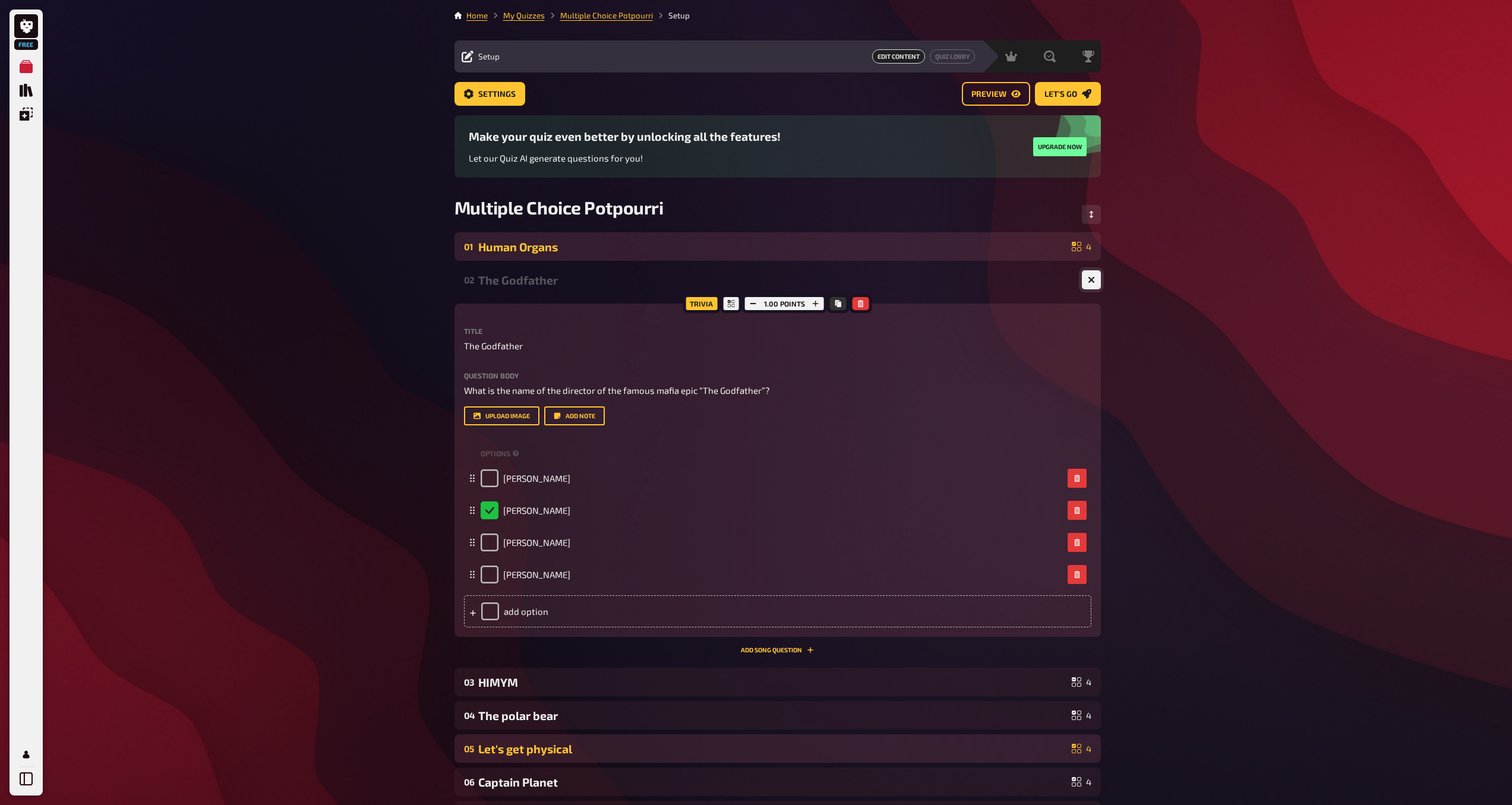
click at [1090, 283] on icon "button" at bounding box center [1091, 279] width 7 height 7
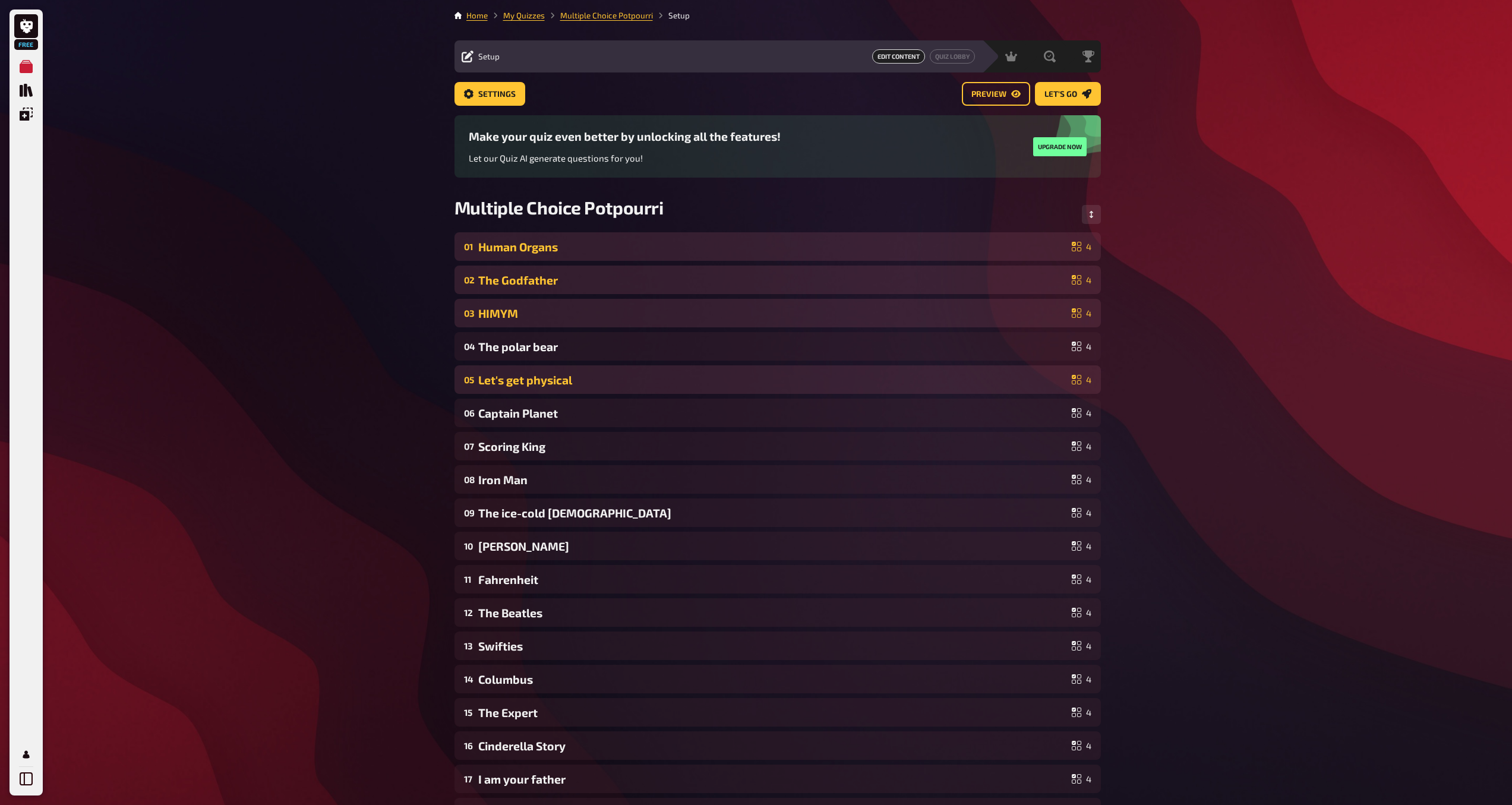
click at [1086, 317] on div "4" at bounding box center [1082, 314] width 20 height 10
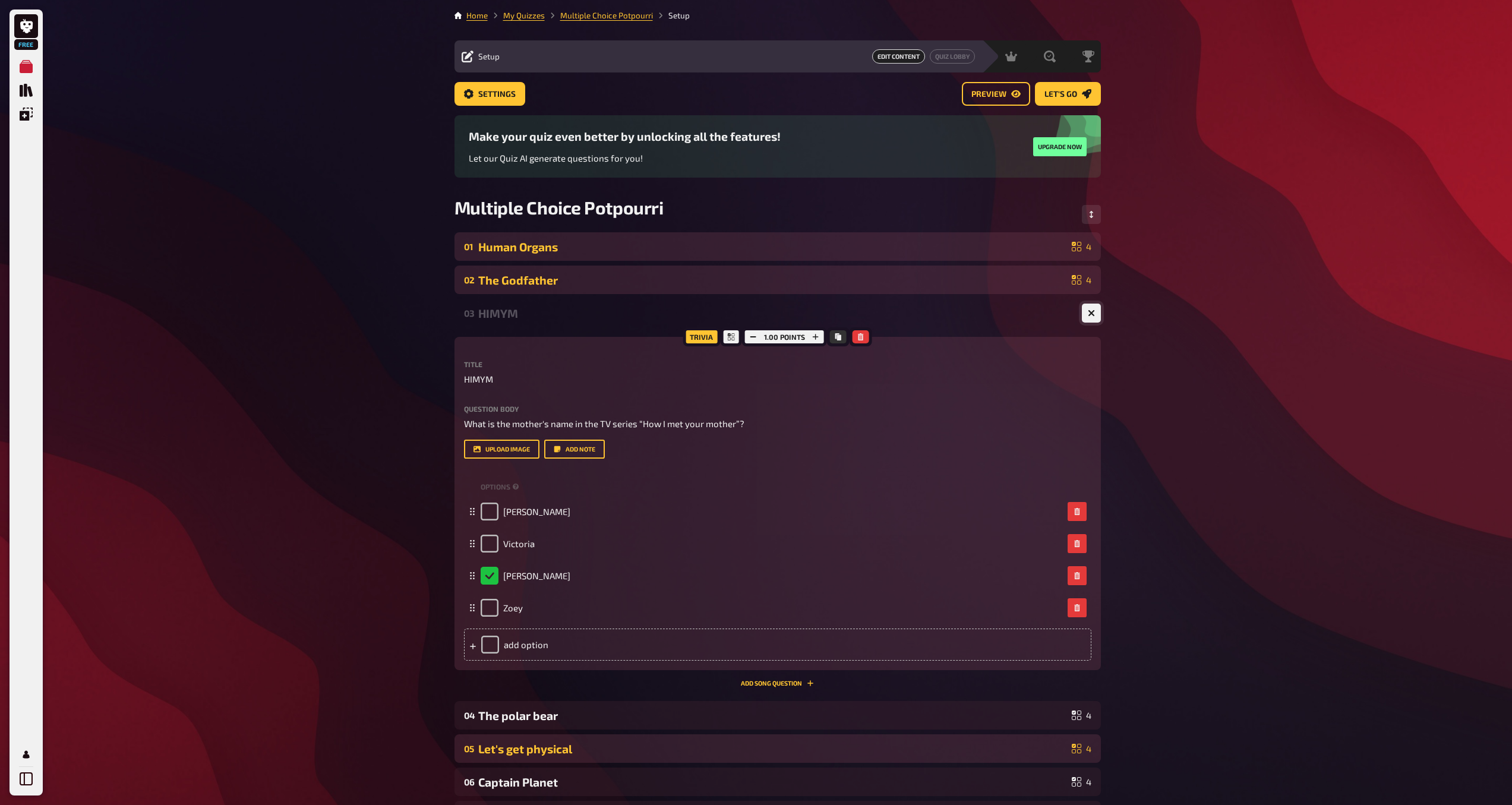
click at [1086, 317] on button "button" at bounding box center [1091, 313] width 19 height 19
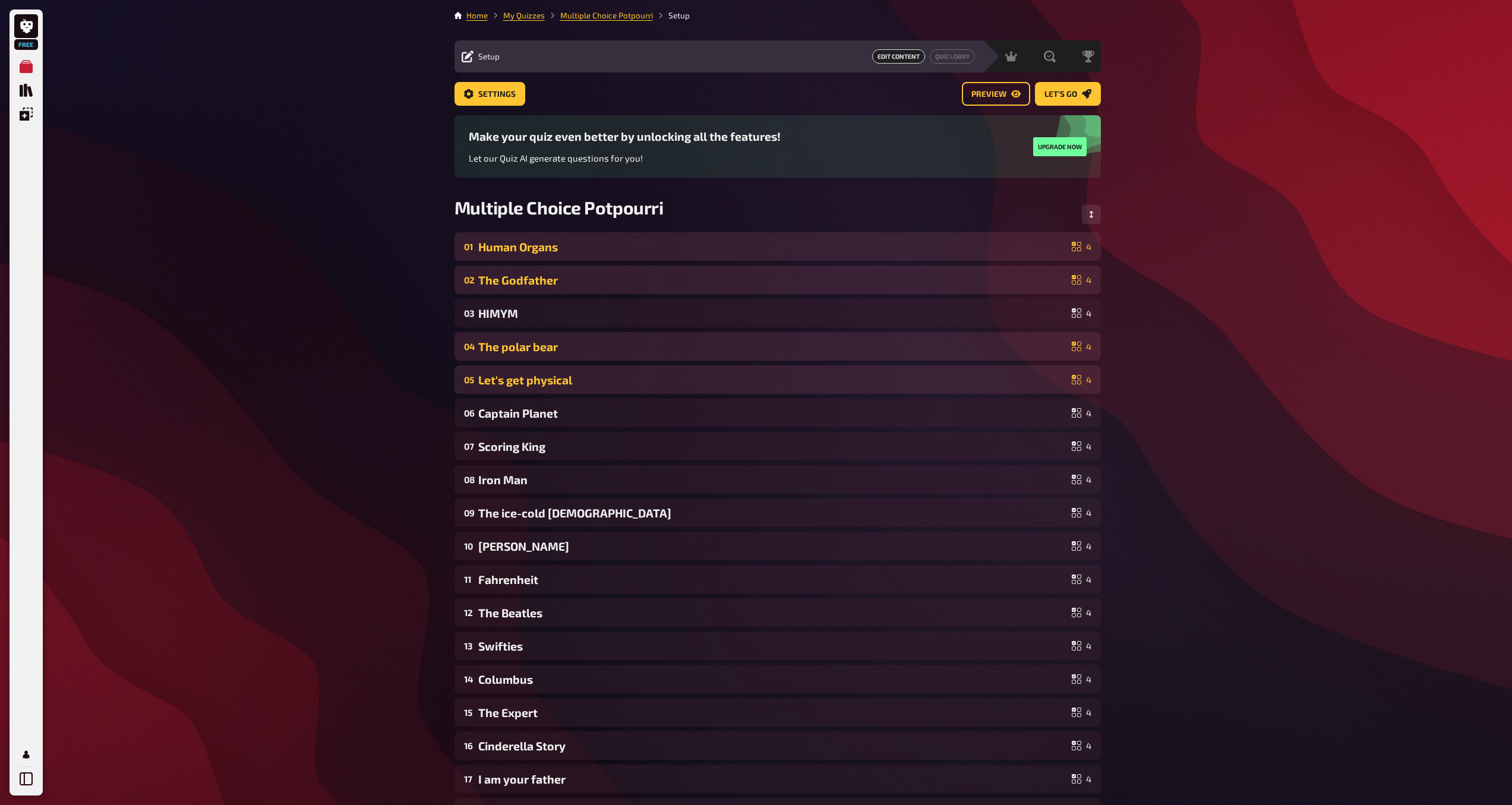
click at [1080, 344] on icon at bounding box center [1077, 347] width 10 height 10
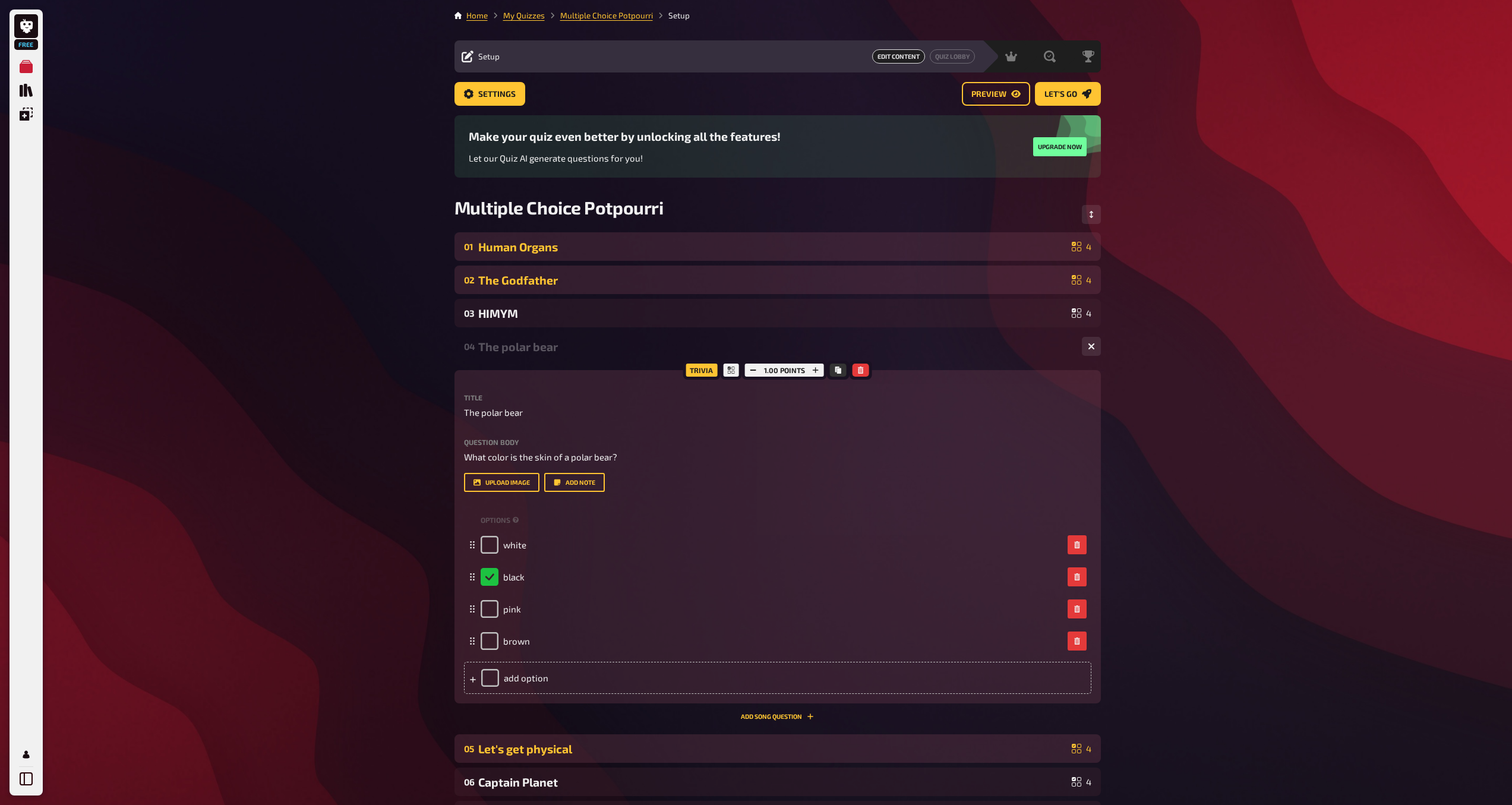
click at [1080, 344] on div "04 The polar bear 4" at bounding box center [777, 346] width 646 height 29
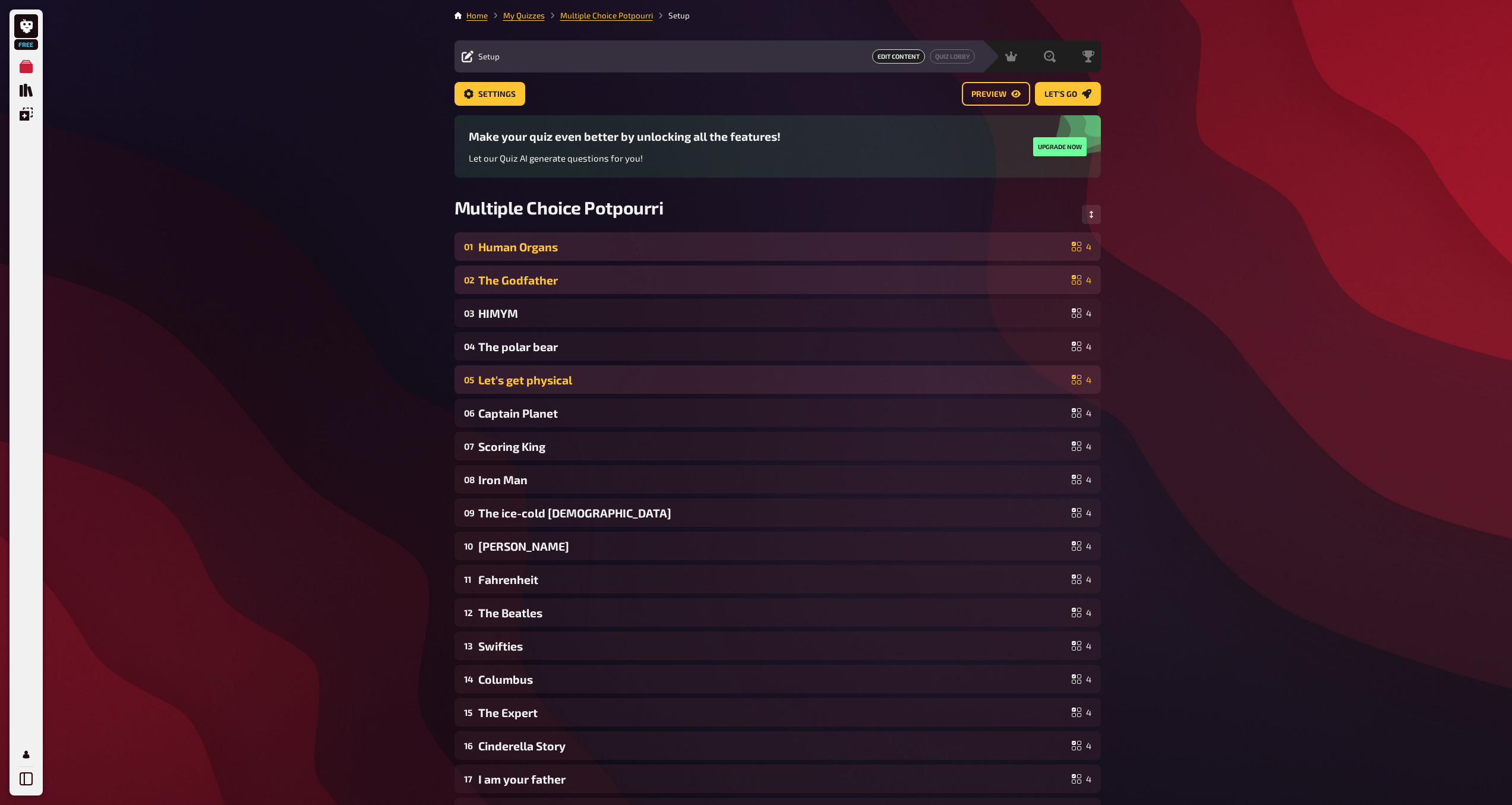
click at [1077, 382] on icon at bounding box center [1077, 380] width 10 height 10
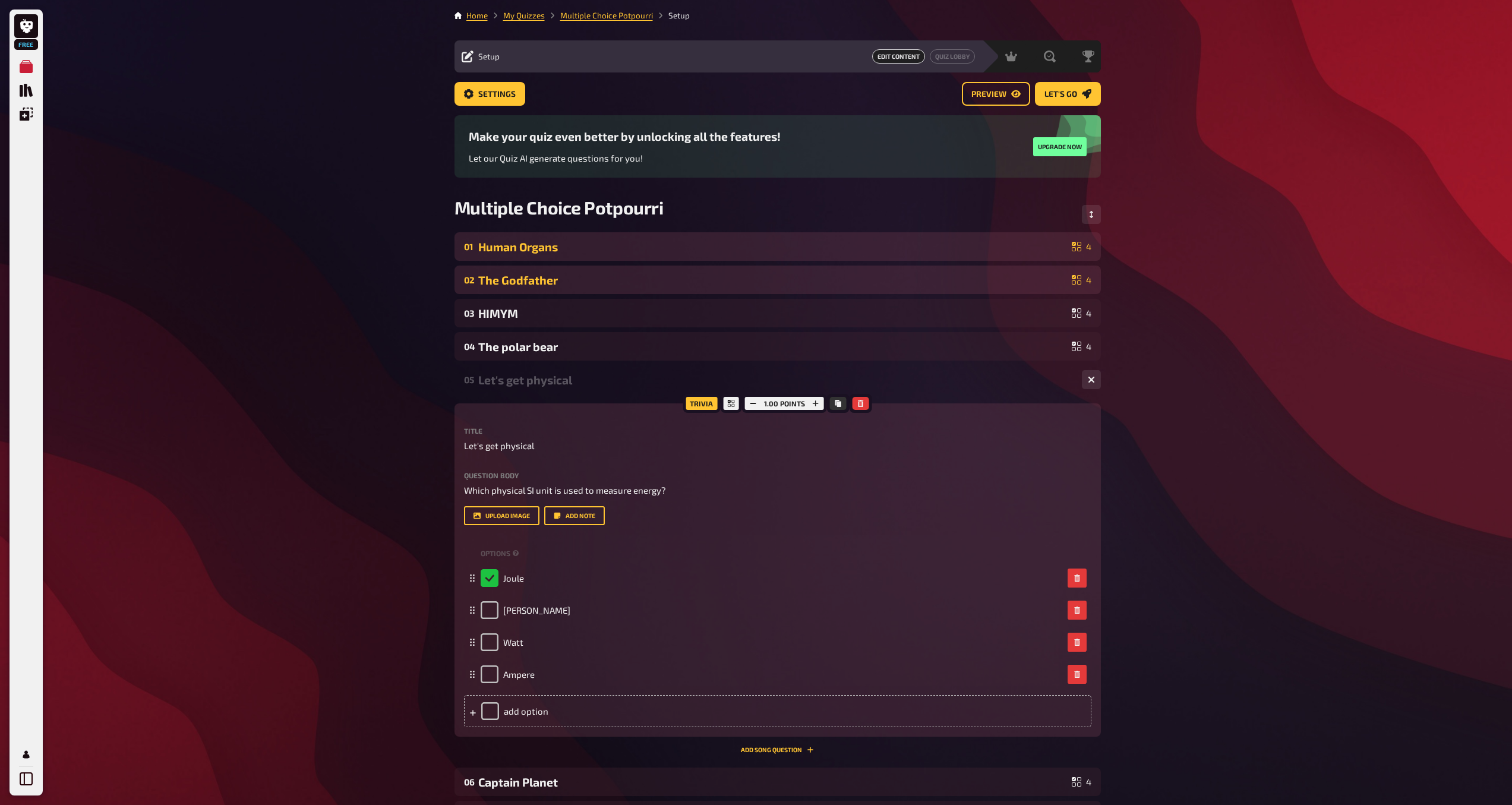
click at [1077, 382] on div "05 Let's get physical 4" at bounding box center [777, 380] width 646 height 29
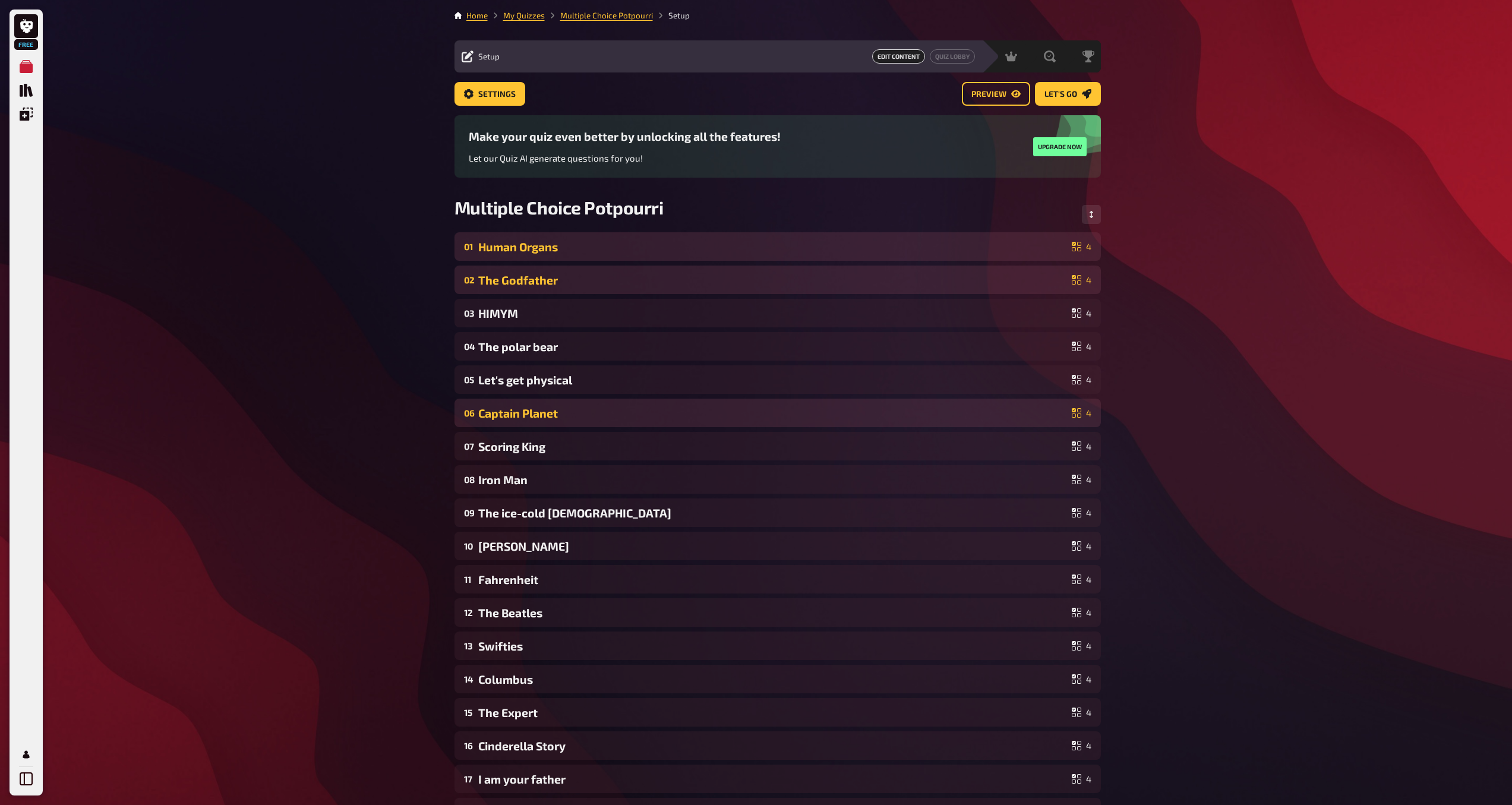
click at [1006, 408] on div "Captain Planet" at bounding box center [772, 413] width 589 height 14
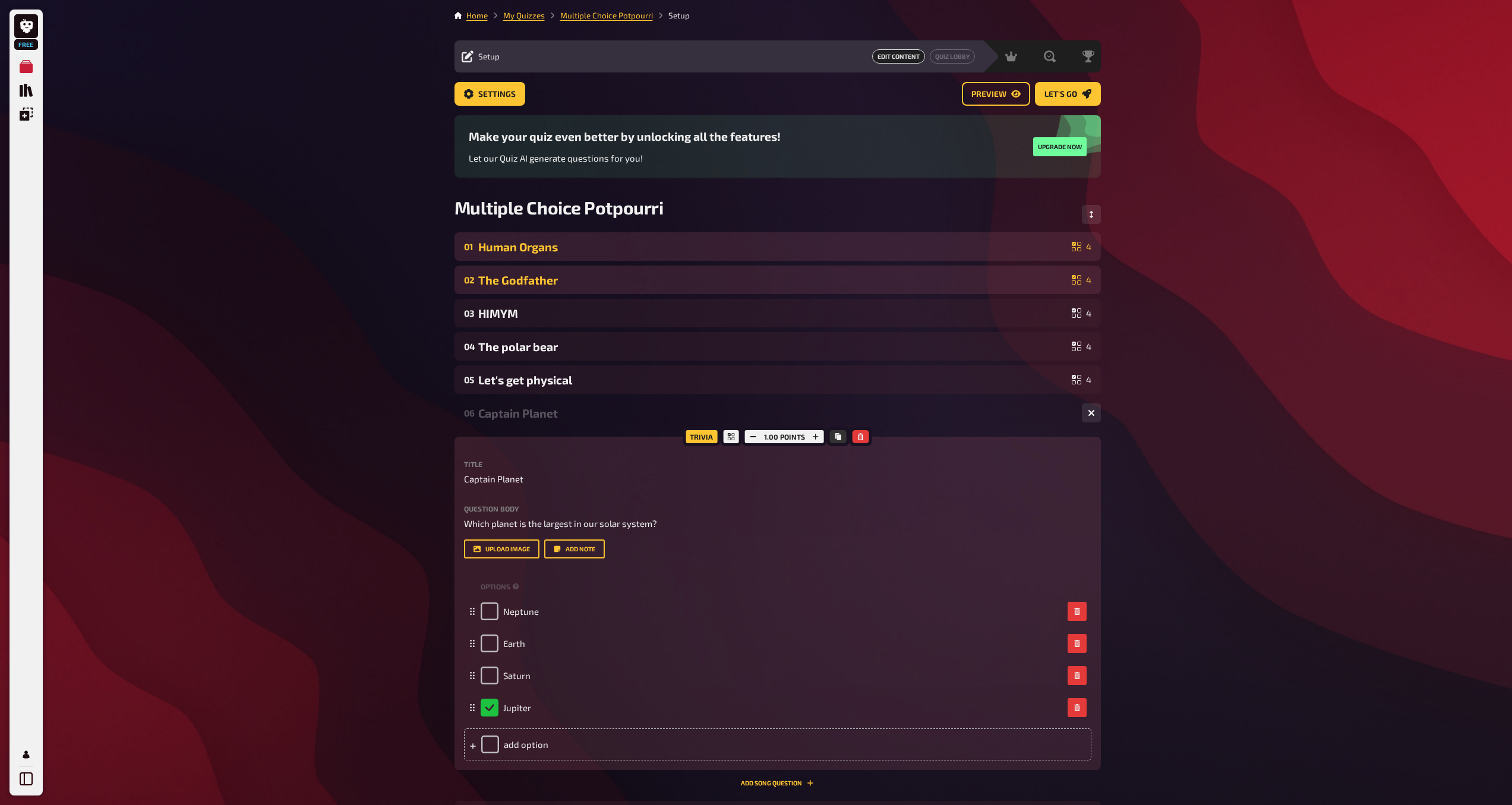
click at [1005, 417] on div "Captain Planet" at bounding box center [775, 413] width 594 height 14
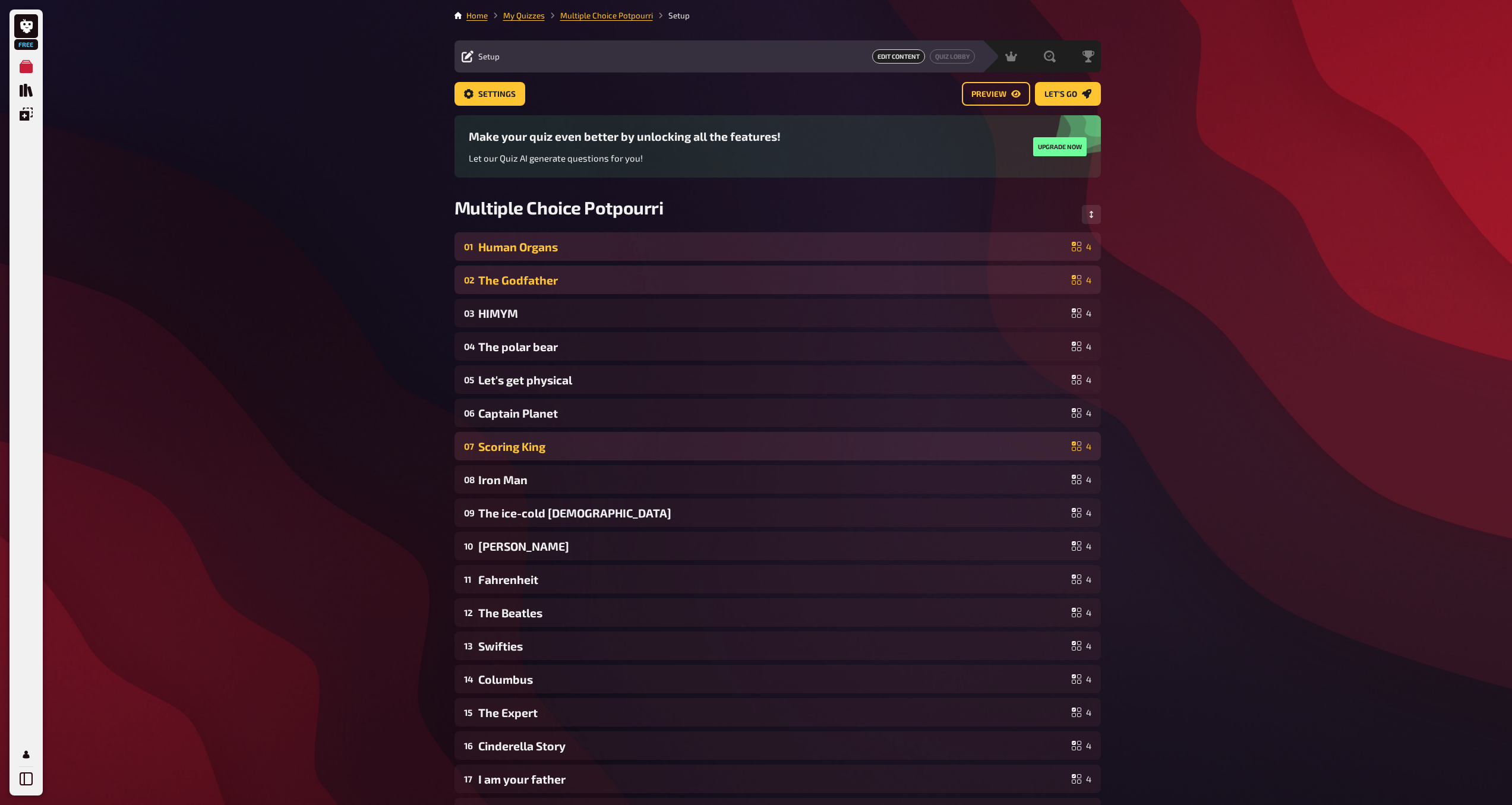
click at [1001, 452] on div "Scoring King" at bounding box center [772, 446] width 589 height 14
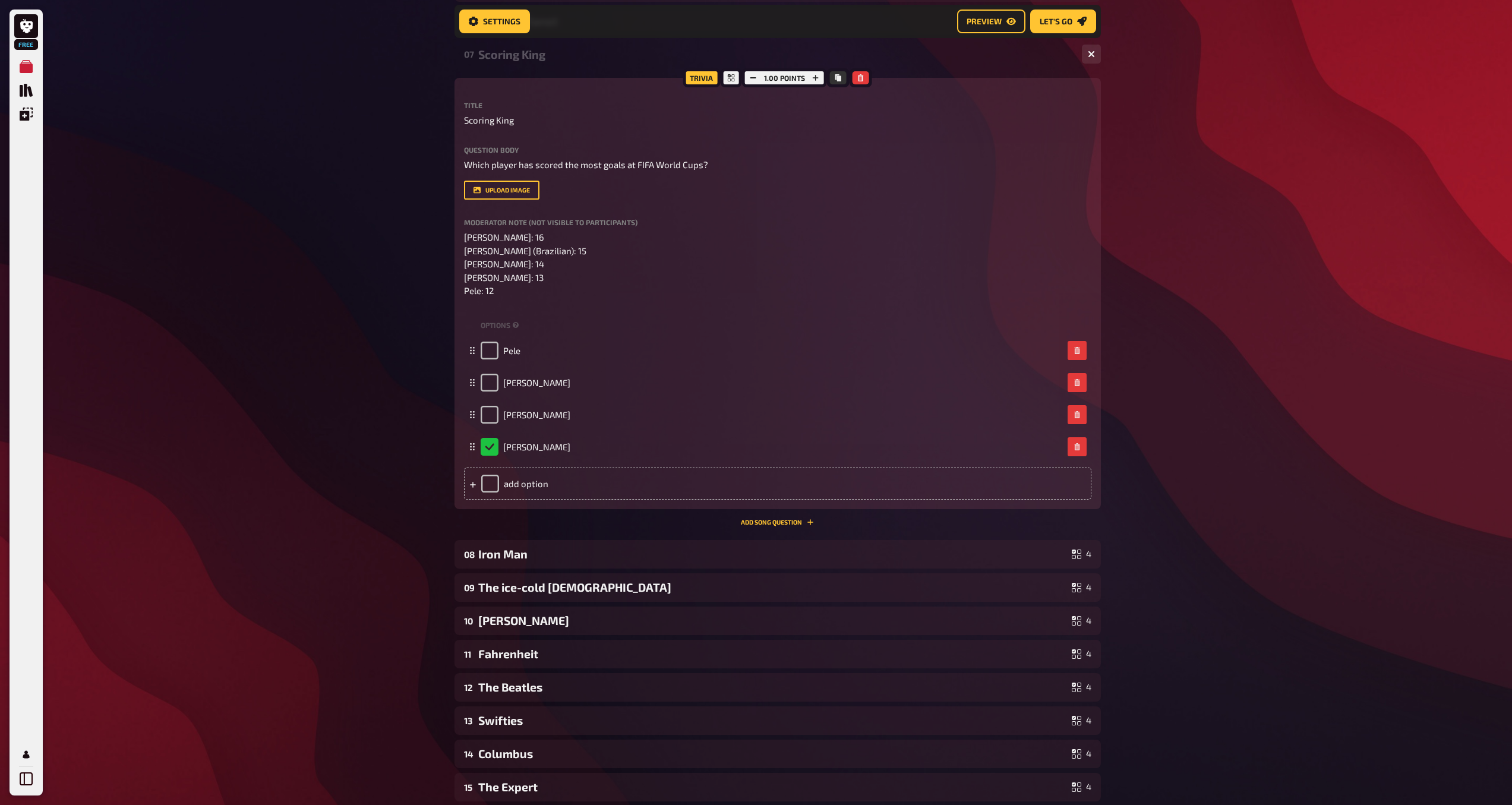
scroll to position [398, 0]
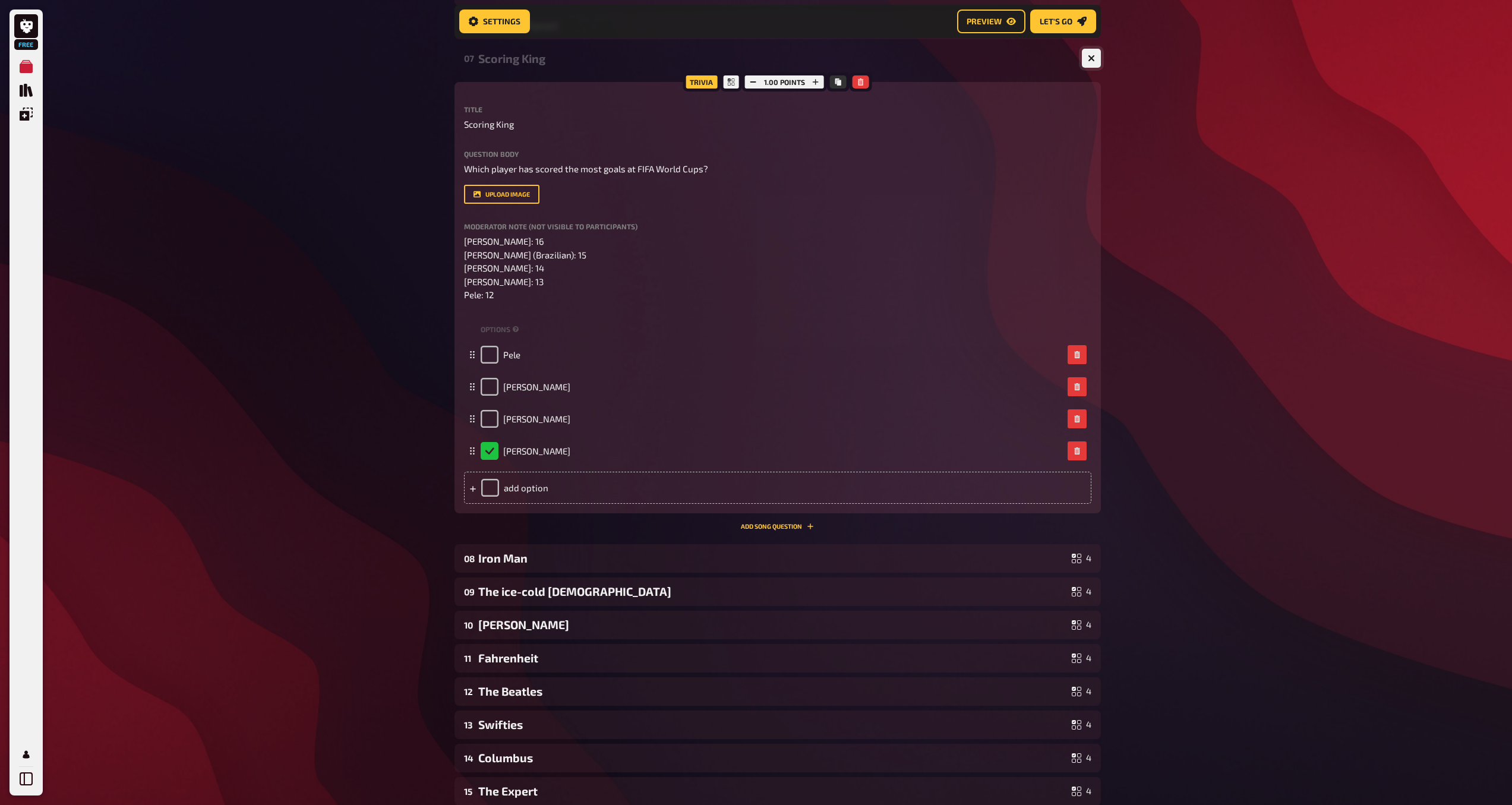
click at [1094, 57] on icon "button" at bounding box center [1091, 58] width 7 height 7
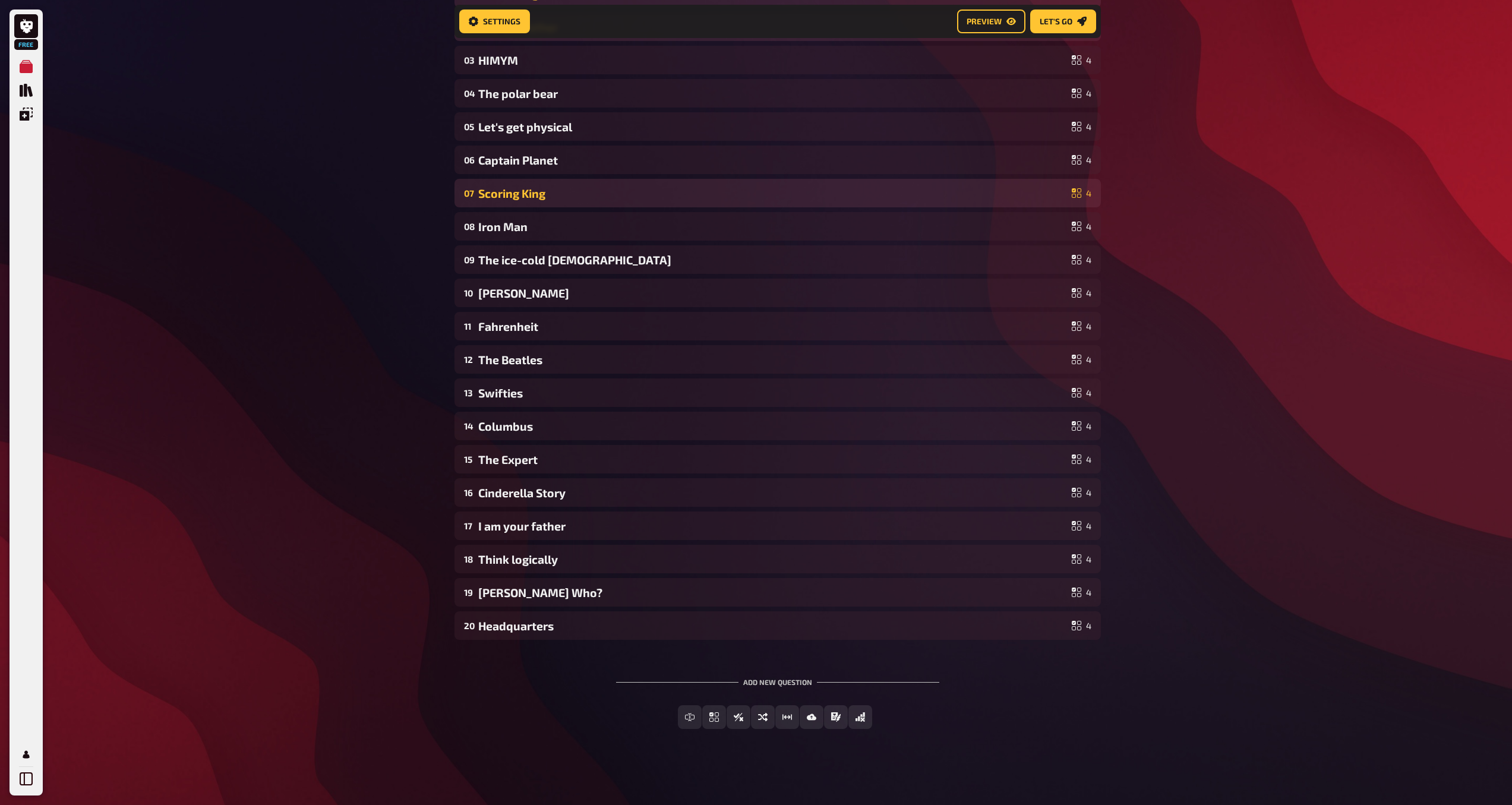
scroll to position [263, 0]
click at [892, 229] on div "Iron Man" at bounding box center [772, 227] width 589 height 14
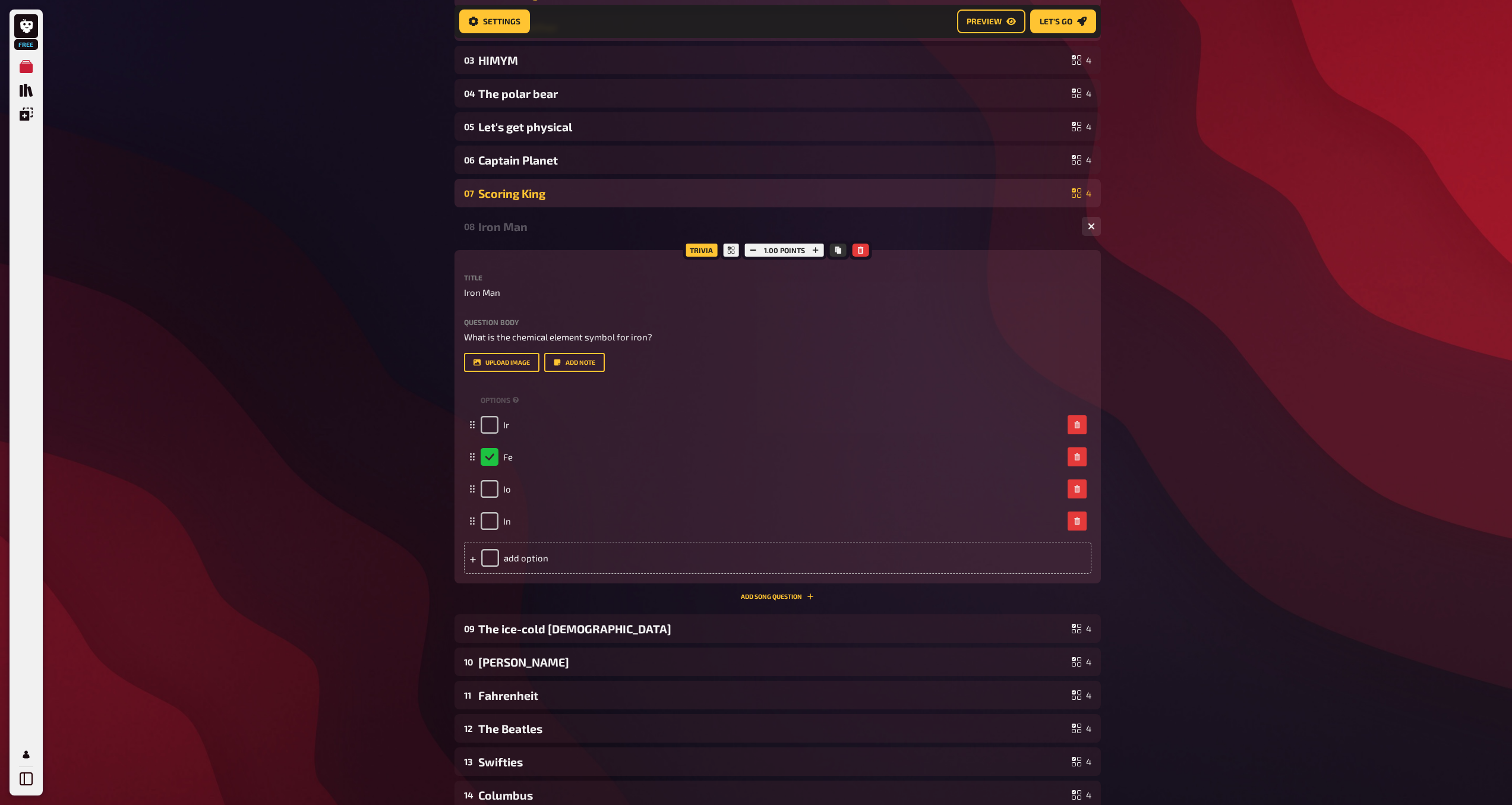
scroll to position [398, 0]
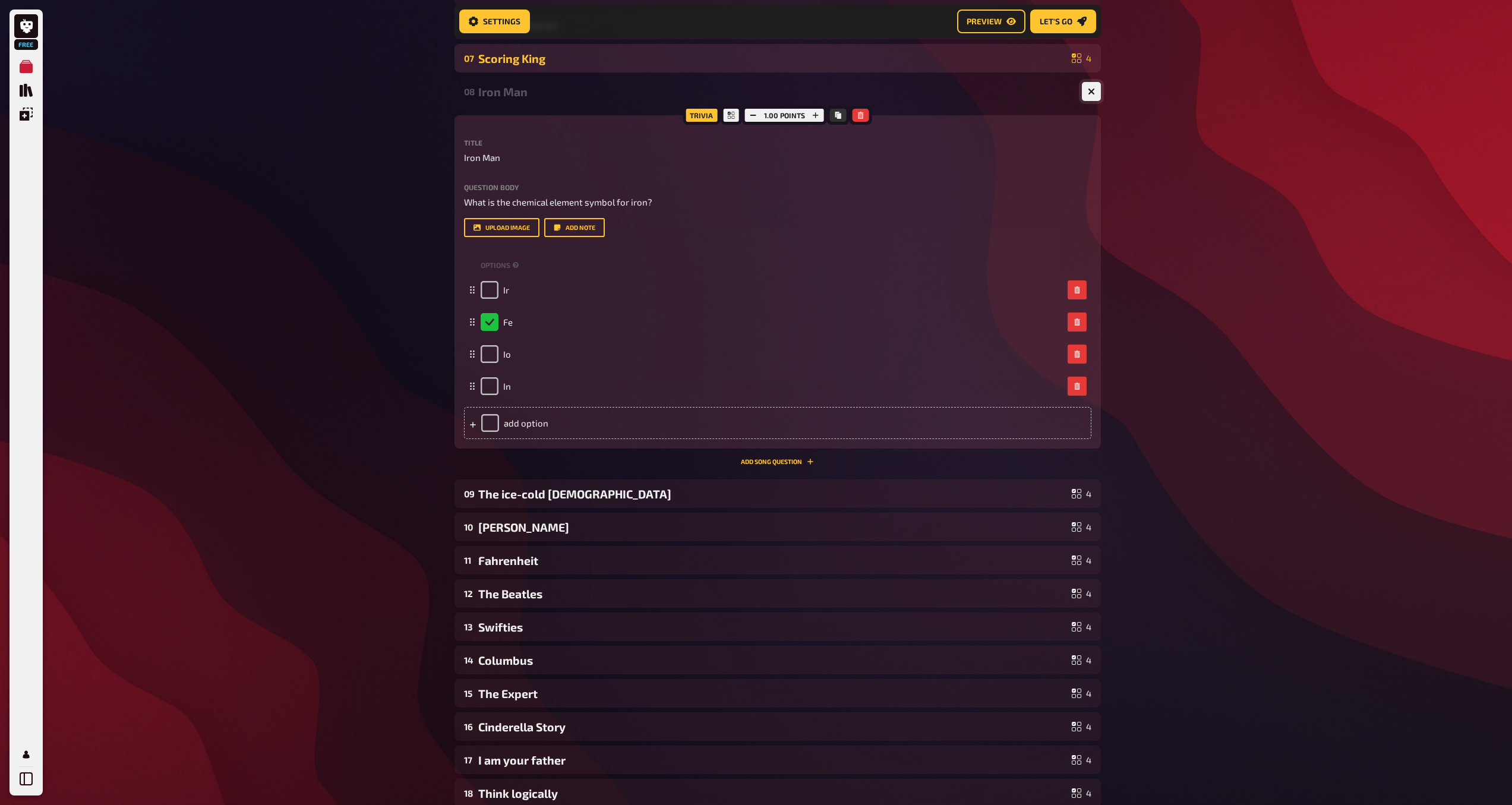
click at [1090, 92] on icon "button" at bounding box center [1091, 91] width 11 height 11
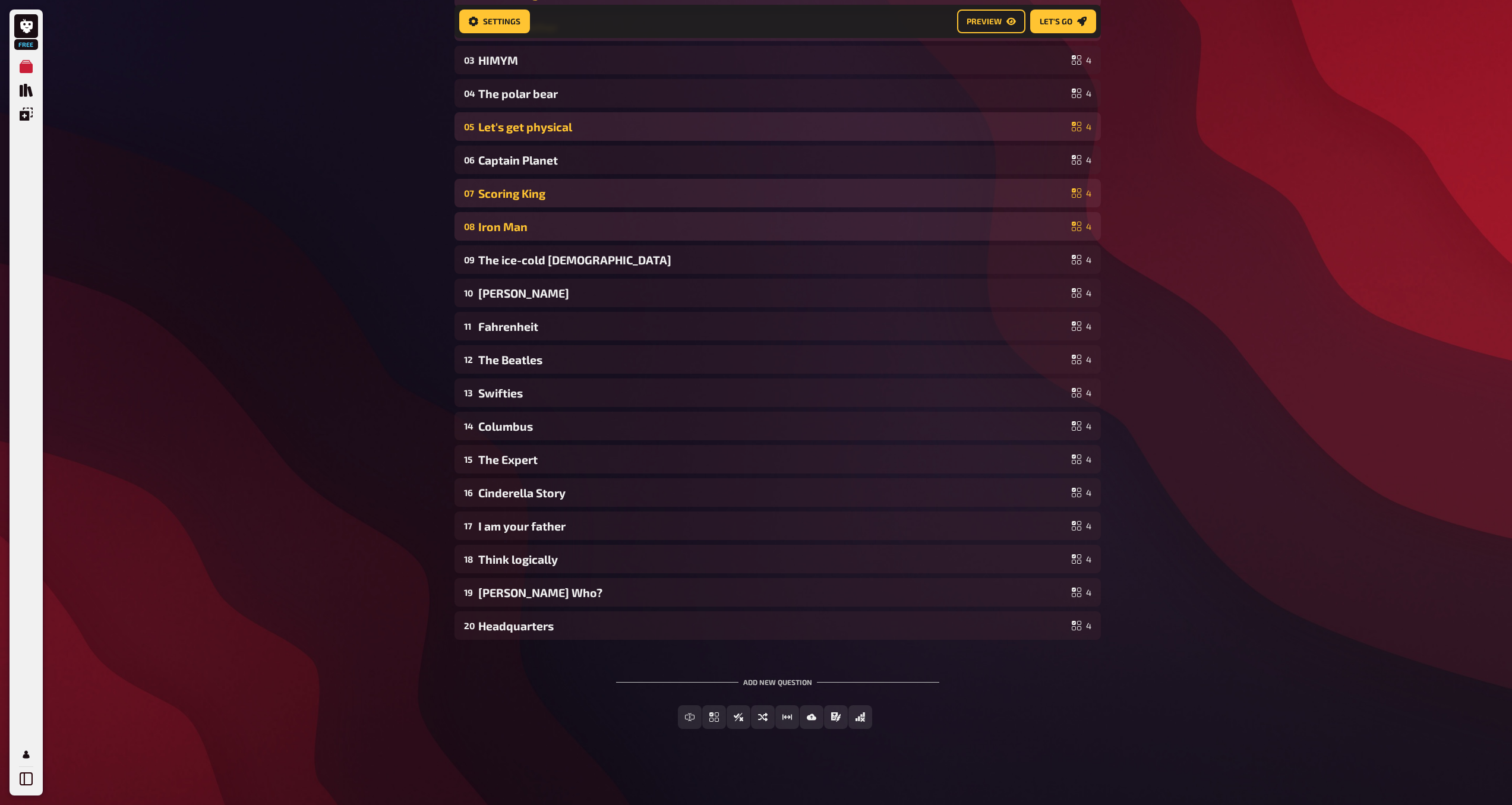
scroll to position [263, 0]
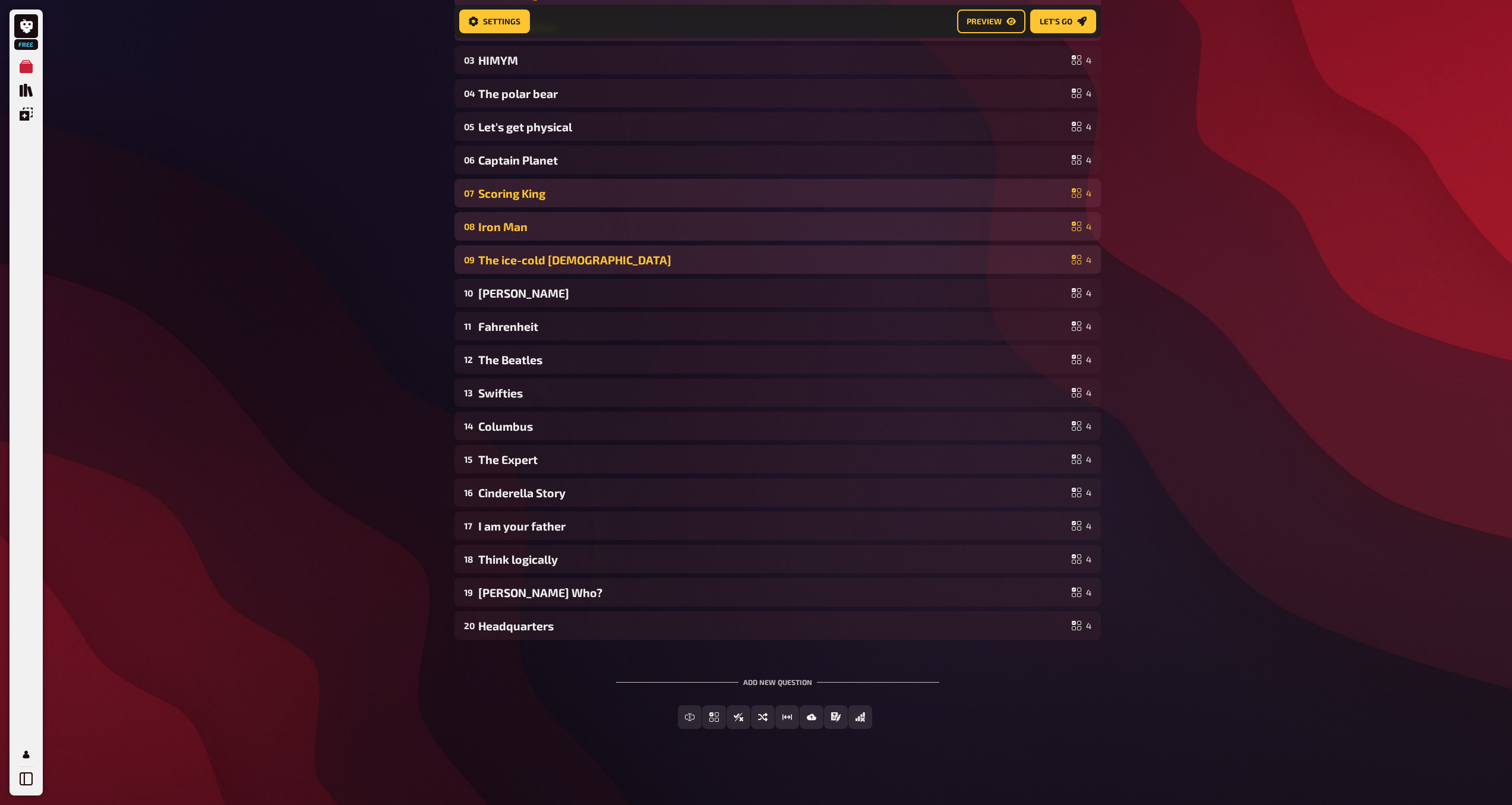
click at [1051, 261] on div "The ice-cold [DEMOGRAPHIC_DATA]" at bounding box center [772, 260] width 589 height 14
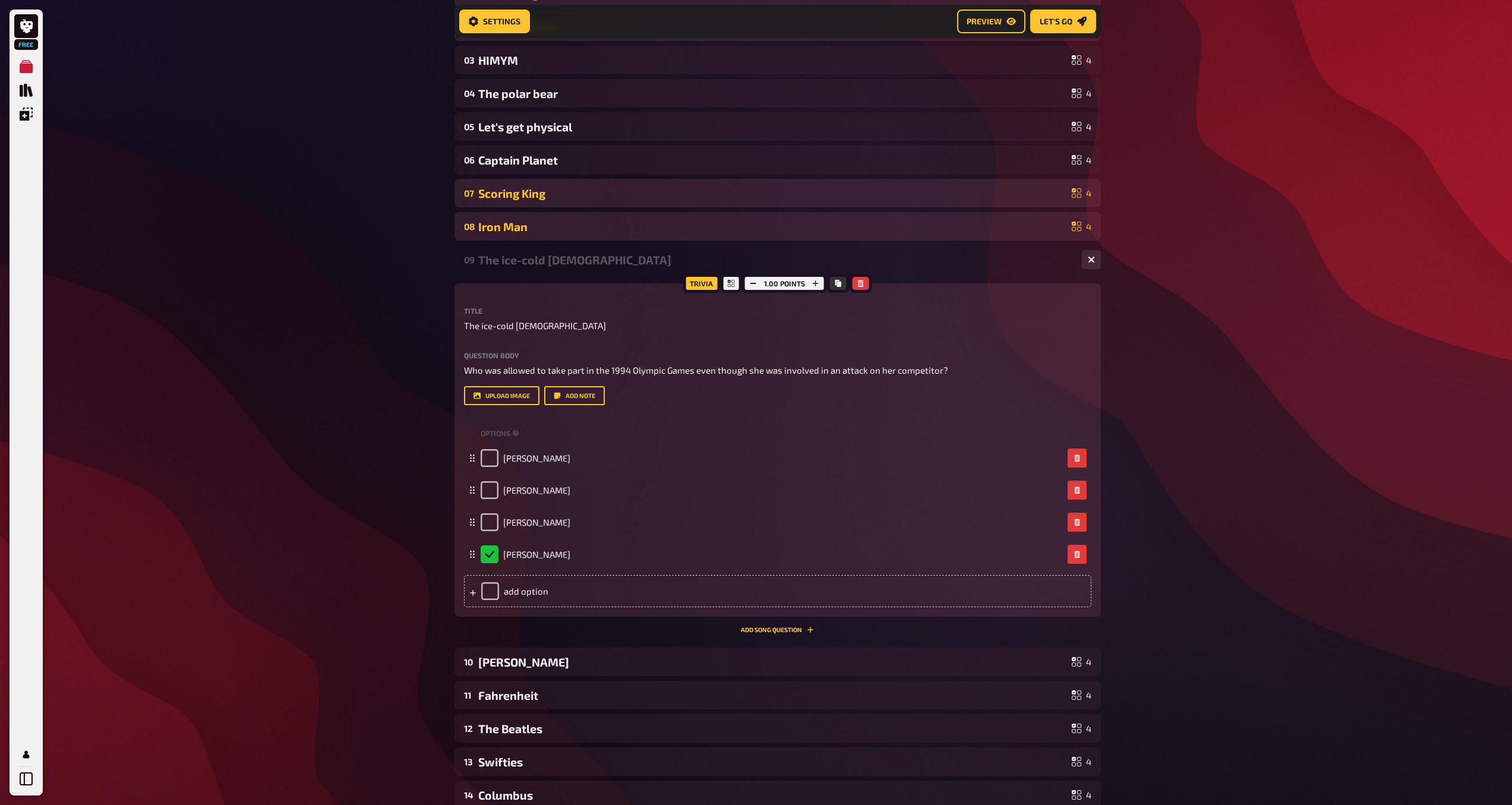
scroll to position [398, 0]
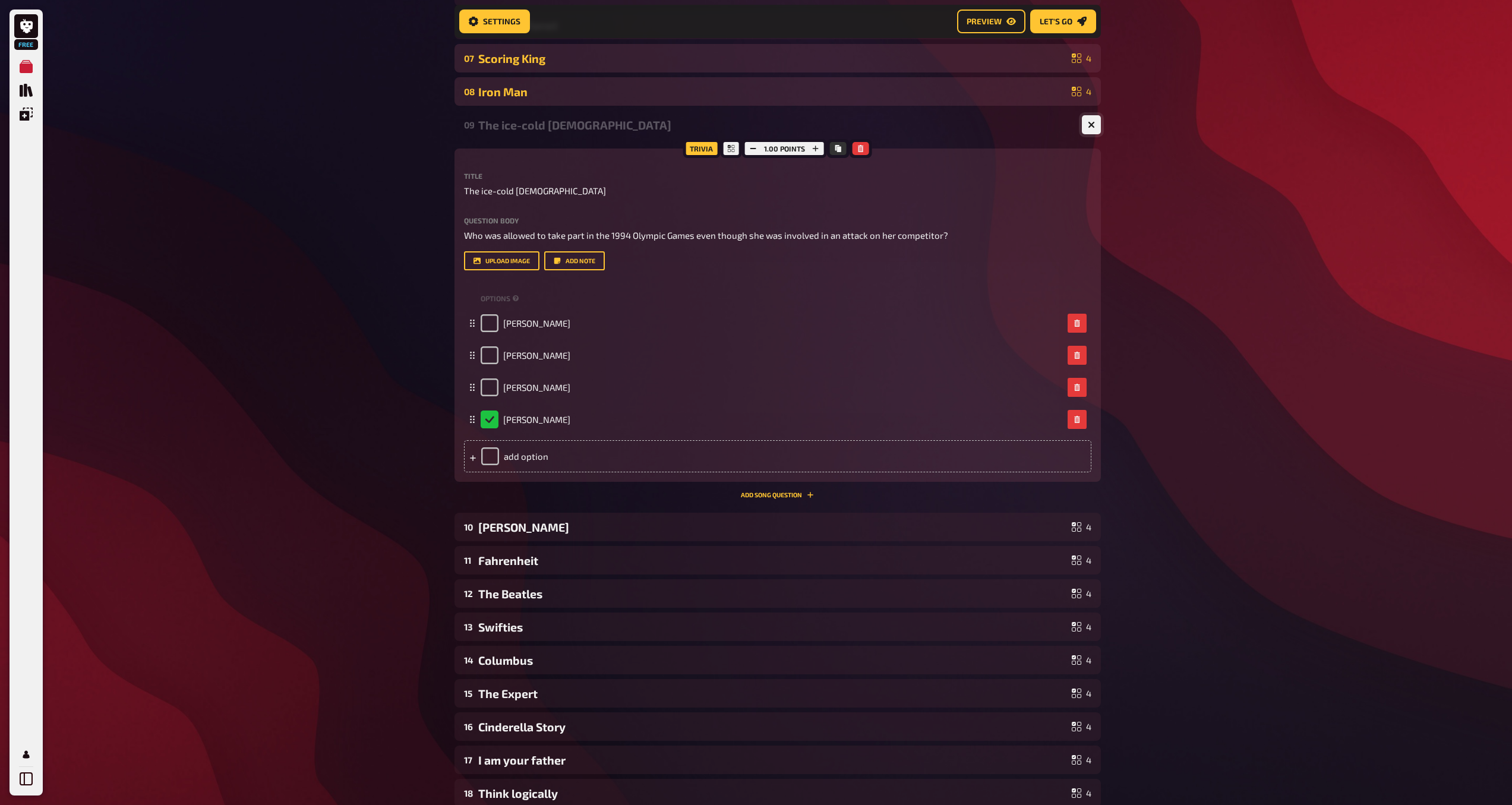
click at [1094, 127] on icon "button" at bounding box center [1091, 125] width 7 height 7
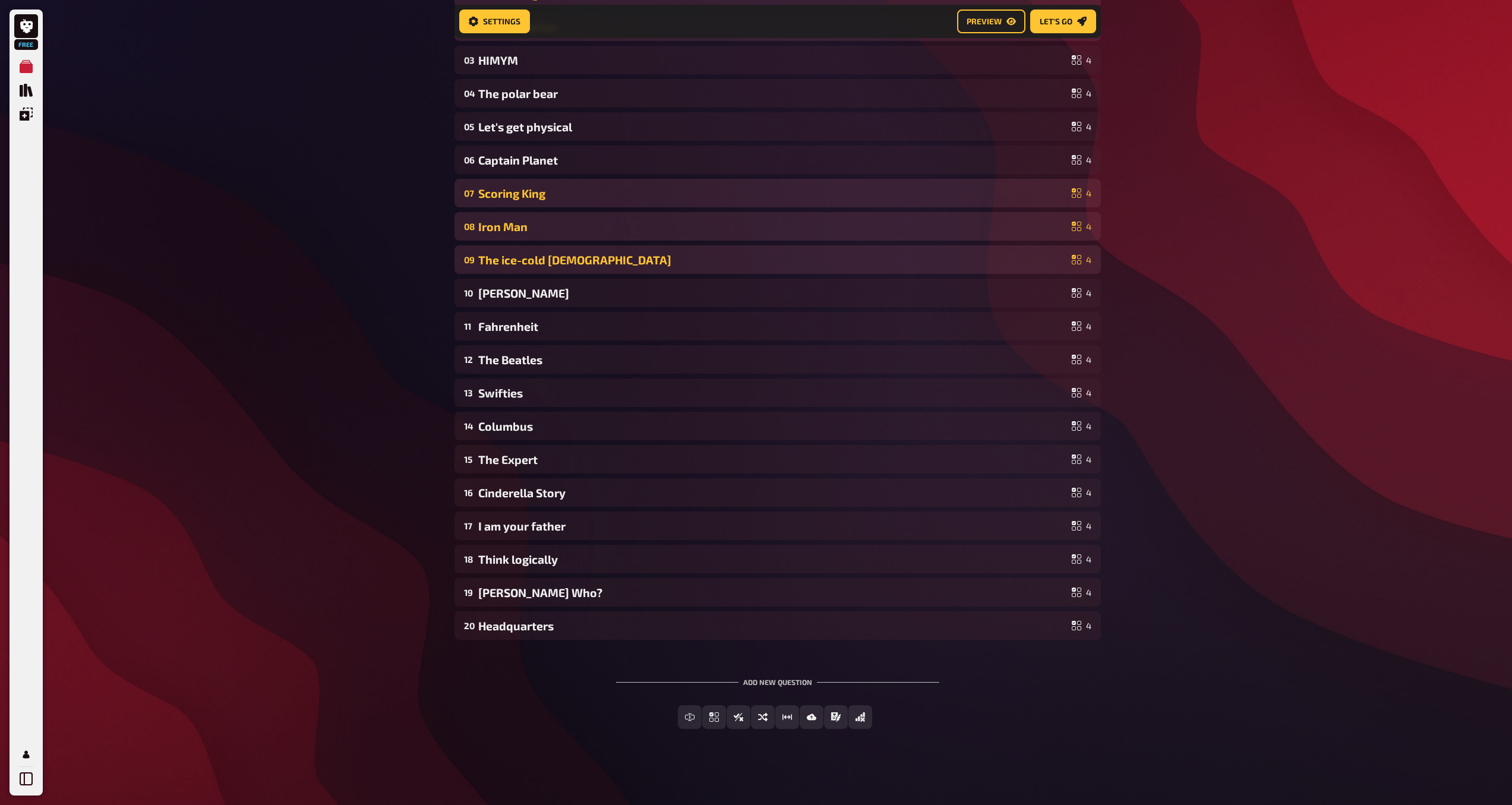
scroll to position [263, 0]
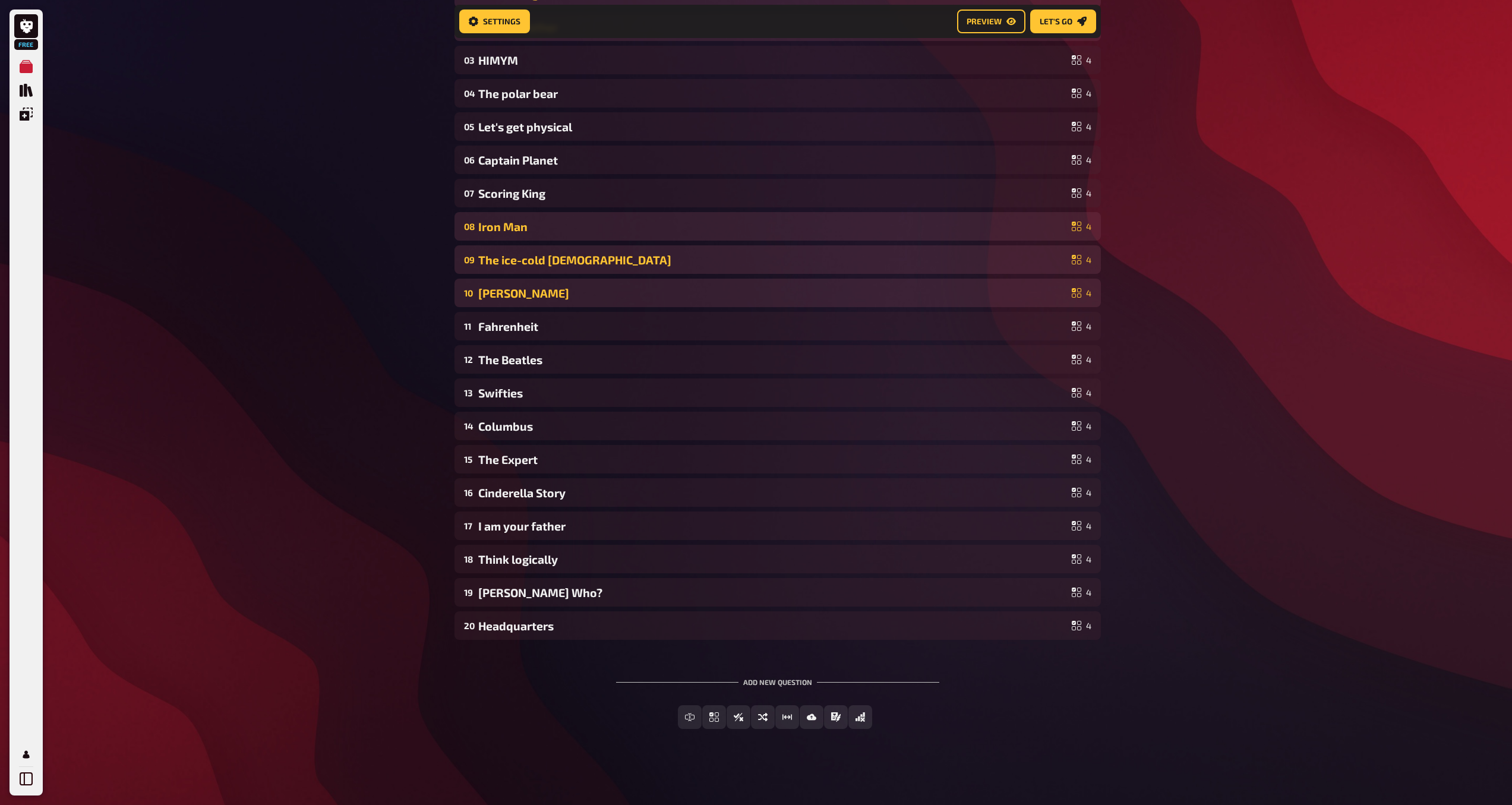
click at [1054, 289] on div "[PERSON_NAME]" at bounding box center [772, 293] width 589 height 14
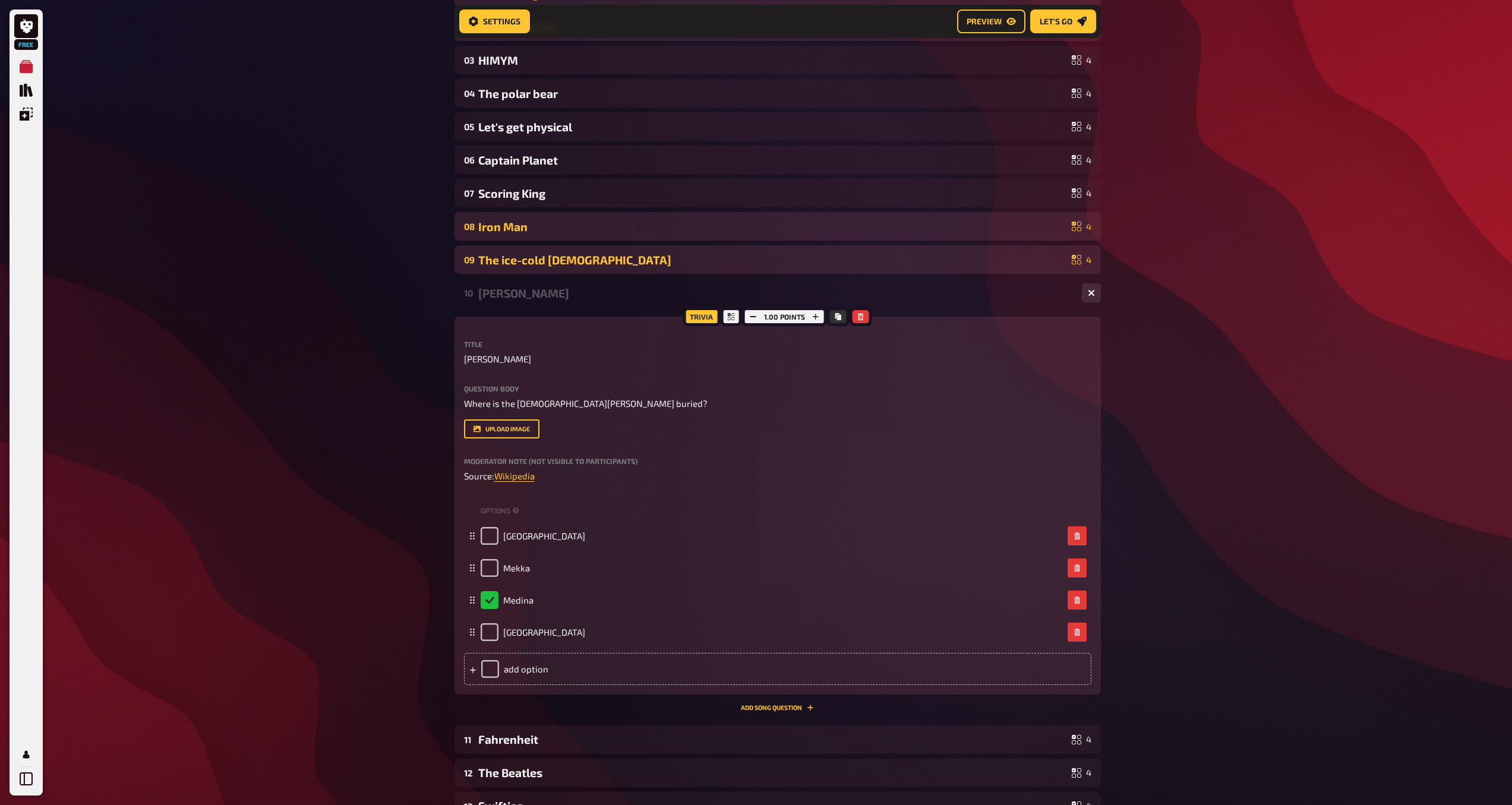
scroll to position [398, 0]
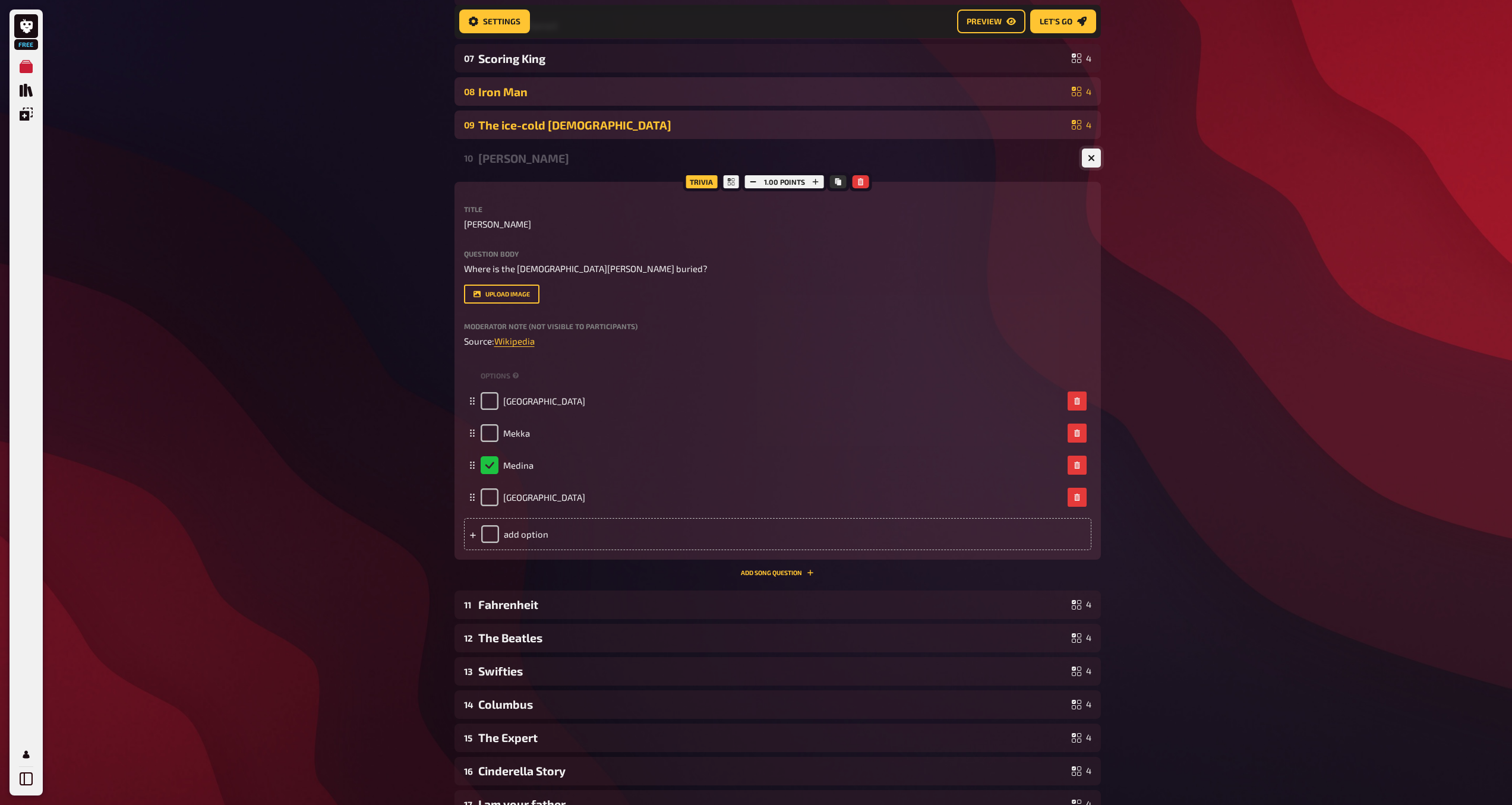
click at [1095, 161] on icon "button" at bounding box center [1091, 157] width 7 height 7
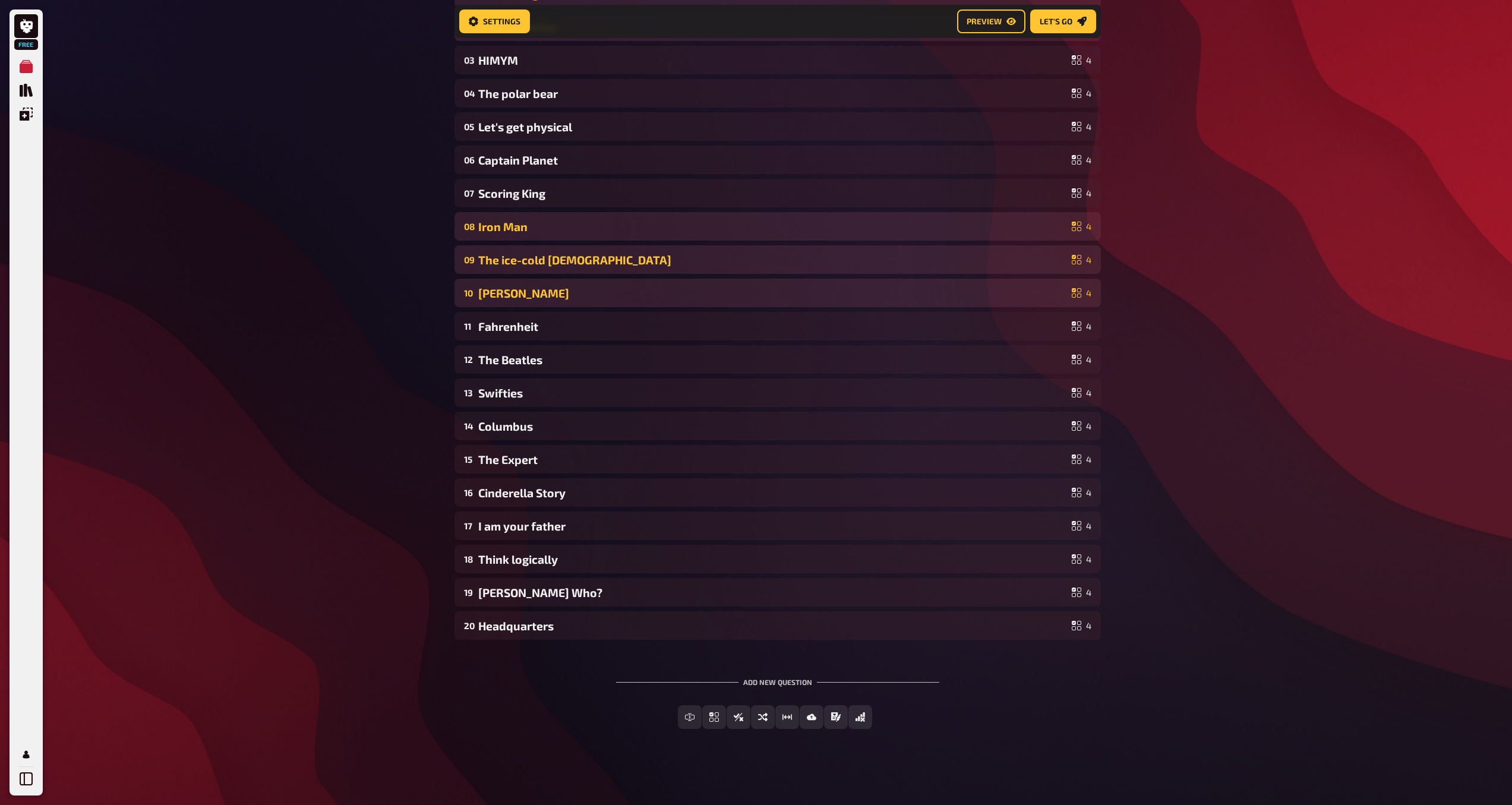
scroll to position [263, 0]
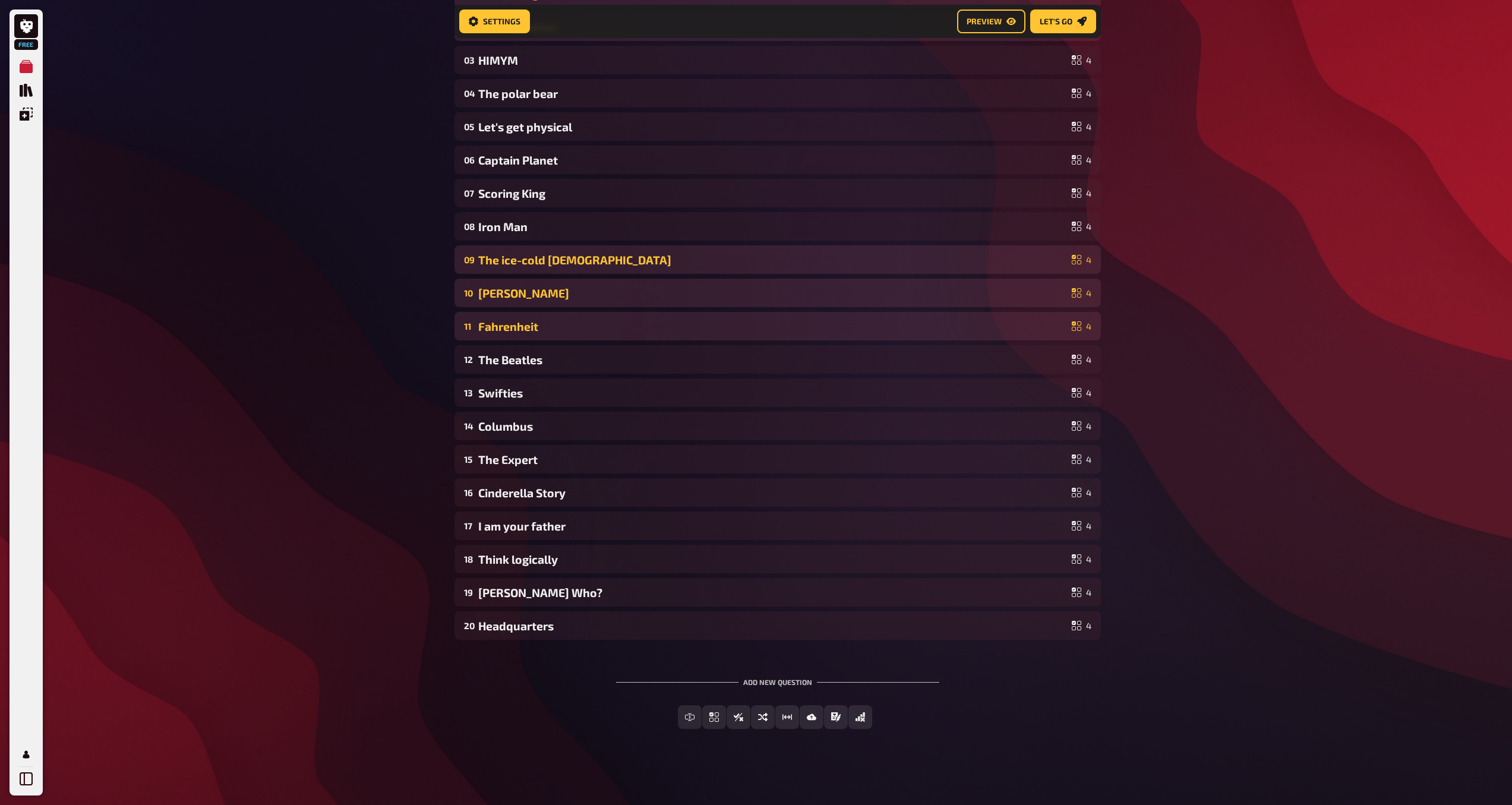
click at [1028, 329] on div "Fahrenheit" at bounding box center [772, 327] width 589 height 14
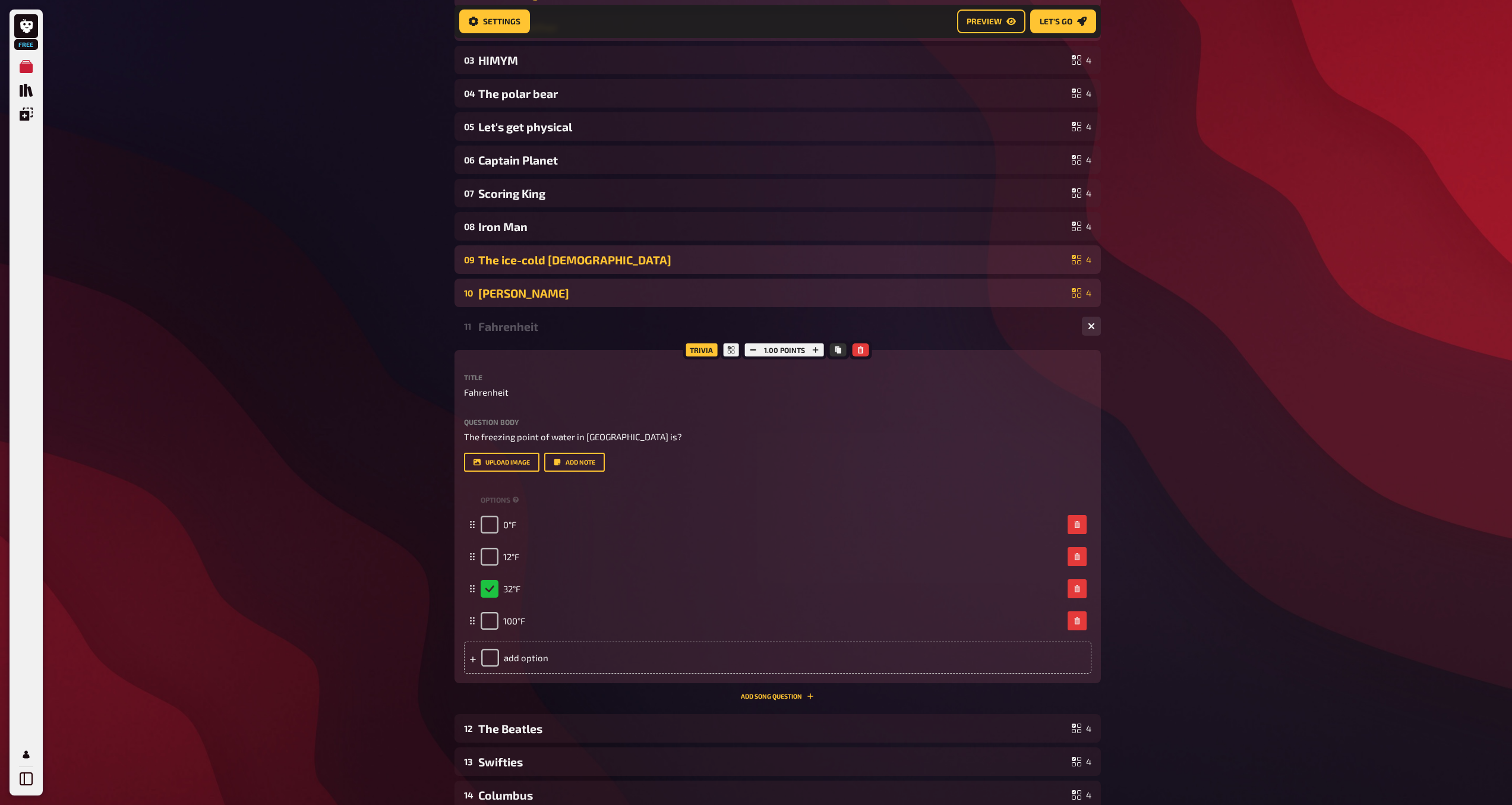
scroll to position [398, 0]
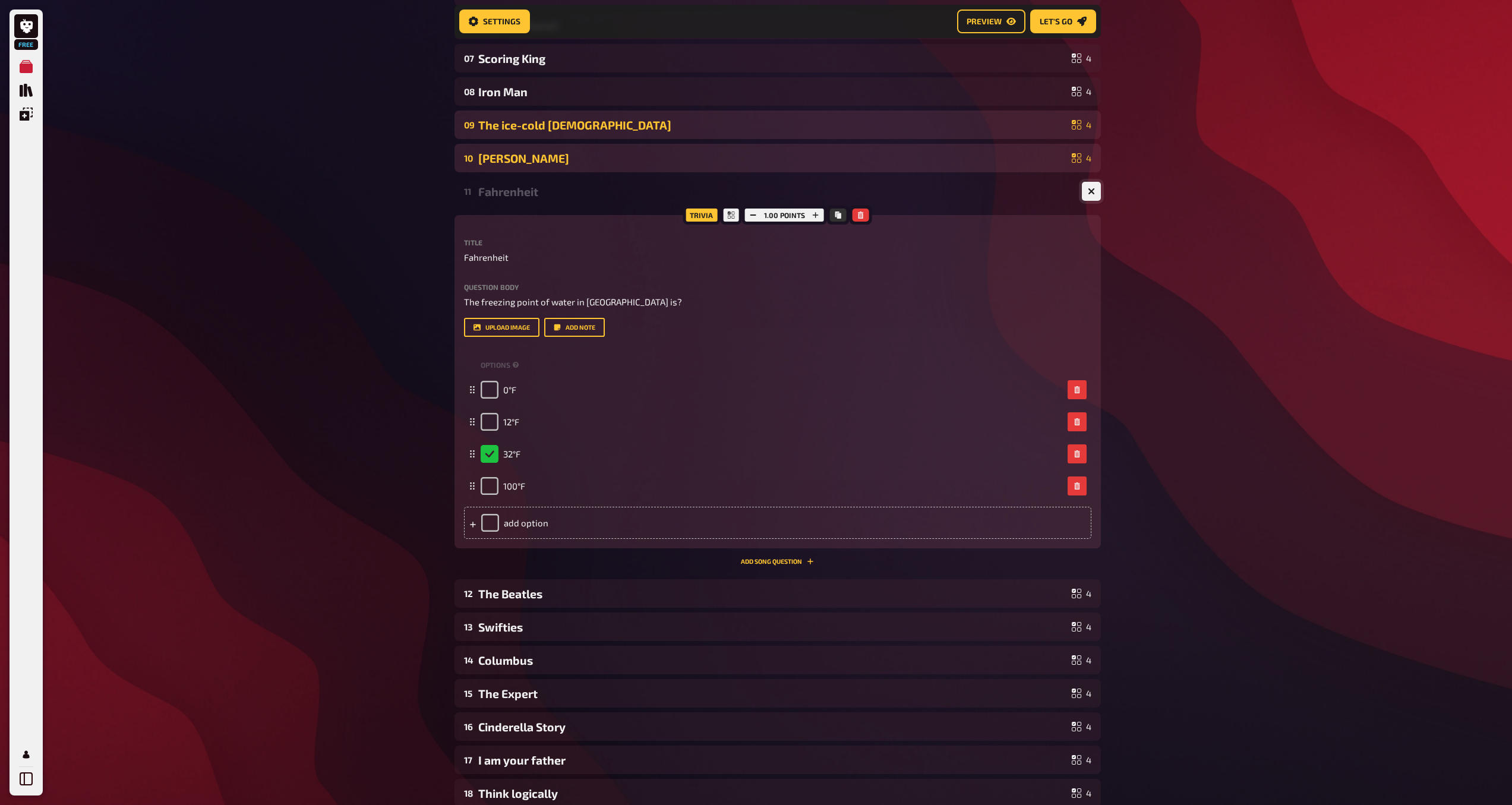
click at [1096, 194] on button "button" at bounding box center [1091, 190] width 19 height 19
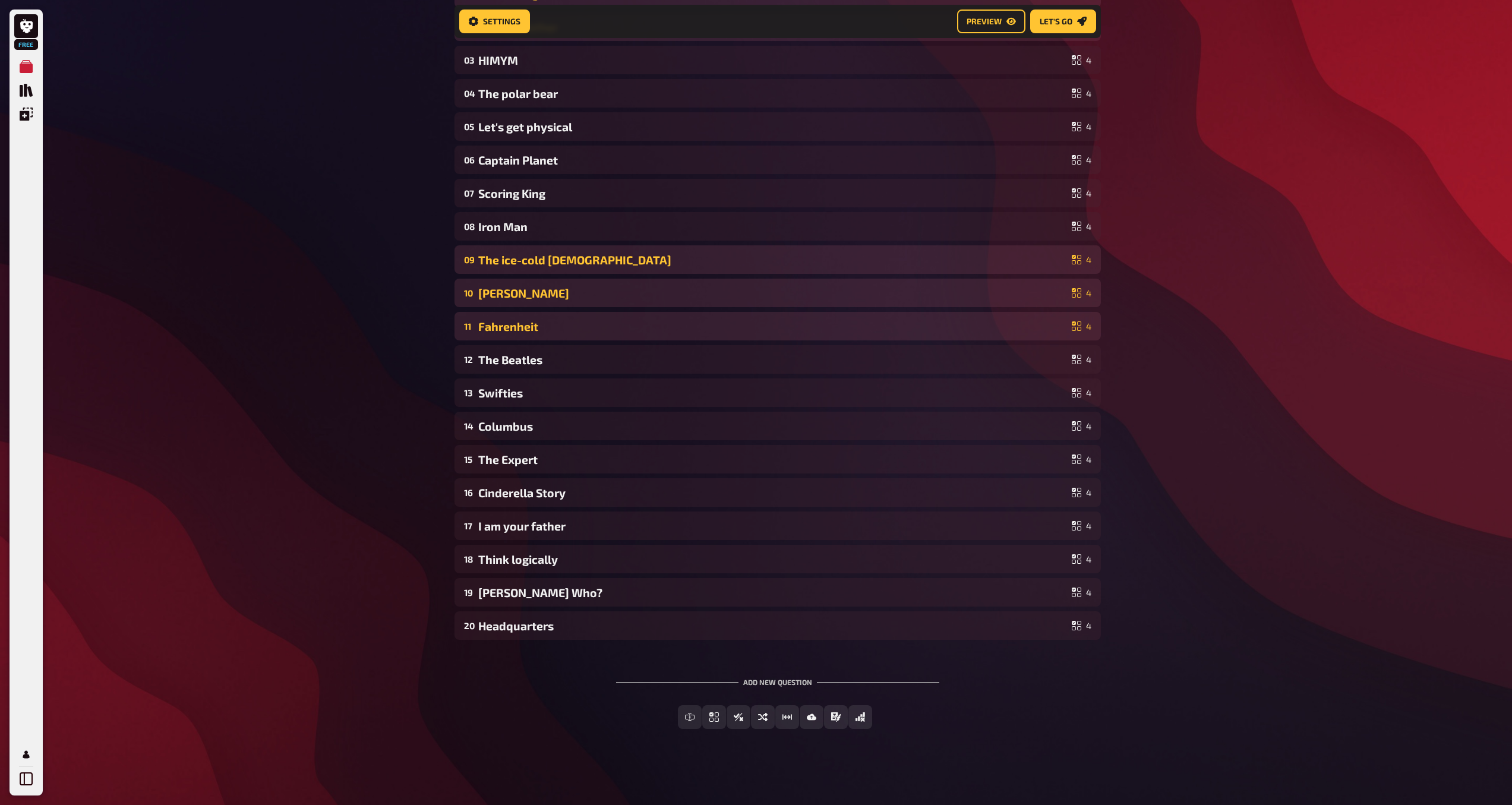
scroll to position [263, 0]
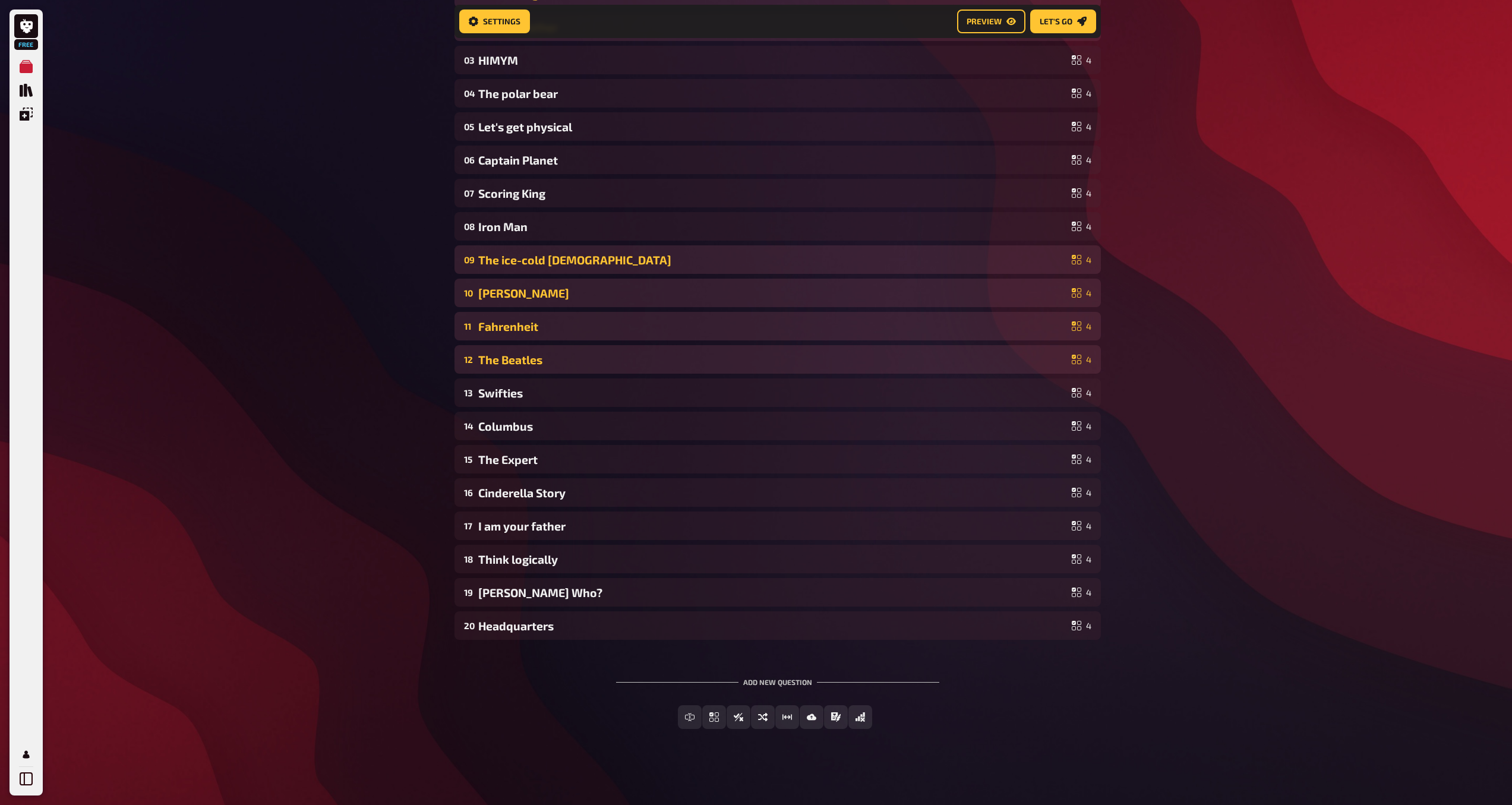
click at [1031, 358] on div "The Beatles" at bounding box center [772, 360] width 589 height 14
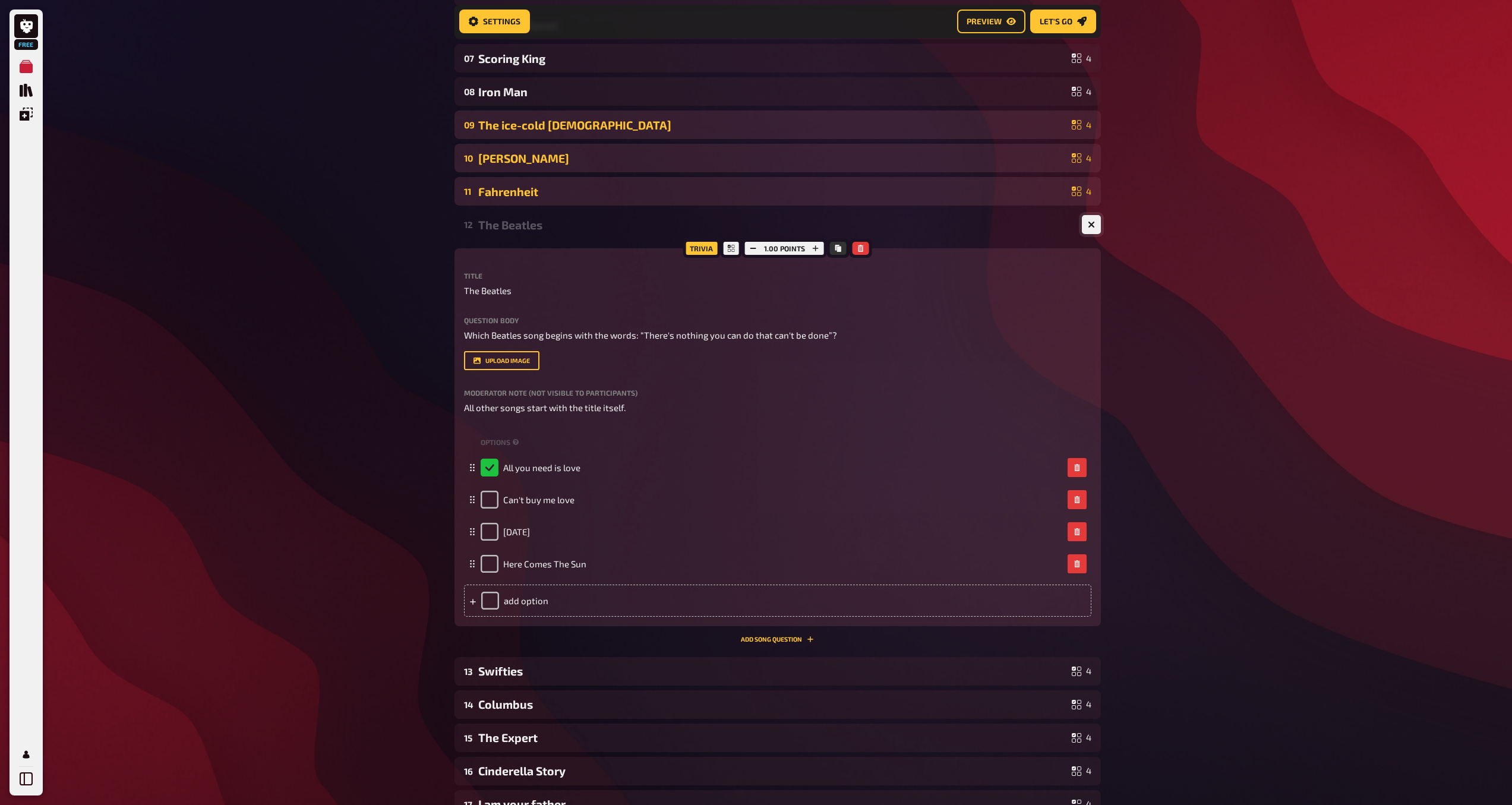
click at [1092, 230] on button "button" at bounding box center [1091, 224] width 19 height 19
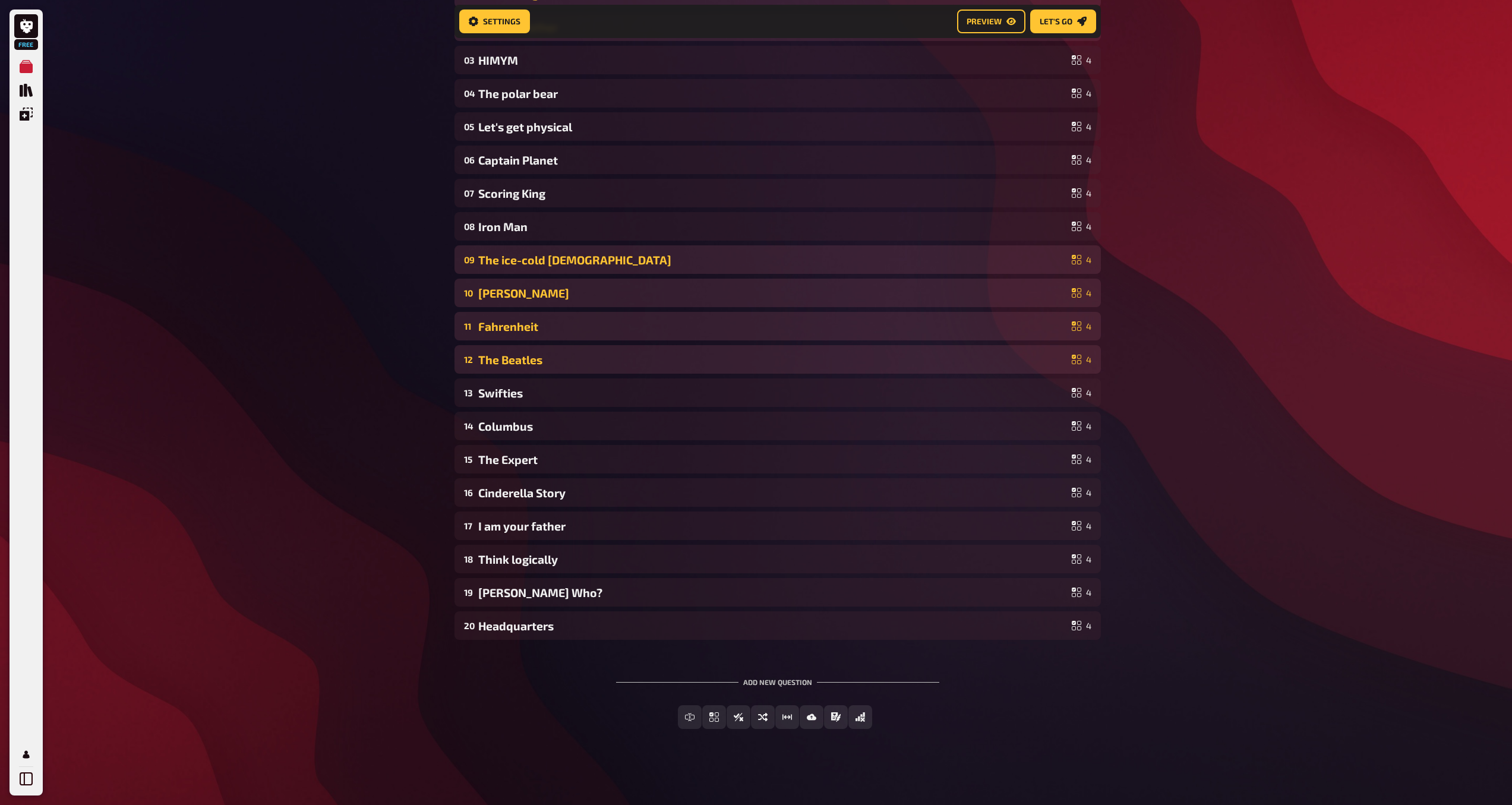
scroll to position [263, 0]
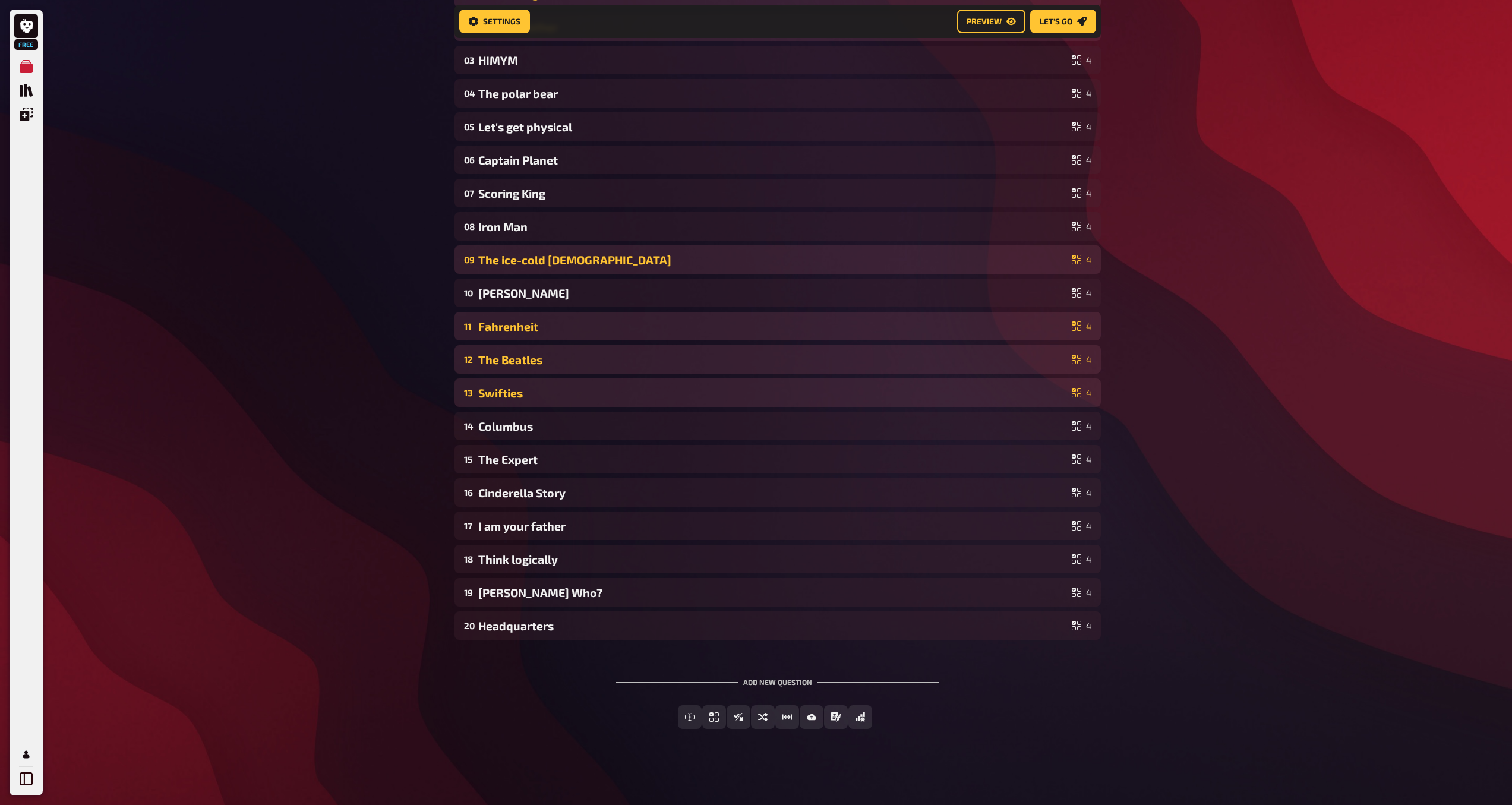
click at [1039, 402] on div "13 Swifties 4" at bounding box center [777, 393] width 646 height 29
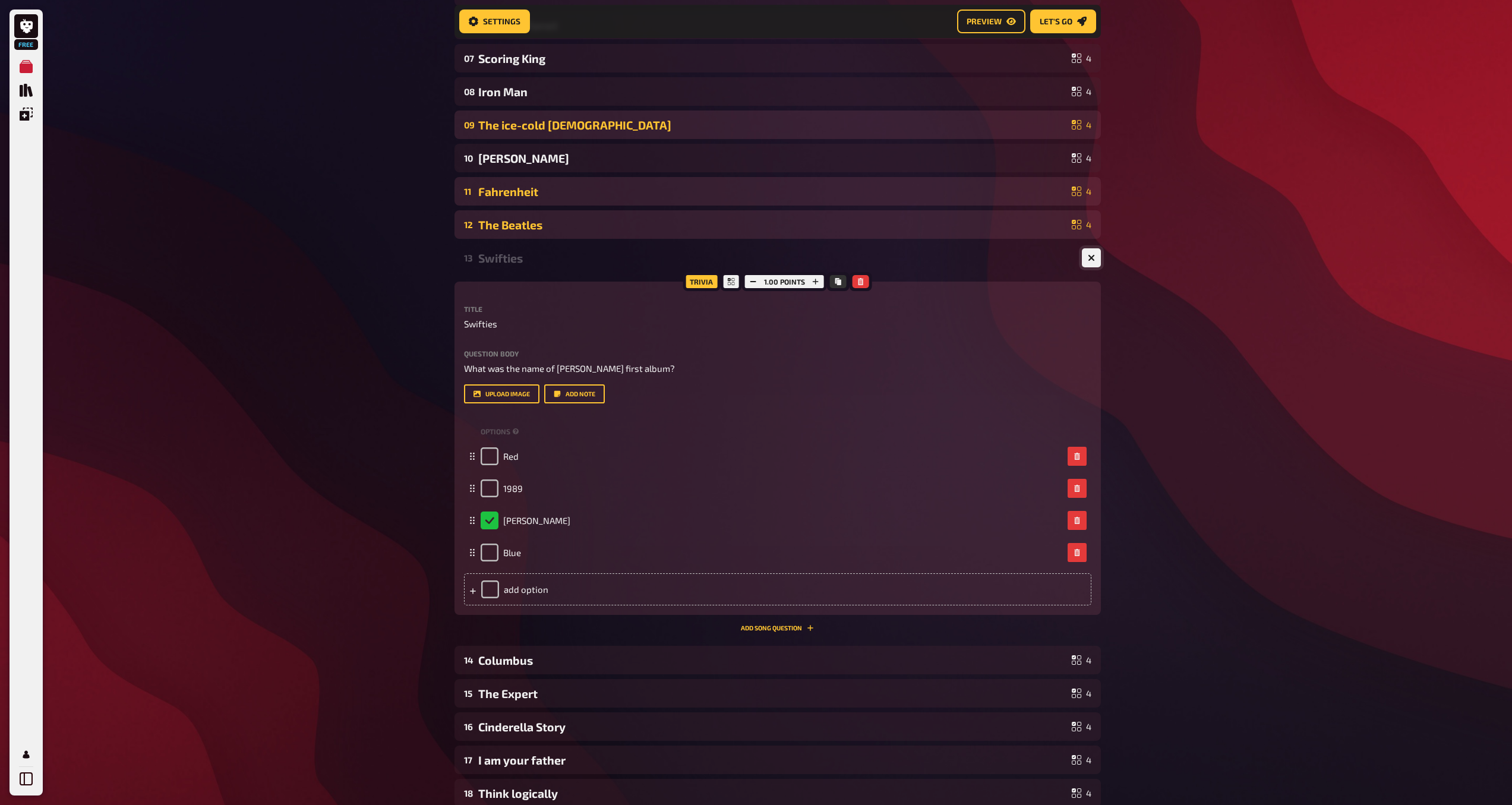
click at [1086, 260] on button "button" at bounding box center [1091, 257] width 19 height 19
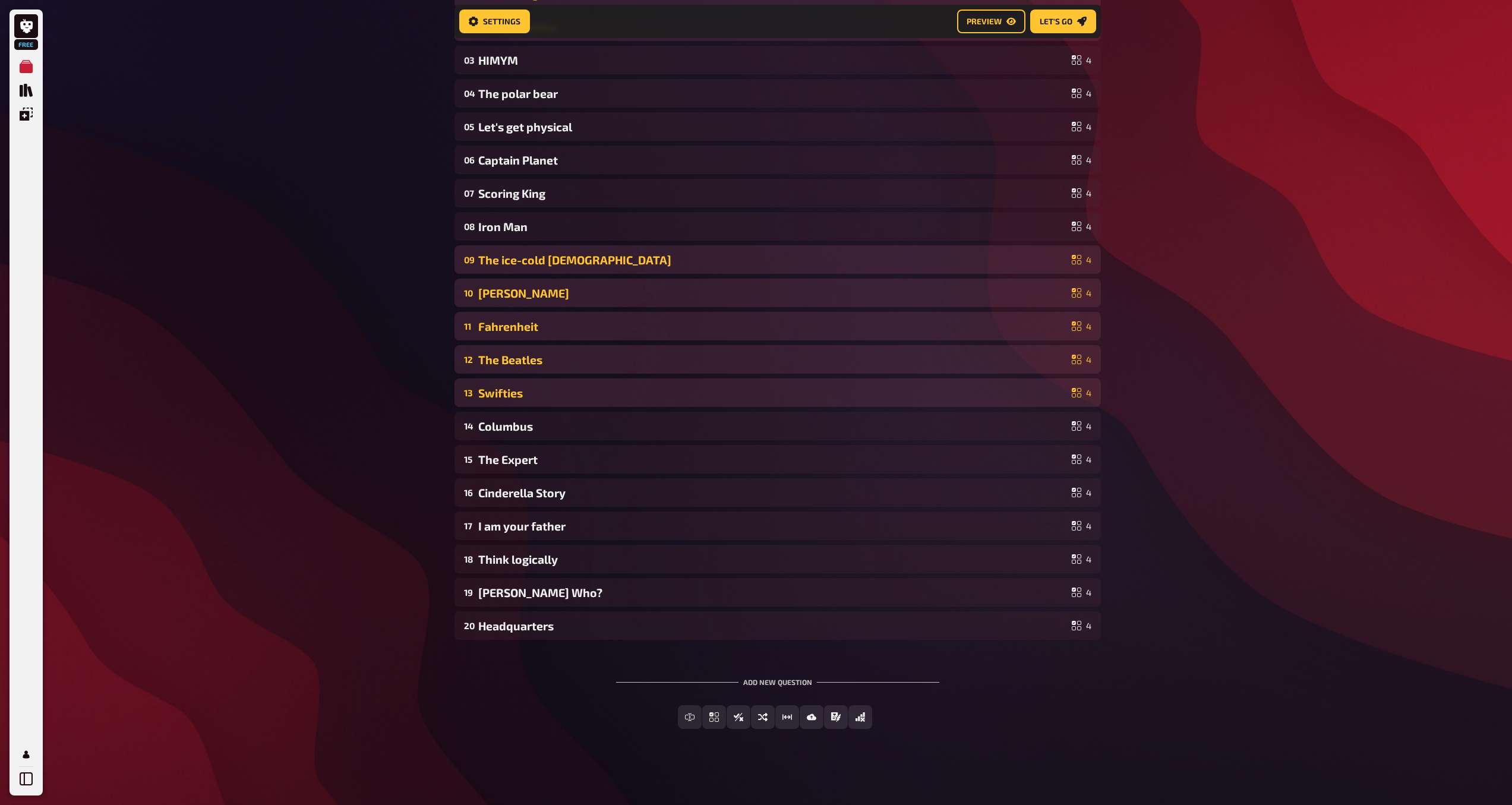
scroll to position [263, 0]
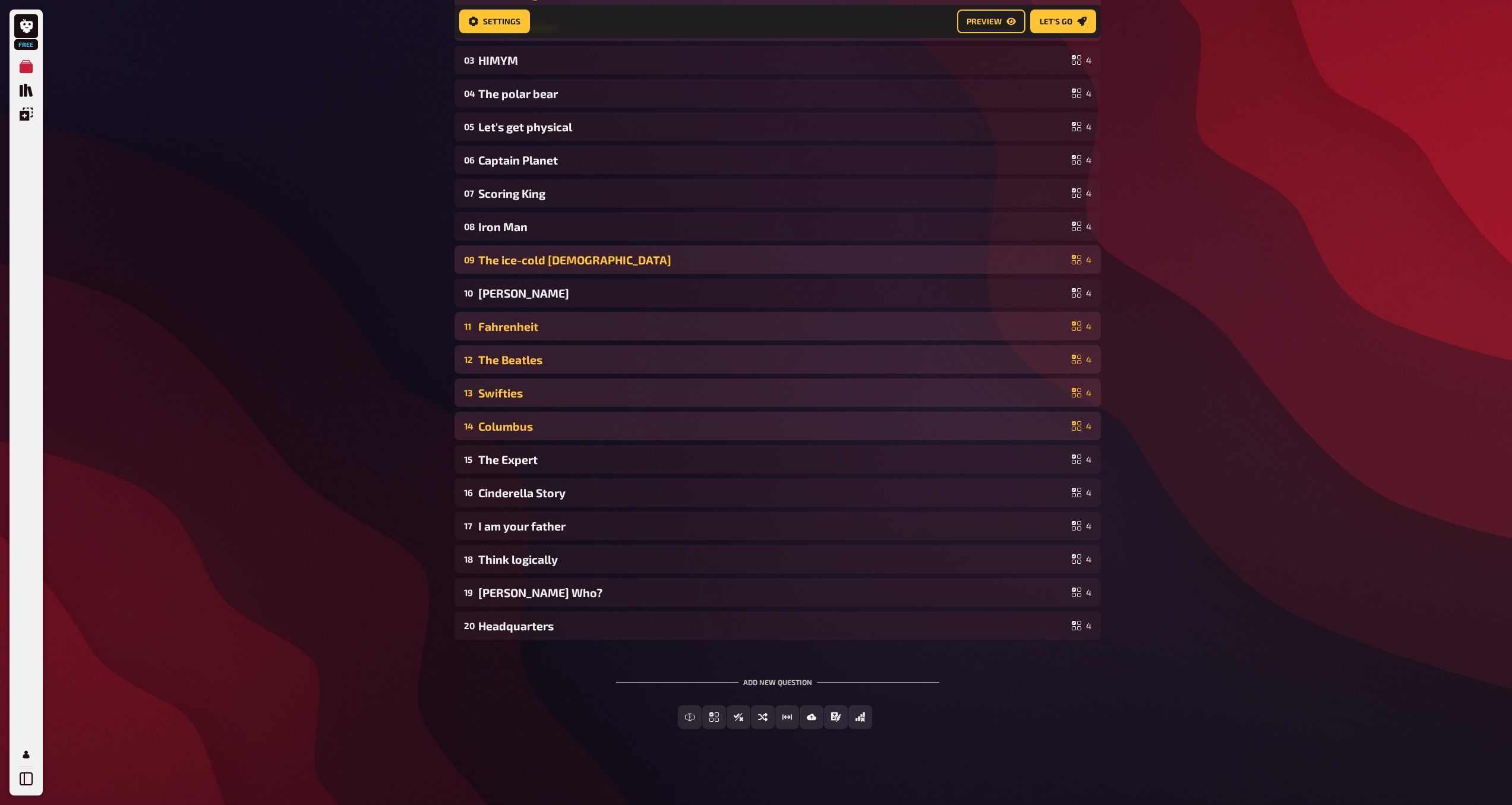
click at [998, 424] on div "Columbus" at bounding box center [772, 426] width 589 height 14
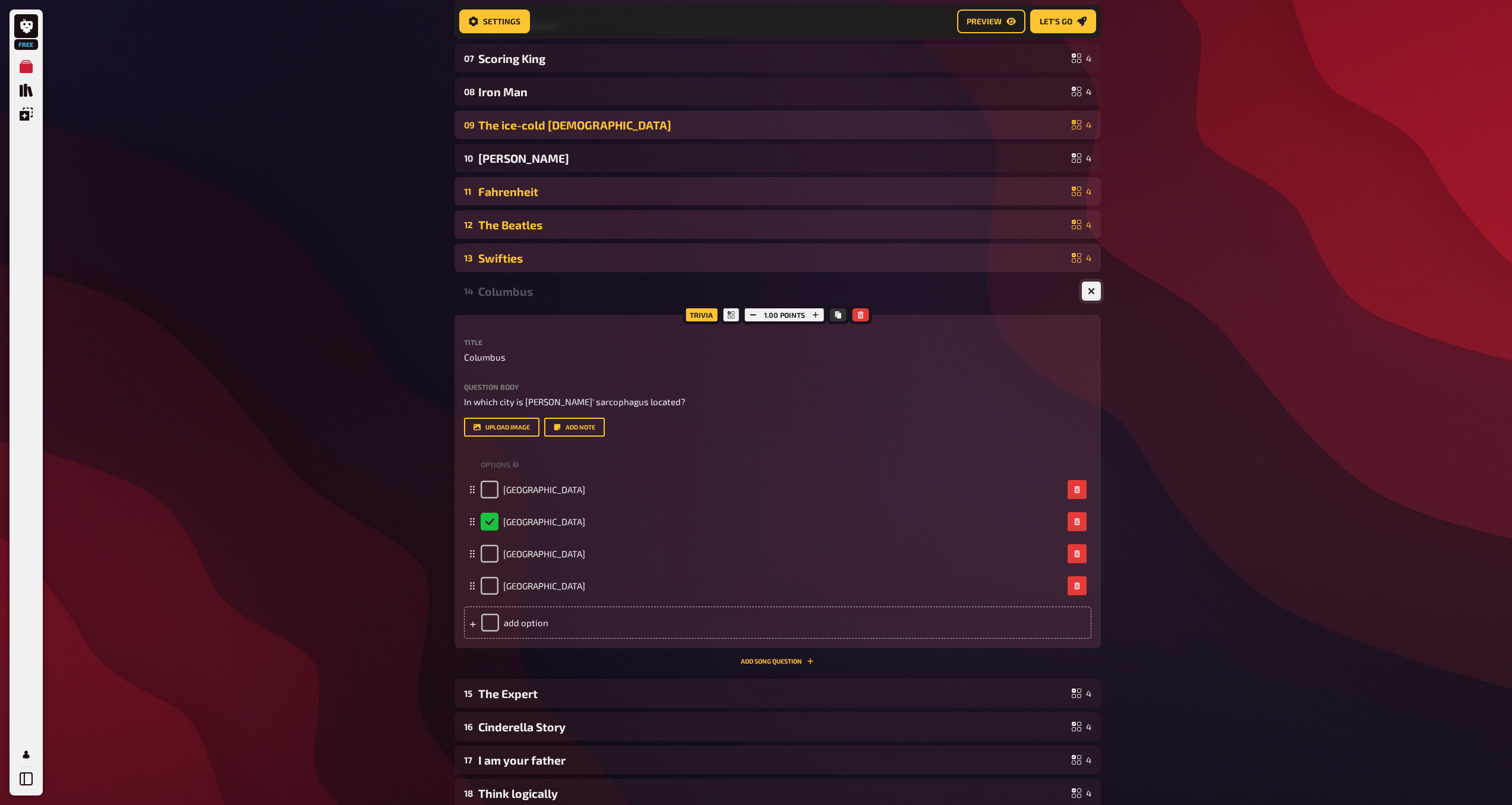
click at [1094, 292] on icon "button" at bounding box center [1091, 291] width 7 height 7
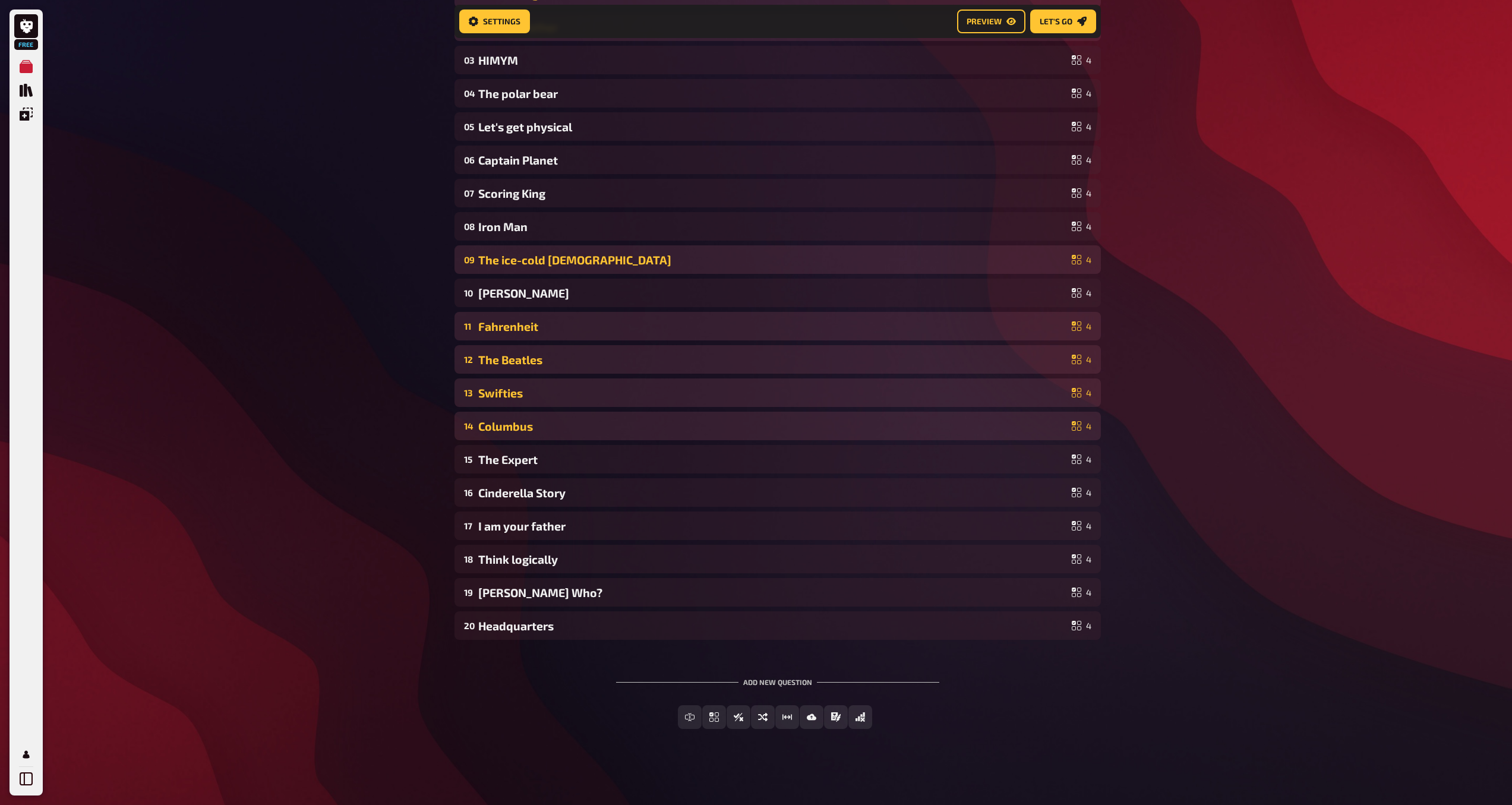
scroll to position [263, 0]
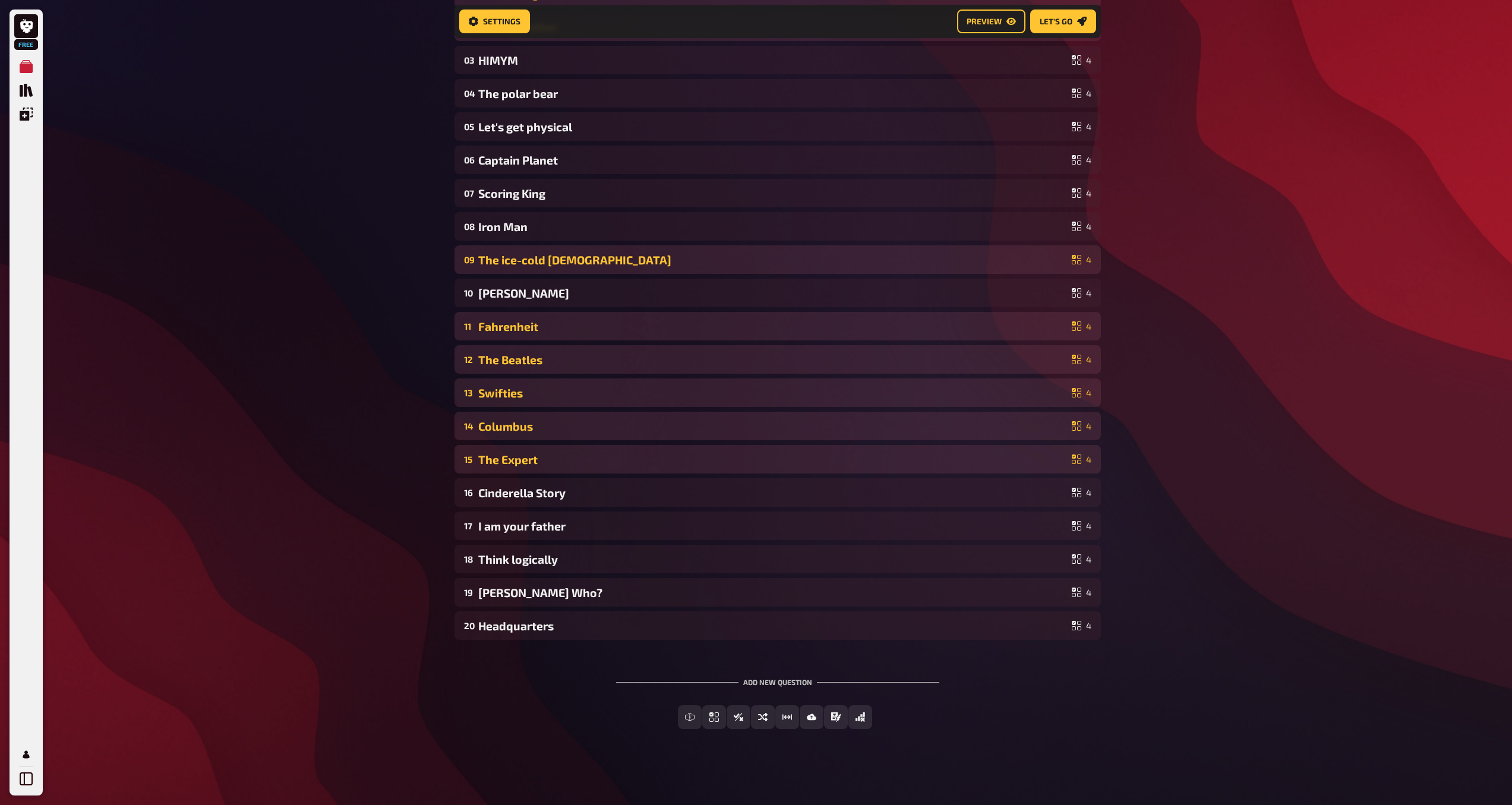
click at [1062, 459] on div "The Expert" at bounding box center [772, 459] width 589 height 14
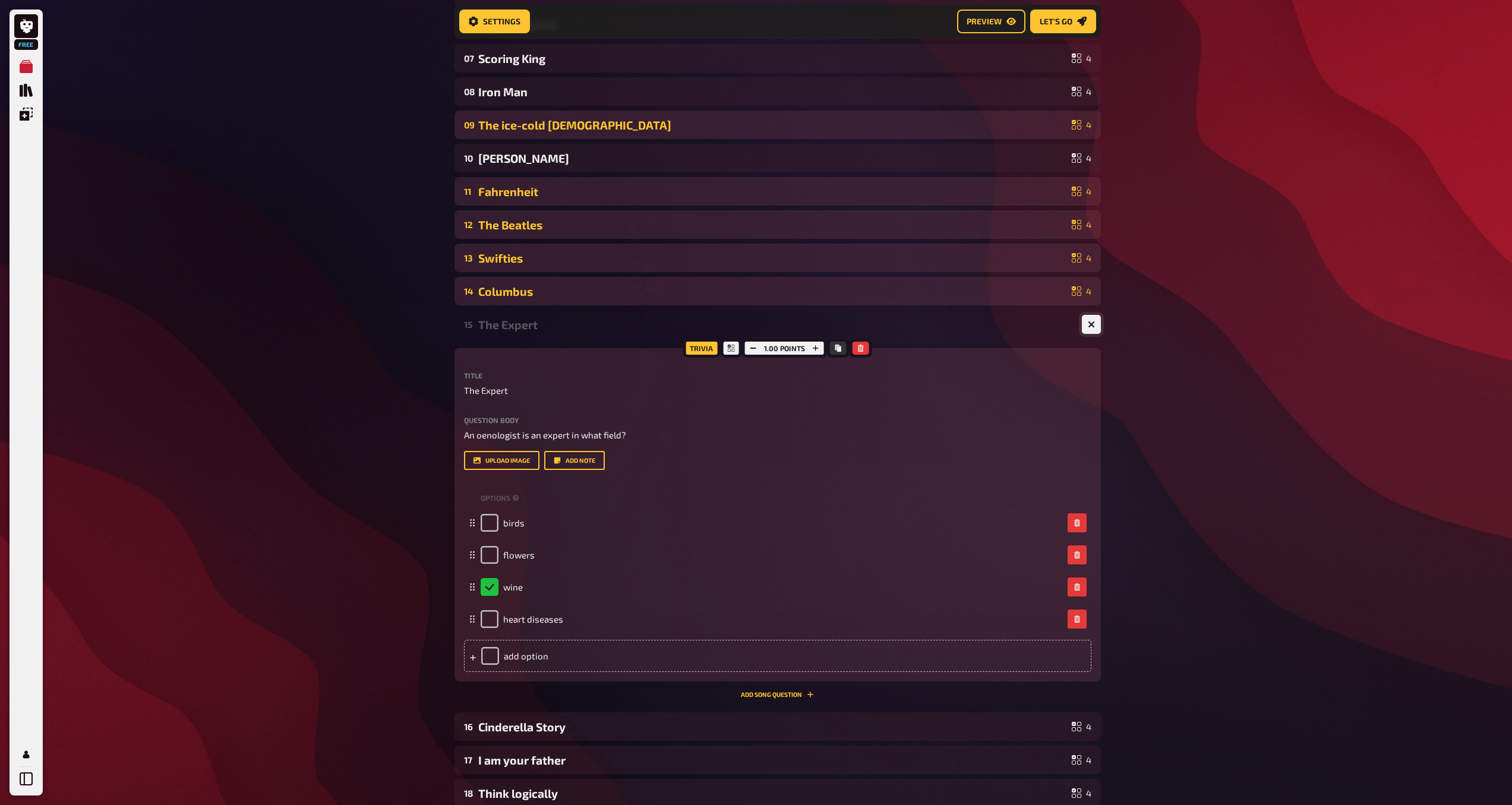
click at [1091, 331] on button "button" at bounding box center [1091, 324] width 19 height 19
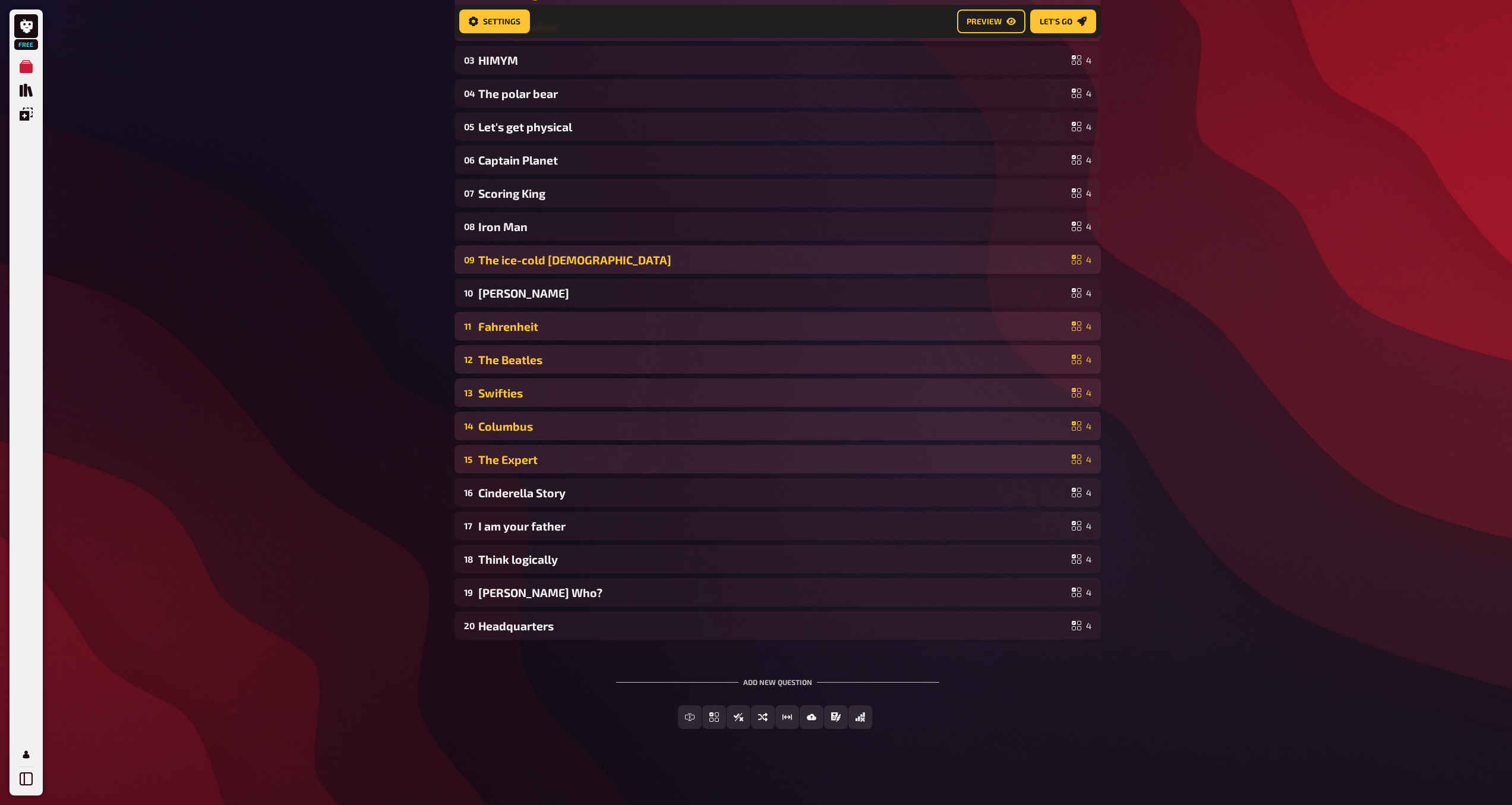
scroll to position [263, 0]
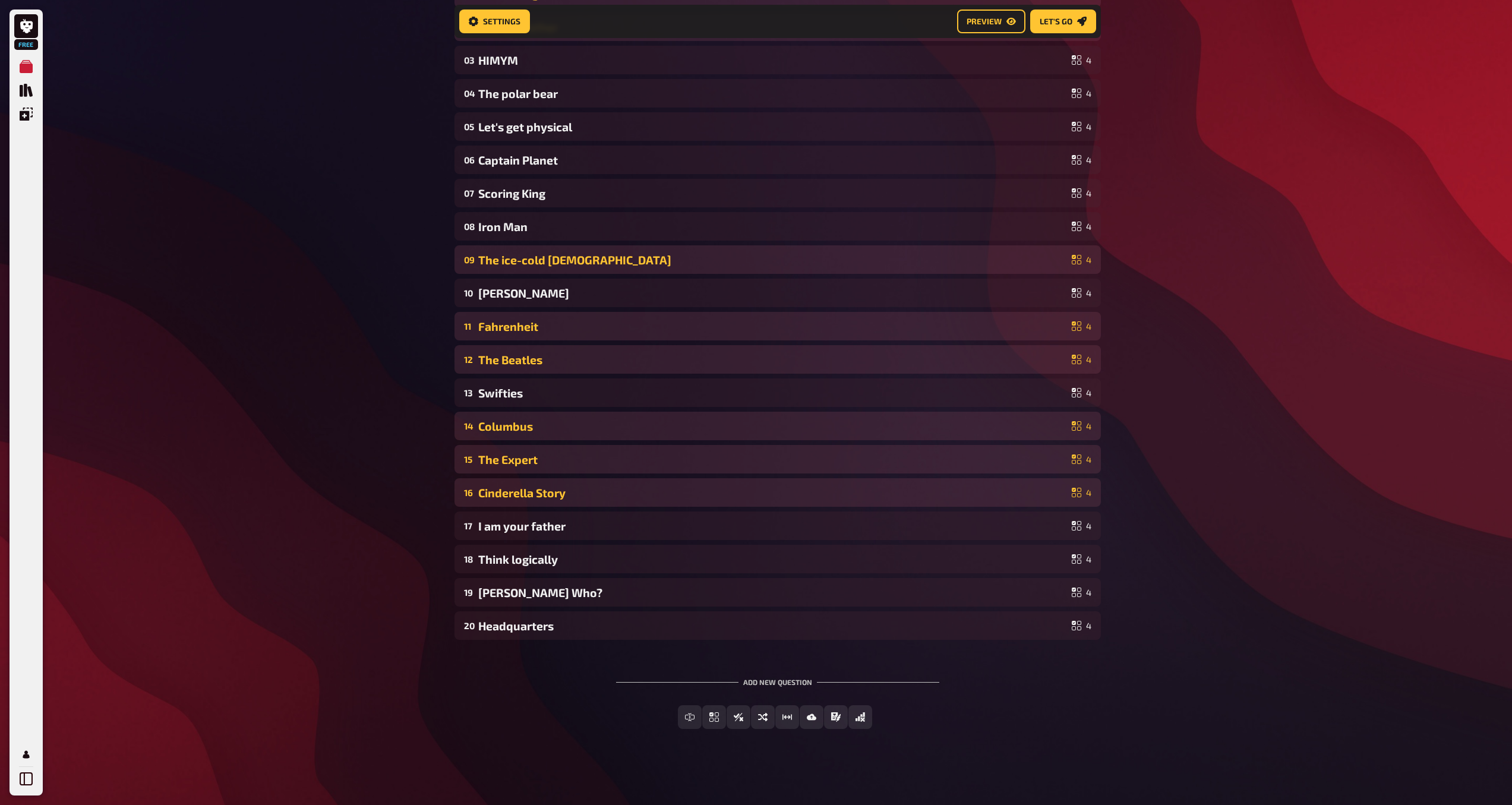
click at [1027, 492] on div "Cinderella Story" at bounding box center [772, 493] width 589 height 14
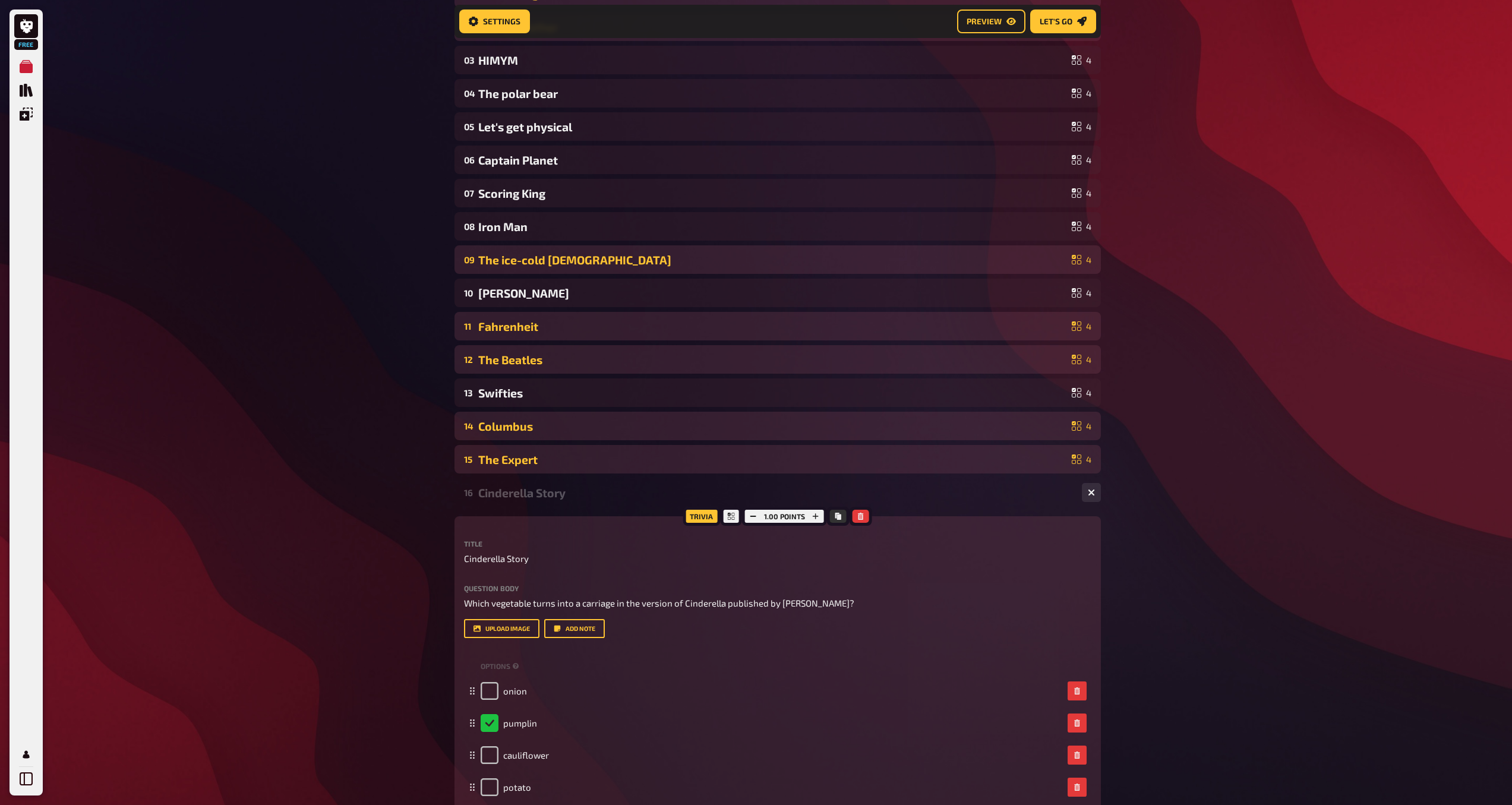
scroll to position [398, 0]
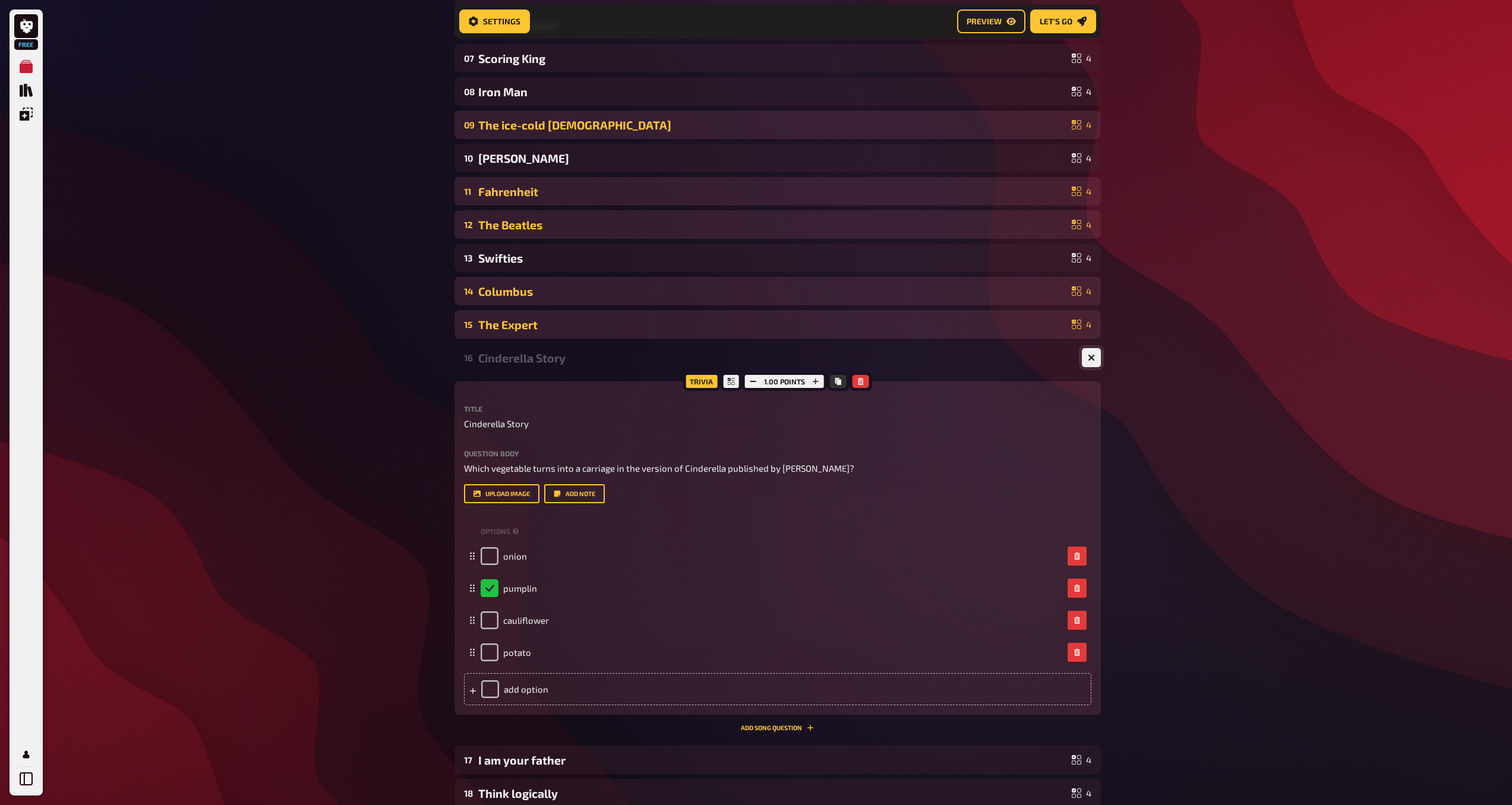
click at [1093, 359] on icon "button" at bounding box center [1091, 358] width 11 height 11
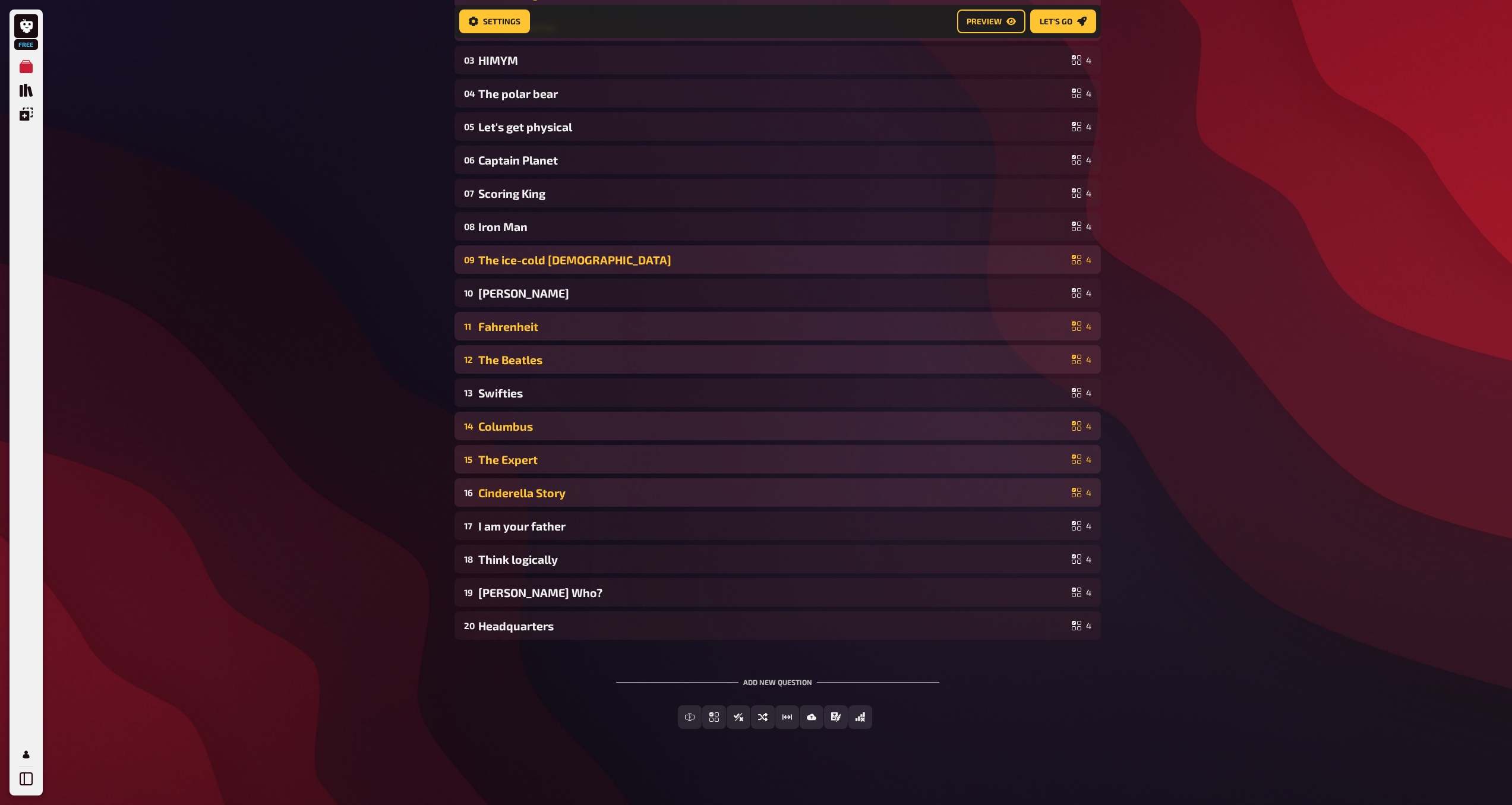
scroll to position [263, 0]
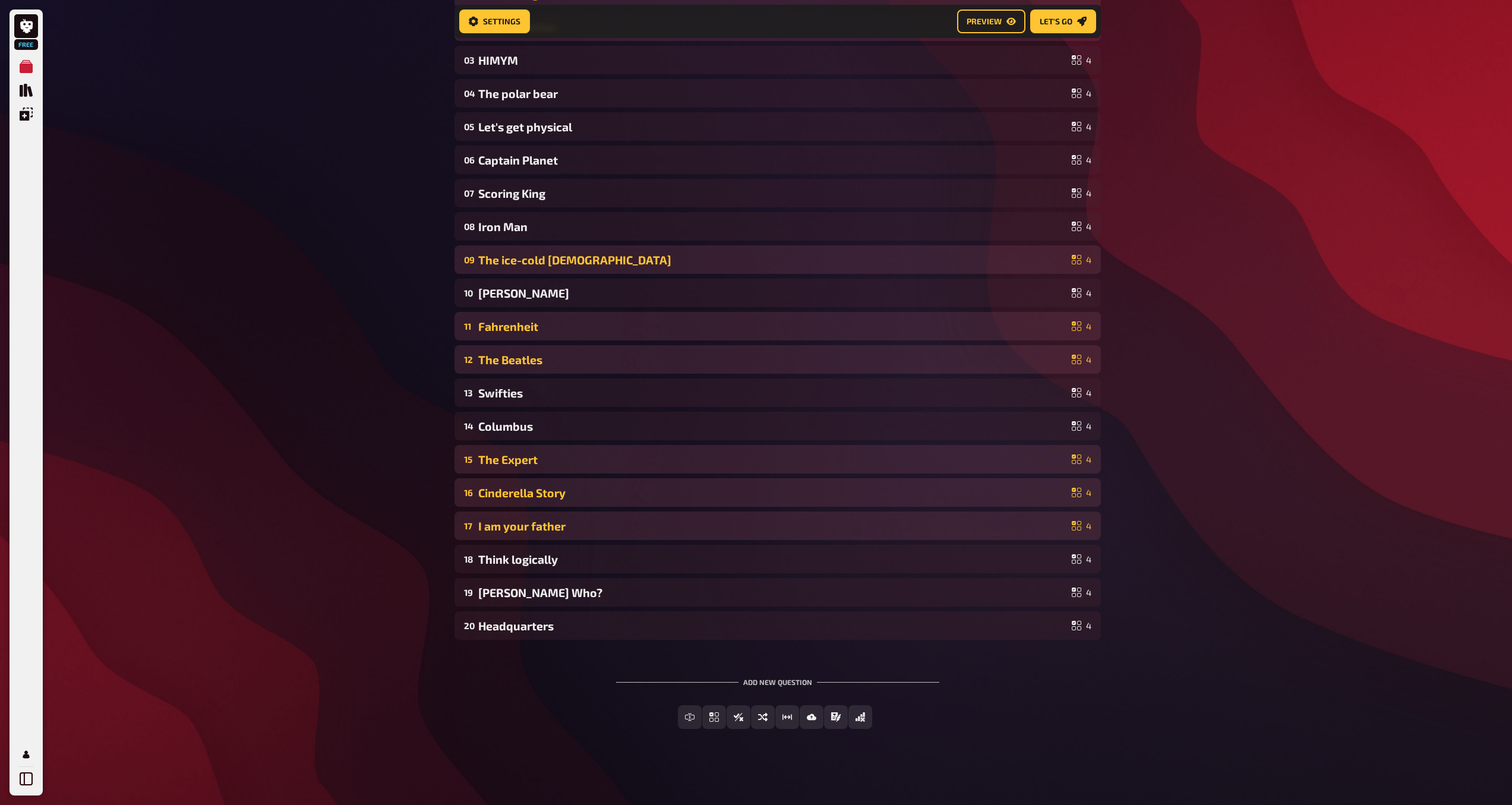
click at [1026, 519] on div "I am your father" at bounding box center [772, 526] width 589 height 14
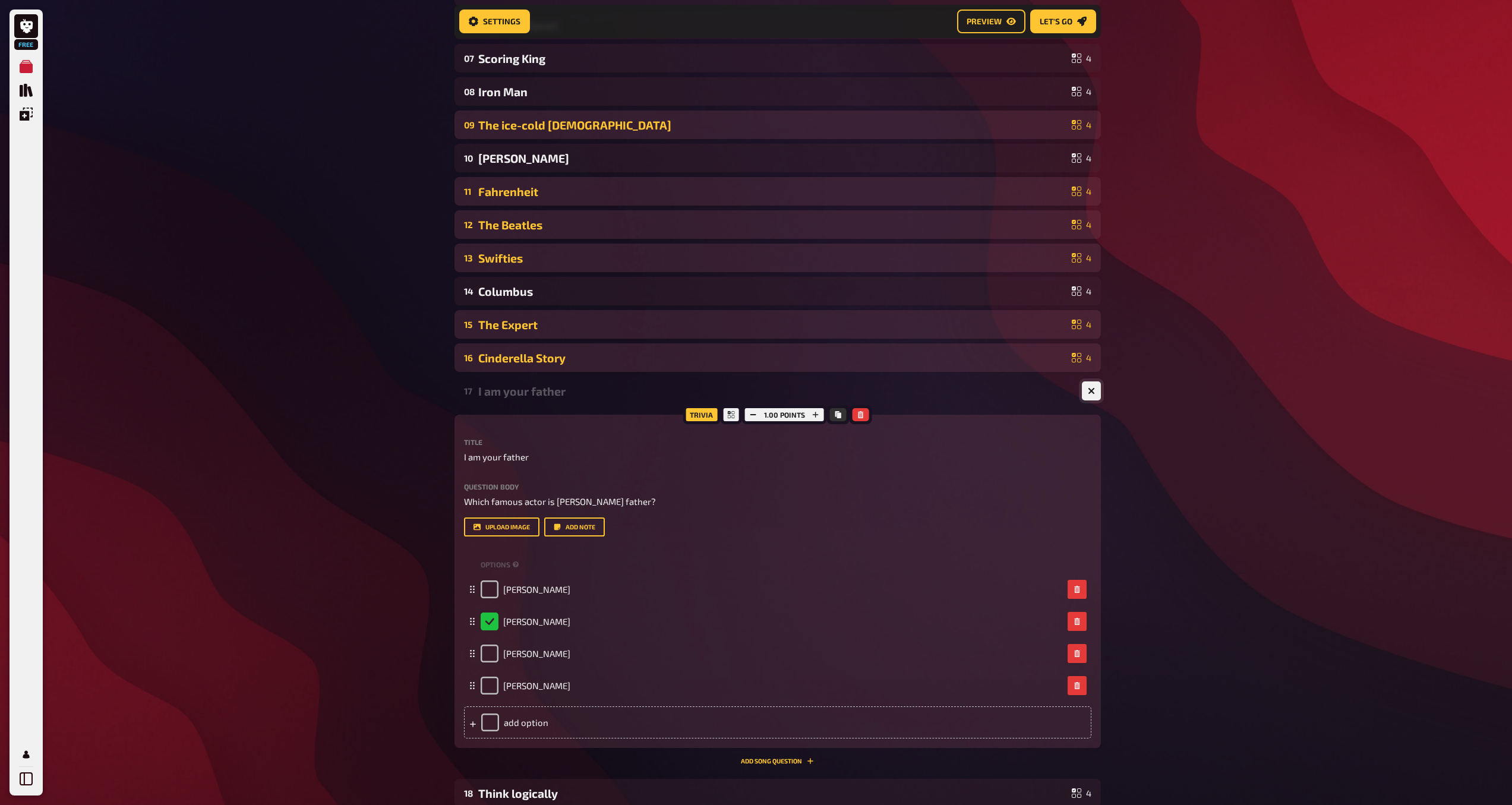
click at [1100, 393] on button "button" at bounding box center [1091, 391] width 19 height 19
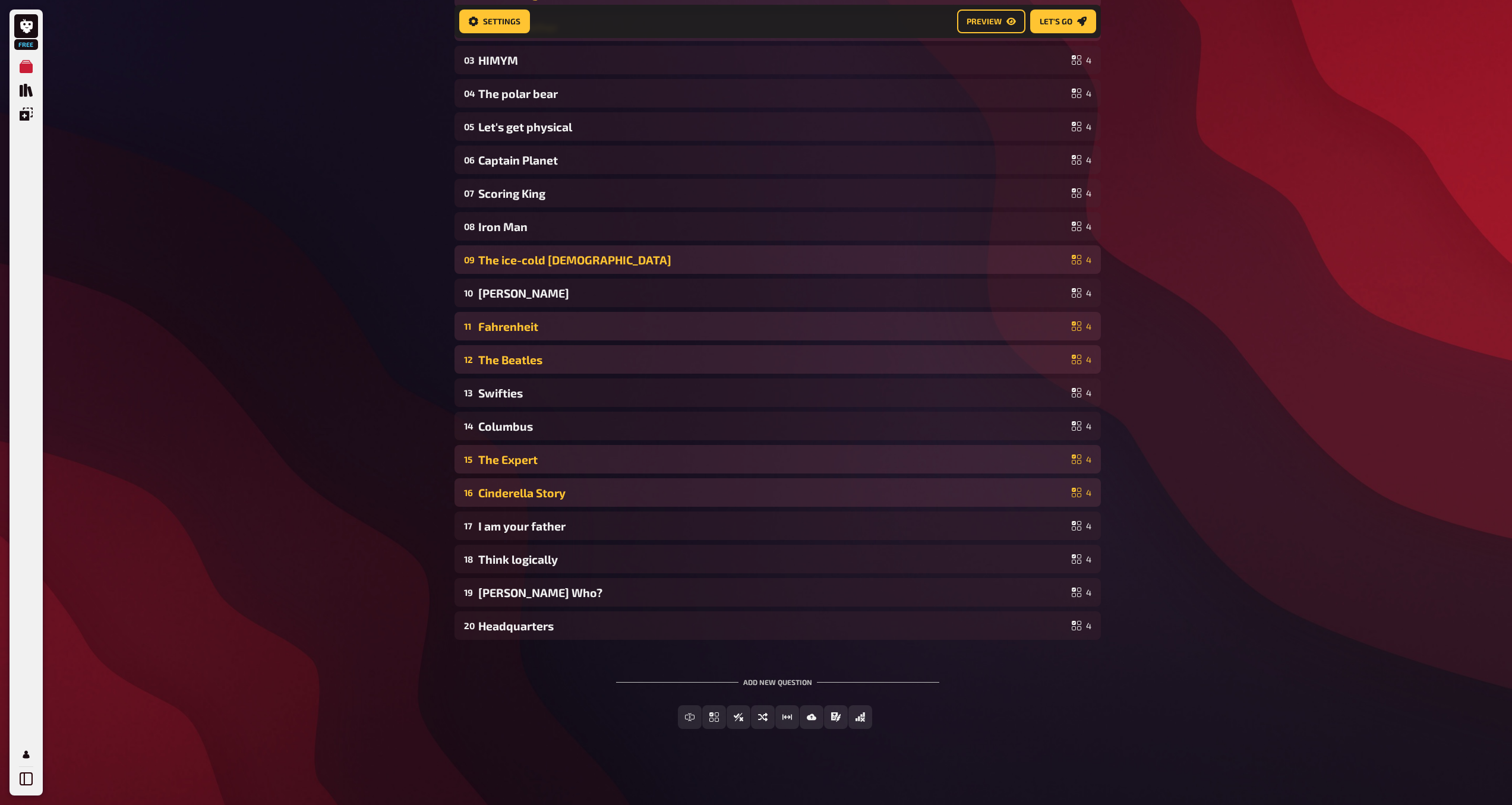
scroll to position [263, 0]
click at [1046, 557] on div "Think logically" at bounding box center [772, 560] width 589 height 14
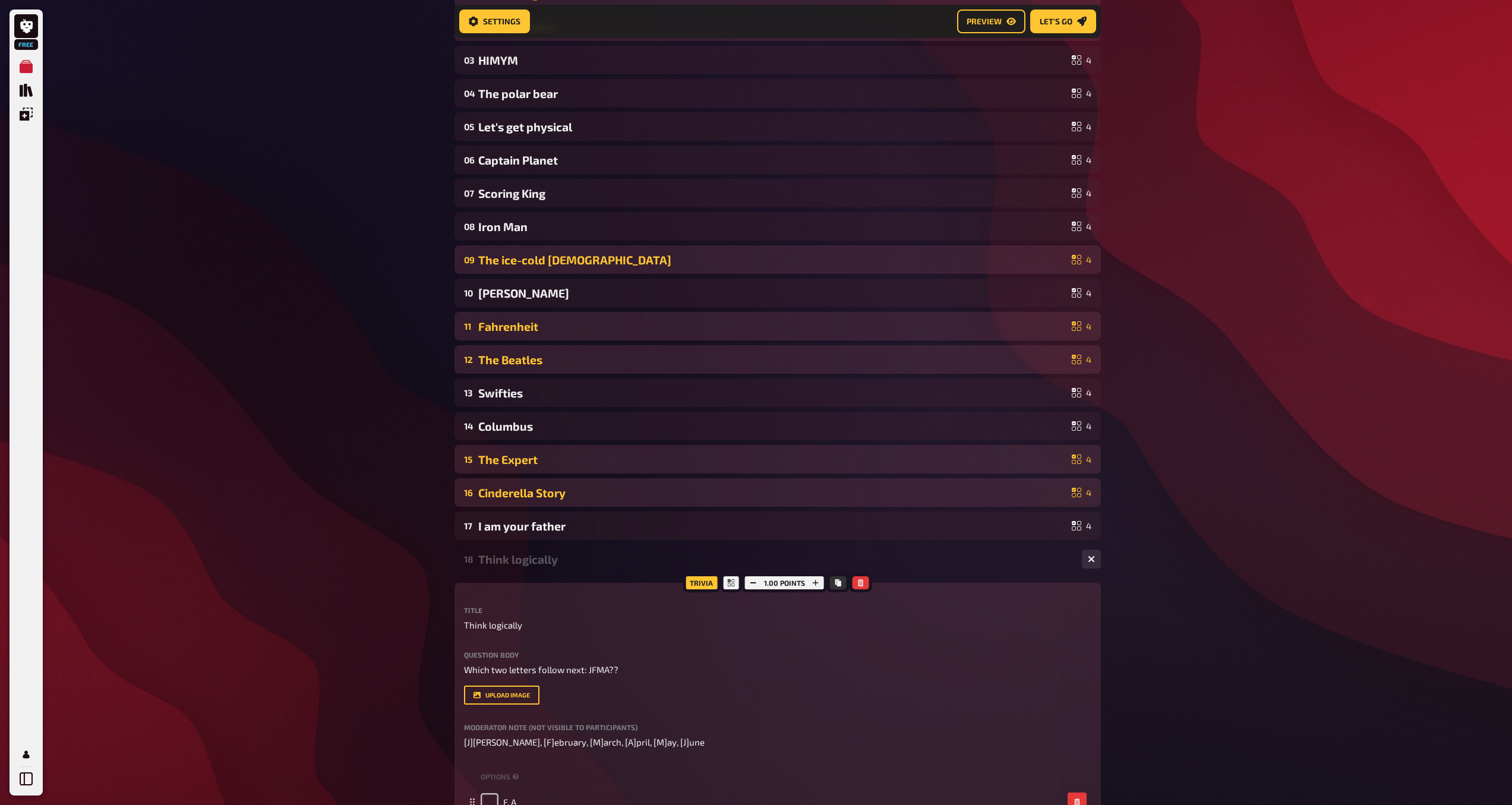
scroll to position [398, 0]
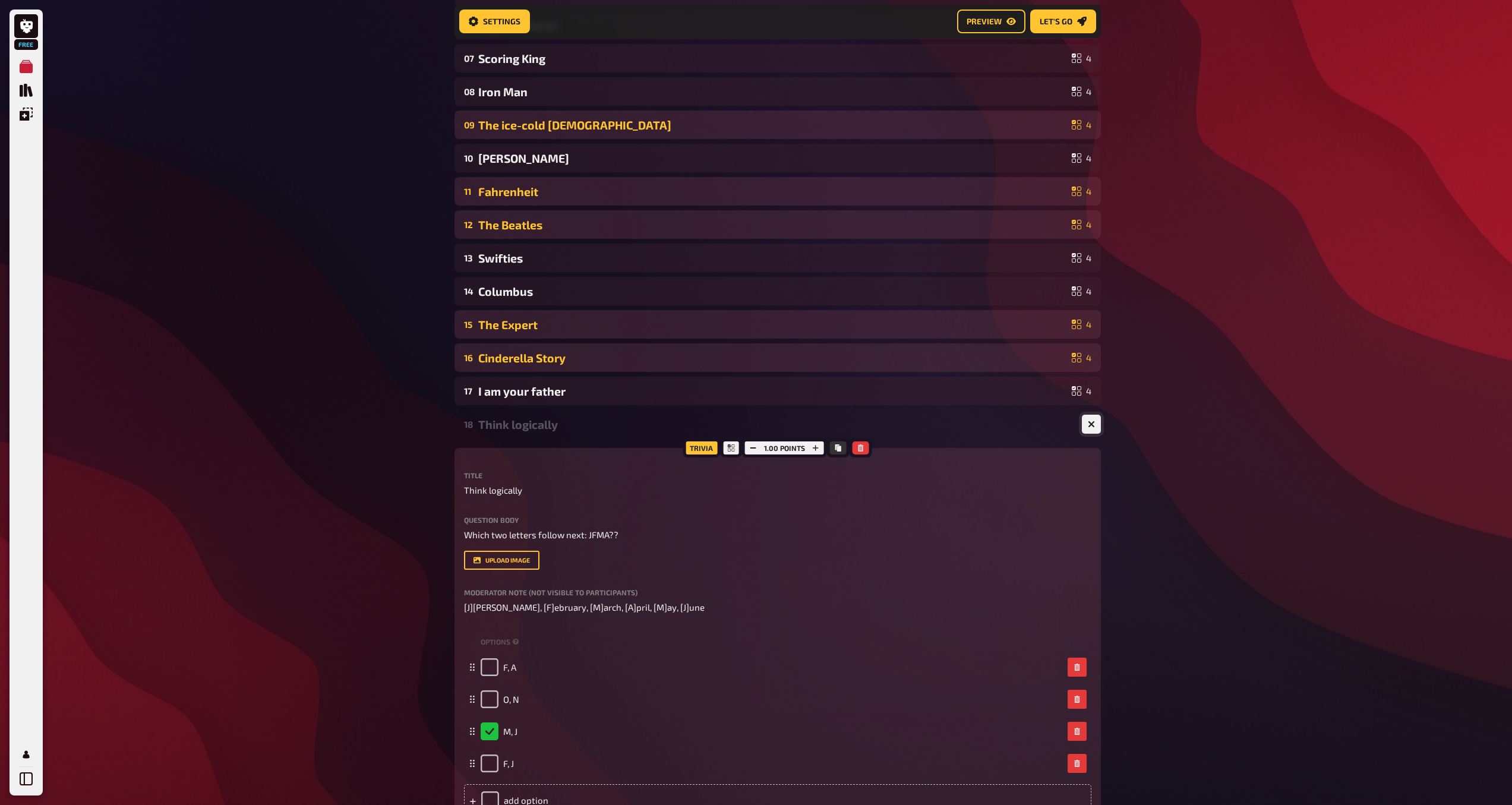
click at [1096, 424] on button "button" at bounding box center [1091, 423] width 19 height 19
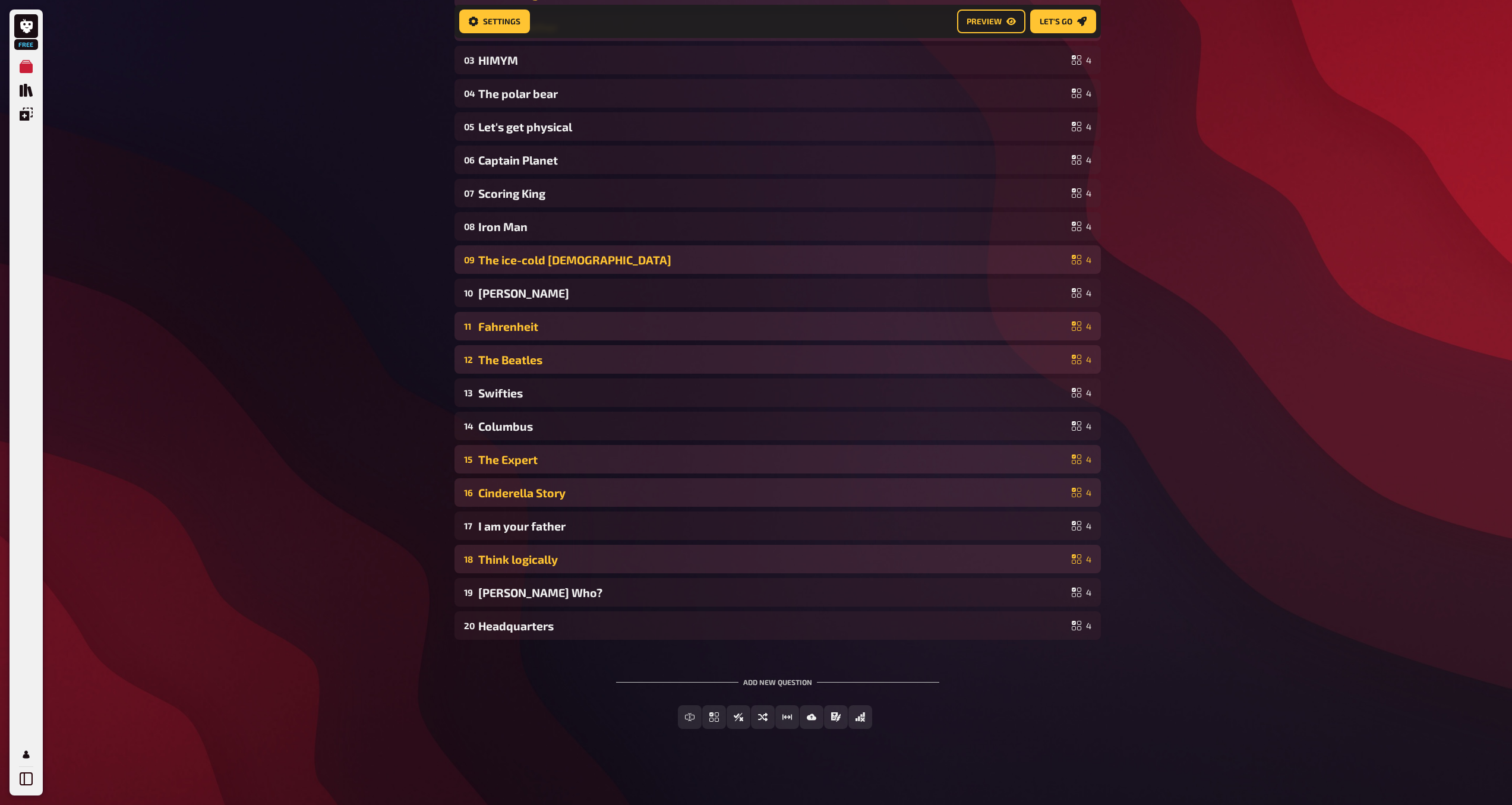
scroll to position [263, 0]
click at [1025, 588] on div "[PERSON_NAME] Who?" at bounding box center [772, 593] width 589 height 14
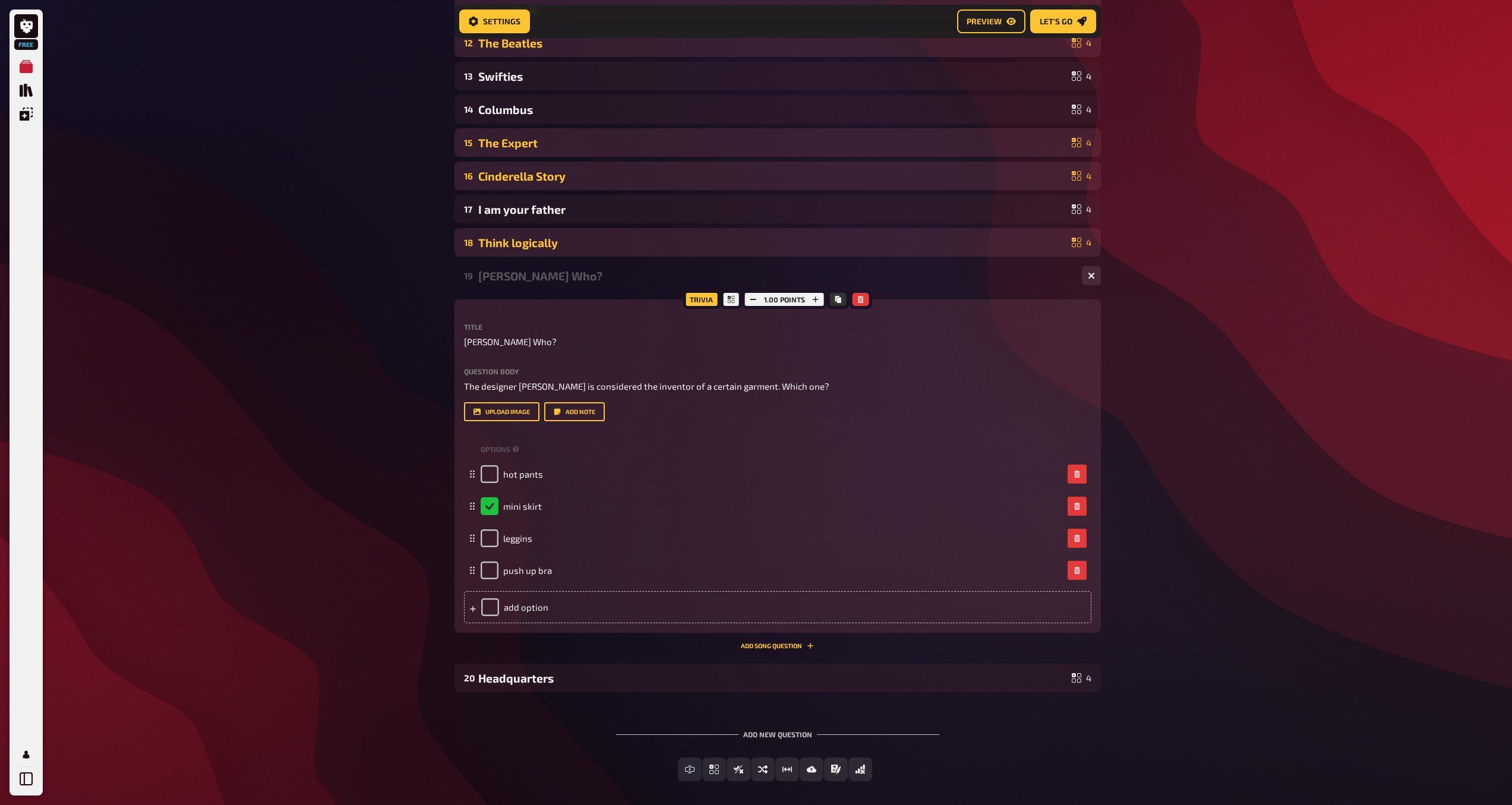
scroll to position [632, 0]
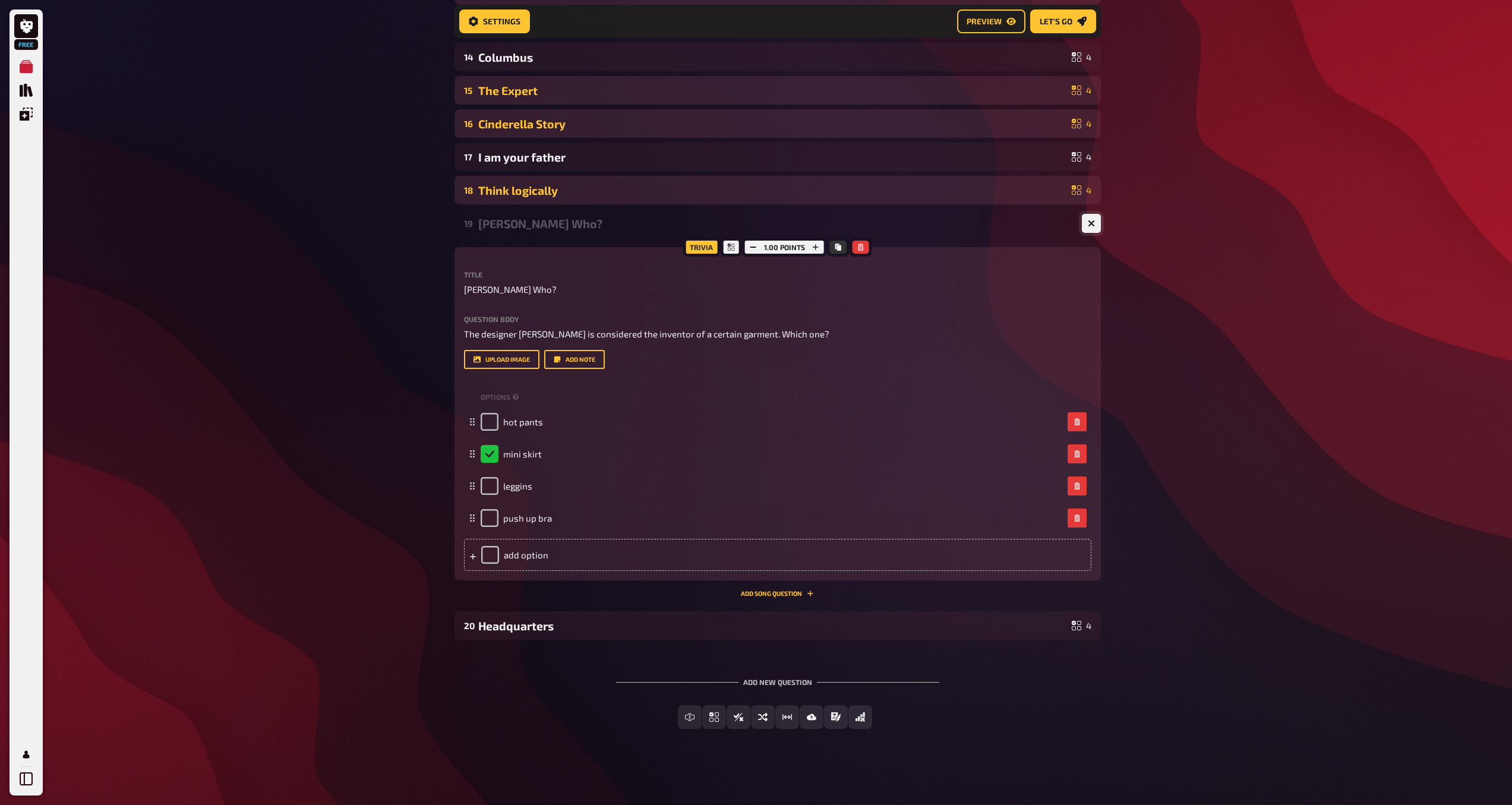
click at [1086, 227] on button "button" at bounding box center [1091, 223] width 19 height 19
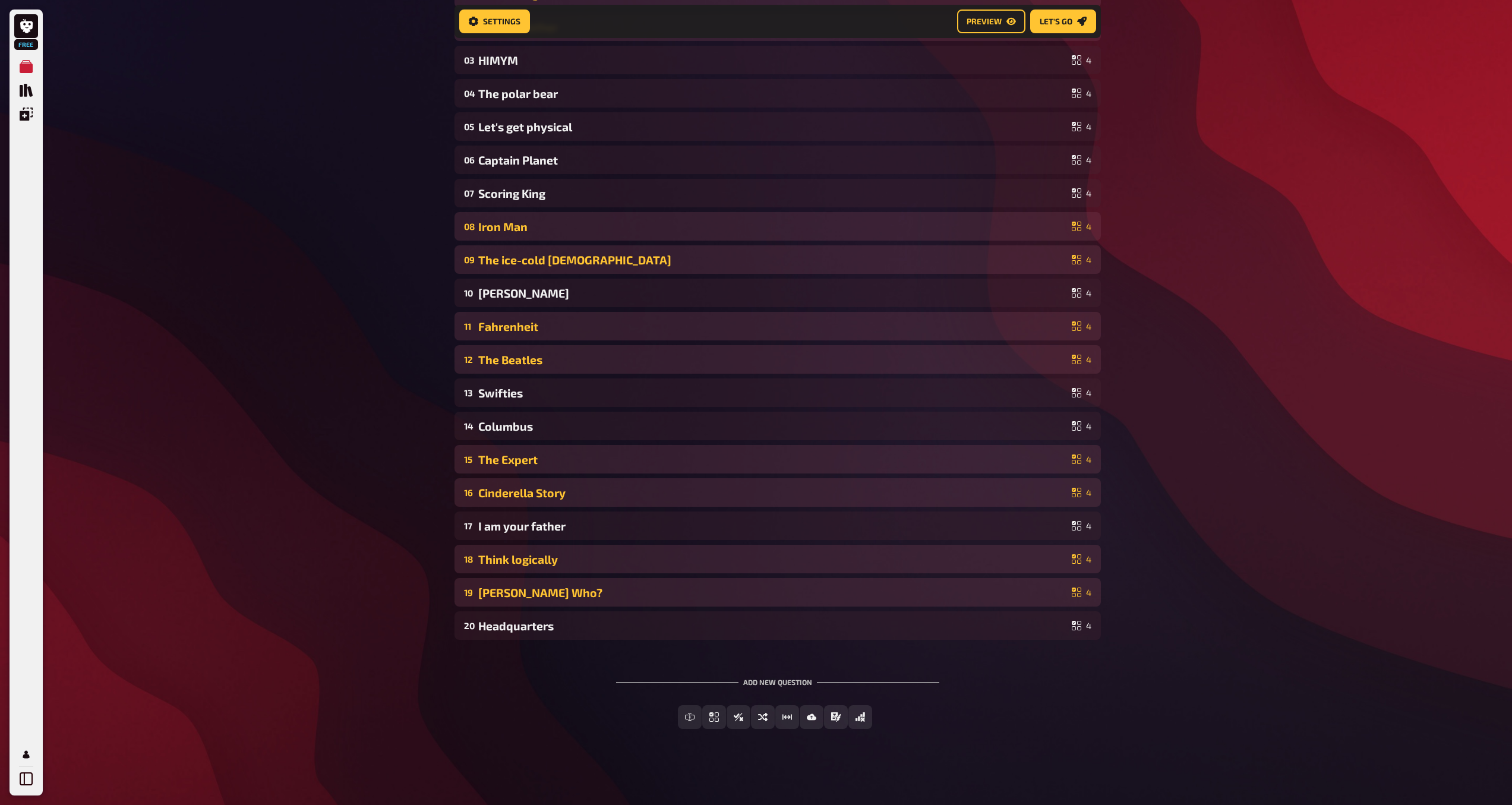
scroll to position [263, 0]
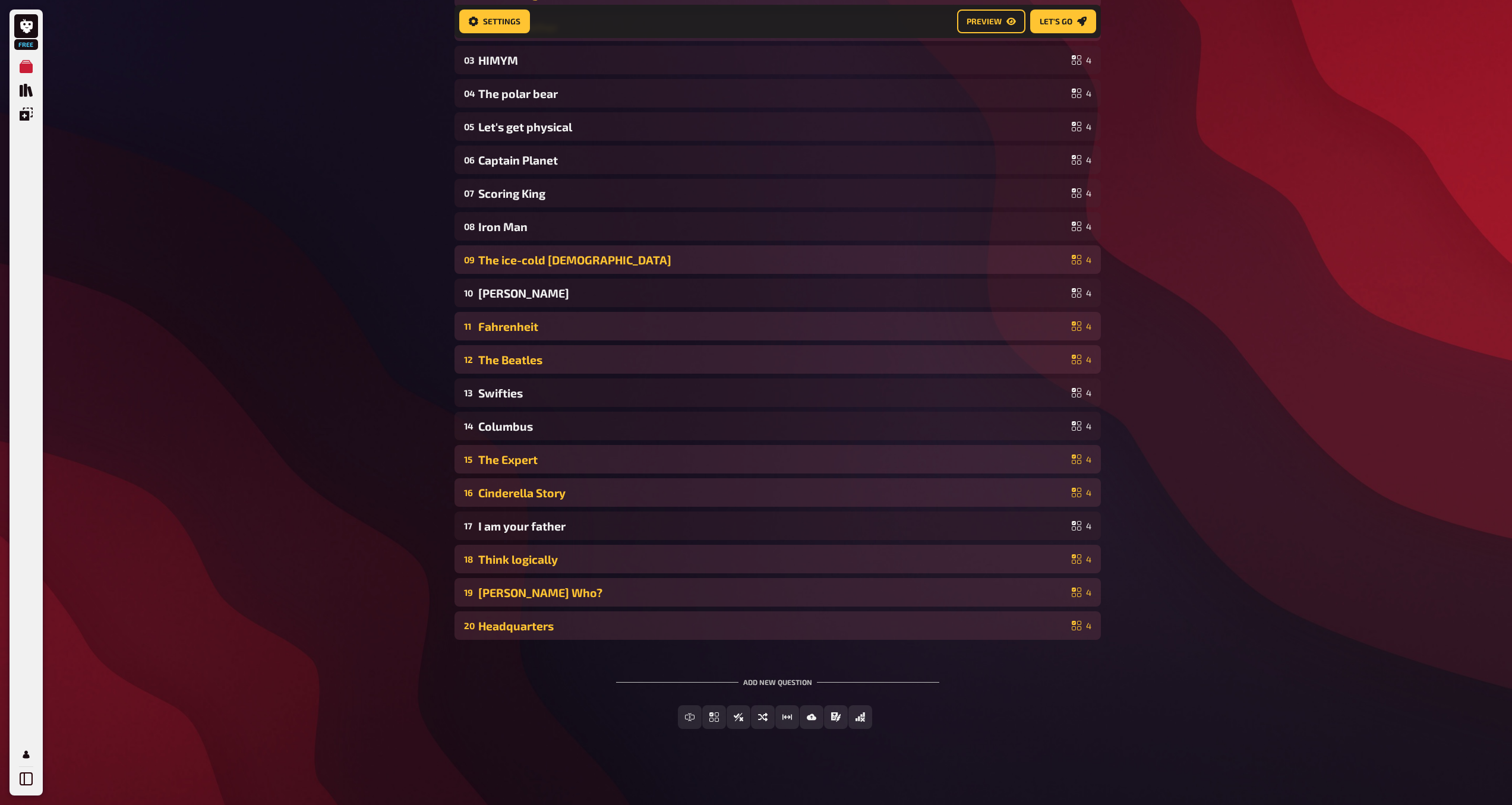
click at [698, 624] on div "Headquarters" at bounding box center [772, 626] width 589 height 14
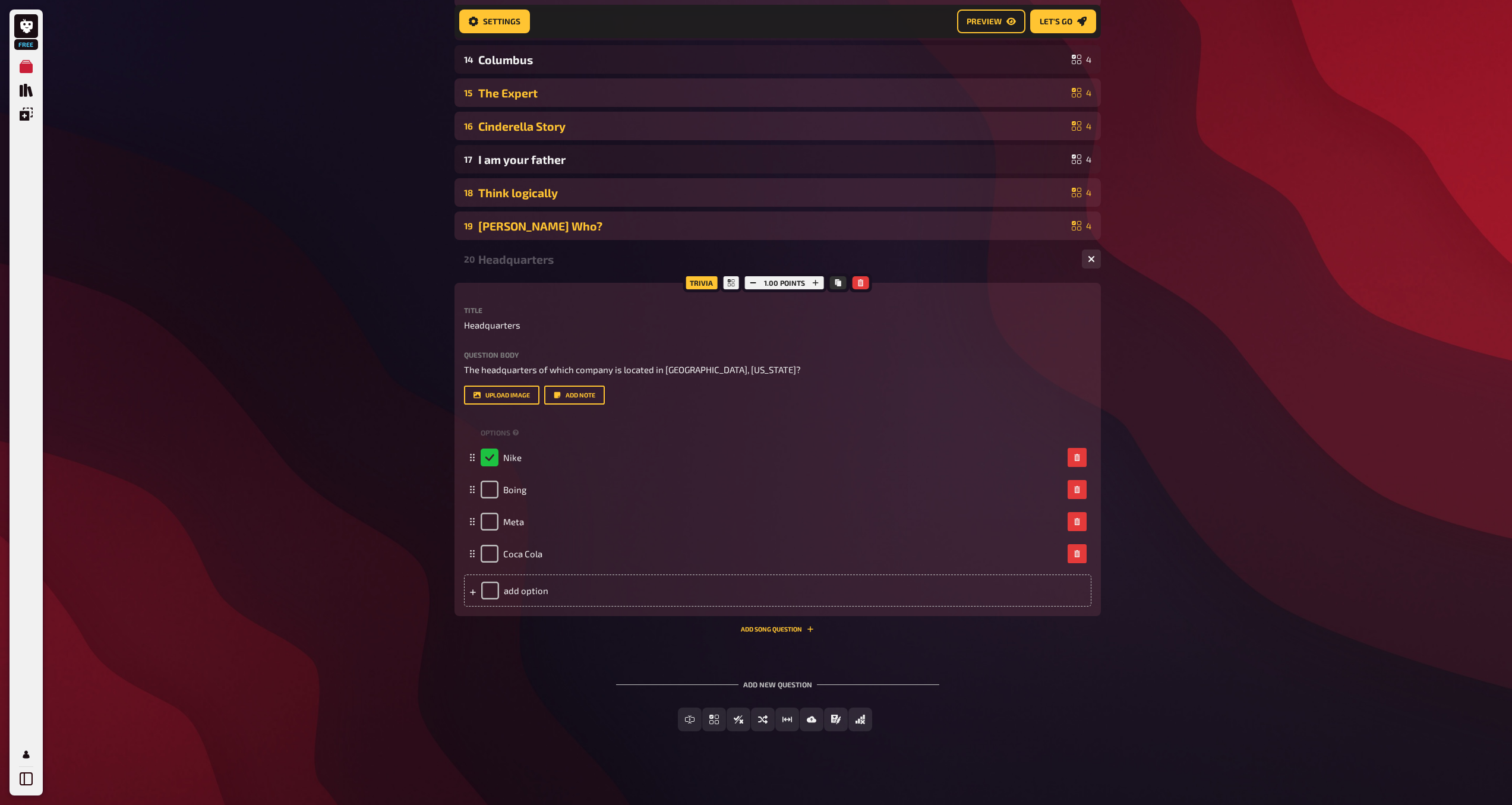
scroll to position [632, 0]
click at [1088, 259] on icon "button" at bounding box center [1091, 256] width 7 height 7
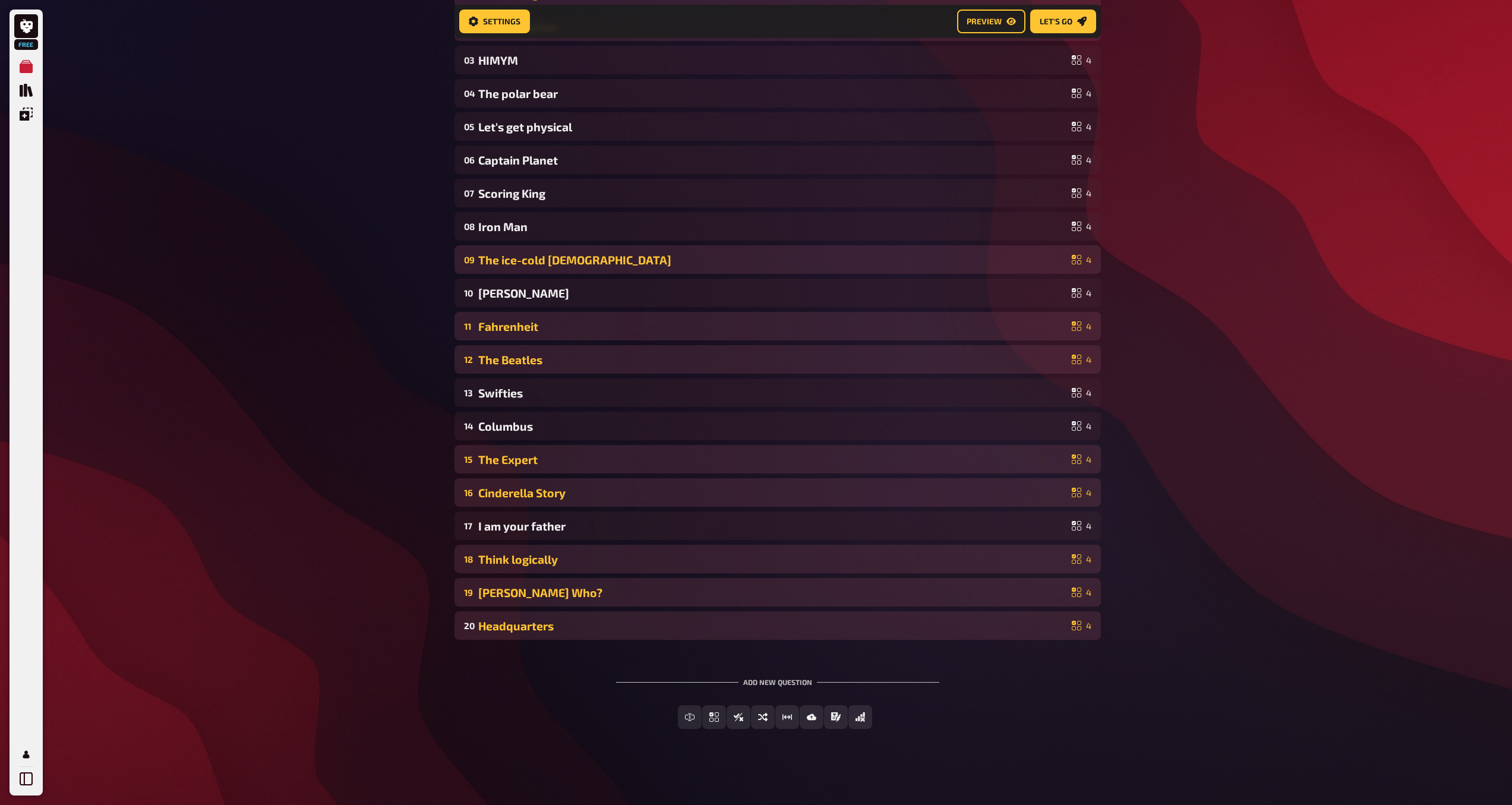
scroll to position [263, 0]
click at [21, 94] on icon "Quiz Library" at bounding box center [26, 90] width 13 height 13
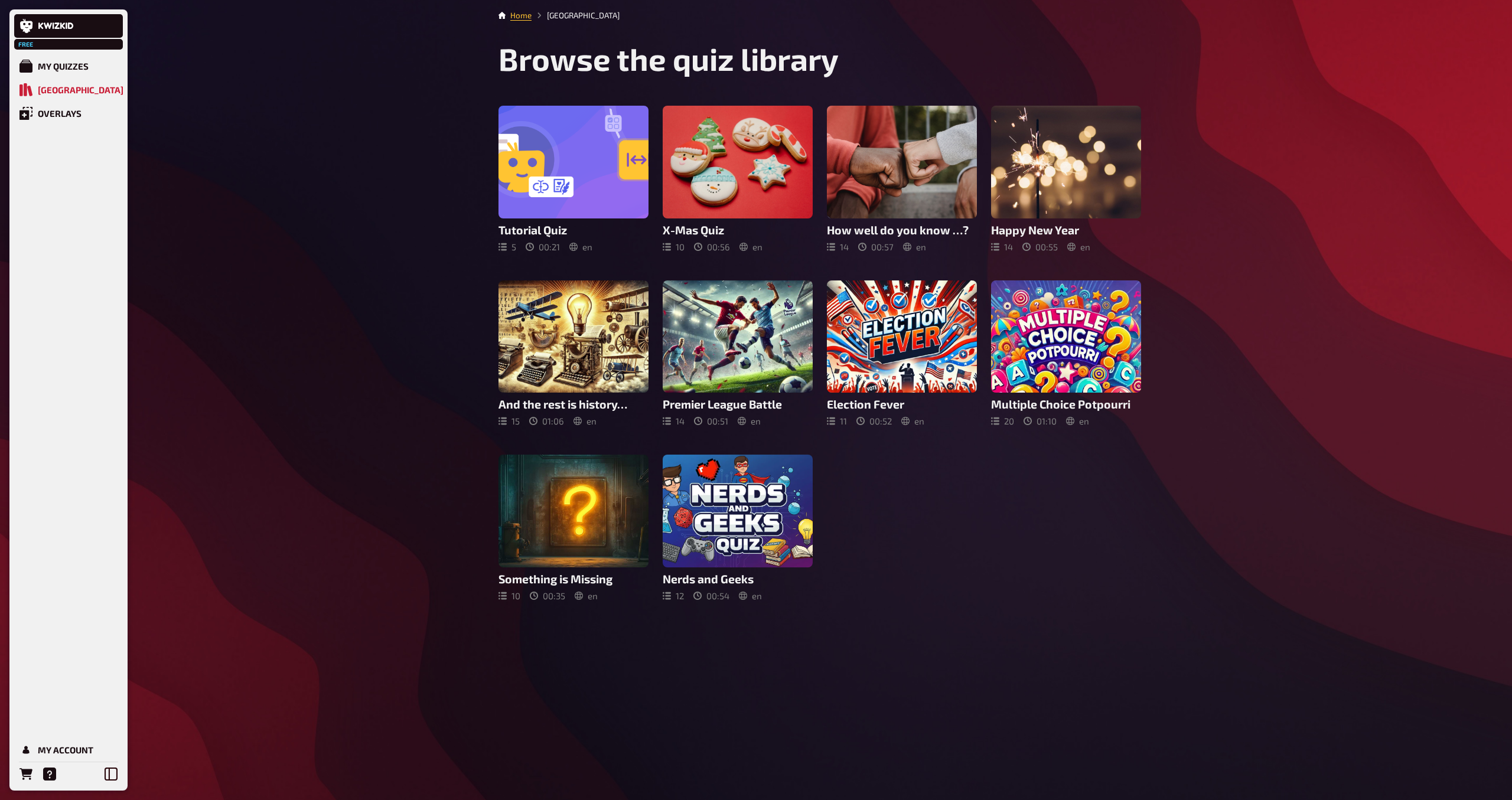
click at [580, 510] on icon at bounding box center [573, 511] width 29 height 22
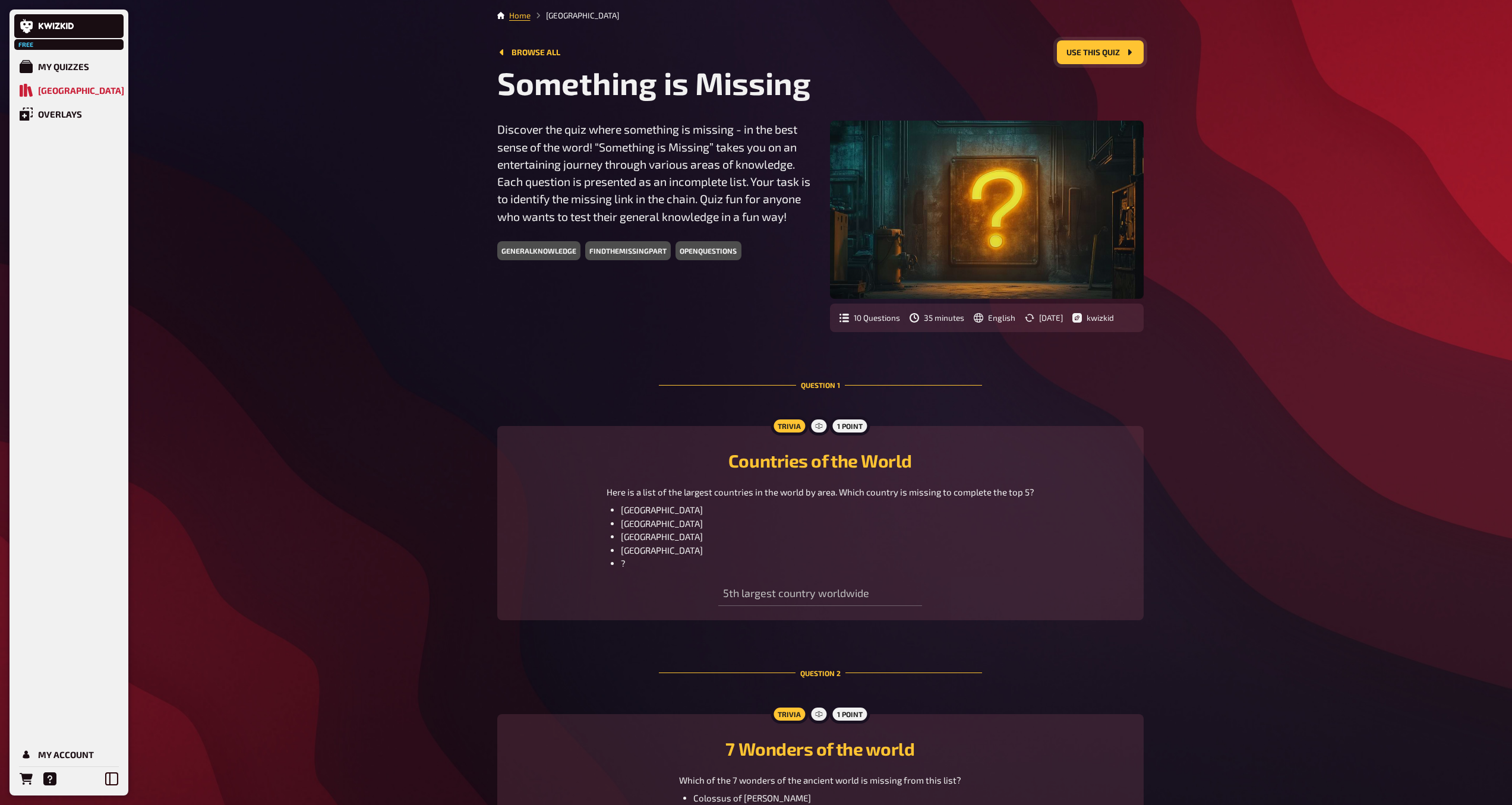
click at [1083, 53] on button "Use this quiz" at bounding box center [1100, 53] width 87 height 24
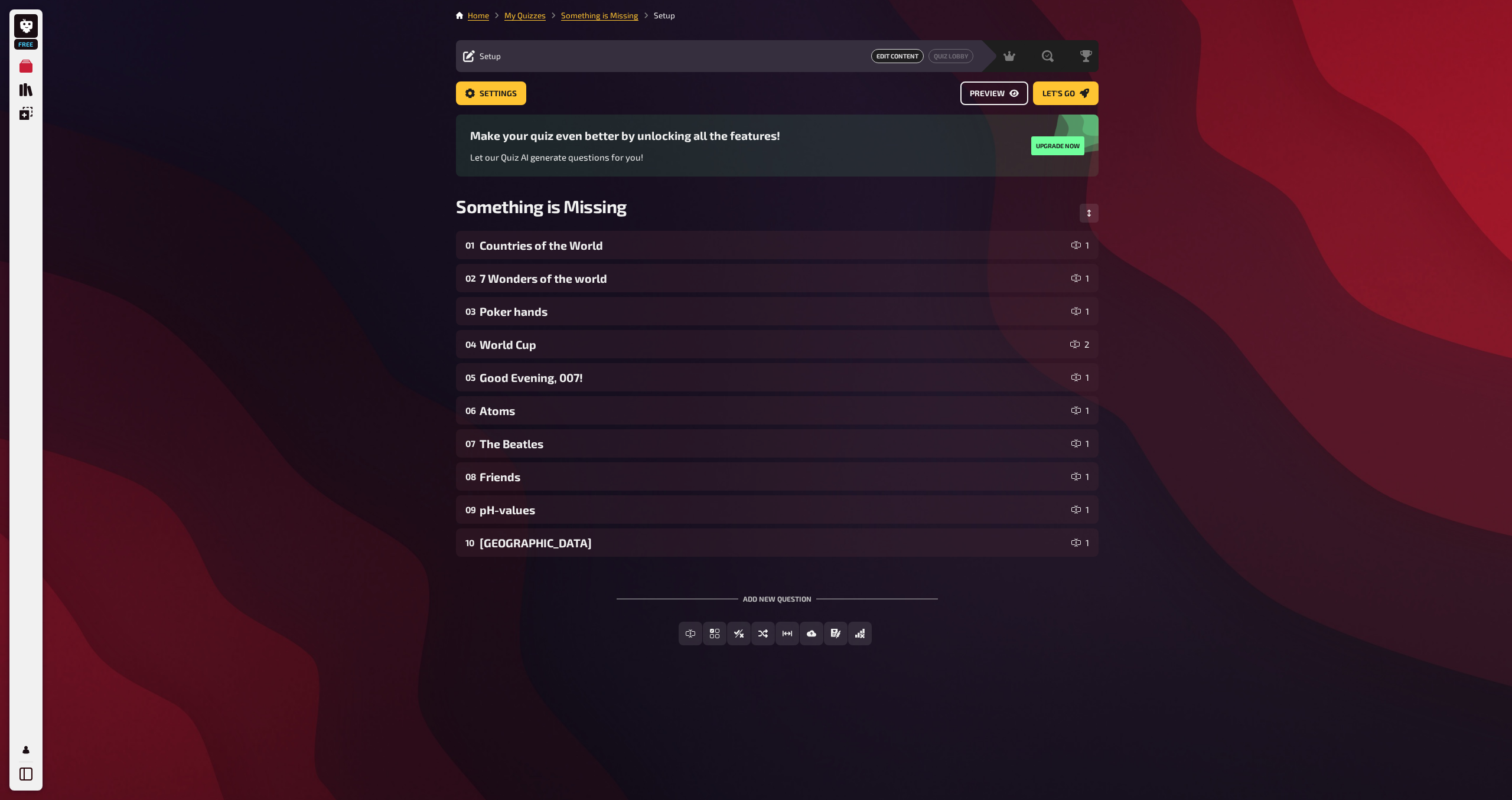
click at [1004, 95] on span "Preview" at bounding box center [986, 94] width 35 height 8
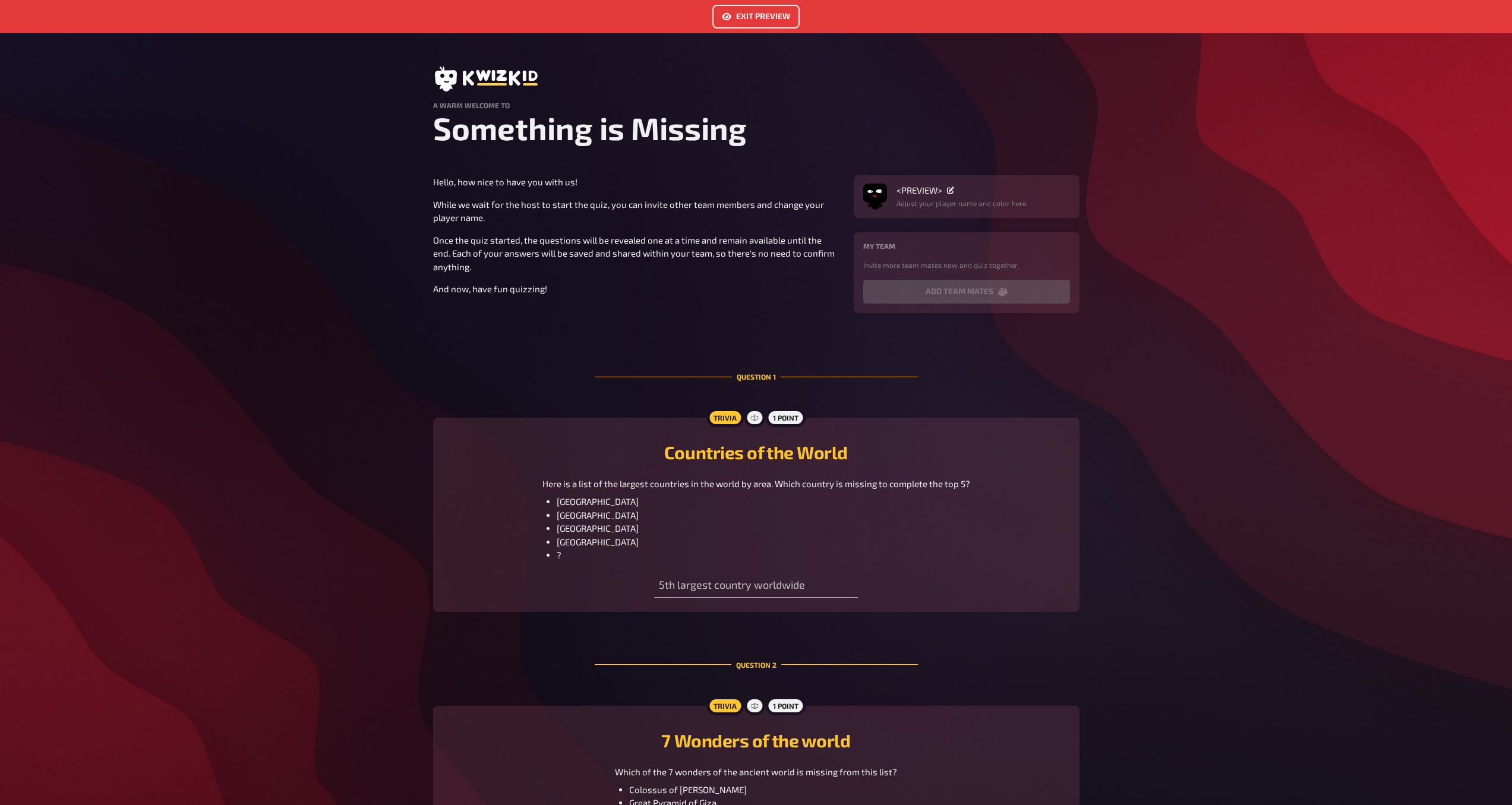
click at [760, 11] on link "Exit Preview" at bounding box center [756, 17] width 88 height 24
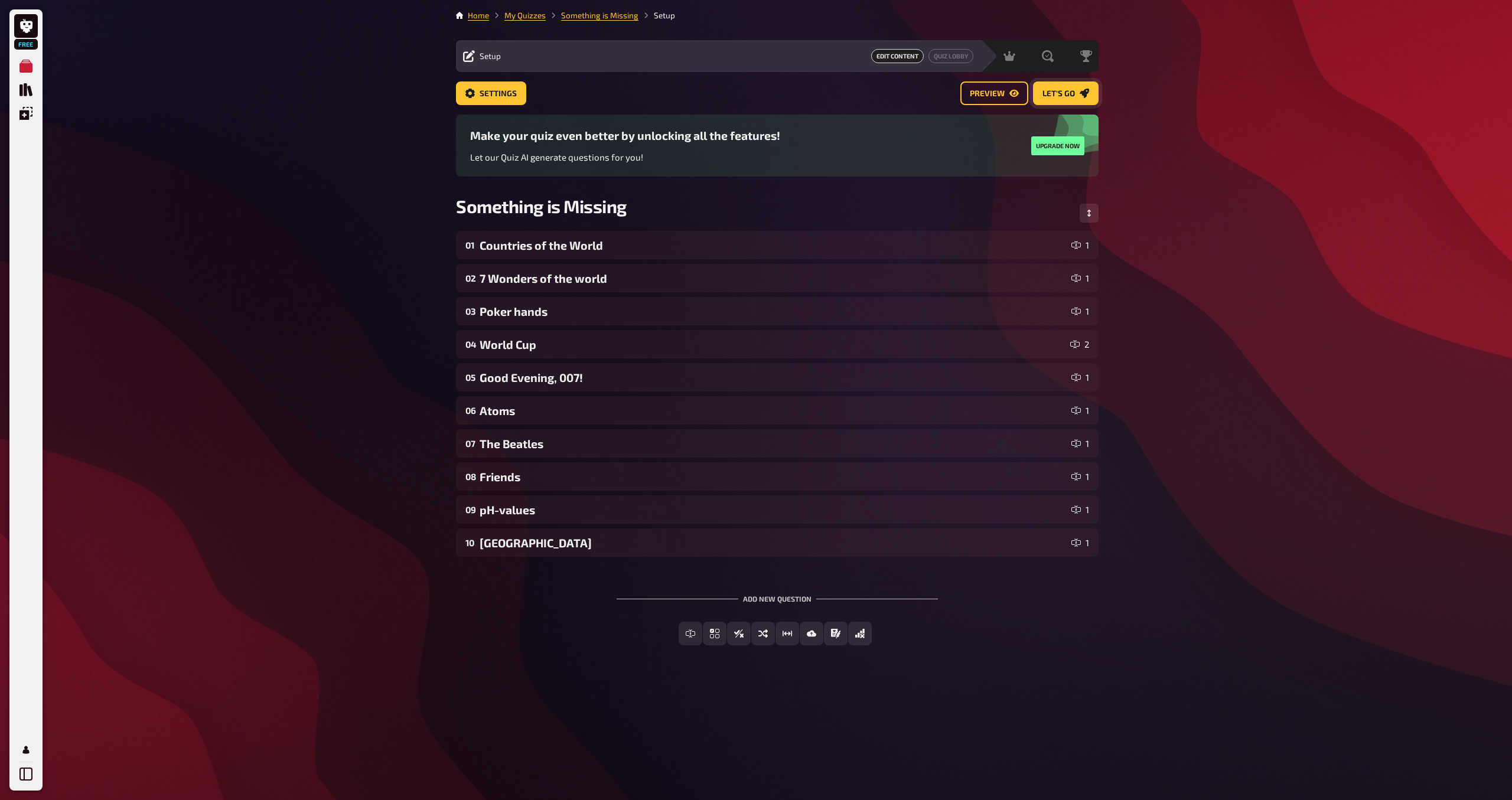
click at [1058, 90] on span "Let's go" at bounding box center [1058, 94] width 33 height 8
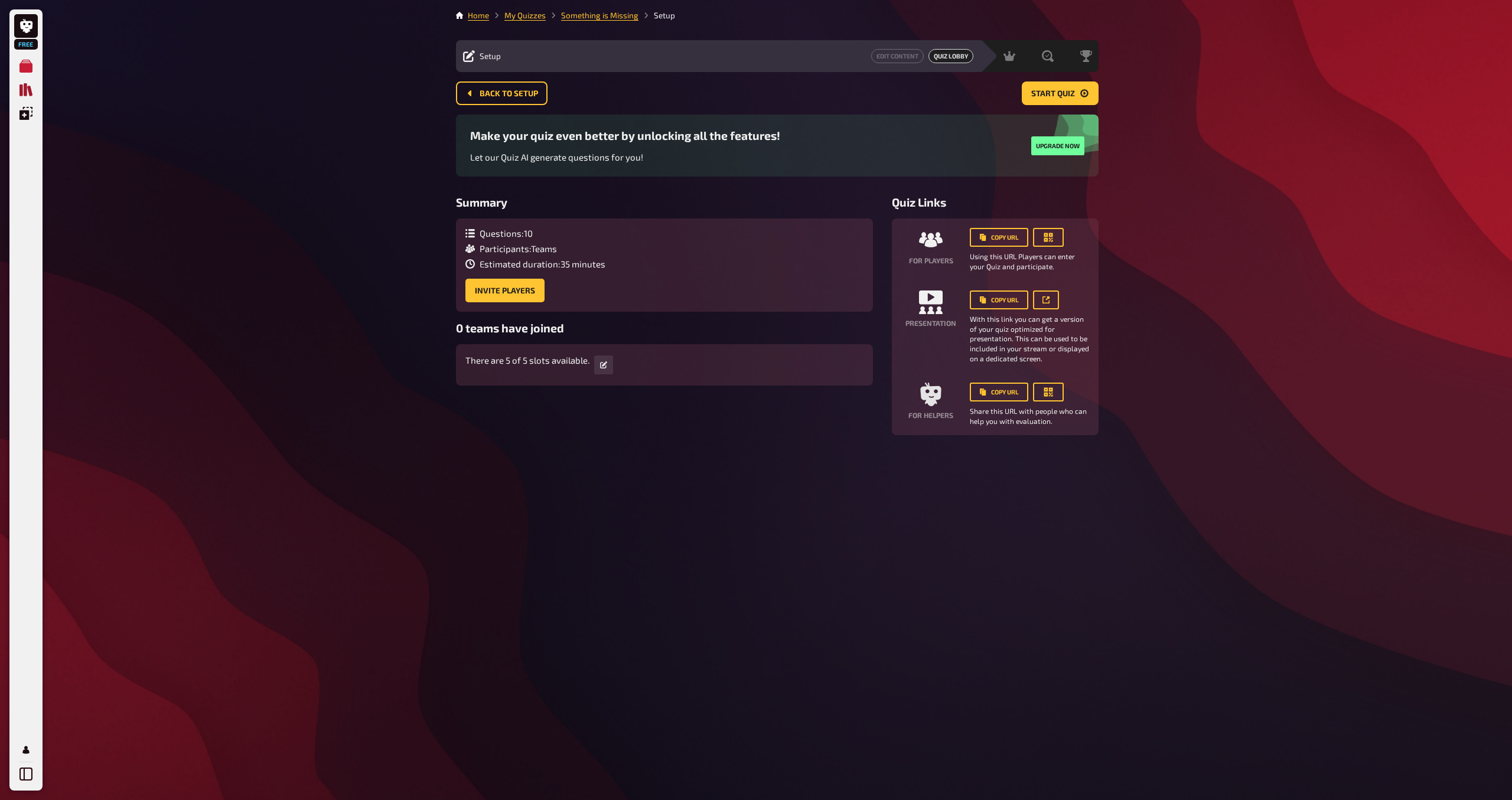
click at [20, 91] on icon "Quiz Library" at bounding box center [26, 89] width 13 height 13
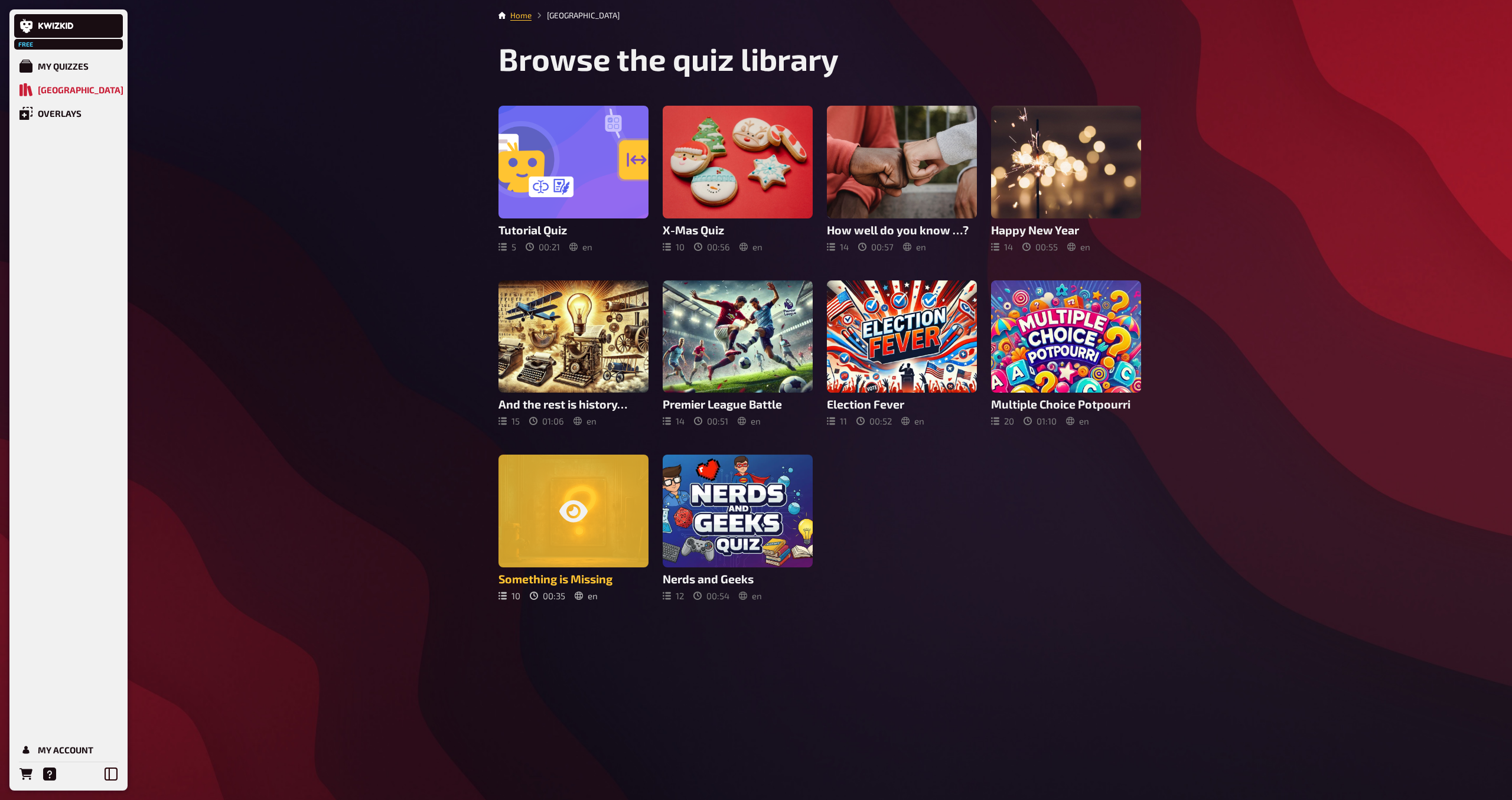
click at [596, 486] on div at bounding box center [572, 511] width 150 height 113
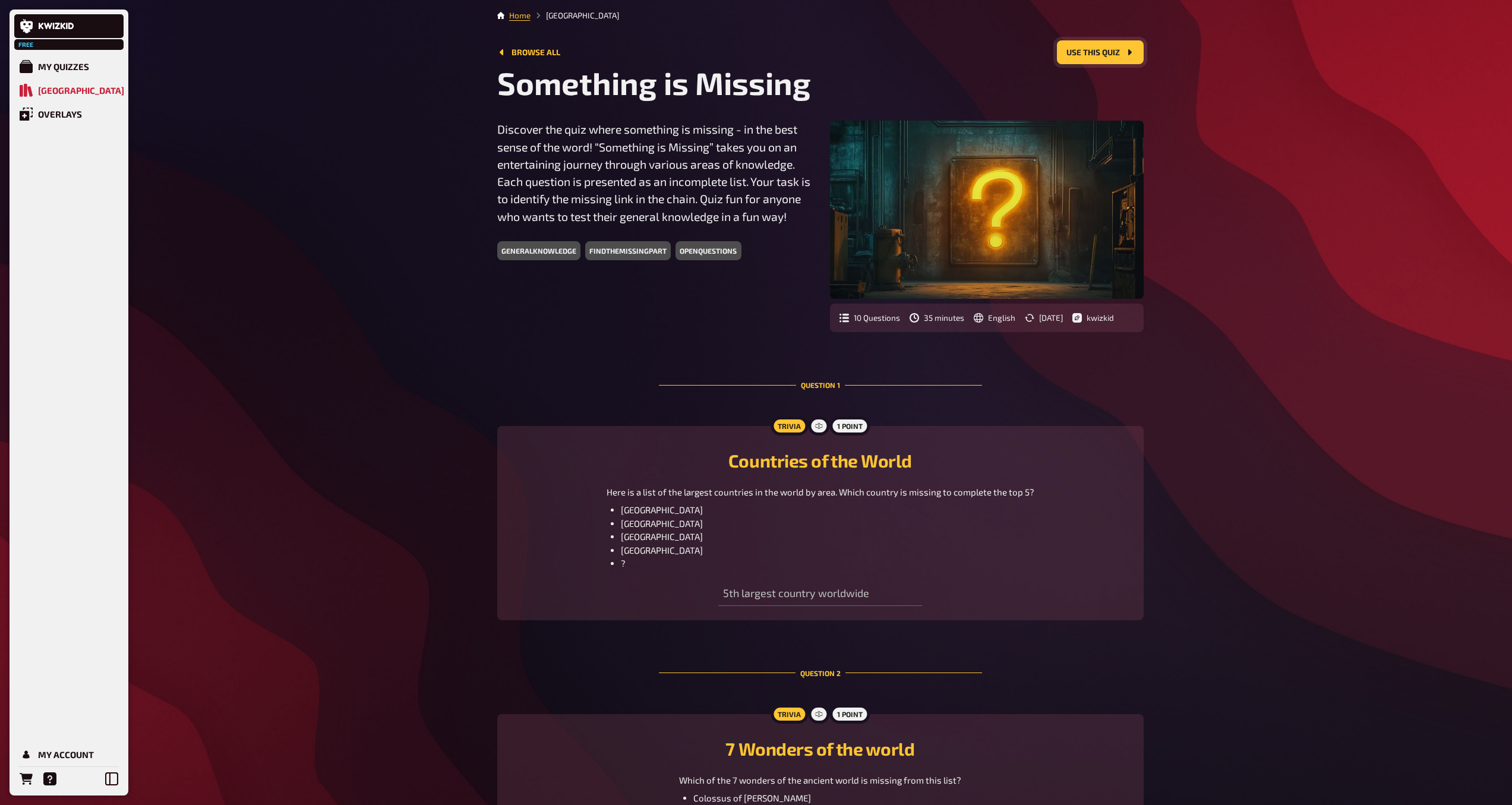
click at [1093, 55] on button "Use this quiz" at bounding box center [1100, 53] width 87 height 24
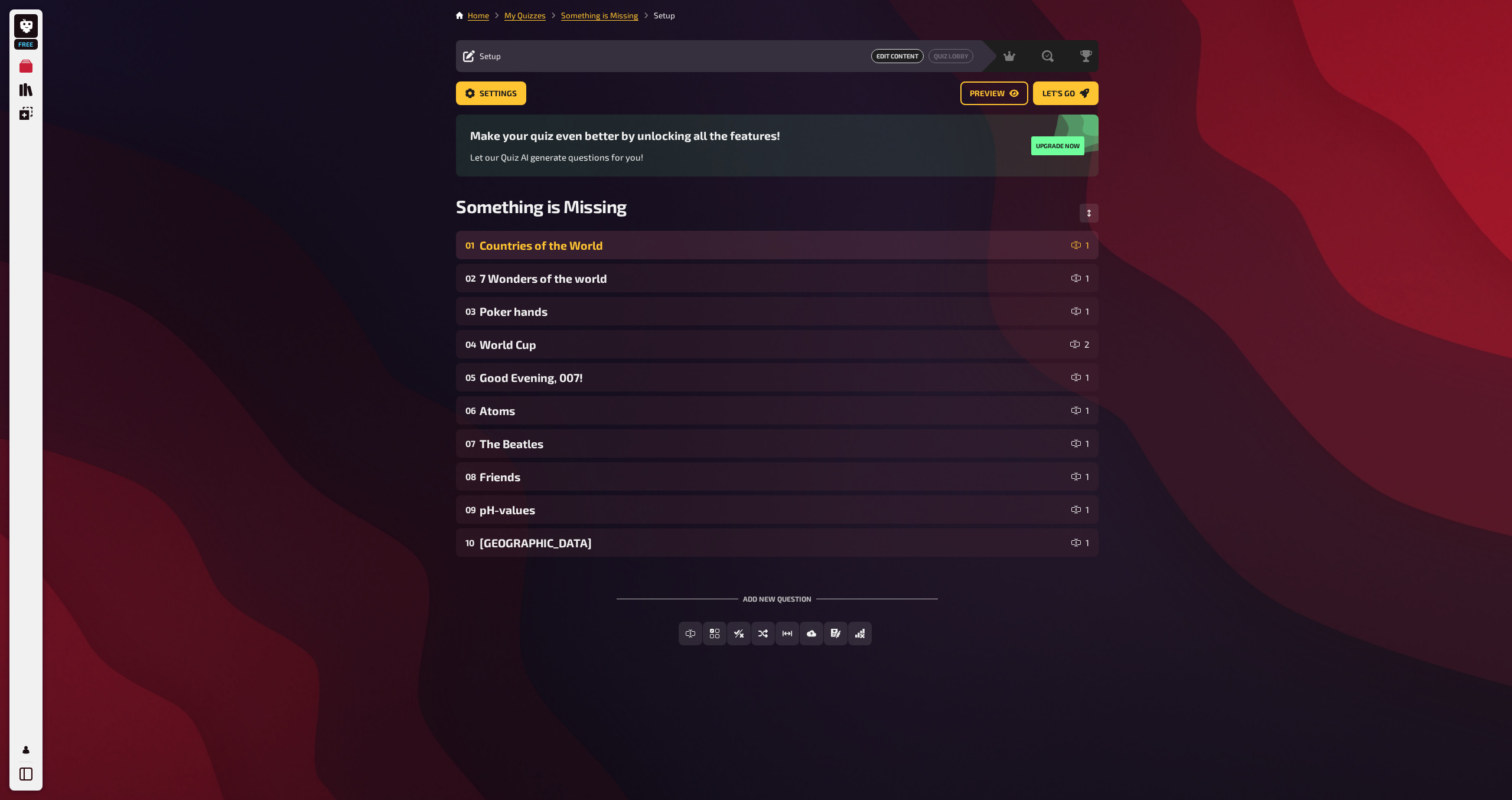
click at [862, 247] on div "Countries of the World" at bounding box center [772, 246] width 587 height 14
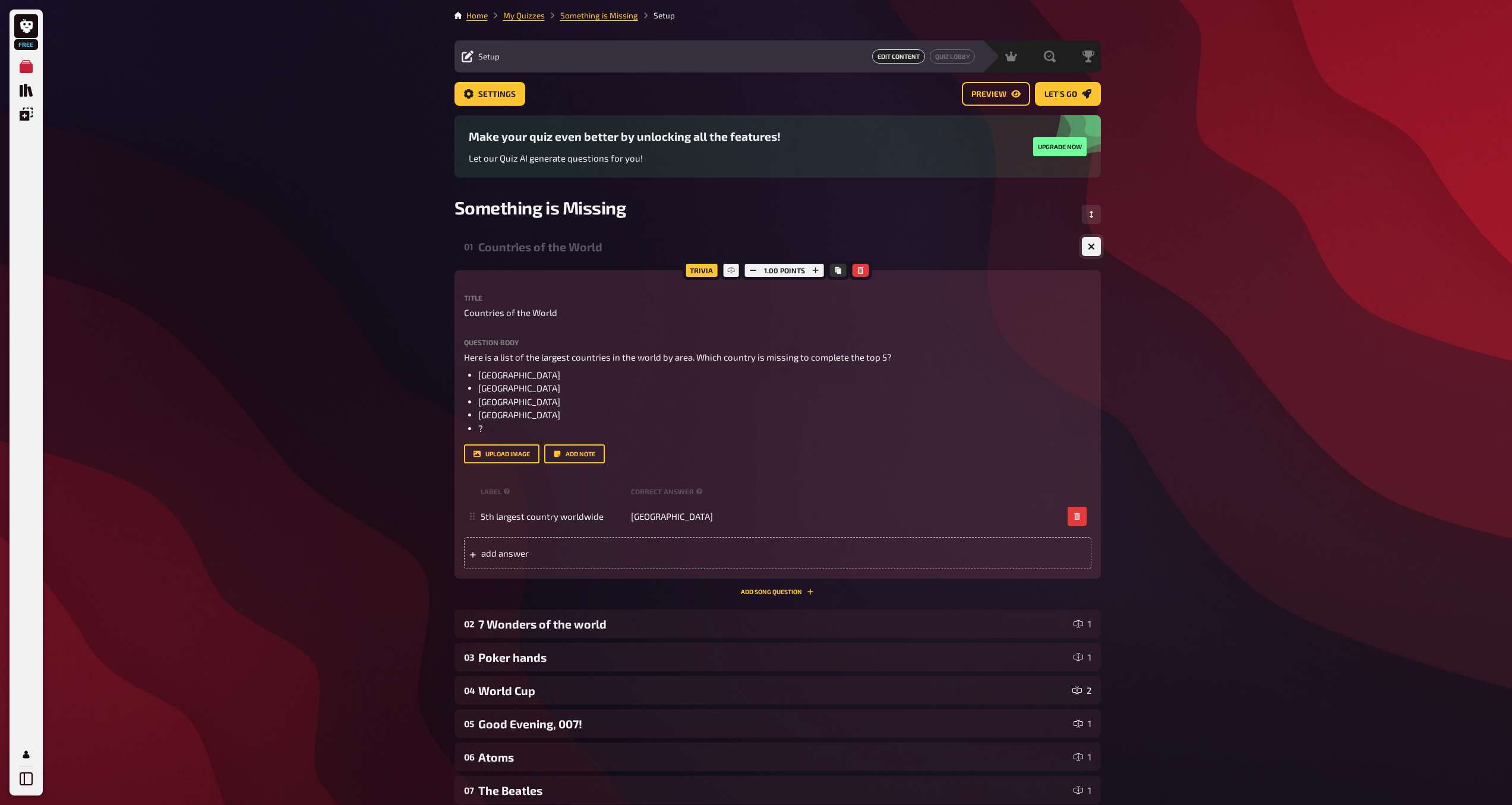
click at [1089, 250] on button "button" at bounding box center [1091, 246] width 19 height 19
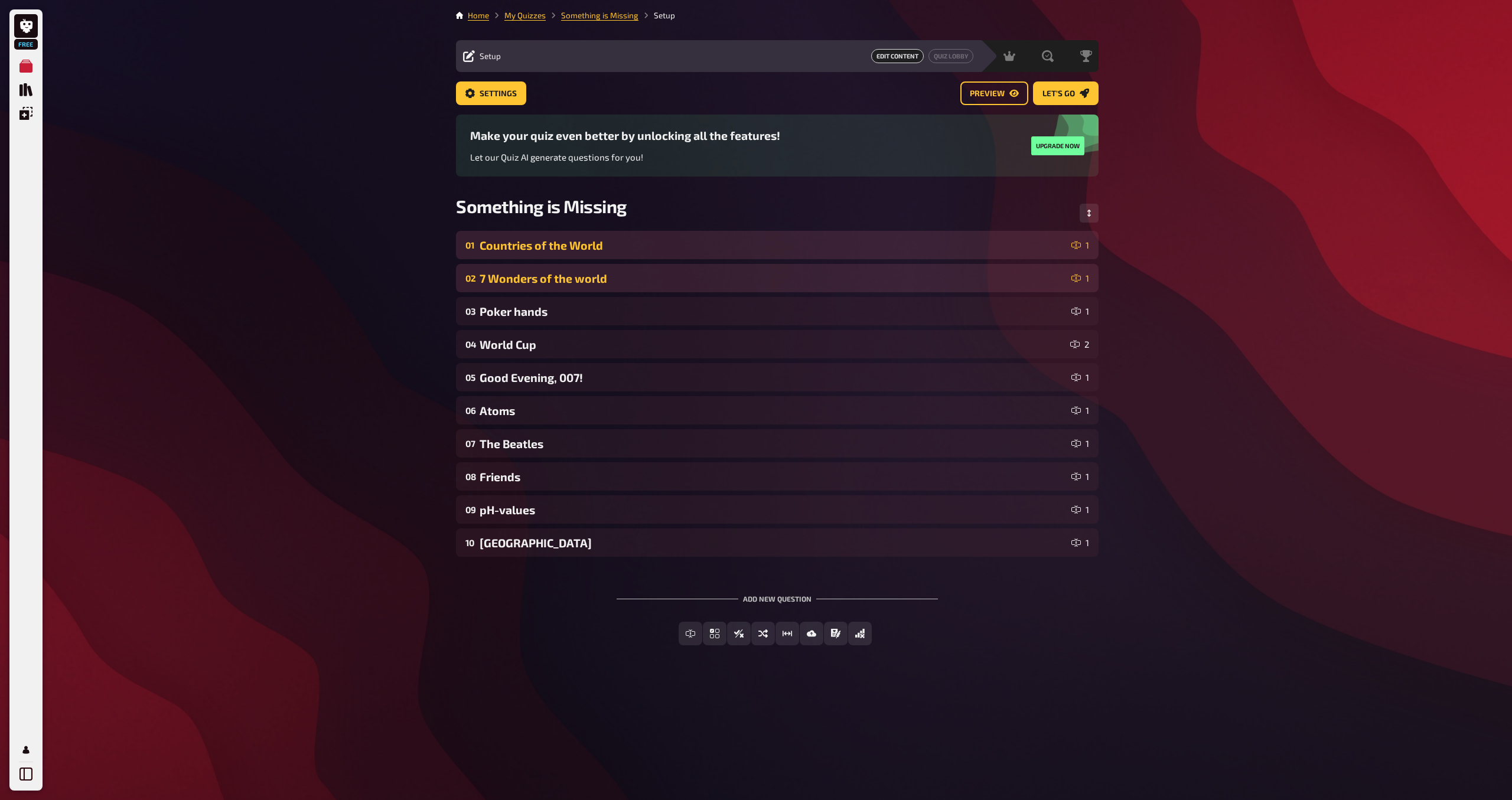
click at [1082, 281] on div "1" at bounding box center [1080, 278] width 18 height 10
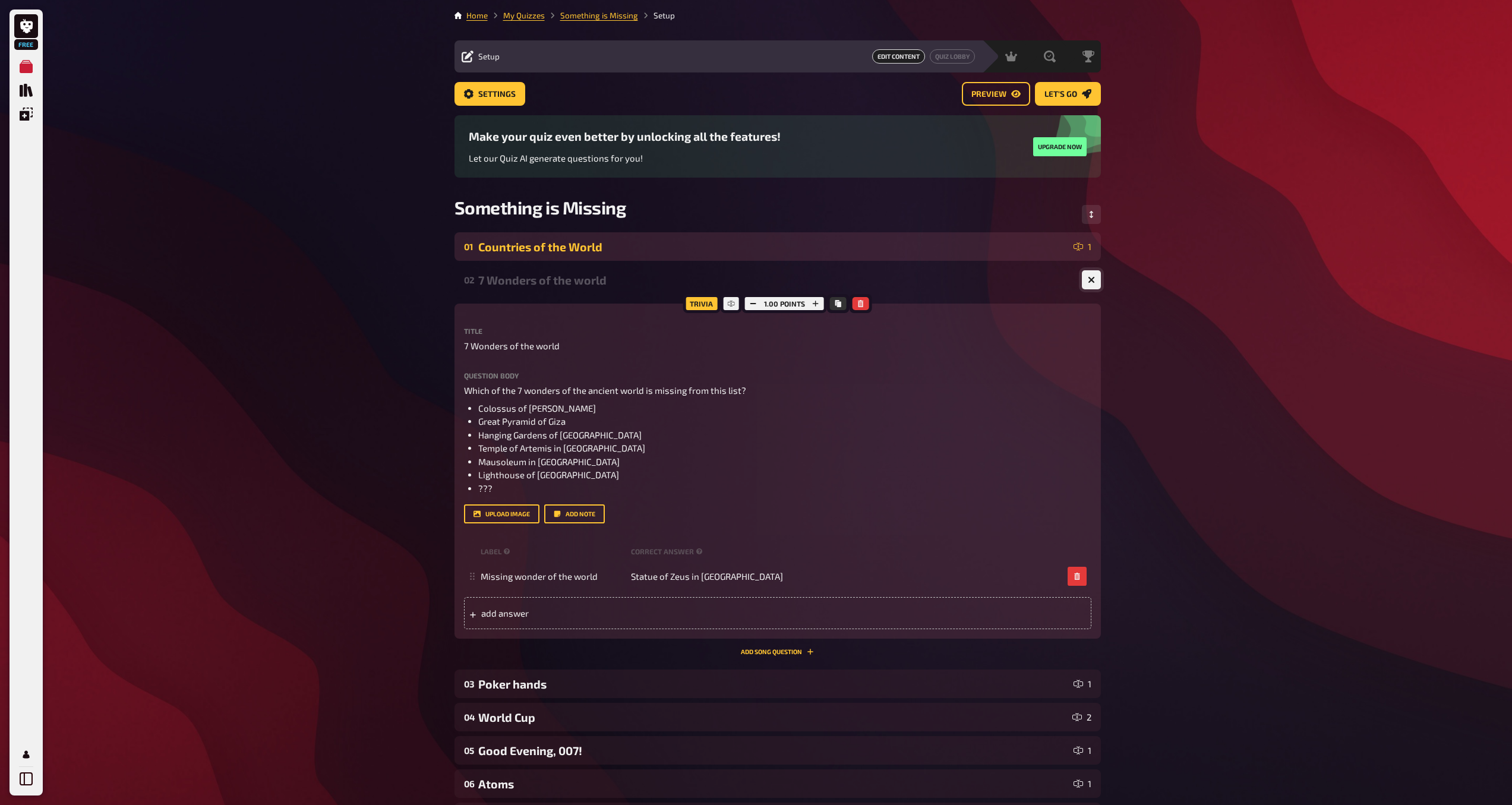
click at [1090, 285] on button "button" at bounding box center [1091, 279] width 19 height 19
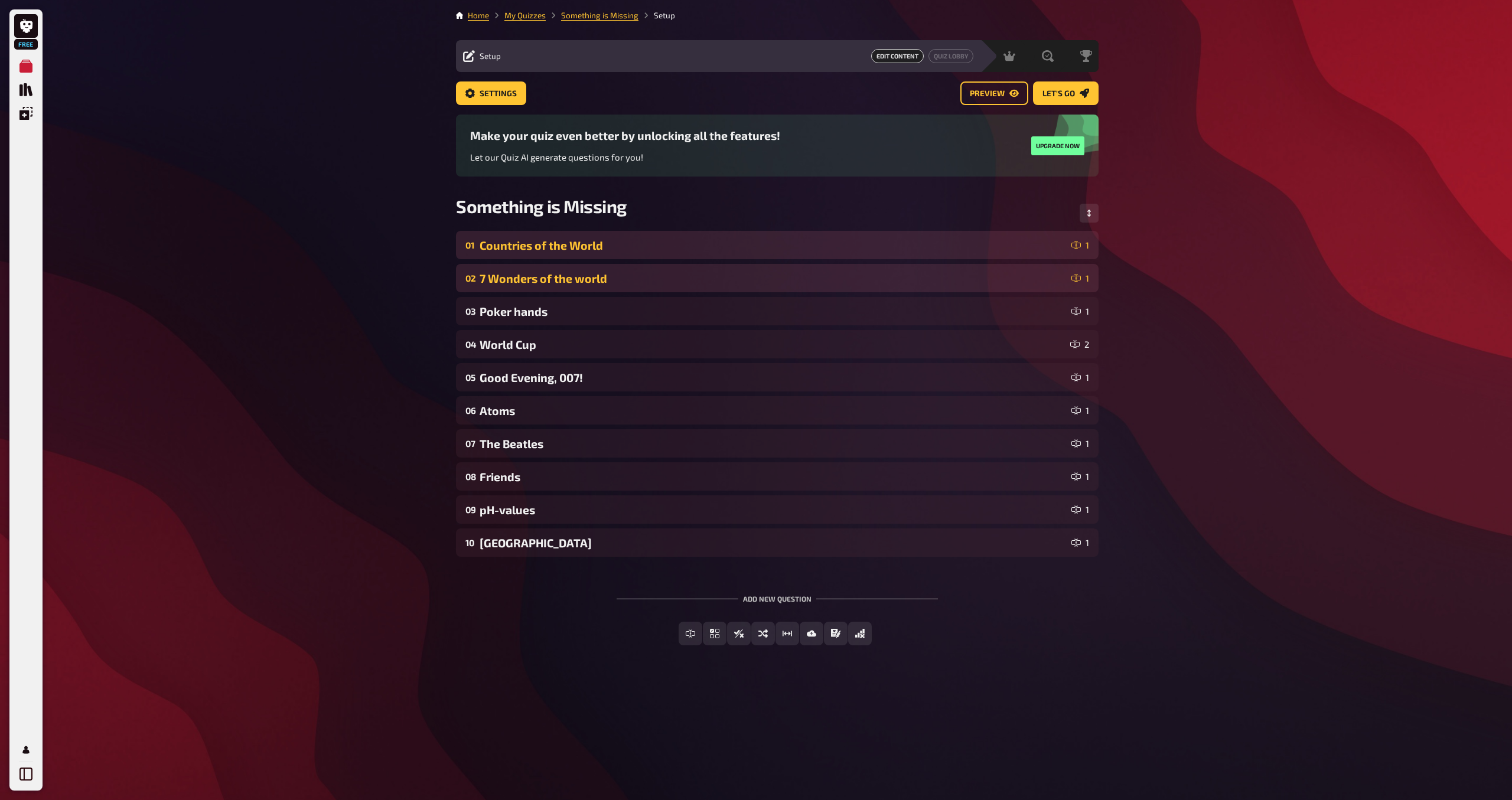
click at [1083, 283] on div "02 7 Wonders of the world 1" at bounding box center [777, 278] width 624 height 14
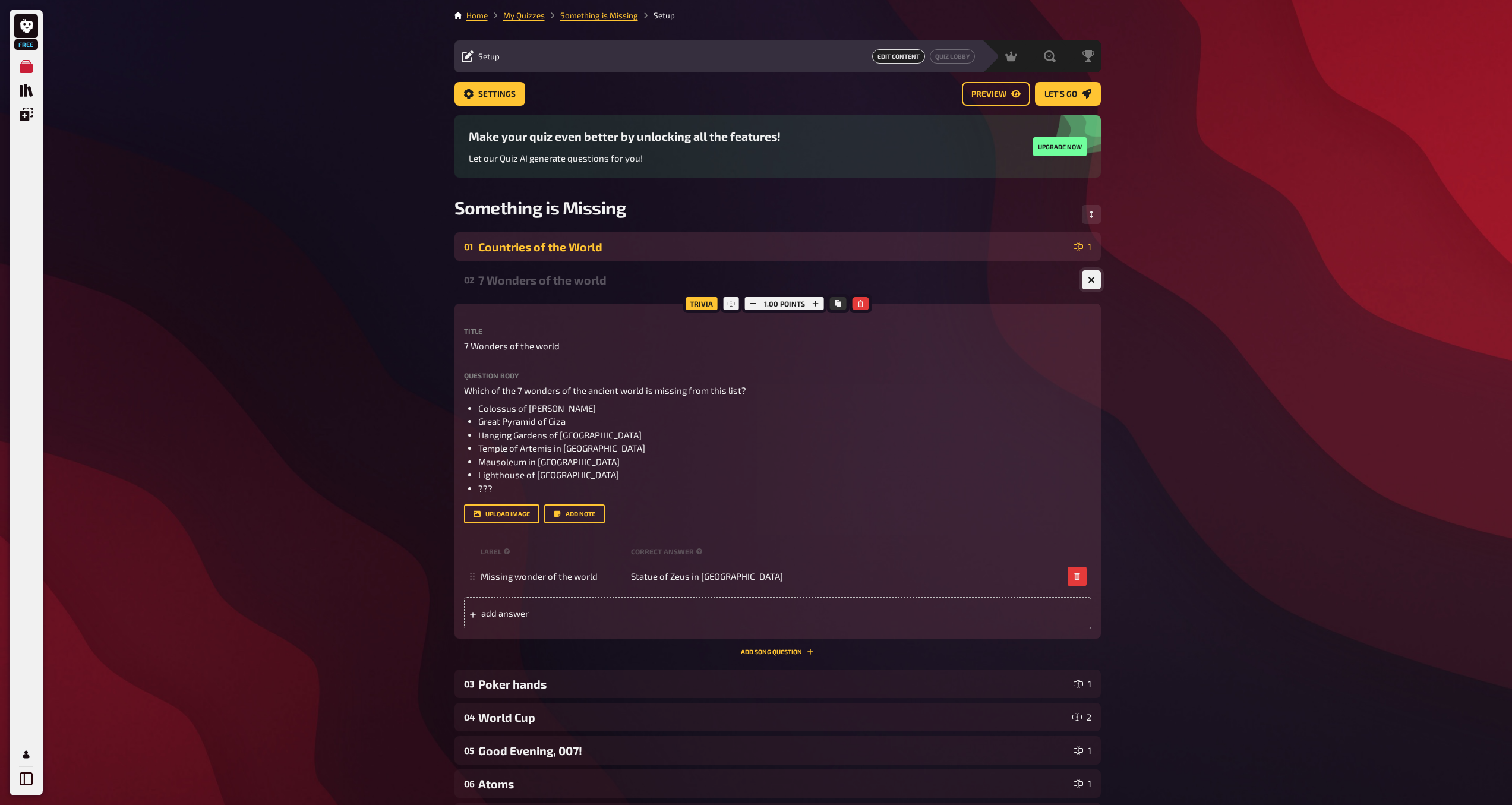
click at [1090, 285] on button "button" at bounding box center [1091, 279] width 19 height 19
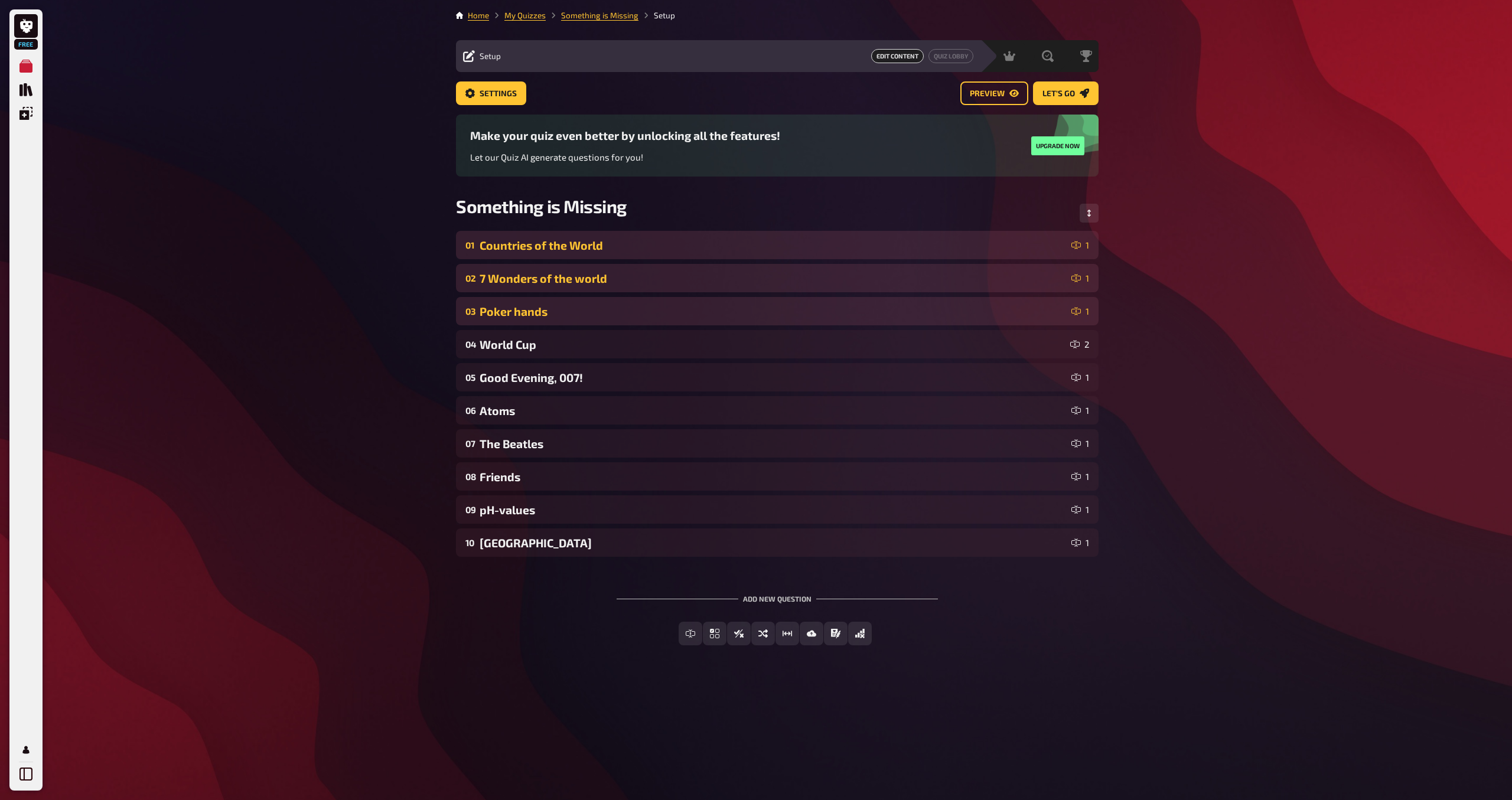
click at [1029, 308] on div "Poker hands" at bounding box center [772, 312] width 587 height 14
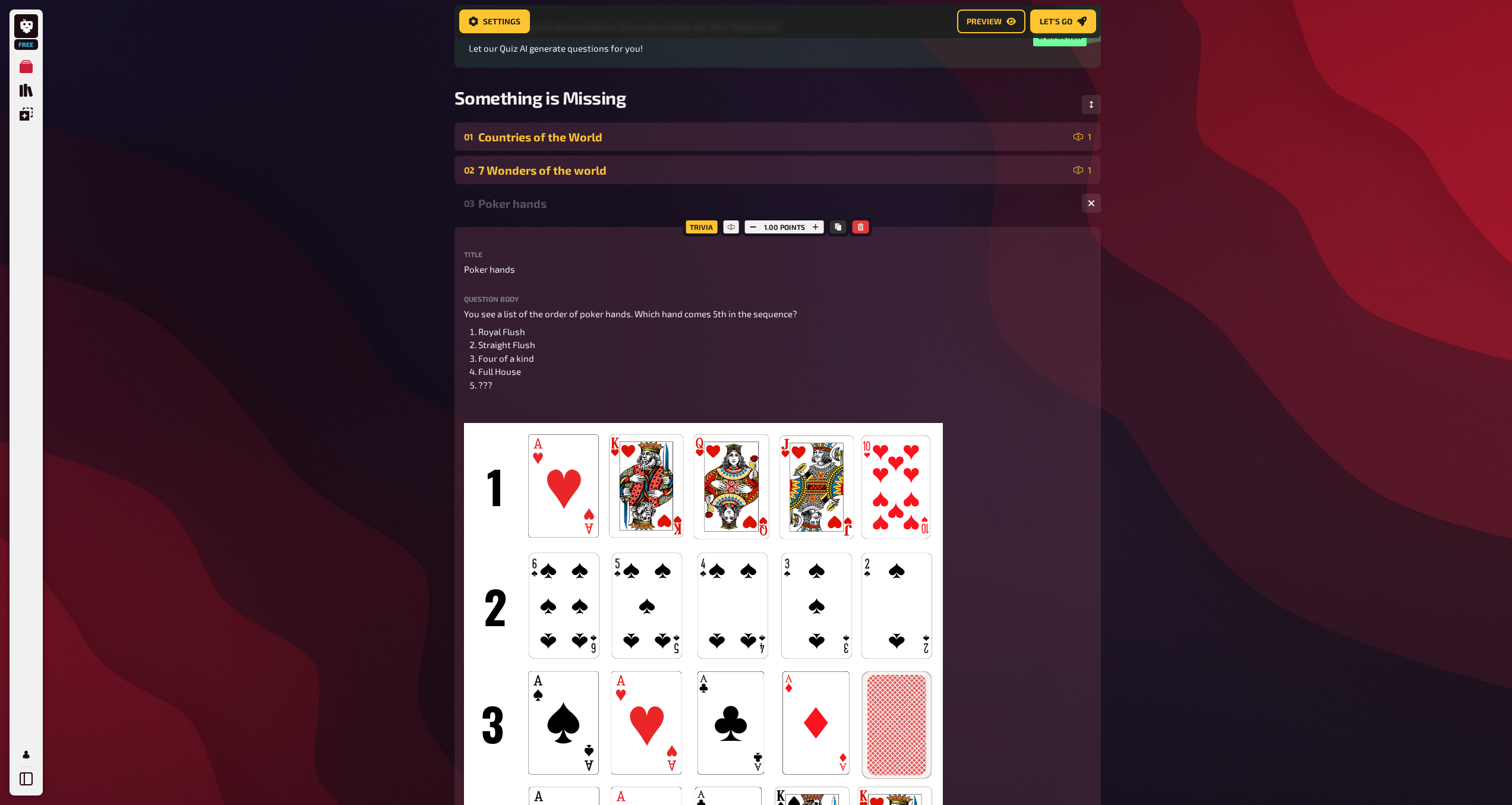
scroll to position [115, 0]
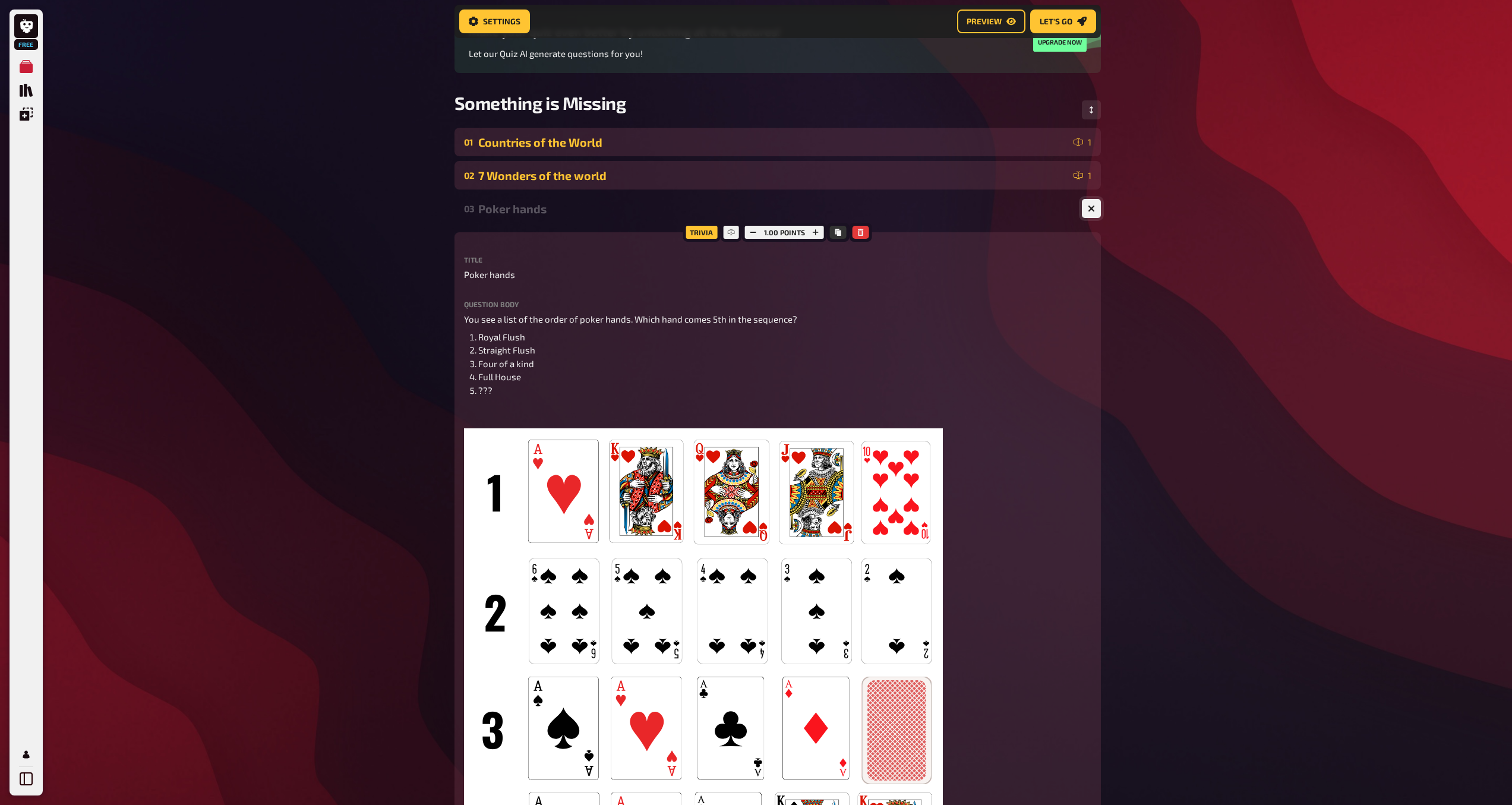
click at [1094, 206] on icon "button" at bounding box center [1091, 208] width 11 height 11
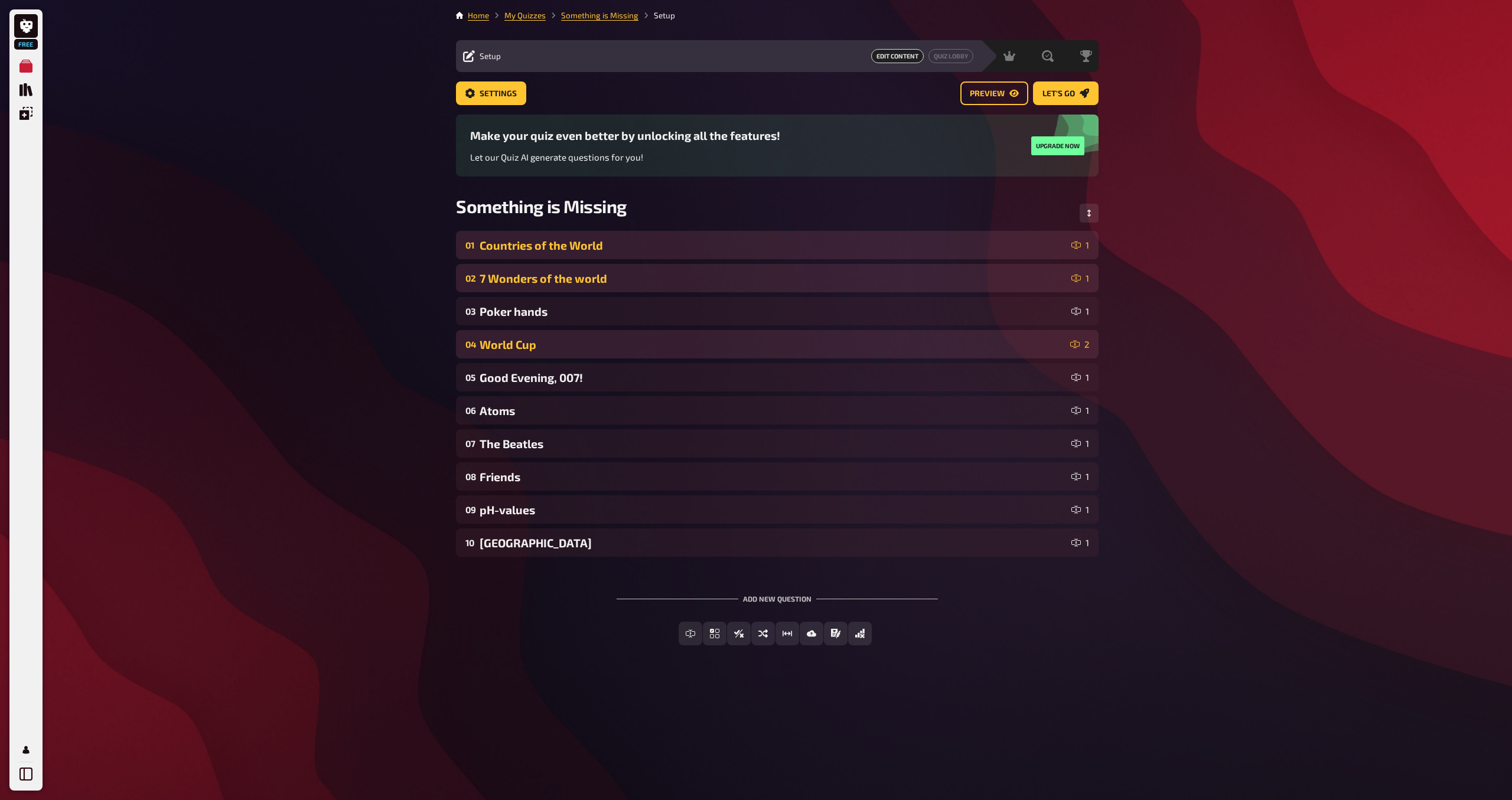
click at [801, 346] on div "World Cup" at bounding box center [772, 345] width 586 height 14
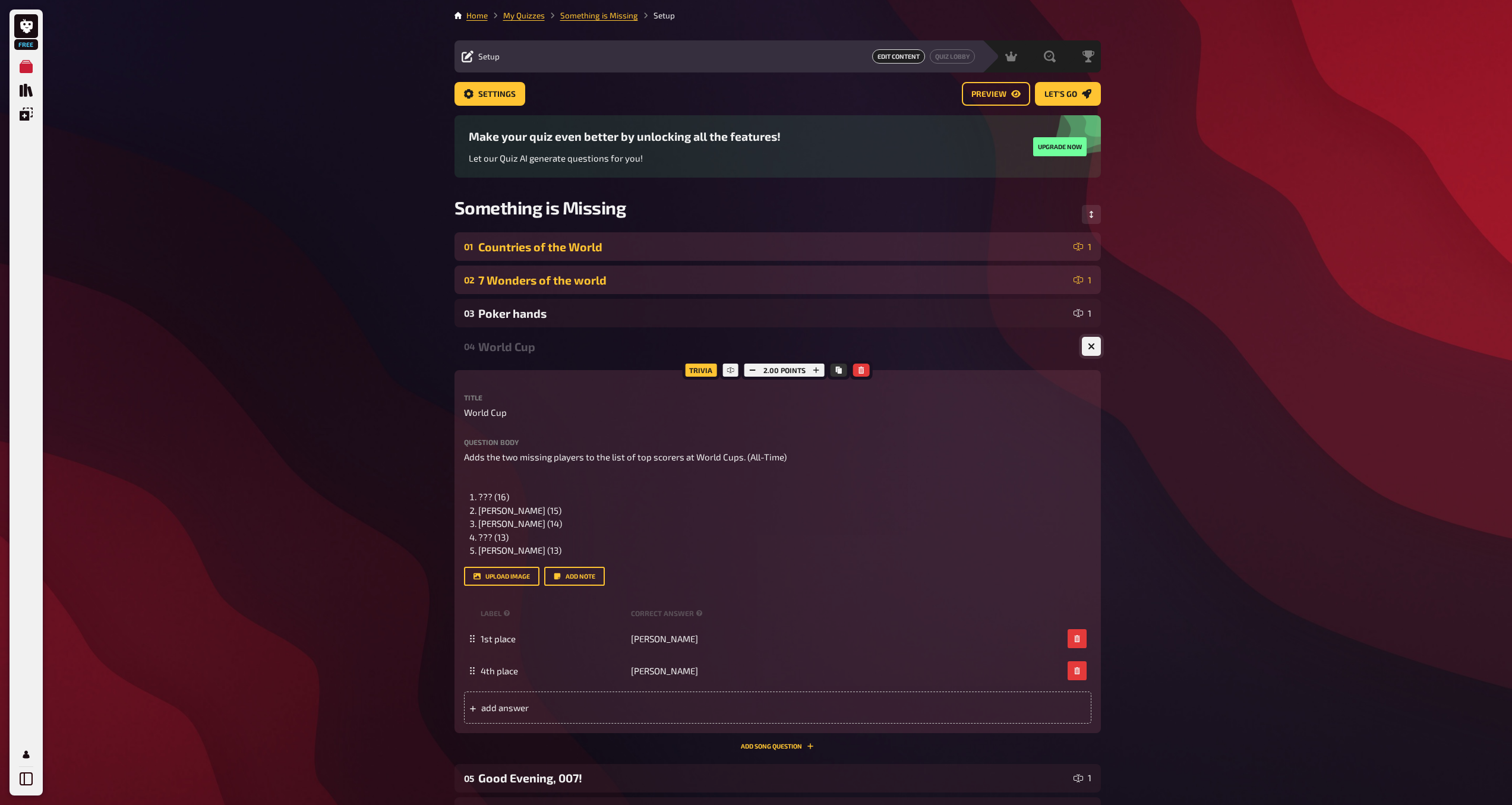
click at [1089, 348] on icon "button" at bounding box center [1091, 346] width 11 height 11
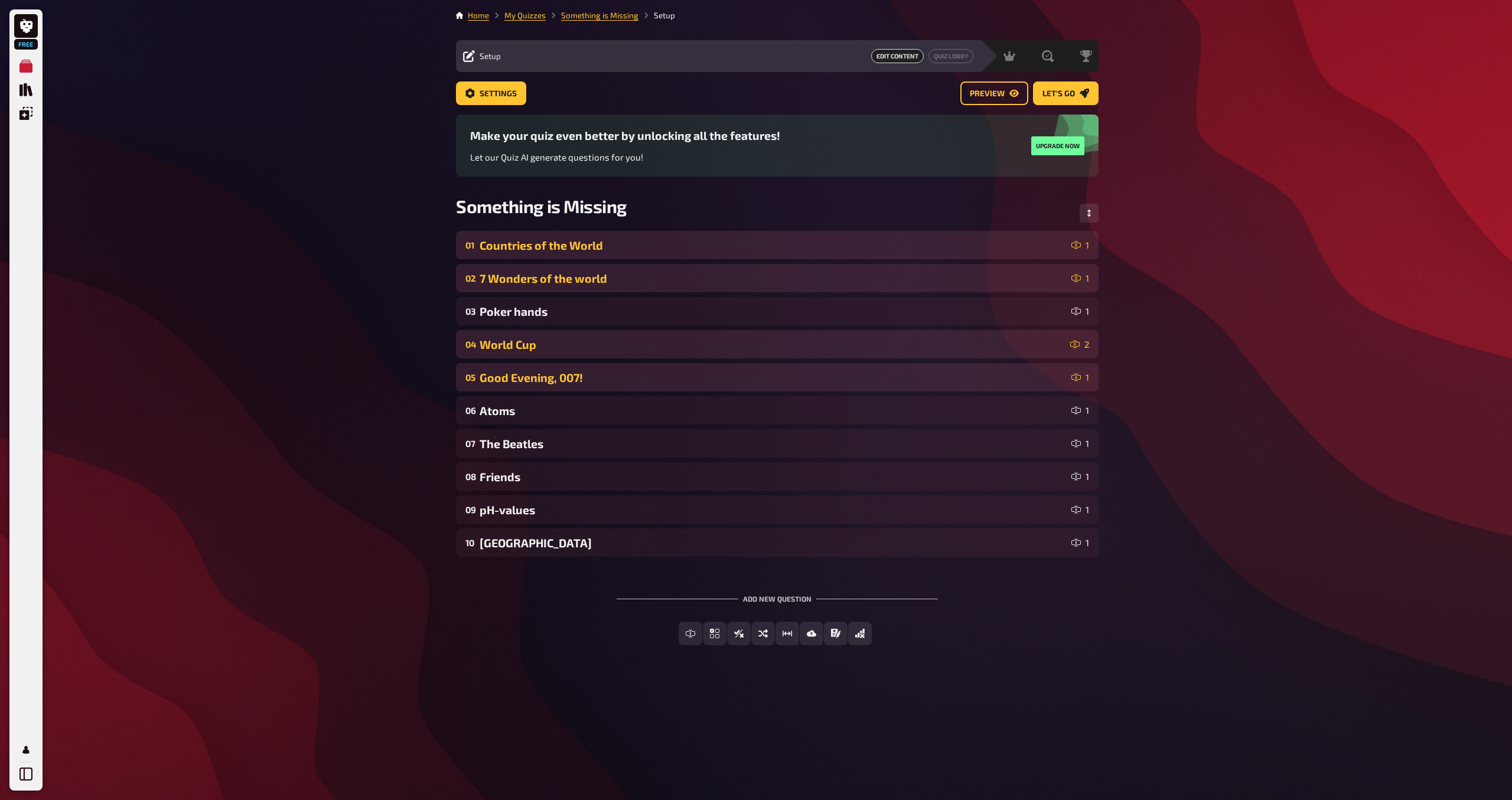
click at [815, 380] on div "Good Evening, 007!" at bounding box center [772, 378] width 587 height 14
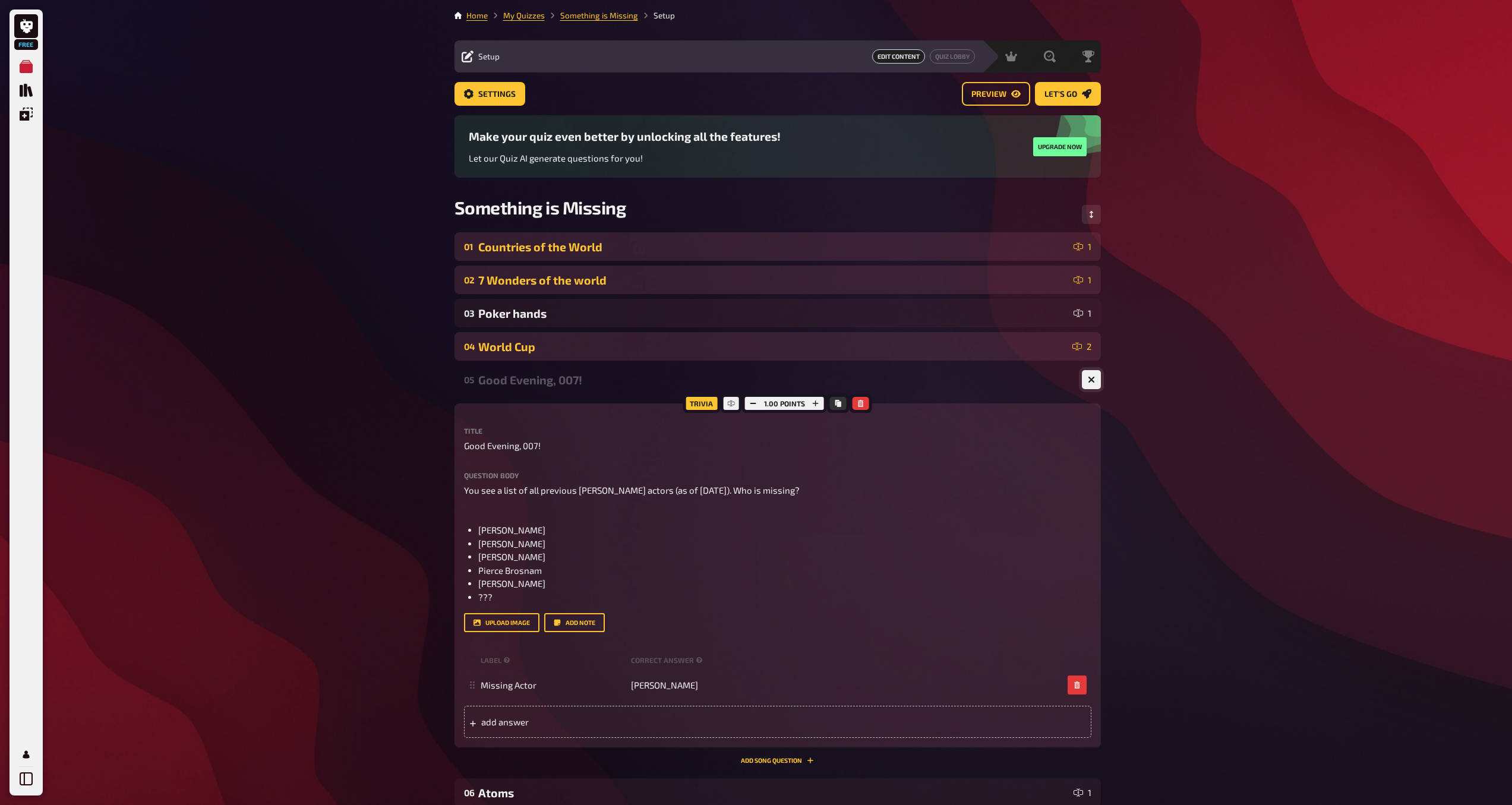
click at [1088, 382] on icon "button" at bounding box center [1091, 380] width 7 height 7
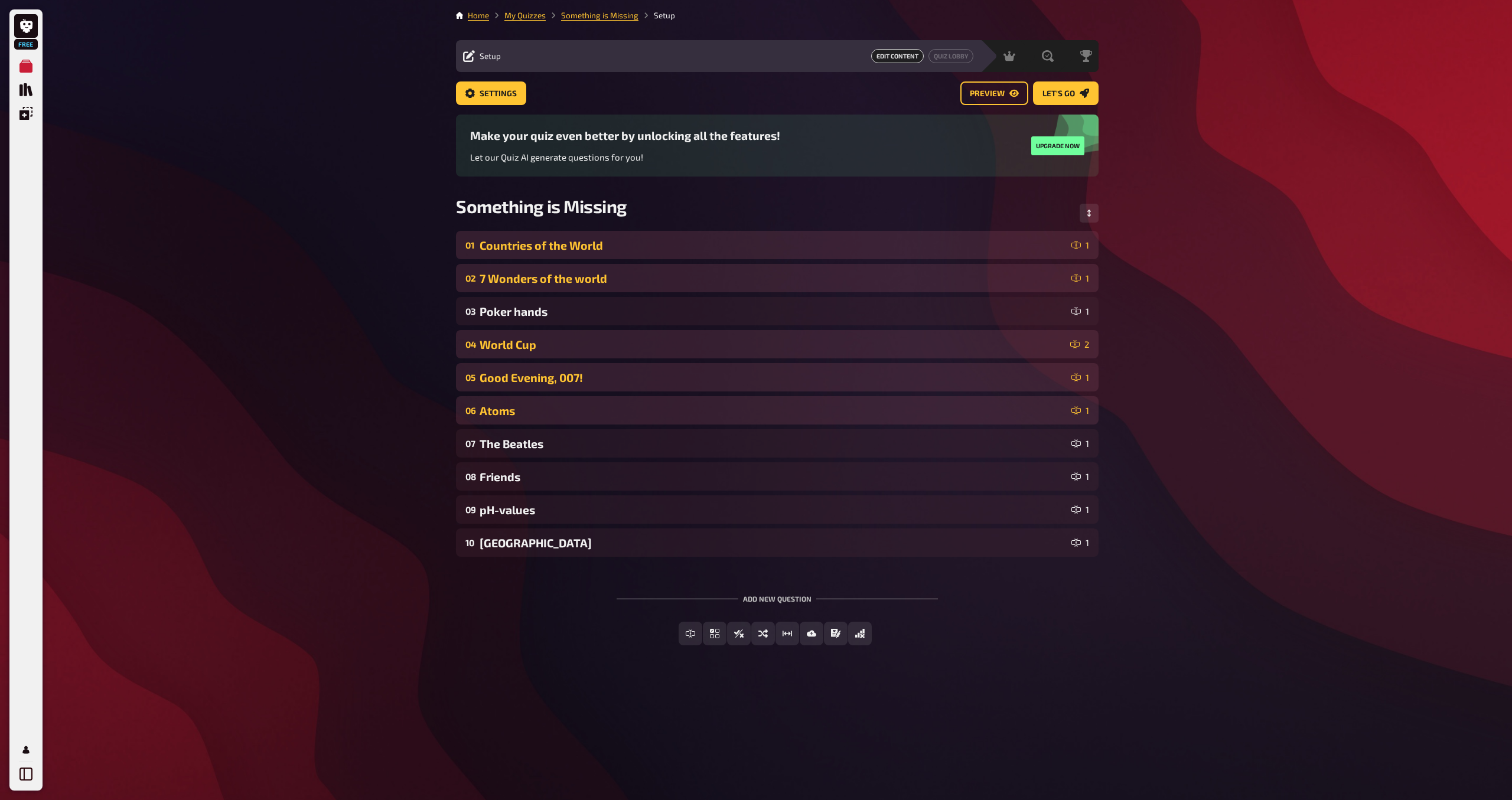
click at [901, 416] on div "Atoms" at bounding box center [772, 411] width 587 height 14
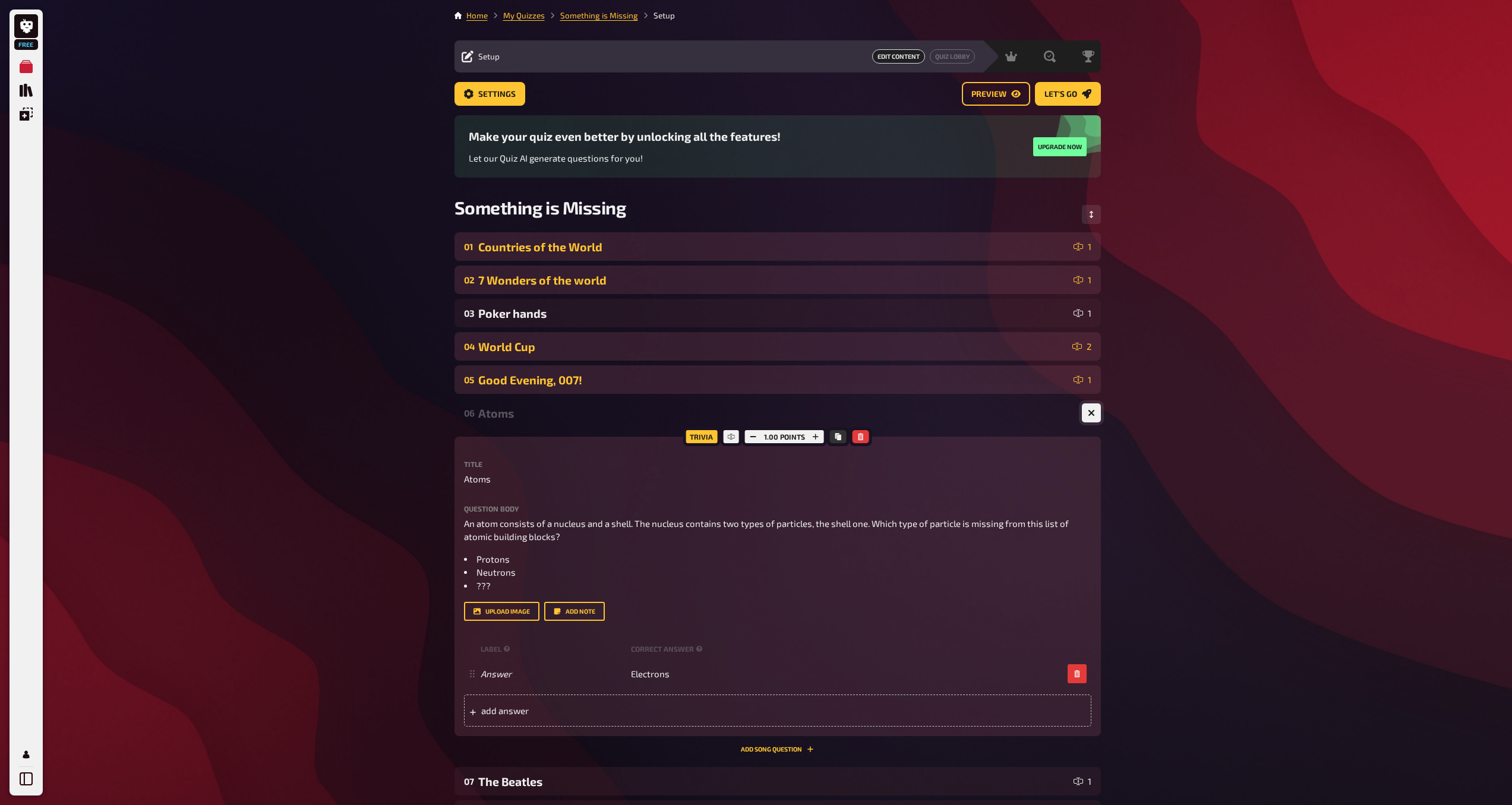
click at [1093, 417] on button "button" at bounding box center [1091, 412] width 19 height 19
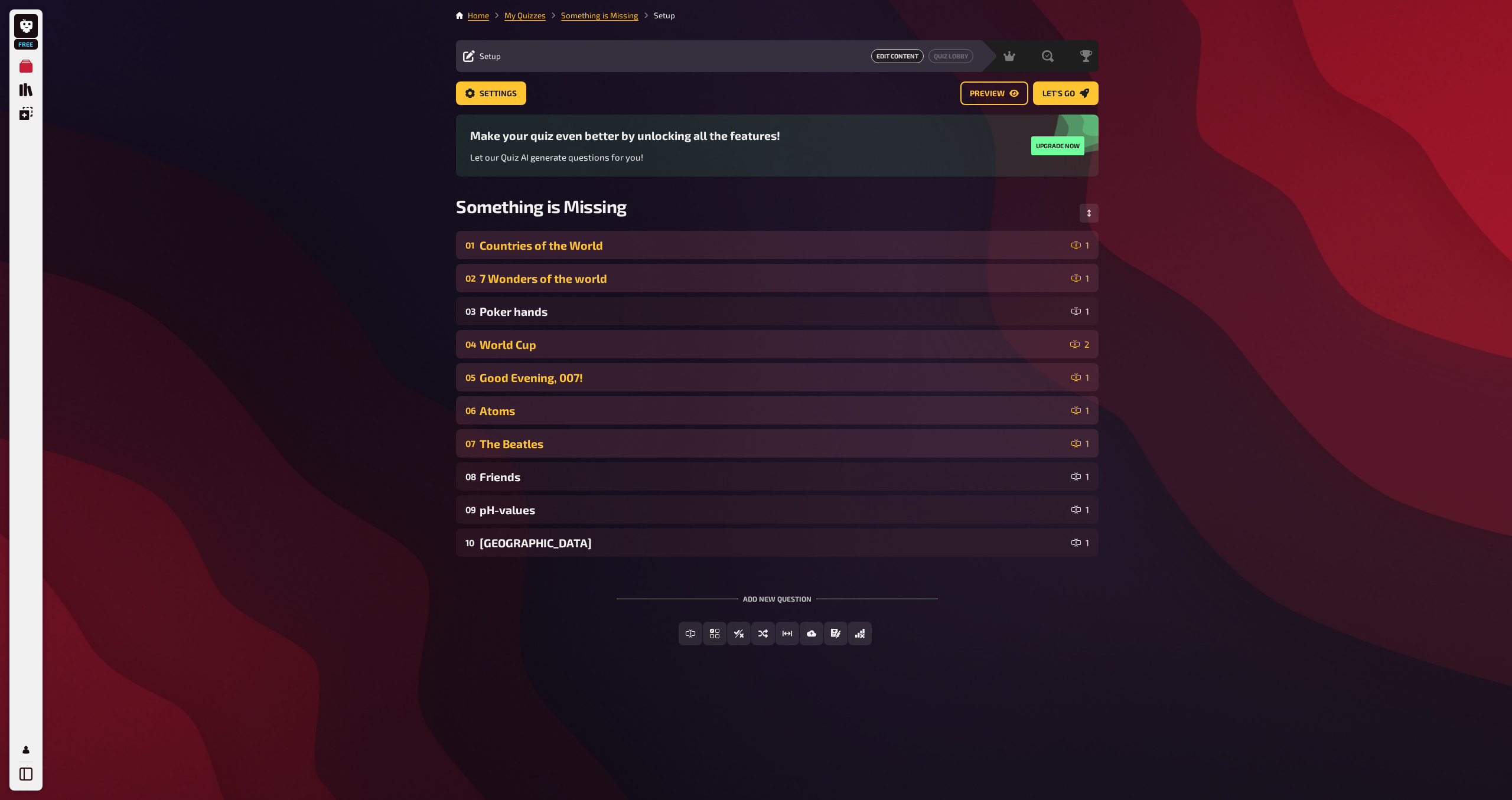
click at [912, 454] on div "07 The Beatles 1" at bounding box center [776, 444] width 643 height 29
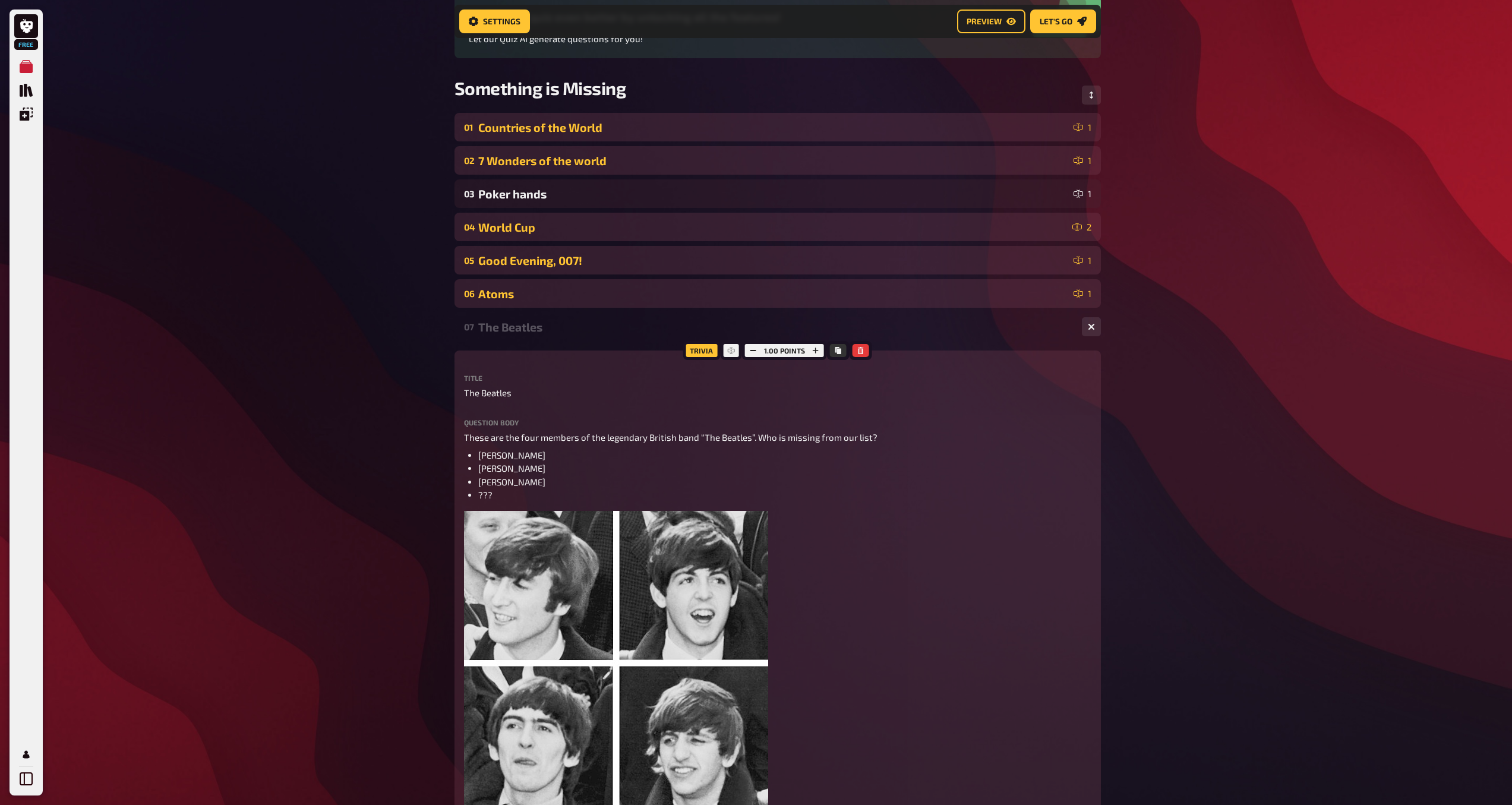
scroll to position [128, 0]
click at [1096, 331] on button "button" at bounding box center [1091, 328] width 19 height 19
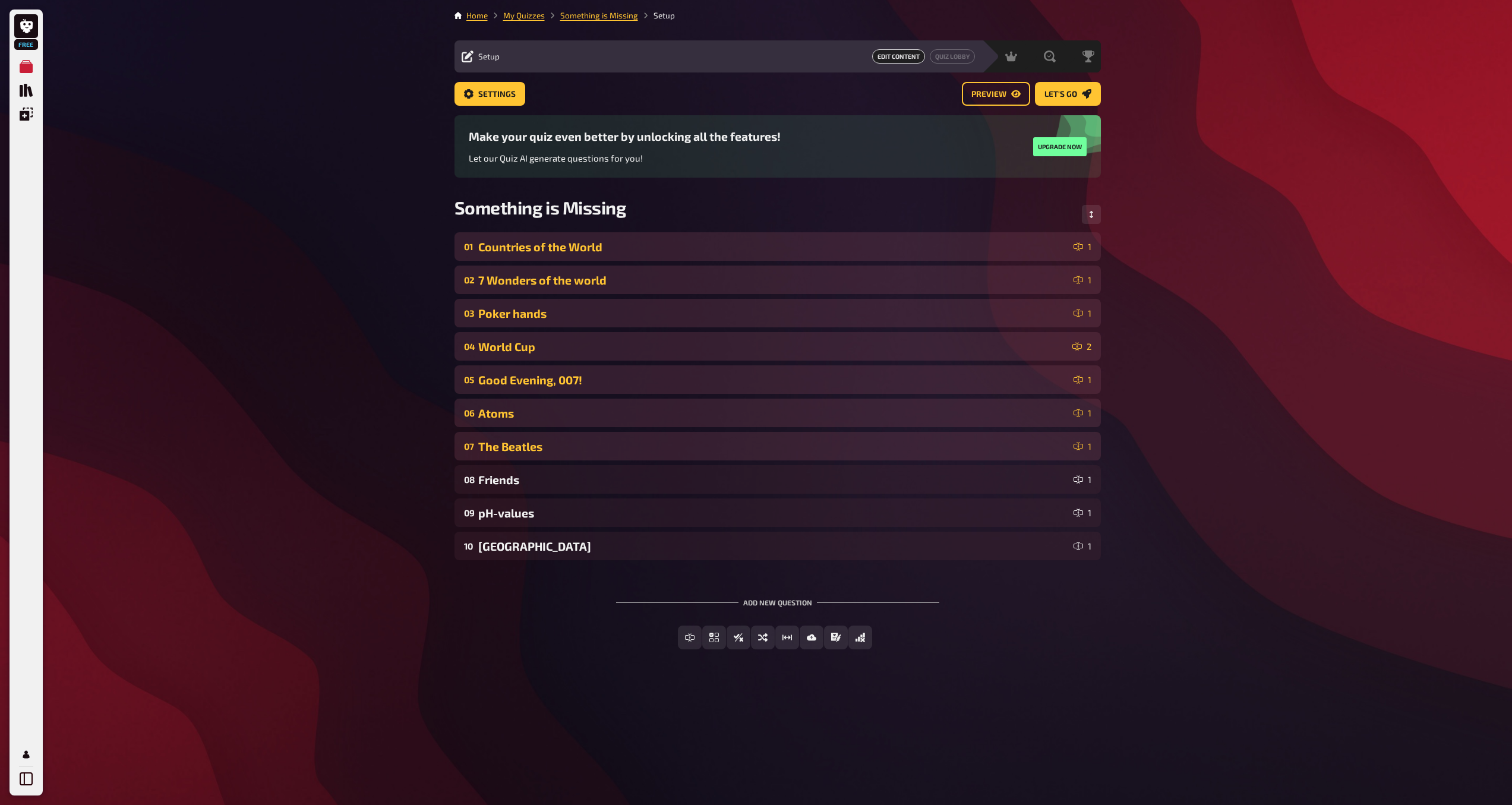
scroll to position [0, 0]
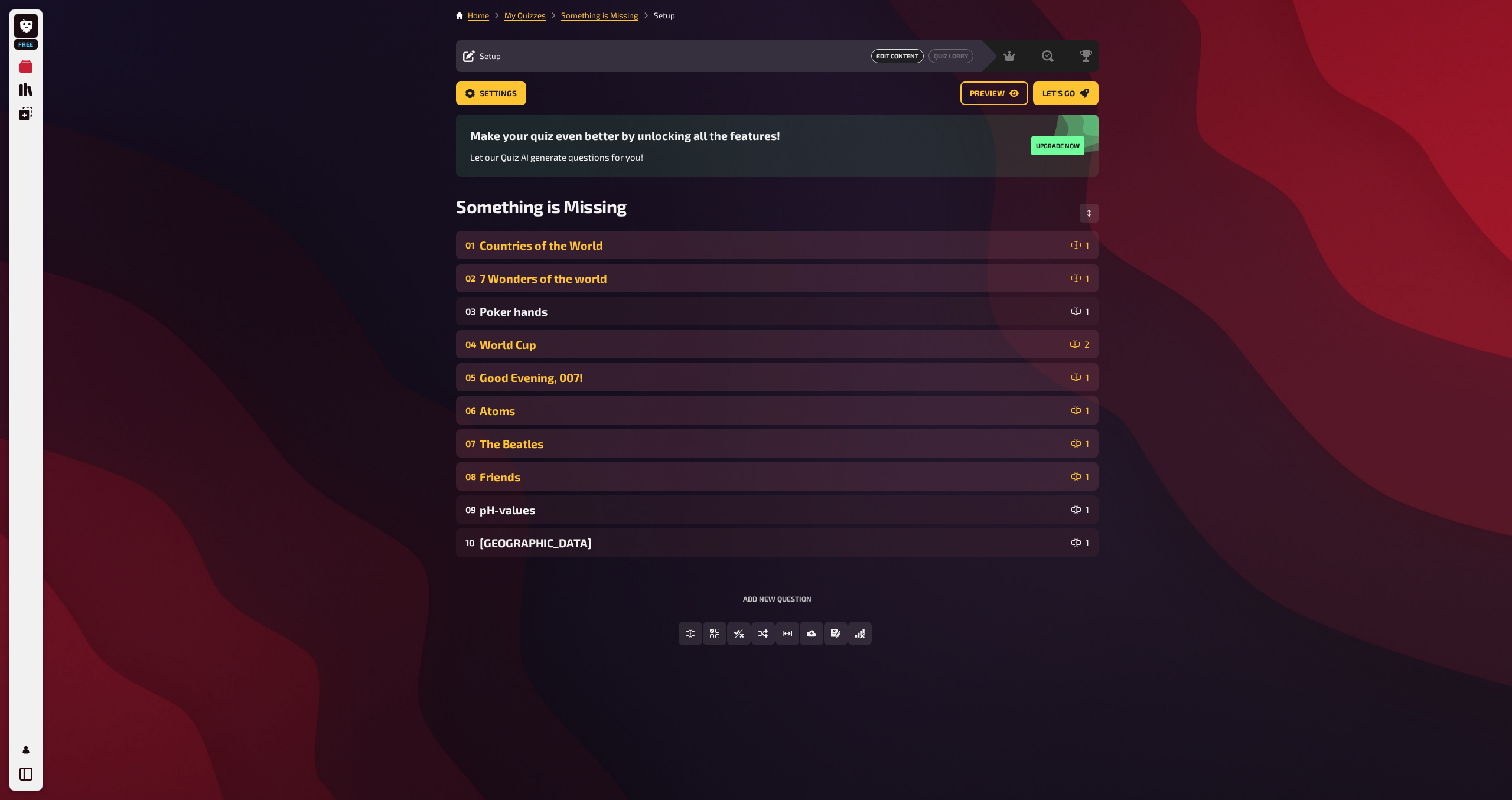
click at [1047, 482] on div "Friends" at bounding box center [772, 477] width 587 height 14
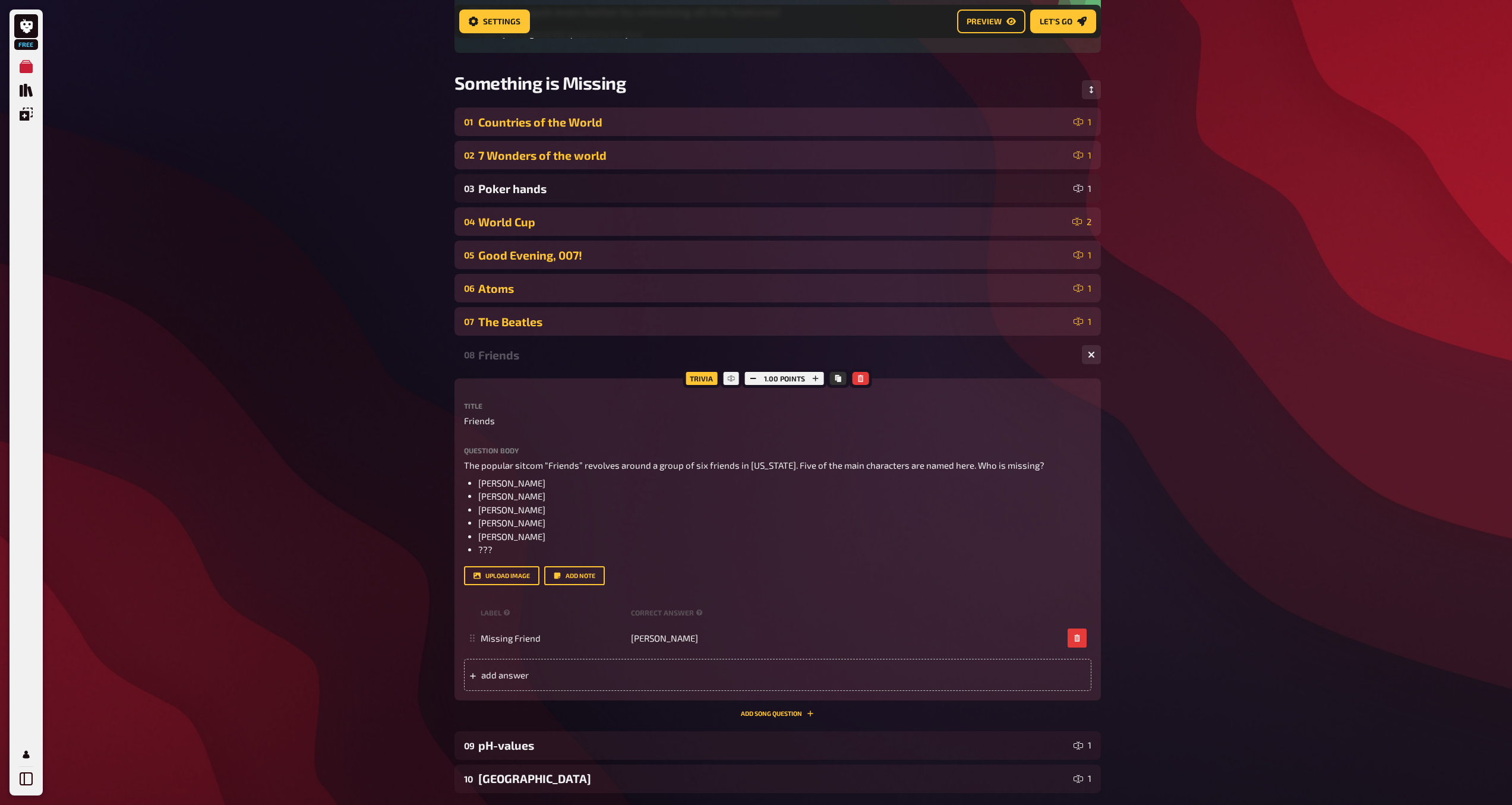
scroll to position [135, 0]
click at [1090, 357] on icon "button" at bounding box center [1091, 353] width 7 height 7
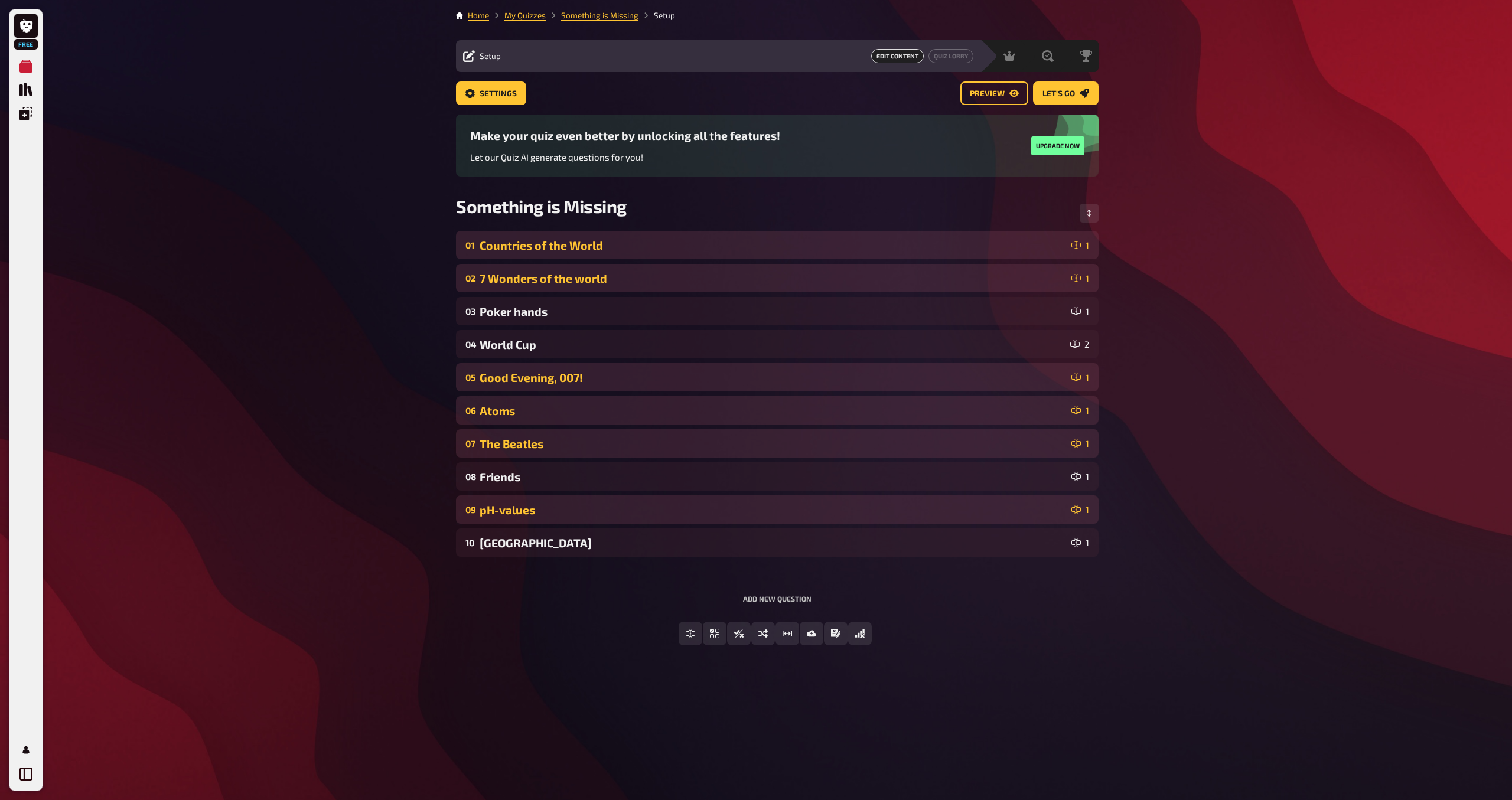
click at [914, 509] on div "pH-values" at bounding box center [772, 510] width 587 height 14
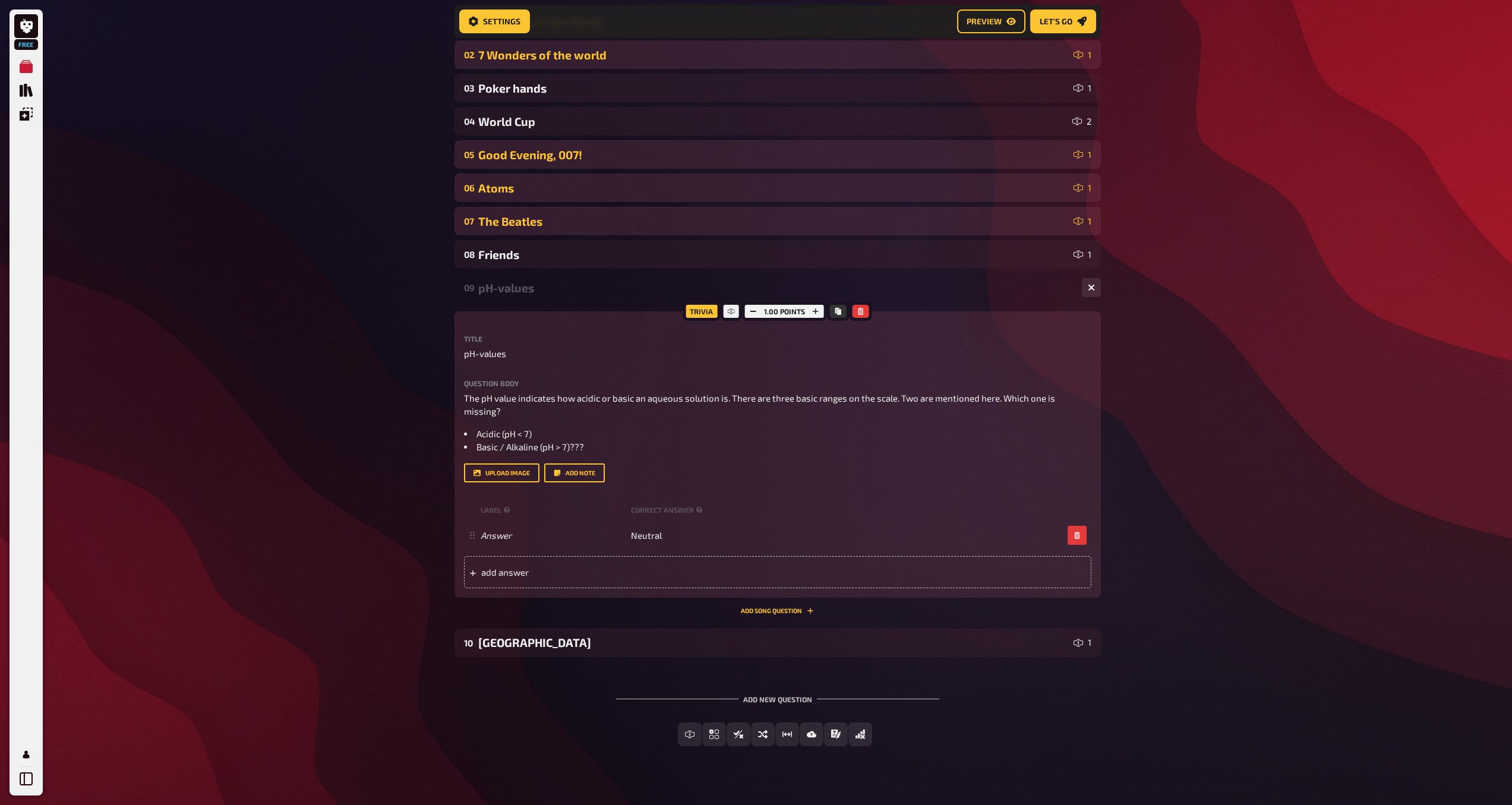
scroll to position [252, 0]
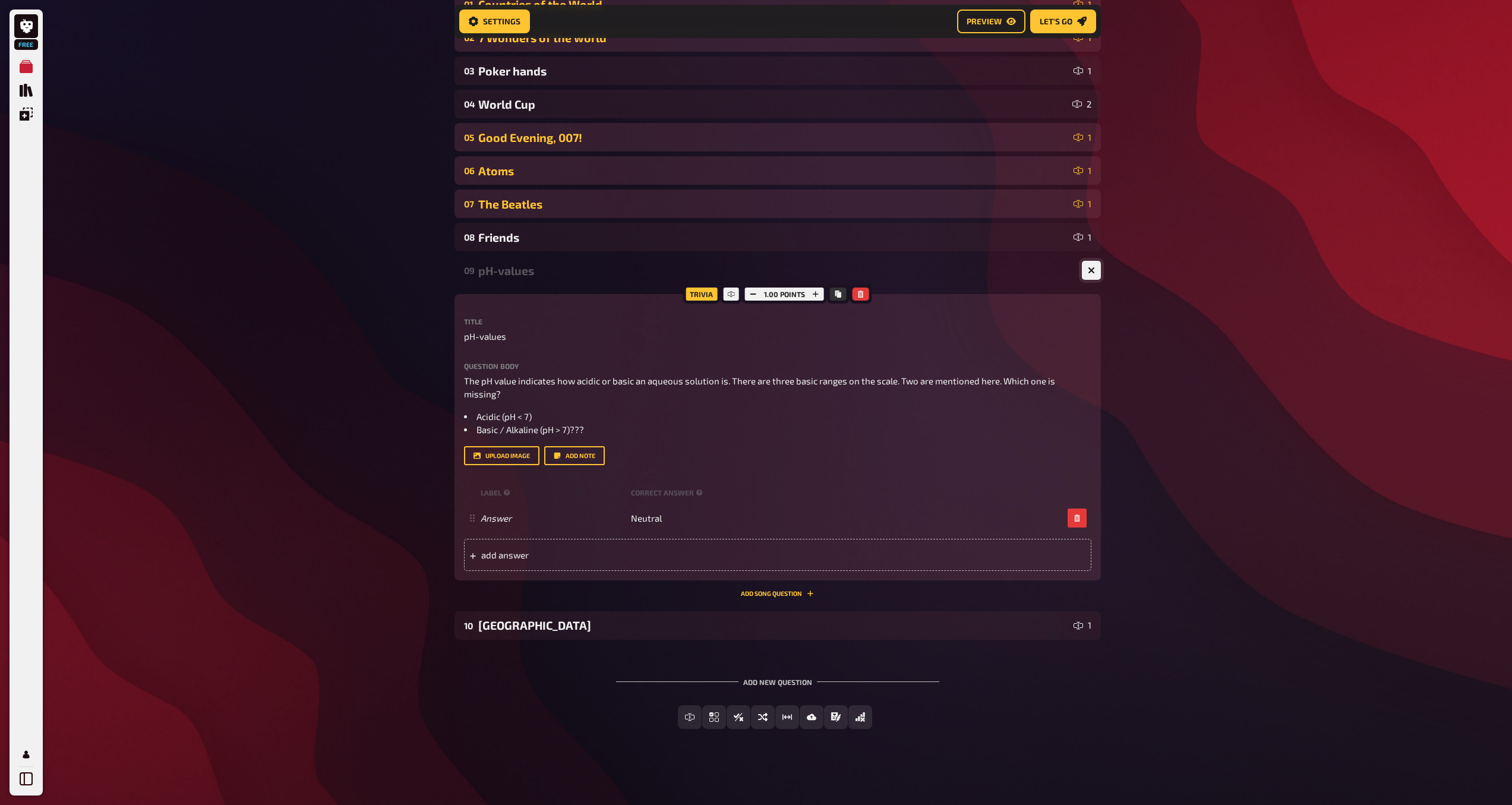
click at [1091, 273] on icon "button" at bounding box center [1091, 270] width 7 height 7
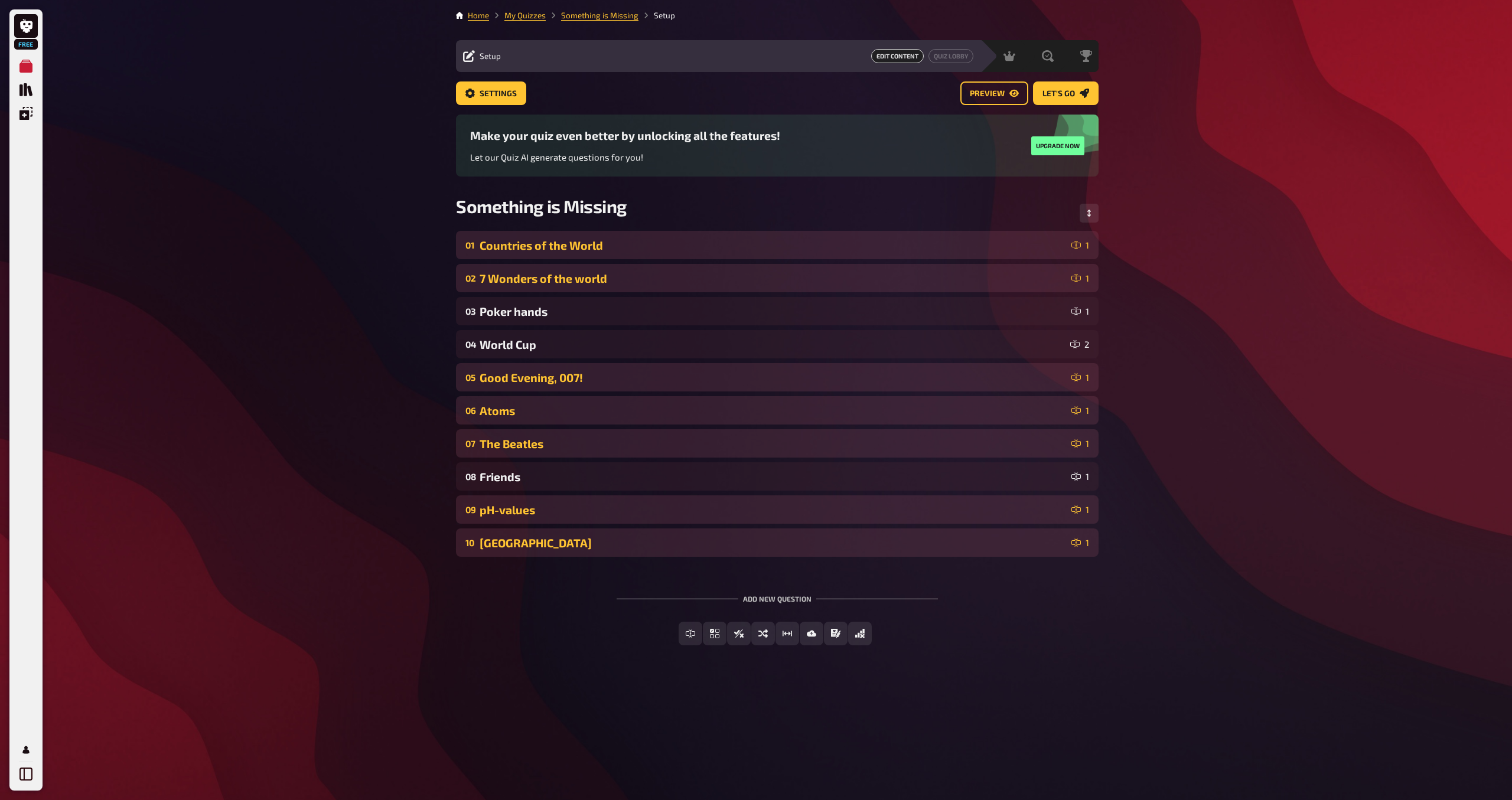
click at [711, 541] on div "[GEOGRAPHIC_DATA]" at bounding box center [772, 544] width 587 height 14
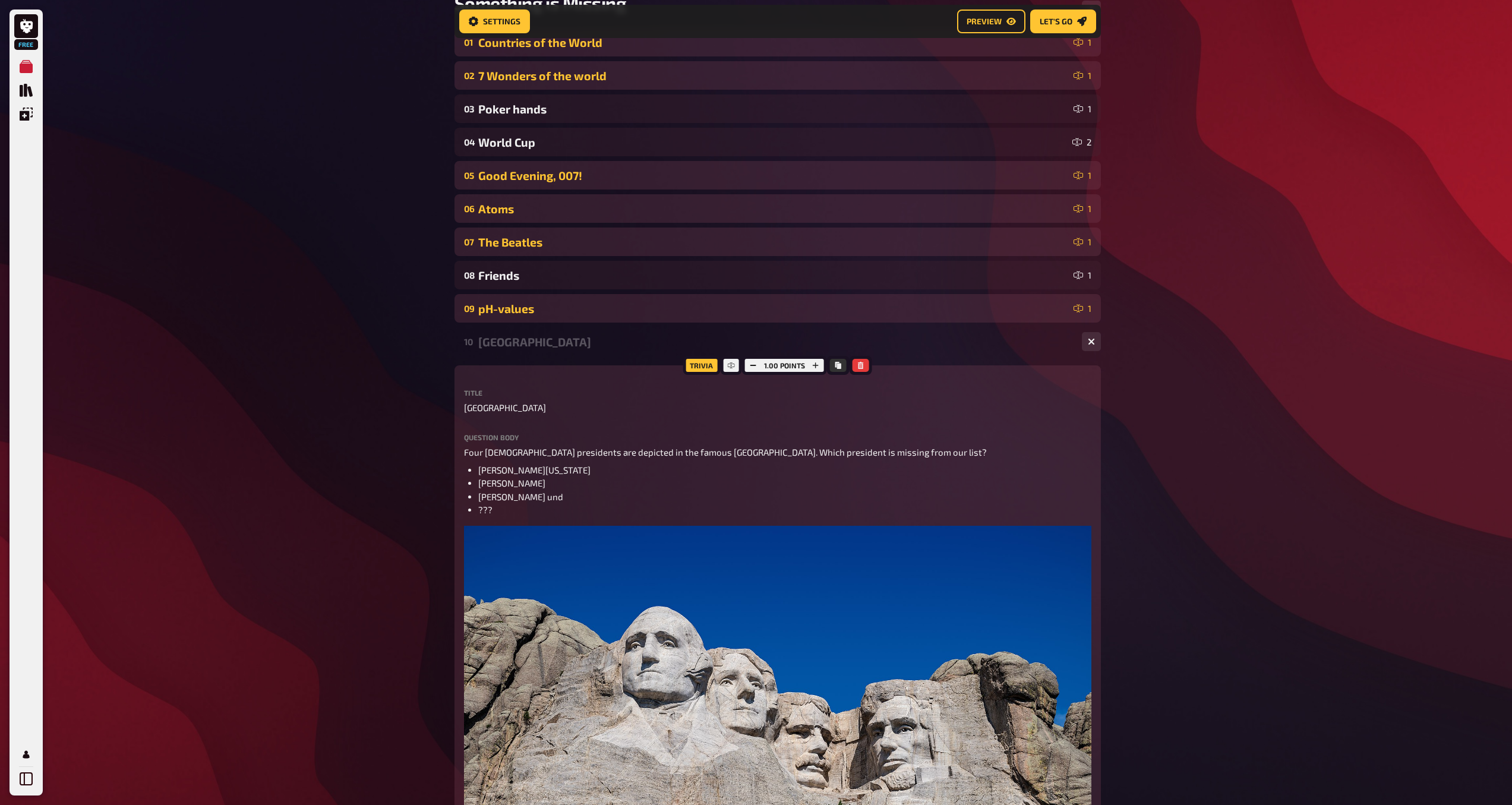
scroll to position [210, 0]
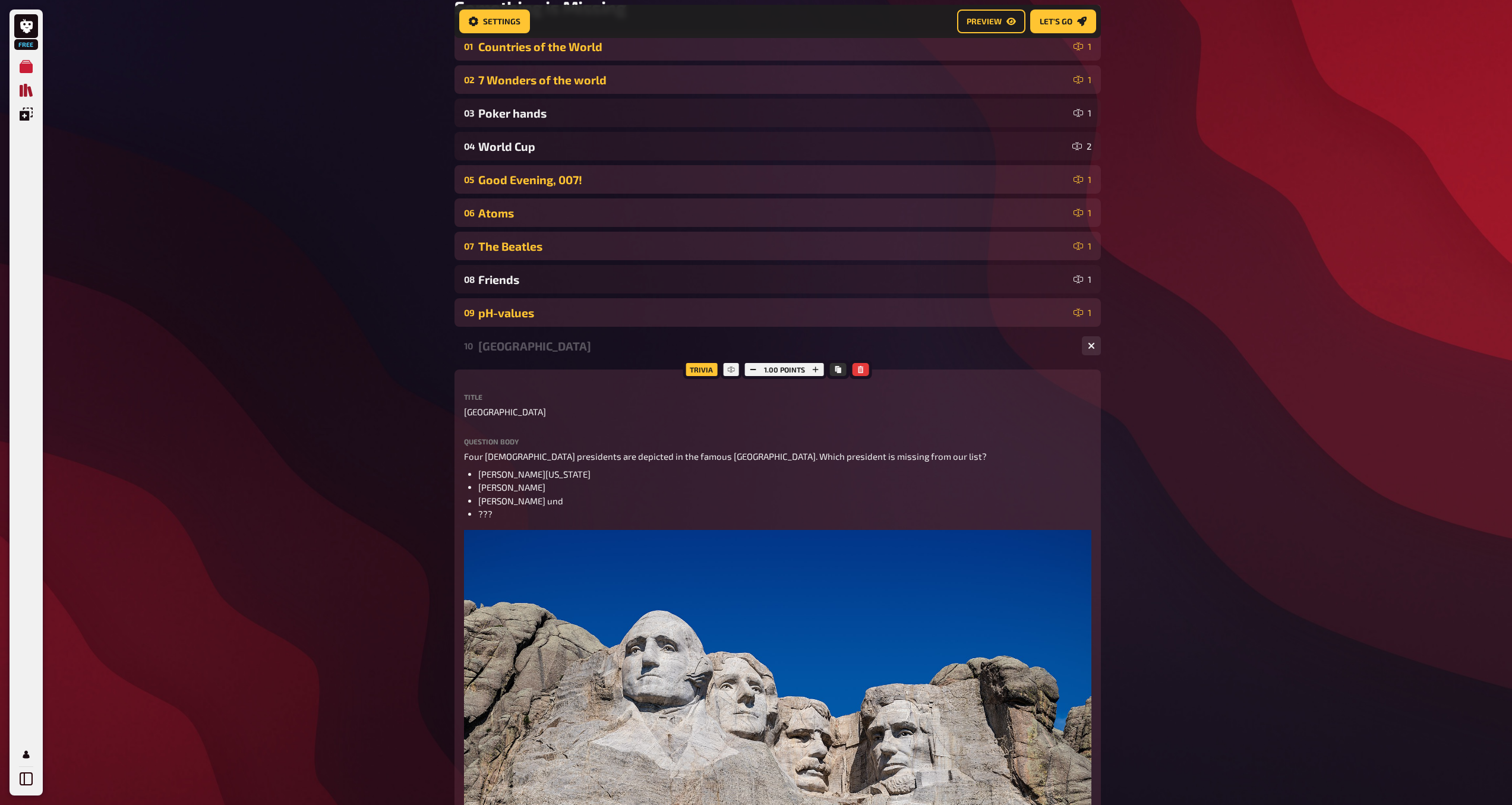
click at [20, 95] on icon "Quiz Library" at bounding box center [26, 90] width 13 height 13
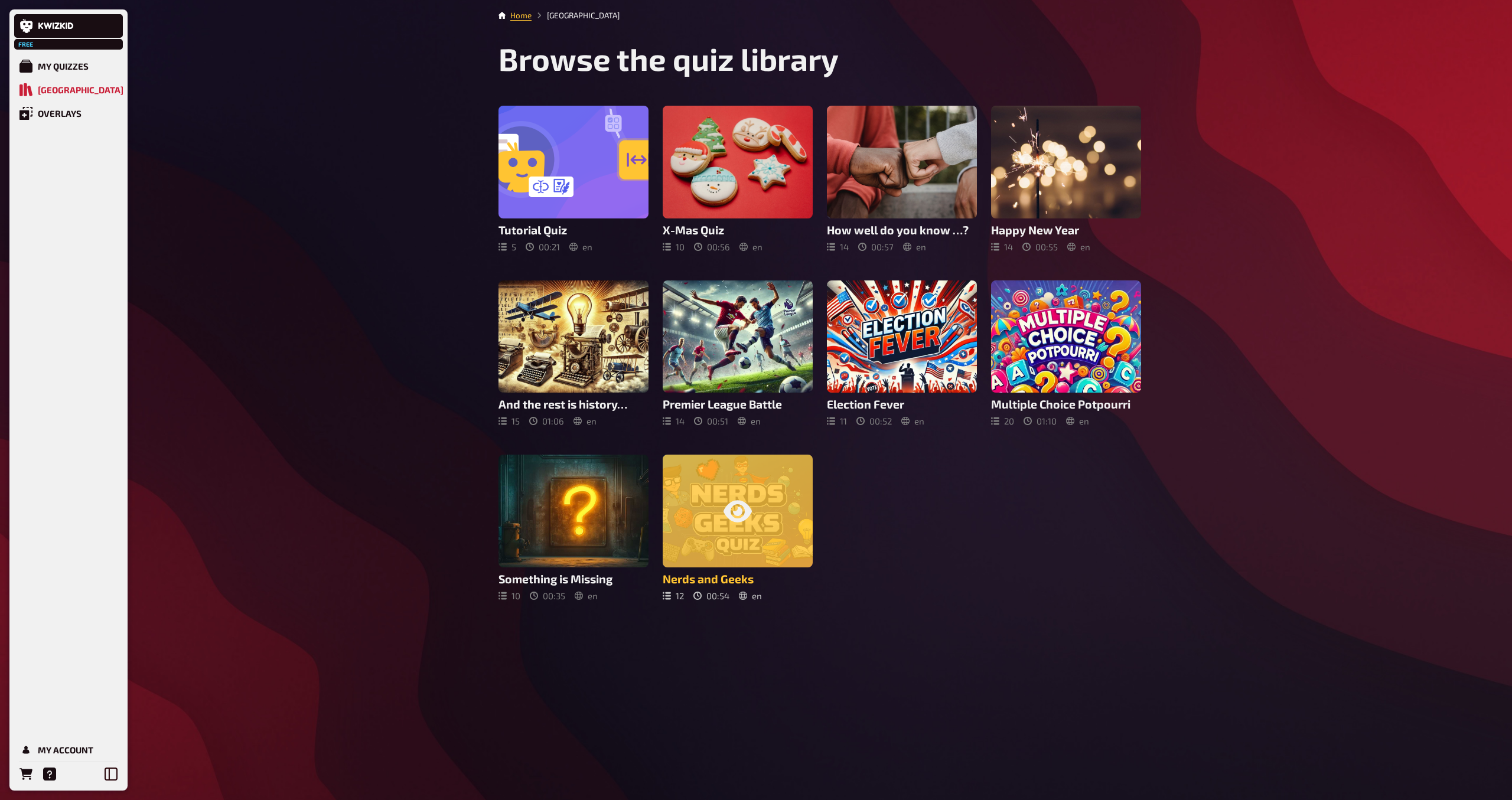
click at [734, 497] on icon at bounding box center [738, 511] width 29 height 29
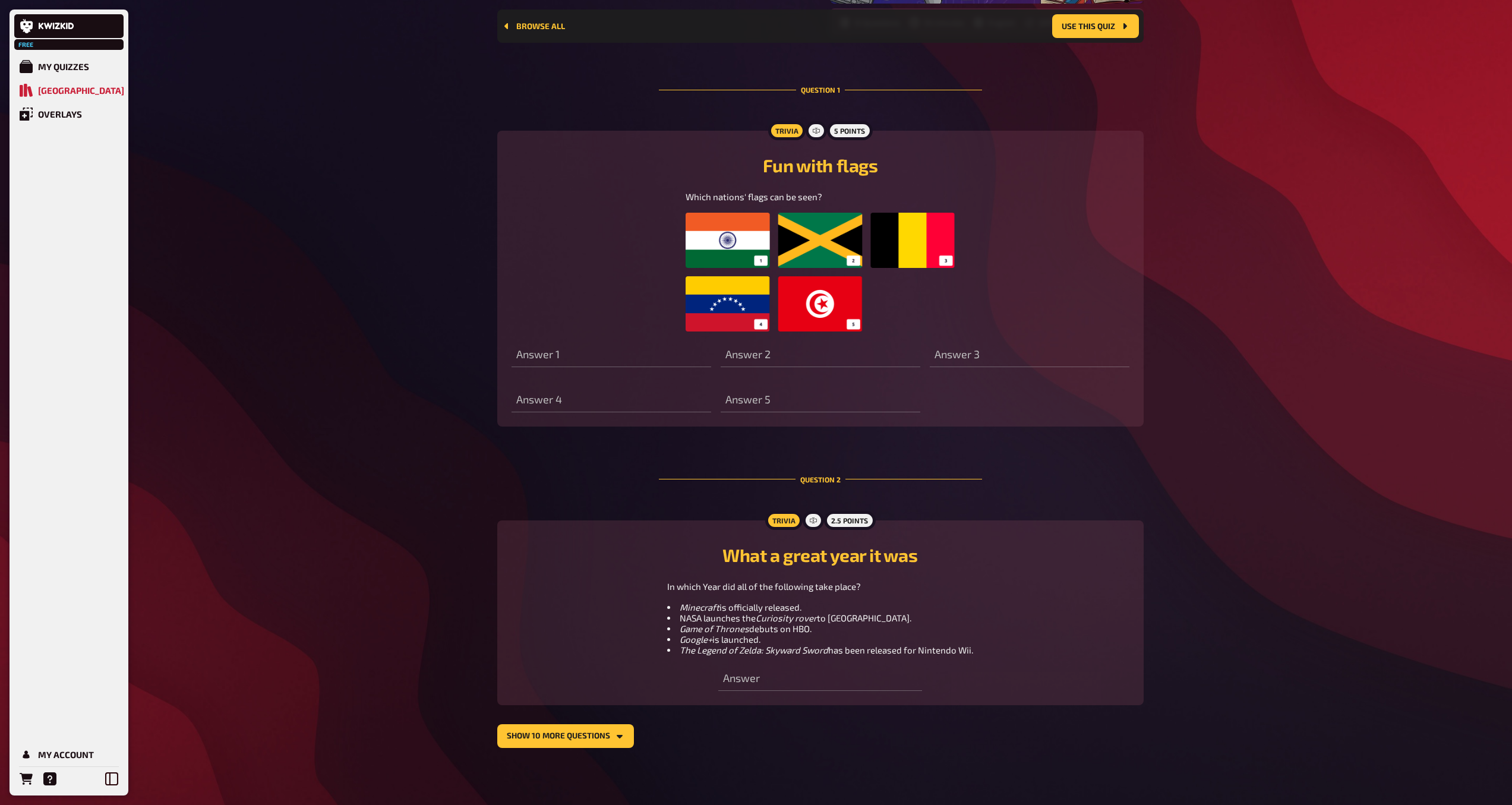
scroll to position [324, 0]
drag, startPoint x: 578, startPoint y: 740, endPoint x: 603, endPoint y: 735, distance: 25.5
click at [579, 740] on button "show 10 more questions" at bounding box center [565, 736] width 136 height 24
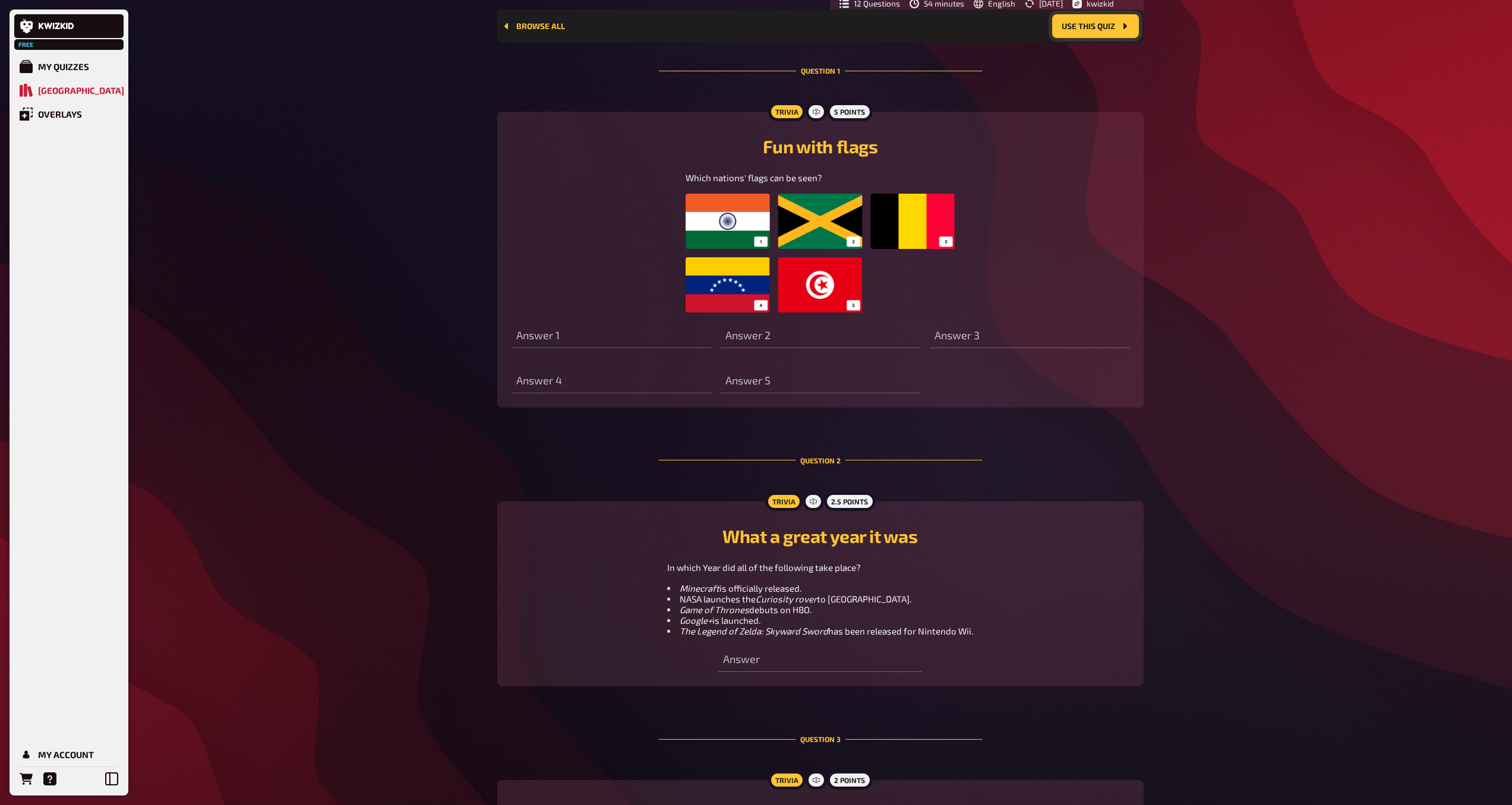
click at [1109, 29] on button "Use this quiz" at bounding box center [1095, 26] width 87 height 24
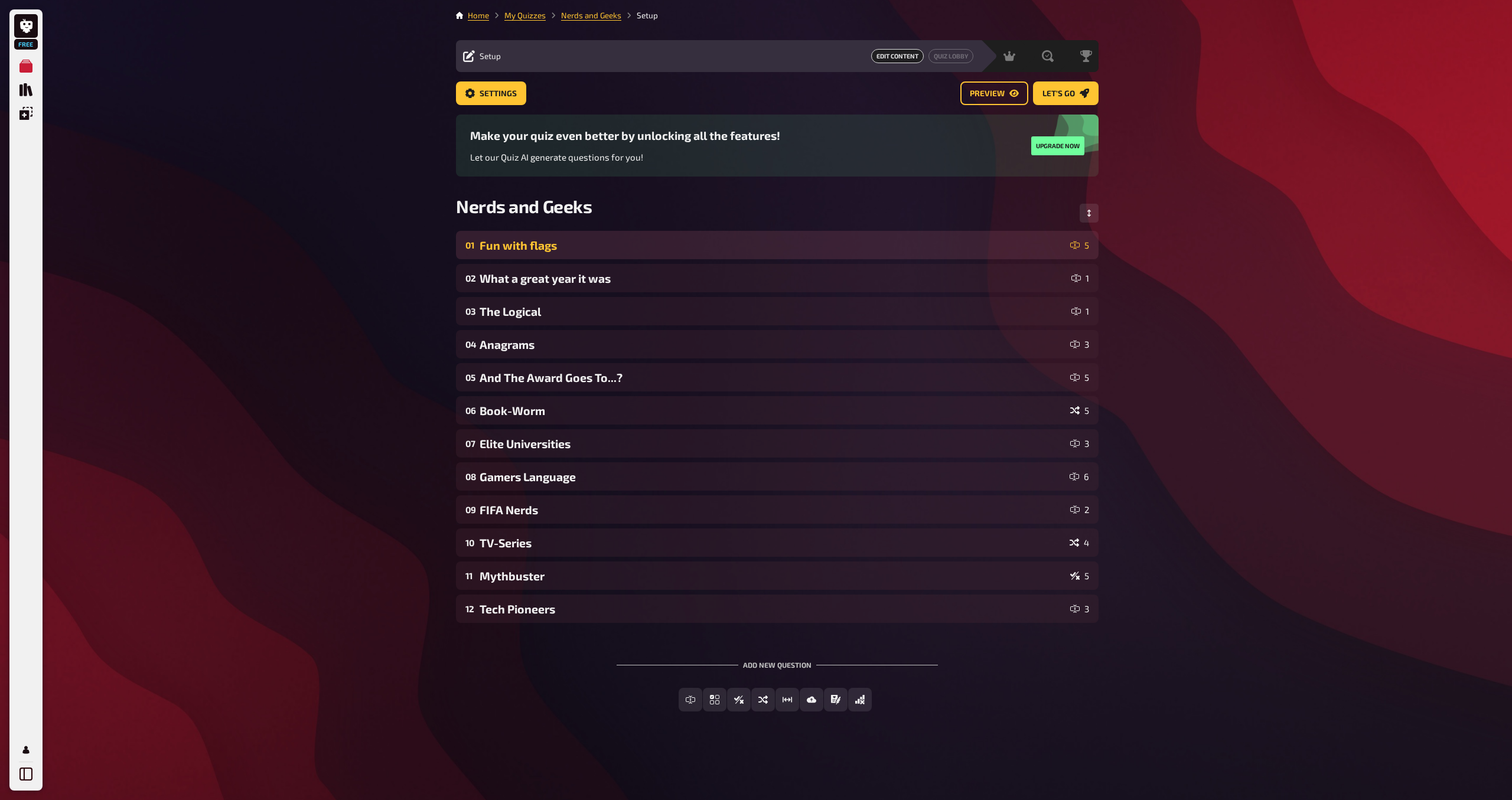
click at [1046, 246] on div "Fun with flags" at bounding box center [772, 246] width 586 height 14
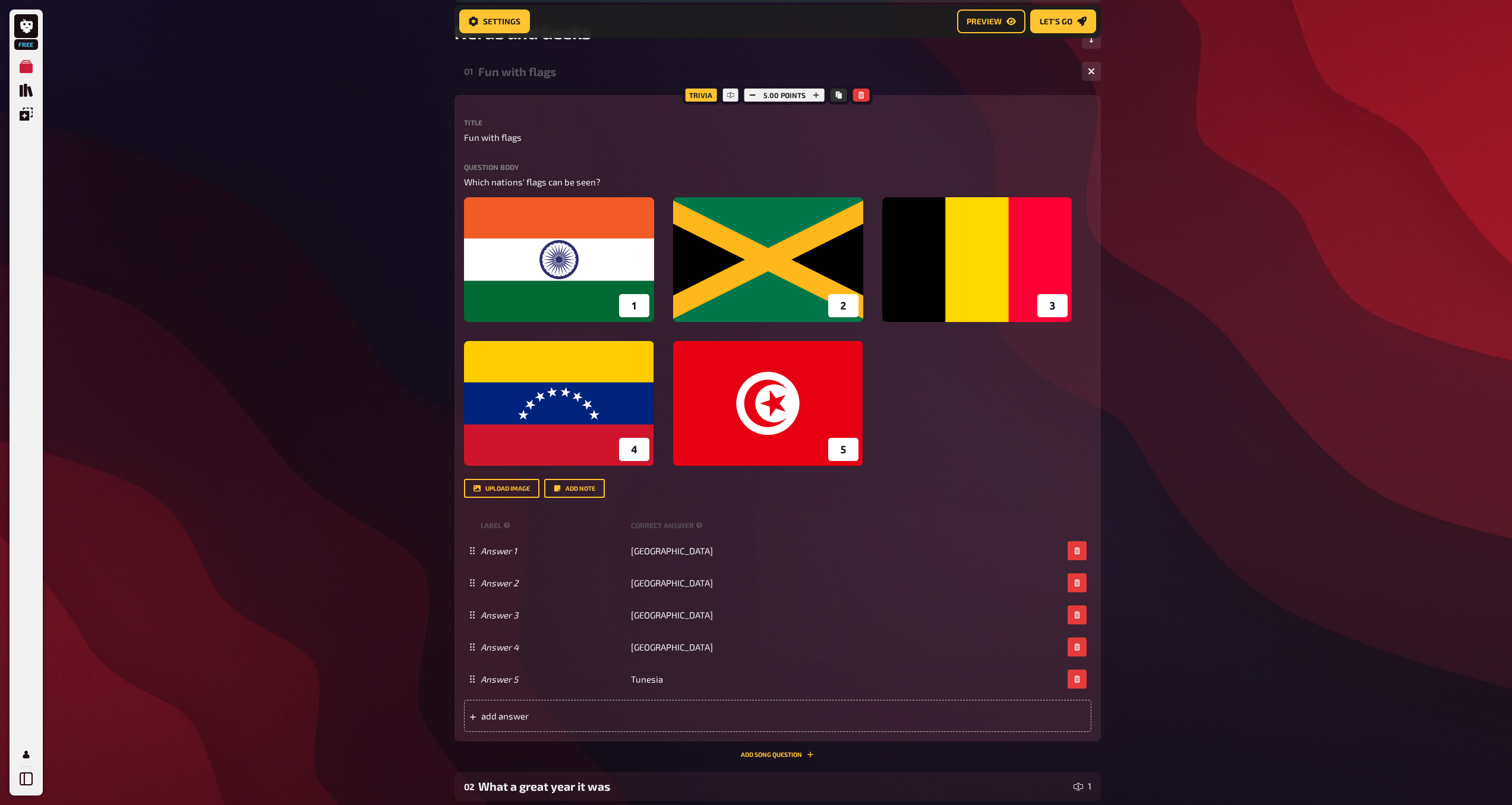
scroll to position [176, 0]
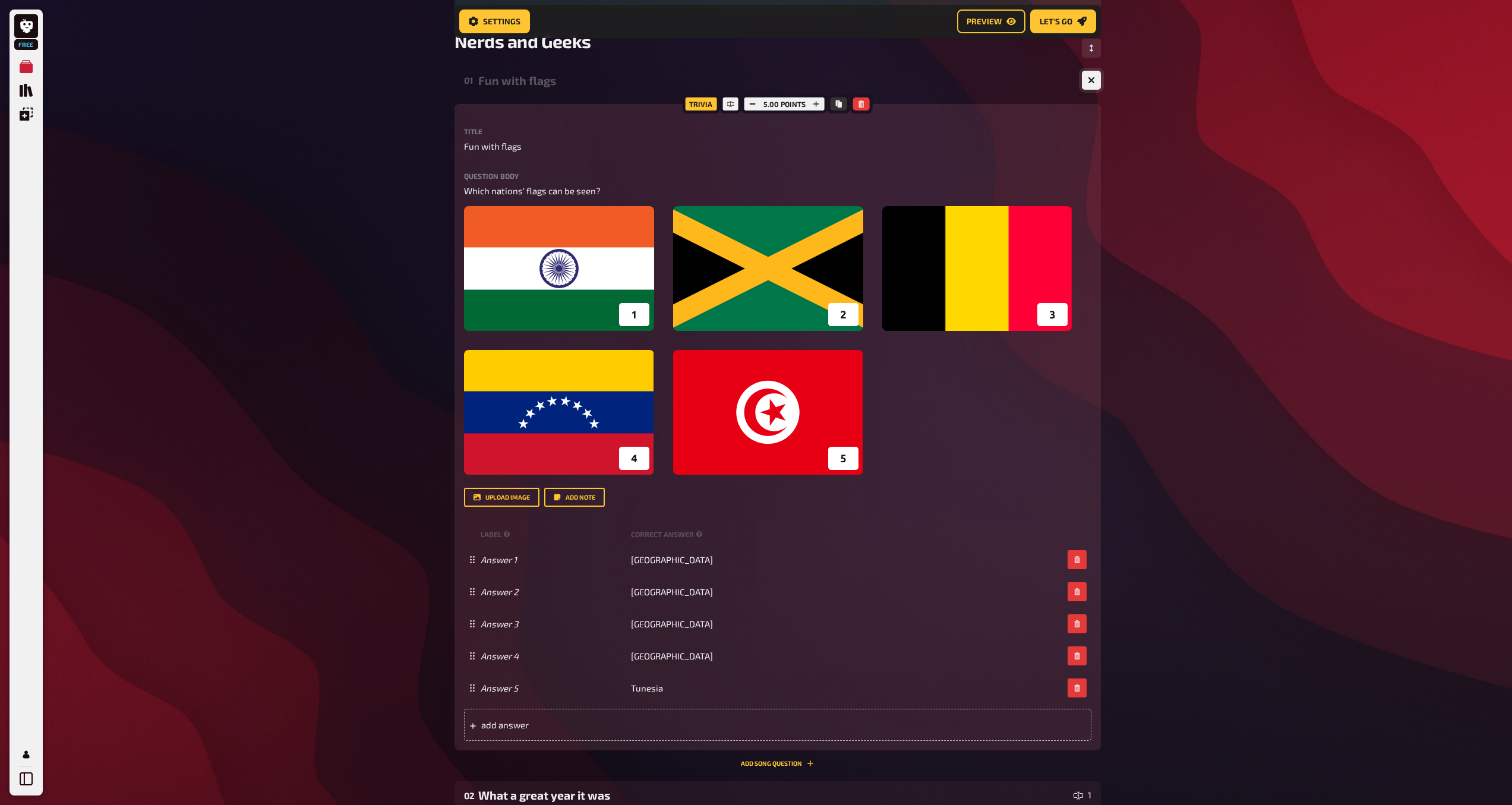
click at [1096, 81] on button "button" at bounding box center [1091, 80] width 19 height 19
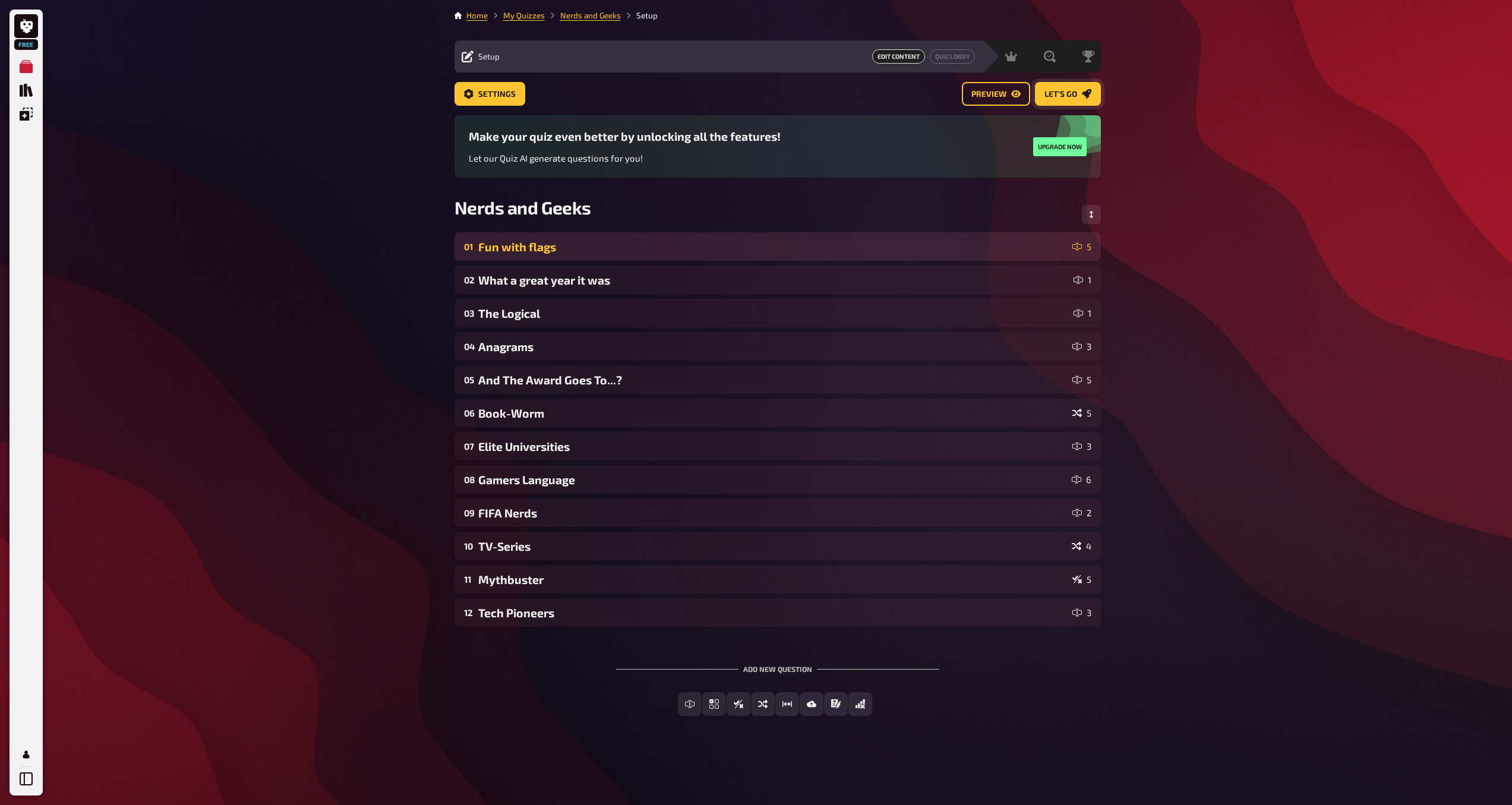
scroll to position [0, 0]
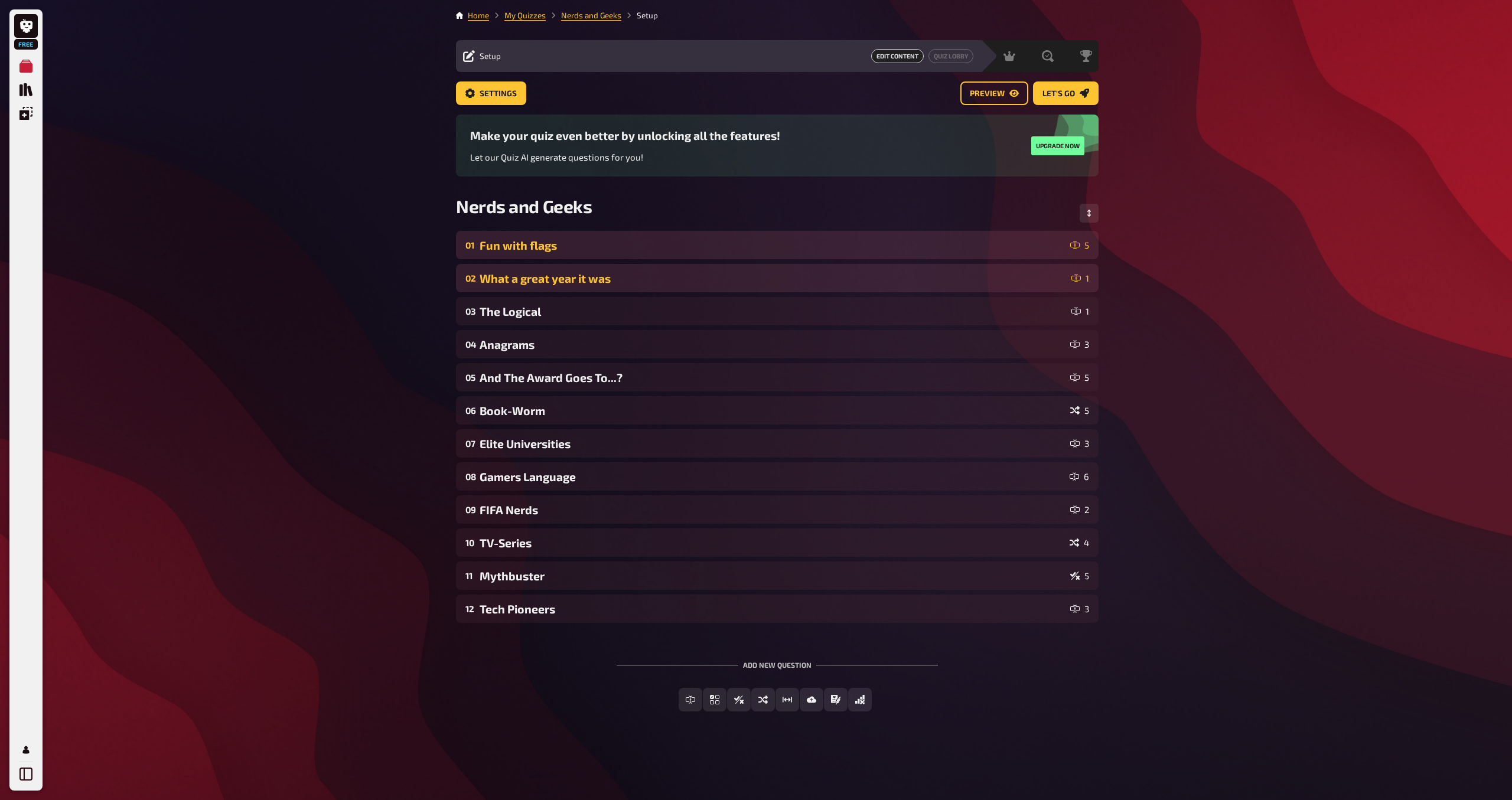
click at [617, 278] on div "What a great year it was" at bounding box center [772, 278] width 587 height 14
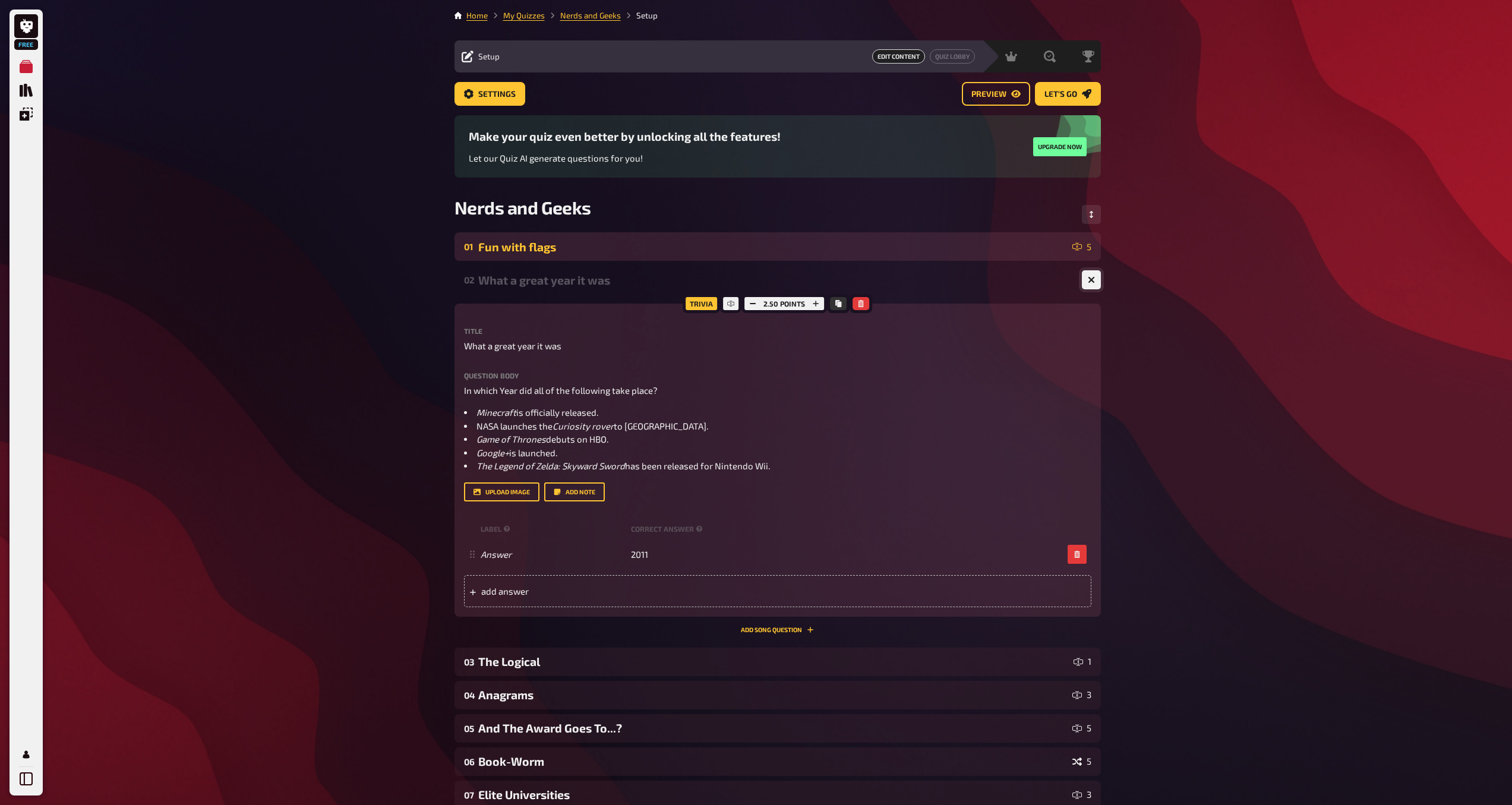
click at [1090, 281] on icon "button" at bounding box center [1091, 280] width 11 height 11
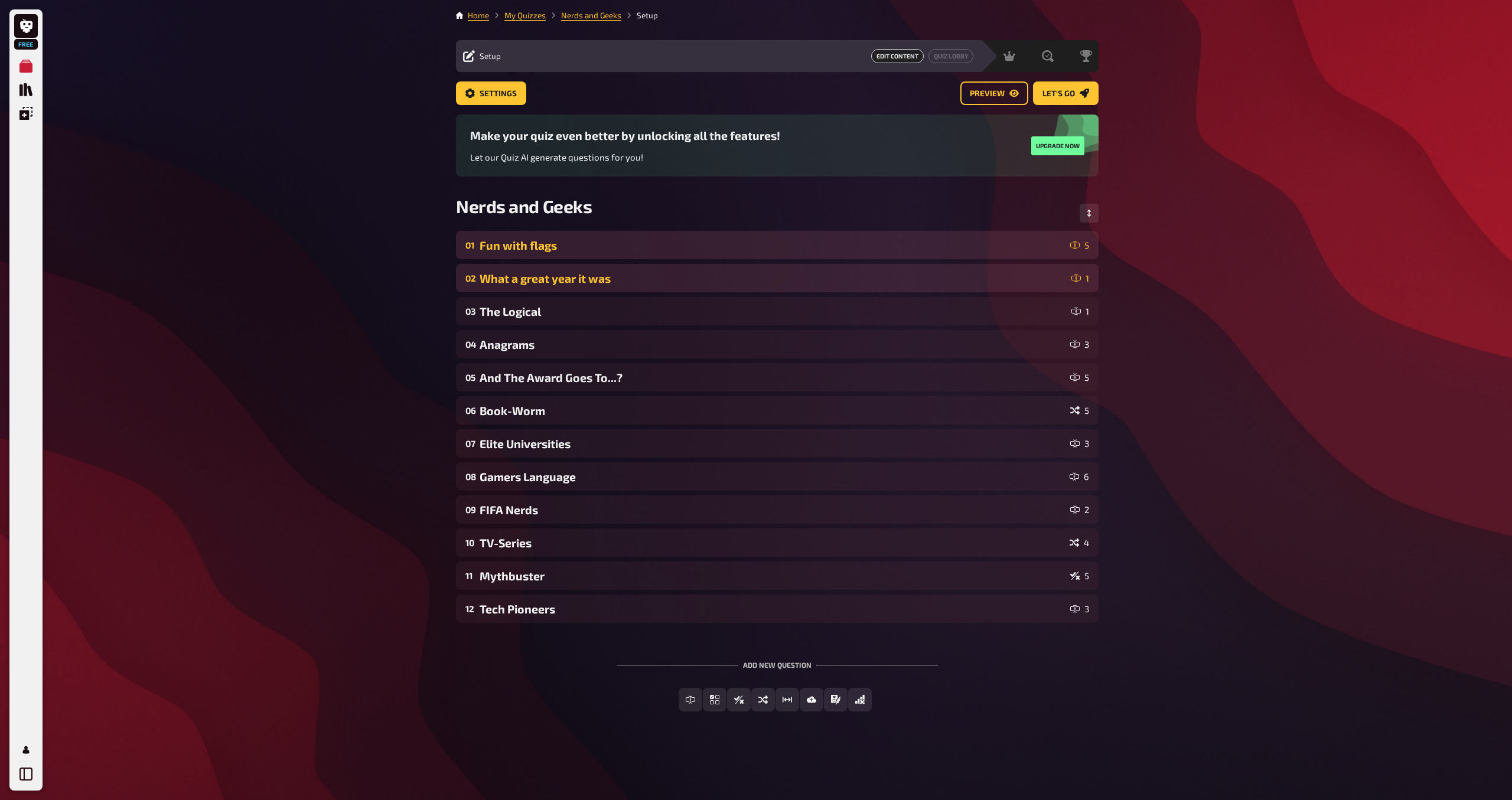
click at [684, 285] on div "02 What a great year it was 1" at bounding box center [776, 278] width 643 height 29
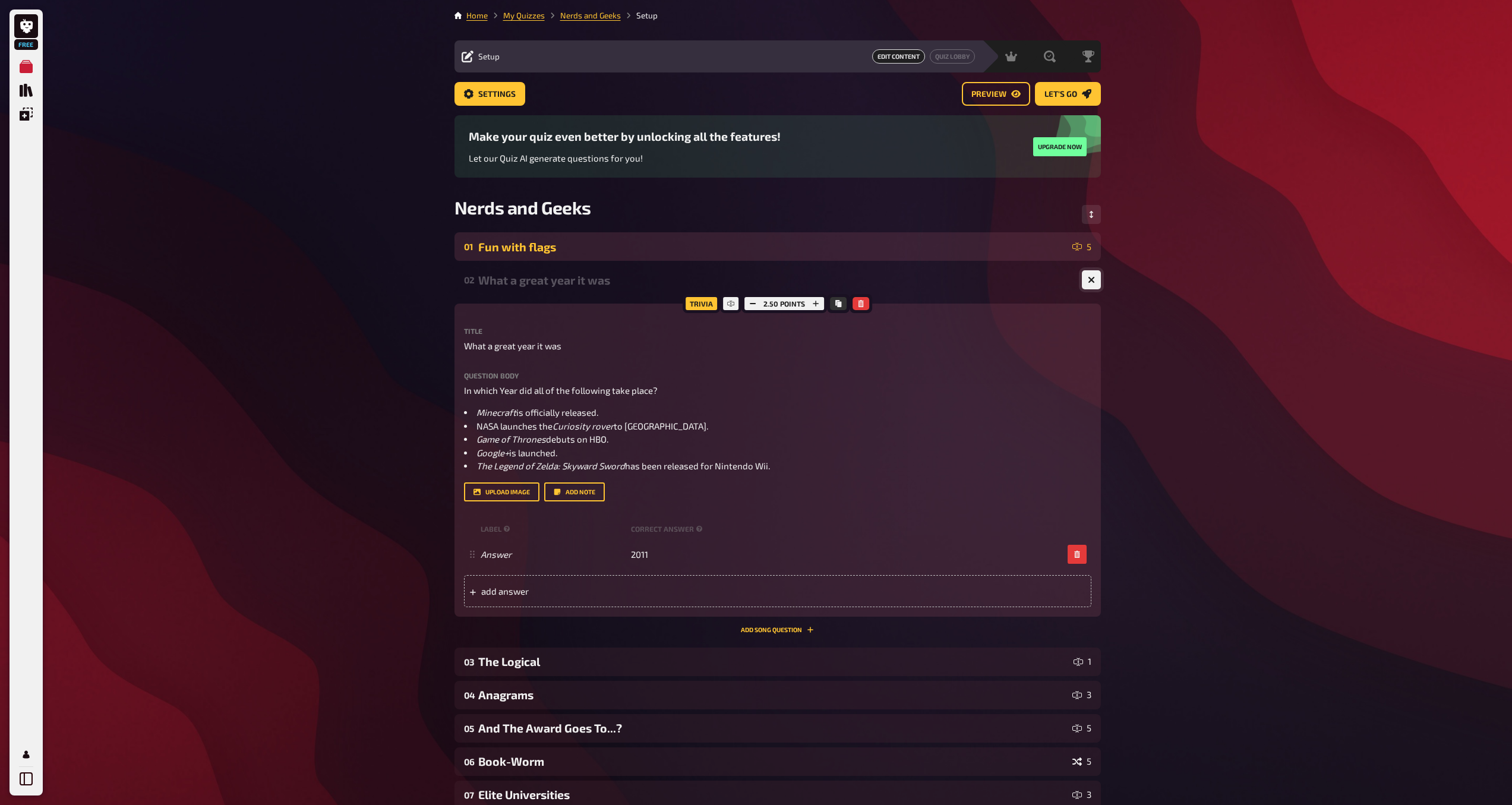
click at [1090, 281] on icon "button" at bounding box center [1091, 280] width 11 height 11
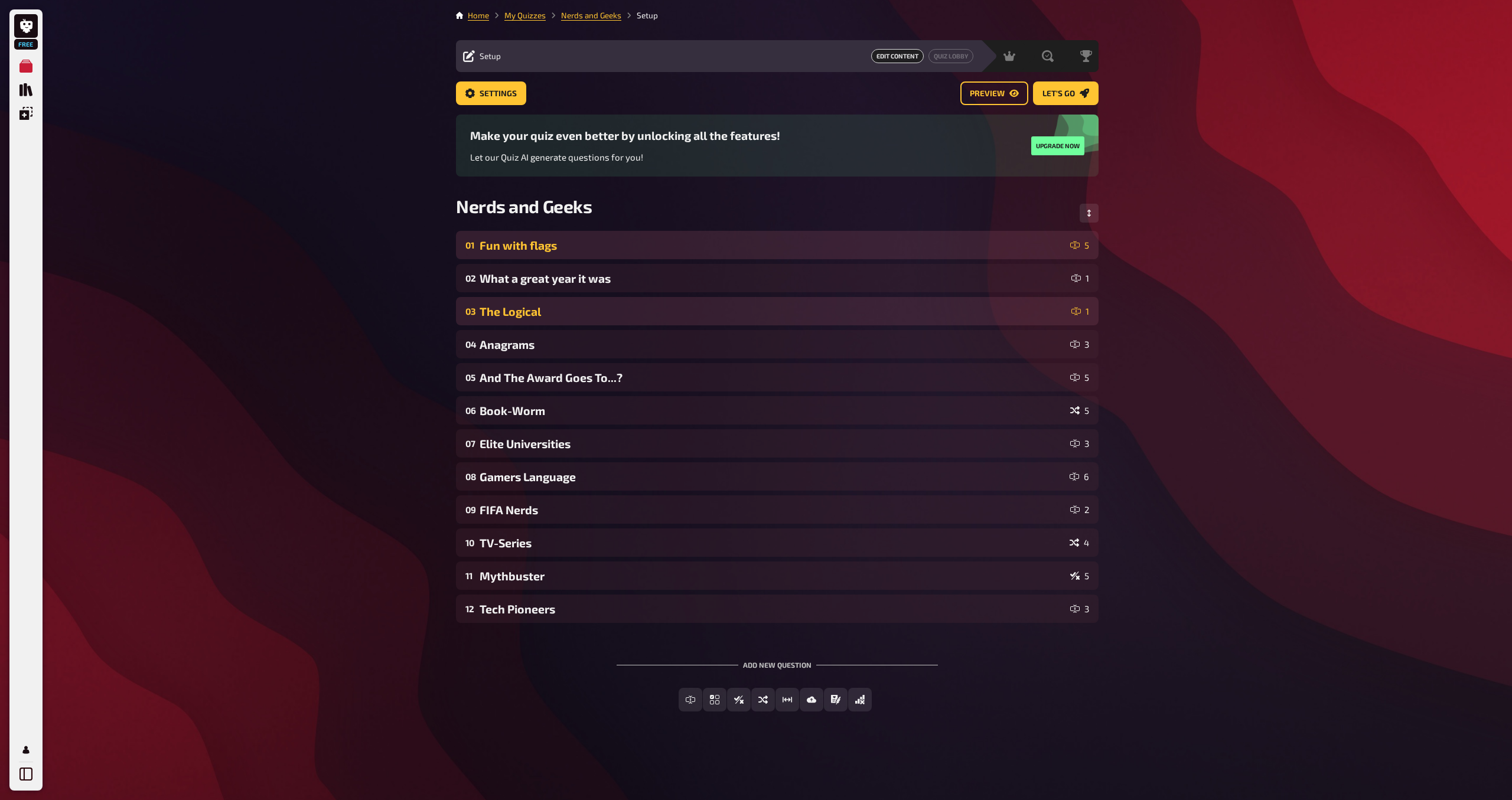
click at [671, 315] on div "The Logical" at bounding box center [772, 312] width 587 height 14
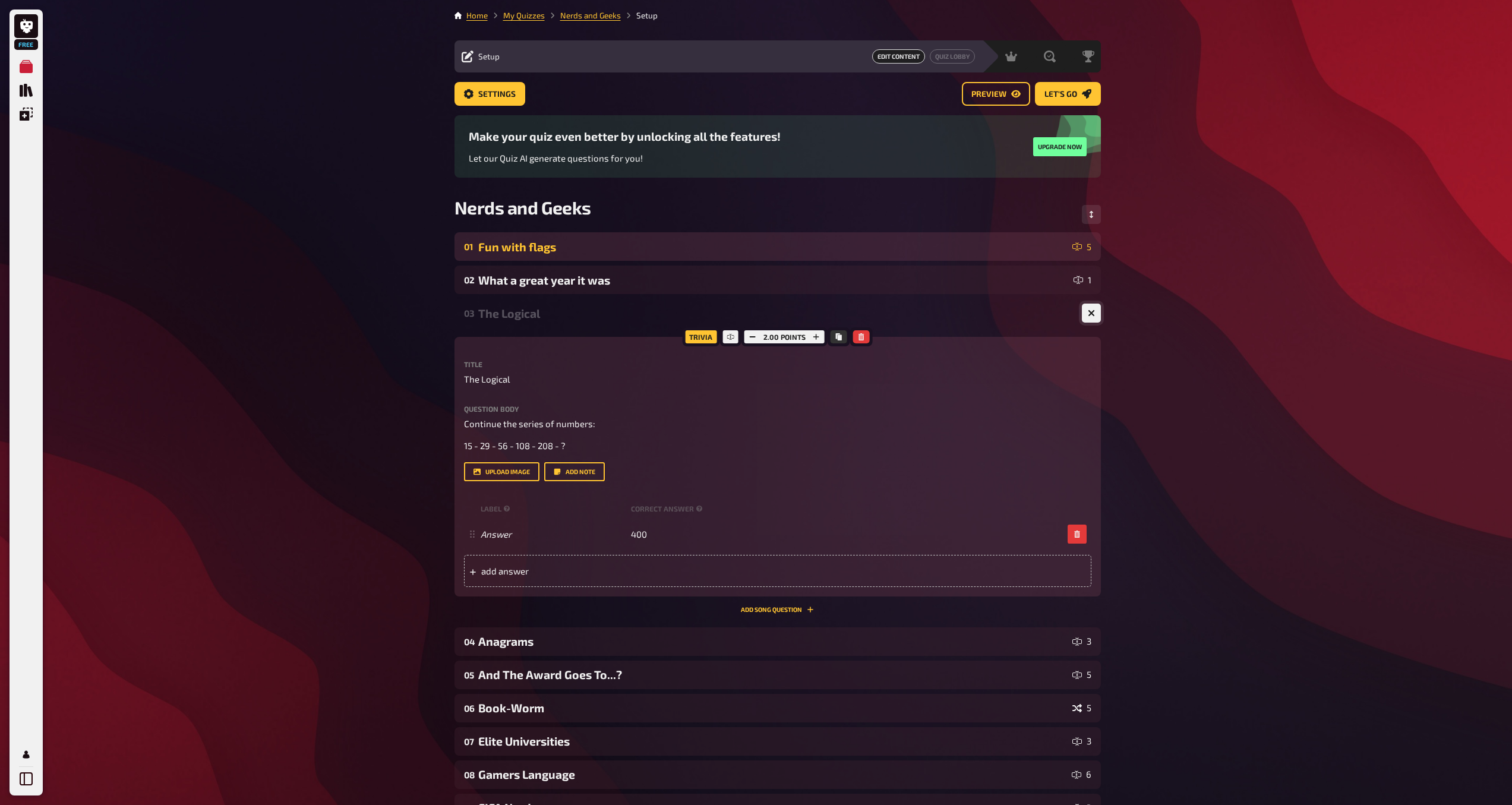
click at [1095, 316] on button "button" at bounding box center [1091, 313] width 19 height 19
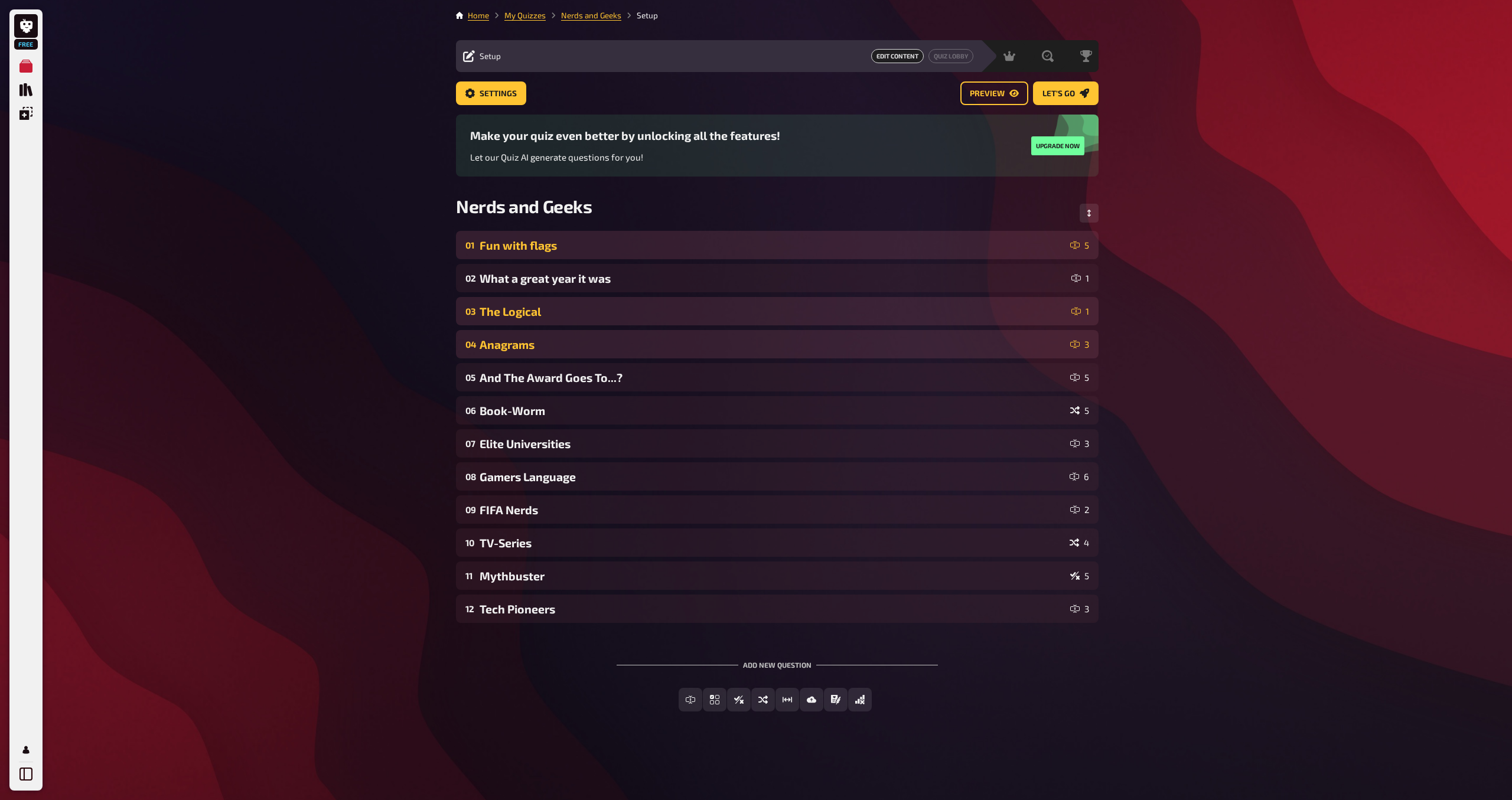
click at [711, 349] on div "Anagrams" at bounding box center [772, 345] width 586 height 14
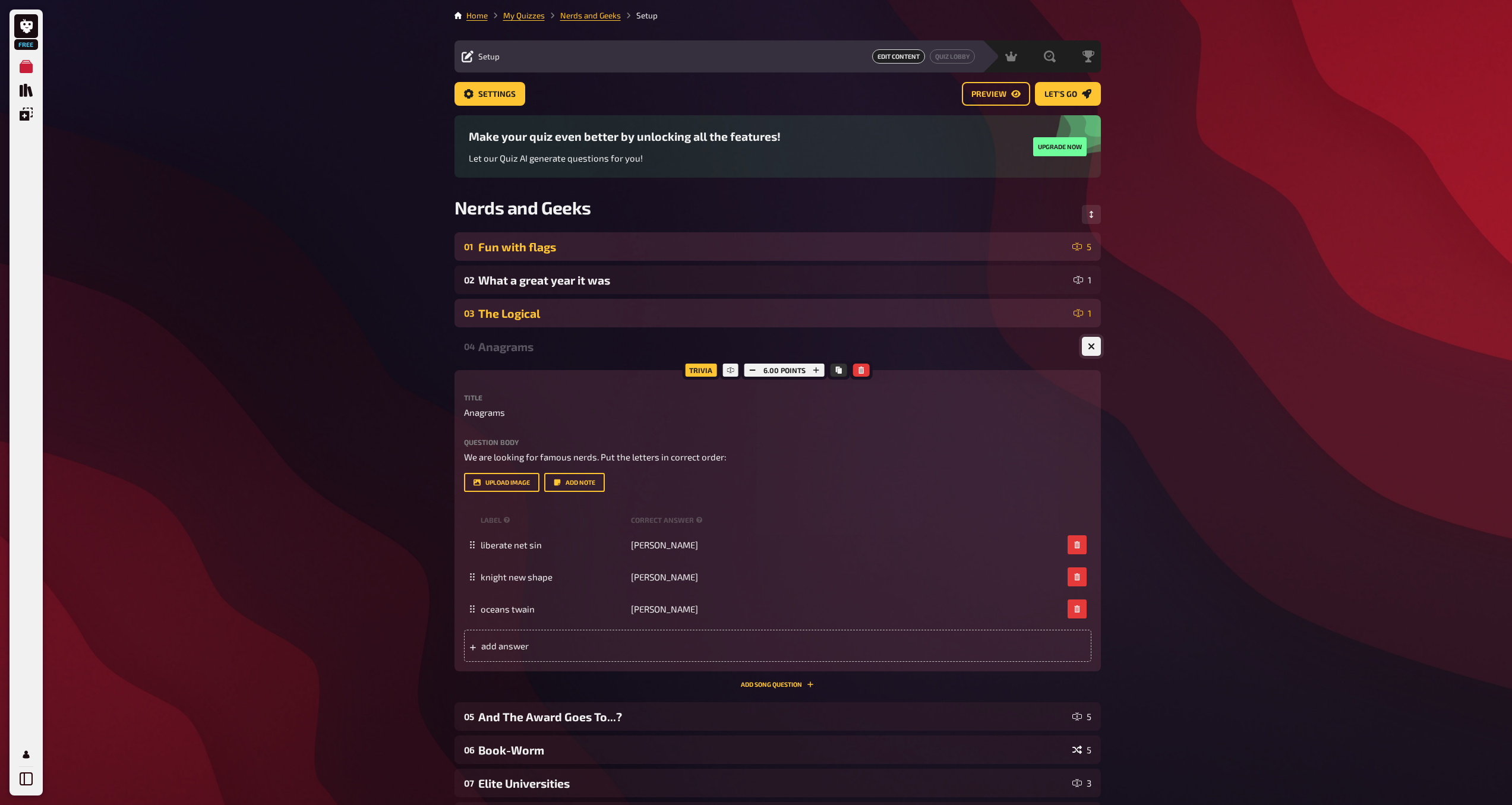
click at [1088, 352] on button "button" at bounding box center [1091, 346] width 19 height 19
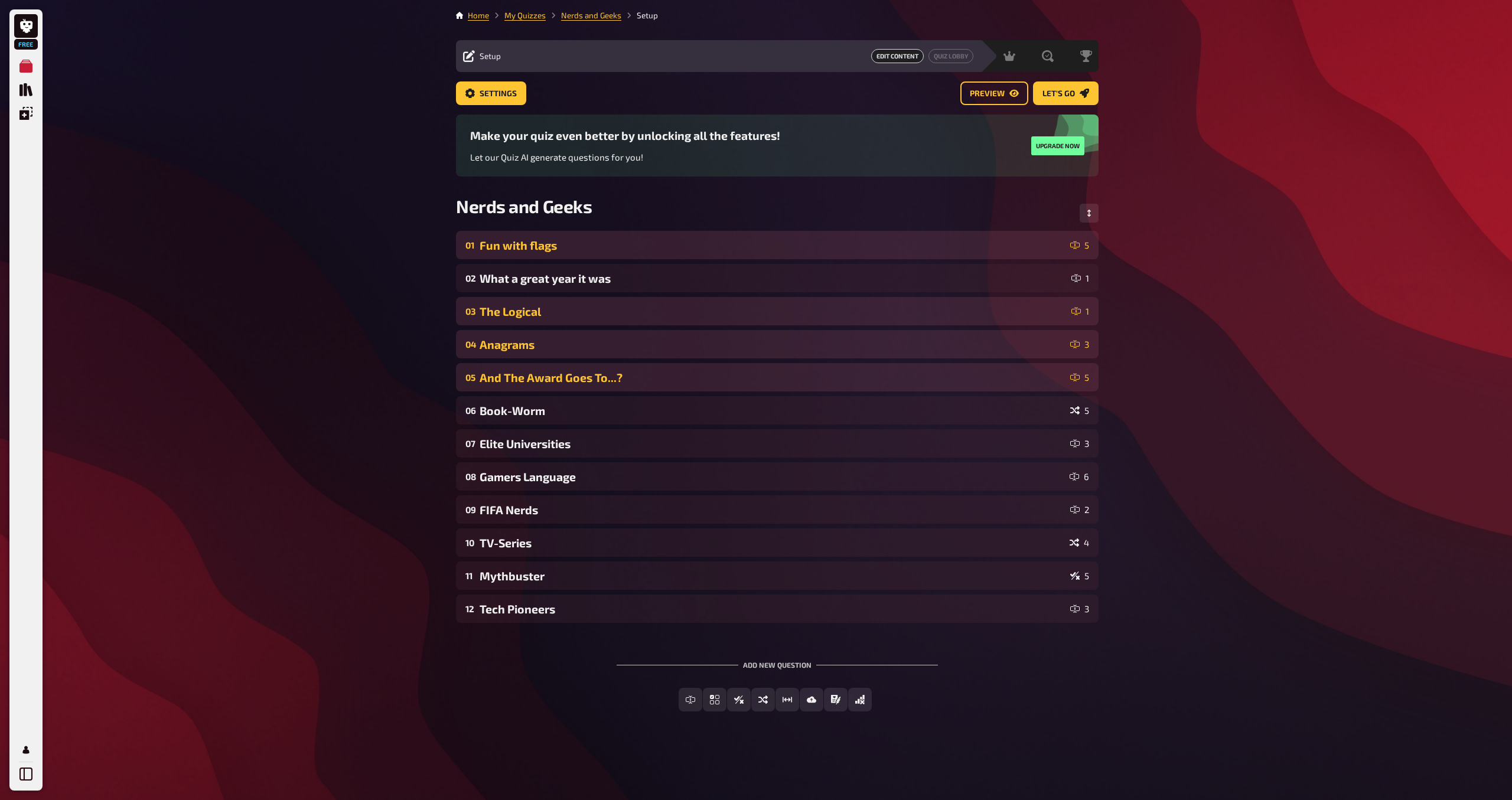
click at [742, 387] on div "05 And The Award Goes To...? 5" at bounding box center [776, 377] width 643 height 29
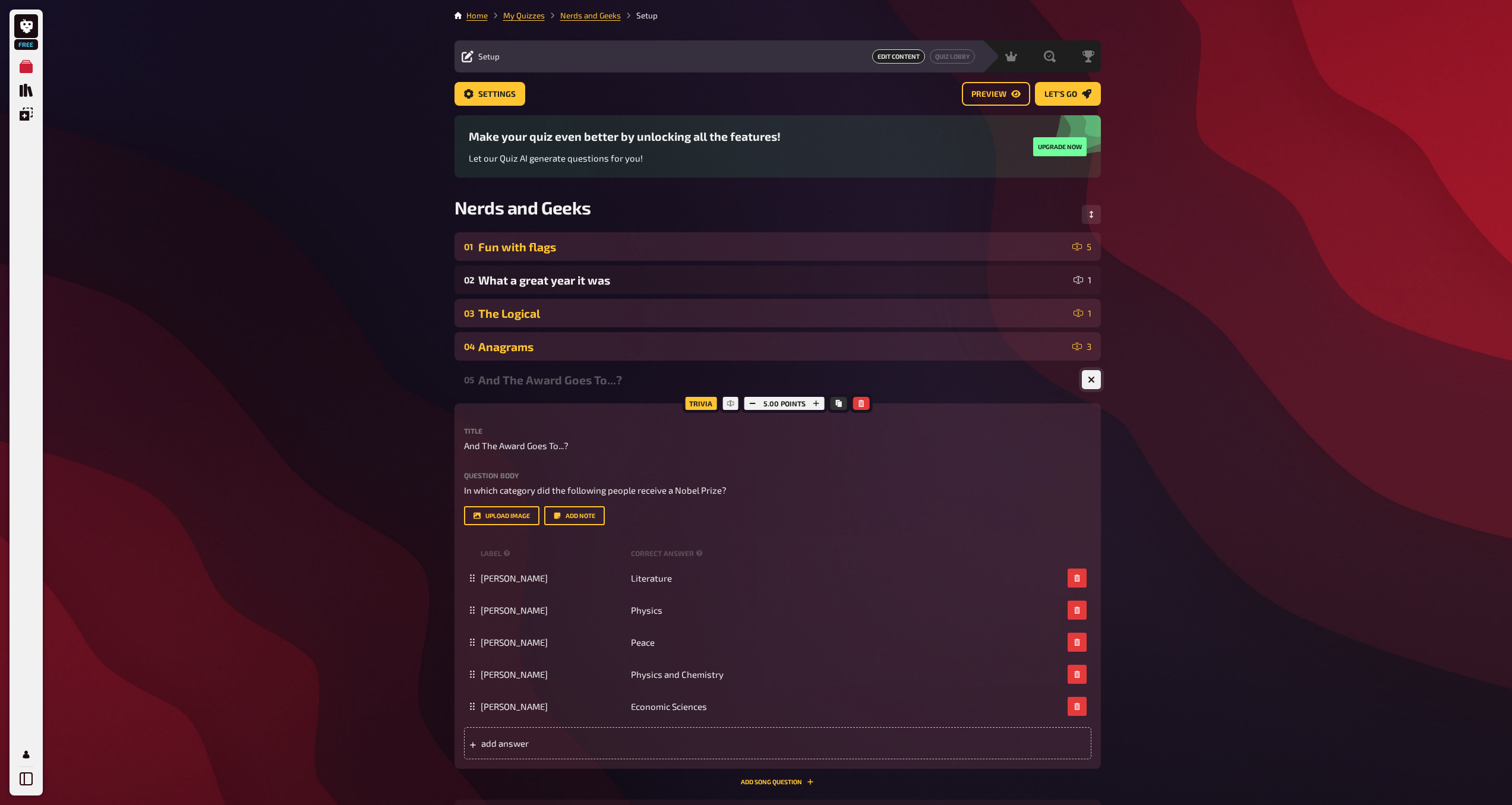
click at [1090, 382] on icon "button" at bounding box center [1091, 380] width 11 height 11
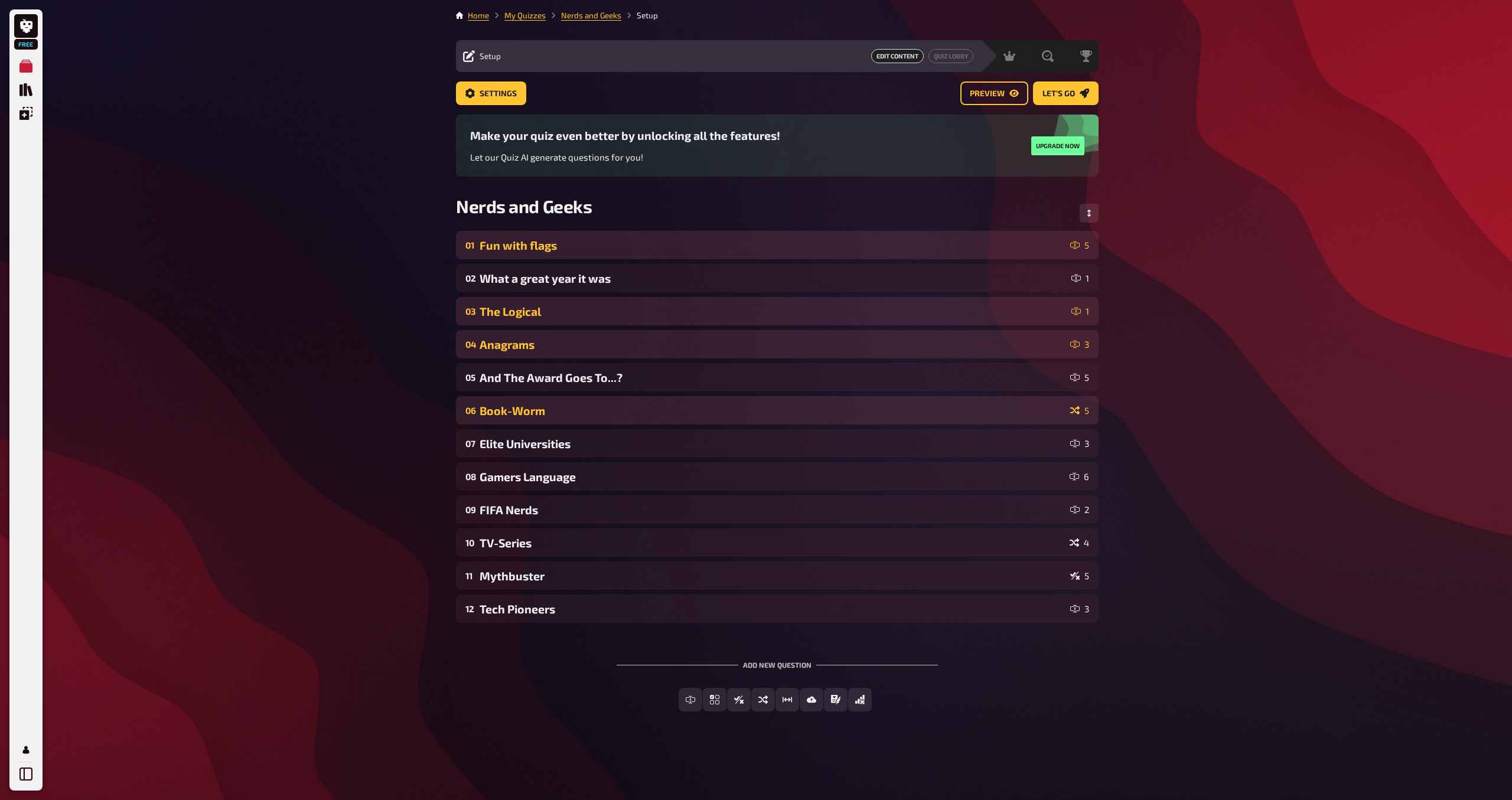
click at [624, 419] on div "06 Book-Worm 5" at bounding box center [776, 410] width 643 height 29
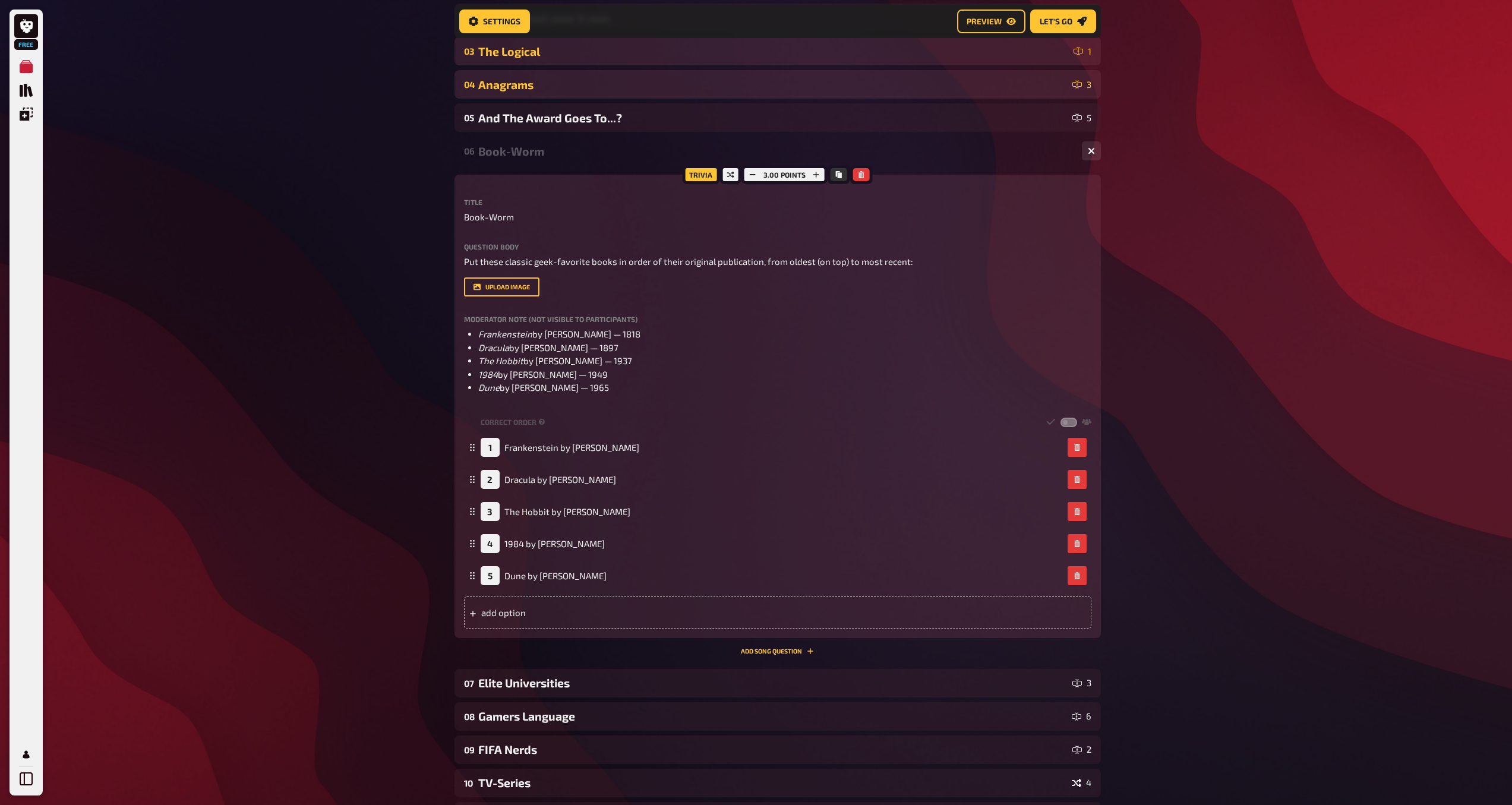
scroll to position [269, 0]
click at [1090, 155] on icon "button" at bounding box center [1091, 153] width 11 height 11
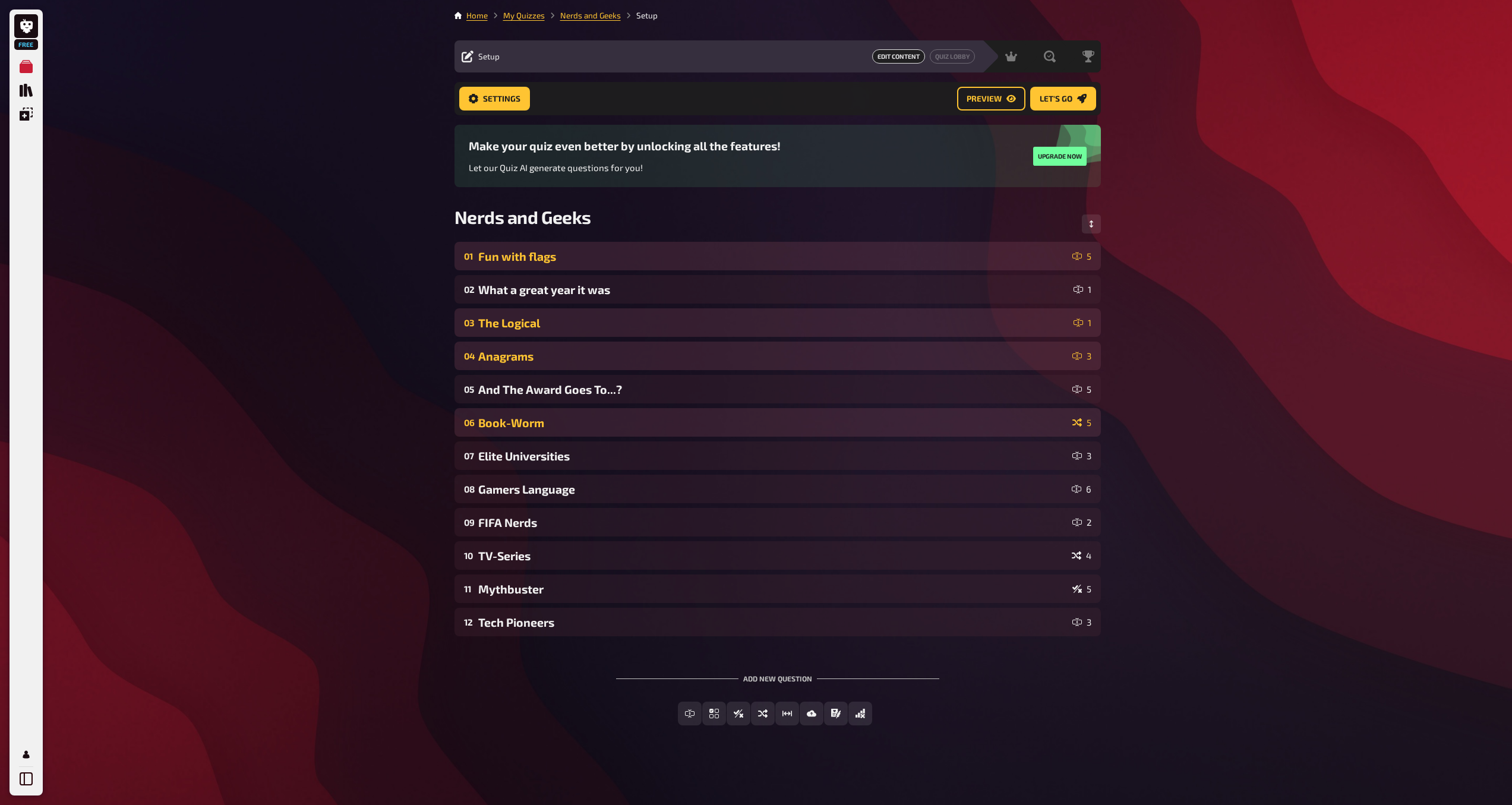
scroll to position [0, 0]
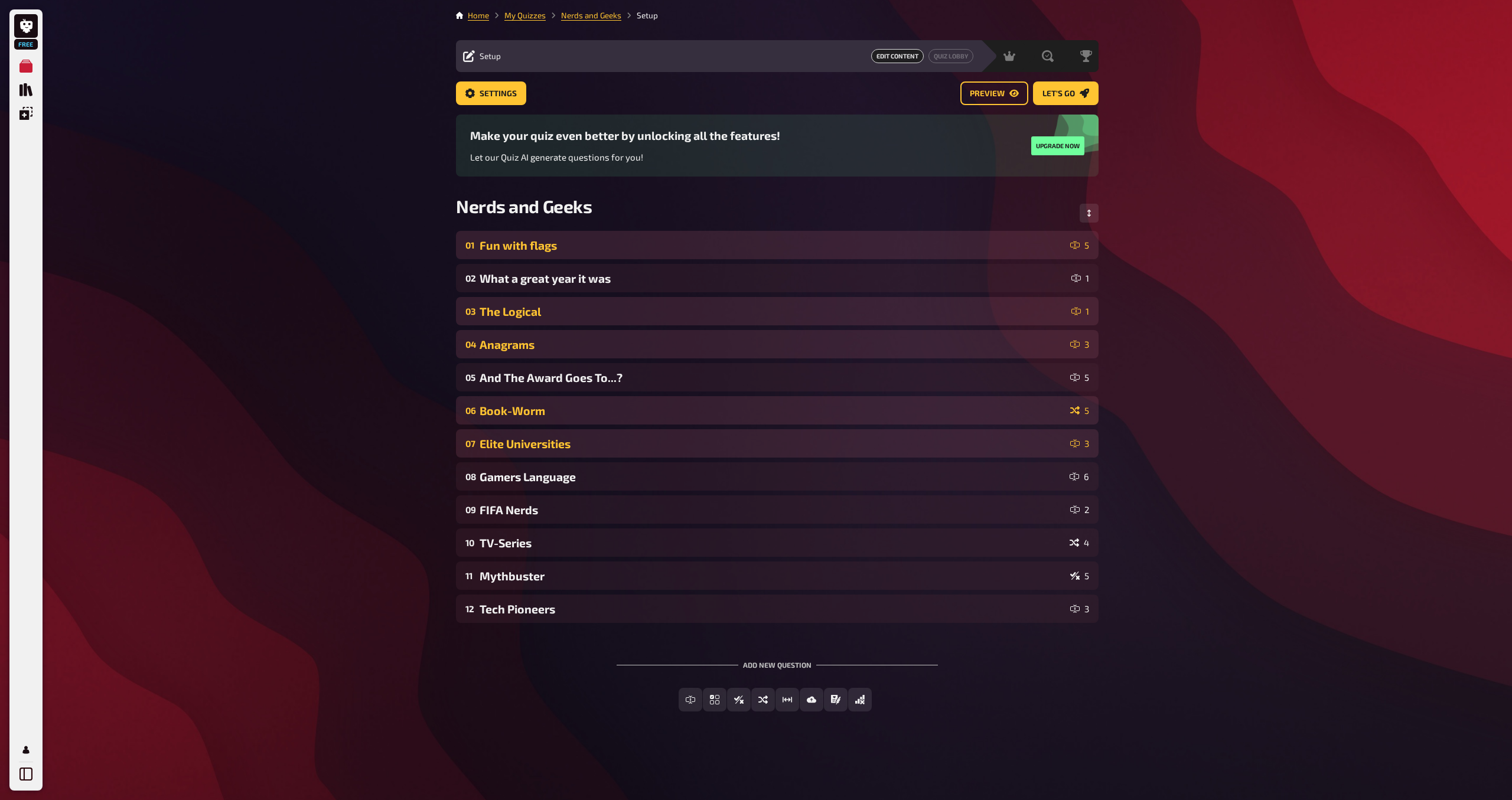
click at [1049, 446] on div "Elite Universities" at bounding box center [772, 444] width 586 height 14
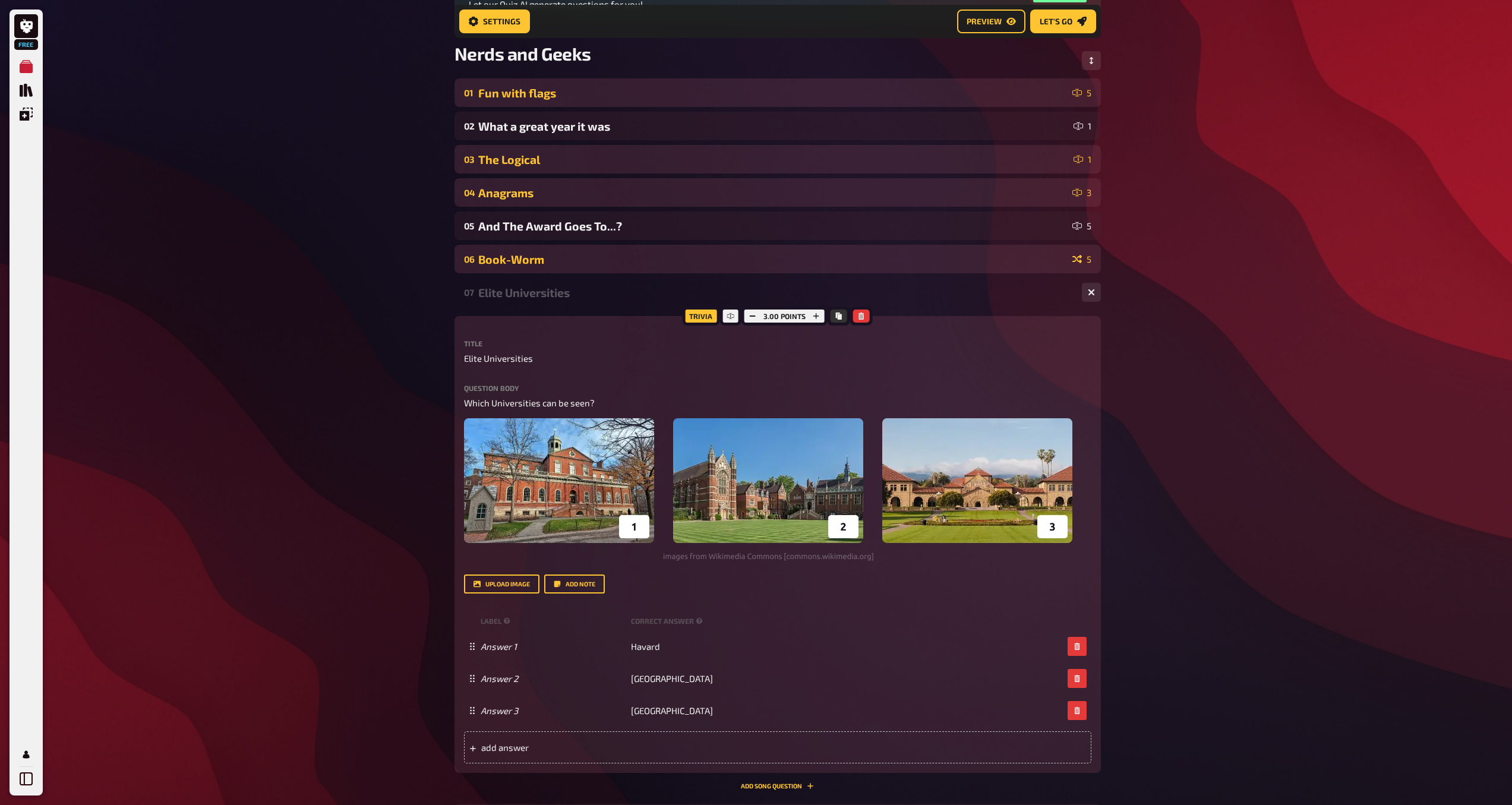
scroll to position [164, 0]
click at [1088, 292] on icon "button" at bounding box center [1091, 291] width 7 height 7
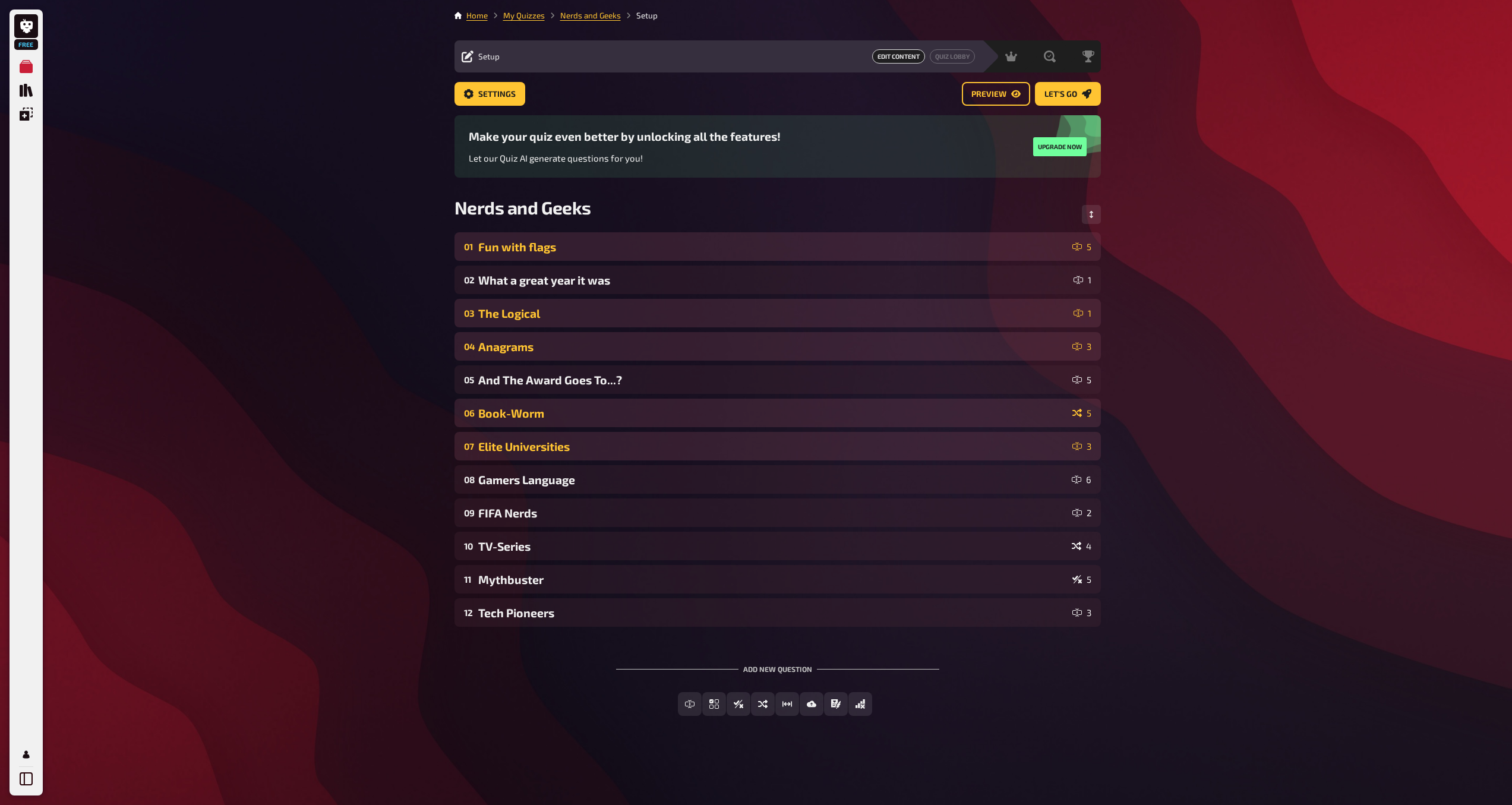
scroll to position [0, 0]
click at [935, 480] on div "Gamers Language" at bounding box center [776, 480] width 589 height 14
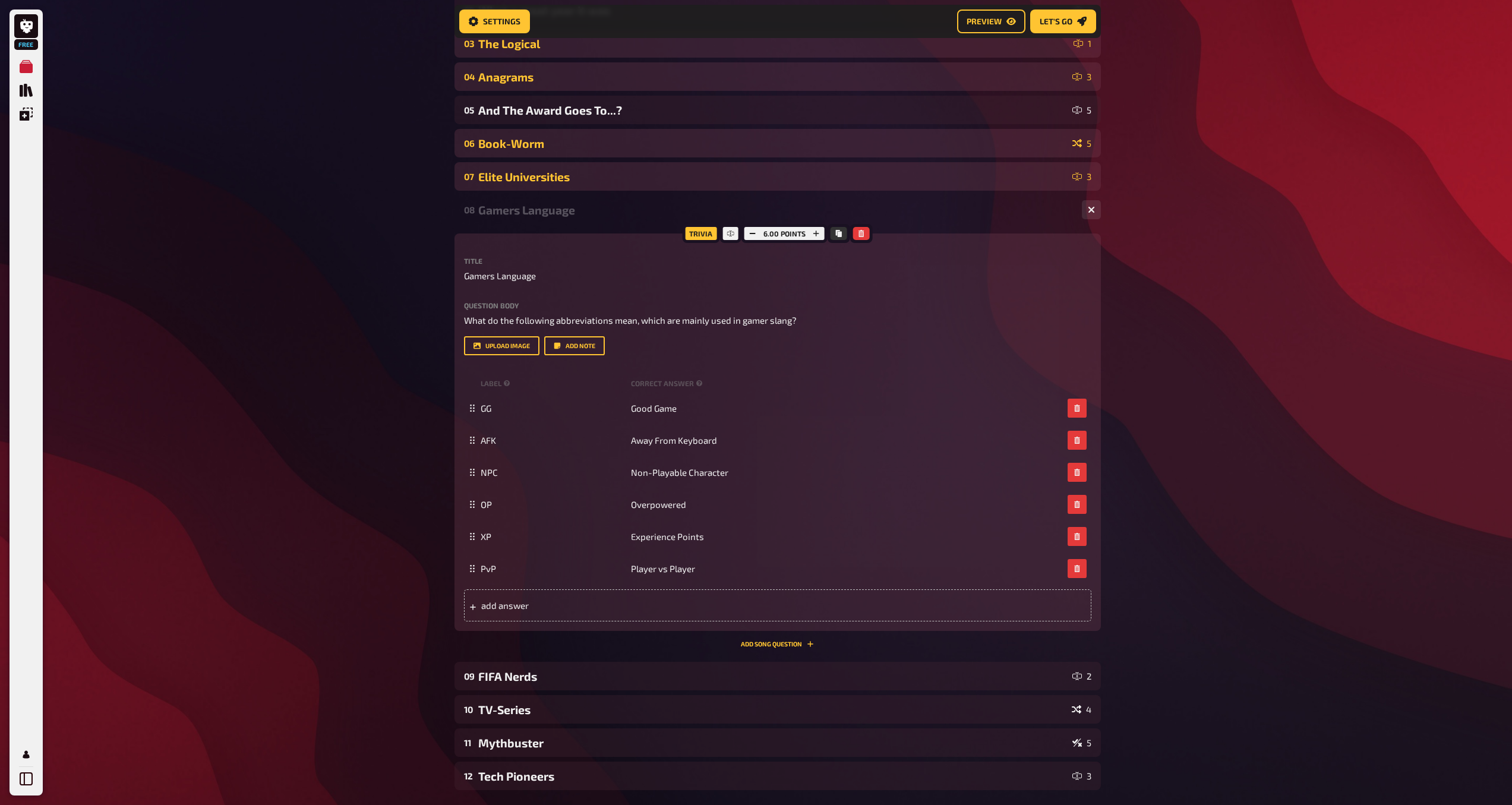
scroll to position [281, 0]
click at [1090, 211] on icon "button" at bounding box center [1091, 207] width 7 height 7
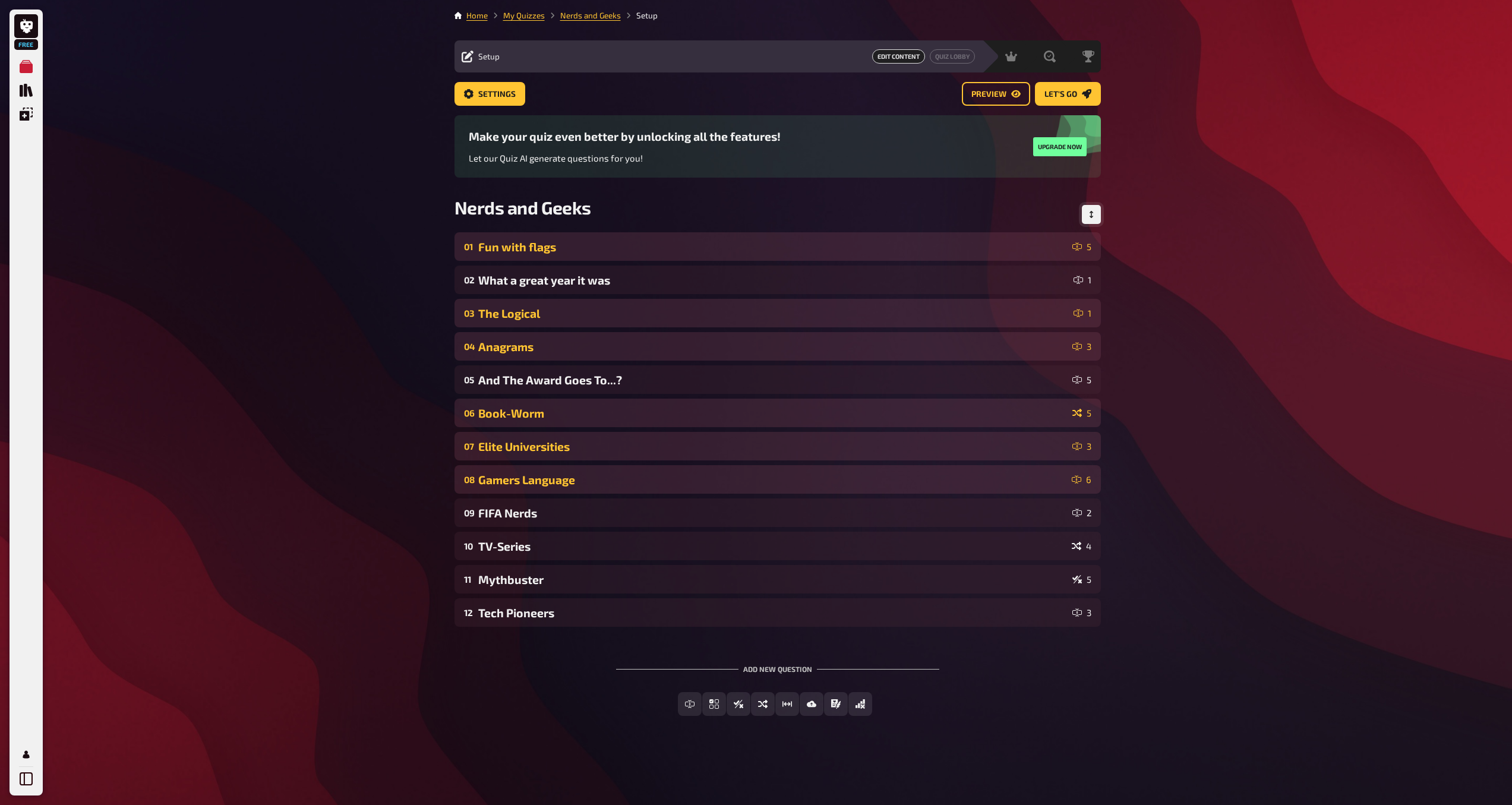
scroll to position [0, 0]
click at [628, 508] on div "FIFA Nerds" at bounding box center [777, 513] width 590 height 14
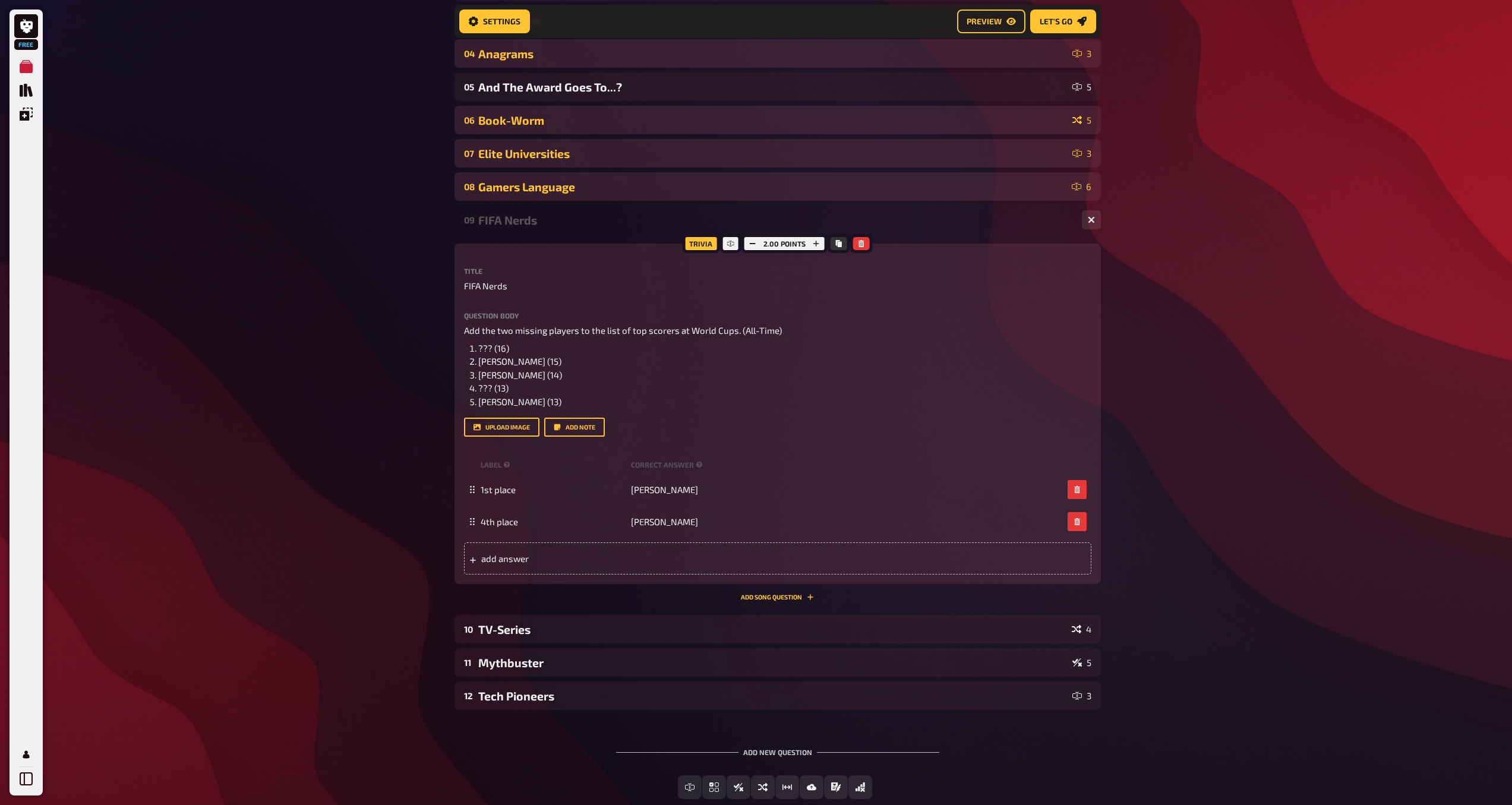
scroll to position [306, 0]
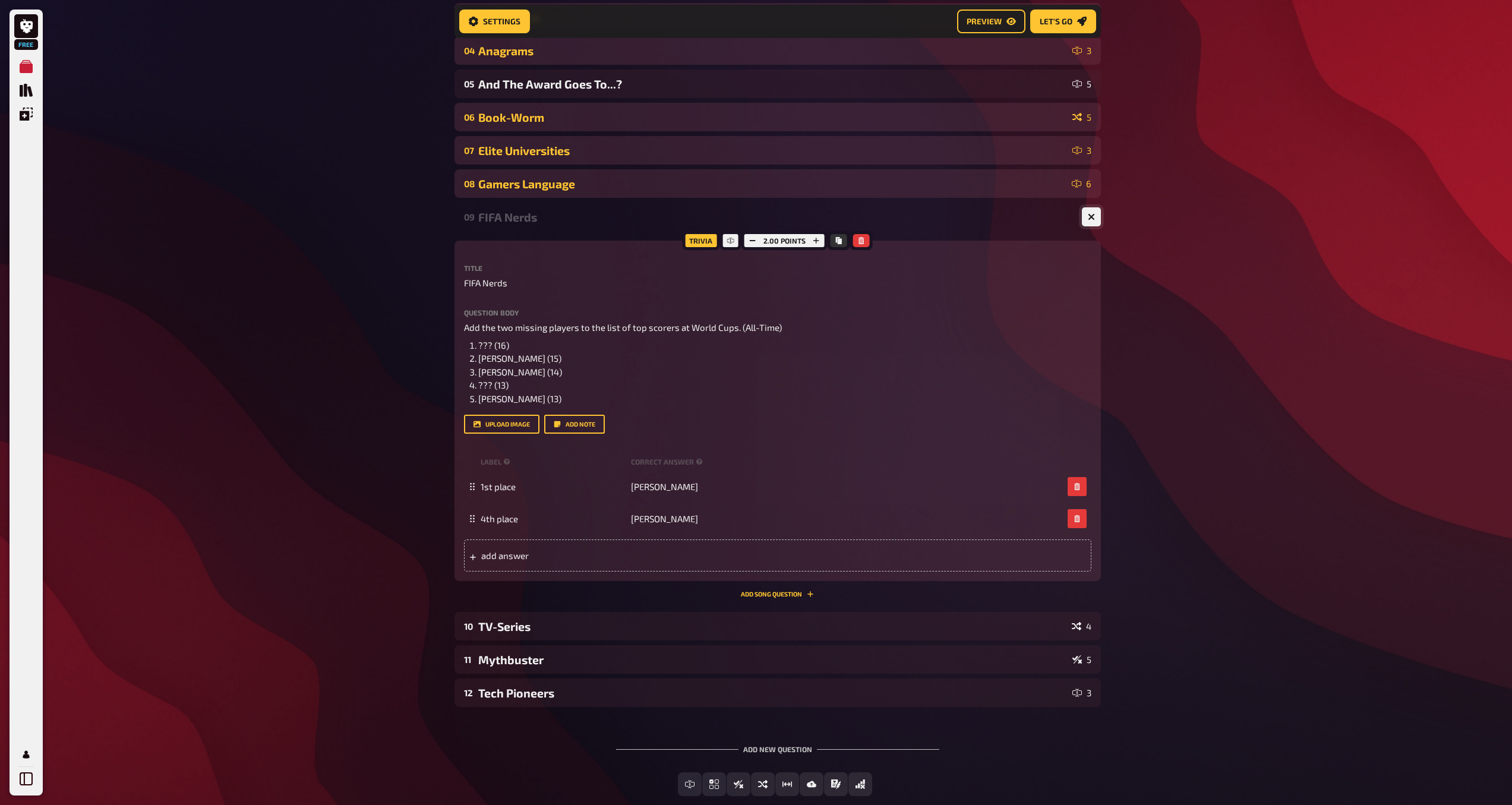
click at [1091, 219] on icon "button" at bounding box center [1091, 216] width 7 height 7
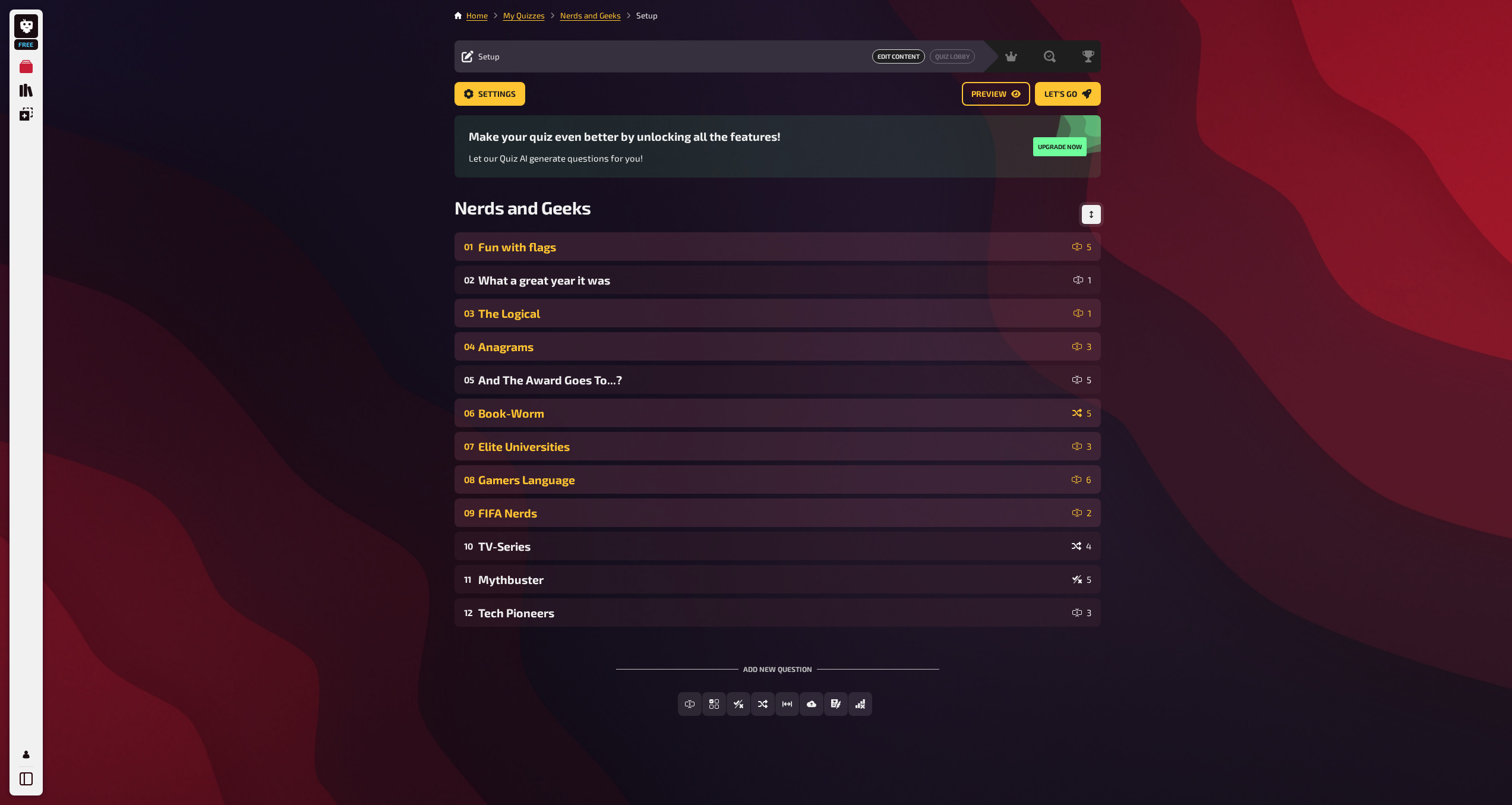
scroll to position [0, 0]
click at [596, 547] on div "TV-Series" at bounding box center [776, 547] width 589 height 14
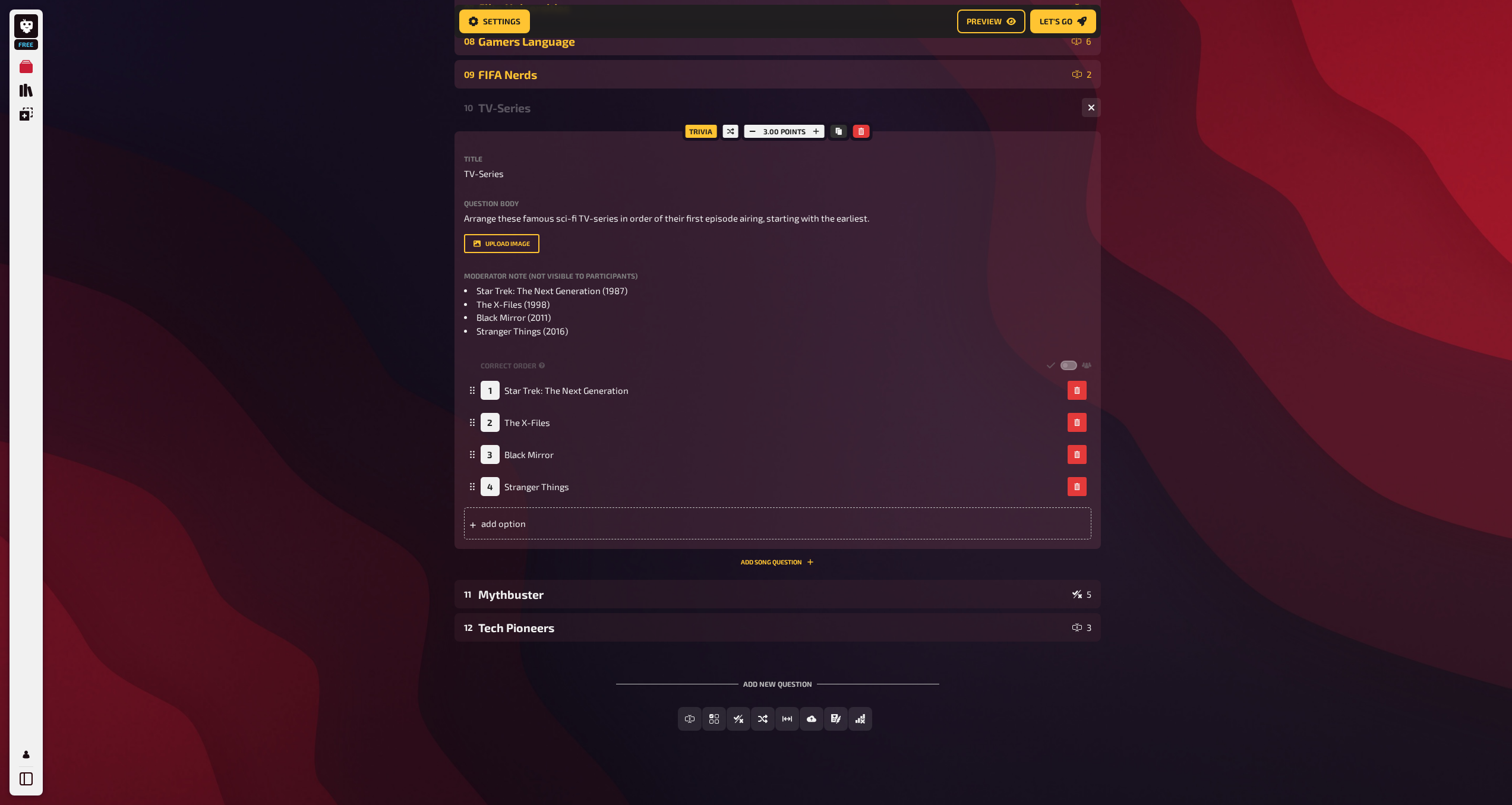
scroll to position [449, 0]
click at [873, 599] on div "Mythbuster" at bounding box center [773, 593] width 590 height 14
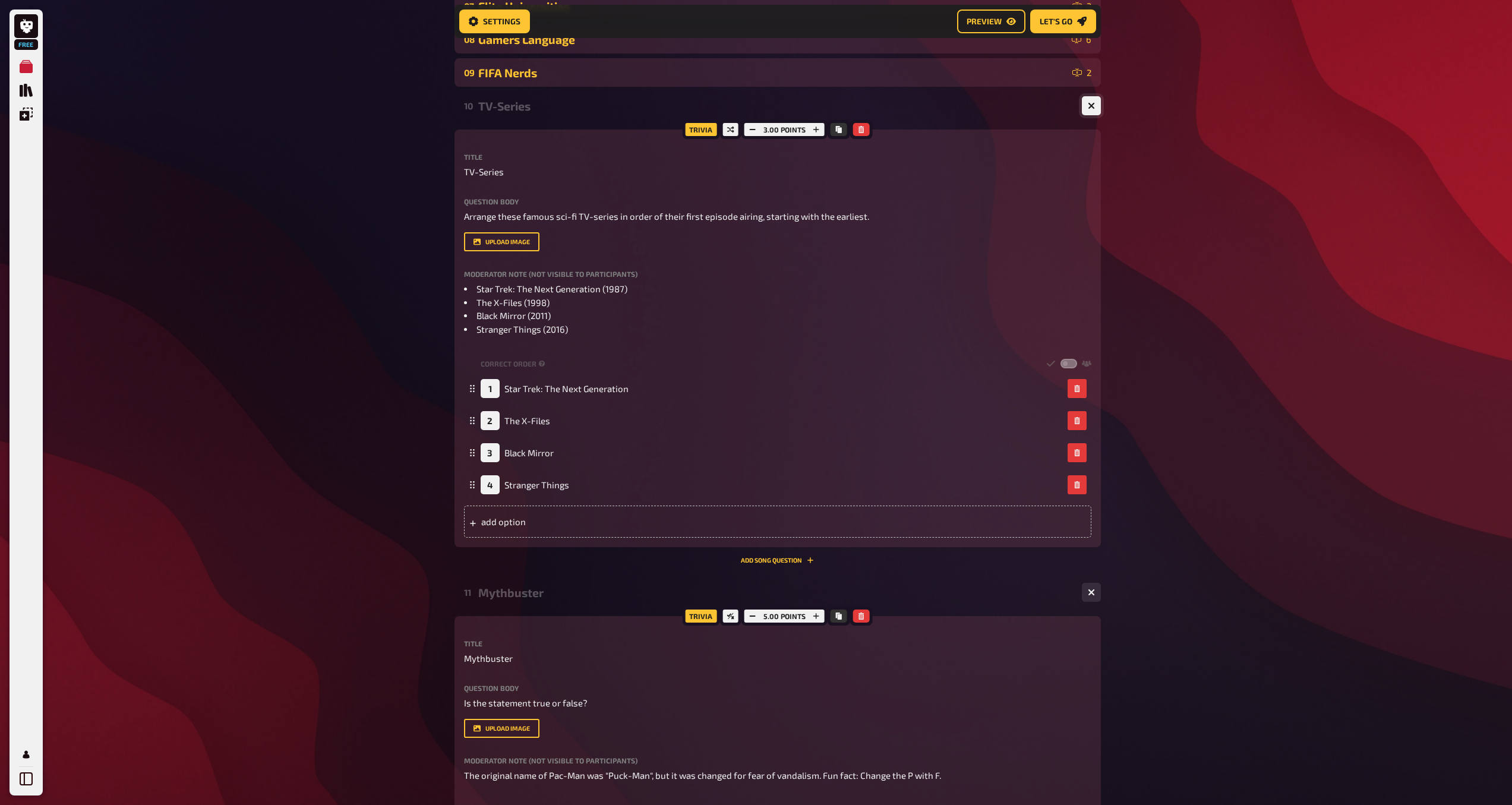
click at [1093, 112] on button "button" at bounding box center [1091, 106] width 19 height 19
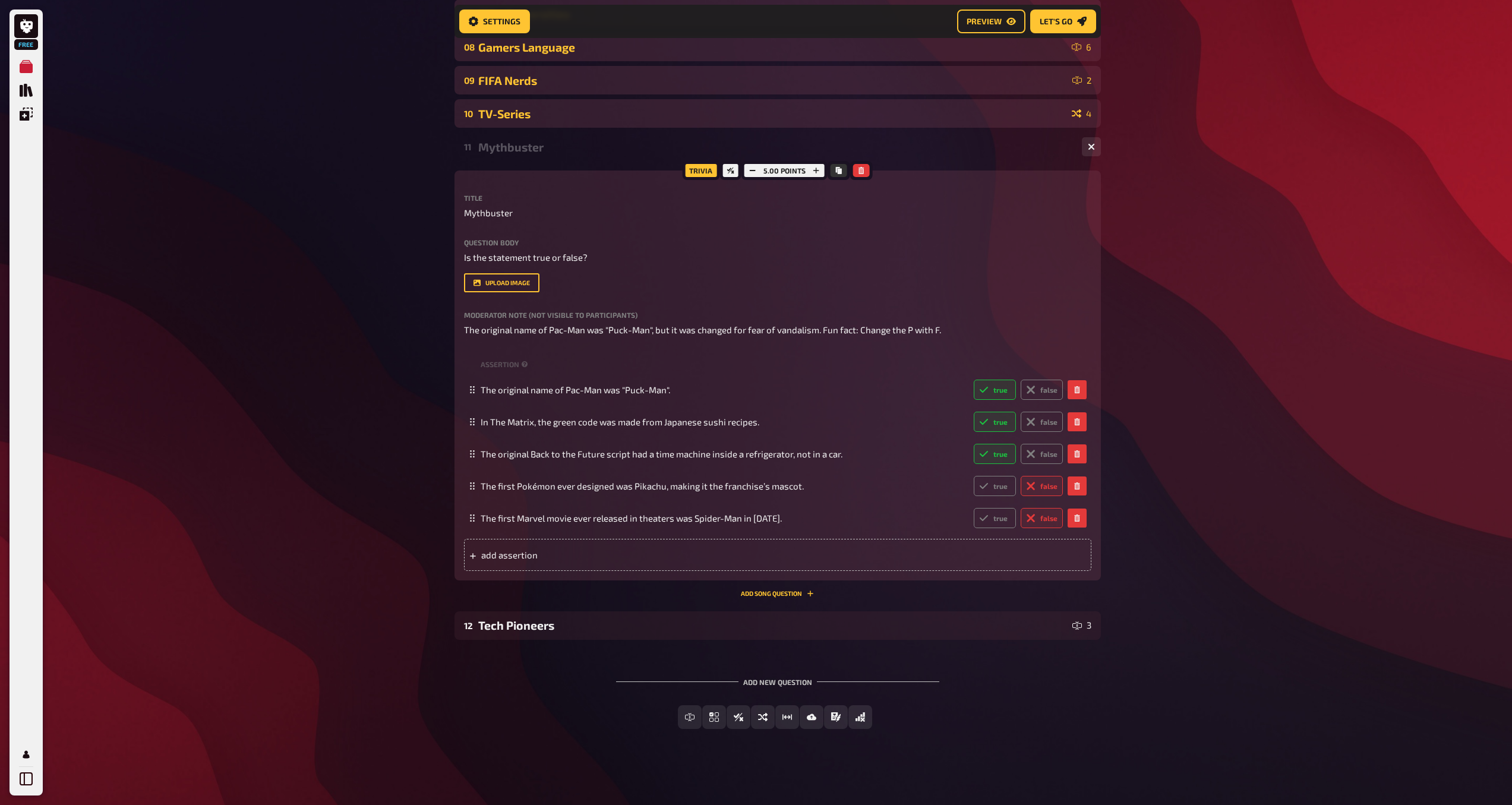
scroll to position [442, 0]
click at [1089, 146] on icon "button" at bounding box center [1091, 146] width 7 height 7
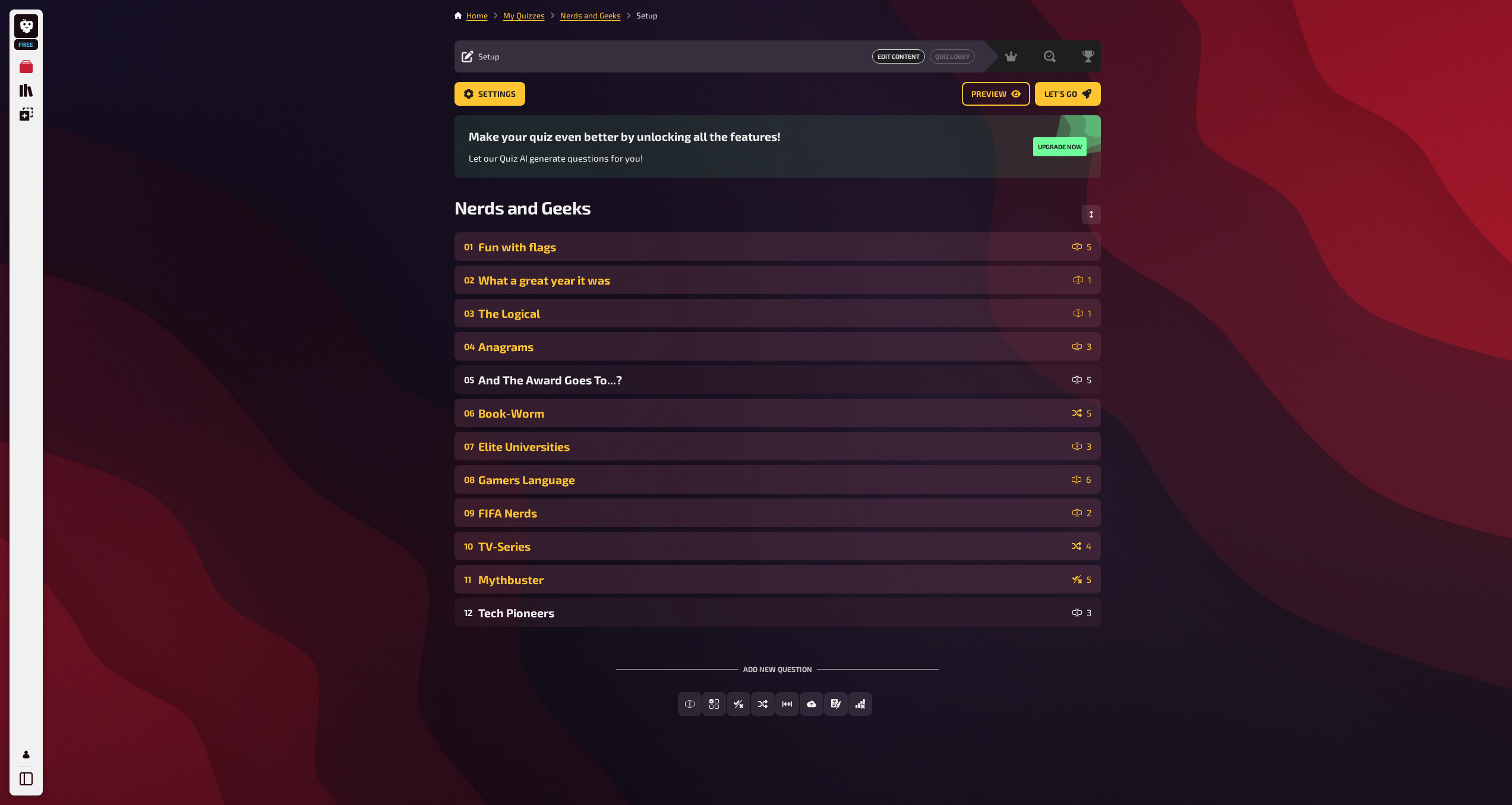
scroll to position [0, 0]
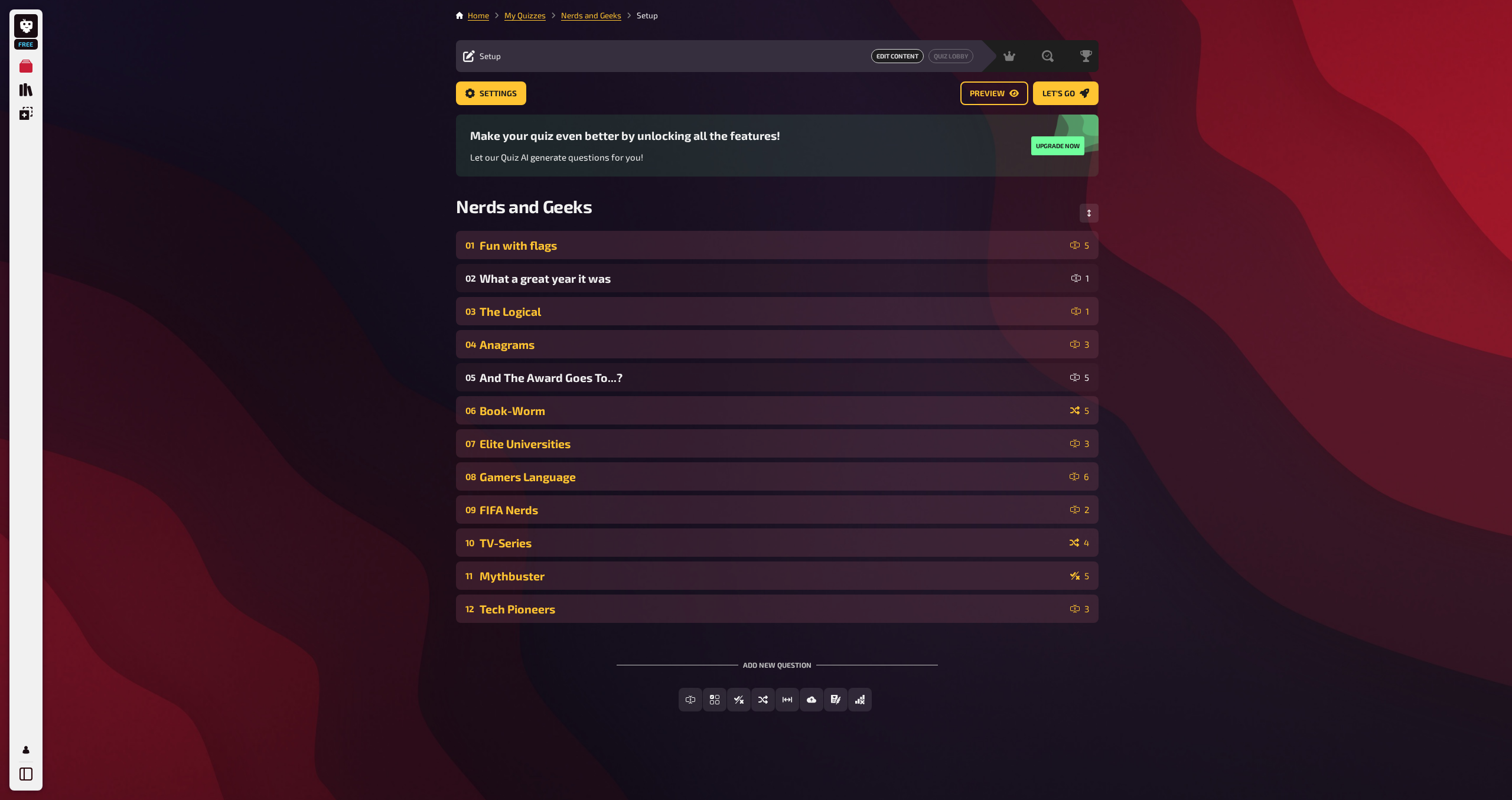
click at [709, 611] on div "Tech Pioneers" at bounding box center [772, 609] width 586 height 14
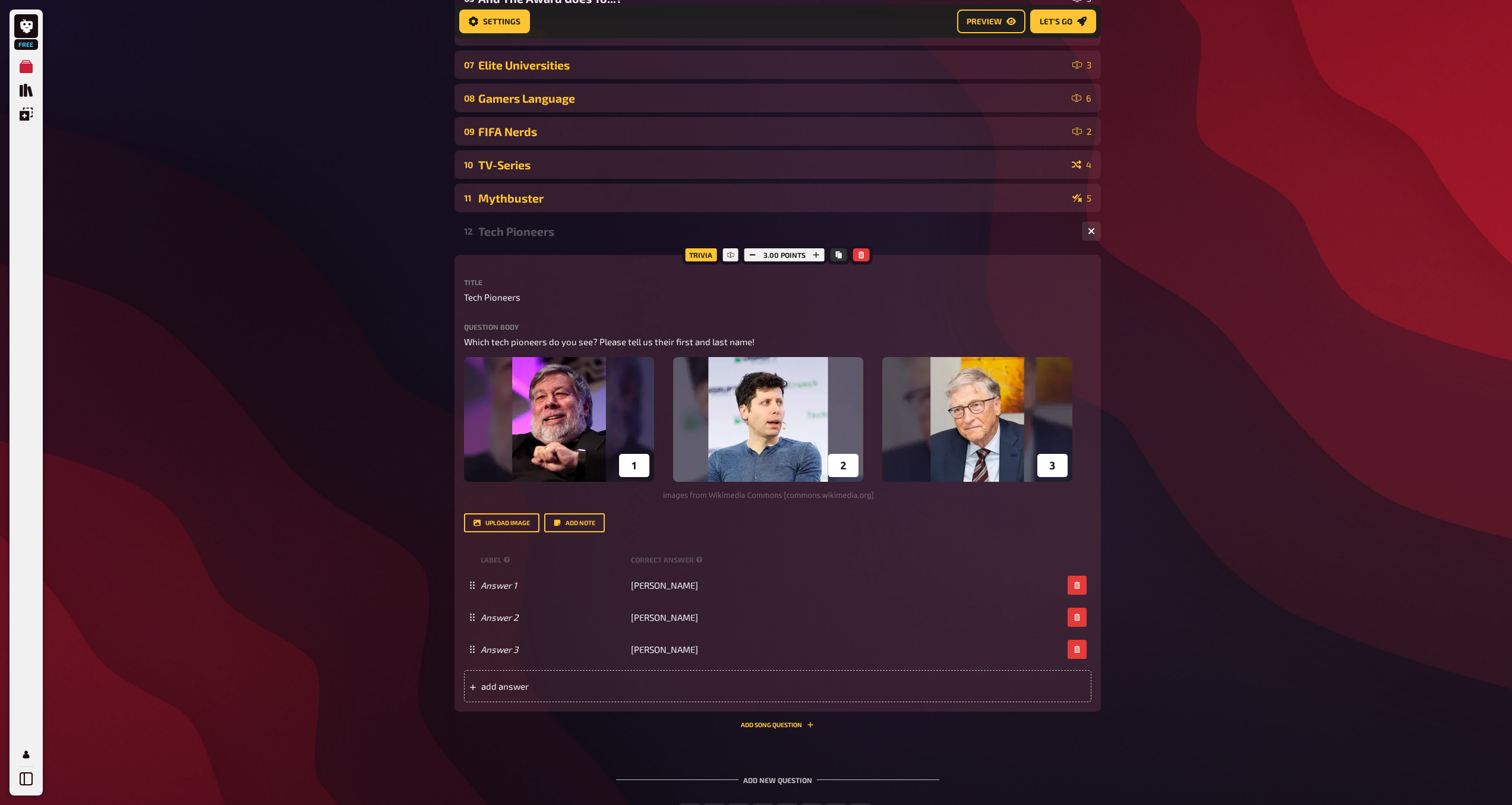
scroll to position [392, 0]
click at [1095, 233] on button "button" at bounding box center [1091, 230] width 19 height 19
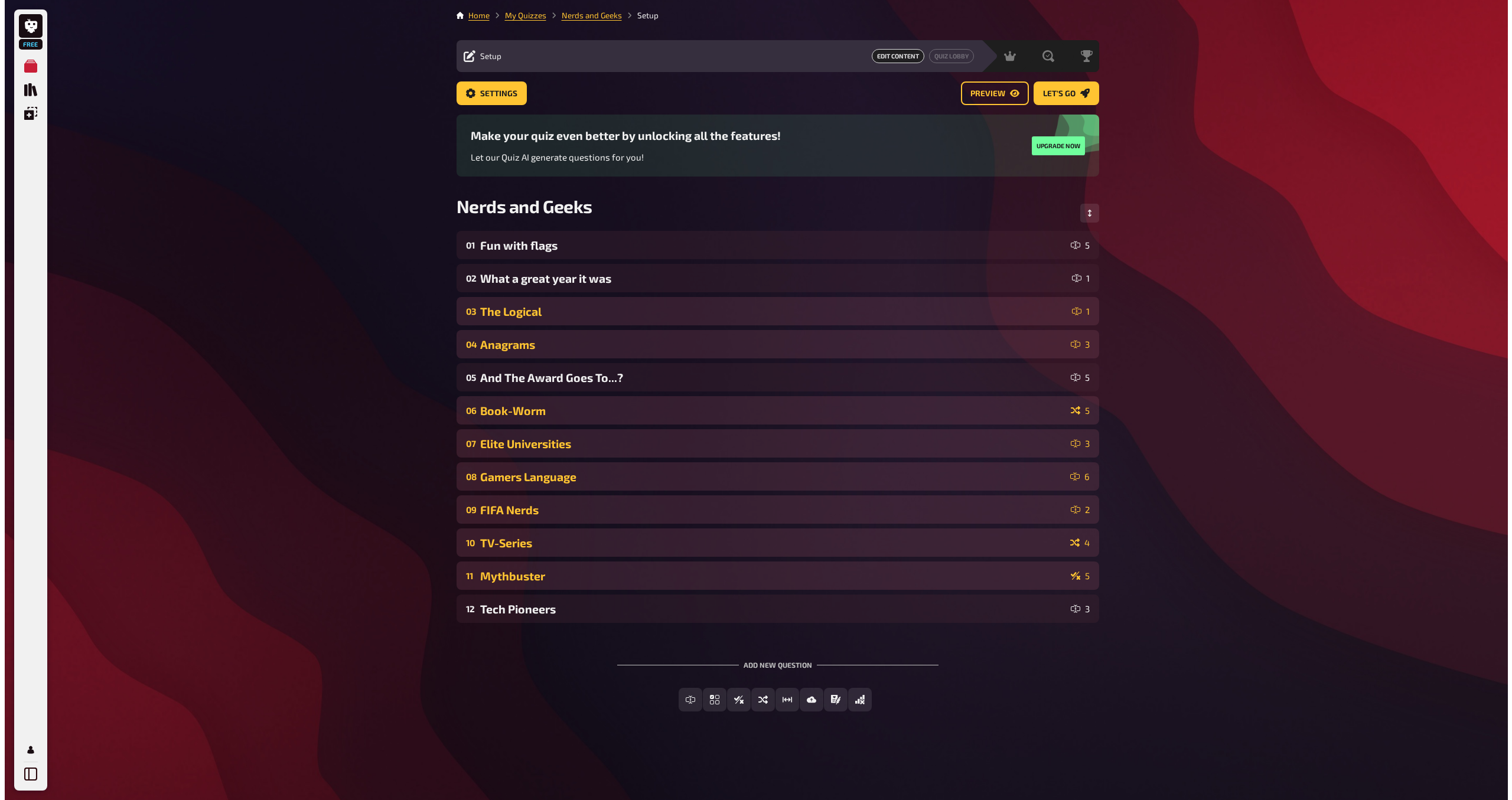
scroll to position [0, 0]
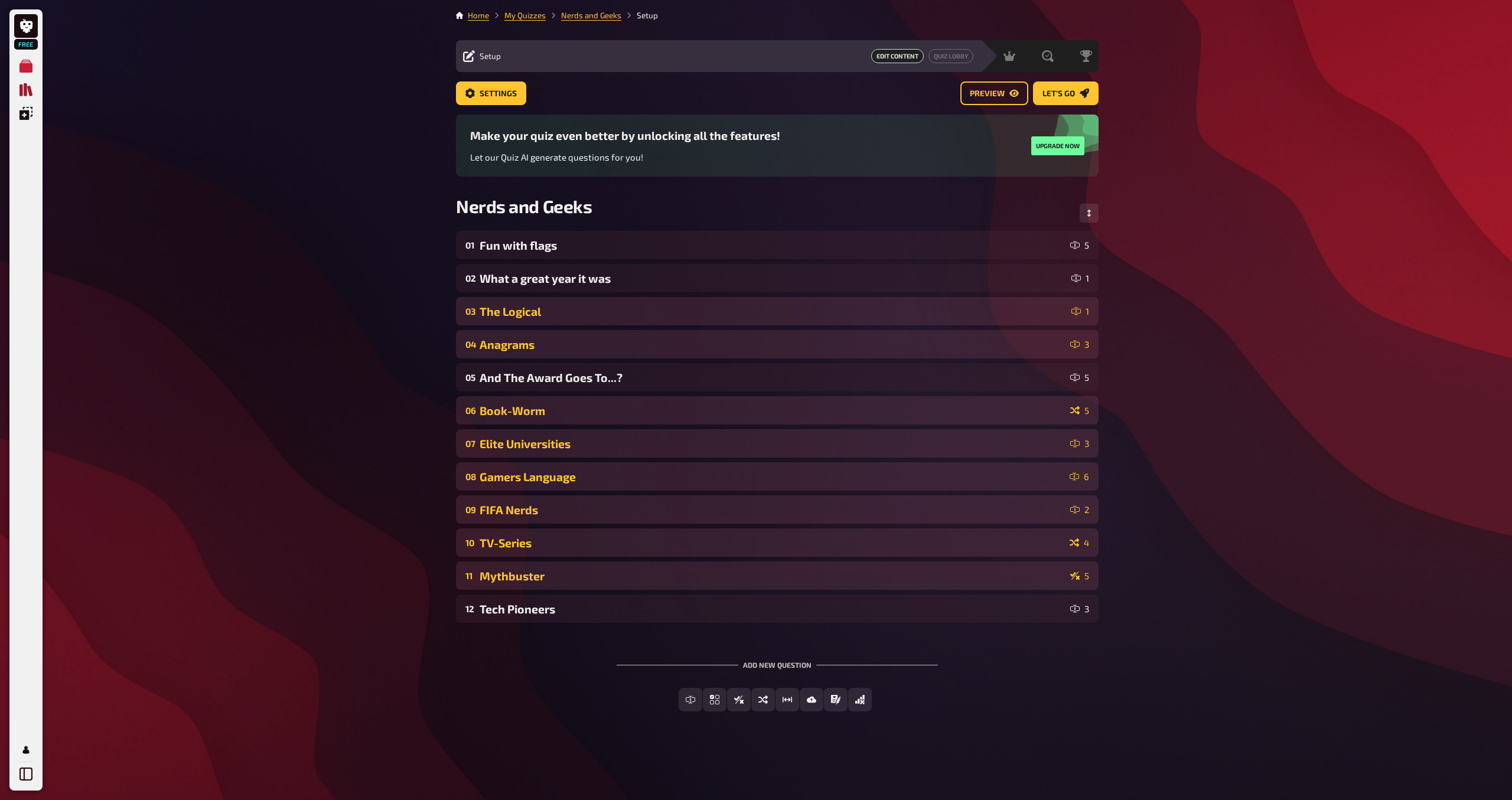
drag, startPoint x: 29, startPoint y: 88, endPoint x: 28, endPoint y: 94, distance: 6.1
click at [29, 88] on icon "Quiz Library" at bounding box center [26, 89] width 13 height 13
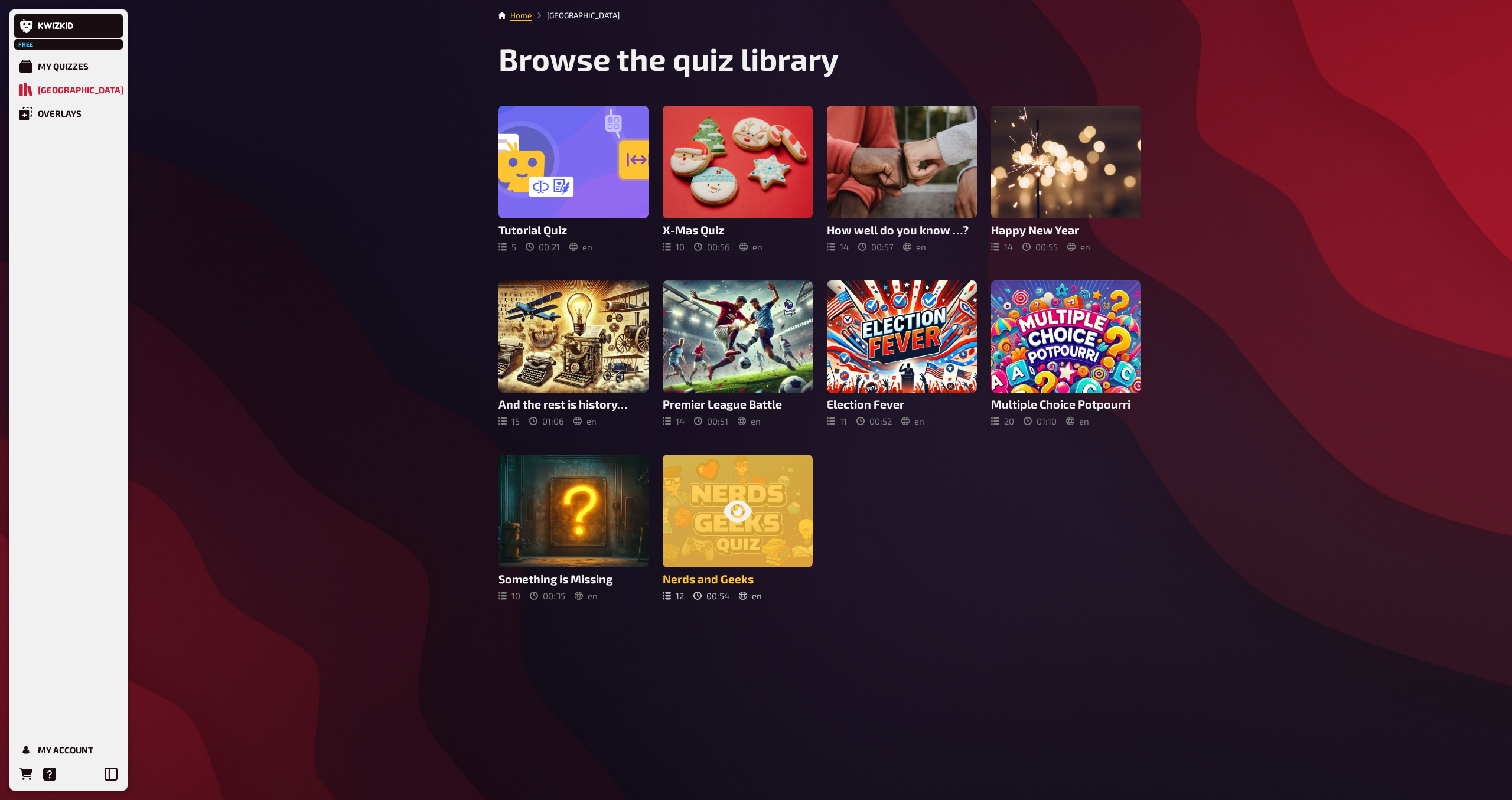
click at [770, 504] on div at bounding box center [737, 511] width 150 height 113
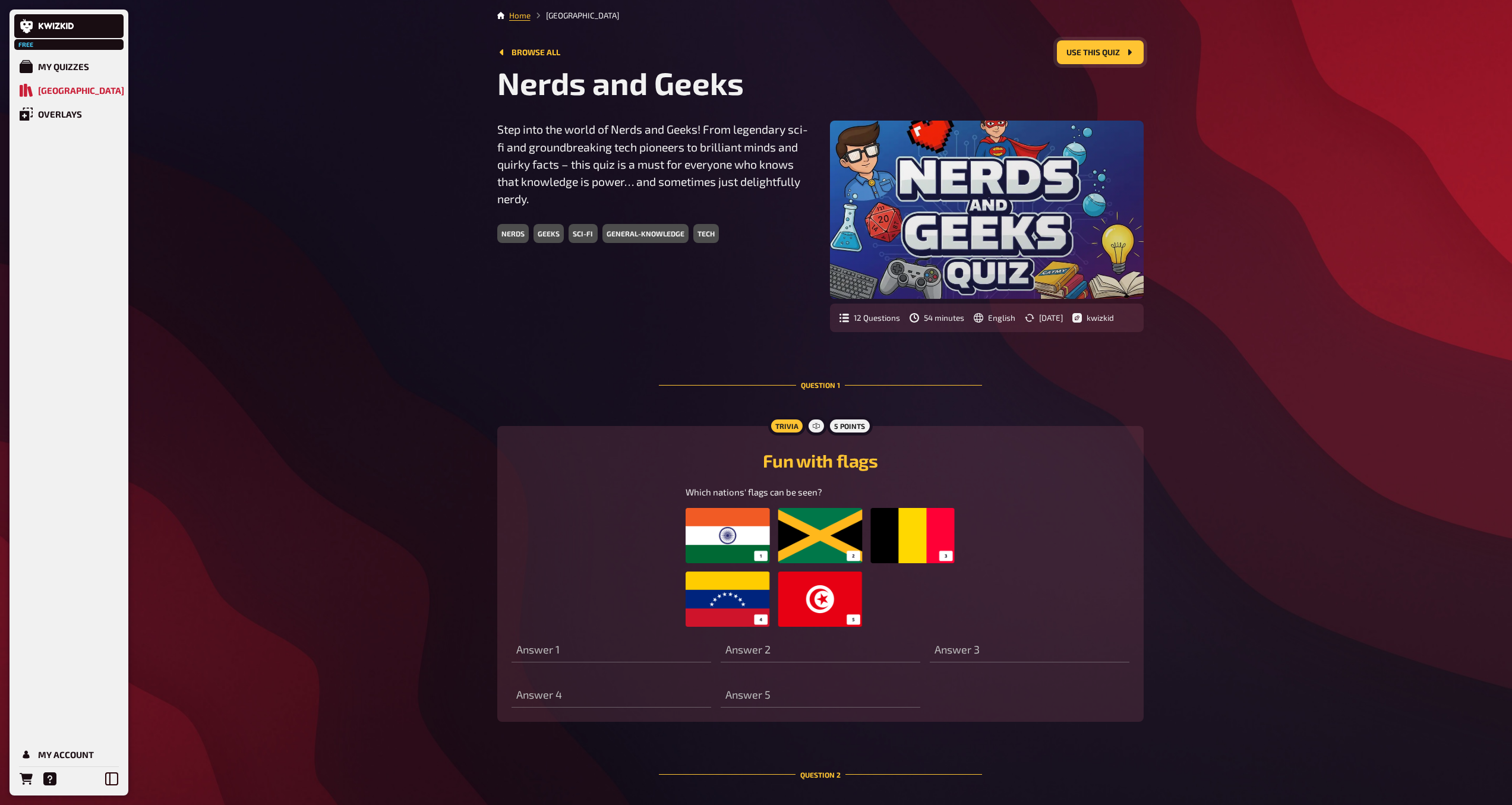
click at [1101, 52] on button "Use this quiz" at bounding box center [1100, 53] width 87 height 24
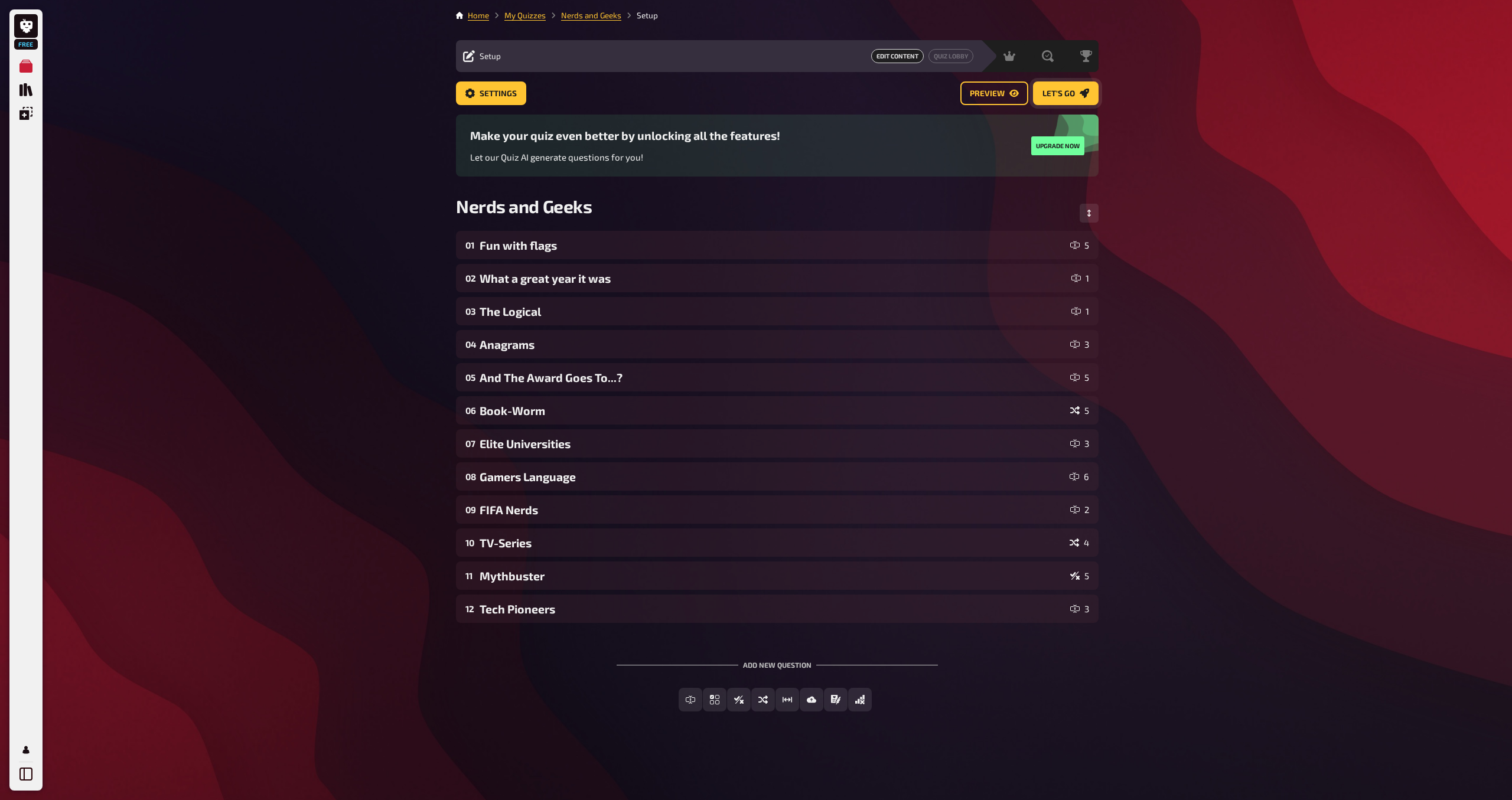
click at [1059, 90] on span "Let's go" at bounding box center [1058, 94] width 33 height 8
